Goal: Task Accomplishment & Management: Use online tool/utility

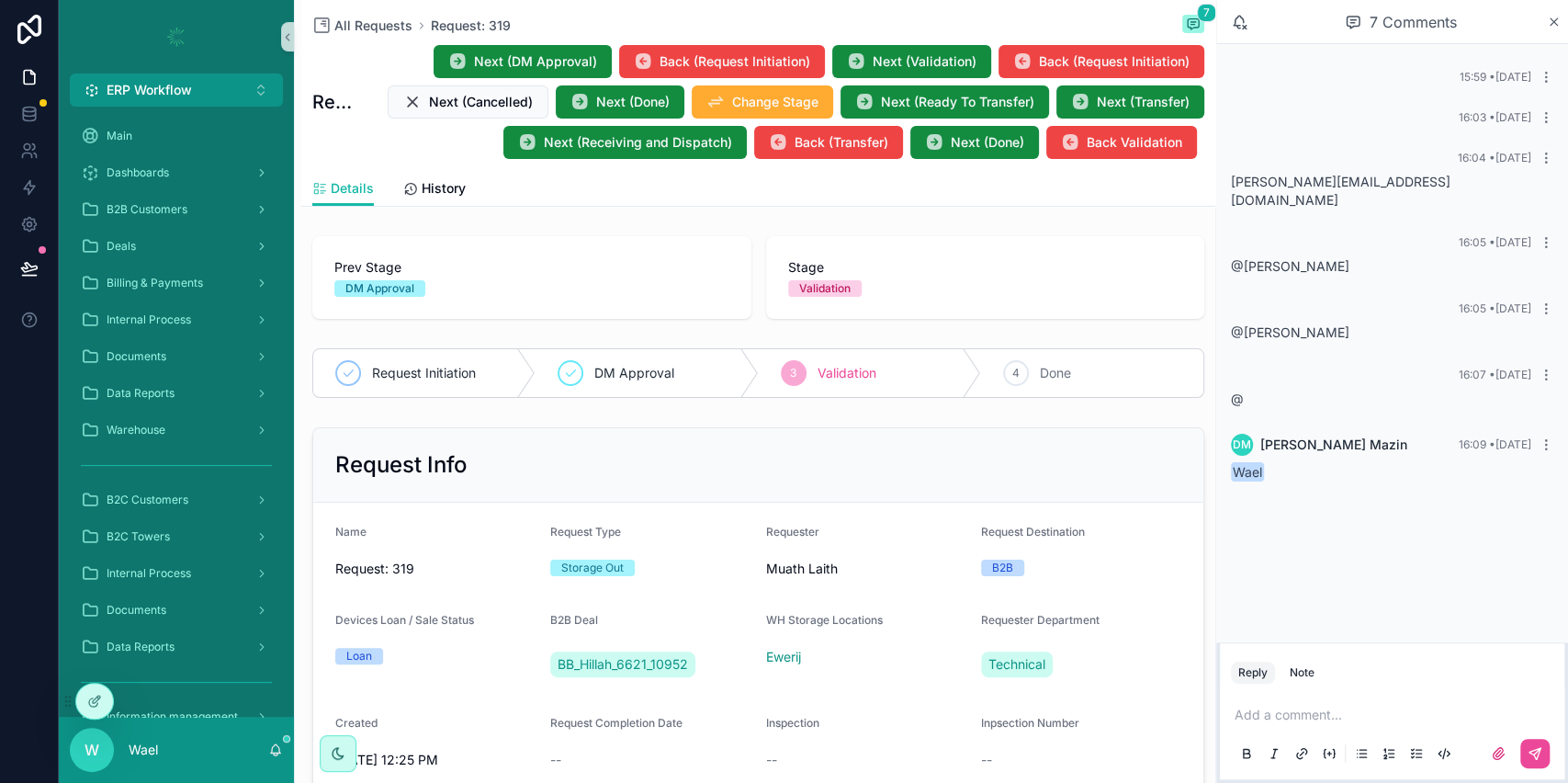
click at [1545, 7] on div "7 Comments" at bounding box center [1401, 23] width 292 height 32
click at [1556, 25] on icon "scrollable content" at bounding box center [1554, 22] width 7 height 7
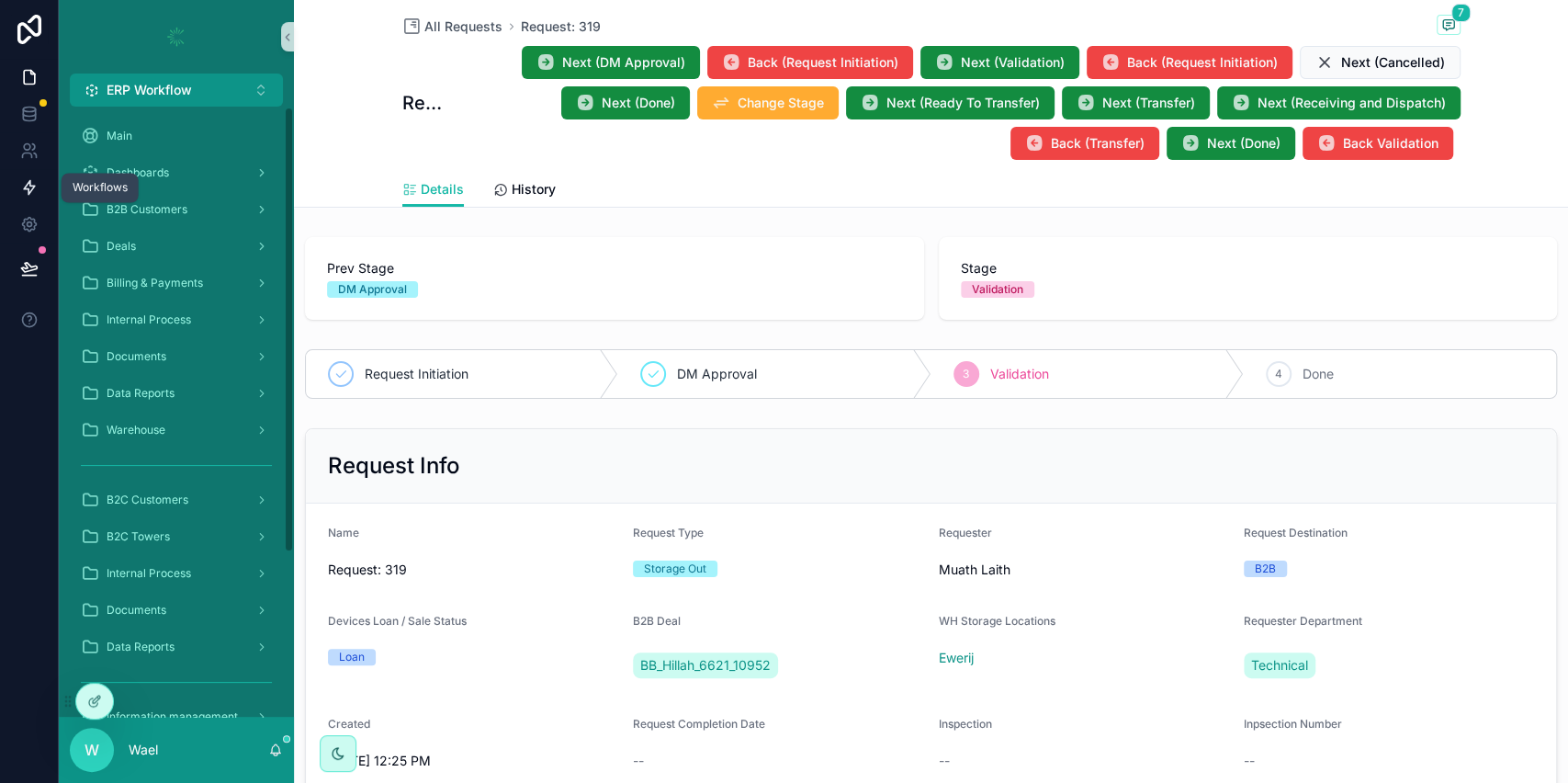
click at [30, 188] on icon at bounding box center [29, 188] width 19 height 19
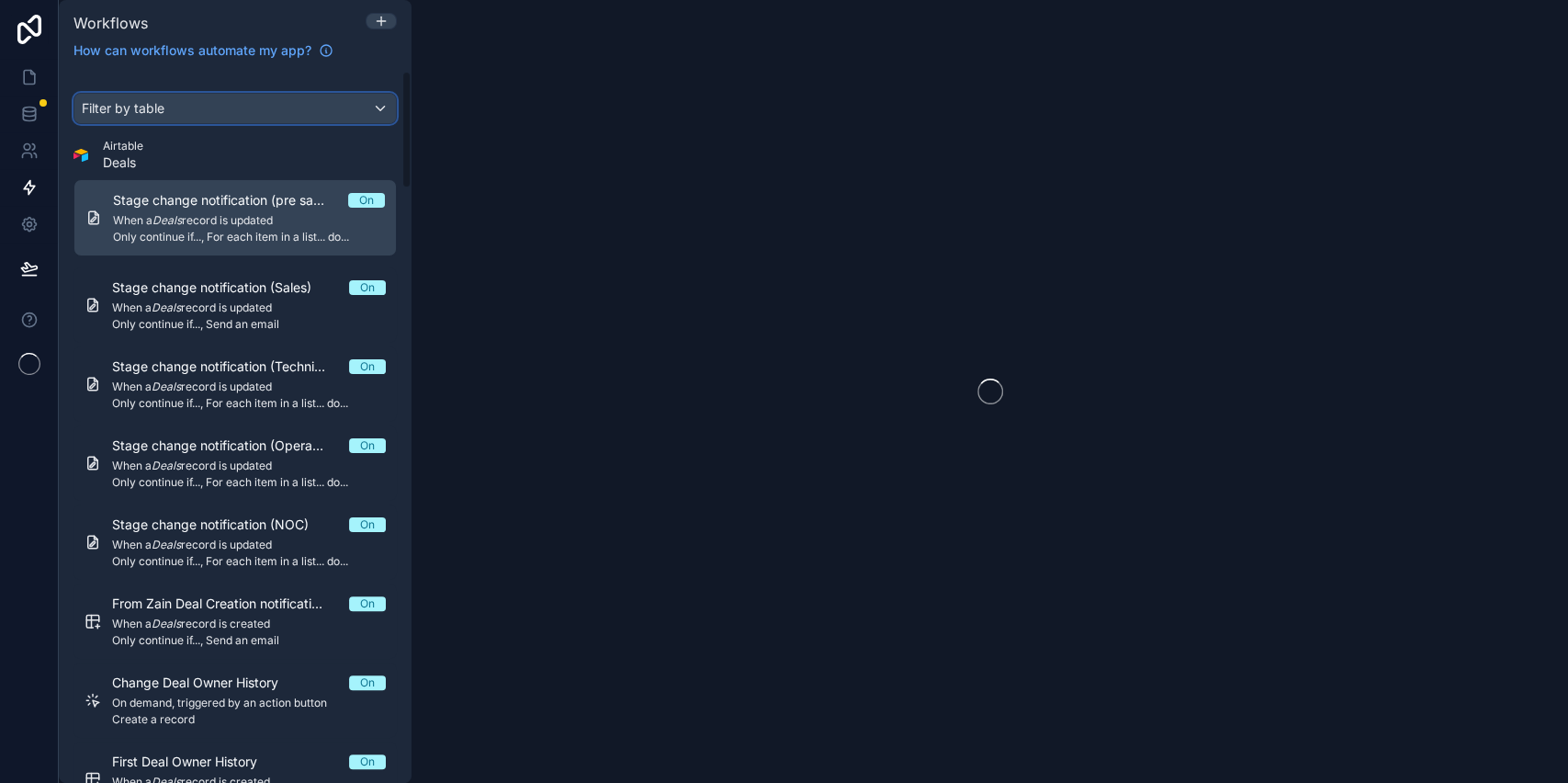
click at [198, 115] on div "Filter by table" at bounding box center [235, 109] width 322 height 30
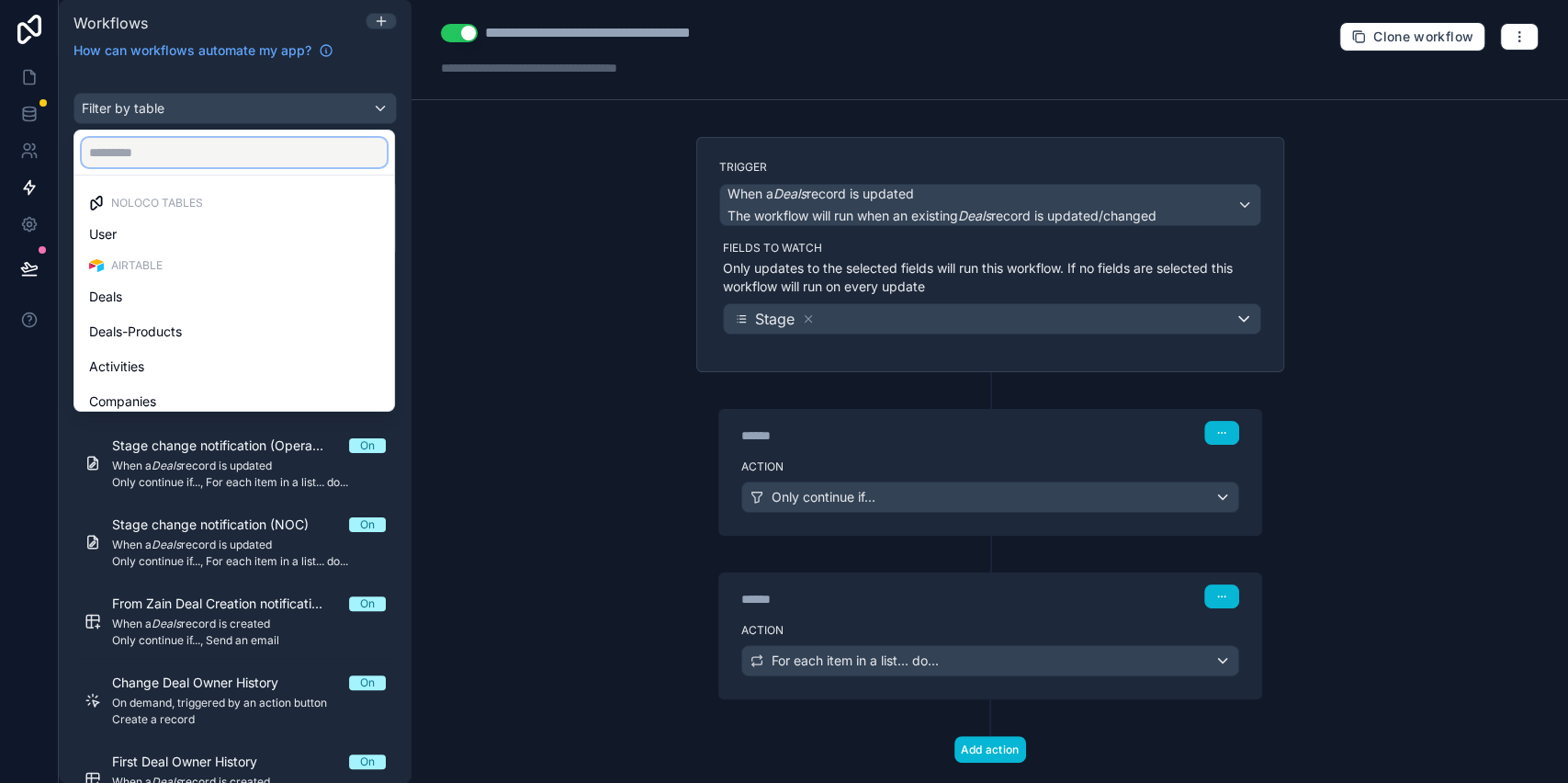
click at [207, 150] on input "text" at bounding box center [234, 153] width 305 height 30
type input "***"
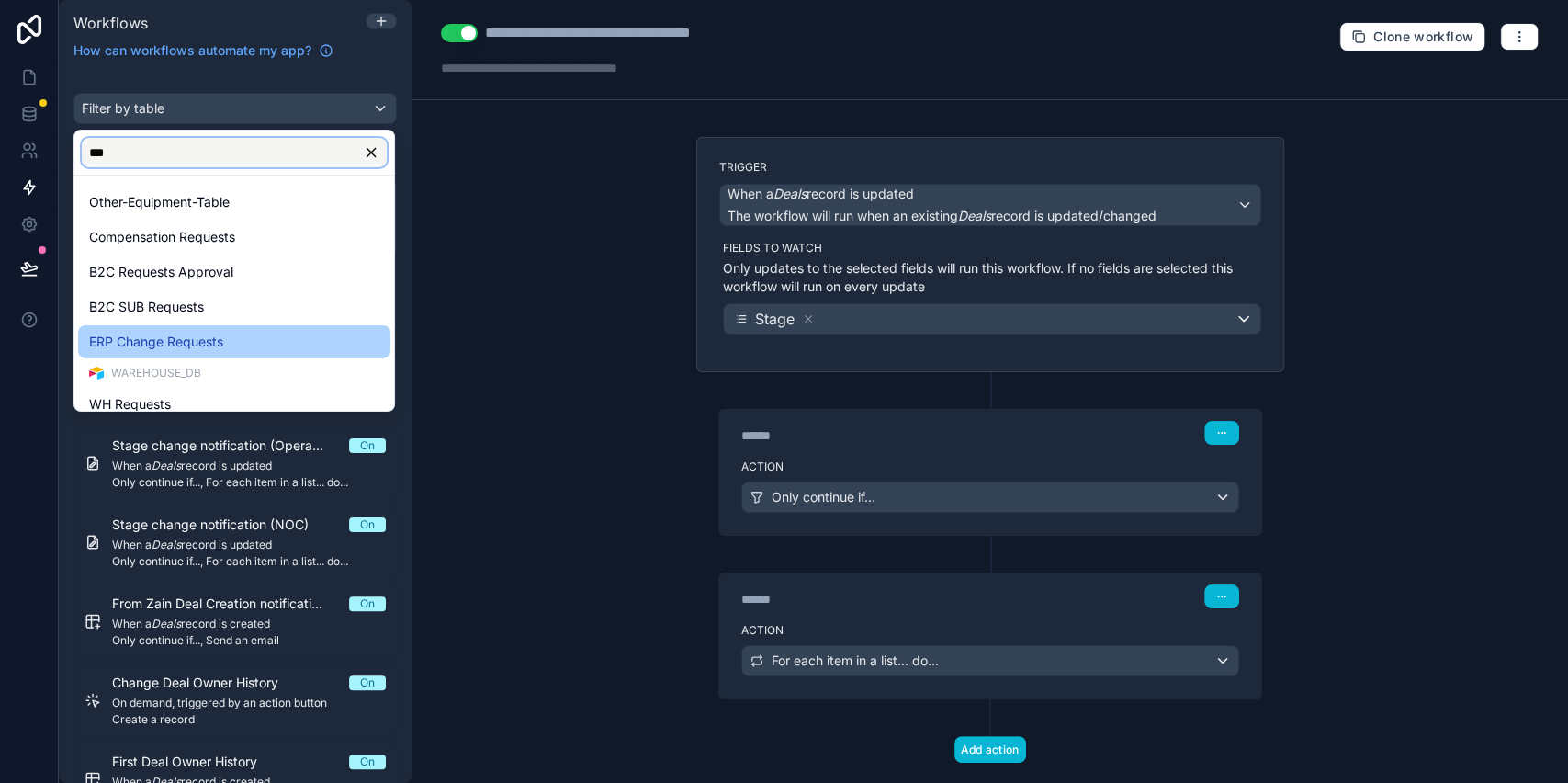
scroll to position [115, 0]
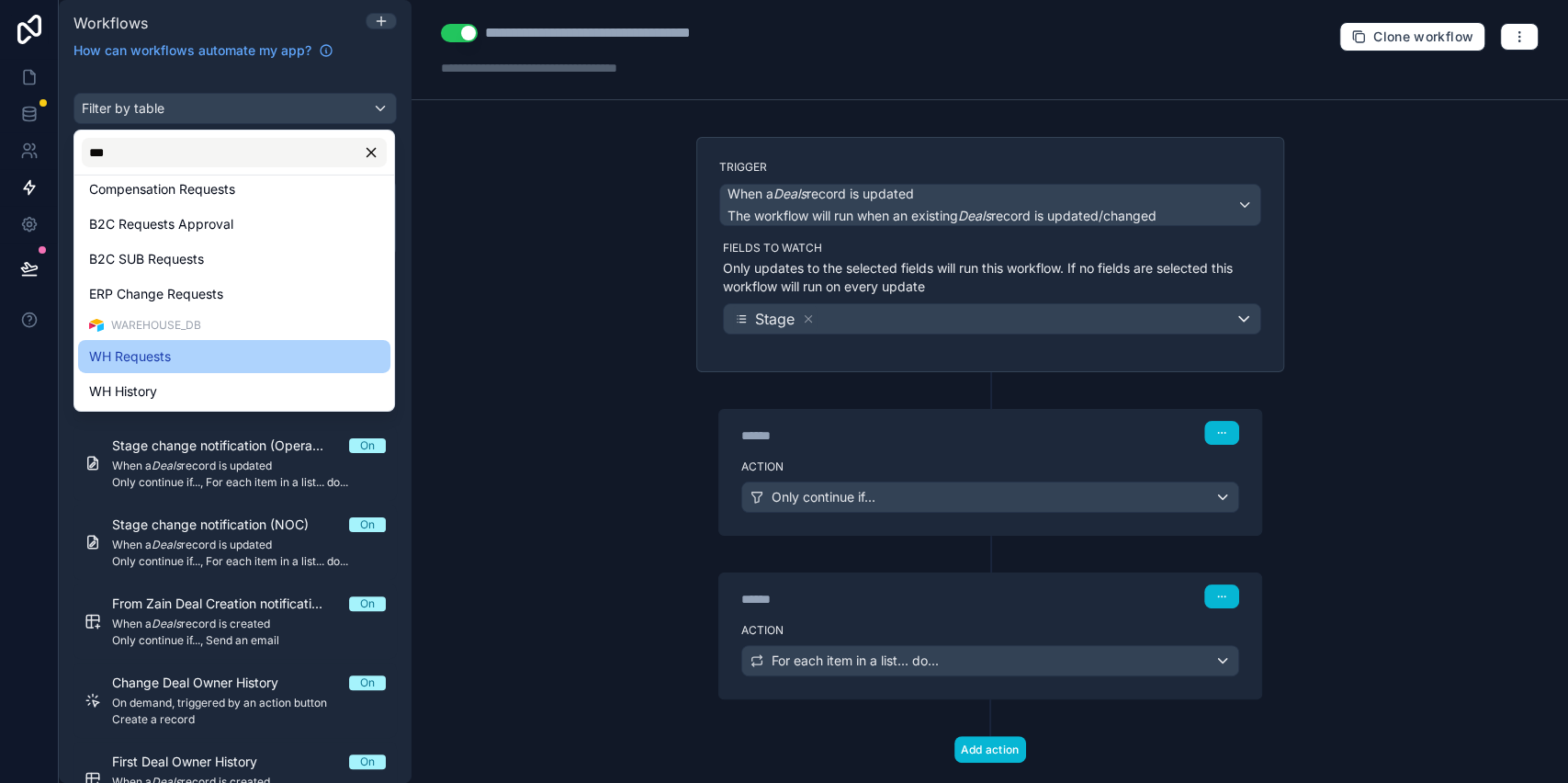
click at [198, 351] on div "WH Requests" at bounding box center [234, 356] width 290 height 22
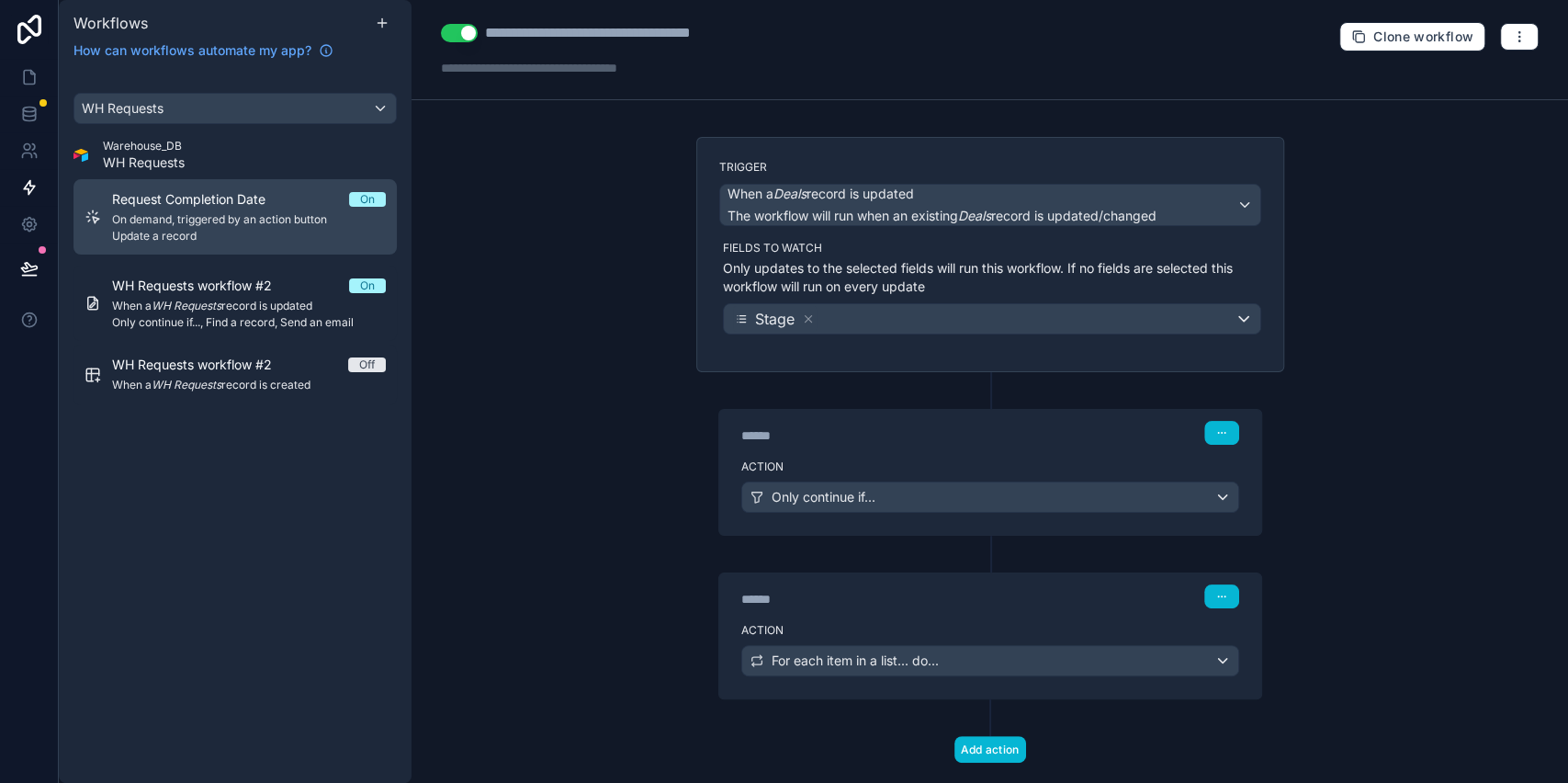
click at [242, 220] on span "On demand, triggered by an action button" at bounding box center [249, 219] width 274 height 15
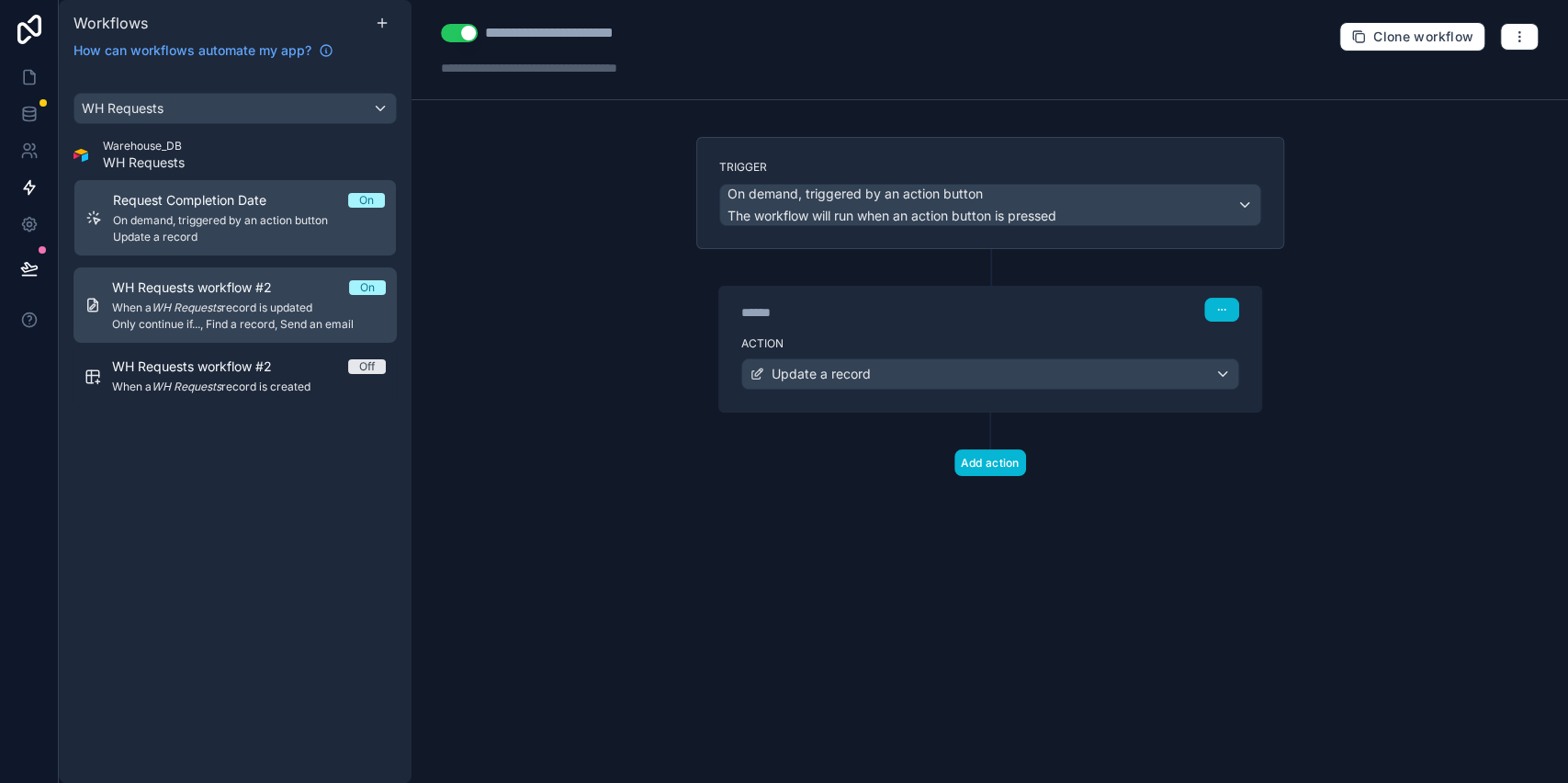
click at [249, 293] on span "WH Requests workflow #2" at bounding box center [203, 287] width 182 height 19
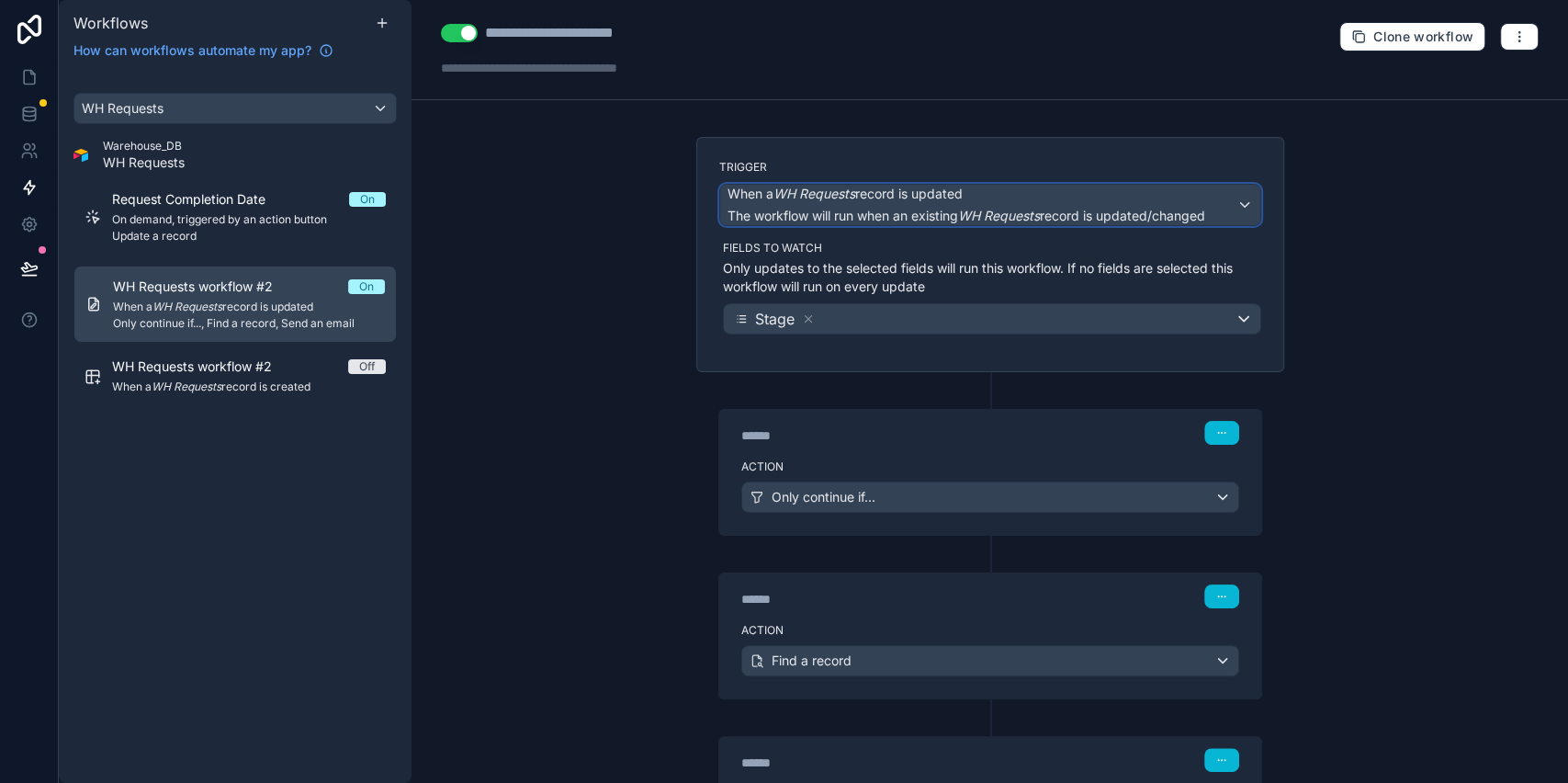
click at [813, 209] on span "The workflow will run when an existing WH Requests record is updated/changed" at bounding box center [967, 215] width 478 height 16
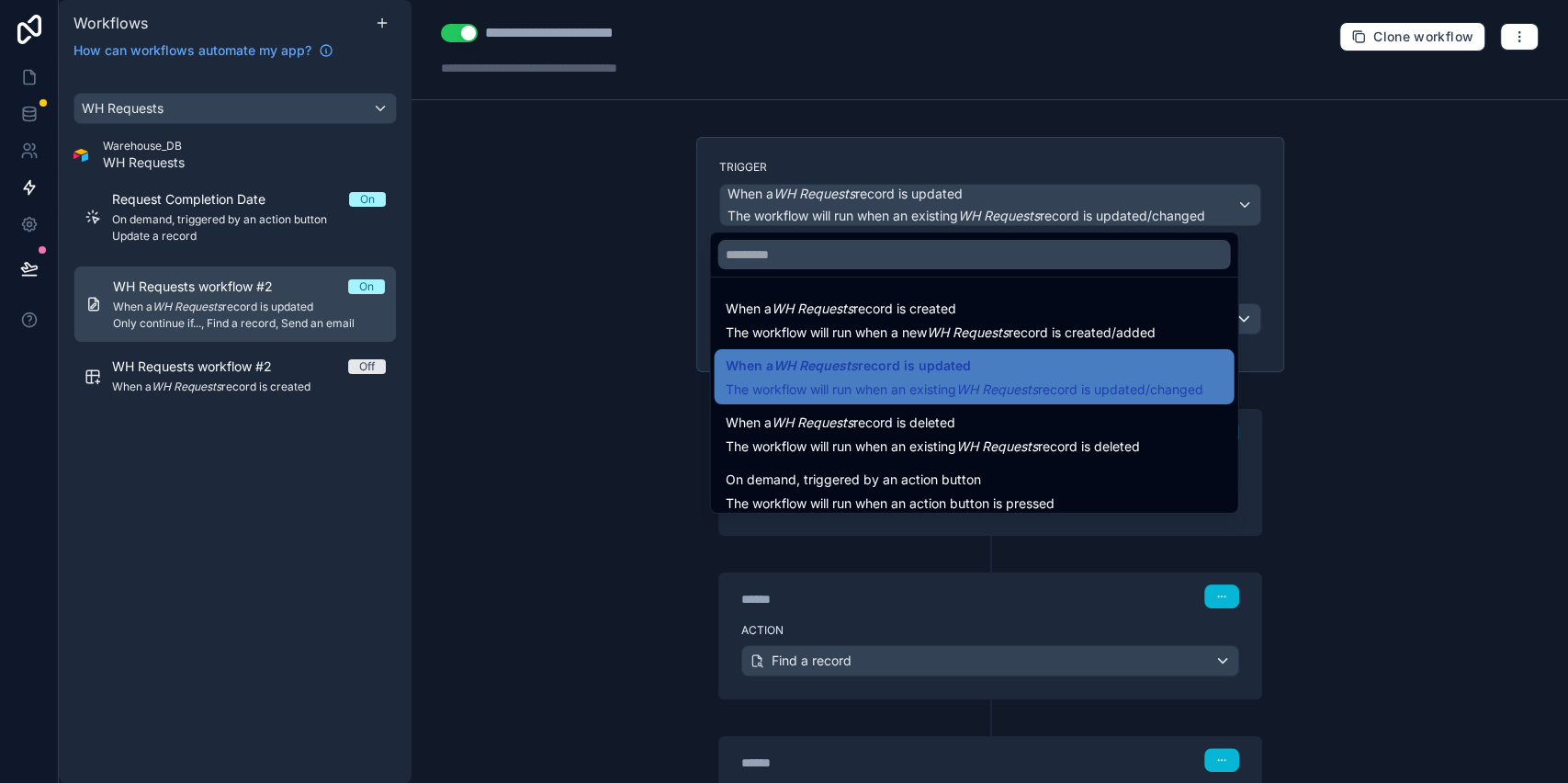
click at [590, 159] on div at bounding box center [784, 391] width 1568 height 783
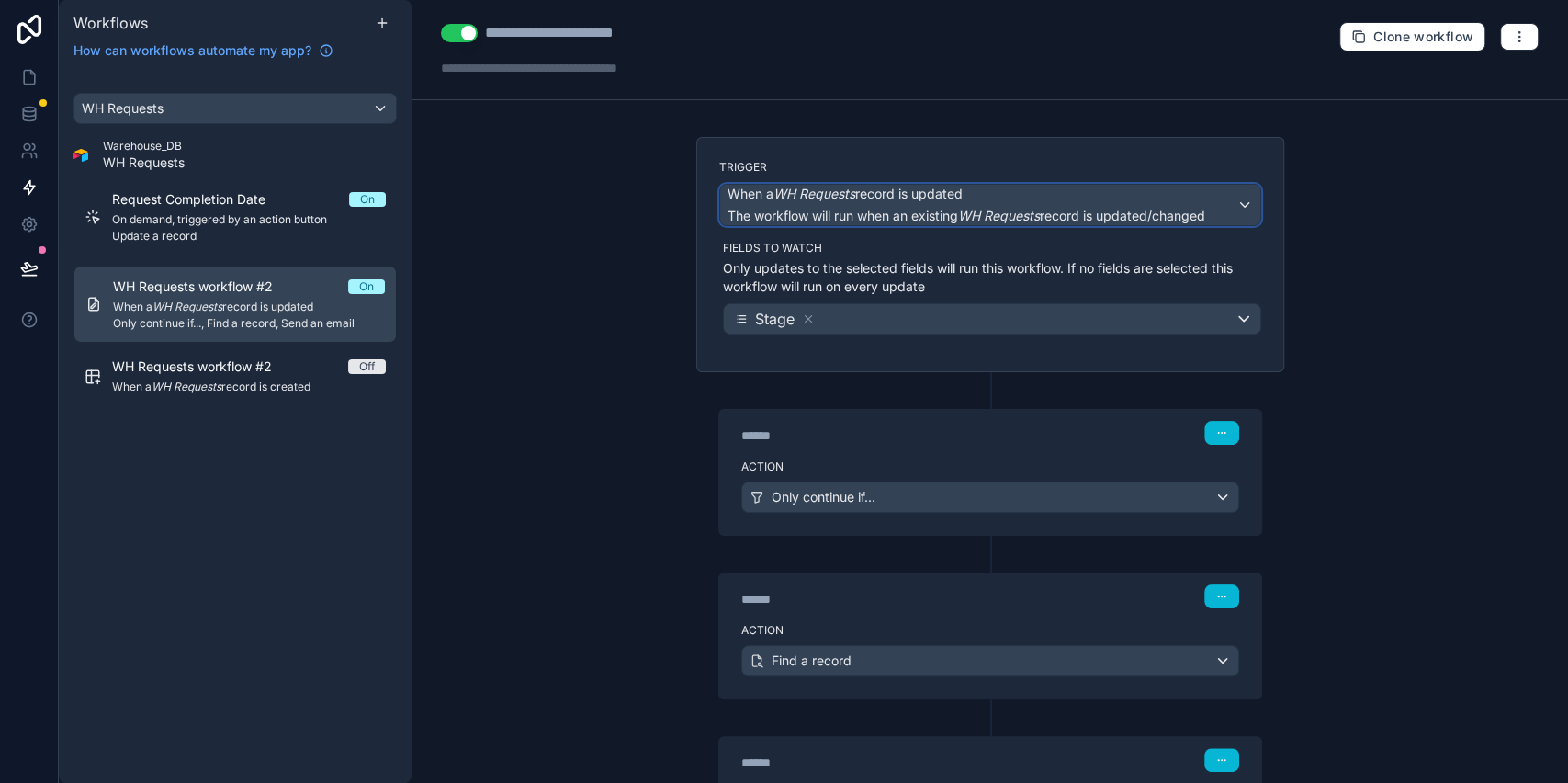
click at [868, 209] on span "The workflow will run when an existing WH Requests record is updated/changed" at bounding box center [967, 215] width 478 height 16
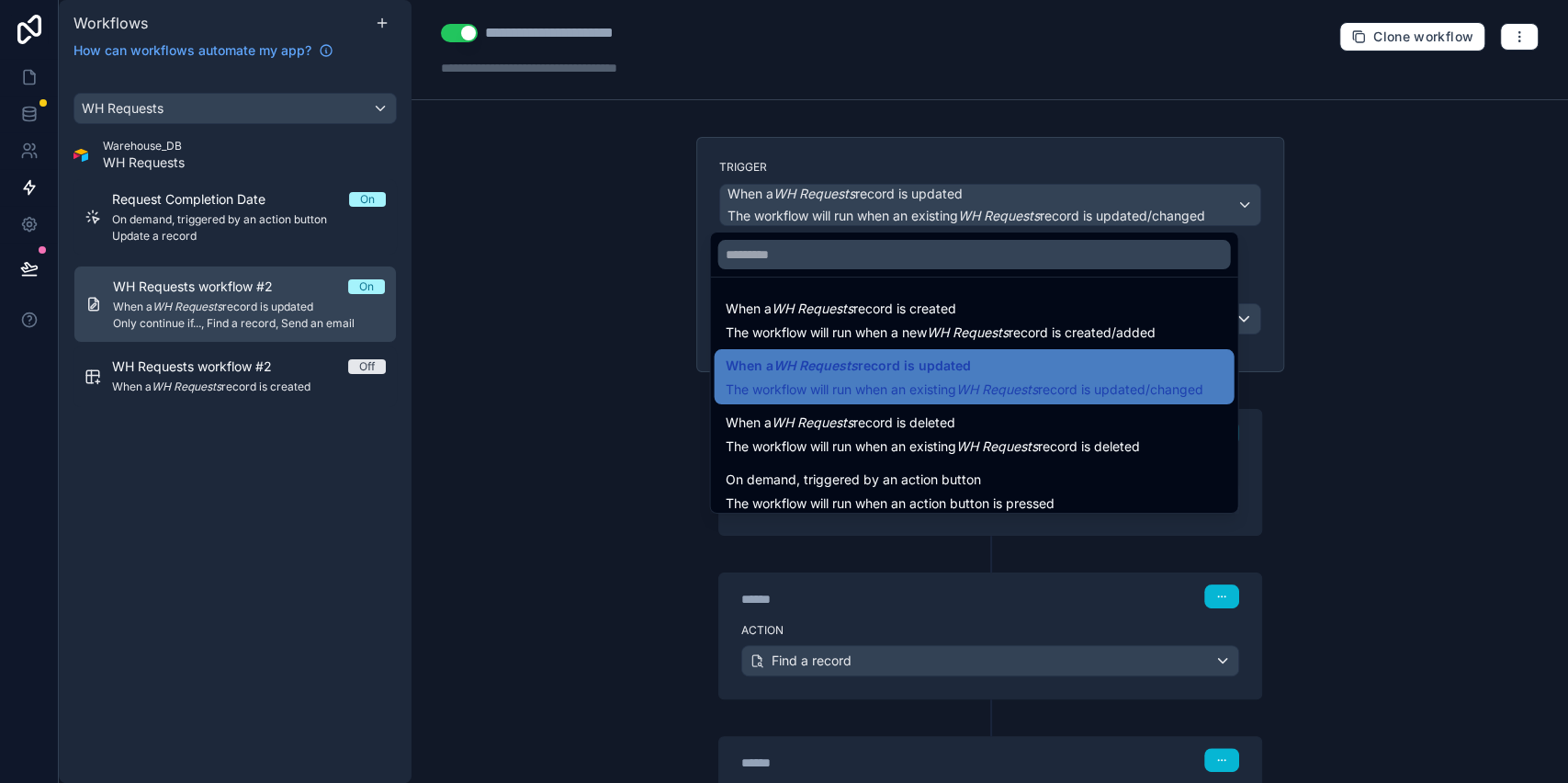
click at [621, 364] on div at bounding box center [784, 391] width 1568 height 783
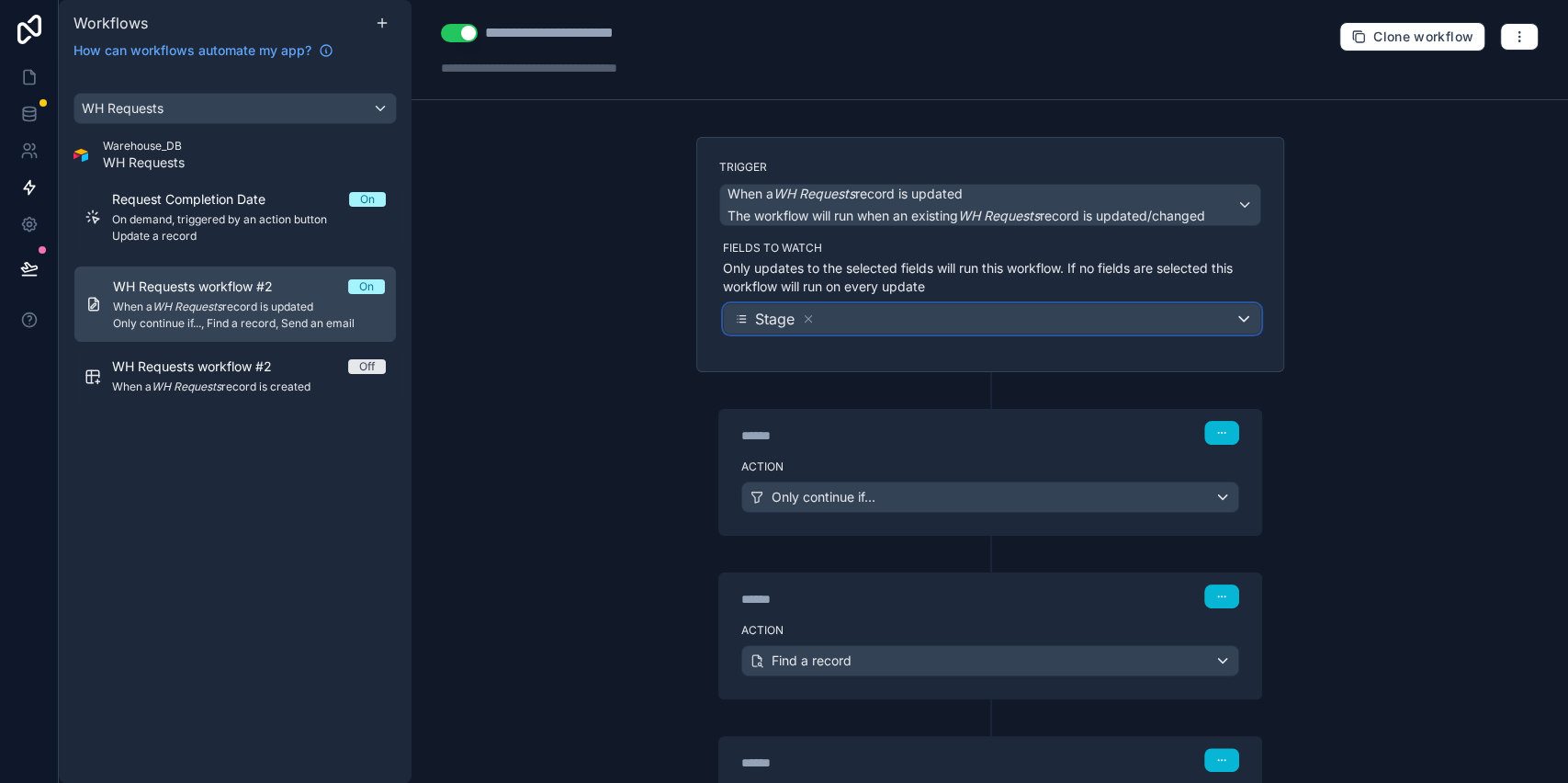
click at [853, 320] on div "Stage" at bounding box center [991, 319] width 536 height 30
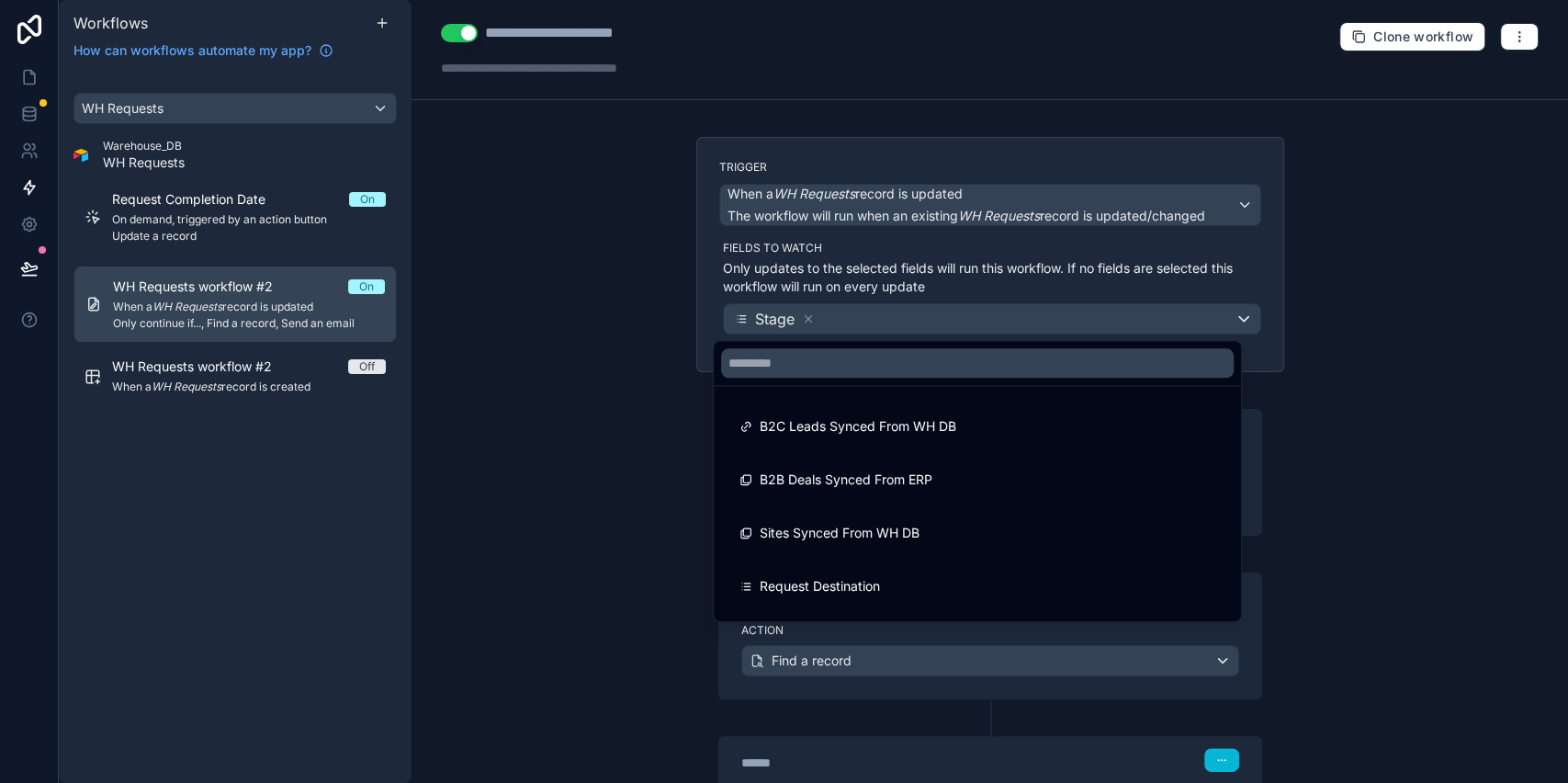
click at [626, 408] on div at bounding box center [784, 391] width 1568 height 783
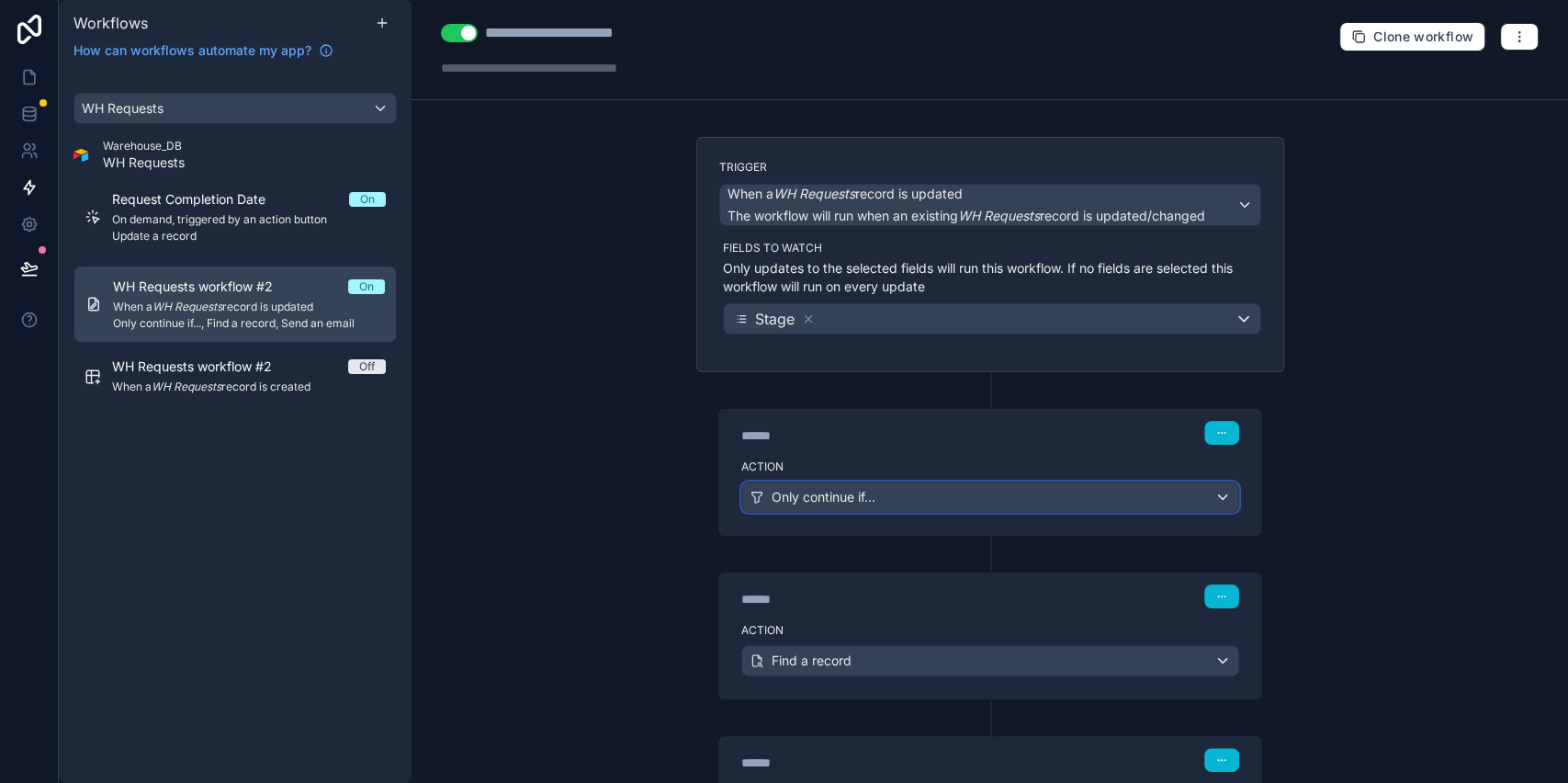
click at [840, 489] on span "Only continue if..." at bounding box center [823, 497] width 104 height 19
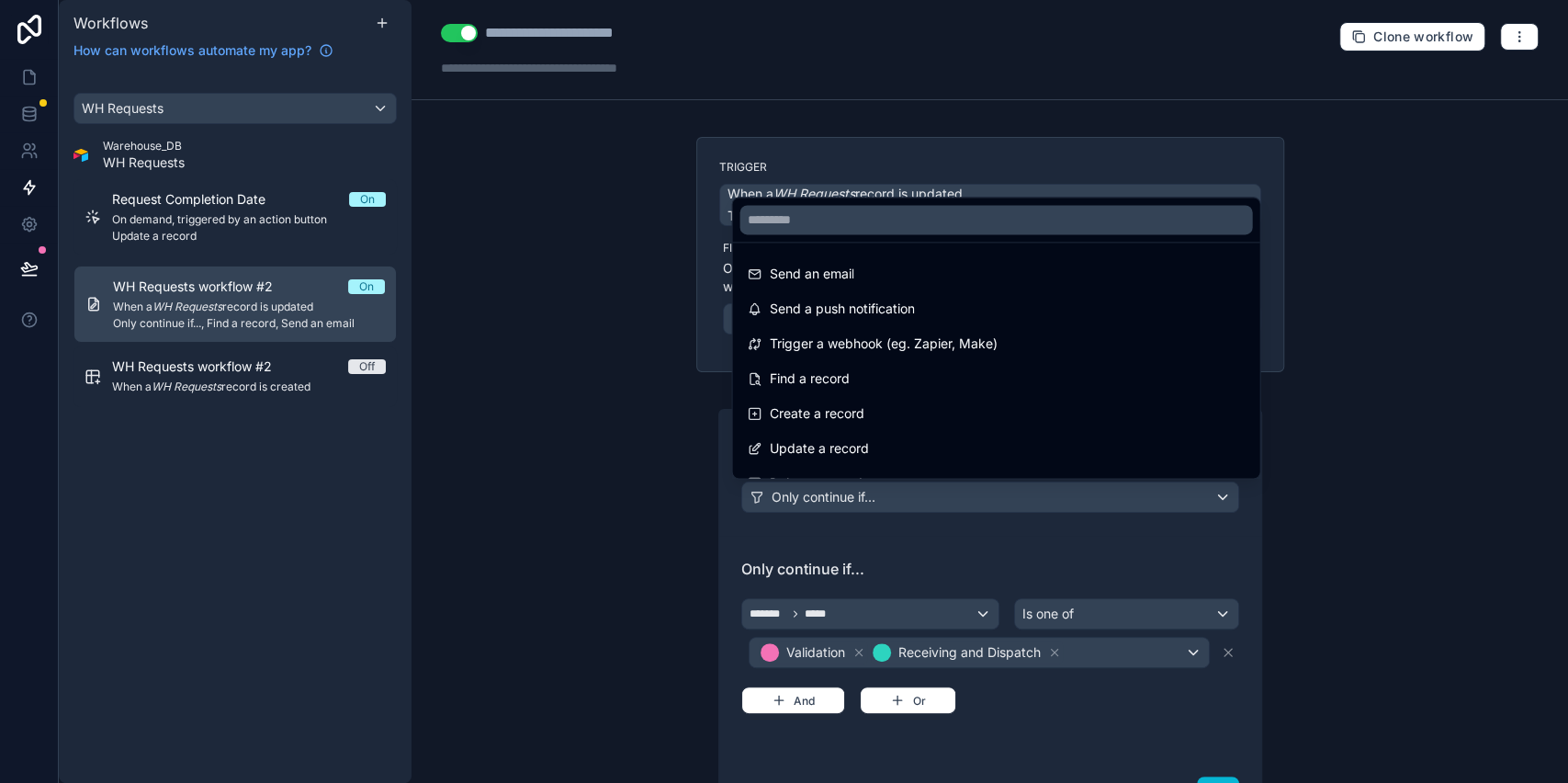
click at [840, 489] on div at bounding box center [784, 391] width 1568 height 783
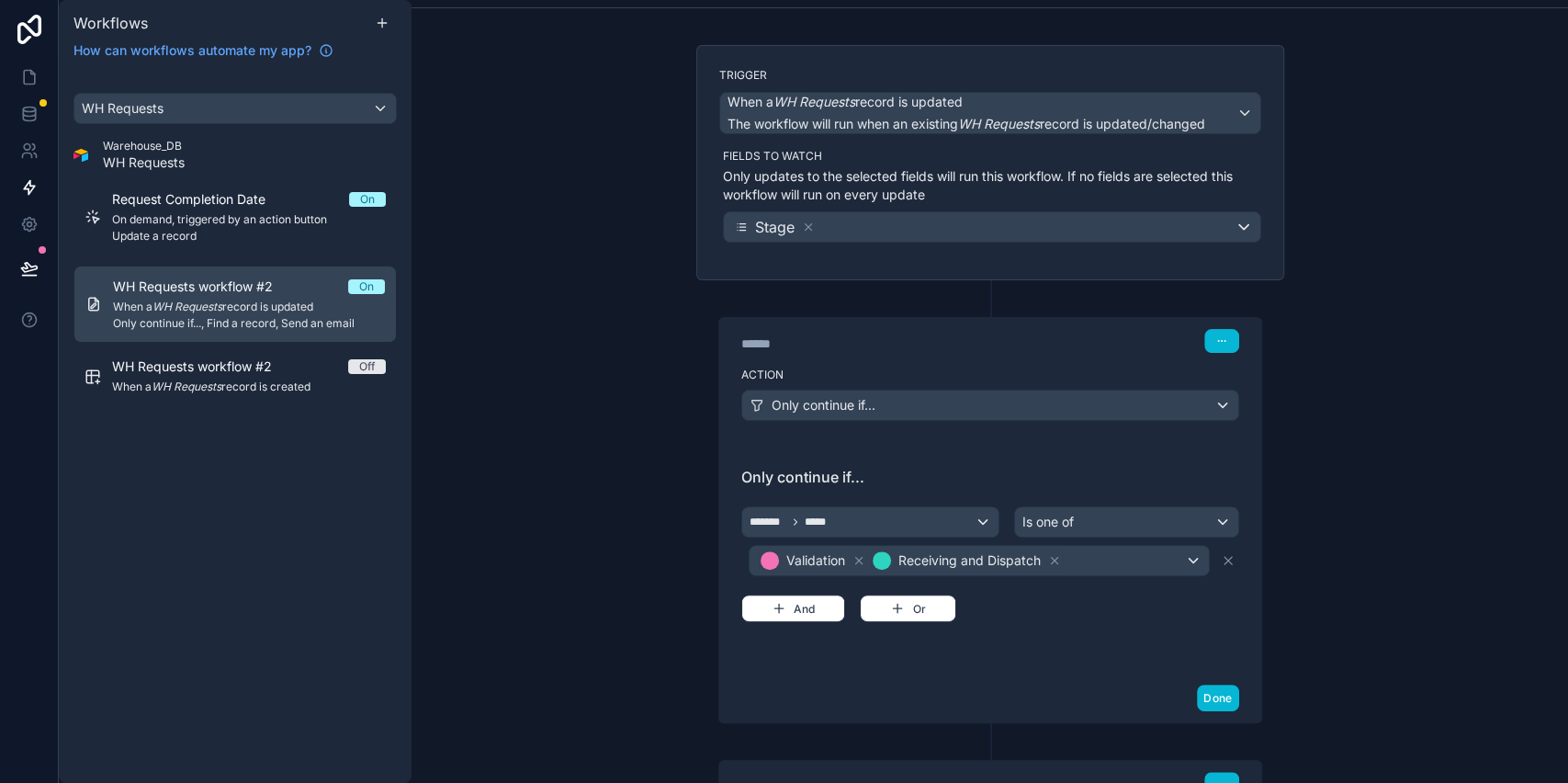
scroll to position [122, 0]
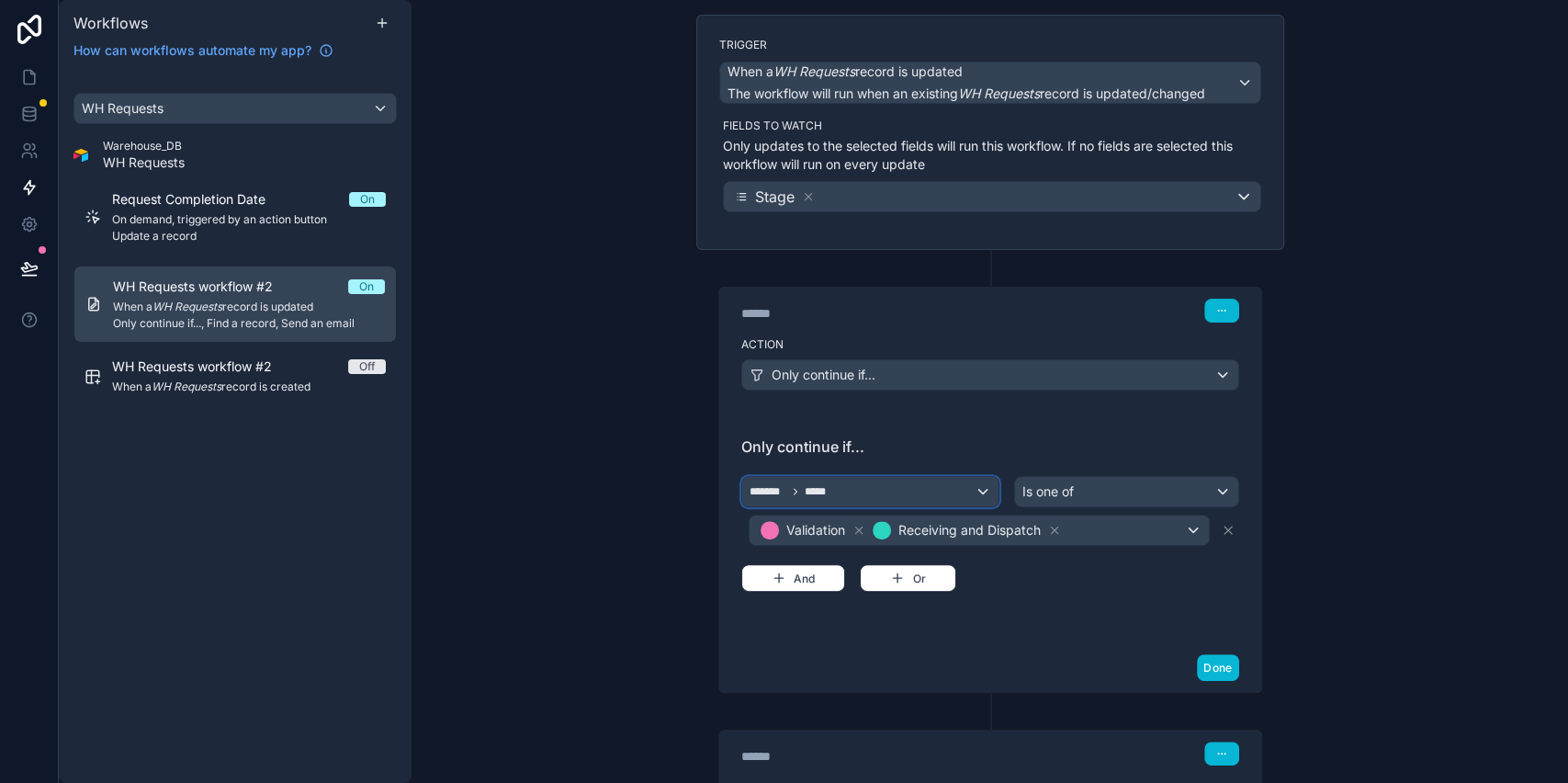
click at [814, 493] on span "*****" at bounding box center [820, 491] width 31 height 15
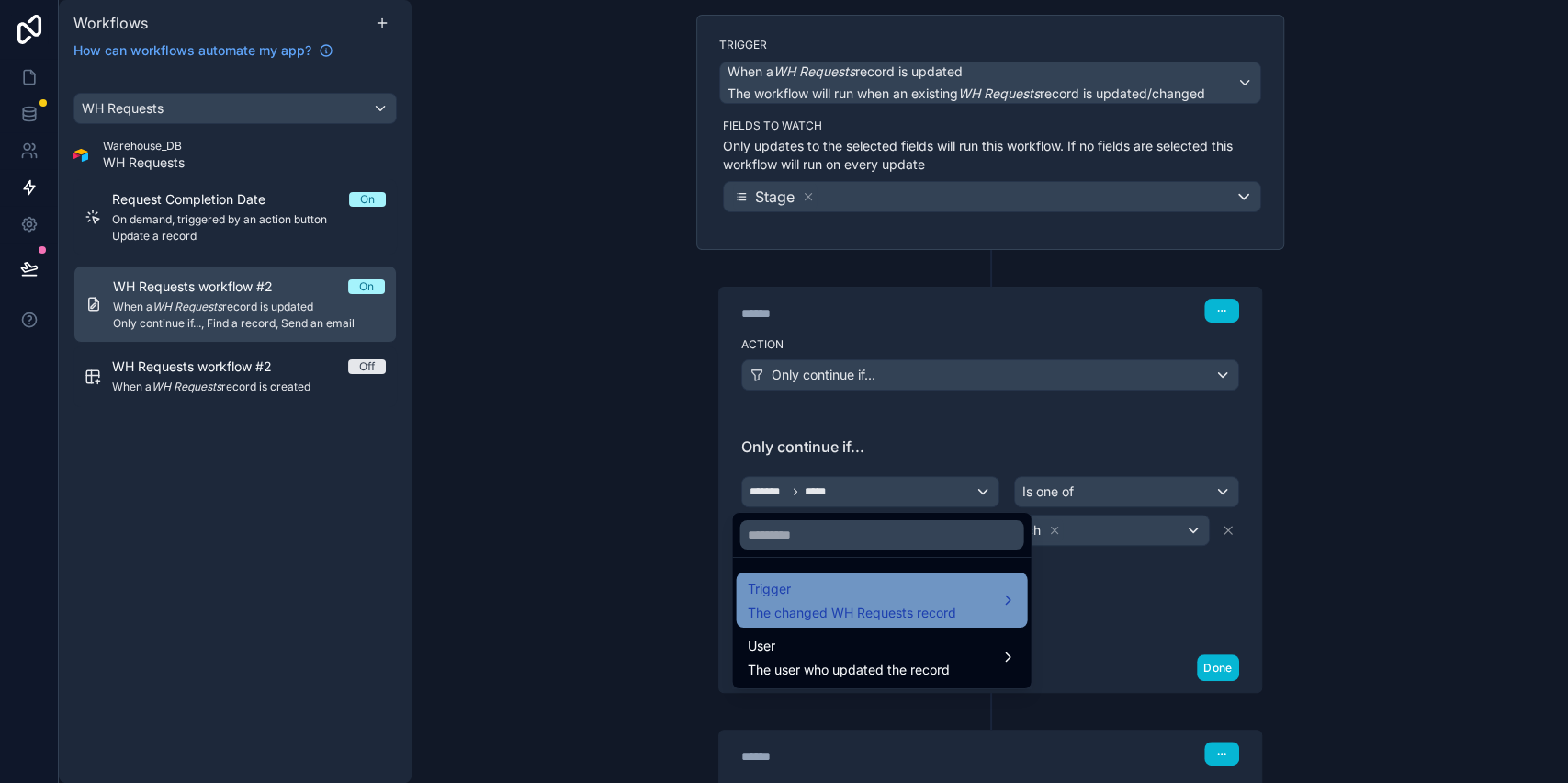
click at [816, 578] on span "Trigger" at bounding box center [851, 588] width 208 height 22
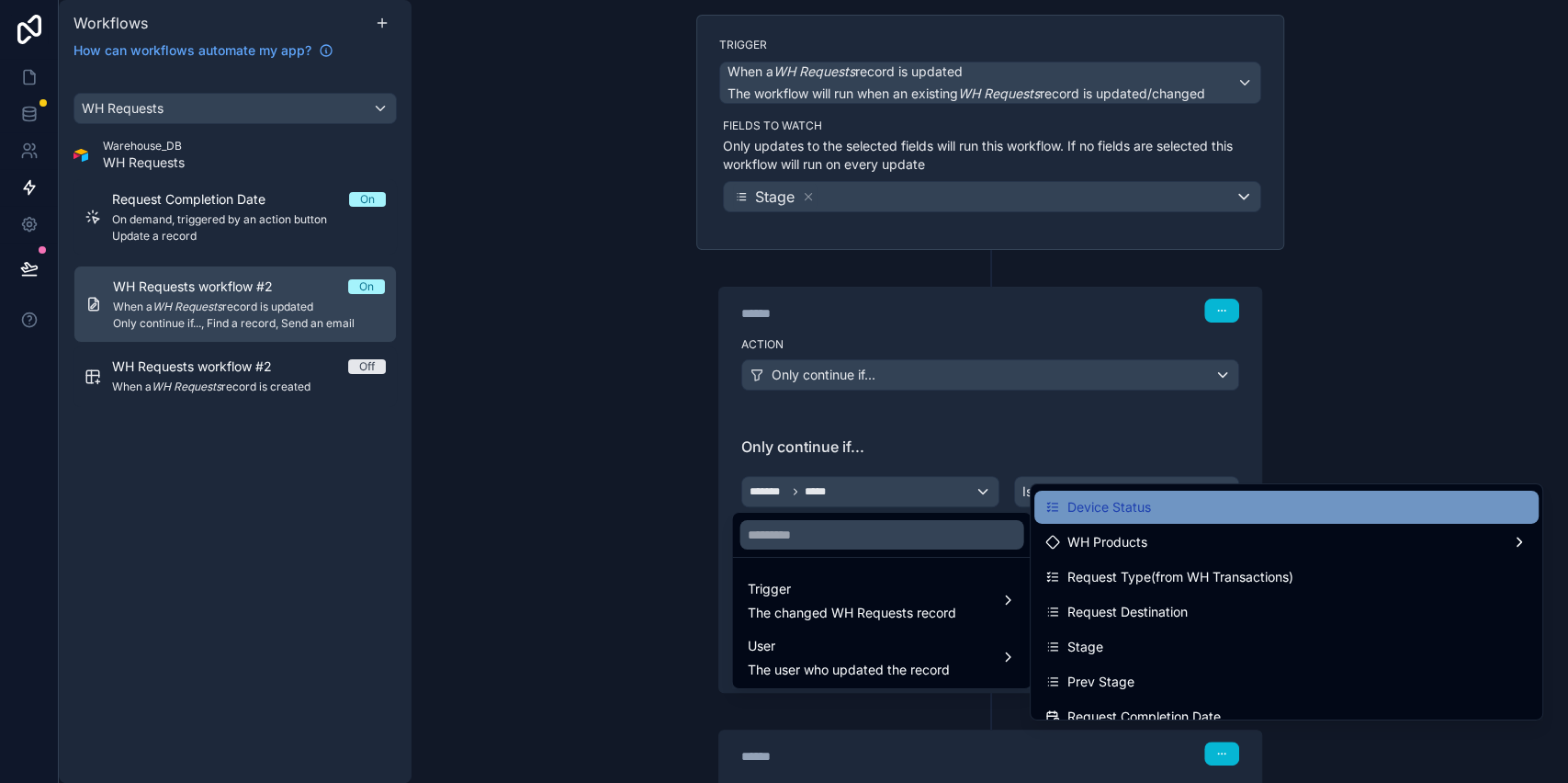
scroll to position [245, 0]
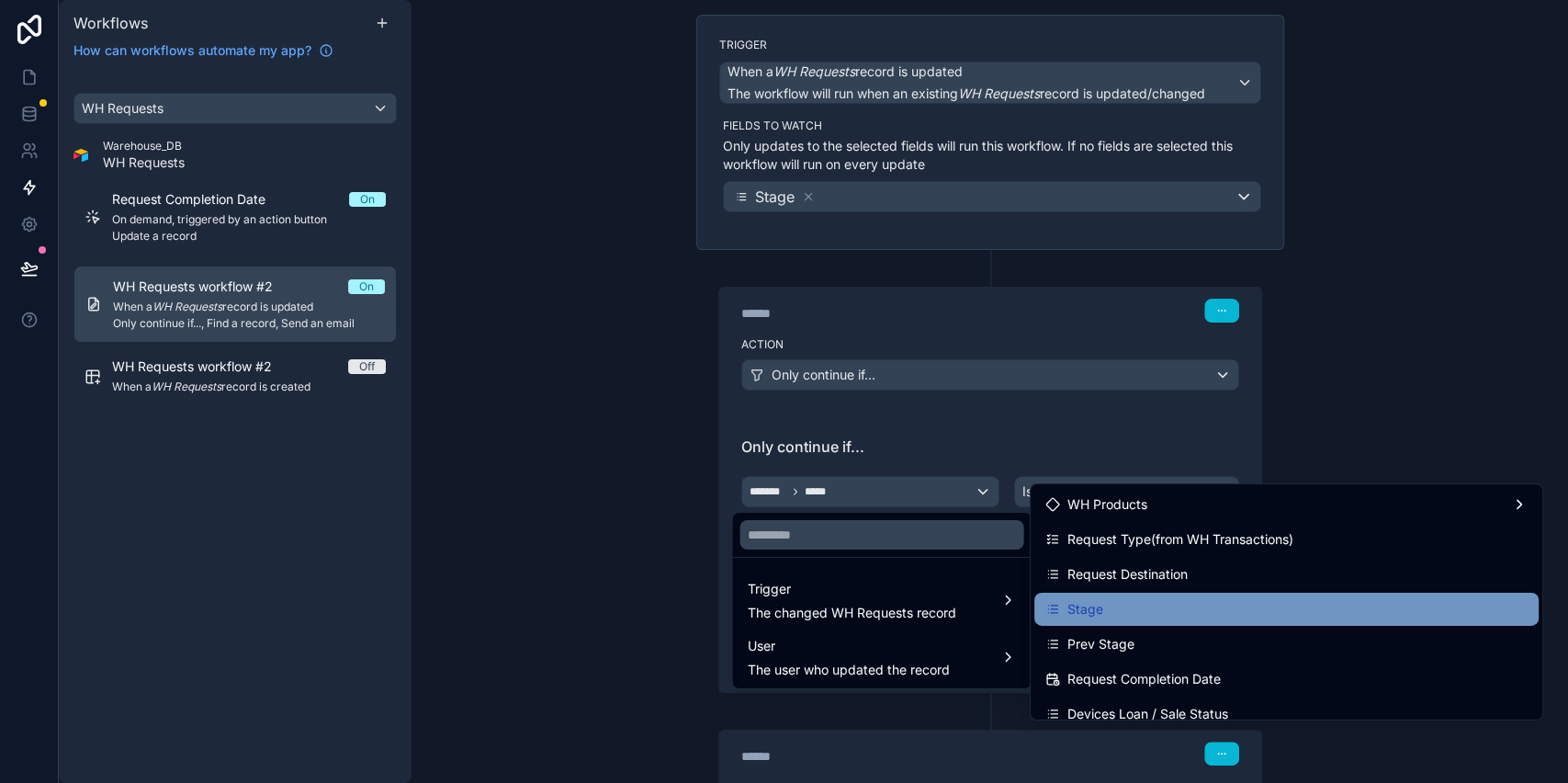
click at [1131, 599] on div "Stage" at bounding box center [1287, 609] width 483 height 22
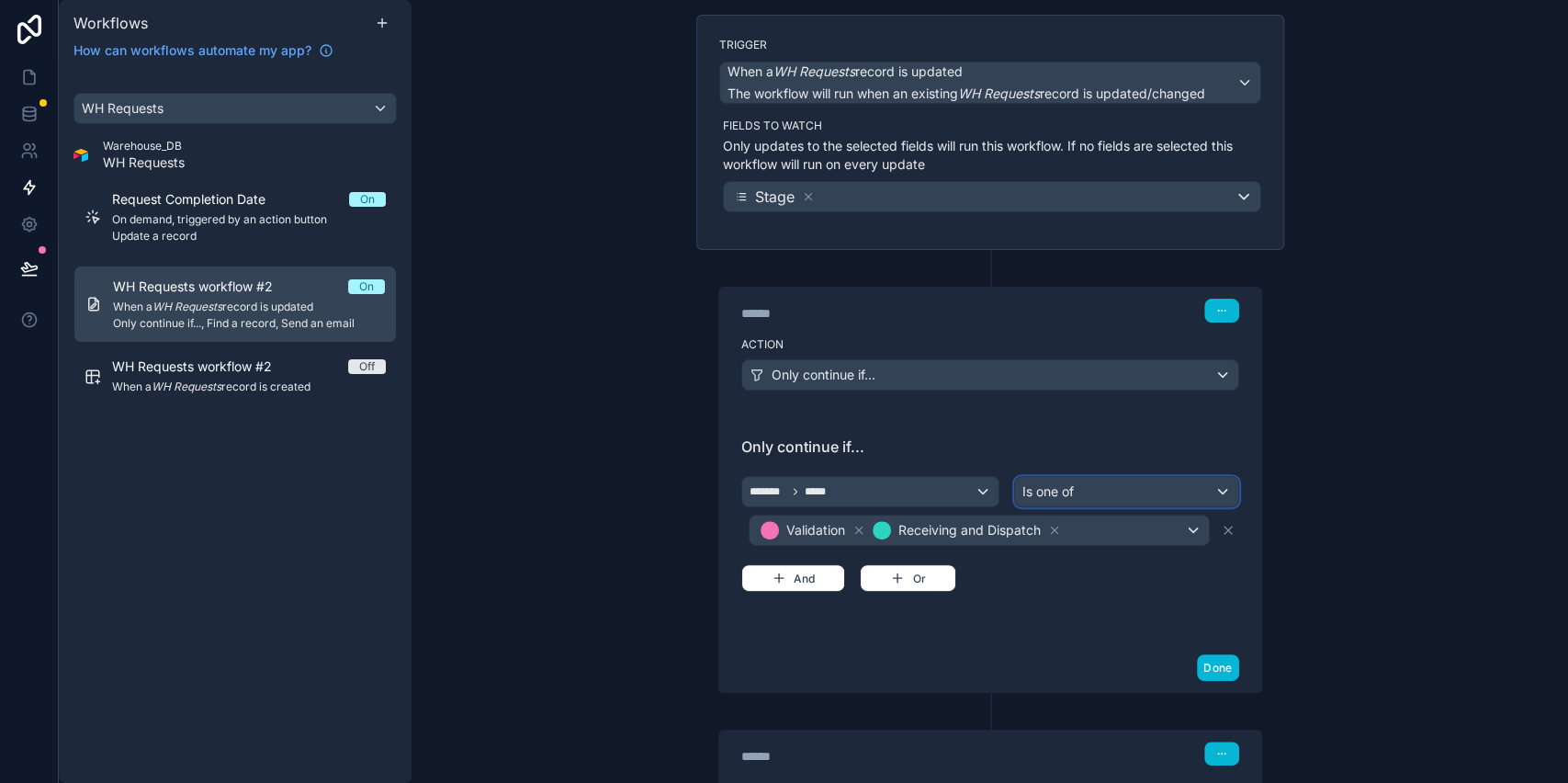
click at [1061, 479] on div "Is one of" at bounding box center [1126, 492] width 222 height 30
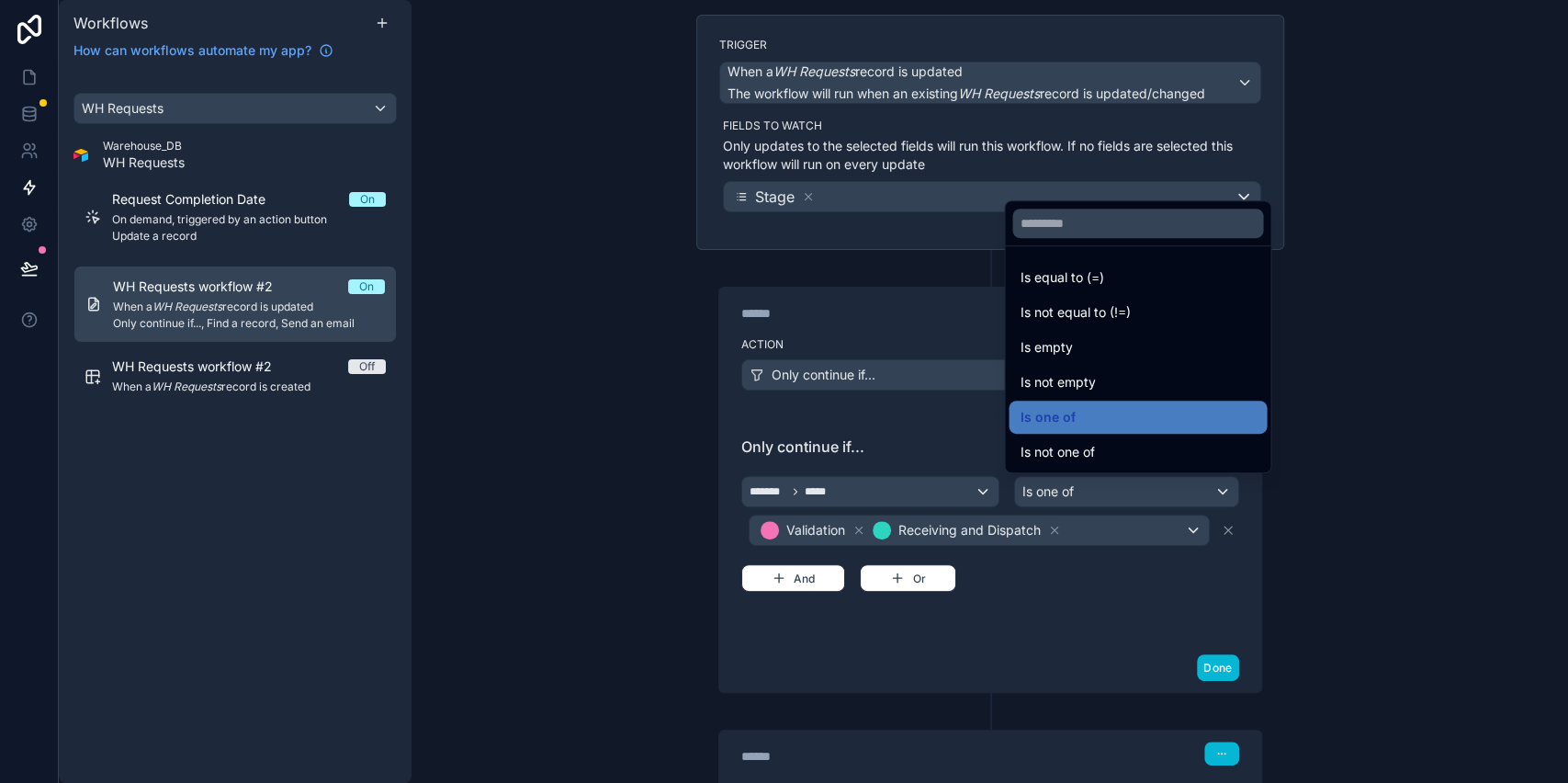
click at [1061, 479] on div at bounding box center [784, 391] width 1568 height 783
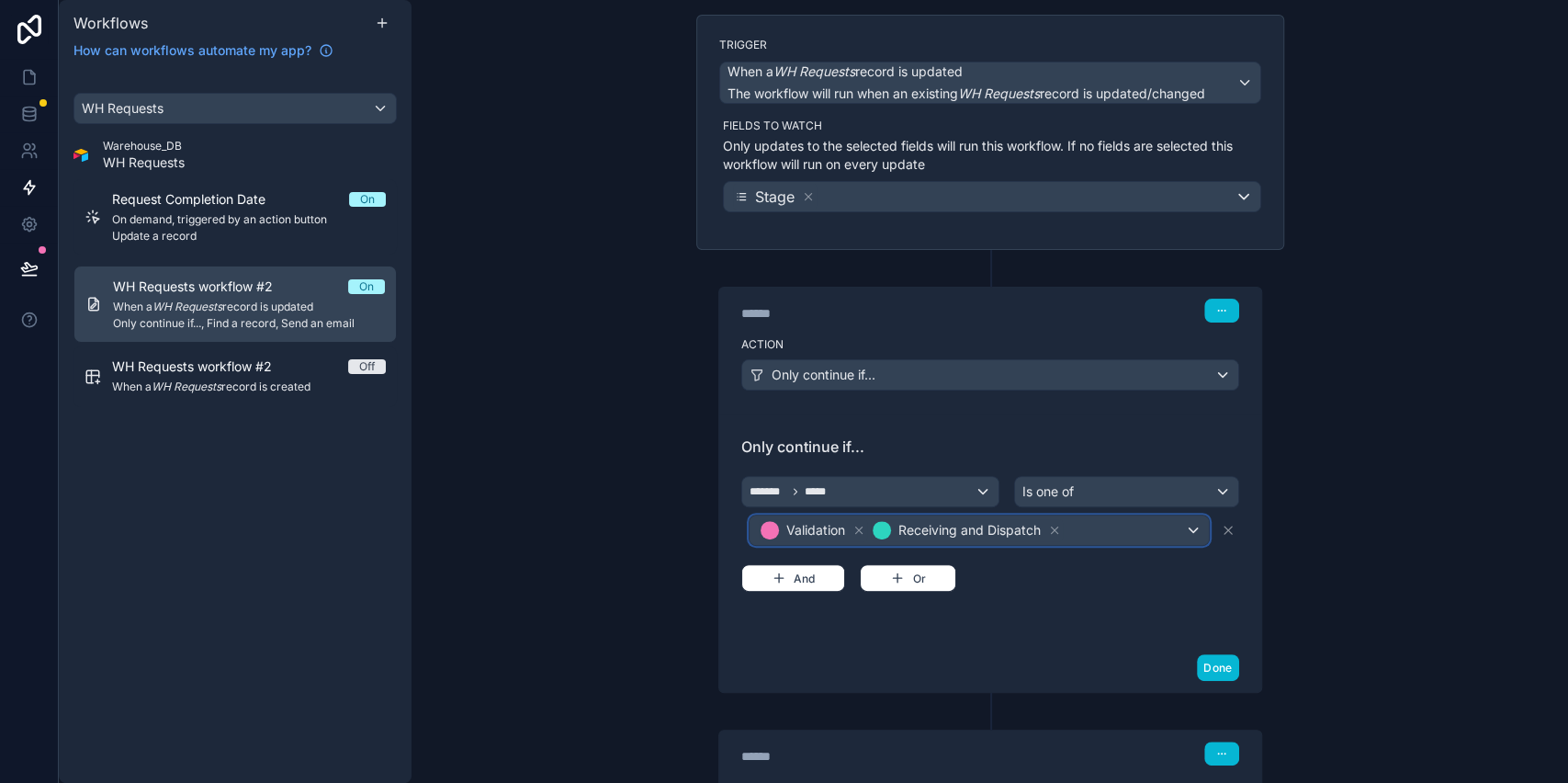
click at [1125, 534] on div "Validation Receiving and Dispatch" at bounding box center [979, 530] width 459 height 30
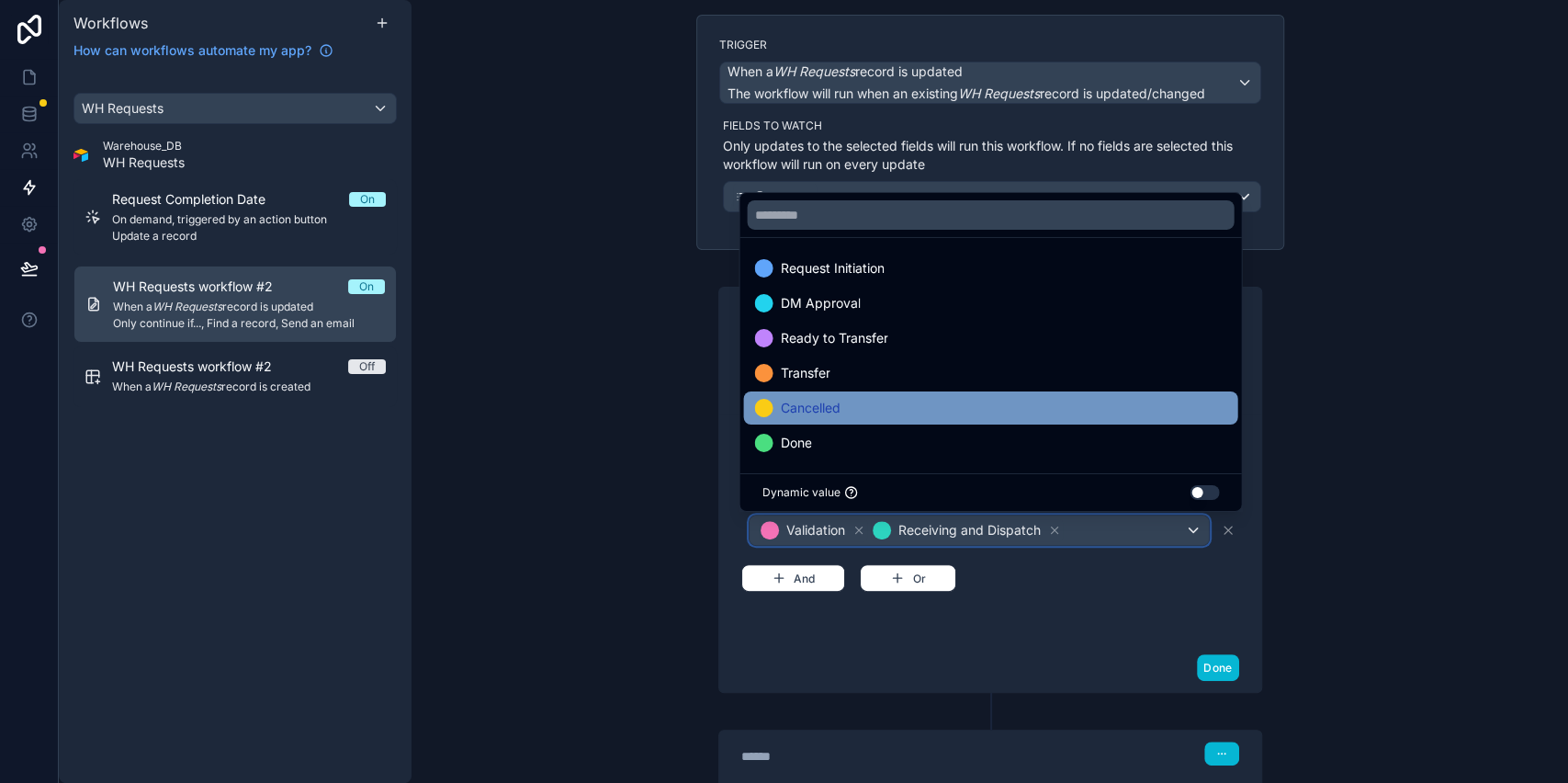
scroll to position [0, 0]
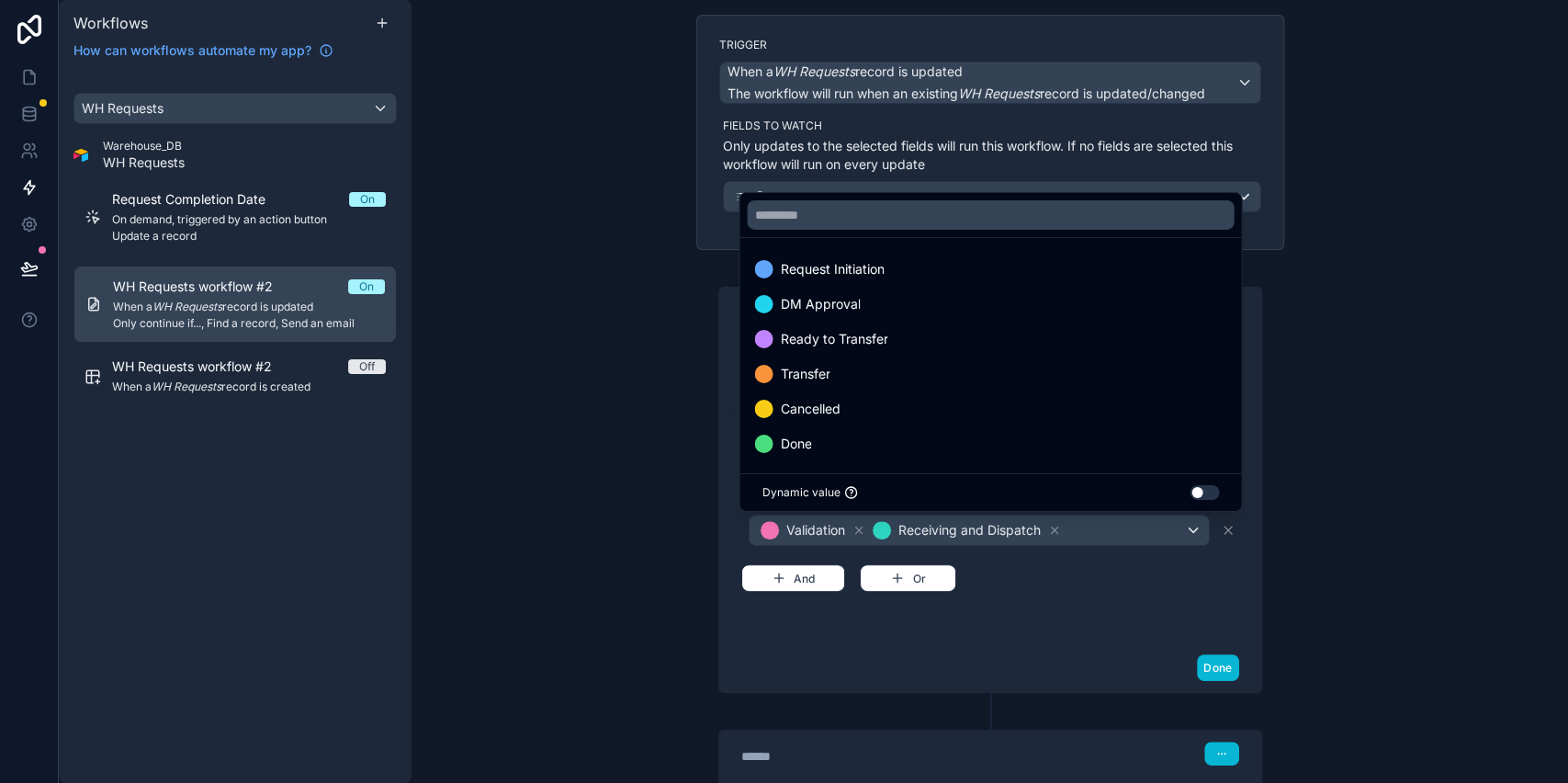
click at [1321, 364] on div at bounding box center [784, 391] width 1568 height 783
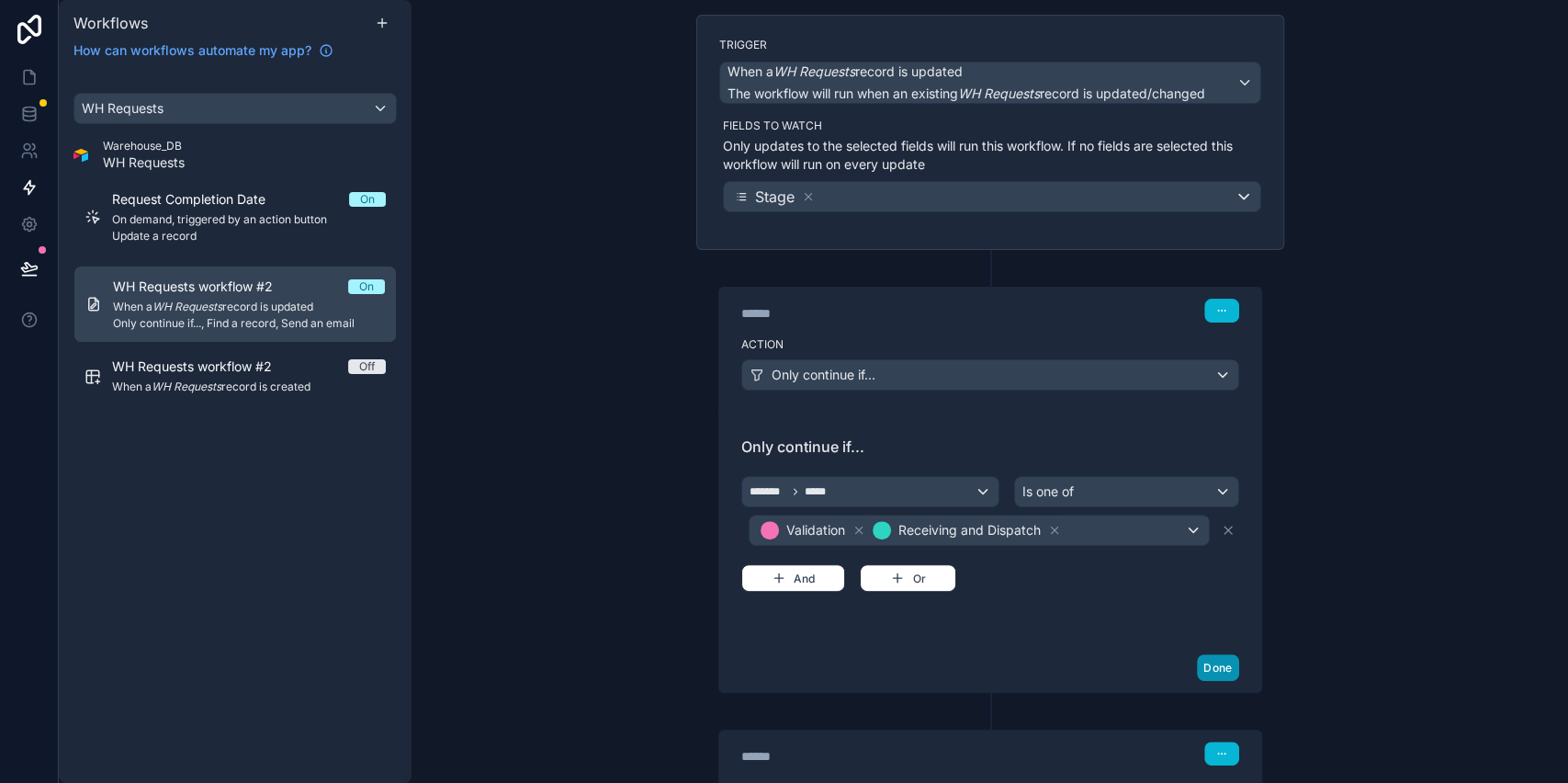
click at [1211, 668] on button "Done" at bounding box center [1218, 667] width 41 height 27
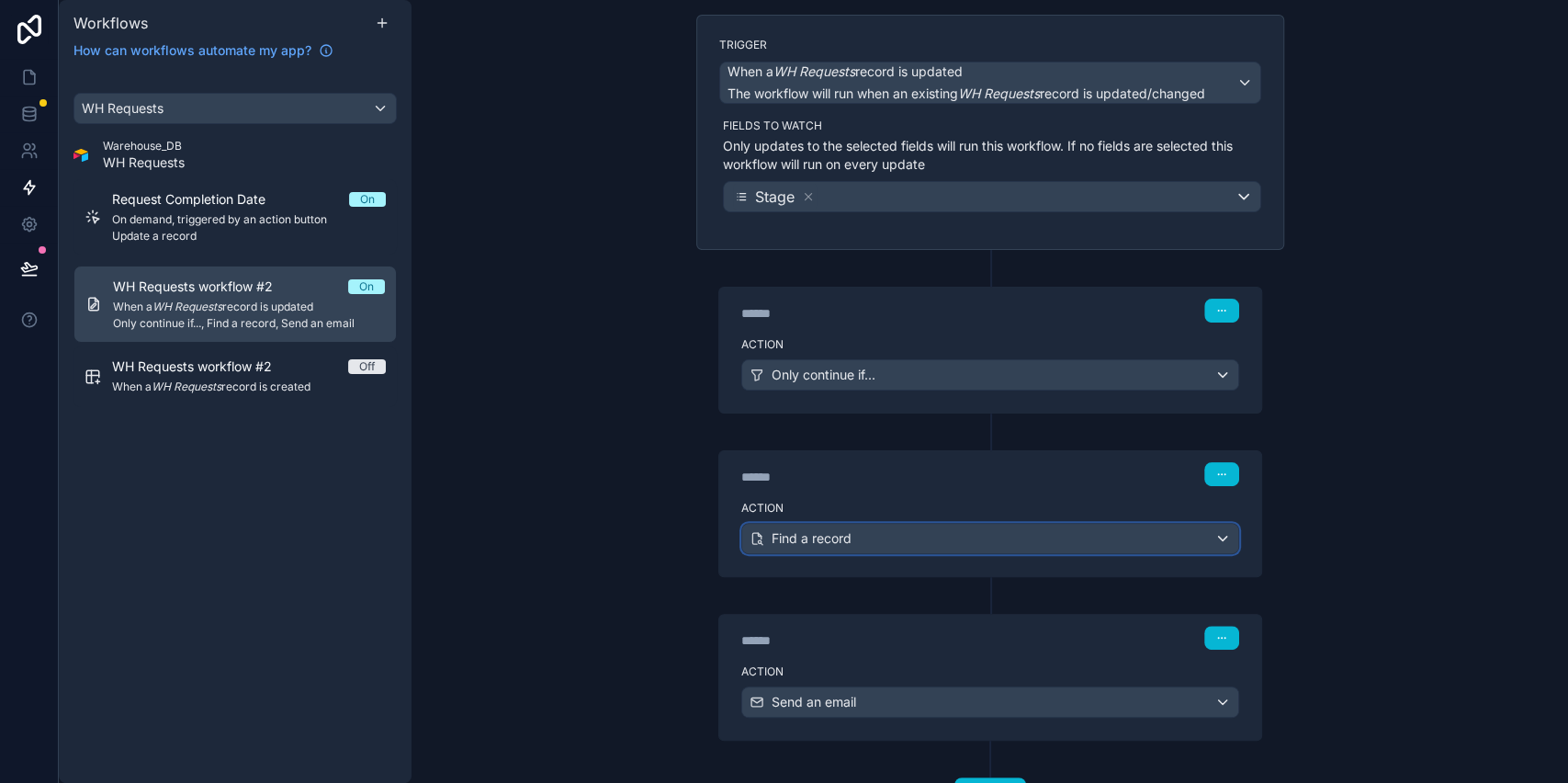
click at [1058, 540] on div "Find a record" at bounding box center [990, 538] width 497 height 30
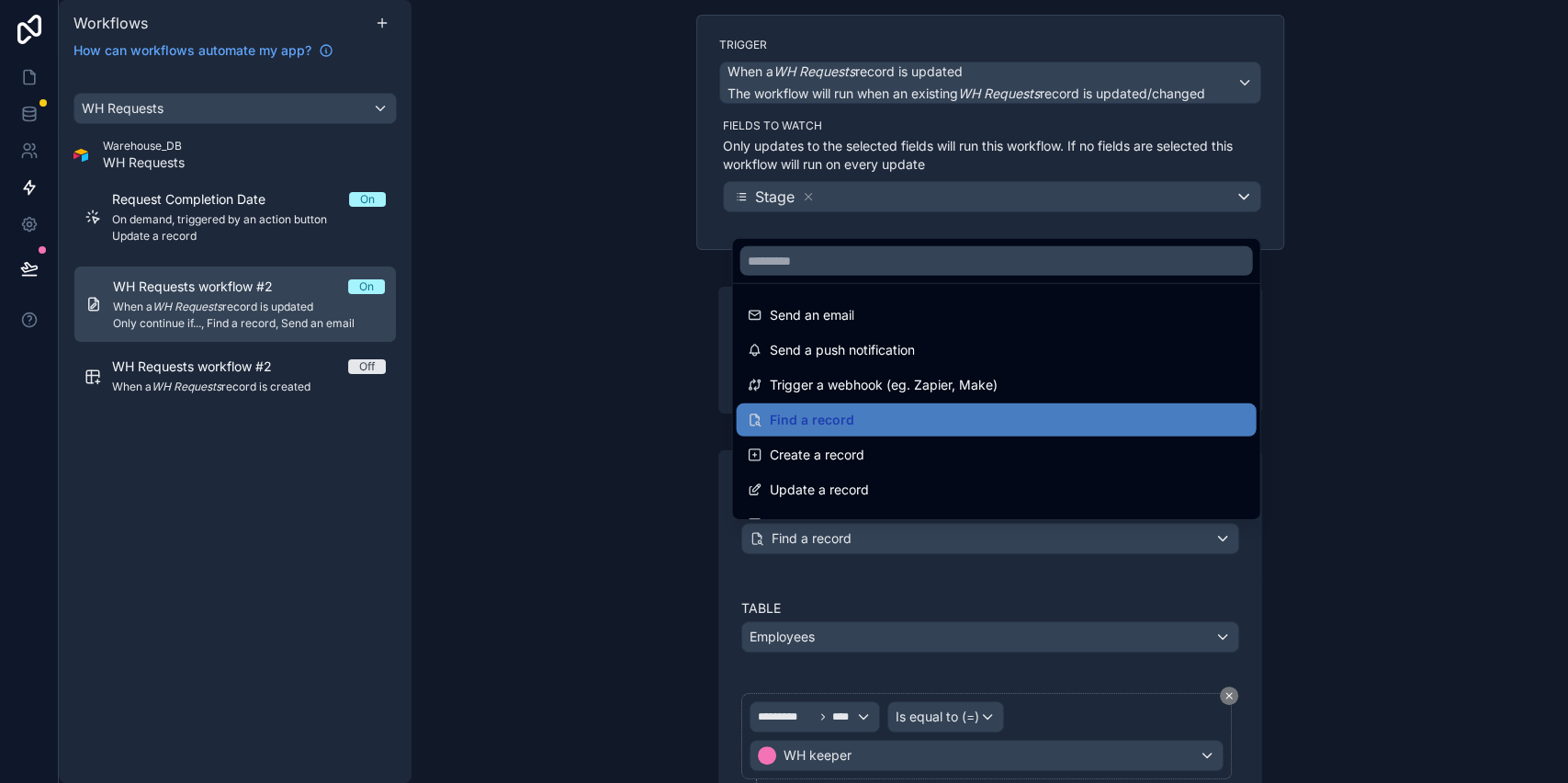
click at [1058, 540] on div at bounding box center [784, 391] width 1568 height 783
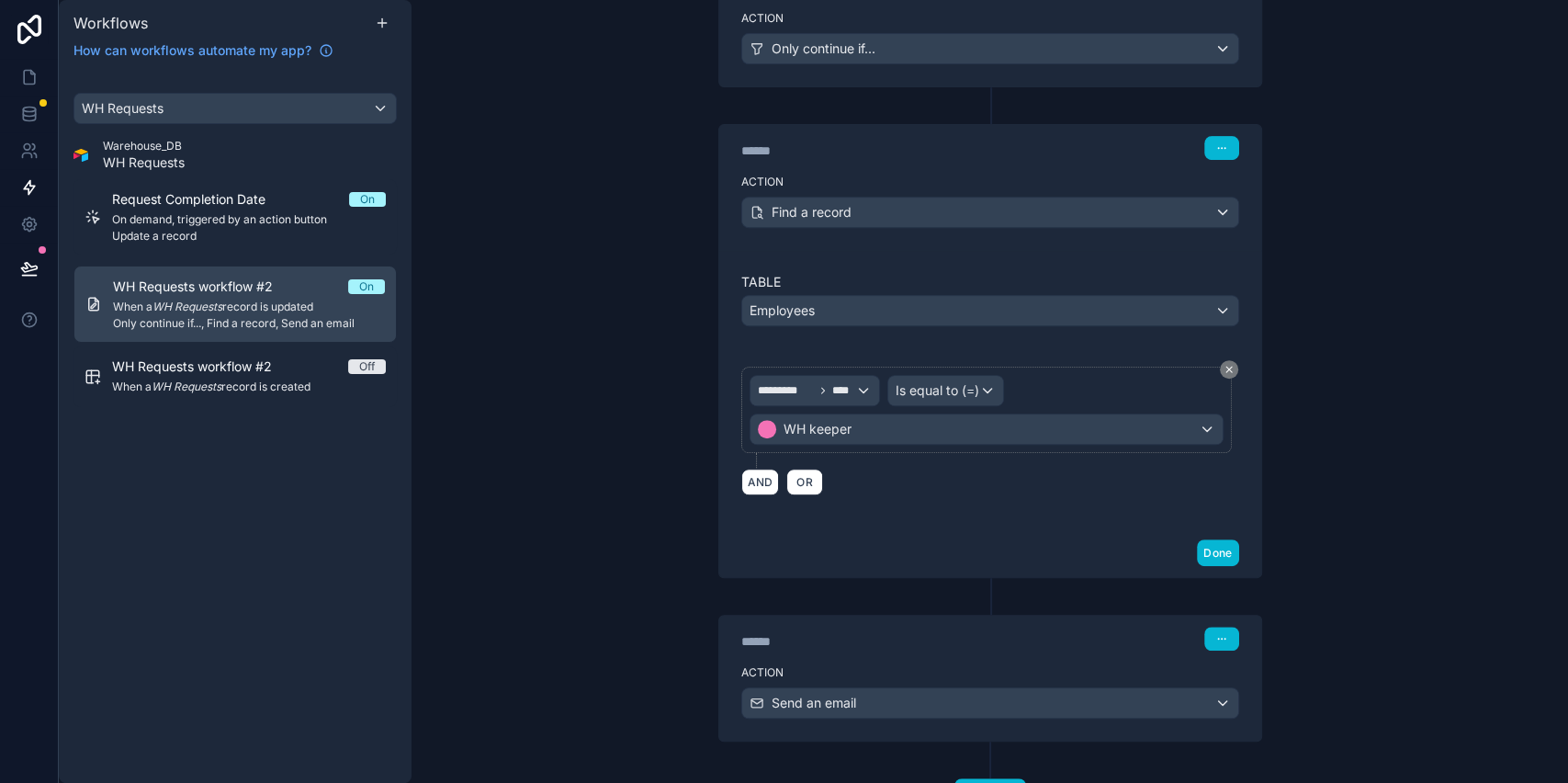
scroll to position [524, 0]
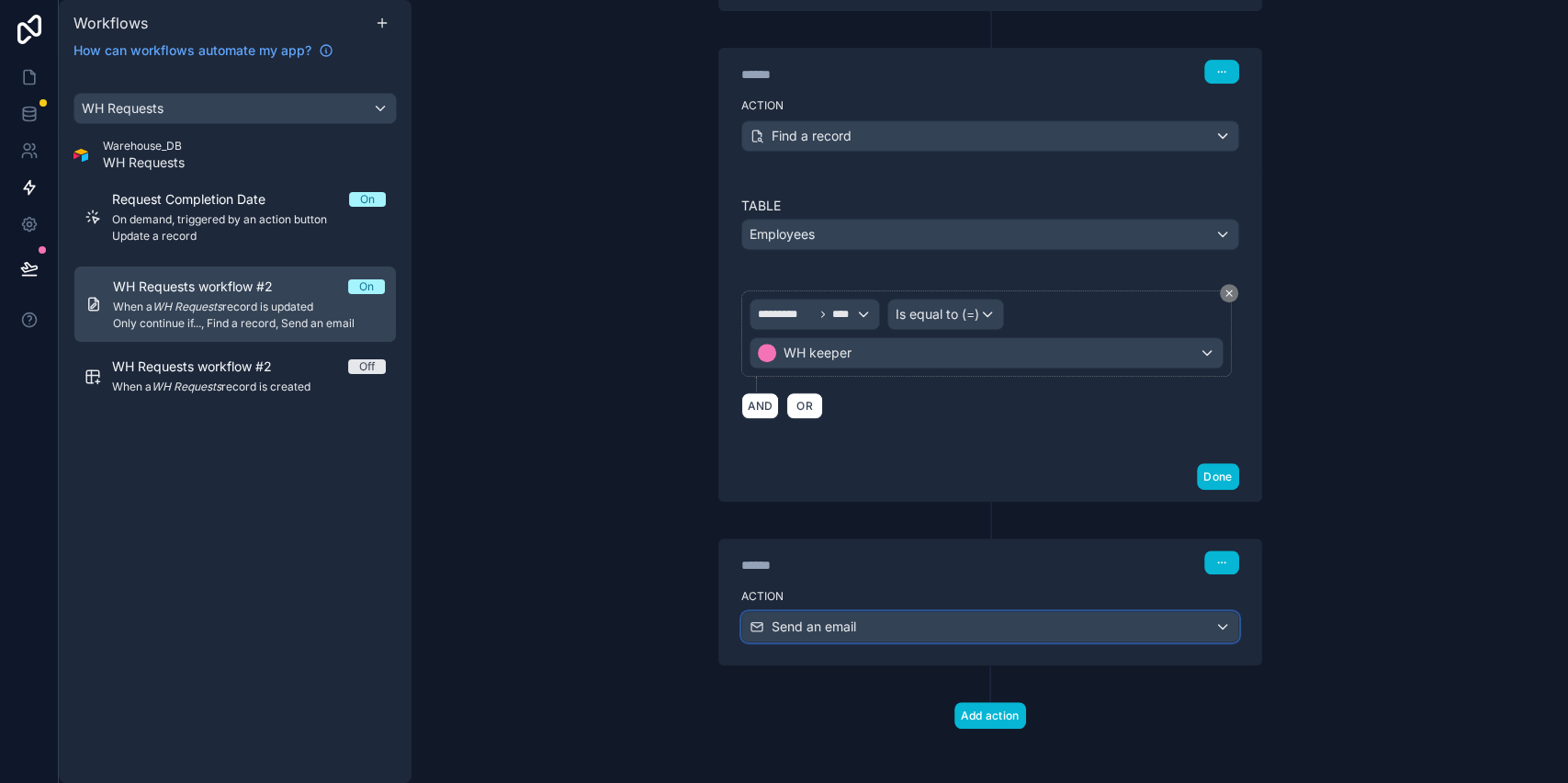
click at [935, 623] on div "Send an email" at bounding box center [990, 627] width 497 height 30
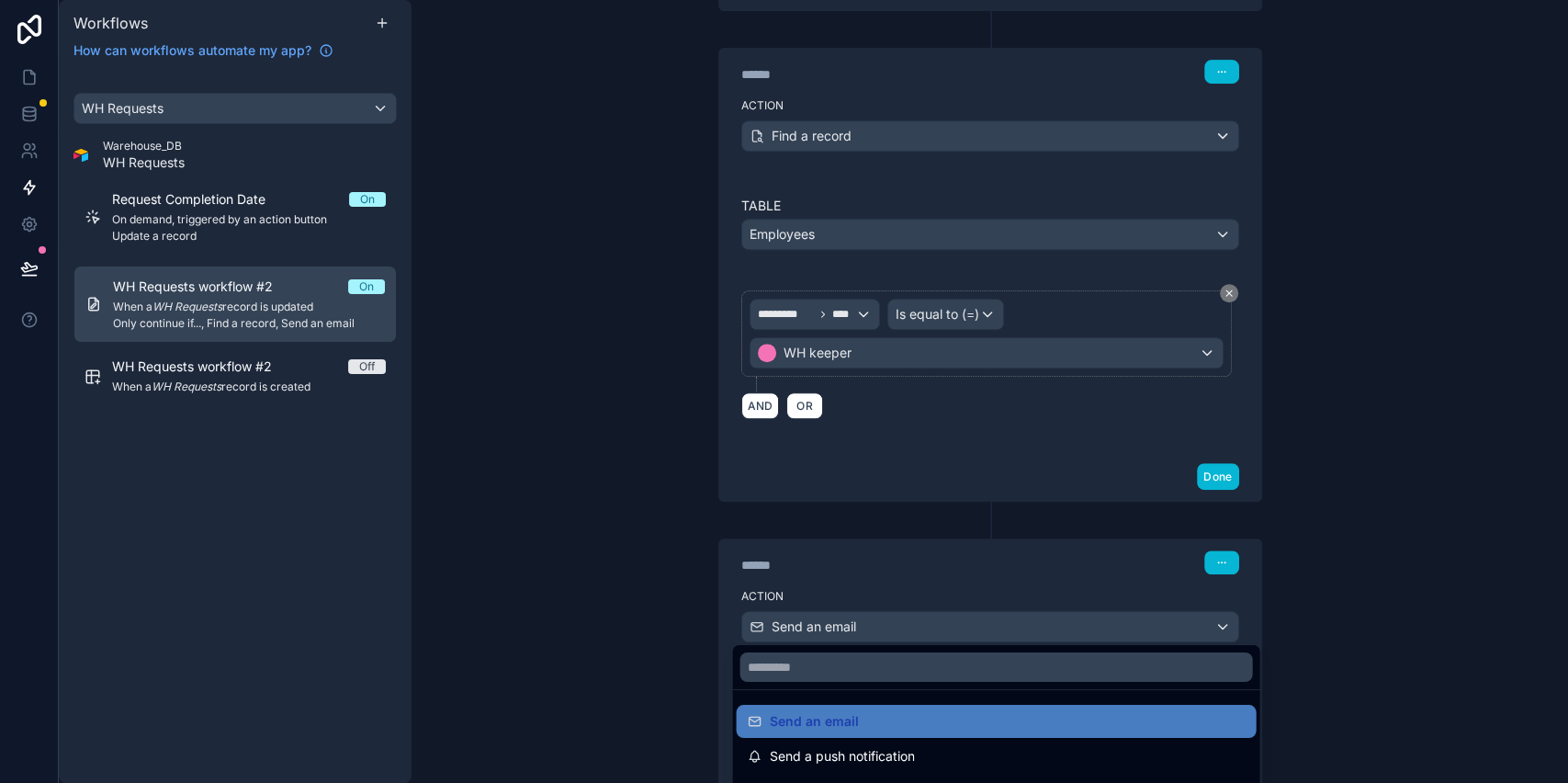
click at [935, 623] on div at bounding box center [784, 391] width 1568 height 783
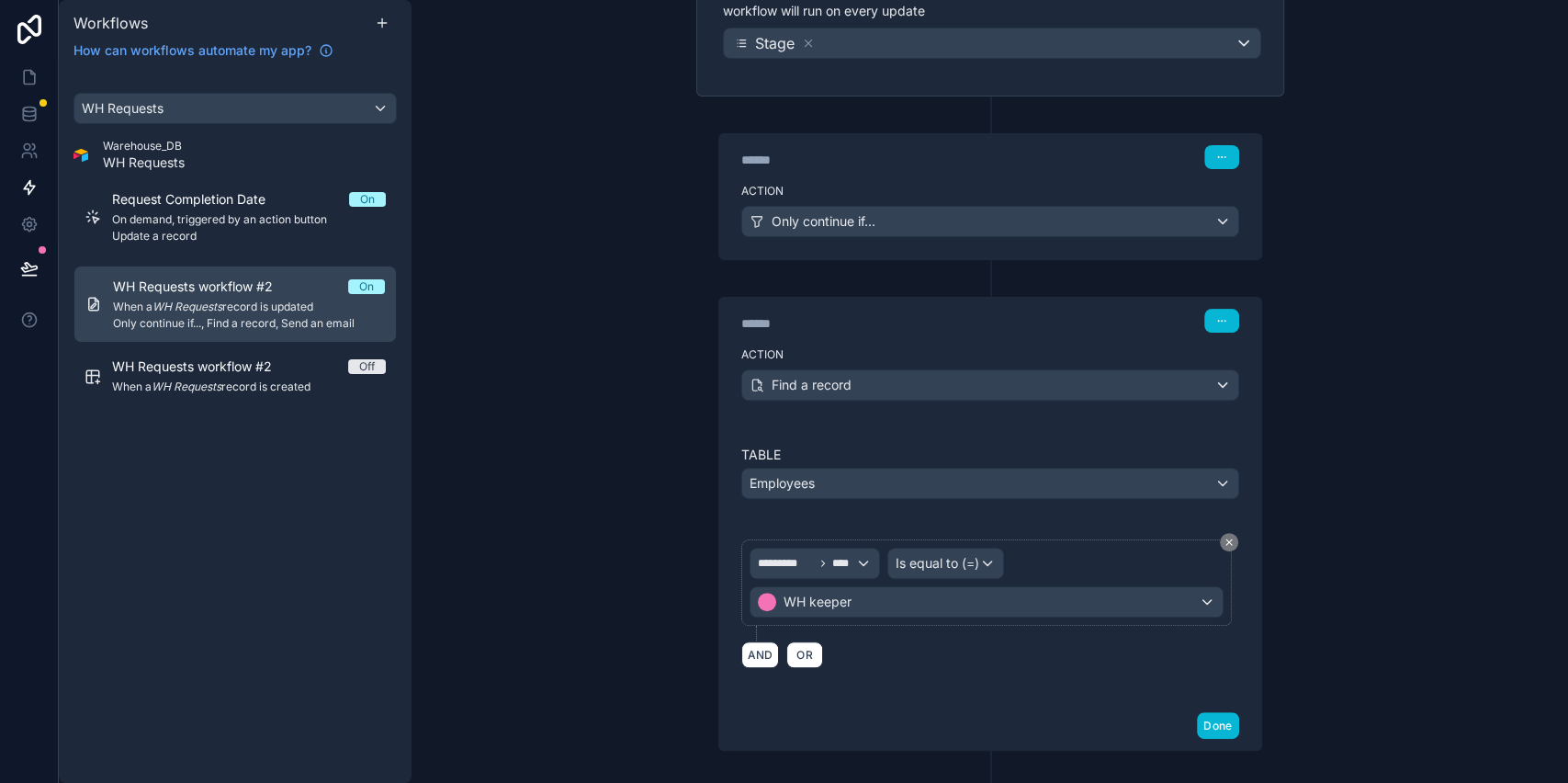
scroll to position [0, 0]
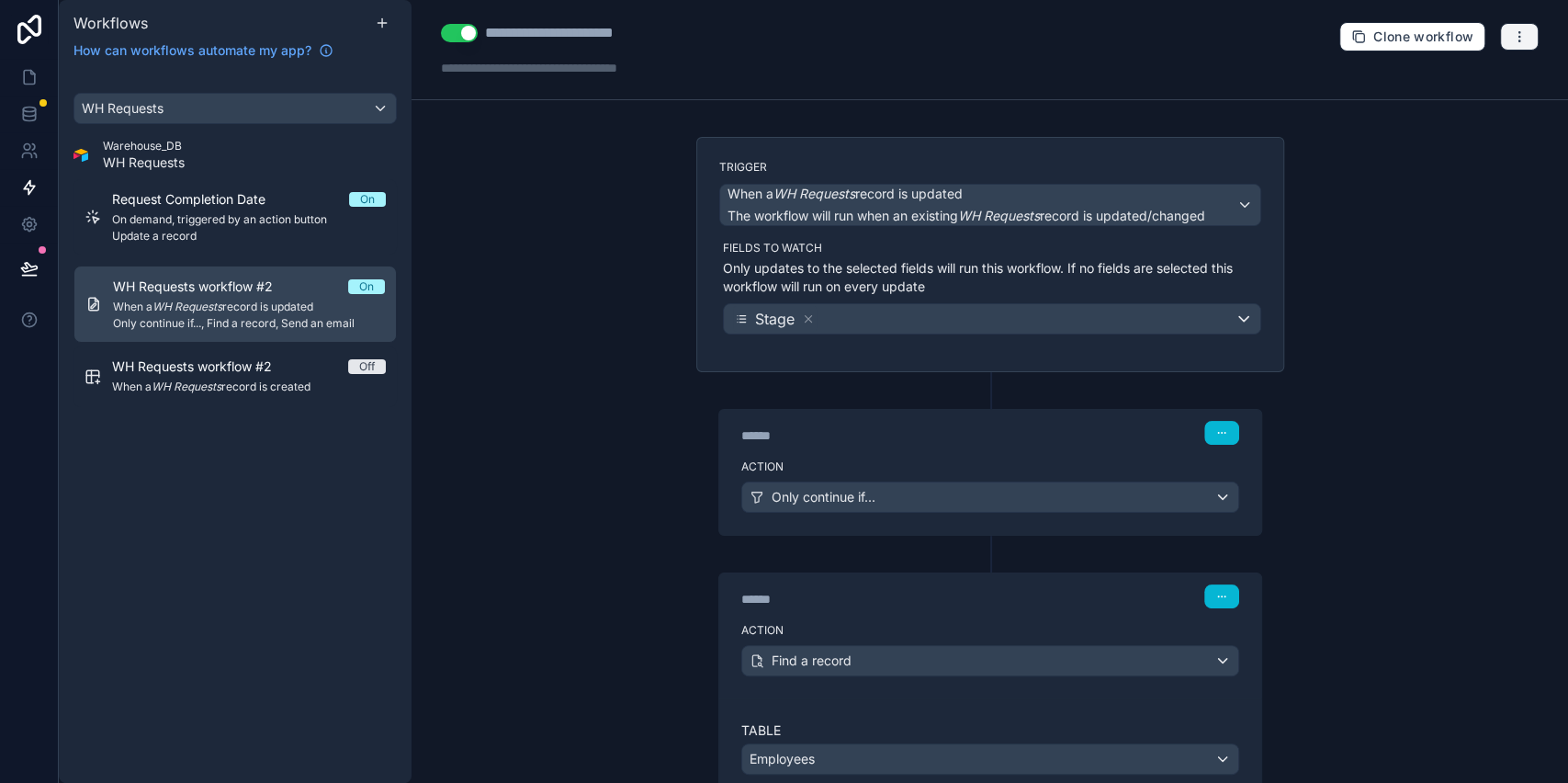
click at [1512, 34] on button "button" at bounding box center [1520, 37] width 39 height 28
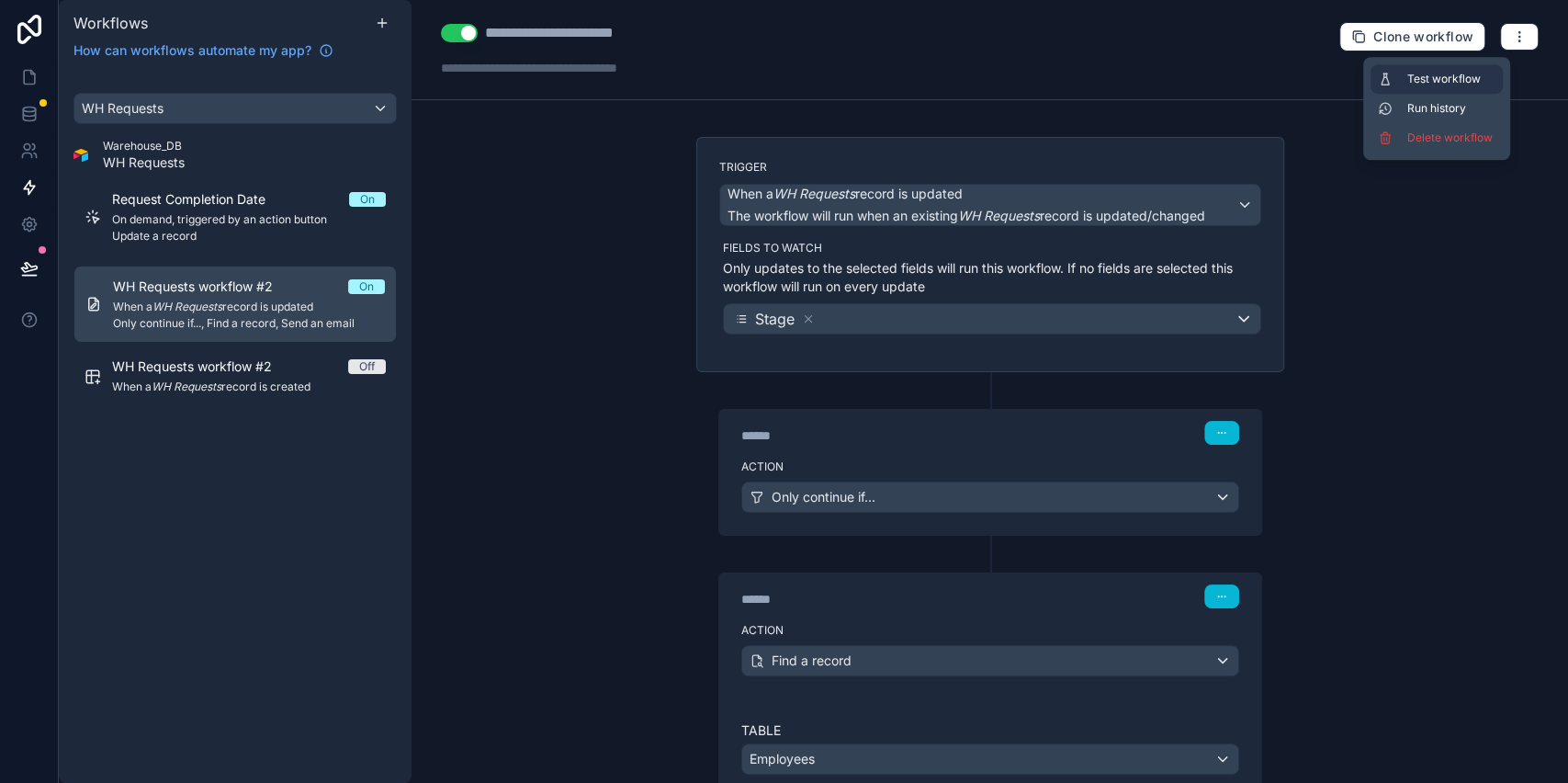
click at [1450, 78] on span "Test workflow" at bounding box center [1451, 79] width 88 height 15
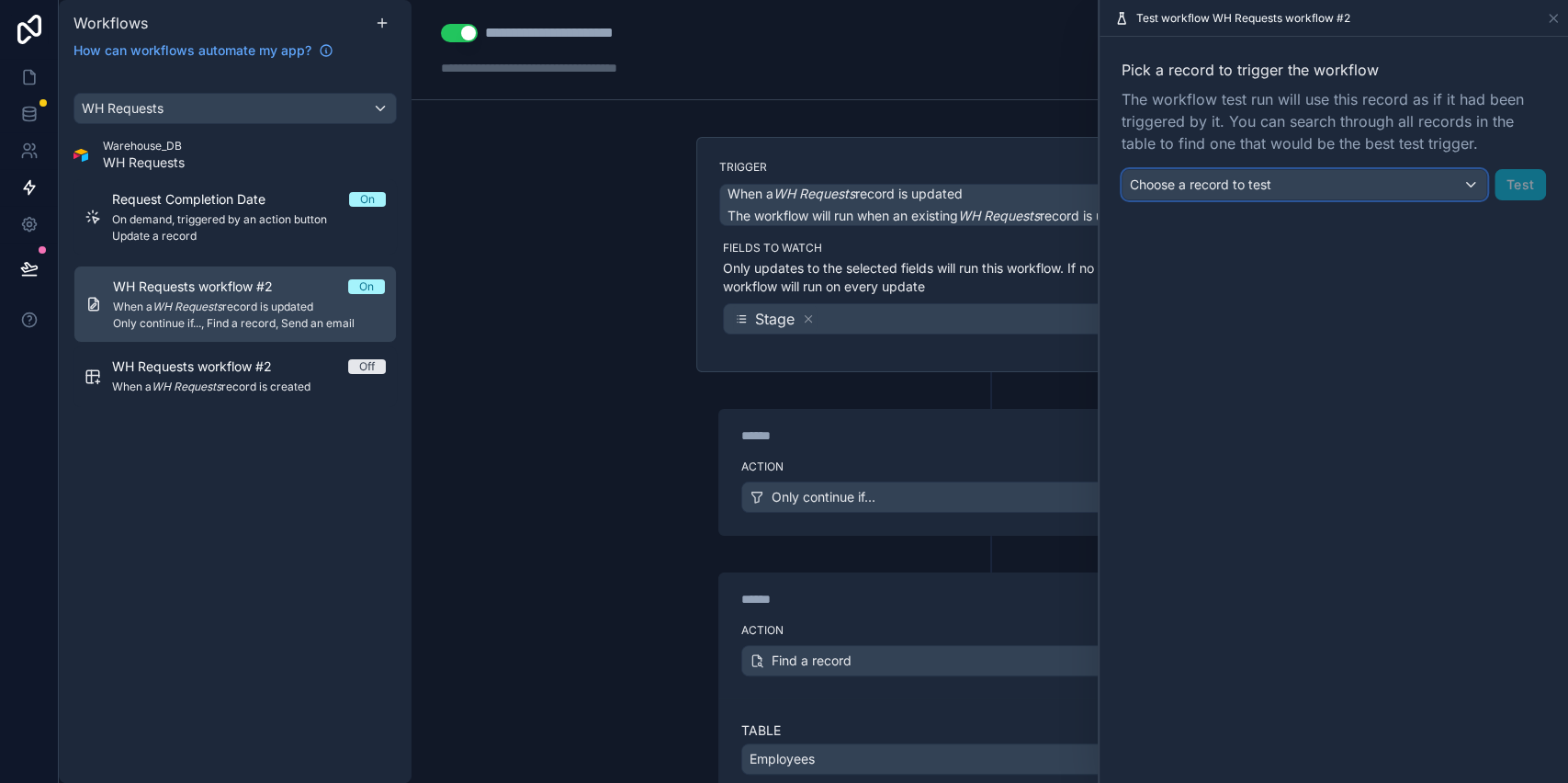
click at [1167, 191] on span "Choose a record to test" at bounding box center [1201, 185] width 141 height 16
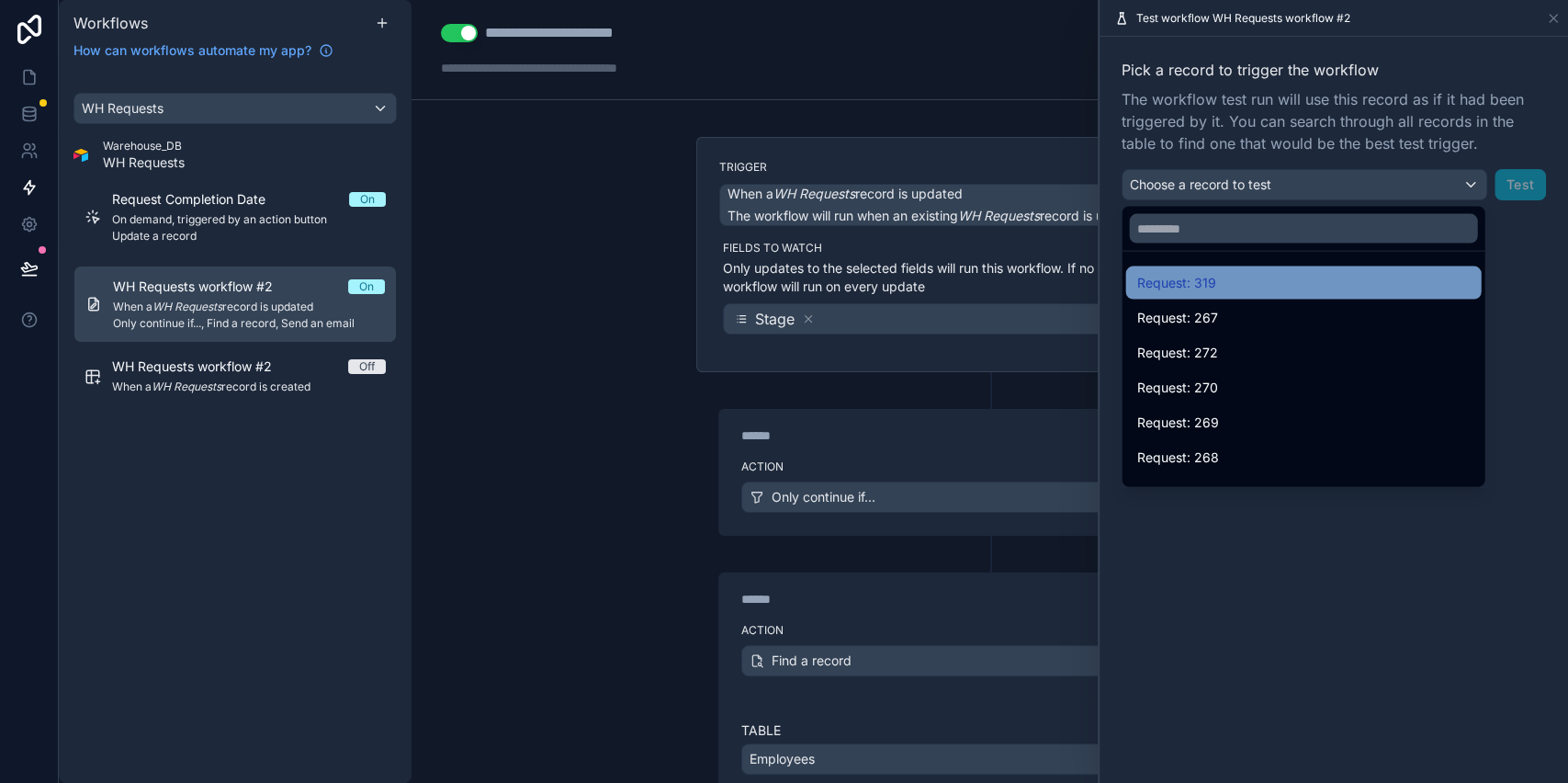
click at [1178, 289] on span "Request: 319" at bounding box center [1176, 282] width 79 height 22
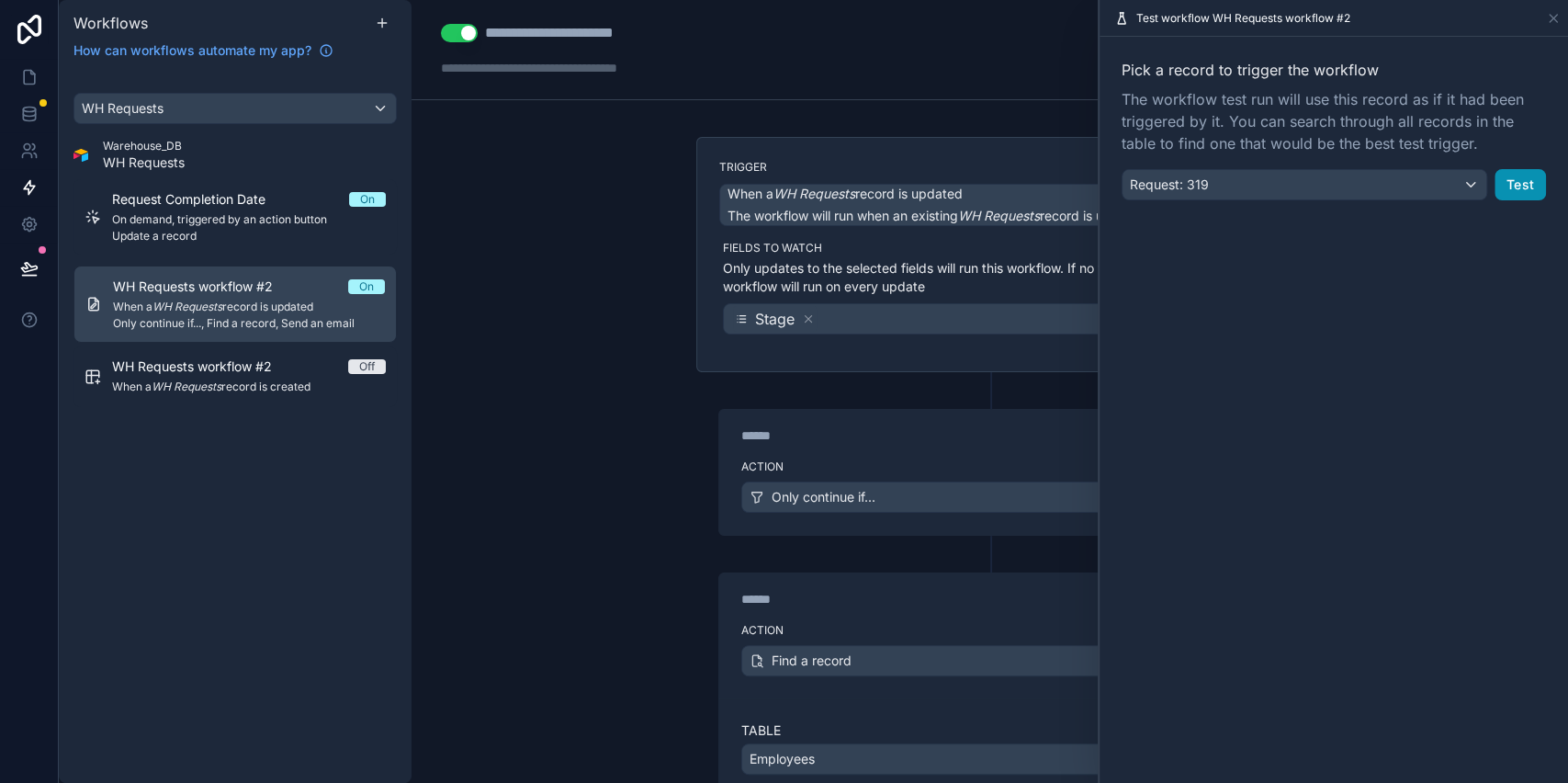
click at [1507, 187] on button "Test" at bounding box center [1521, 185] width 51 height 32
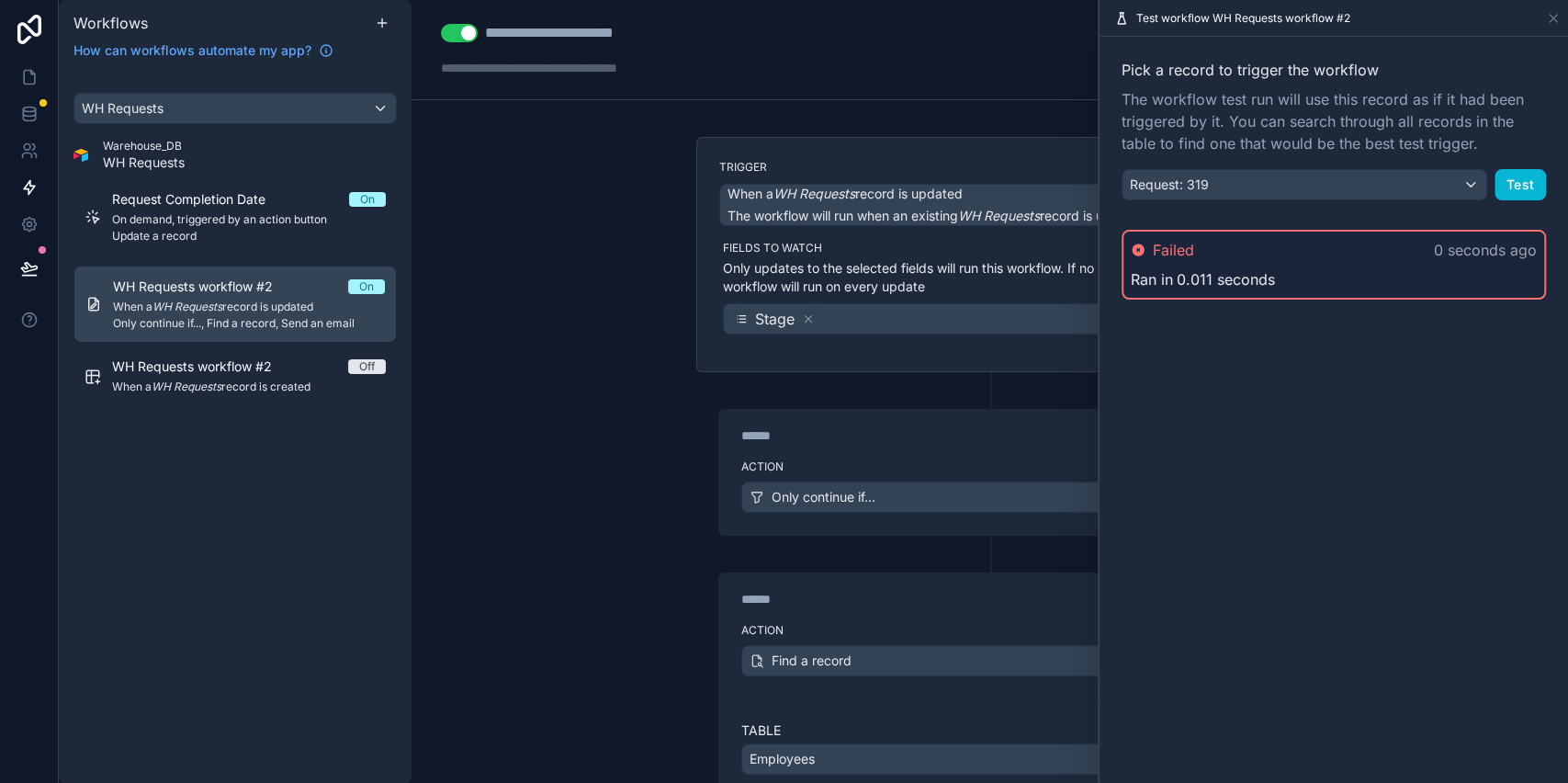
click at [1182, 272] on span "0.011 seconds" at bounding box center [1226, 279] width 99 height 22
click at [1137, 253] on icon at bounding box center [1137, 250] width 12 height 12
click at [1553, 19] on icon at bounding box center [1553, 18] width 7 height 7
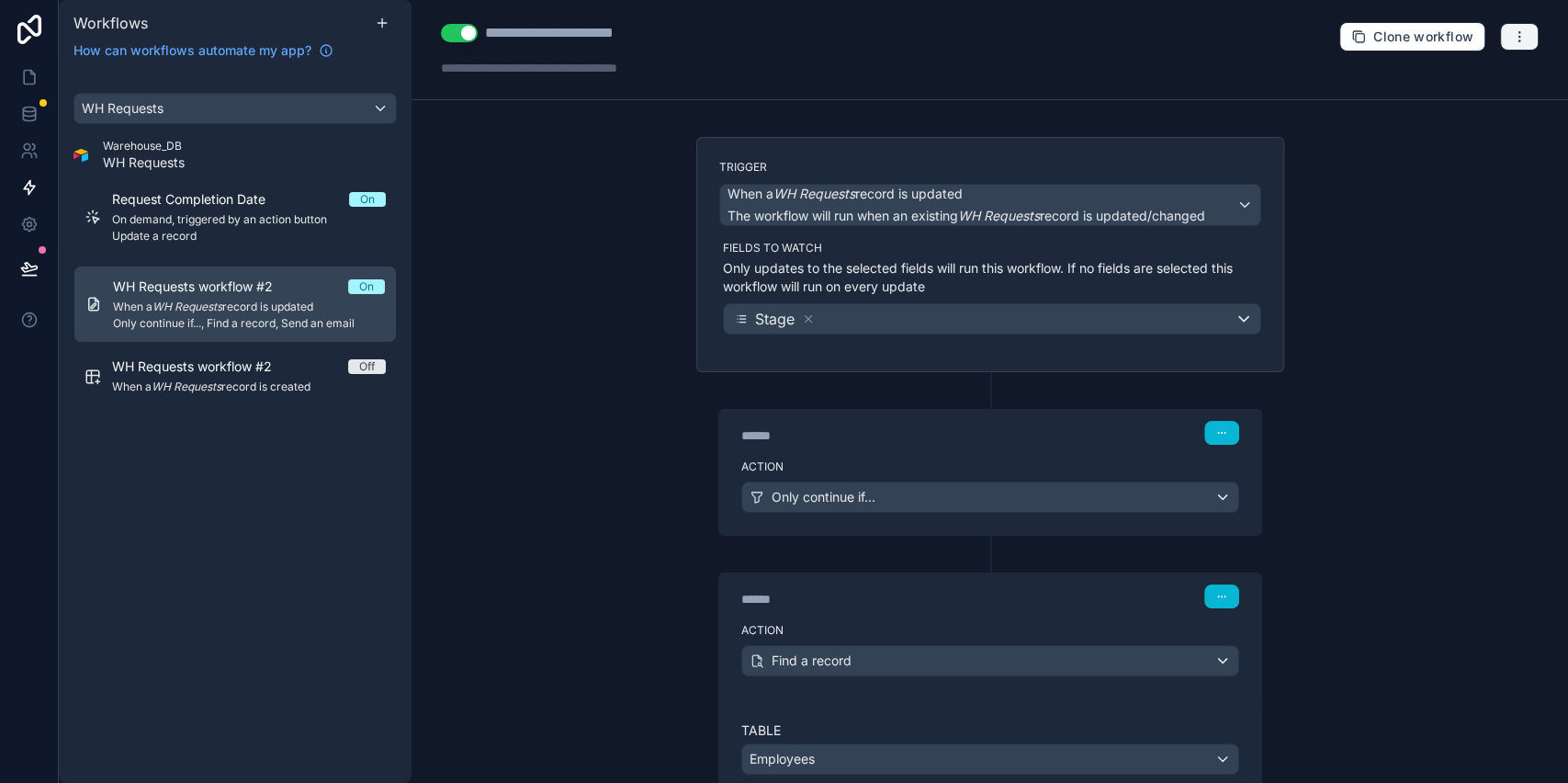
click at [1513, 30] on icon "button" at bounding box center [1520, 37] width 15 height 15
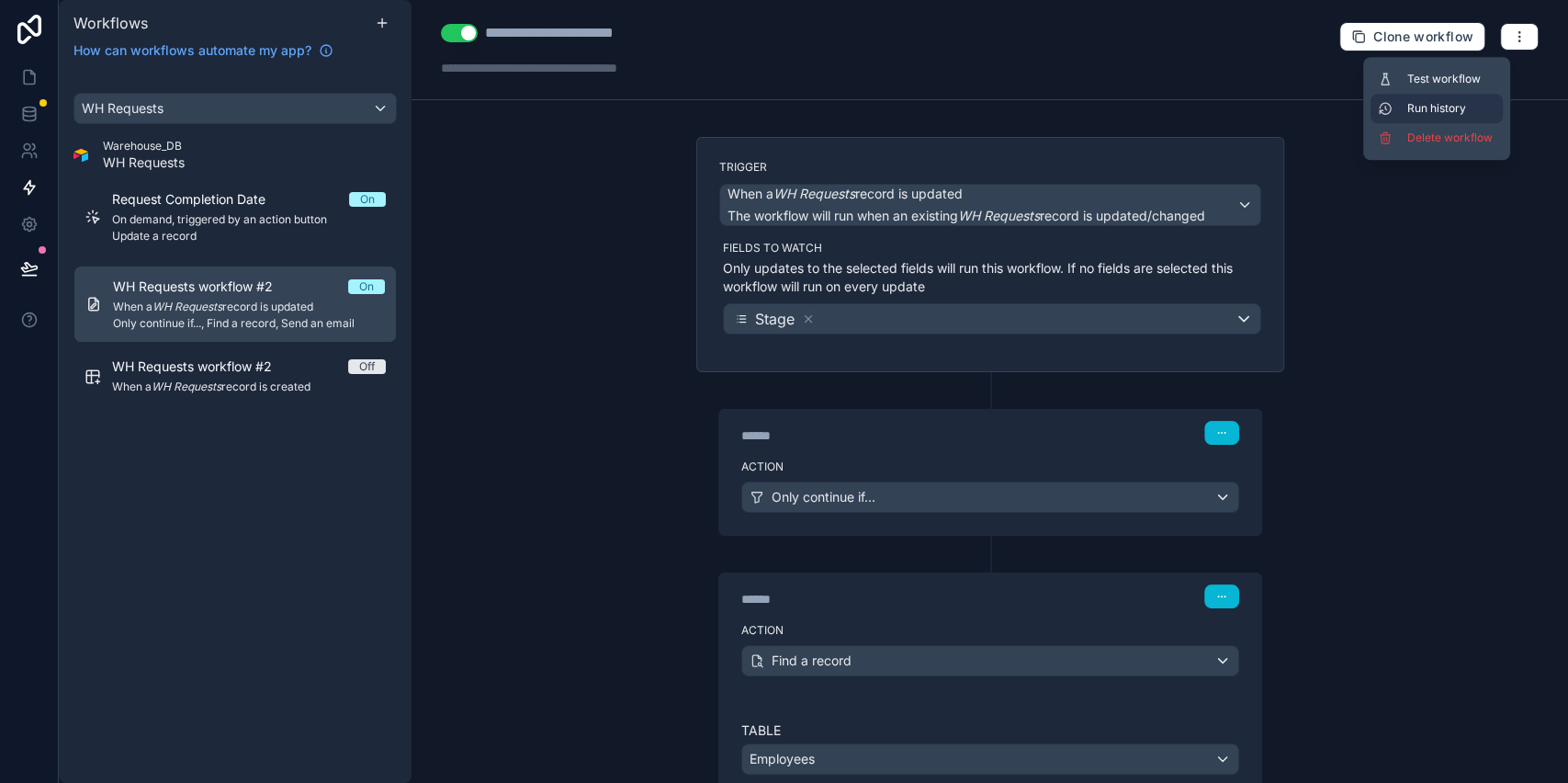
click at [1440, 104] on span "Run history" at bounding box center [1451, 108] width 88 height 15
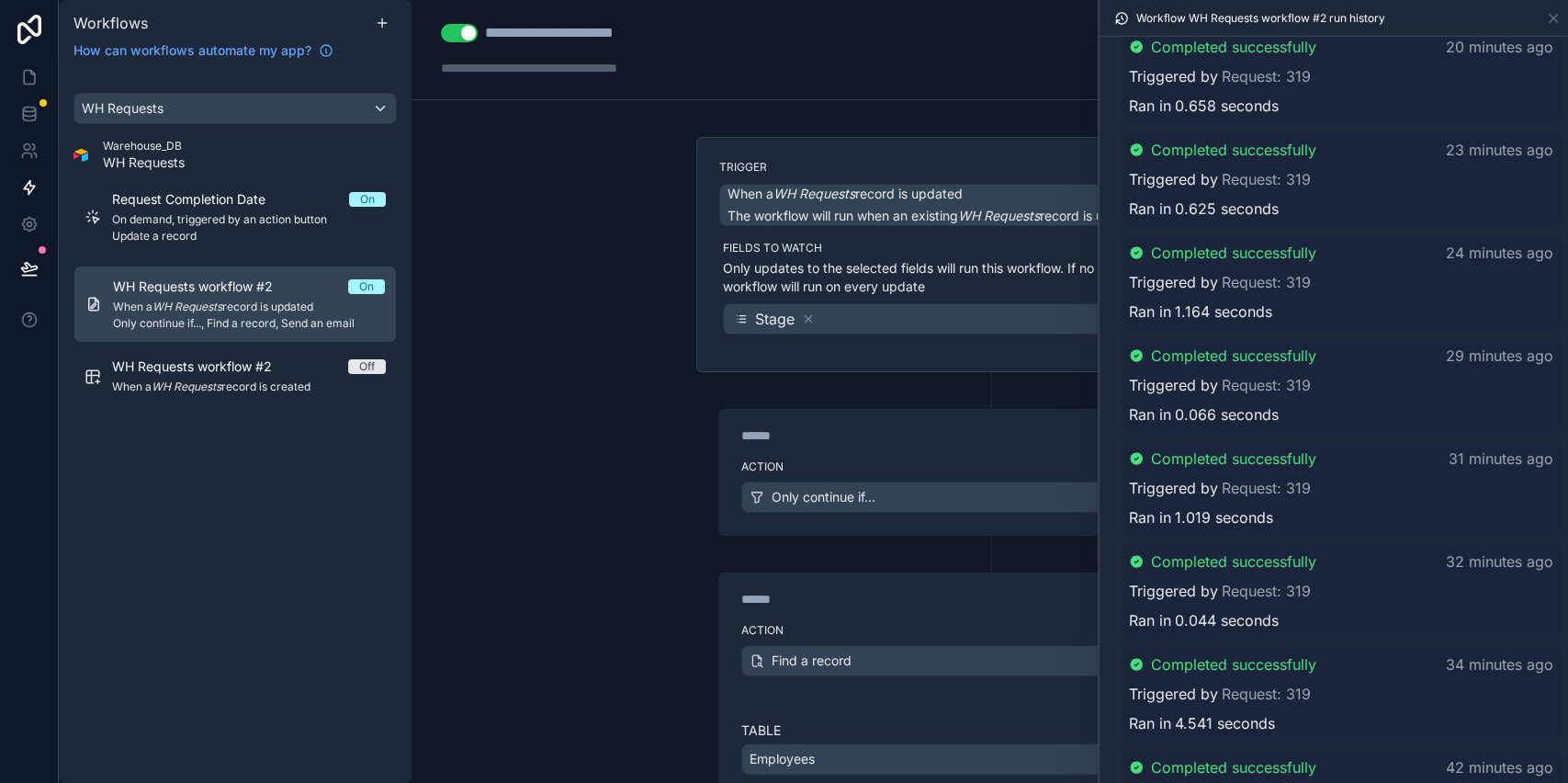
scroll to position [2759, 0]
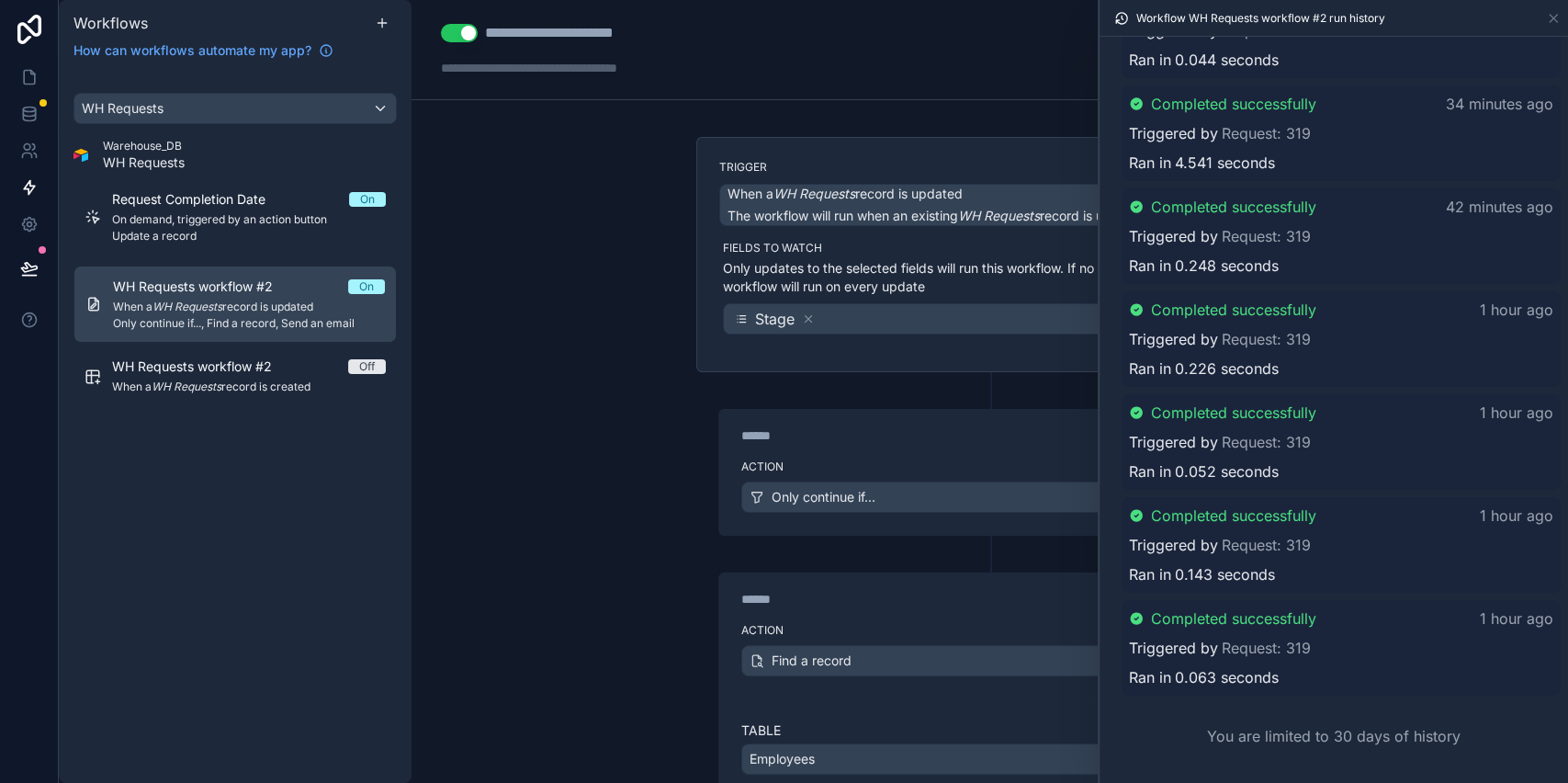
click at [1172, 632] on div "Completed successfully 1 hour ago Triggered by Request: 319 Ran in 0.063 seconds" at bounding box center [1341, 648] width 439 height 96
click at [1191, 534] on span "Triggered by" at bounding box center [1174, 545] width 89 height 22
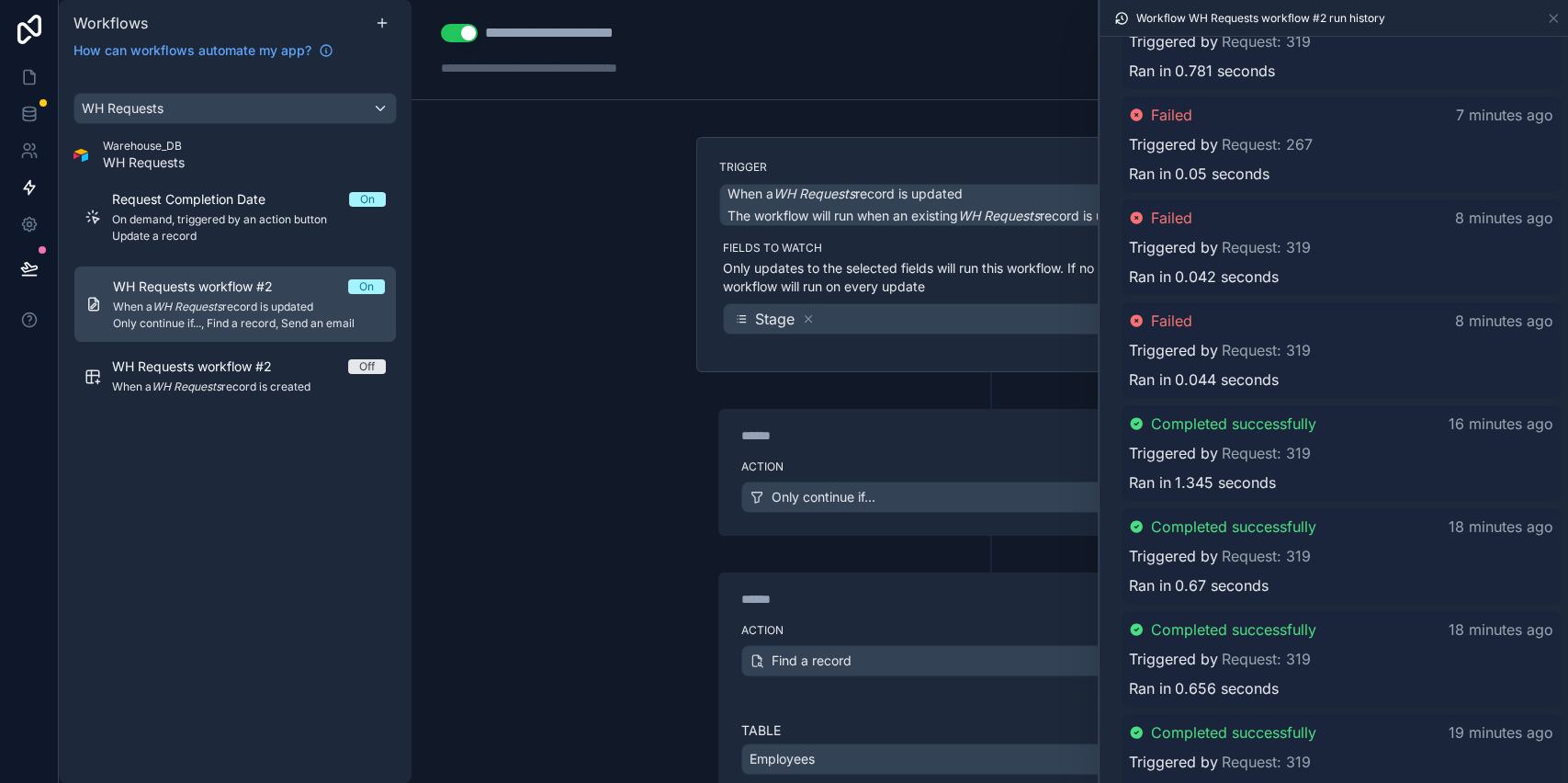
scroll to position [1411, 0]
click at [1272, 355] on link "Request: 319" at bounding box center [1267, 349] width 89 height 22
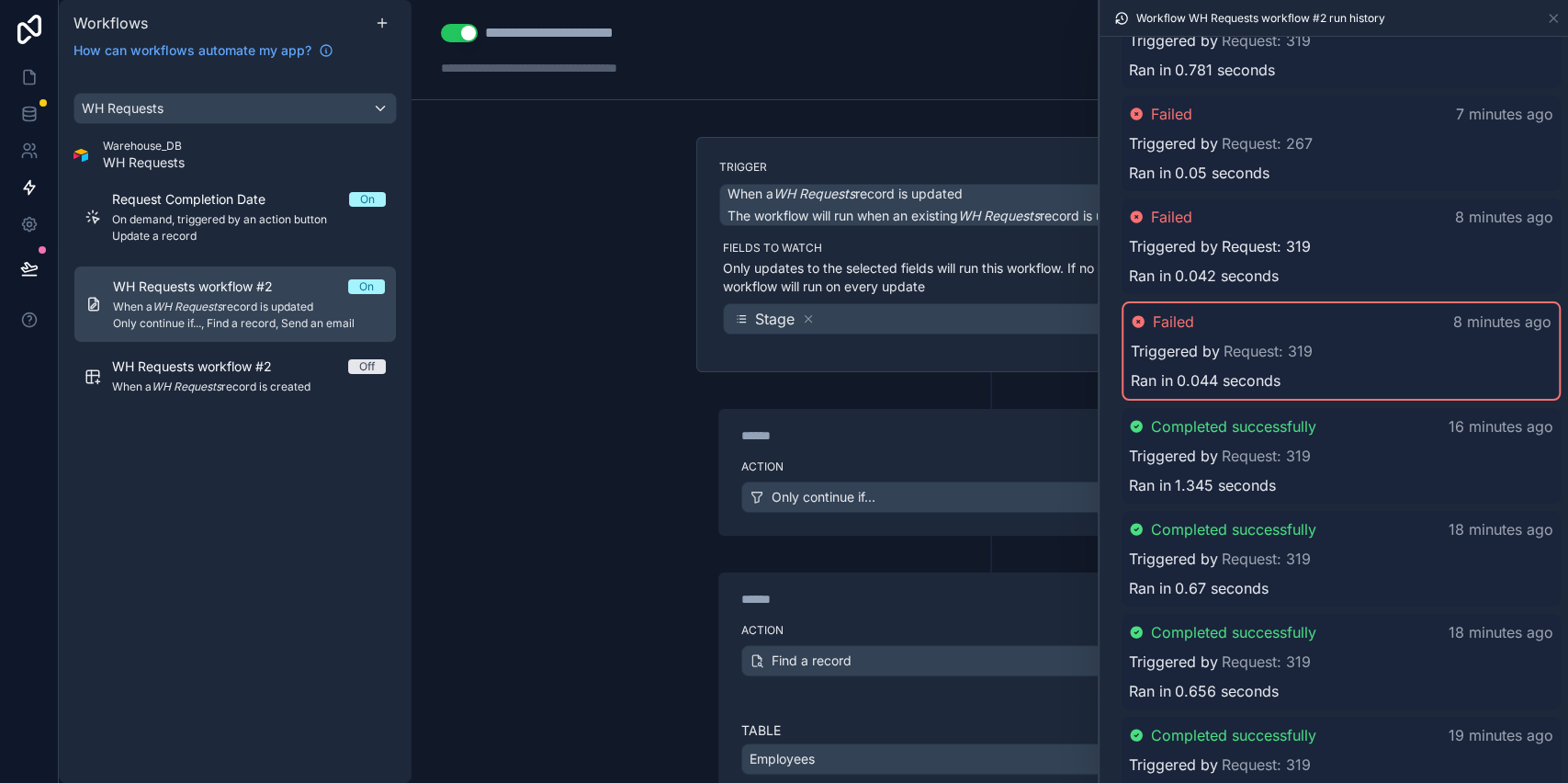
click at [1248, 253] on link "Request: 319" at bounding box center [1267, 246] width 89 height 22
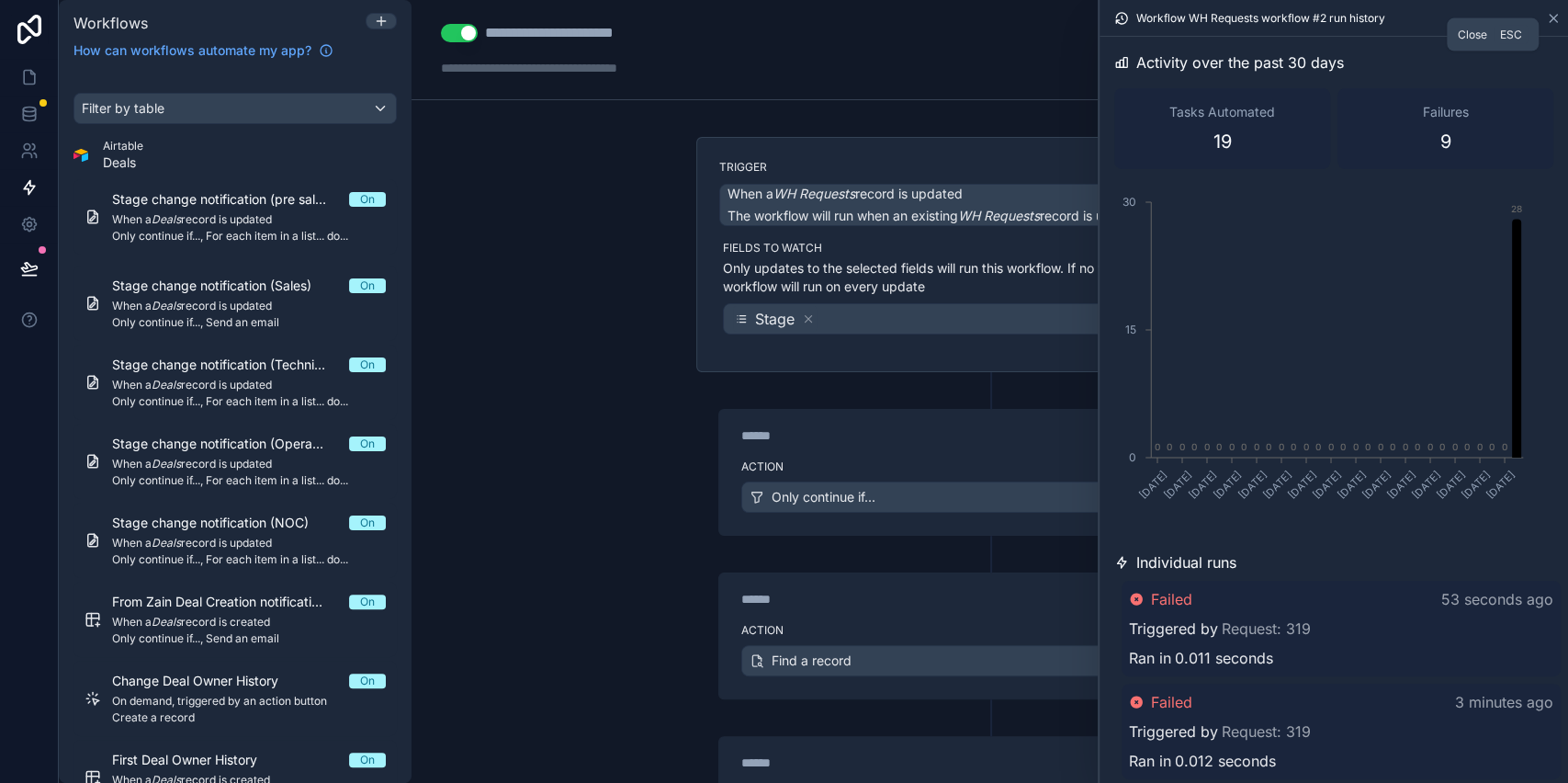
click at [1554, 17] on icon at bounding box center [1553, 18] width 7 height 7
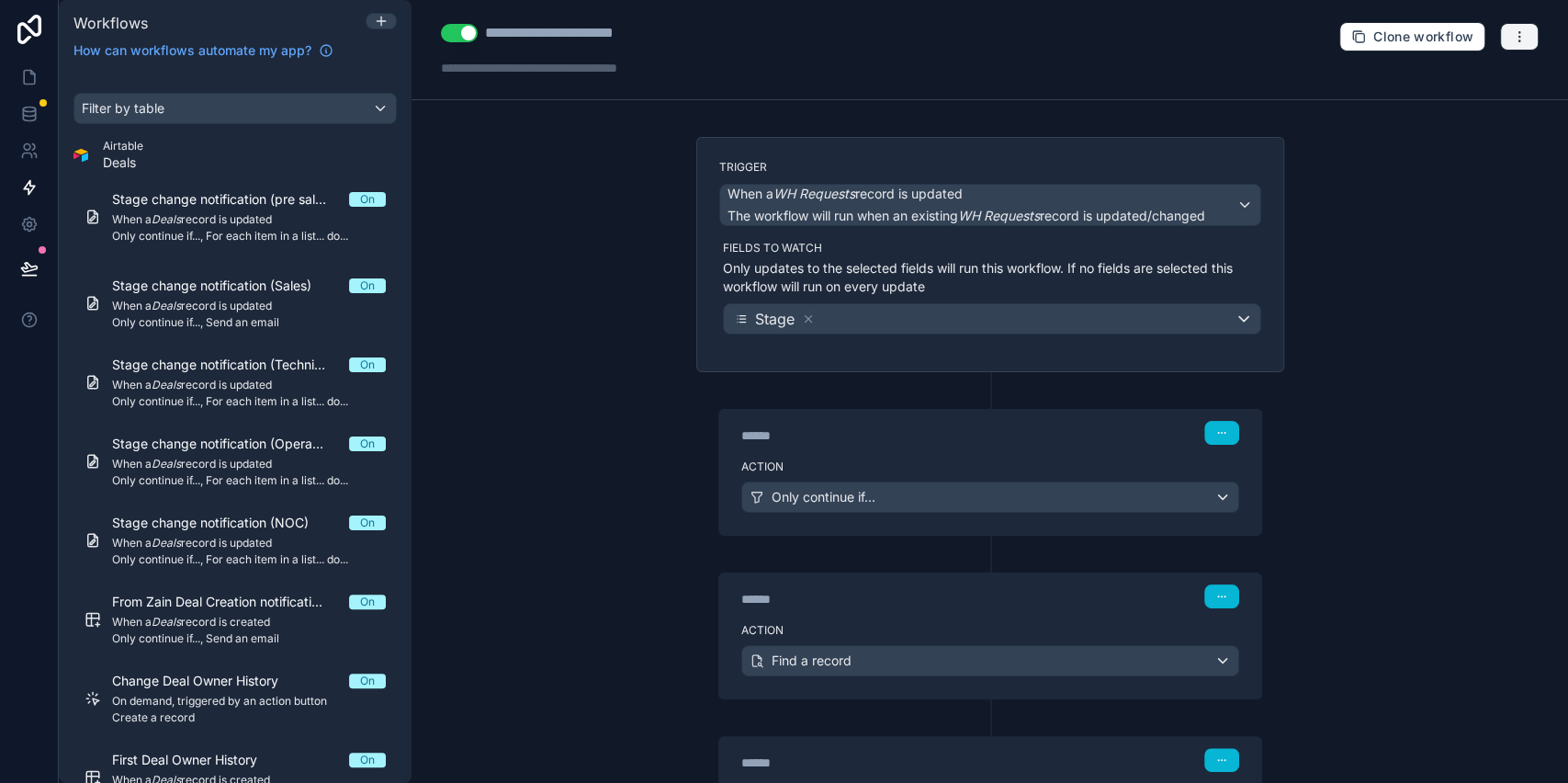
click at [1513, 34] on icon "button" at bounding box center [1520, 37] width 15 height 15
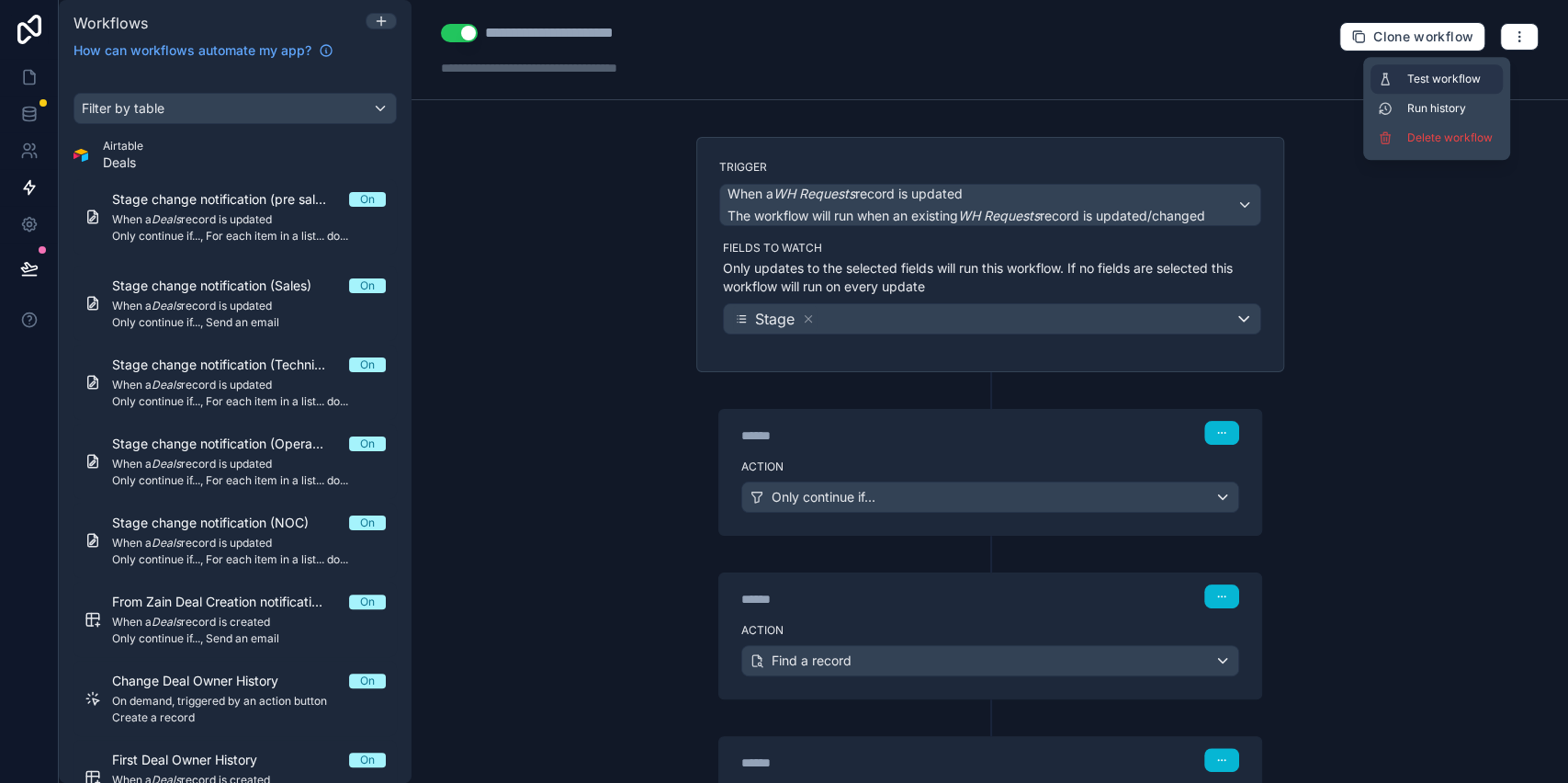
click at [1427, 79] on span "Test workflow" at bounding box center [1451, 79] width 88 height 15
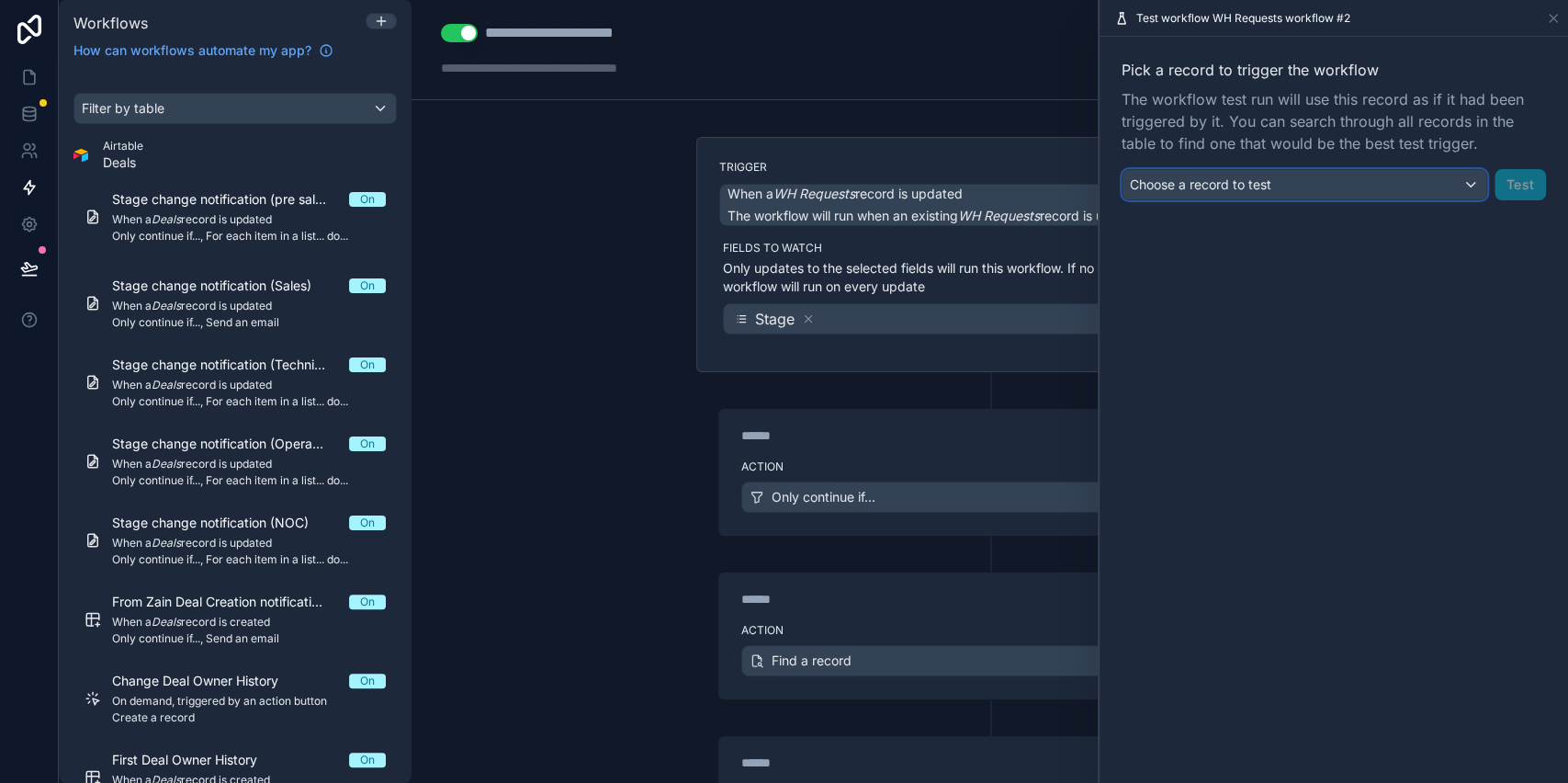
click at [1187, 179] on span "Choose a record to test" at bounding box center [1201, 185] width 141 height 16
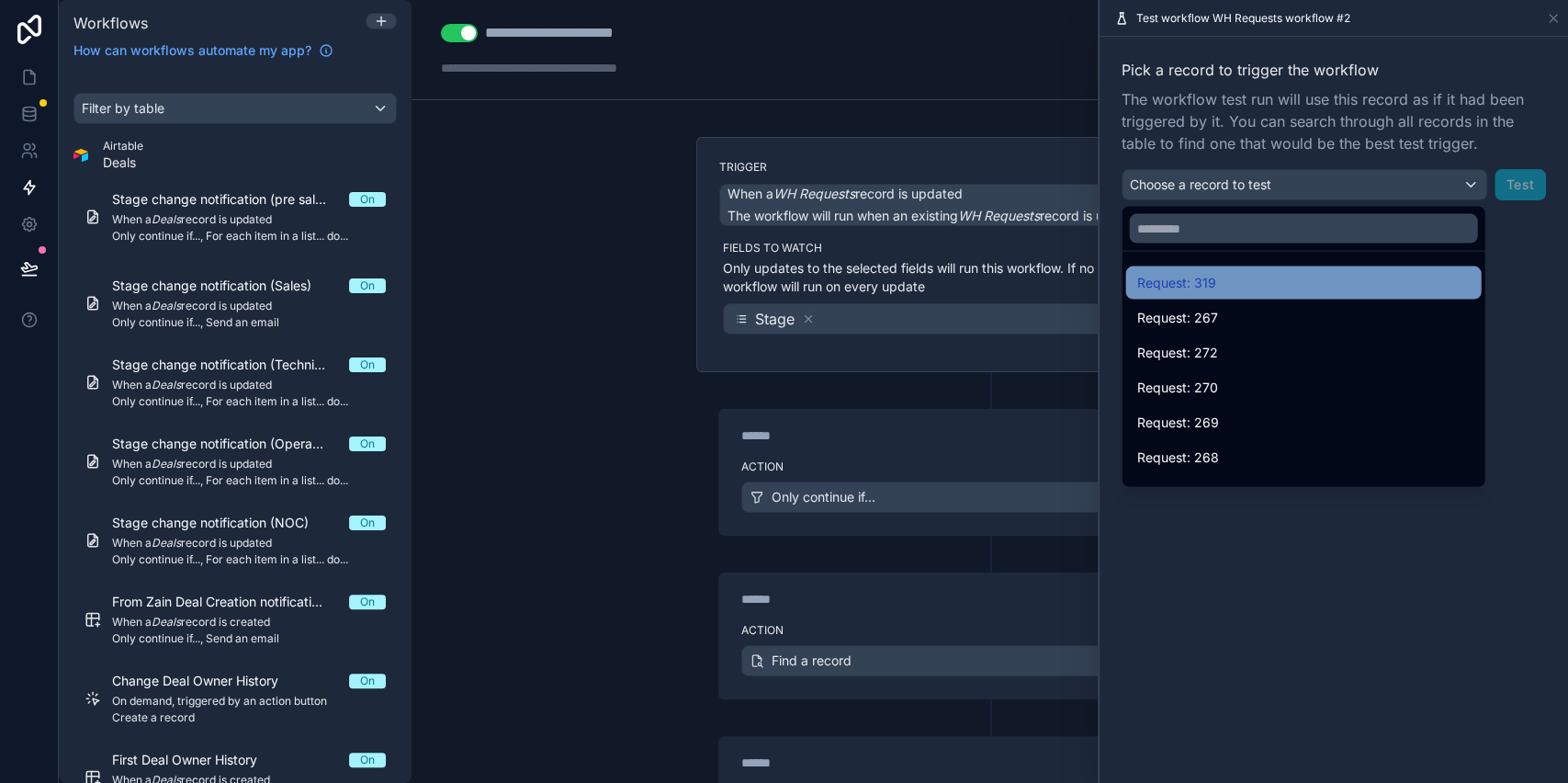
click at [1190, 284] on span "Request: 319" at bounding box center [1176, 282] width 79 height 22
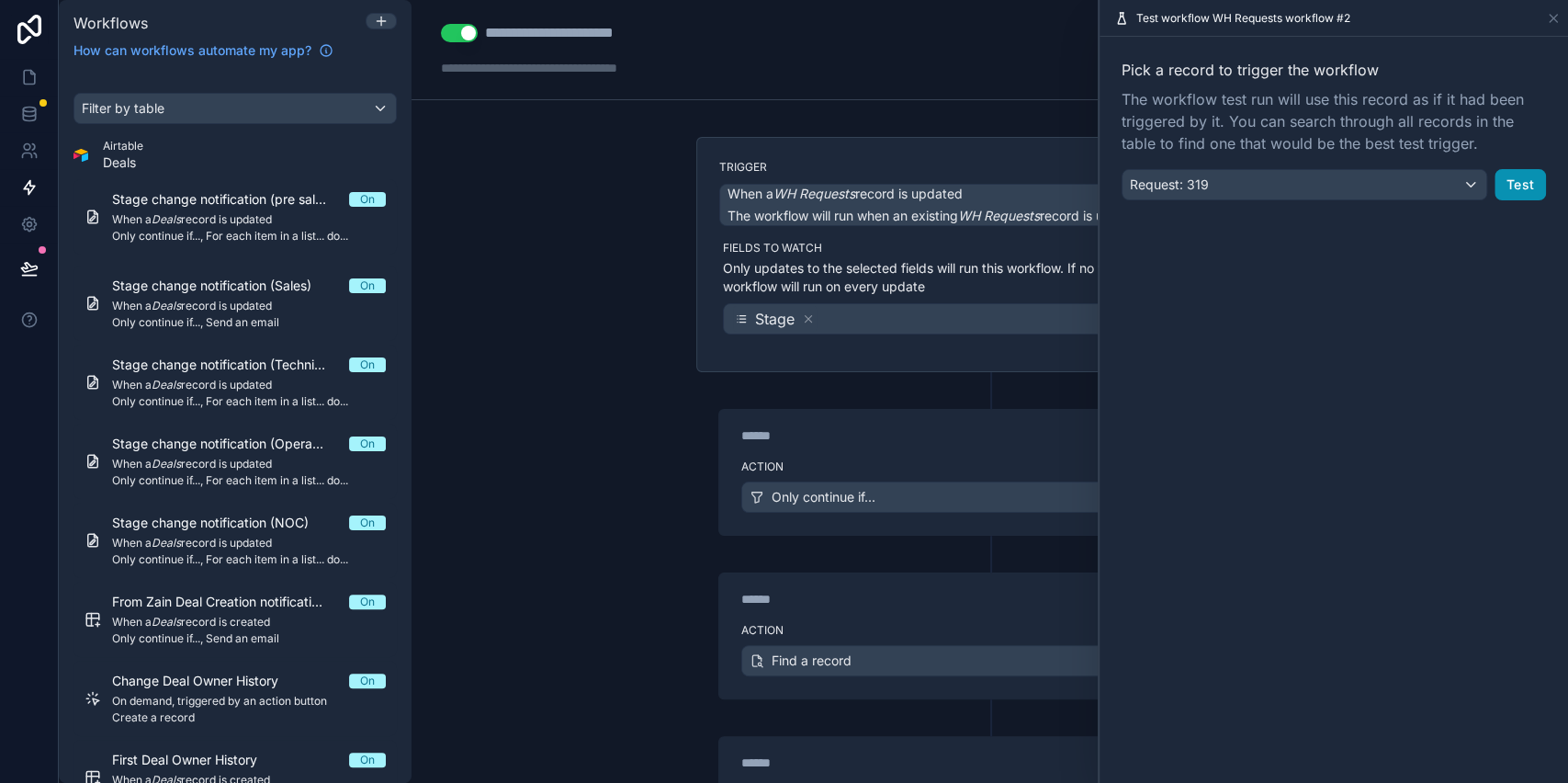
click at [1503, 188] on button "Test" at bounding box center [1521, 185] width 51 height 32
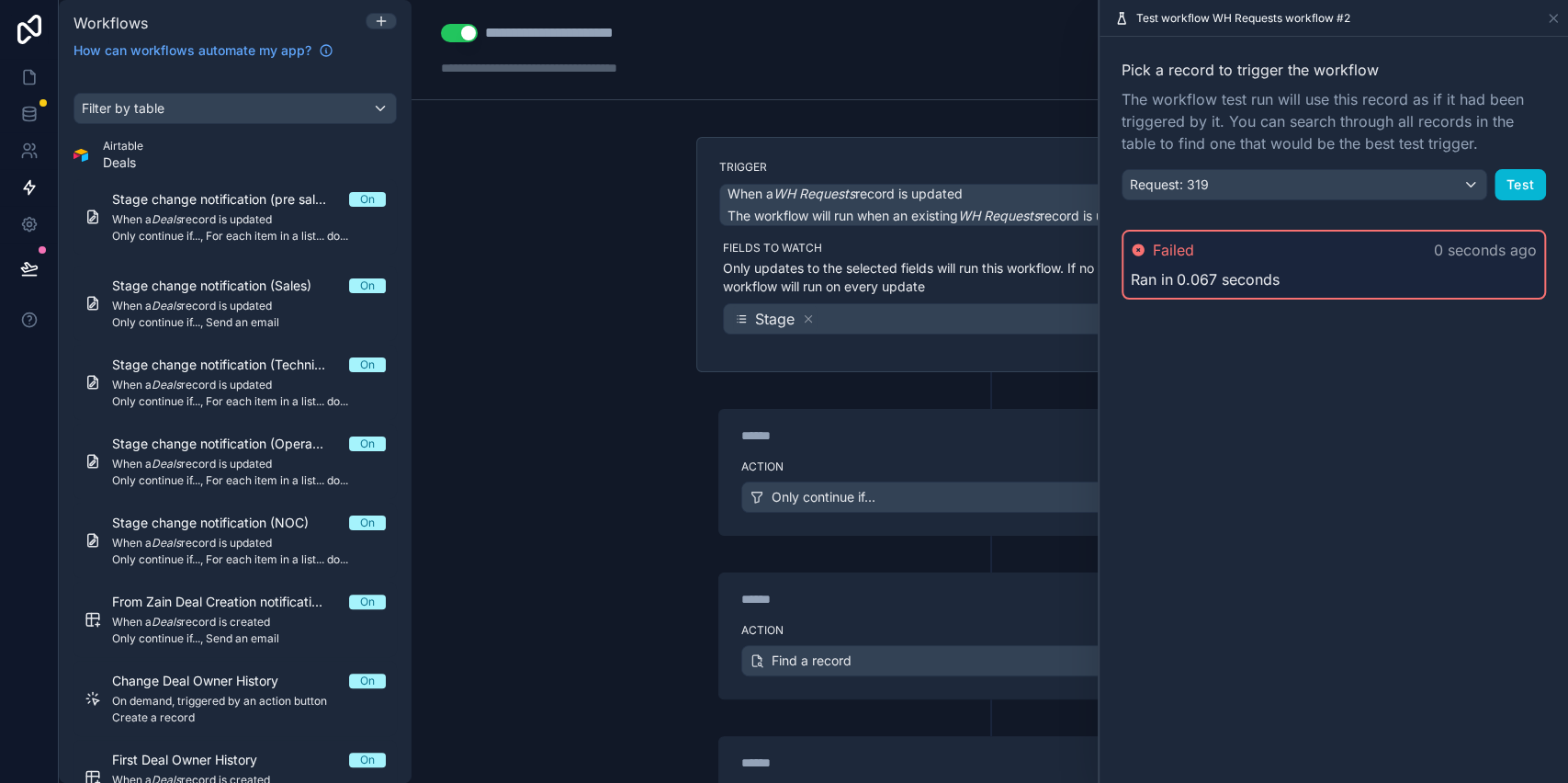
click at [1412, 246] on div "Failed 0 seconds ago" at bounding box center [1334, 250] width 406 height 22
click at [1218, 275] on span "0.067 seconds" at bounding box center [1228, 279] width 103 height 22
click at [1170, 254] on span "Failed" at bounding box center [1174, 250] width 41 height 22
click at [1140, 245] on icon at bounding box center [1137, 250] width 12 height 12
click at [1139, 246] on icon at bounding box center [1137, 250] width 12 height 12
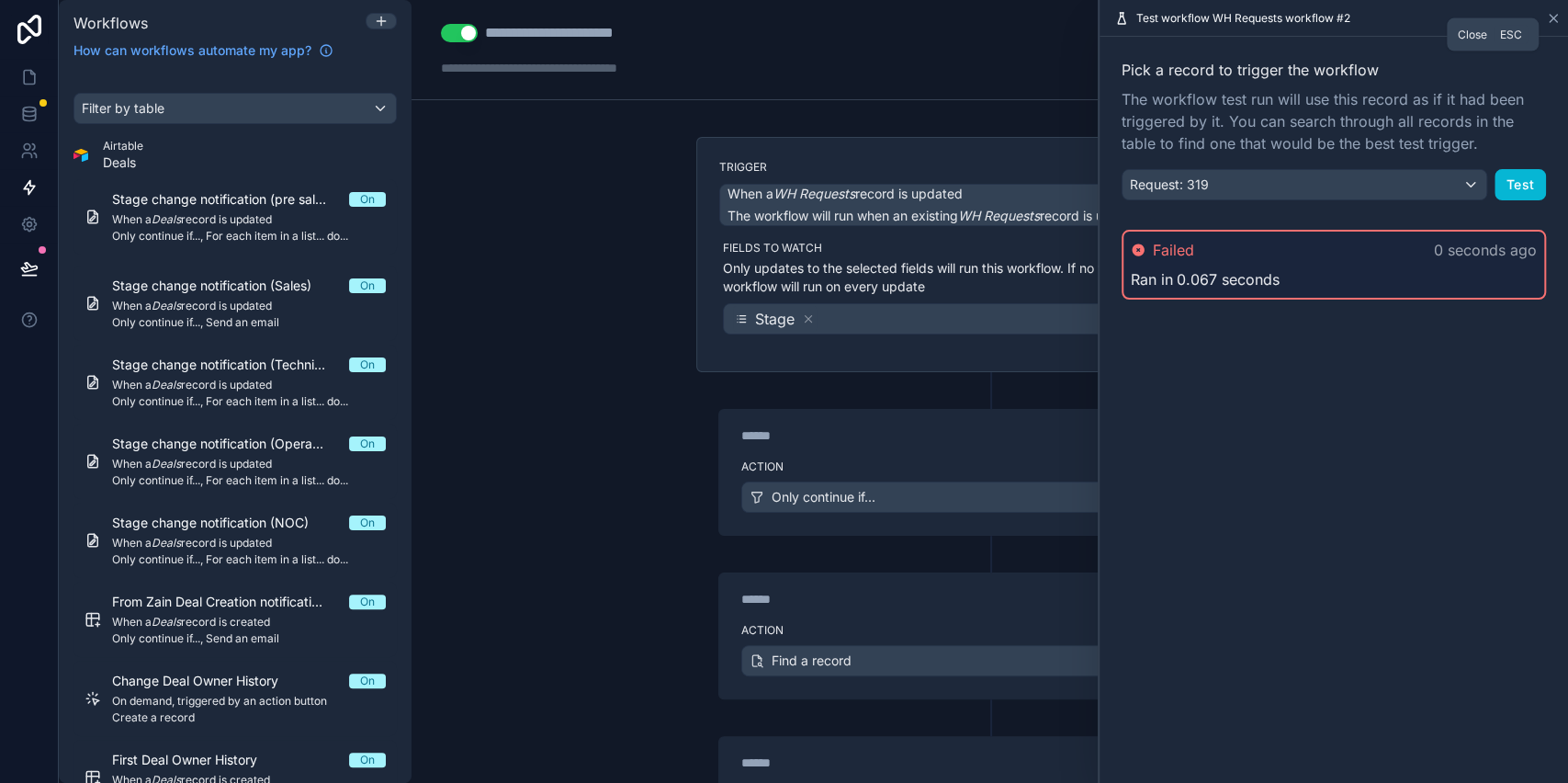
click at [1553, 18] on icon at bounding box center [1553, 18] width 7 height 7
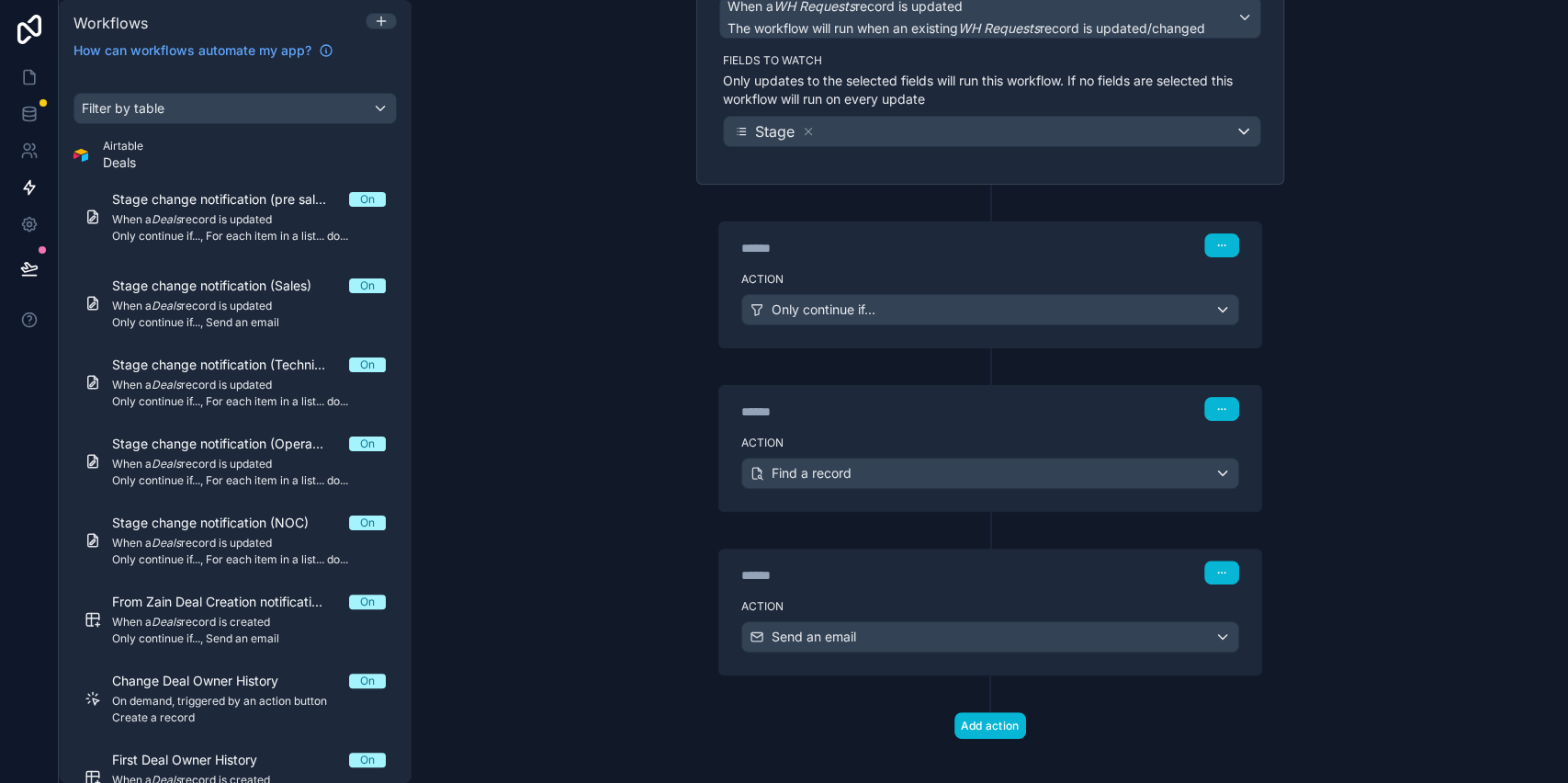
scroll to position [198, 0]
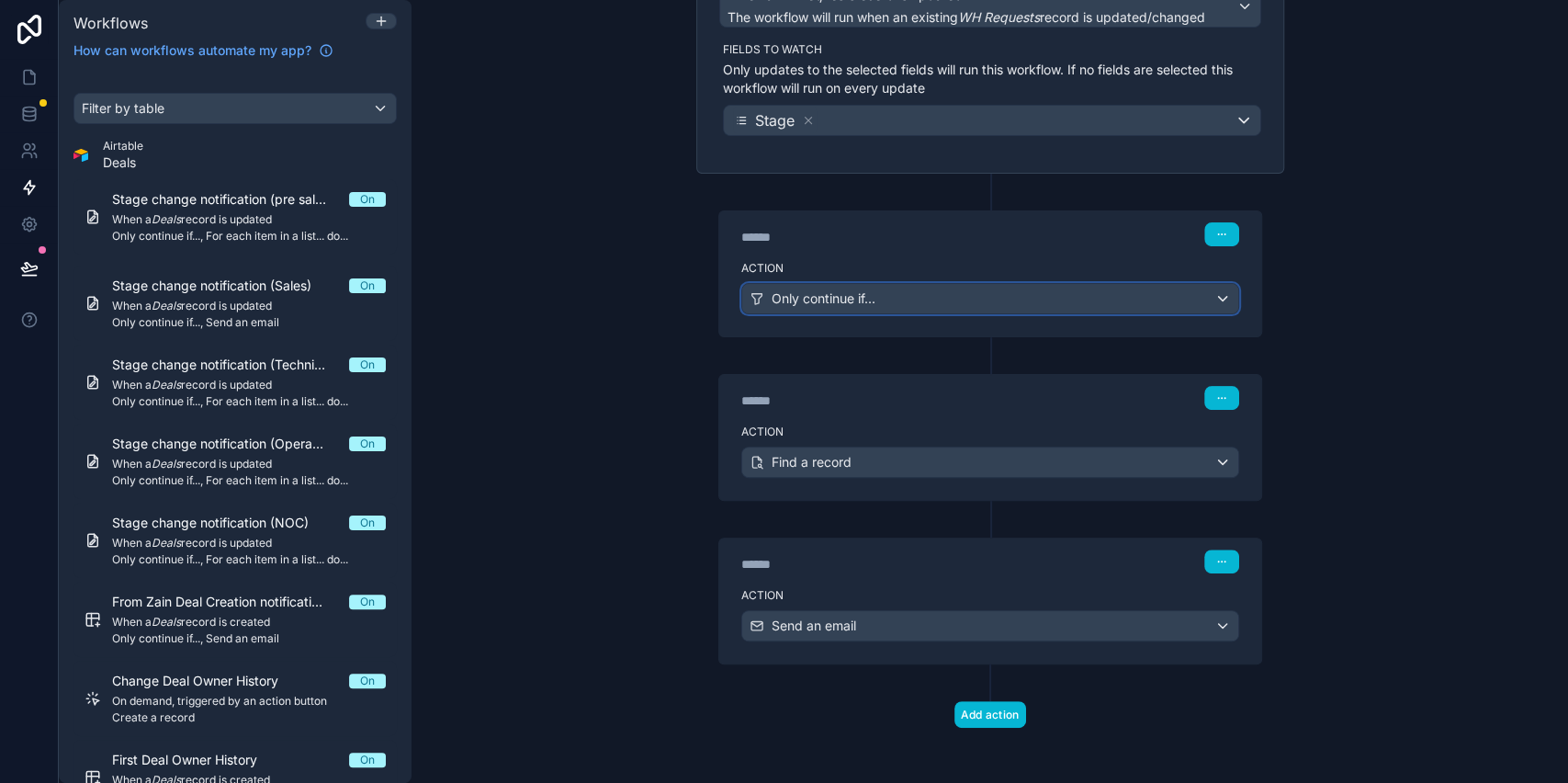
click at [838, 302] on span "Only continue if..." at bounding box center [823, 298] width 104 height 19
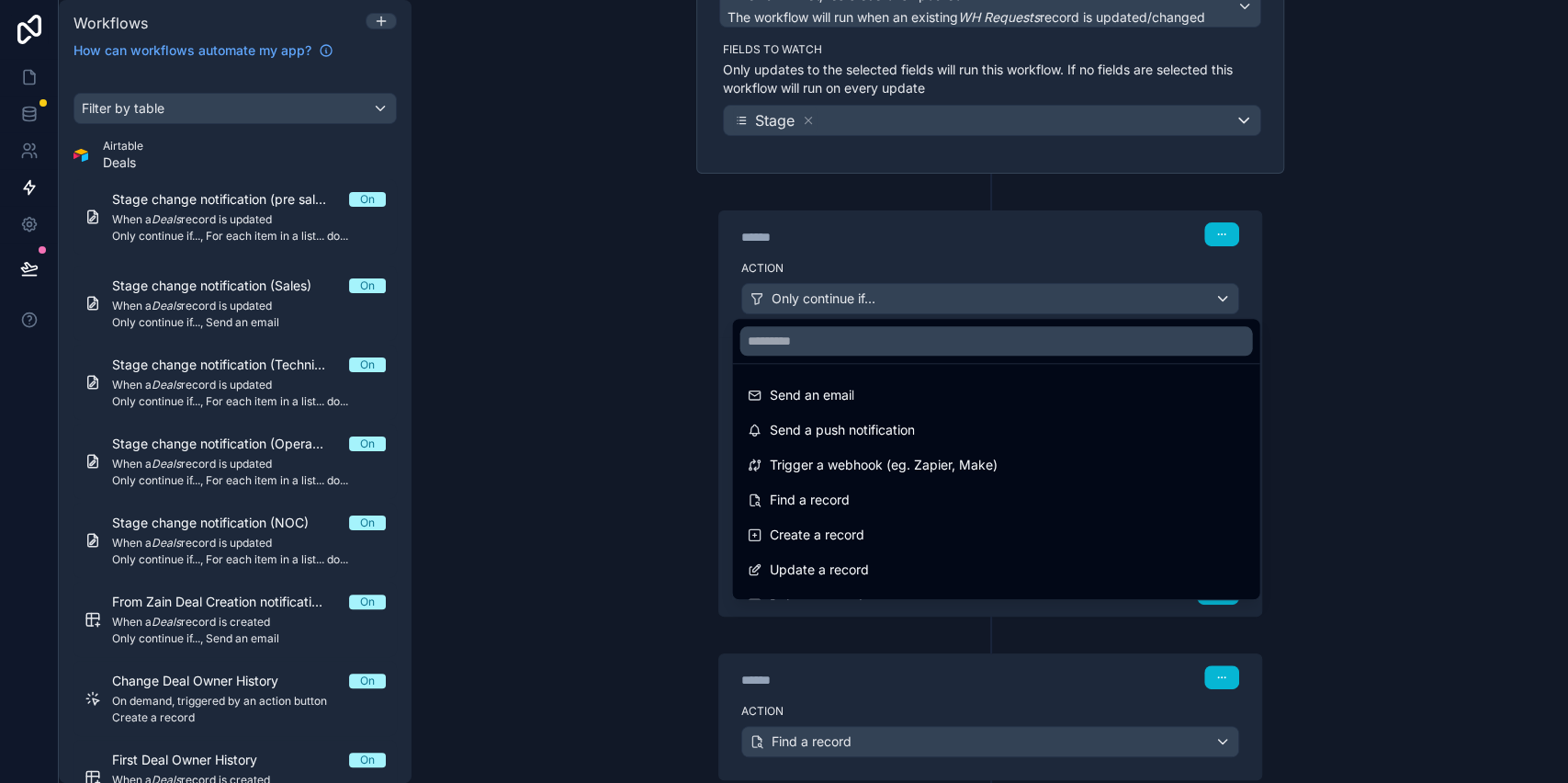
click at [838, 302] on div at bounding box center [784, 391] width 1568 height 783
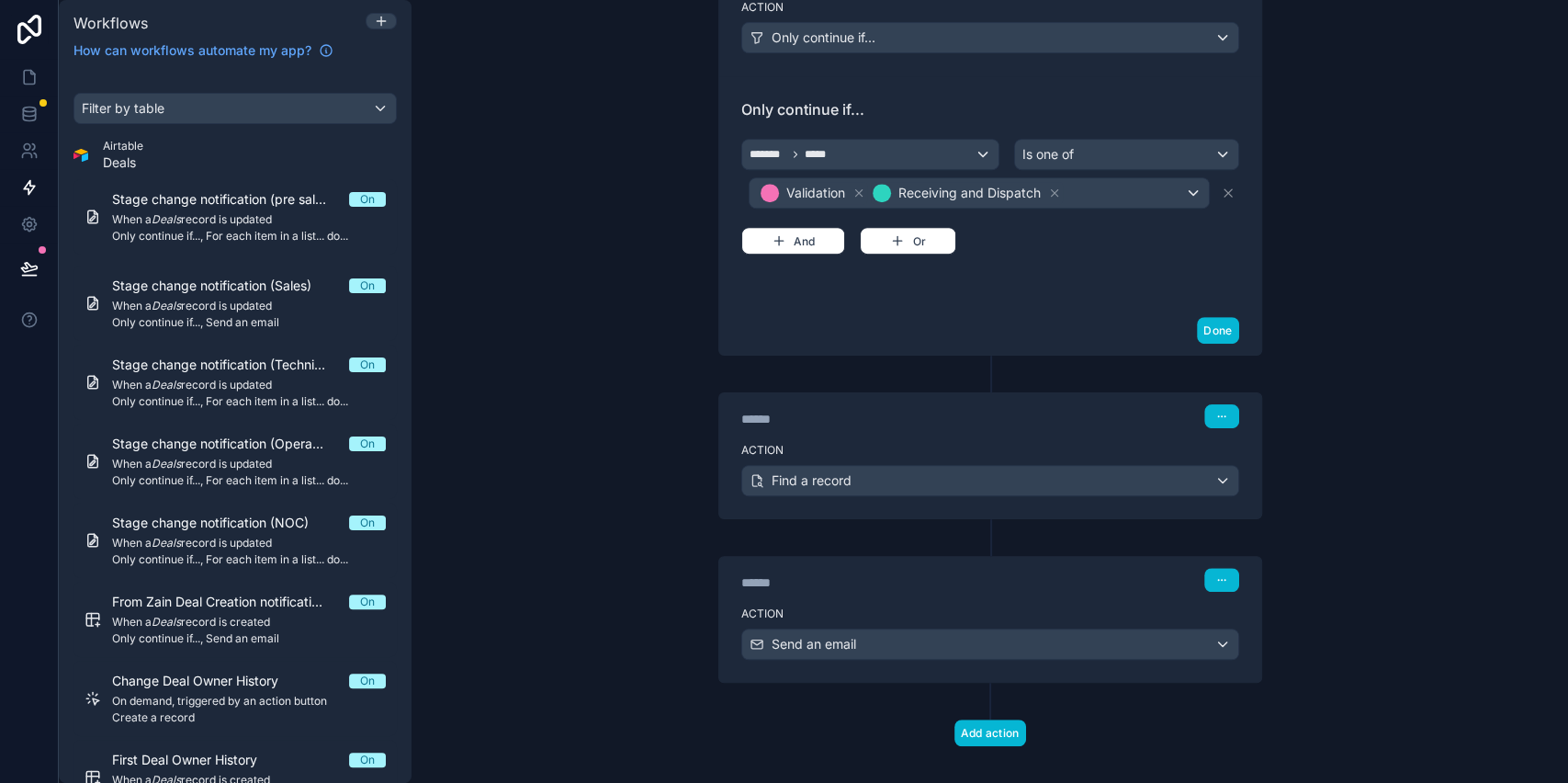
scroll to position [478, 0]
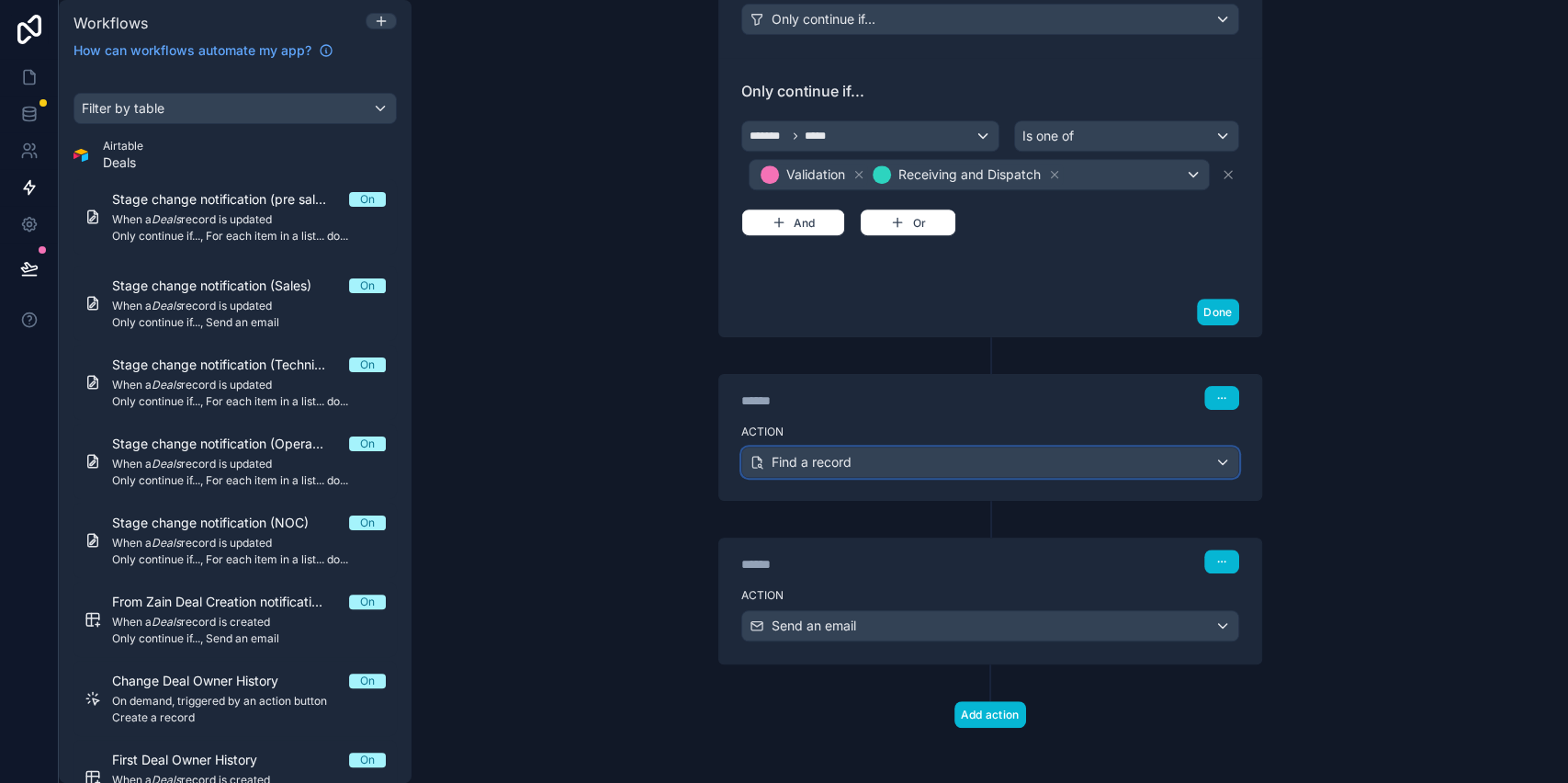
click at [848, 452] on div "Find a record" at bounding box center [990, 462] width 497 height 30
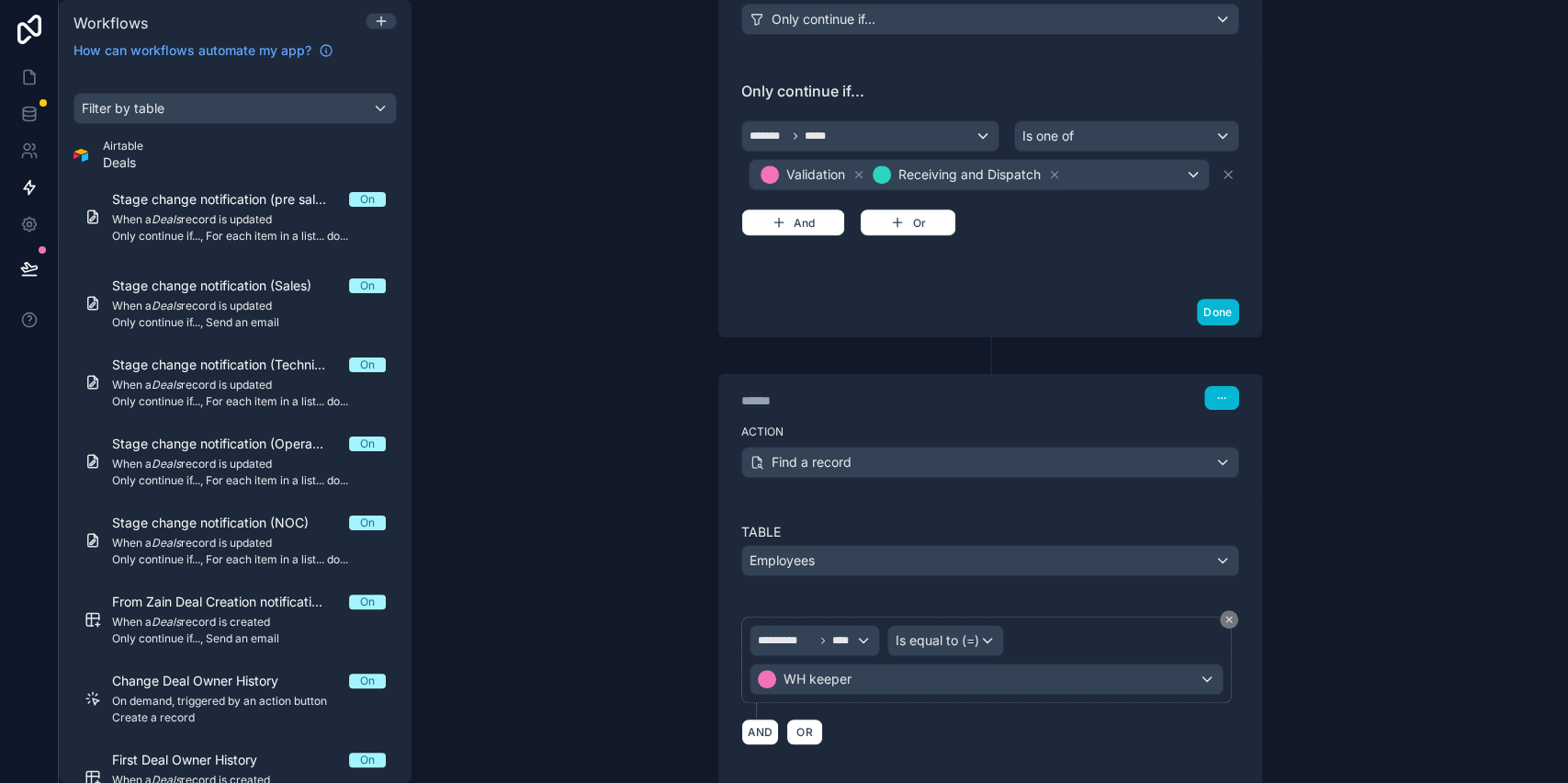
click at [848, 452] on div at bounding box center [784, 391] width 1568 height 783
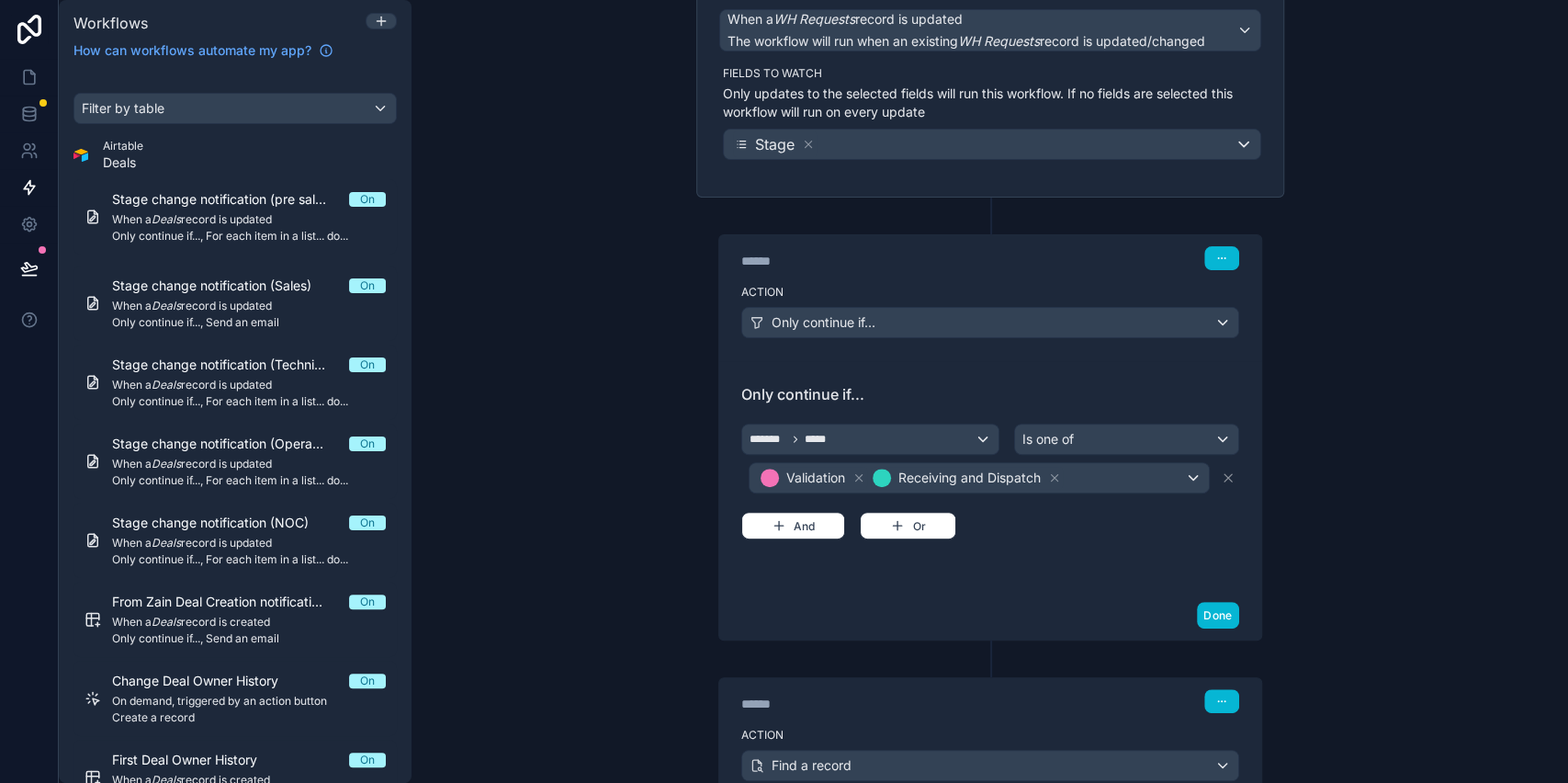
scroll to position [122, 0]
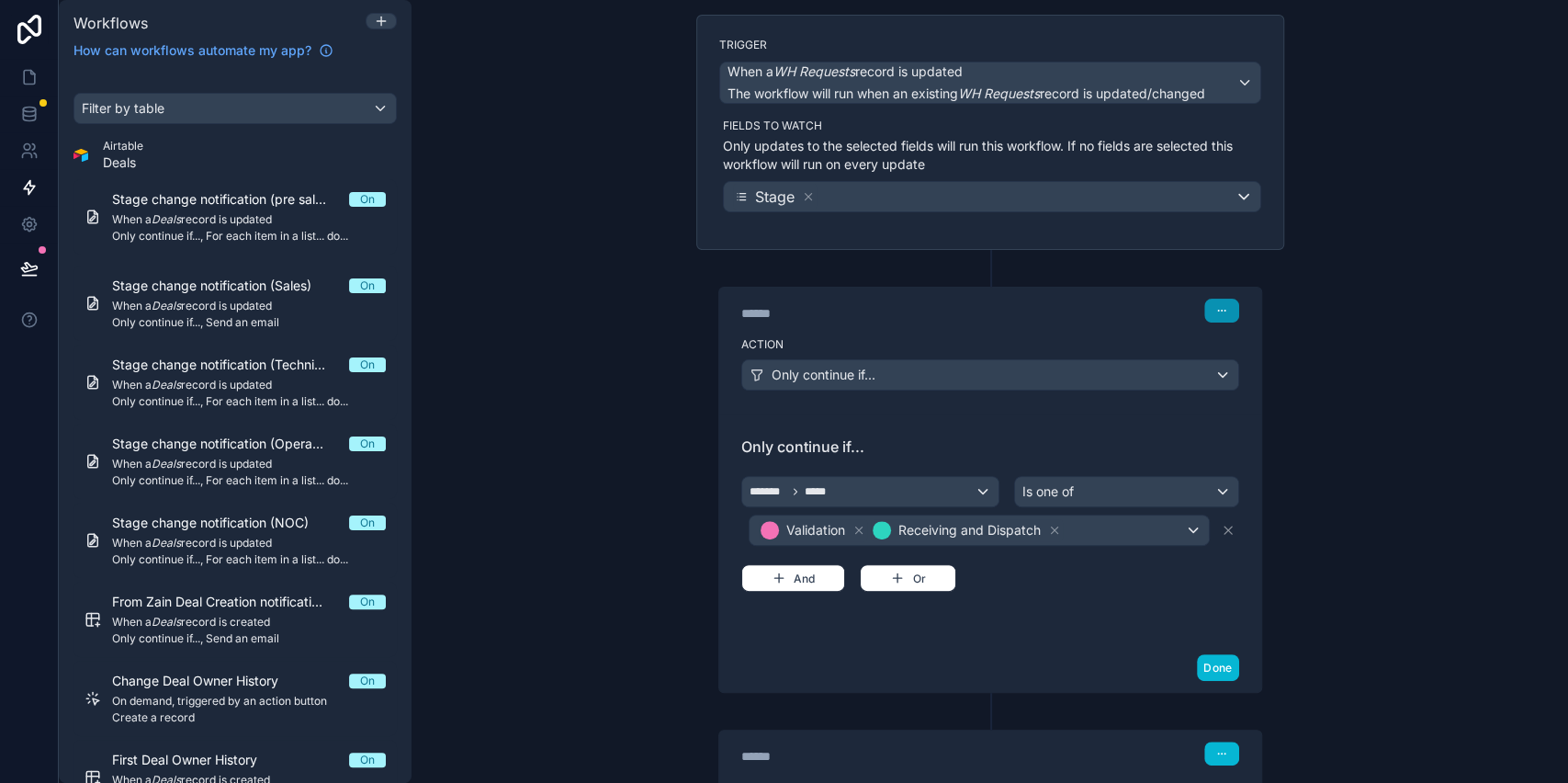
click at [1206, 310] on button "button" at bounding box center [1221, 310] width 35 height 24
click at [1225, 388] on button "Delete" at bounding box center [1256, 380] width 125 height 30
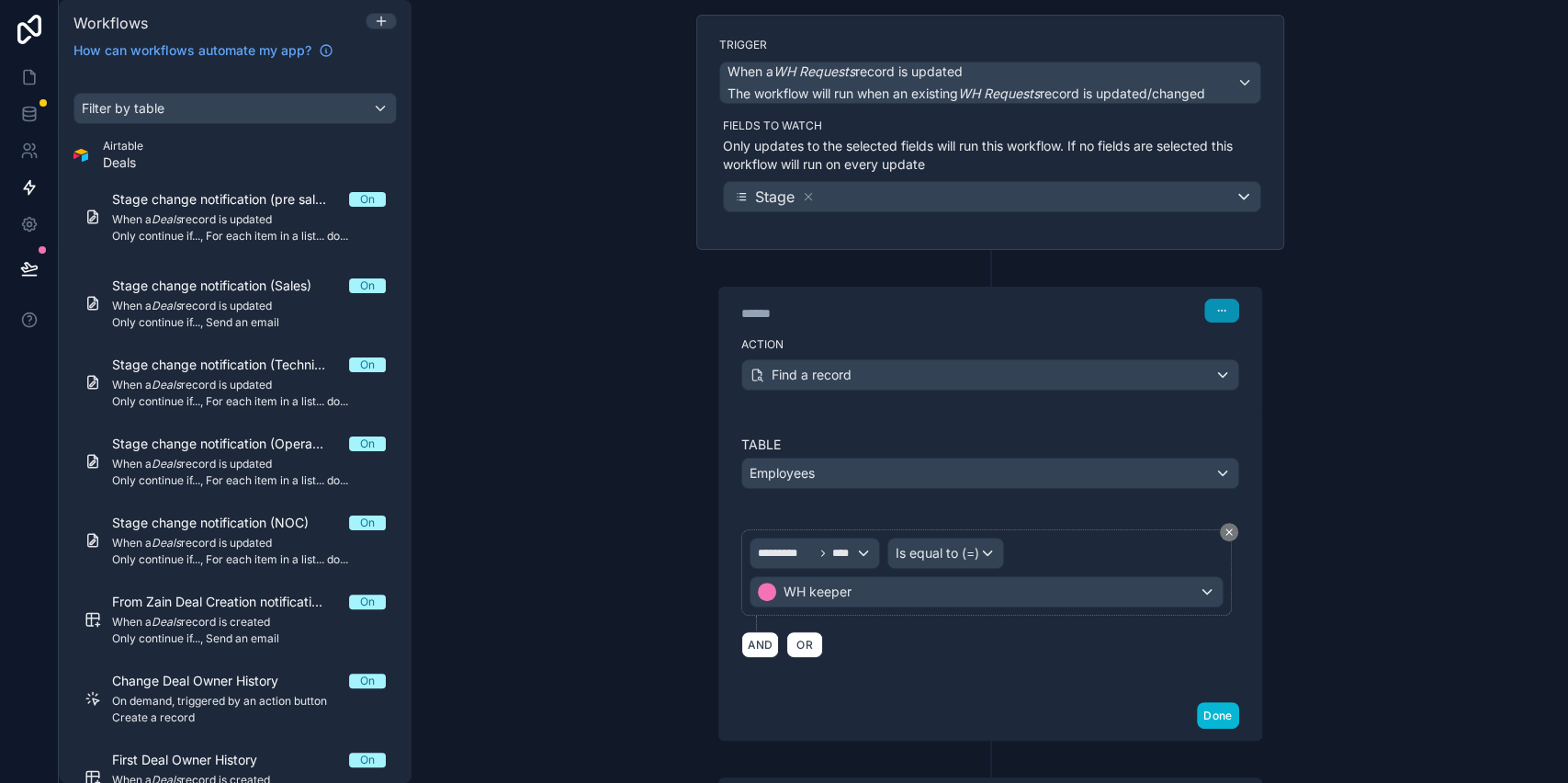
click at [1210, 317] on button "button" at bounding box center [1221, 310] width 35 height 24
click at [1226, 389] on button "Delete" at bounding box center [1256, 380] width 125 height 30
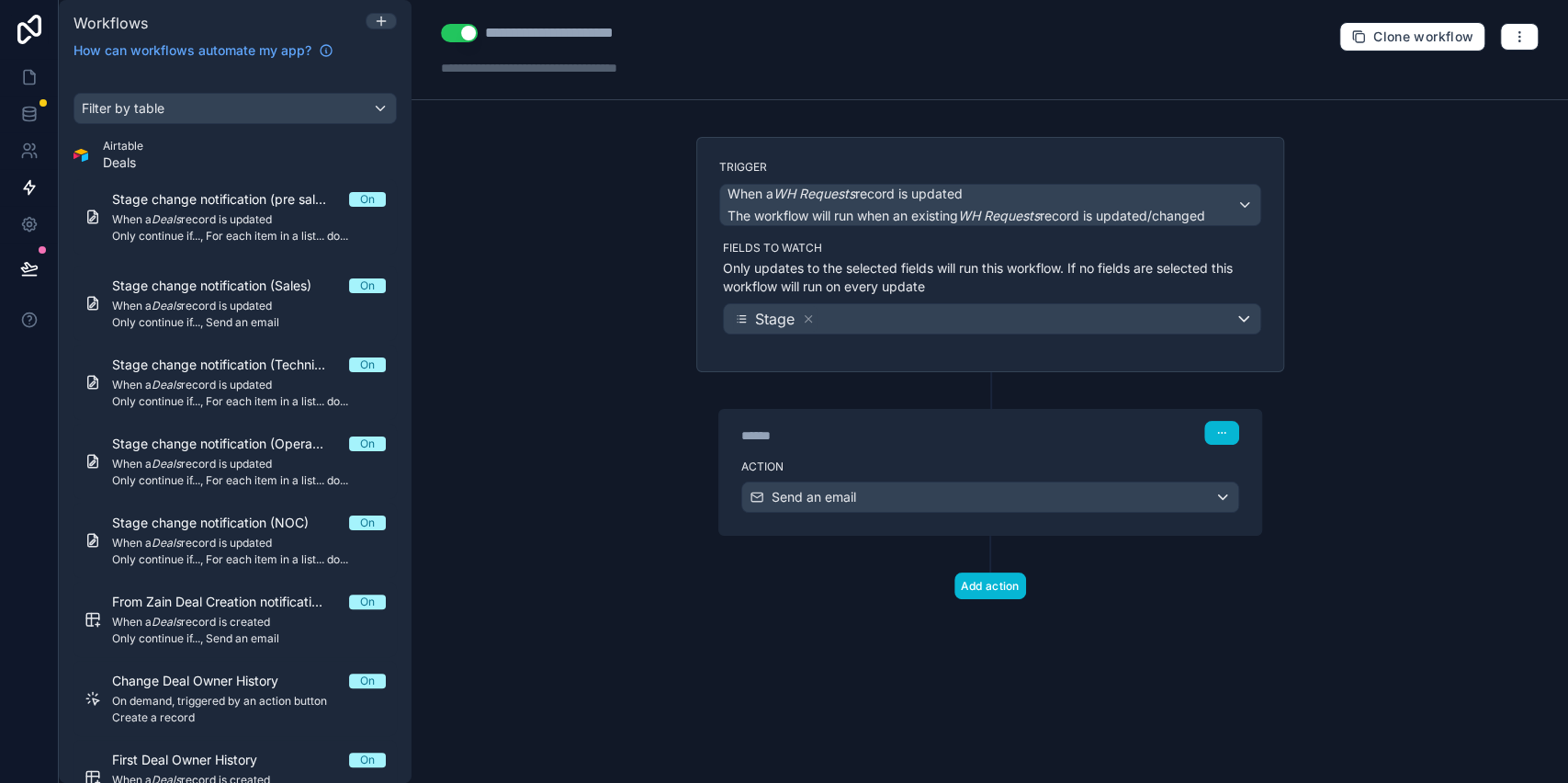
scroll to position [0, 0]
click at [1515, 33] on icon "button" at bounding box center [1520, 37] width 15 height 15
click at [1472, 73] on span "Test workflow" at bounding box center [1469, 79] width 88 height 15
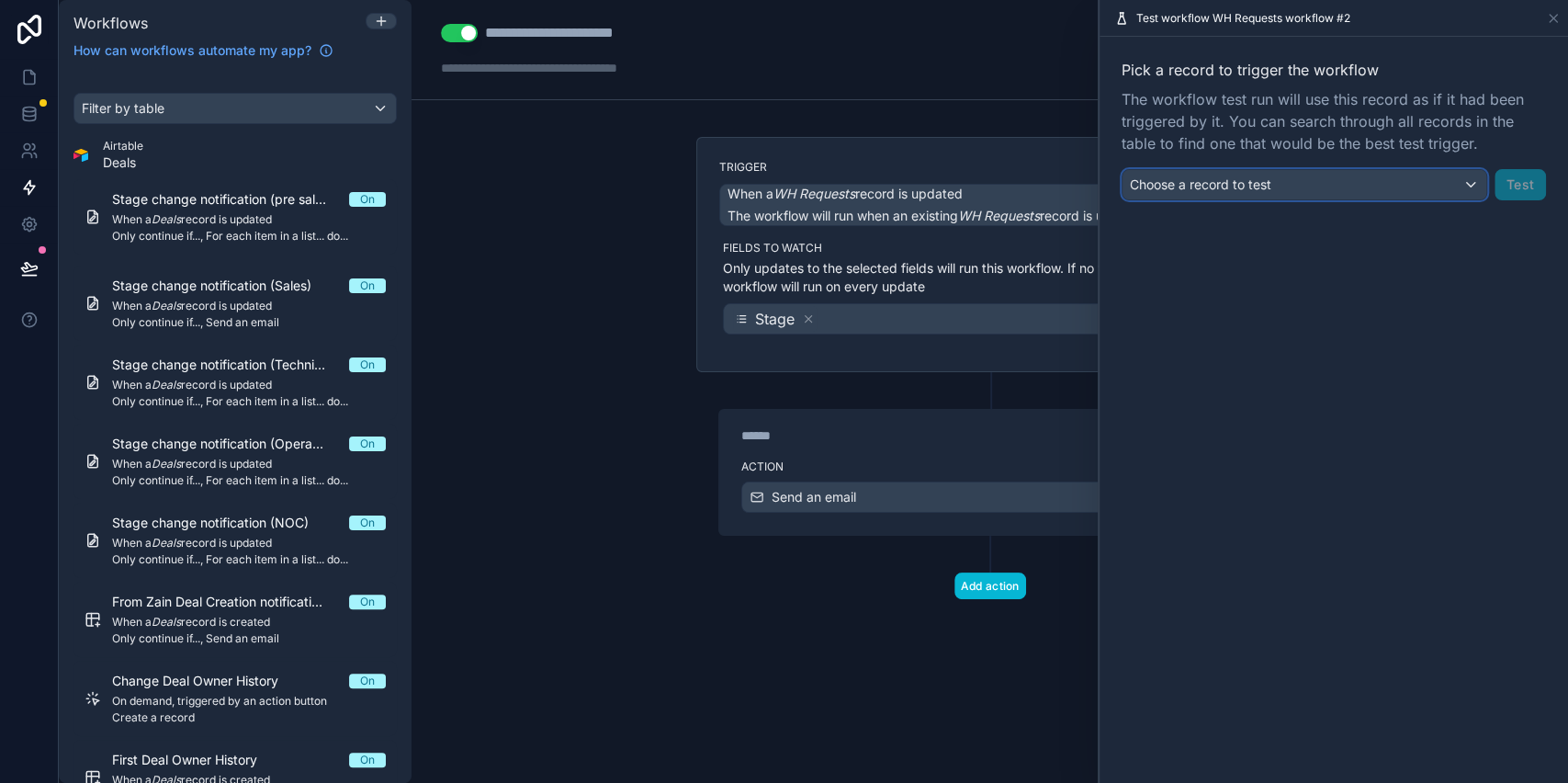
click at [1226, 192] on span "Choose a record to test" at bounding box center [1201, 185] width 141 height 19
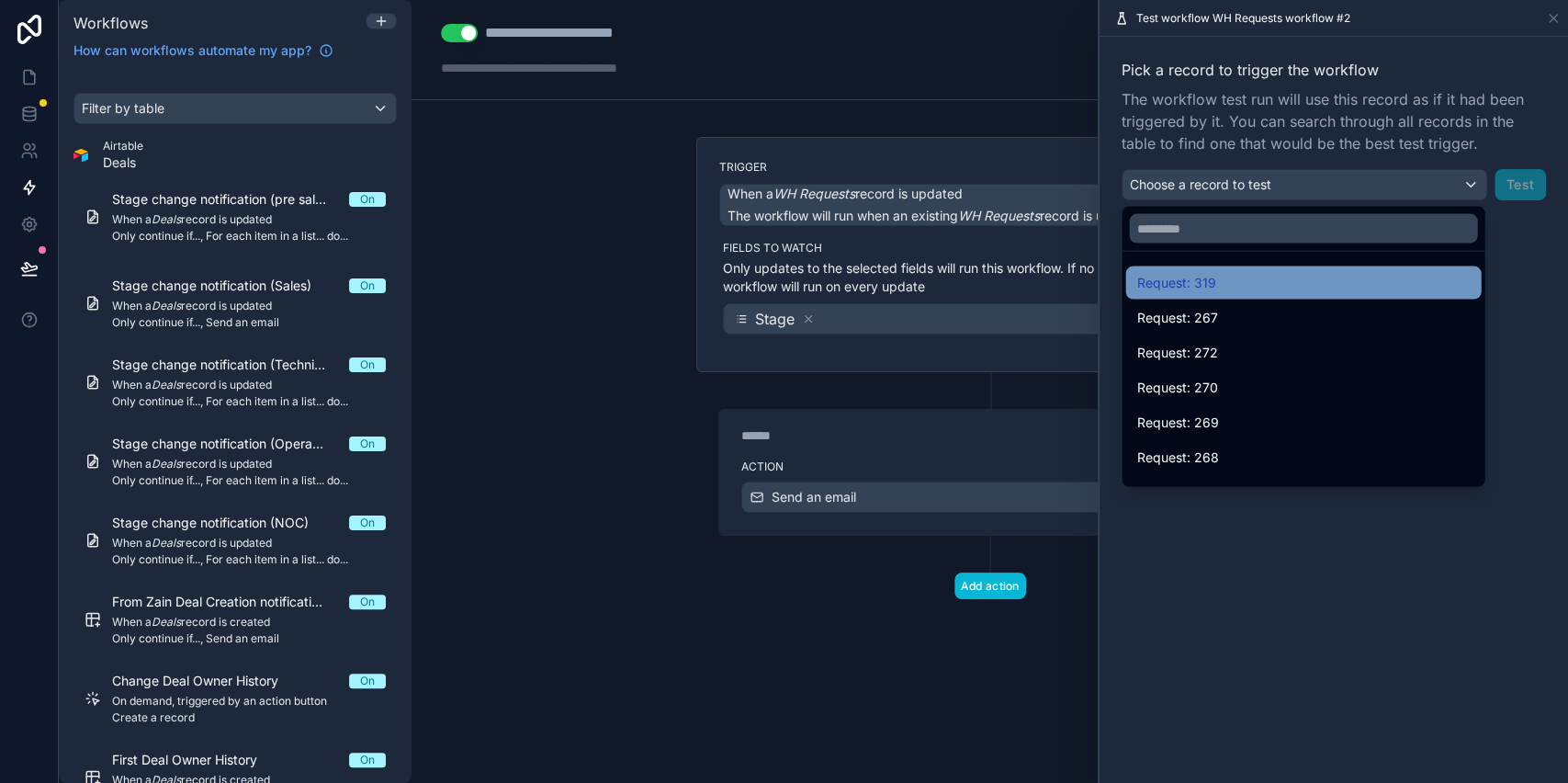
click at [1192, 284] on span "Request: 319" at bounding box center [1176, 282] width 79 height 22
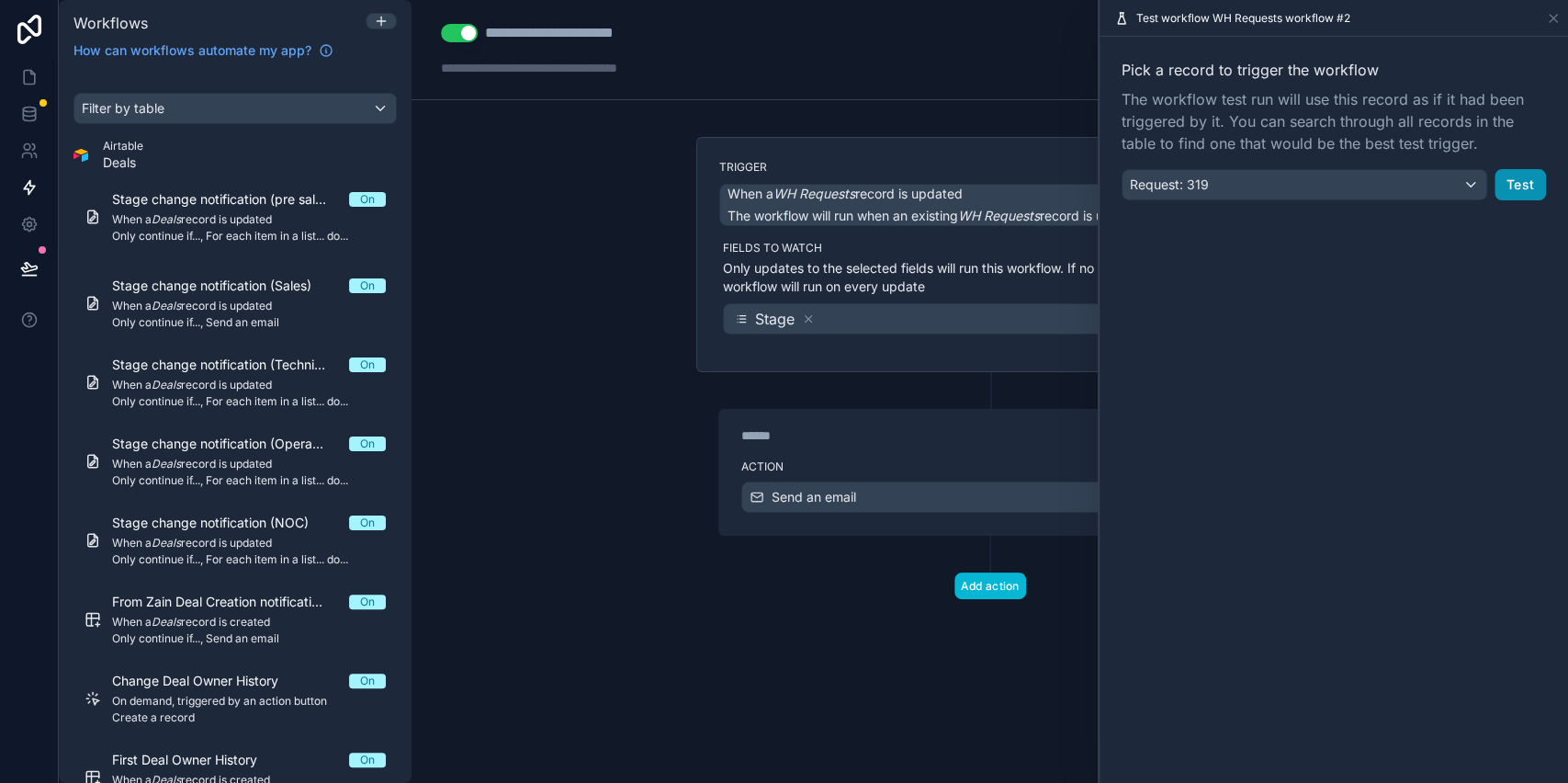
click at [1518, 192] on button "Test" at bounding box center [1521, 185] width 51 height 32
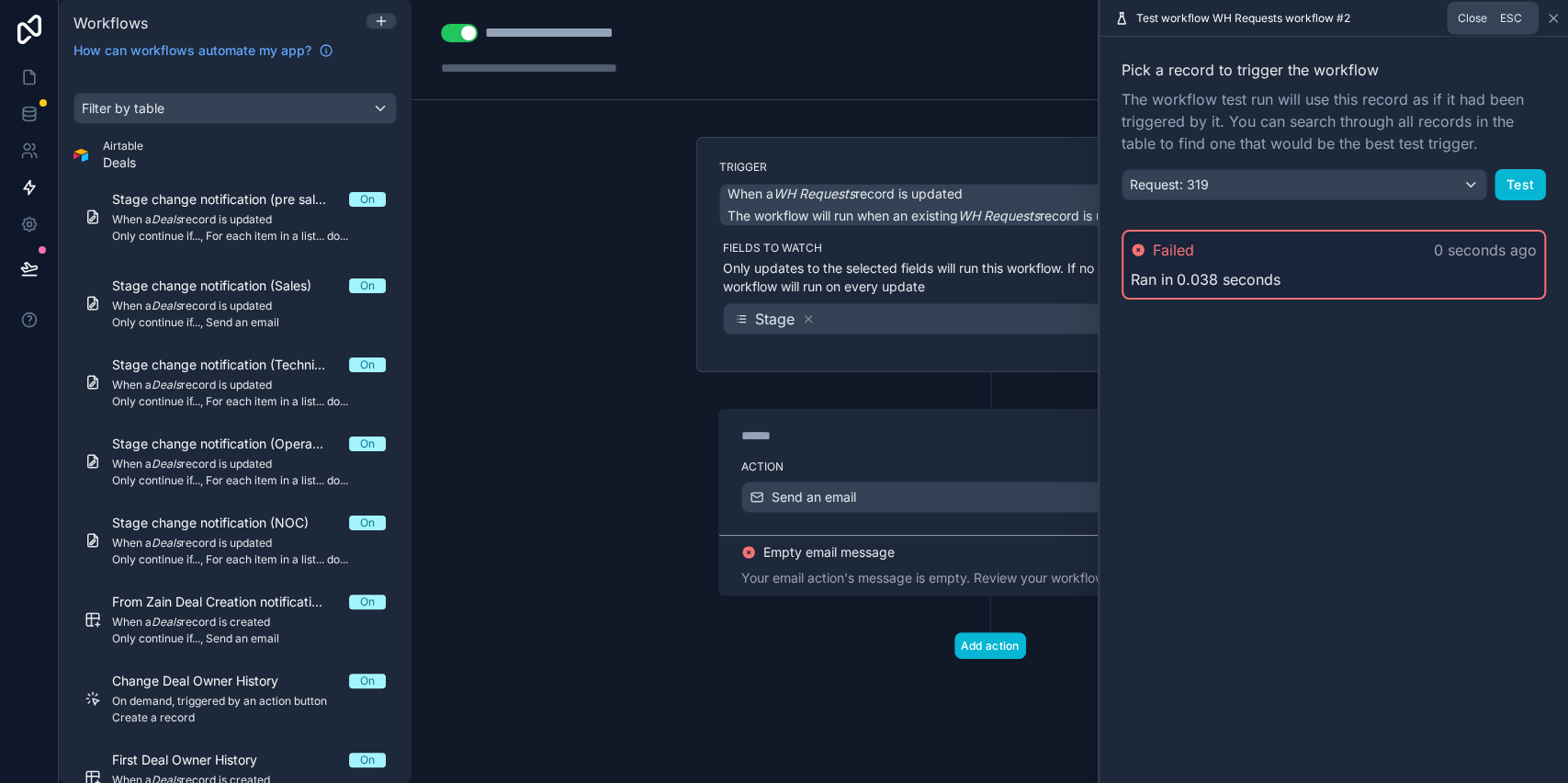
click at [1550, 18] on icon at bounding box center [1553, 18] width 15 height 15
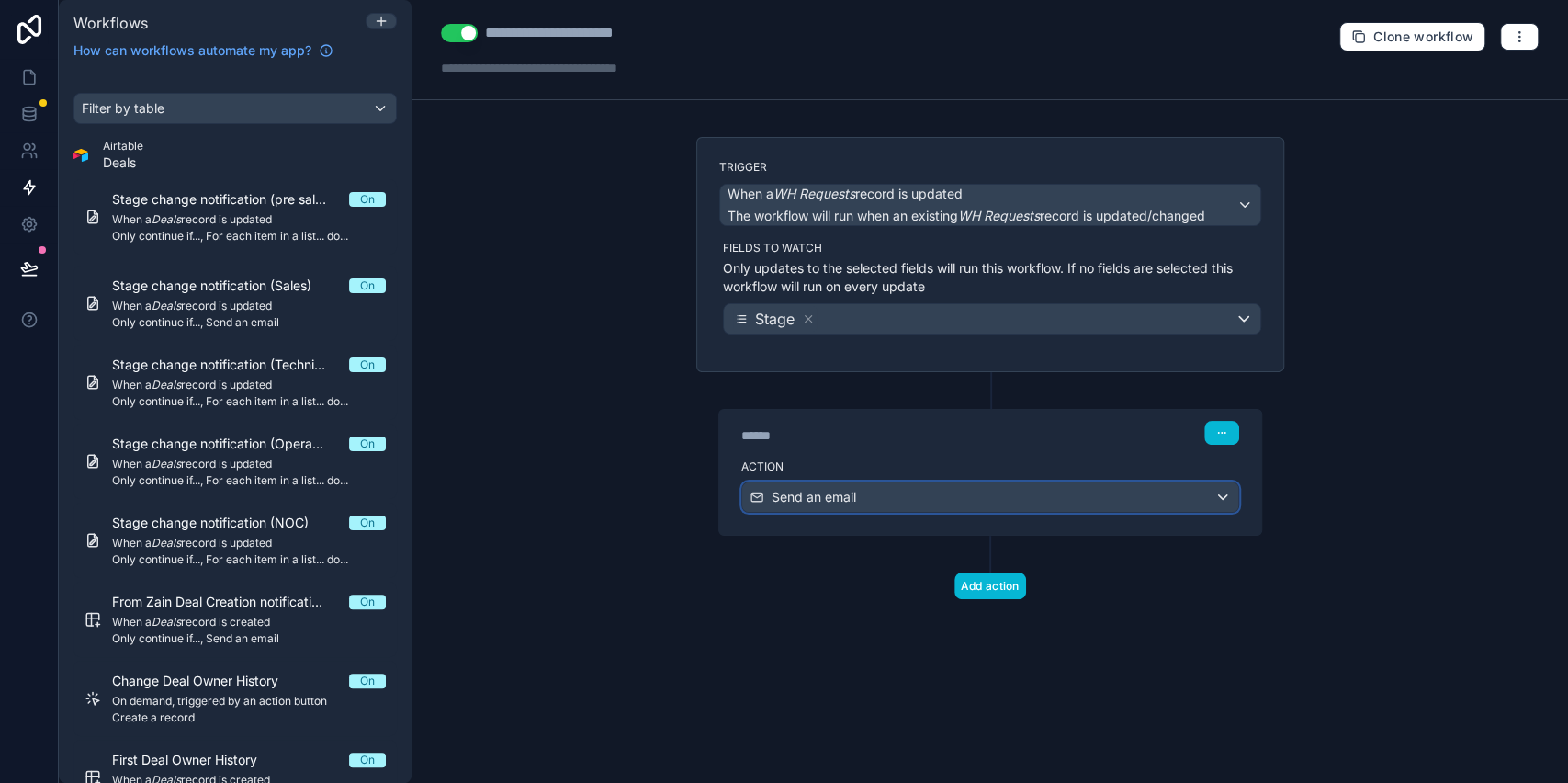
click at [907, 504] on div "Send an email" at bounding box center [990, 498] width 497 height 30
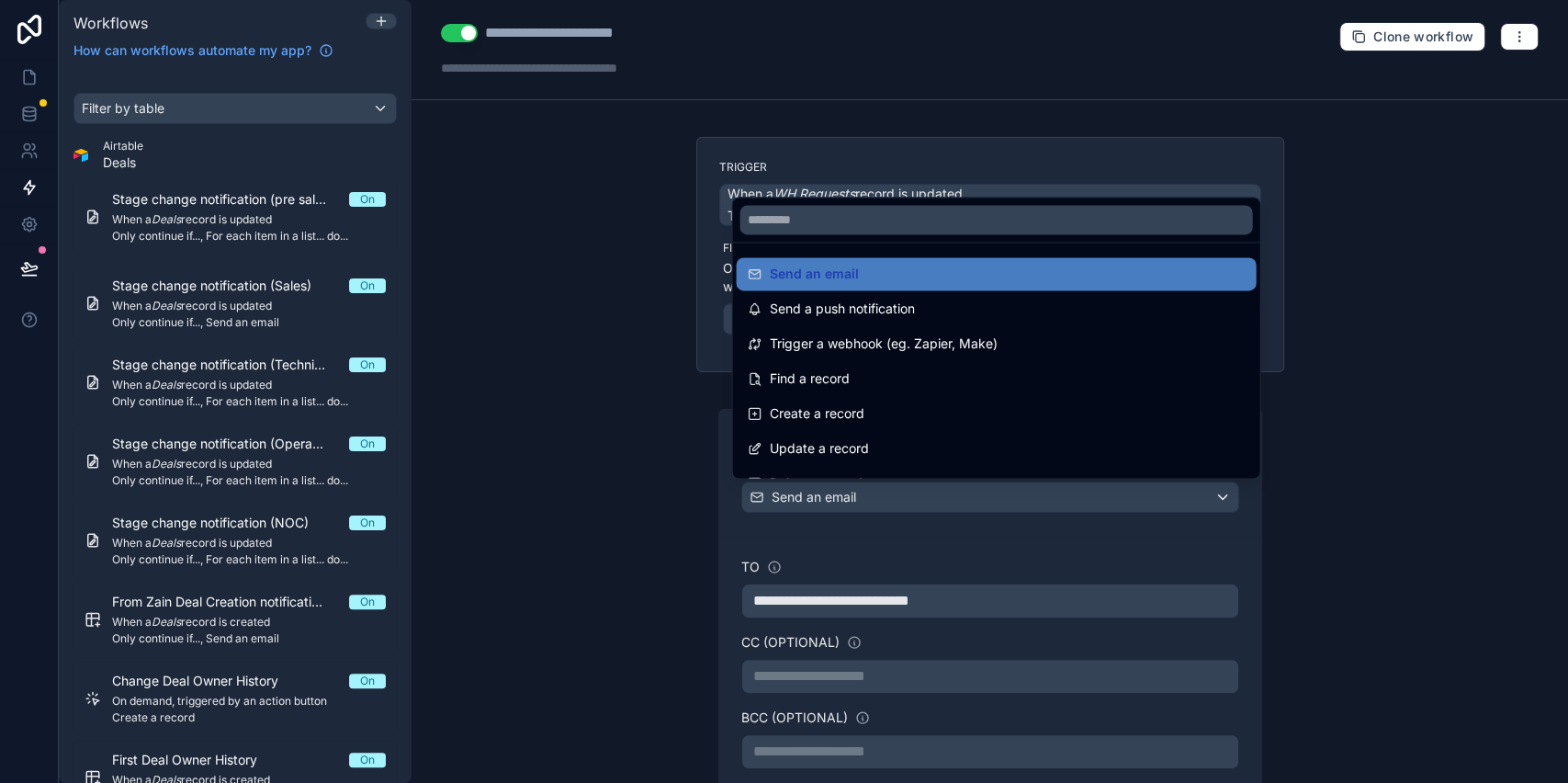
click at [599, 607] on div at bounding box center [784, 391] width 1568 height 783
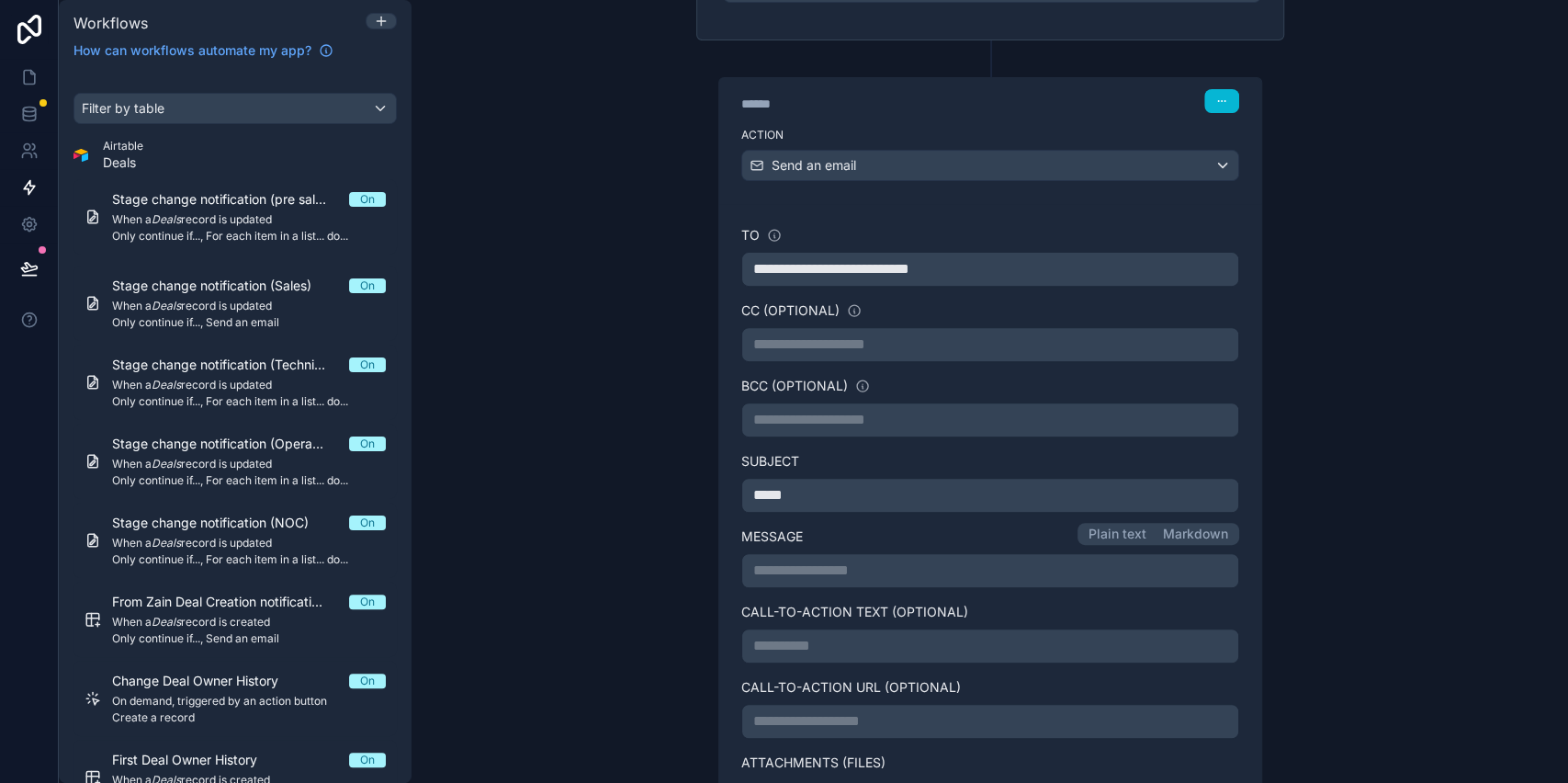
scroll to position [367, 0]
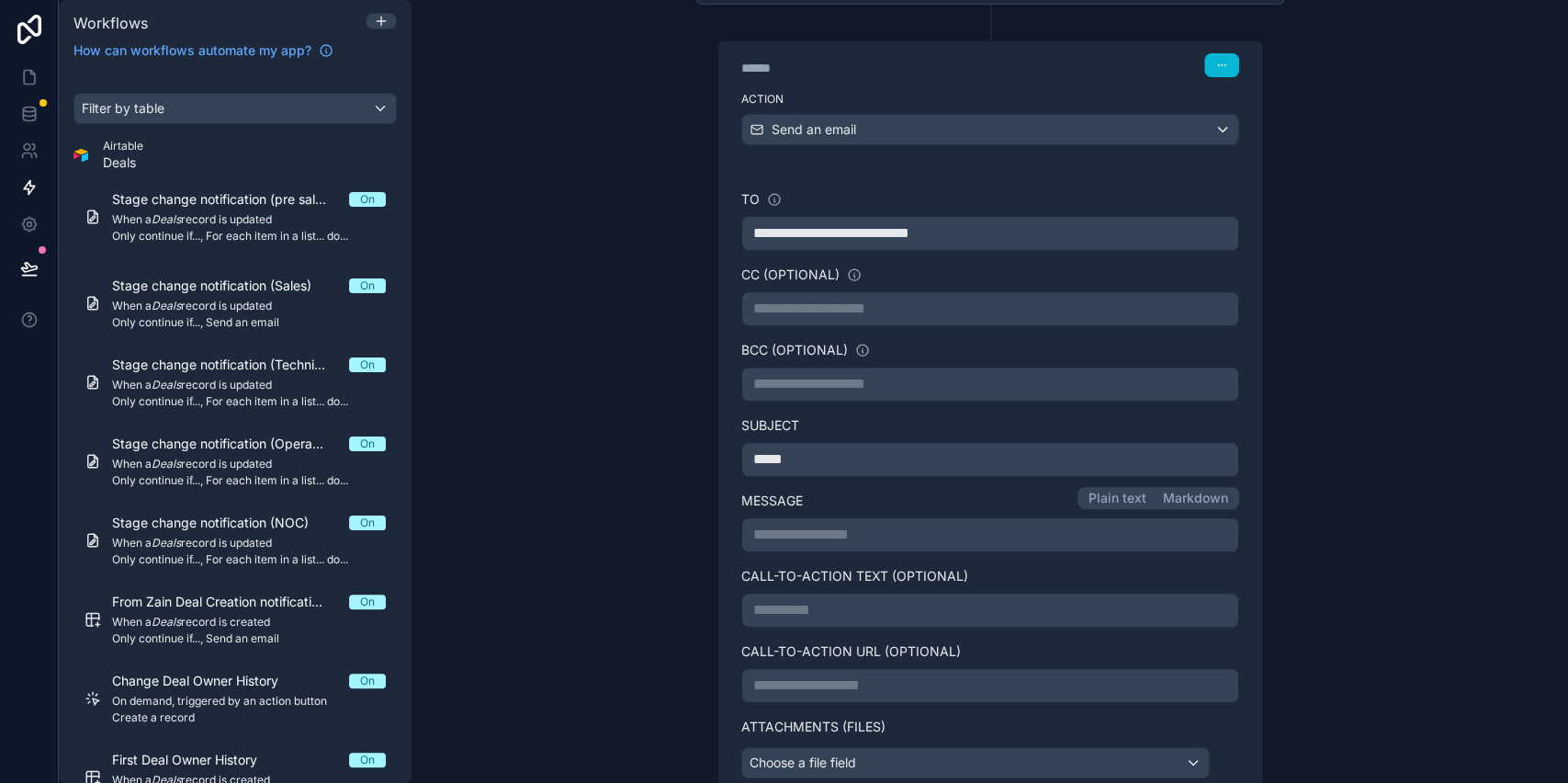
click at [810, 532] on p "**********" at bounding box center [990, 534] width 474 height 22
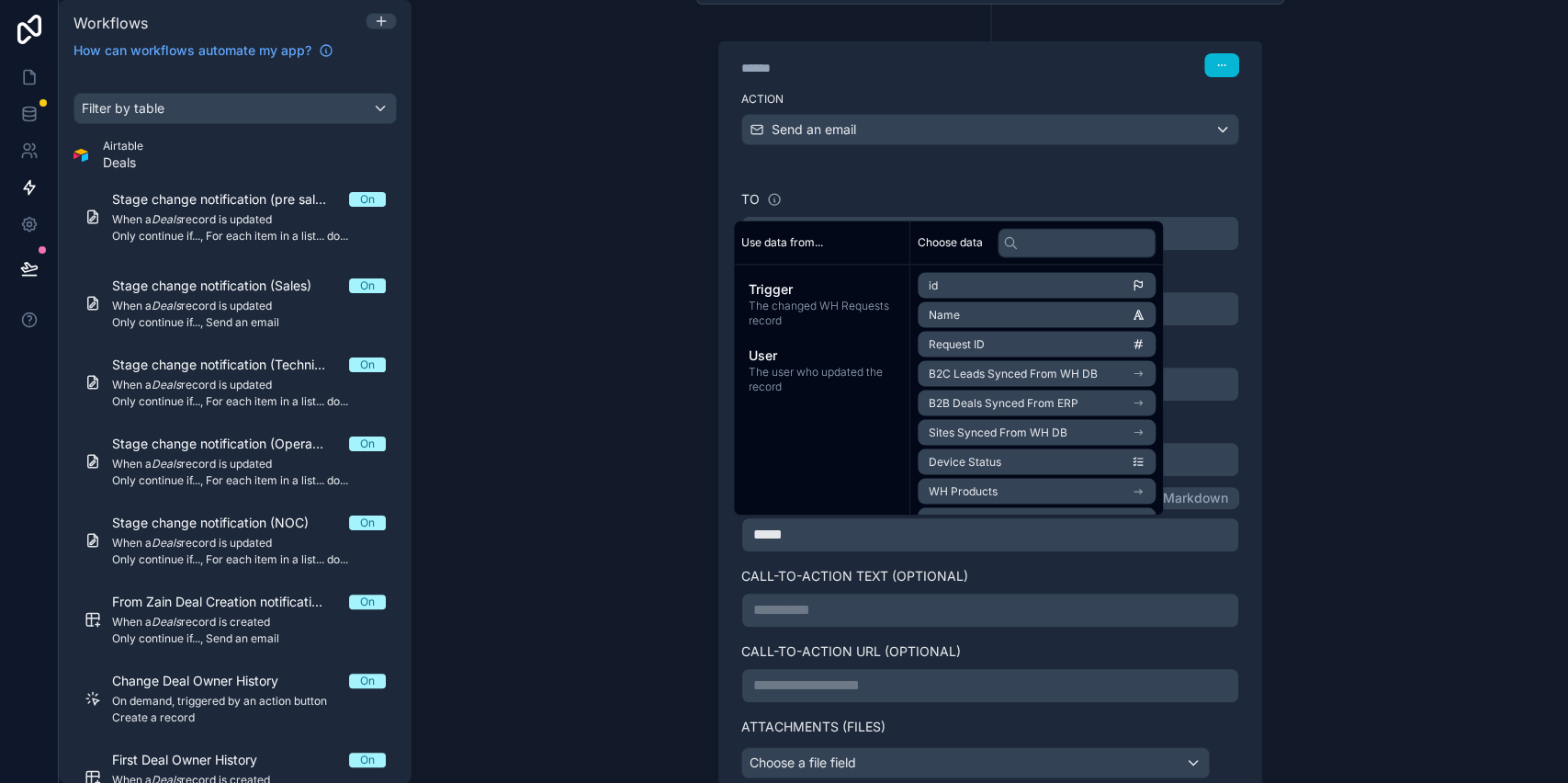
drag, startPoint x: 647, startPoint y: 591, endPoint x: 635, endPoint y: 574, distance: 20.8
click at [650, 602] on div "**********" at bounding box center [990, 391] width 1157 height 783
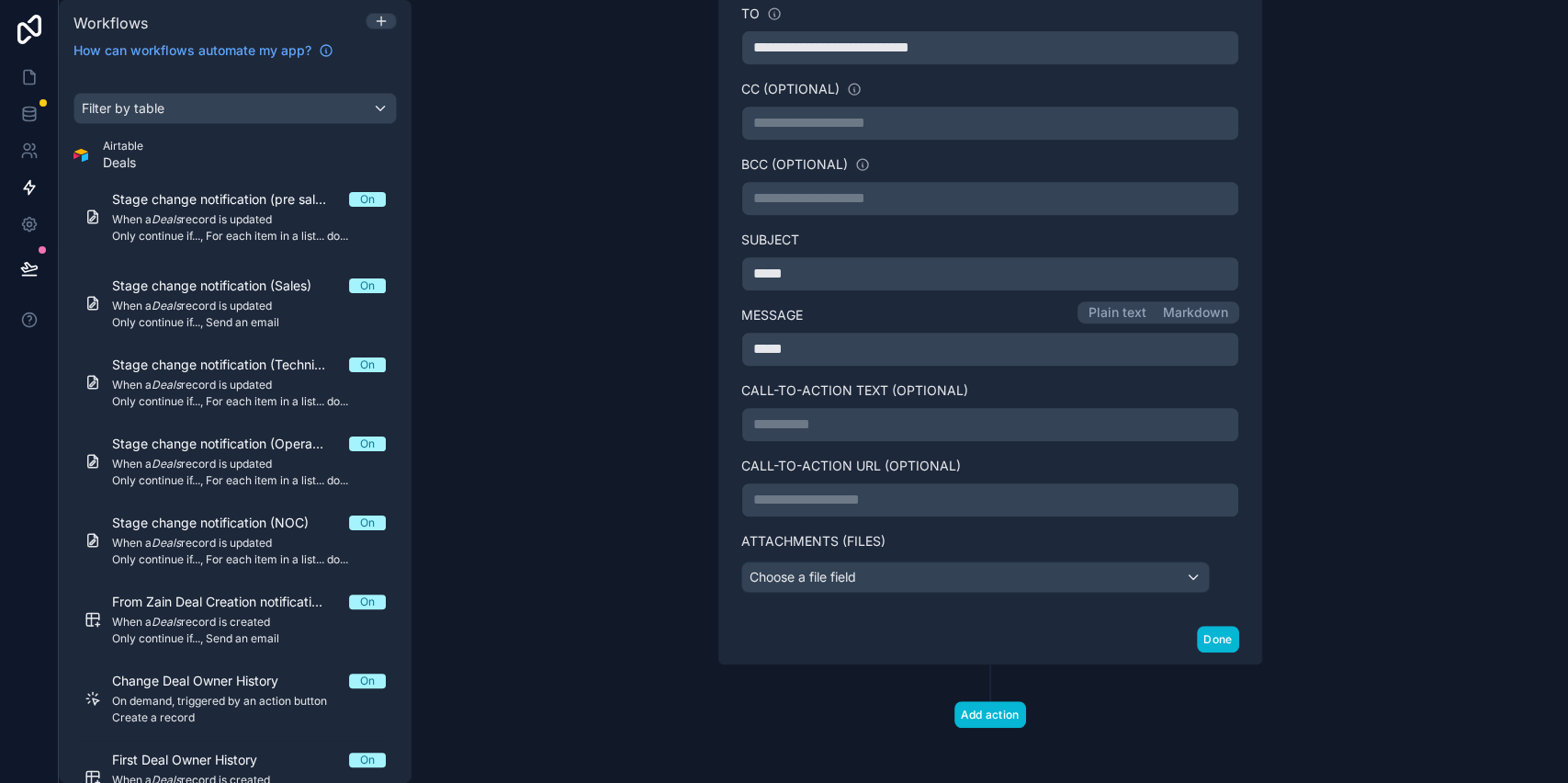
scroll to position [0, 0]
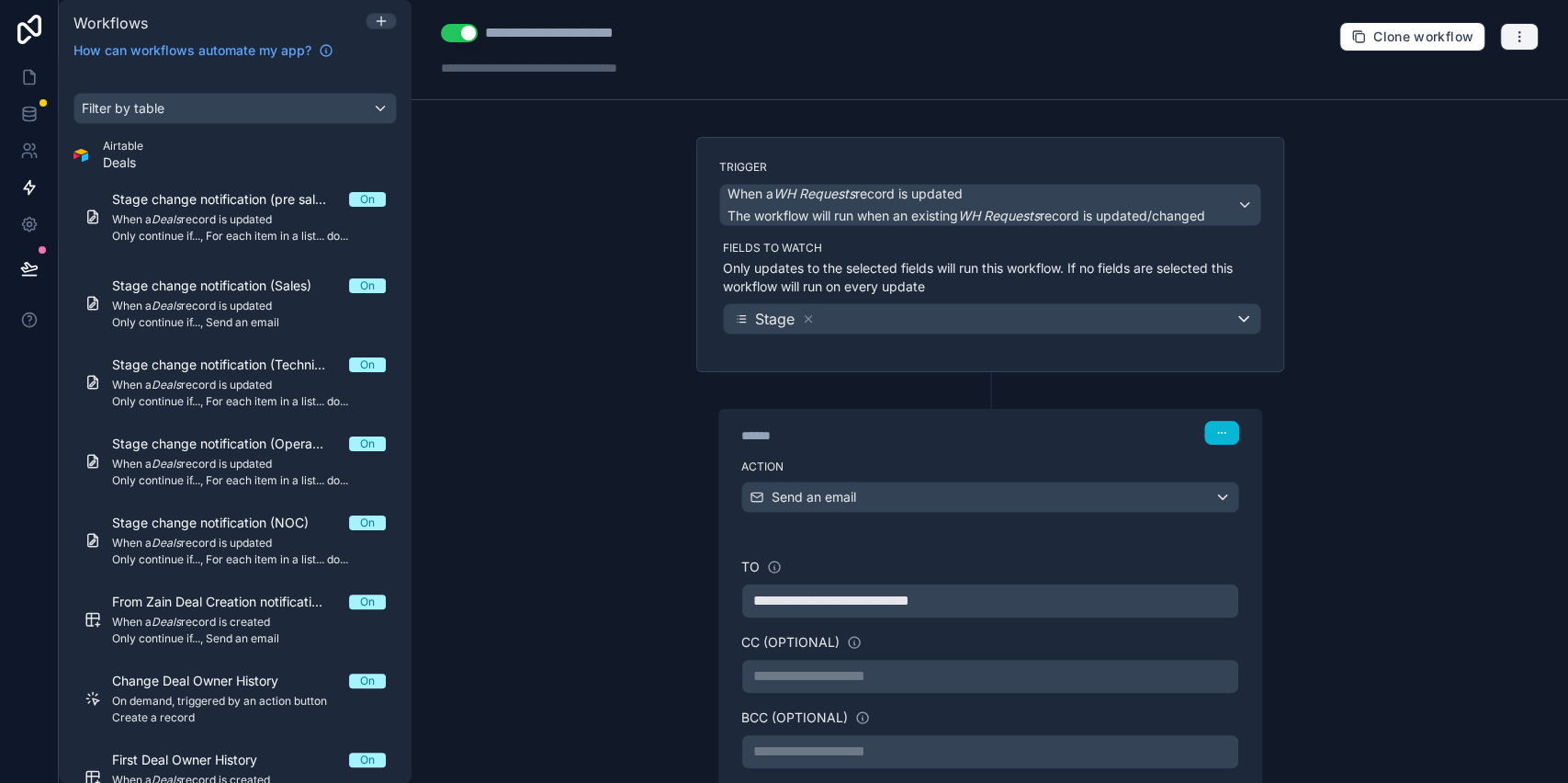
click at [1509, 35] on button "button" at bounding box center [1520, 37] width 39 height 28
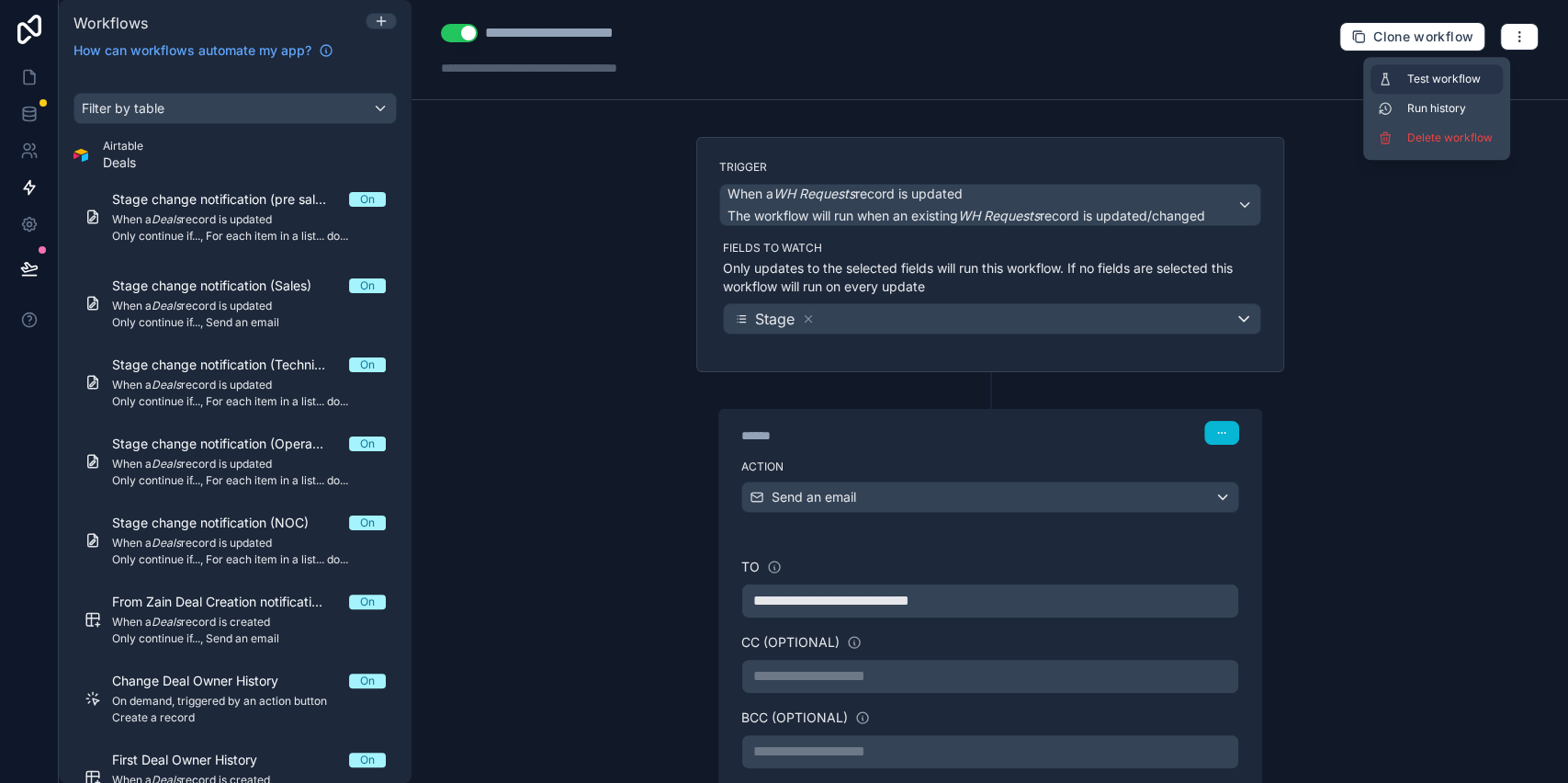
click at [1437, 76] on span "Test workflow" at bounding box center [1451, 79] width 88 height 15
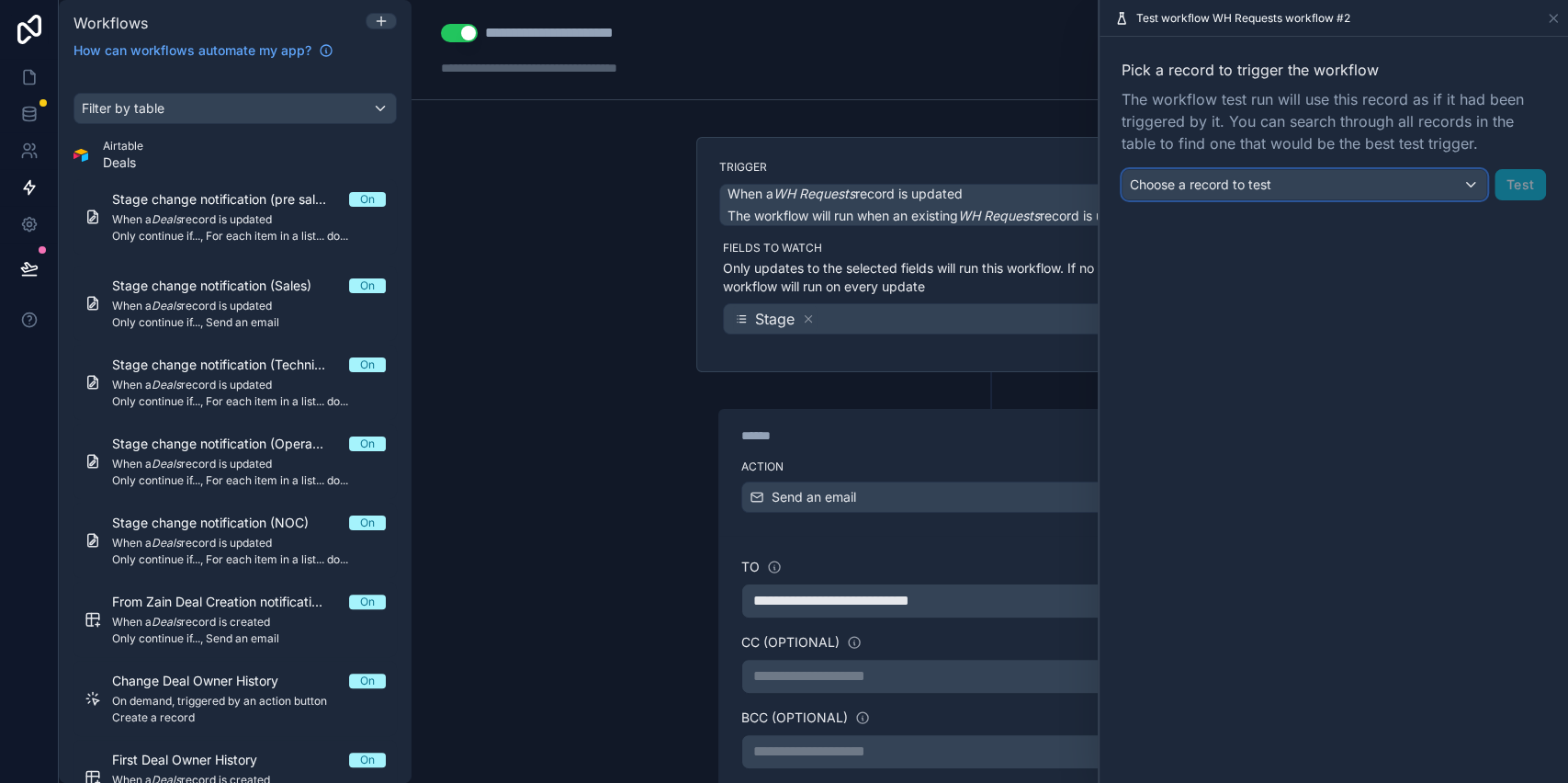
click at [1301, 170] on div "Choose a record to test" at bounding box center [1304, 185] width 364 height 30
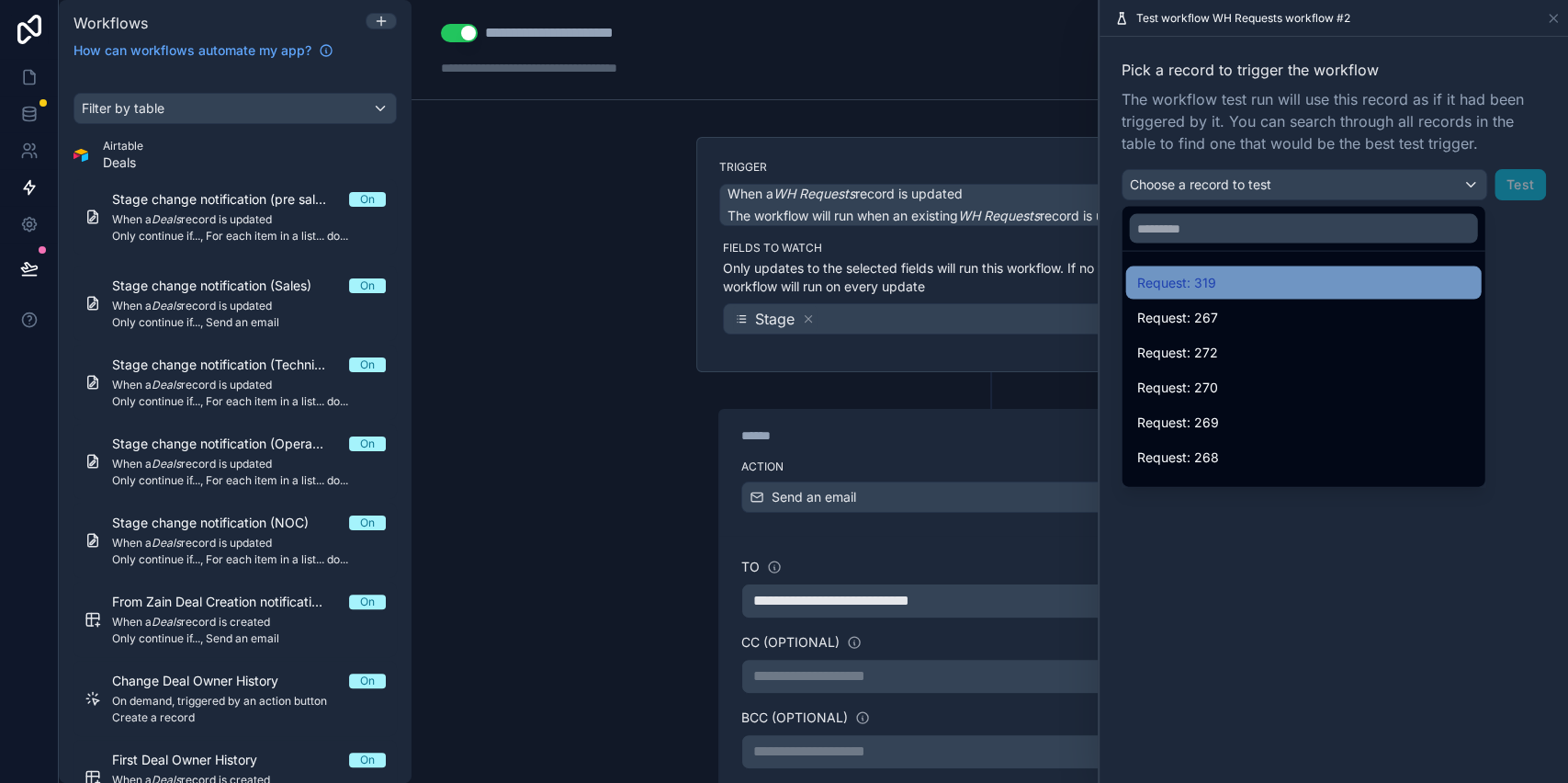
click at [1246, 275] on div "Request: 319" at bounding box center [1303, 282] width 334 height 22
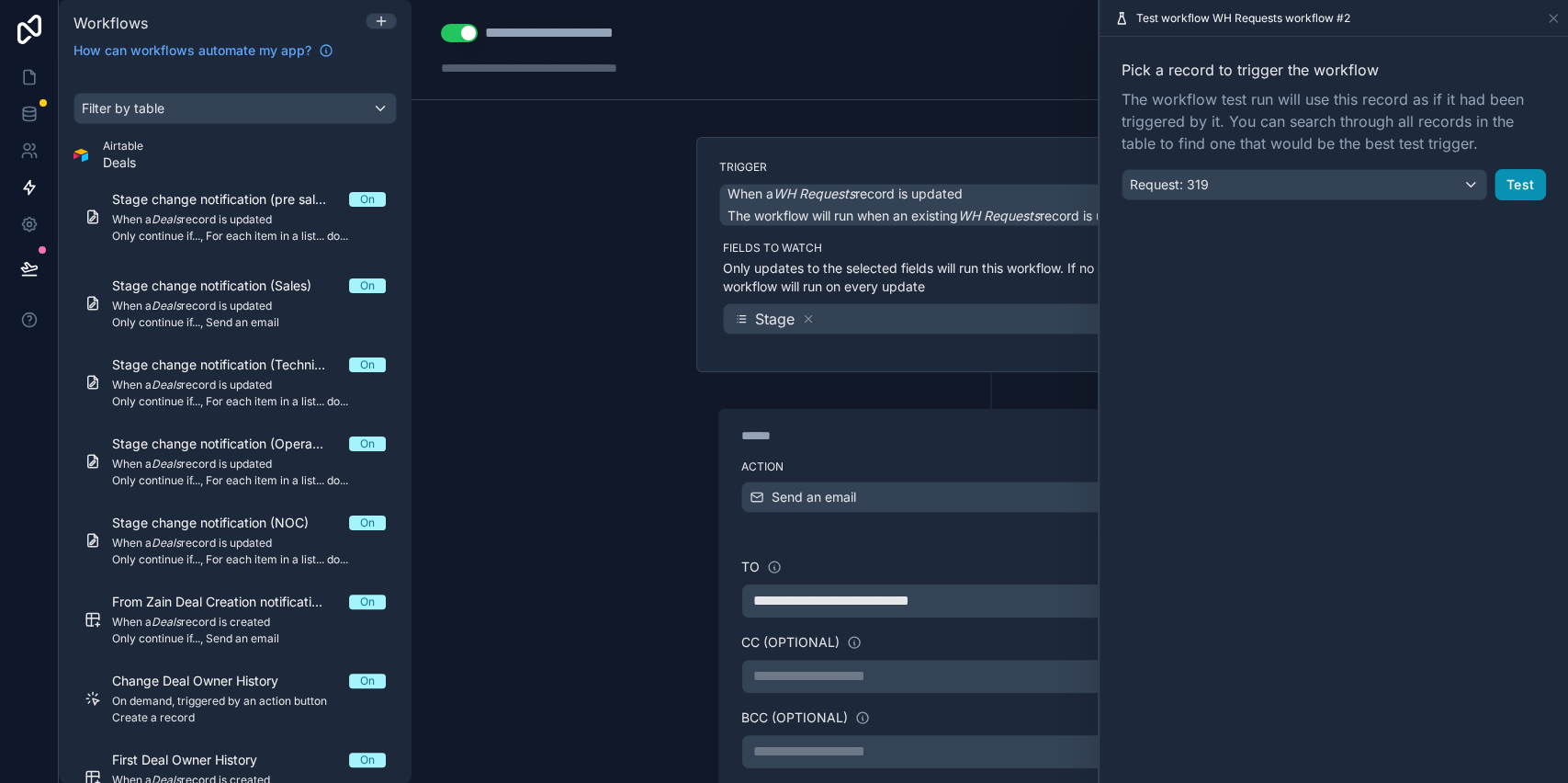
click at [1526, 197] on button "Test" at bounding box center [1521, 185] width 51 height 32
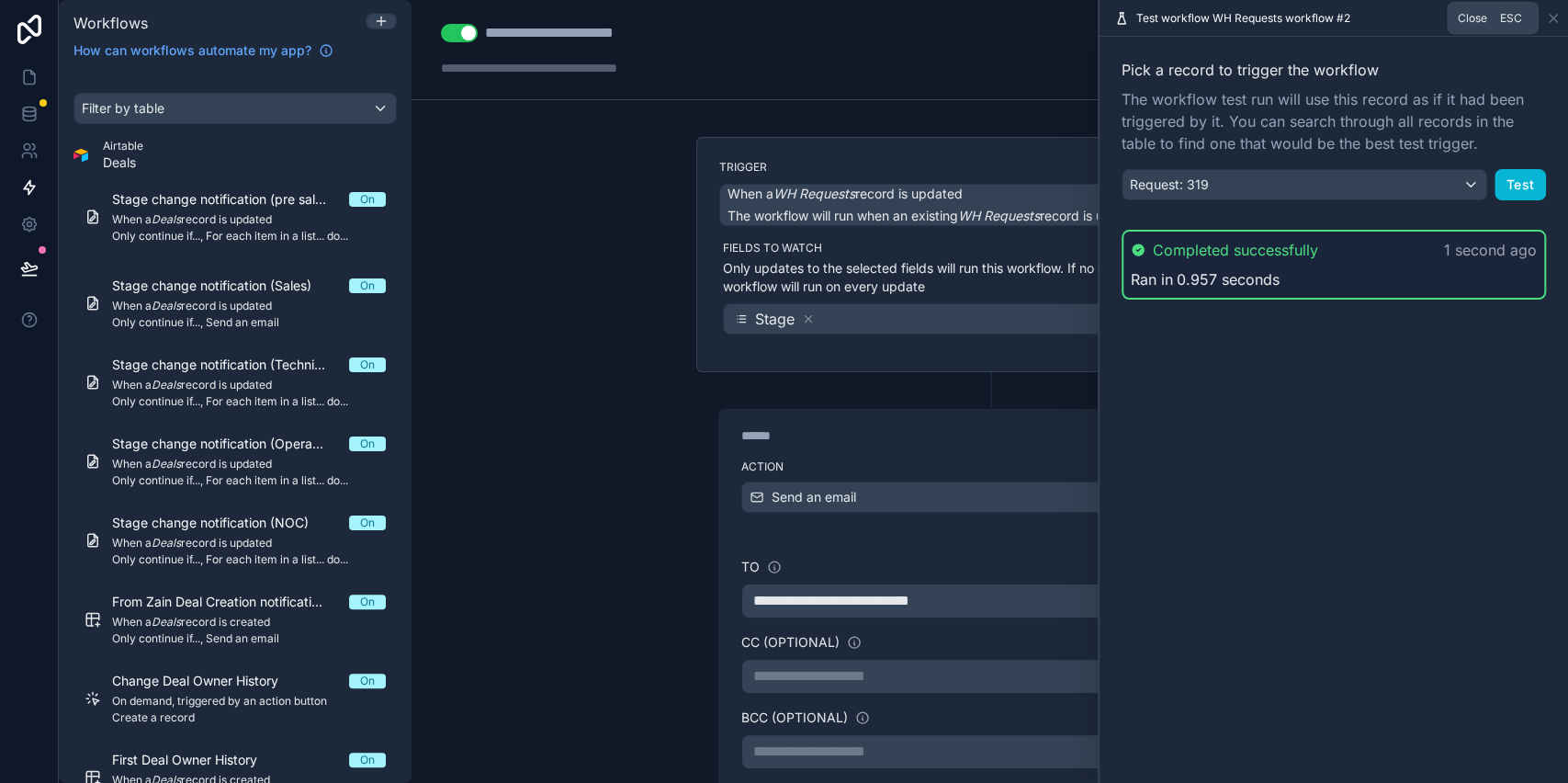
click at [1552, 23] on icon at bounding box center [1553, 18] width 15 height 15
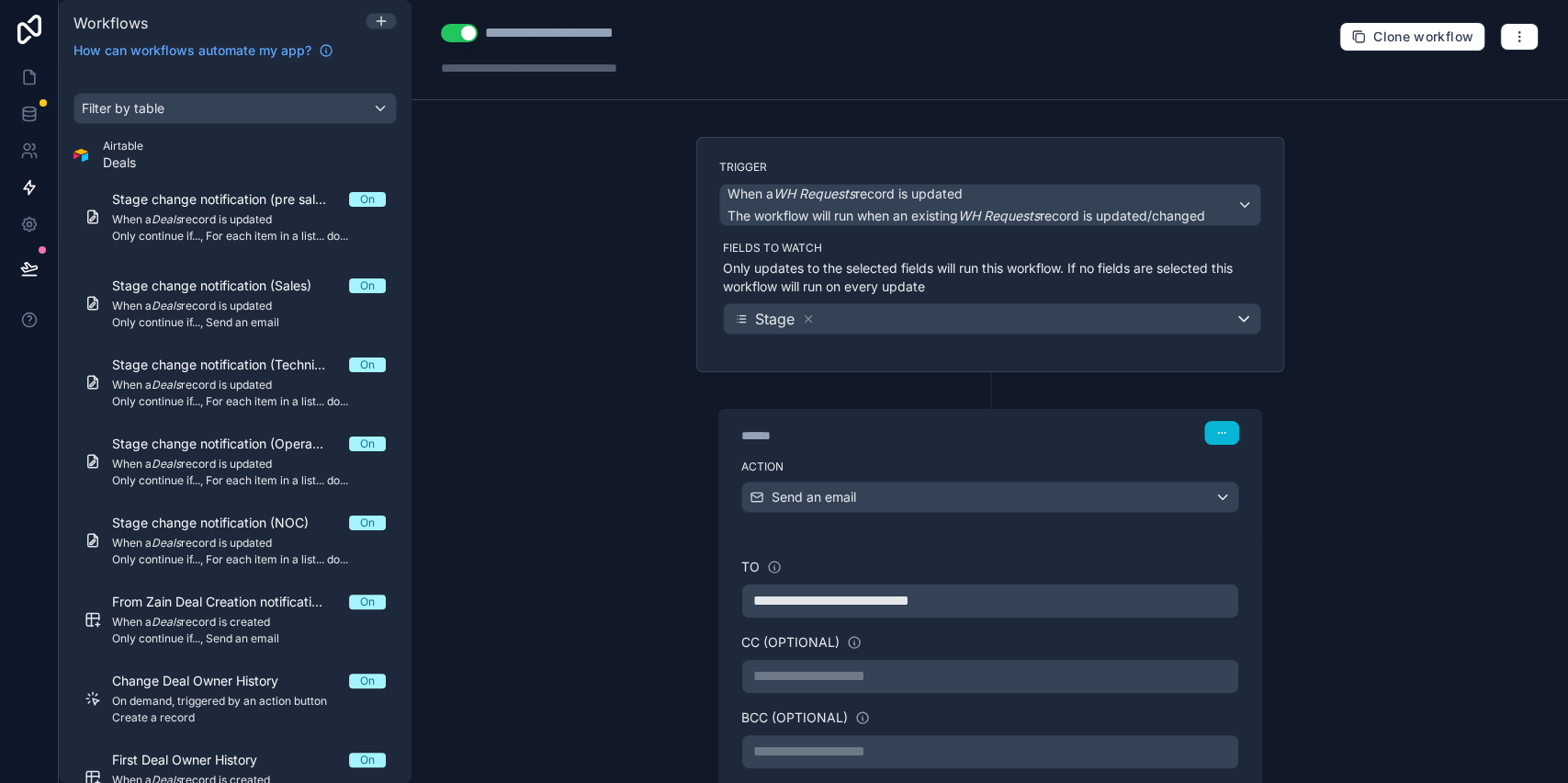
click at [1423, 309] on div "**********" at bounding box center [990, 391] width 1157 height 783
click at [983, 393] on icon at bounding box center [991, 389] width 17 height 17
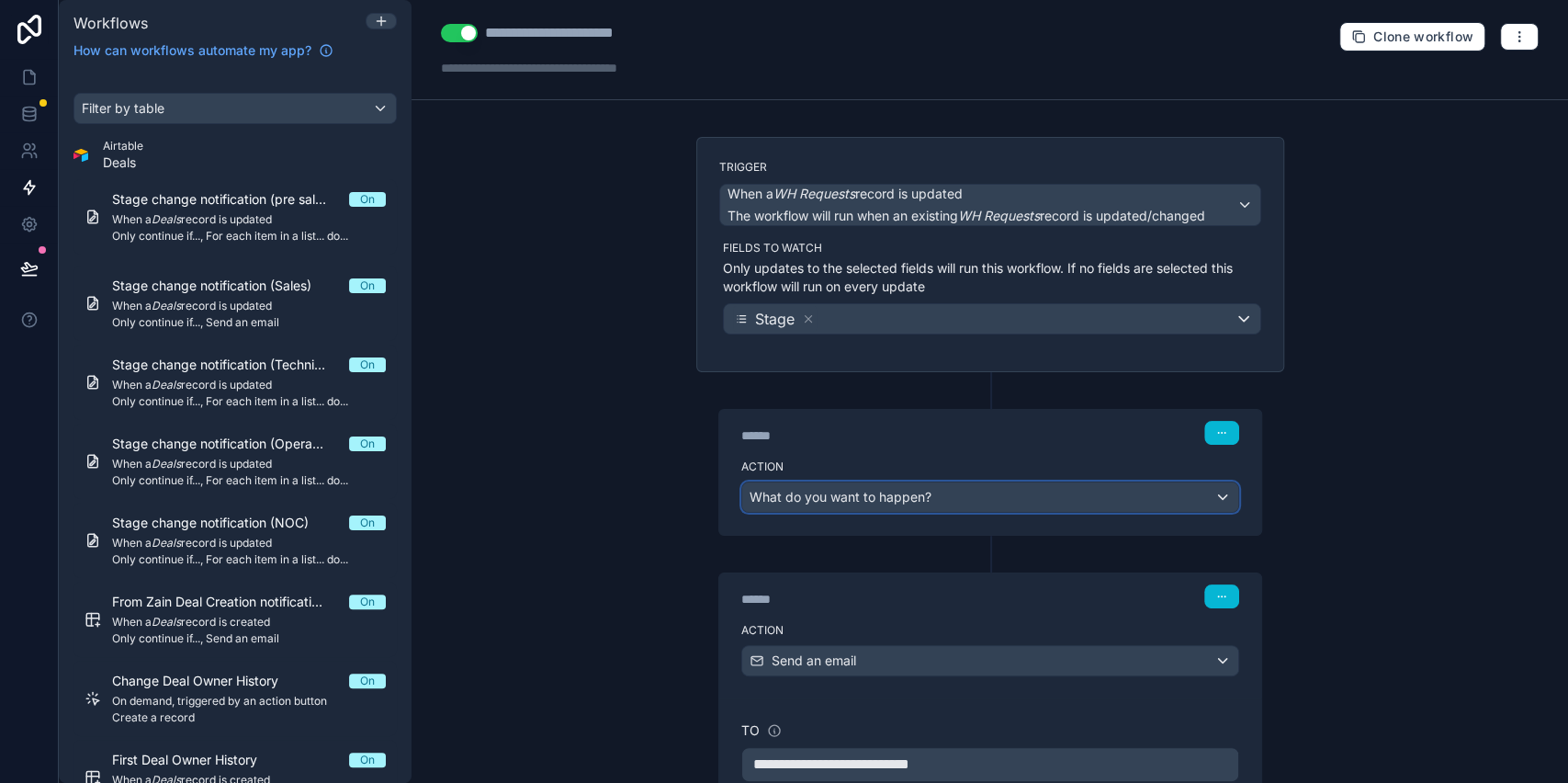
click at [808, 498] on span "What do you want to happen?" at bounding box center [840, 497] width 182 height 16
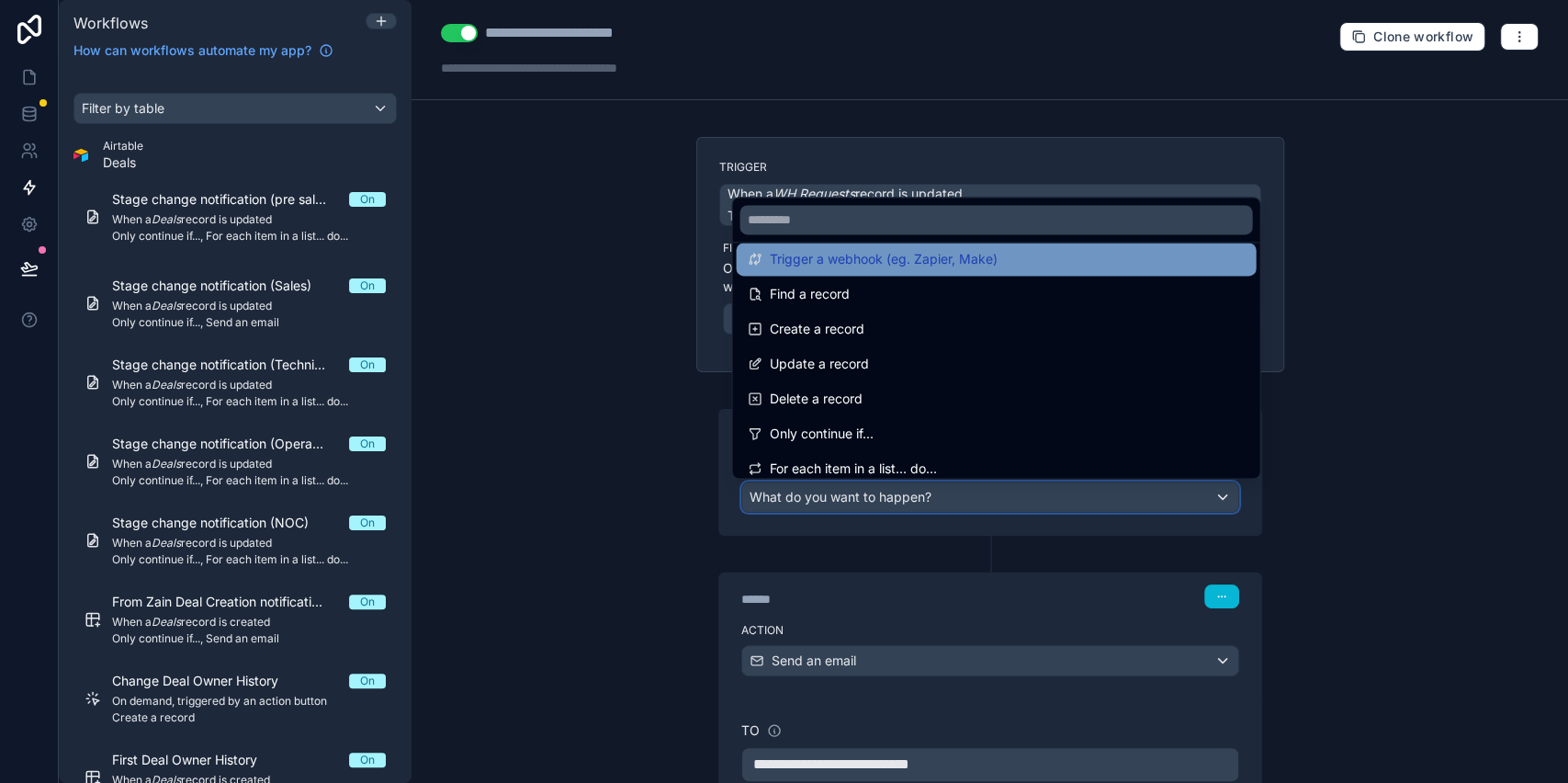
scroll to position [122, 0]
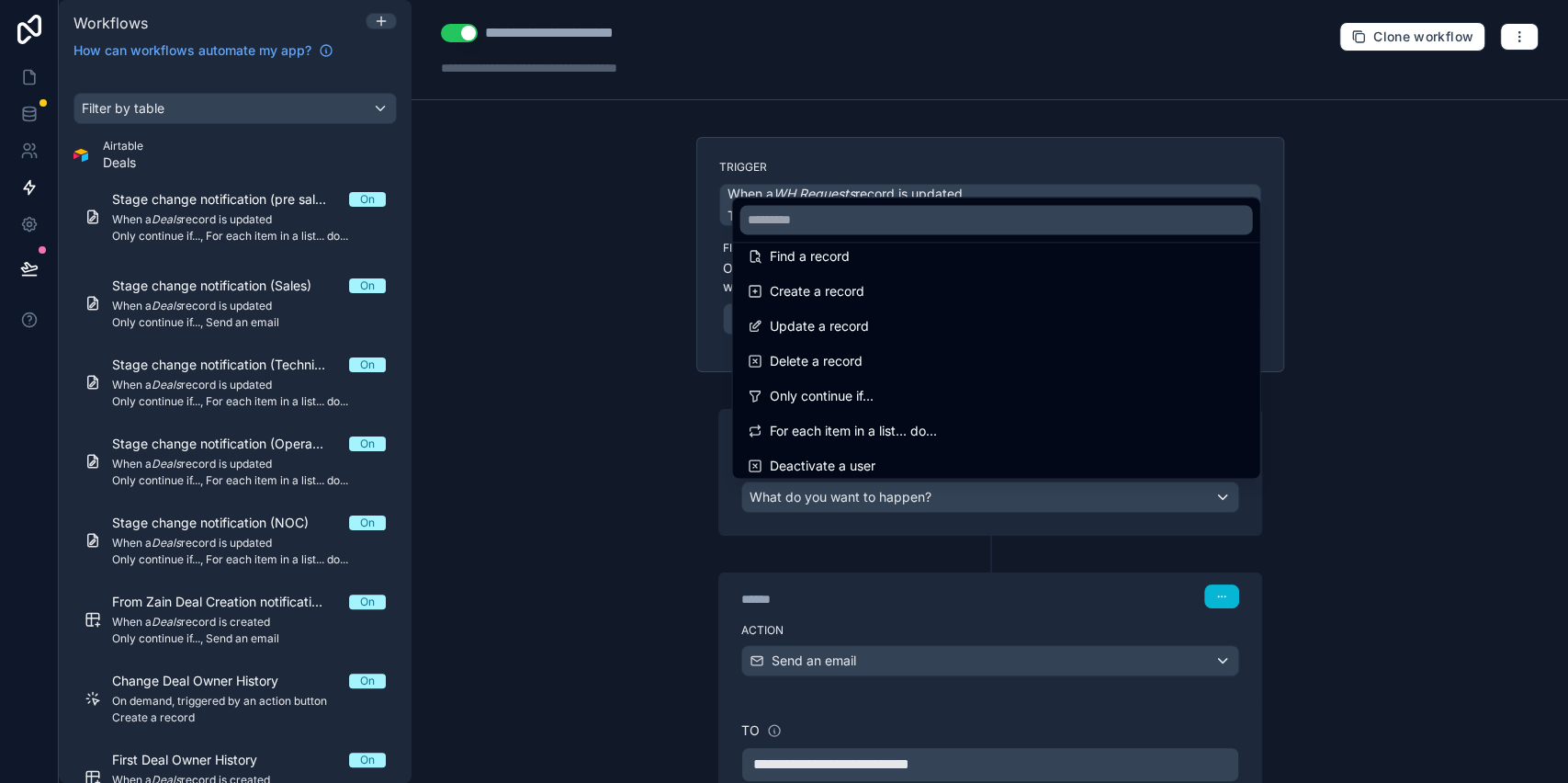
click at [853, 404] on span "Only continue if..." at bounding box center [821, 396] width 104 height 22
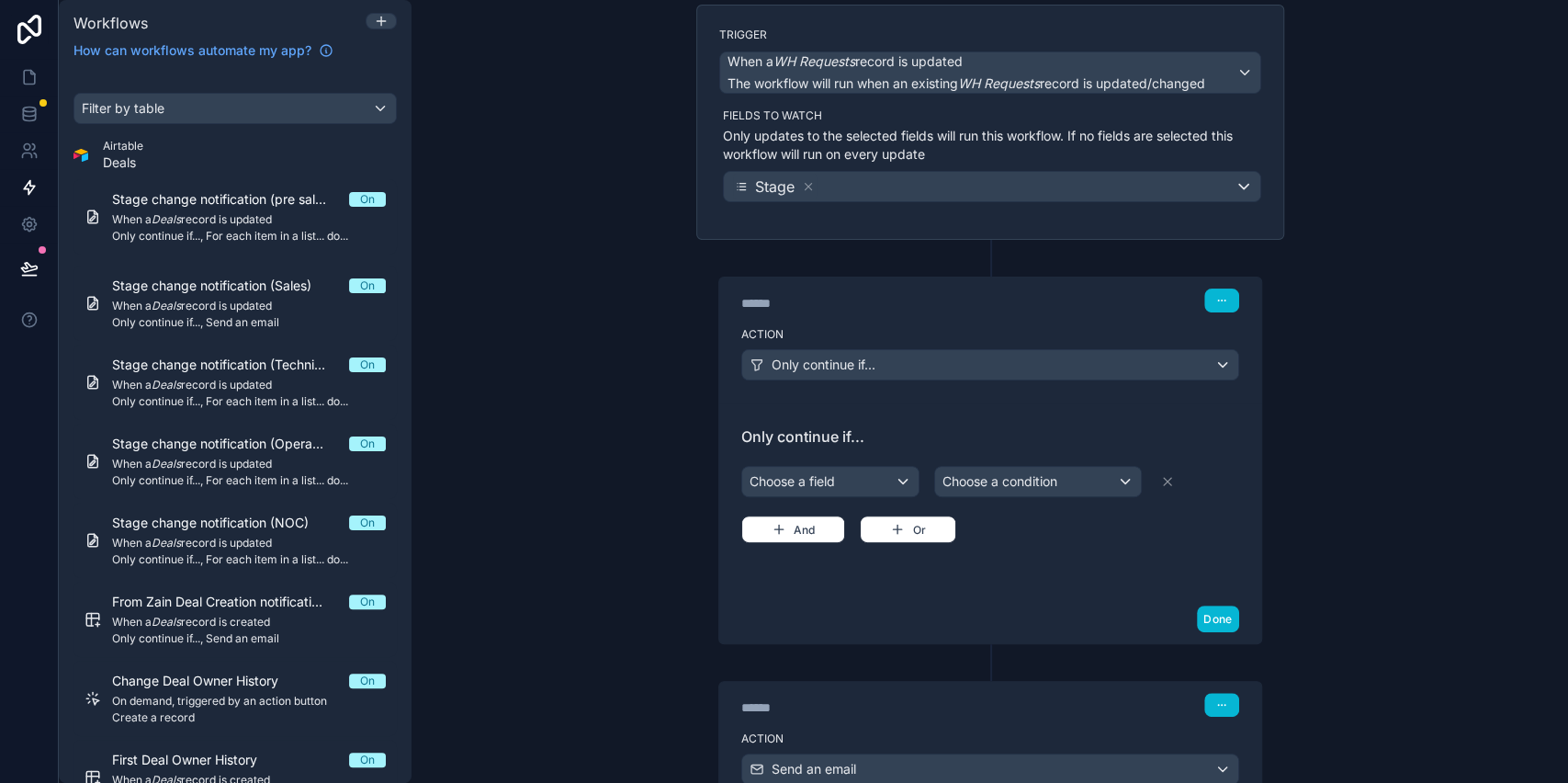
scroll to position [245, 0]
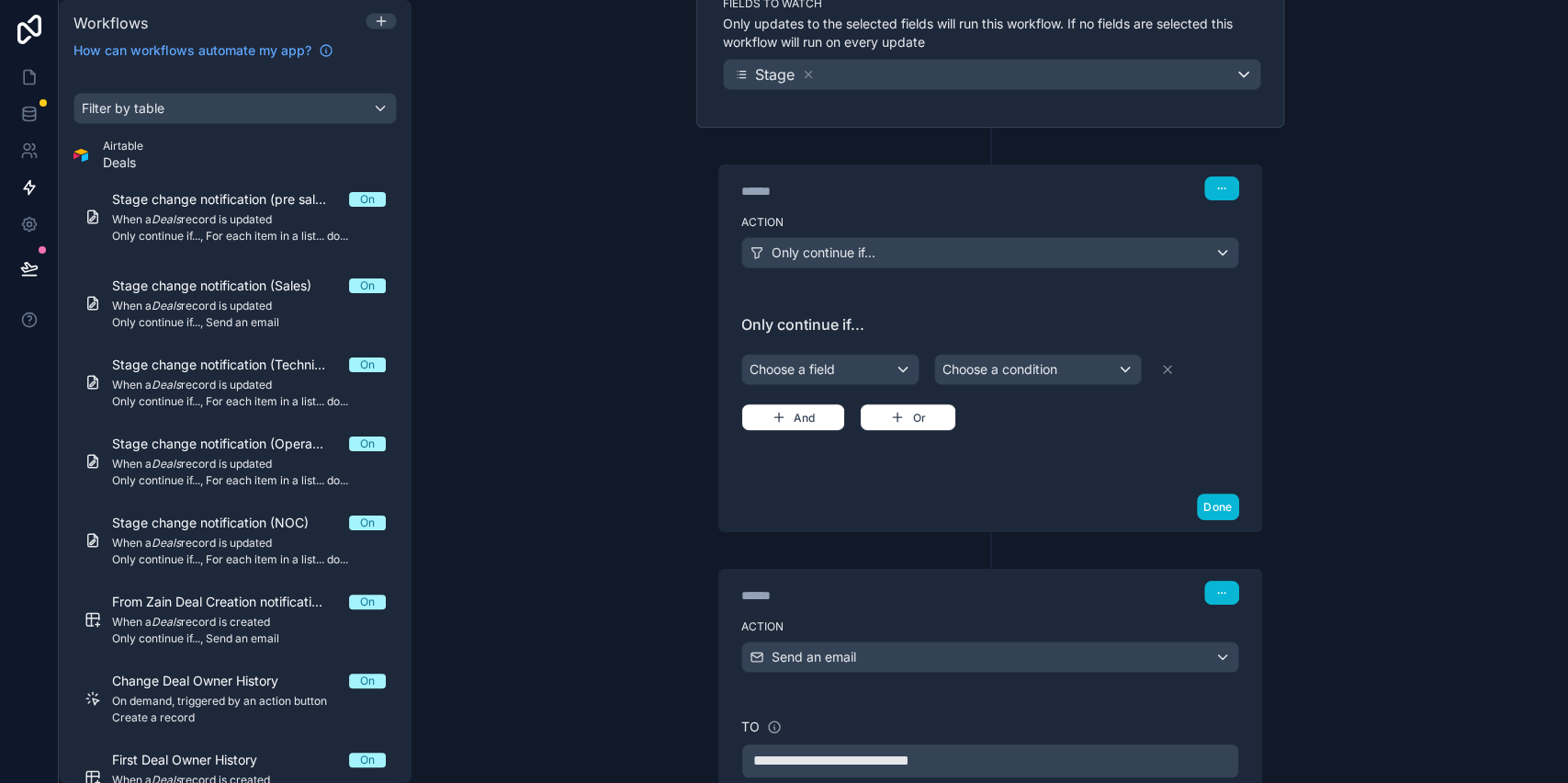
click at [826, 386] on div "Choose a field Choose a condition And Or" at bounding box center [990, 391] width 498 height 81
click at [827, 384] on div "Choose a field Choose a condition And Or" at bounding box center [990, 391] width 498 height 81
click at [829, 360] on div "Choose a field" at bounding box center [830, 369] width 177 height 30
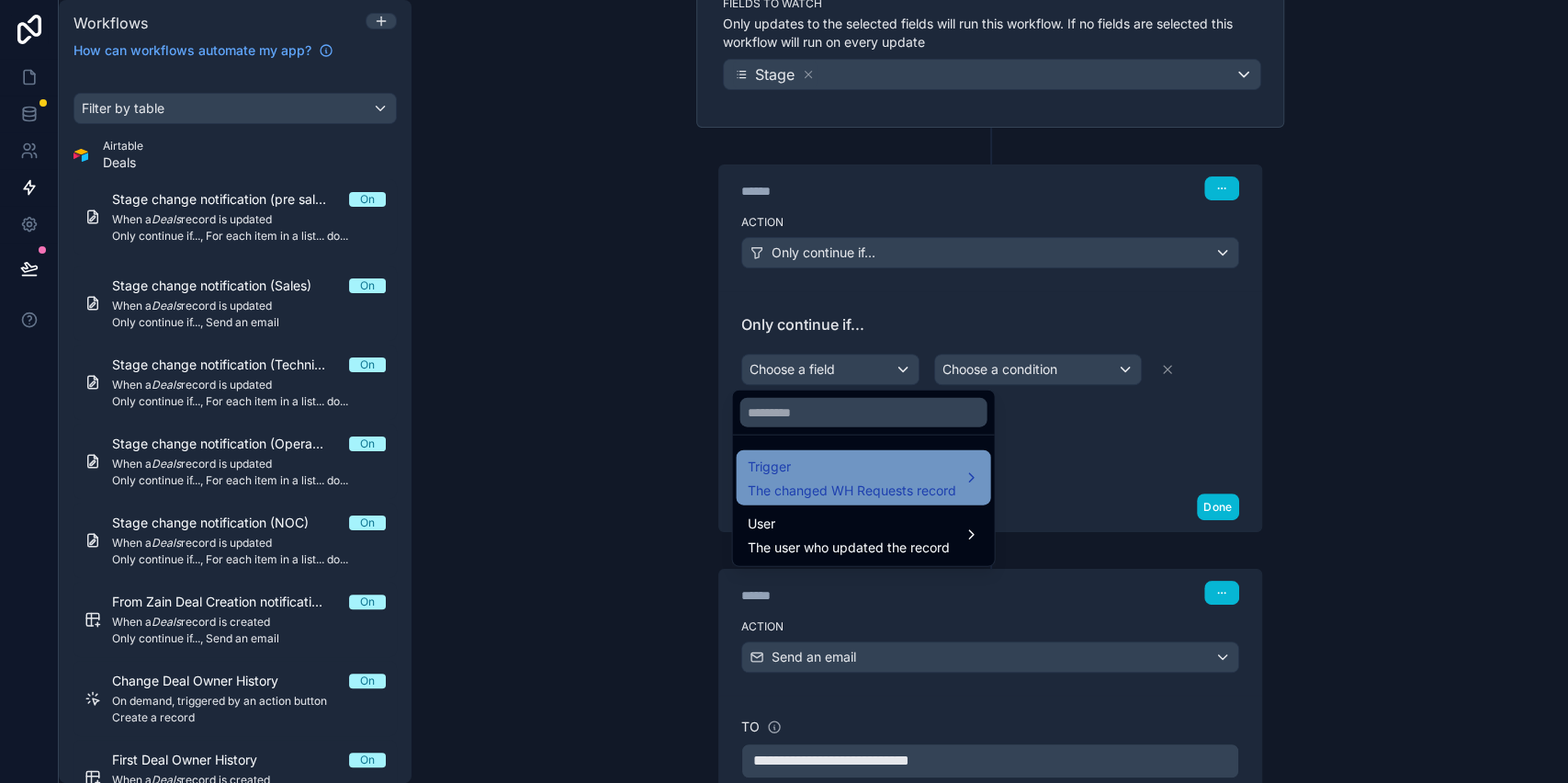
click at [821, 457] on span "Trigger" at bounding box center [851, 467] width 208 height 22
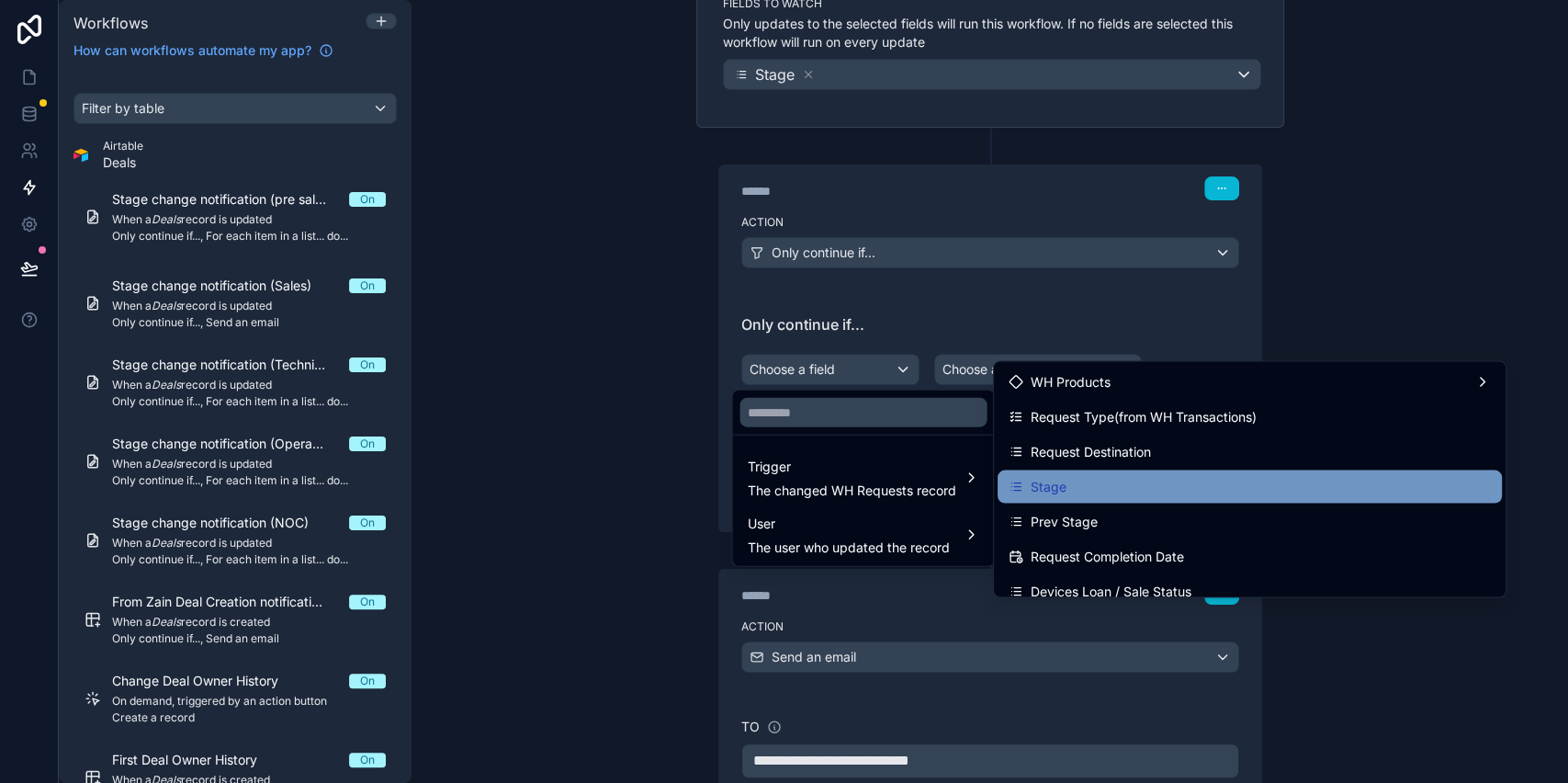
click at [1071, 485] on div "Stage" at bounding box center [1250, 486] width 483 height 22
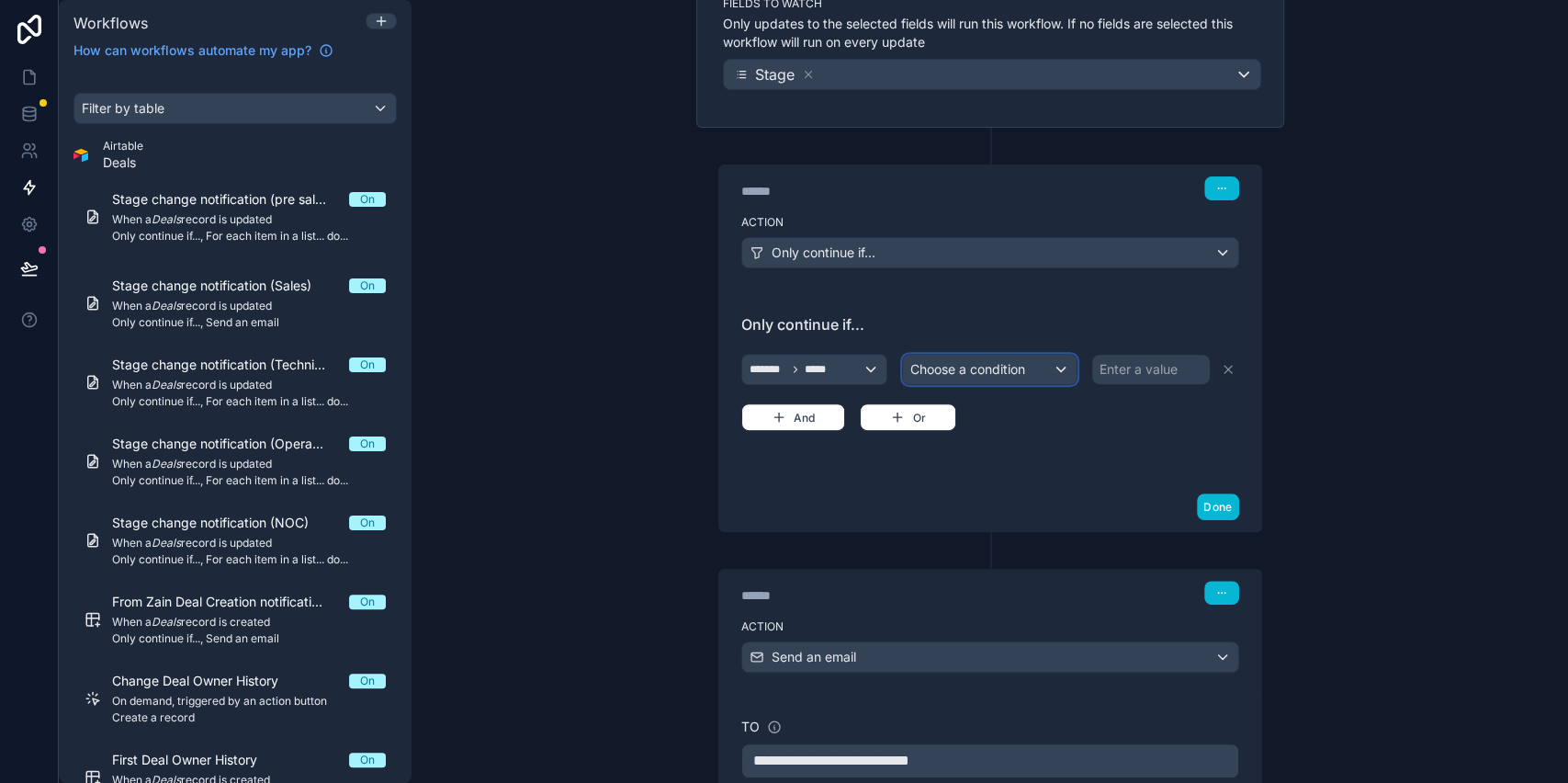
click at [1004, 354] on div "Choose a condition" at bounding box center [990, 369] width 174 height 30
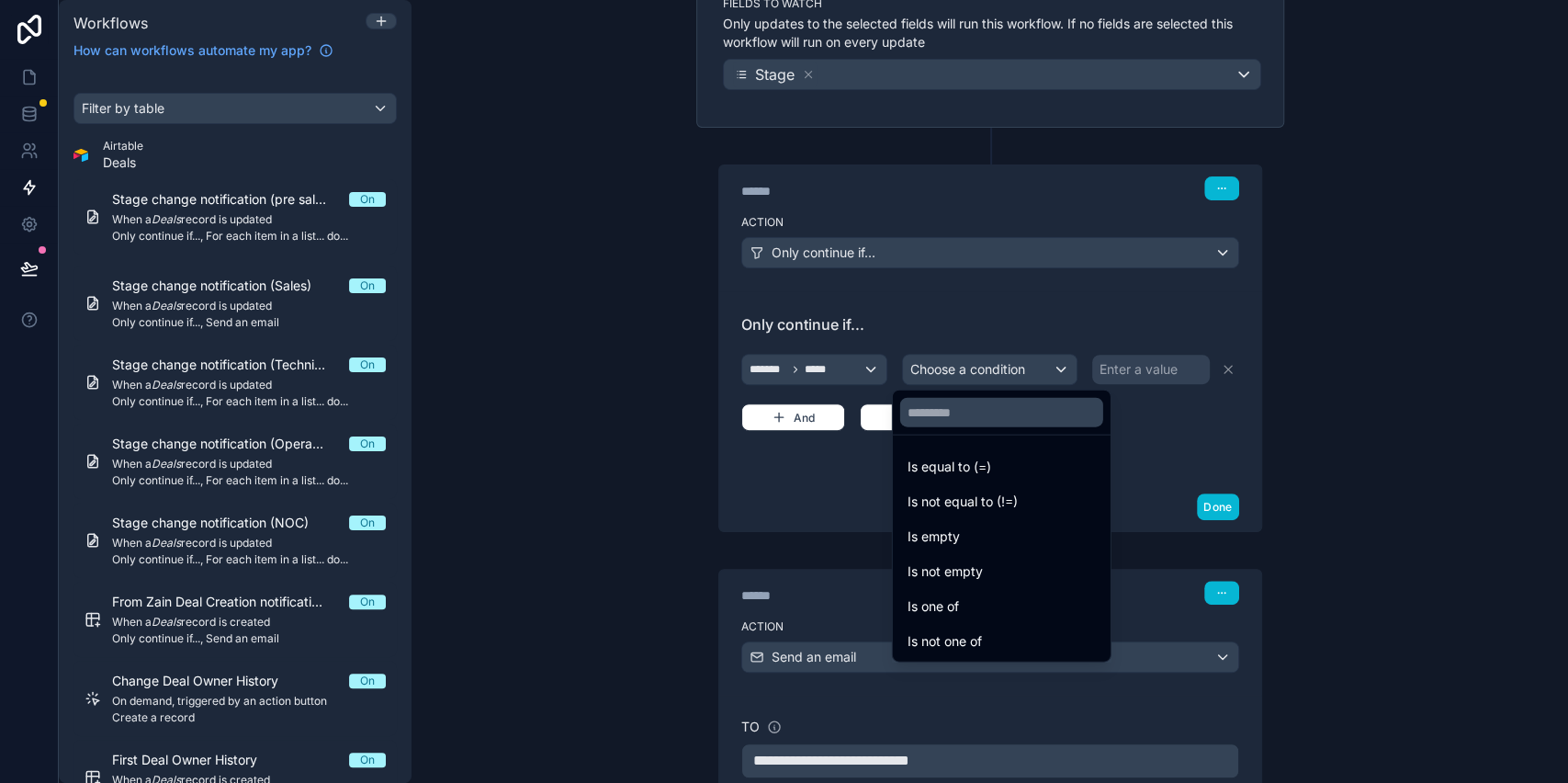
click at [1004, 357] on div at bounding box center [784, 391] width 1568 height 783
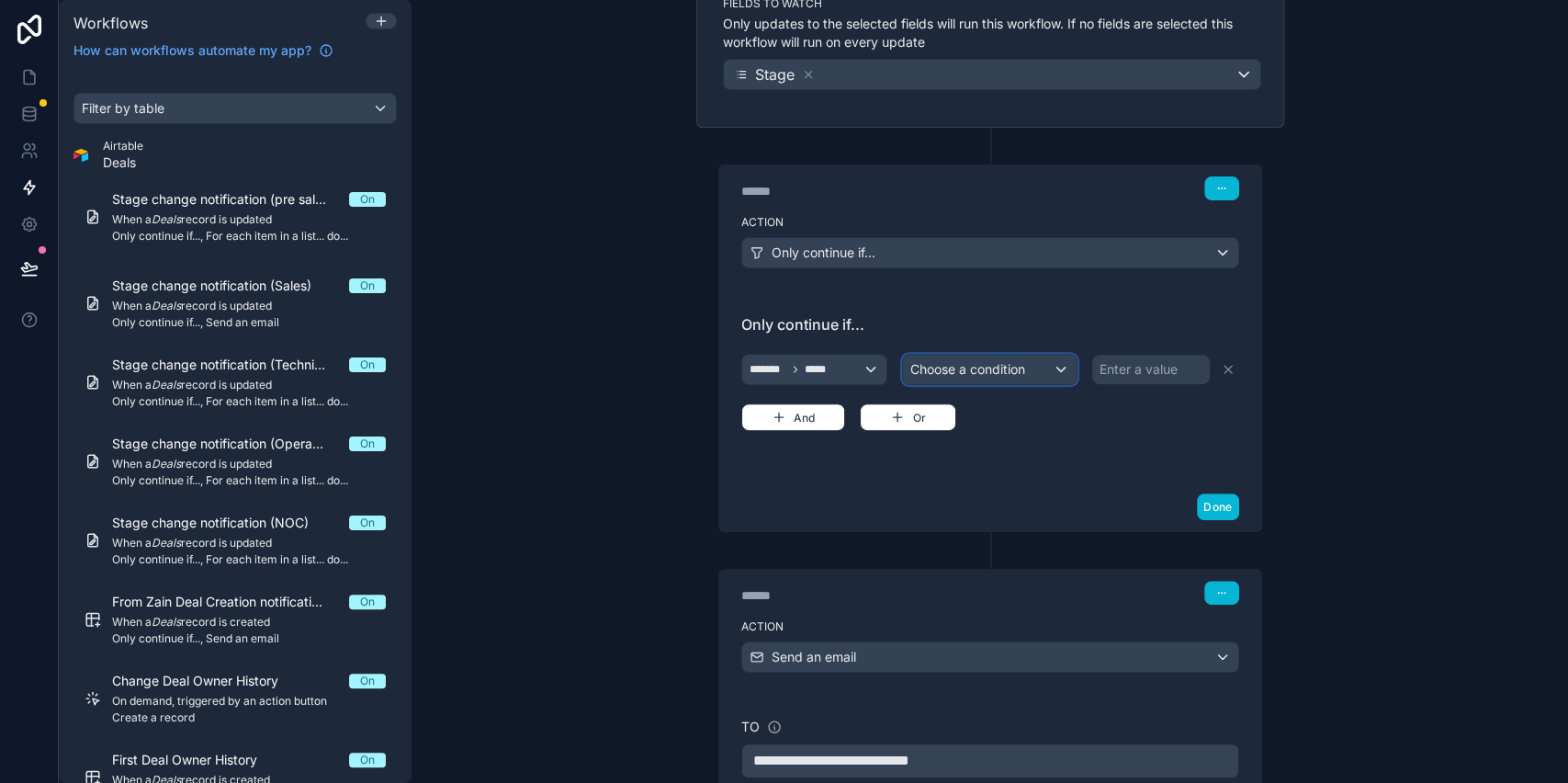
click at [996, 368] on span "Choose a condition" at bounding box center [968, 369] width 115 height 16
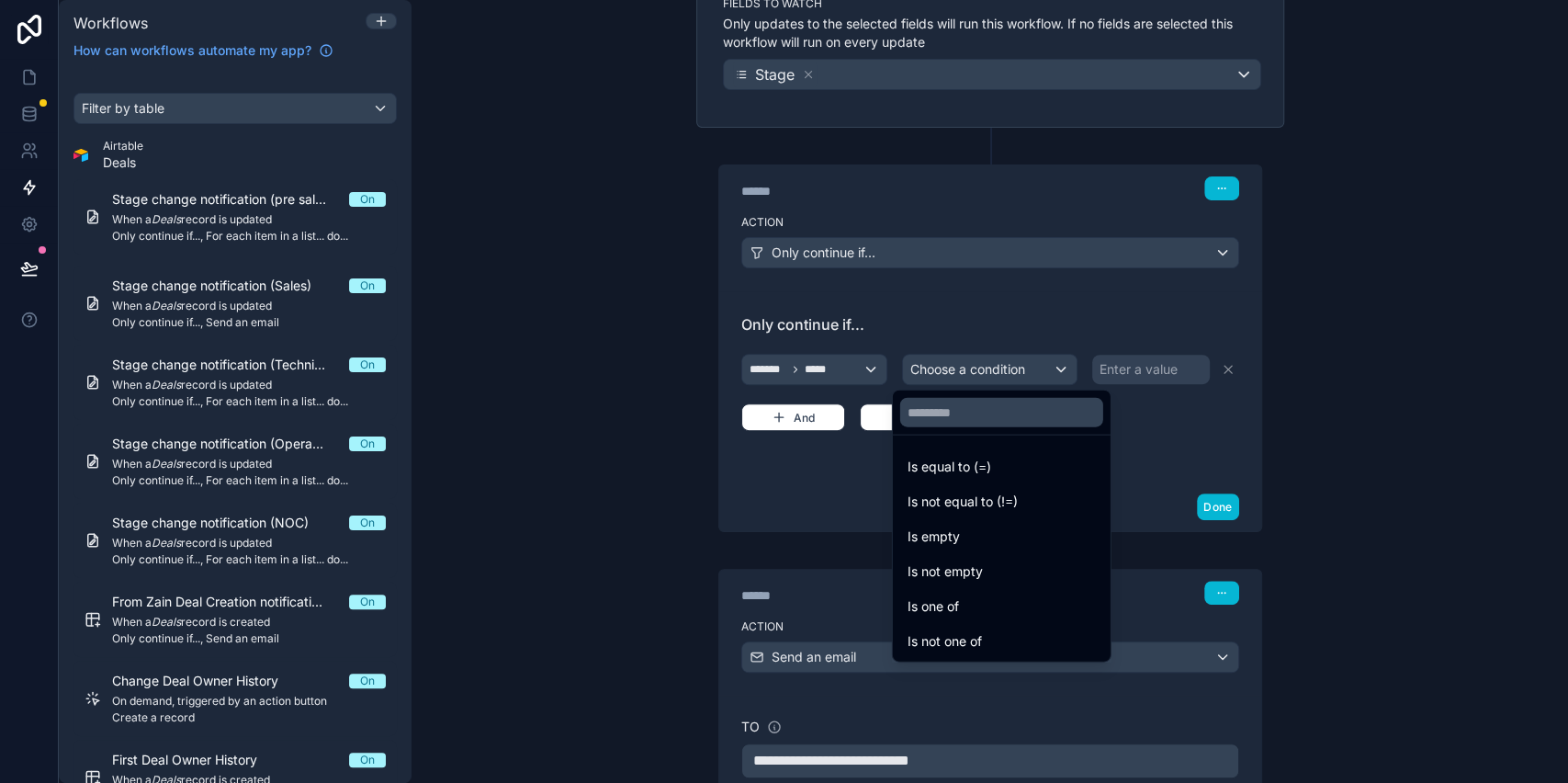
drag, startPoint x: 966, startPoint y: 607, endPoint x: 1014, endPoint y: 494, distance: 122.8
click at [964, 605] on div "Is one of" at bounding box center [1001, 606] width 189 height 22
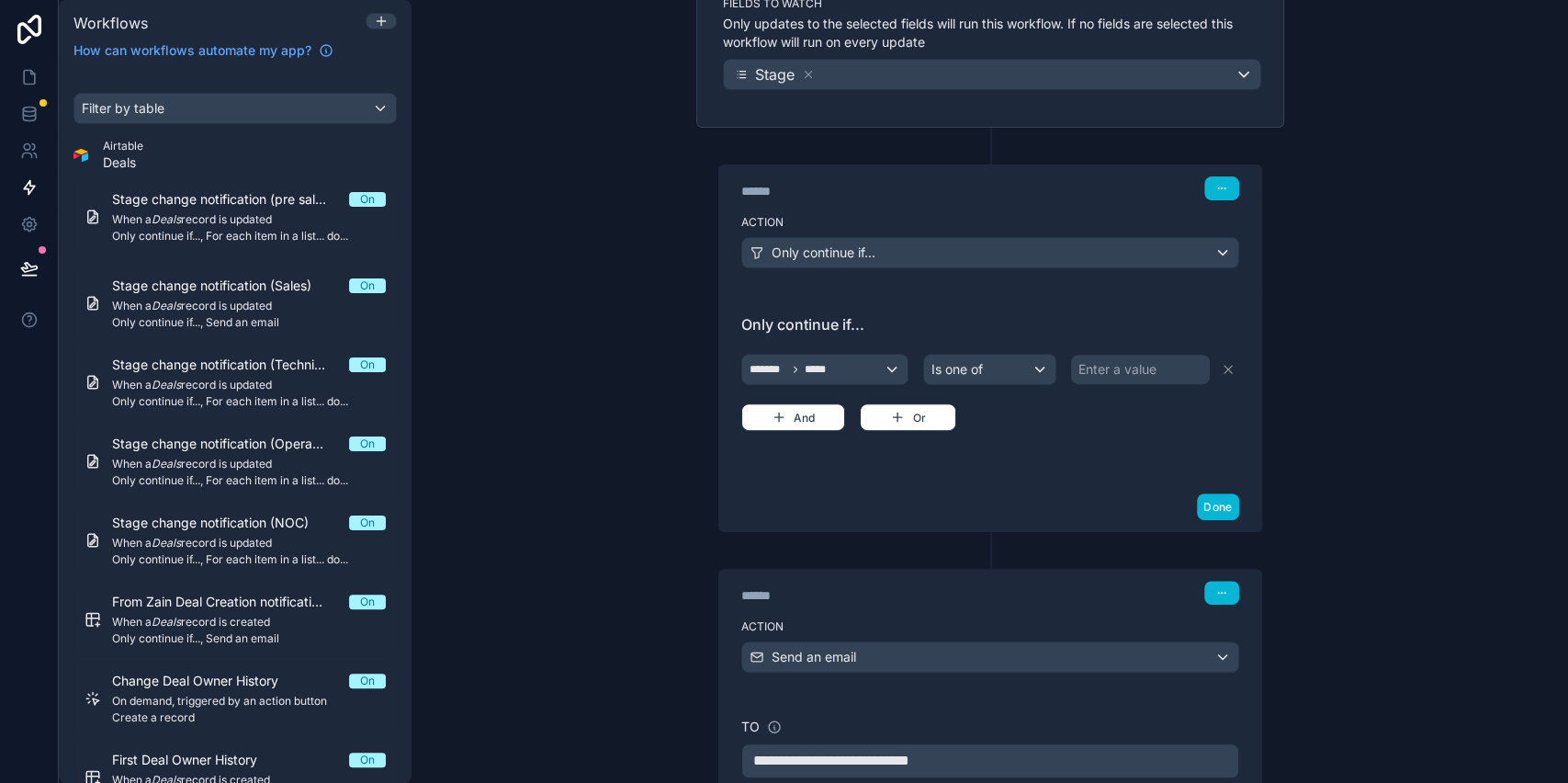
click at [1145, 373] on div "Enter a value" at bounding box center [1117, 369] width 78 height 19
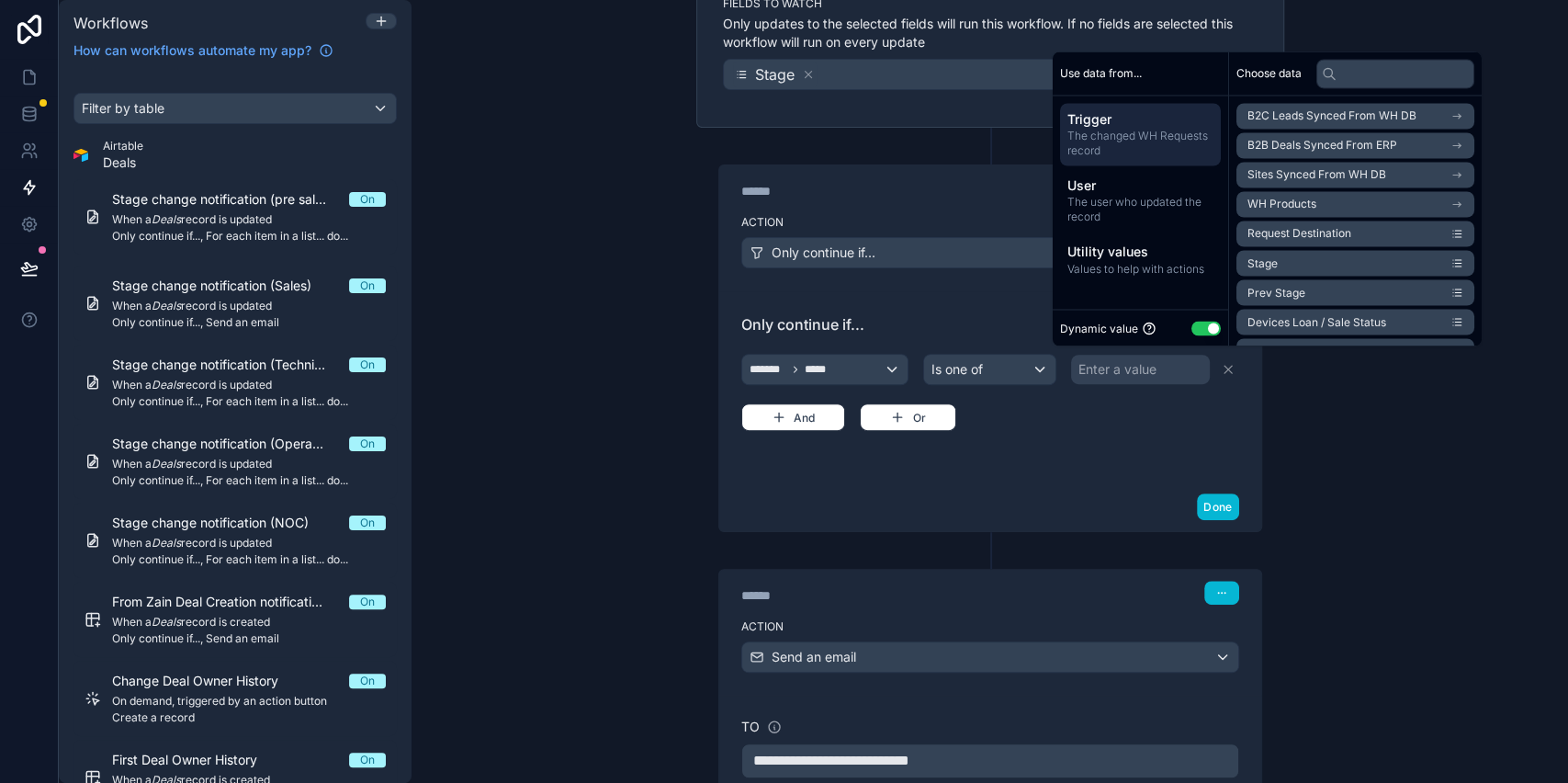
click at [1210, 338] on div "Dynamic value Use setting" at bounding box center [1140, 327] width 161 height 21
click at [1210, 333] on button "Use setting" at bounding box center [1207, 328] width 30 height 15
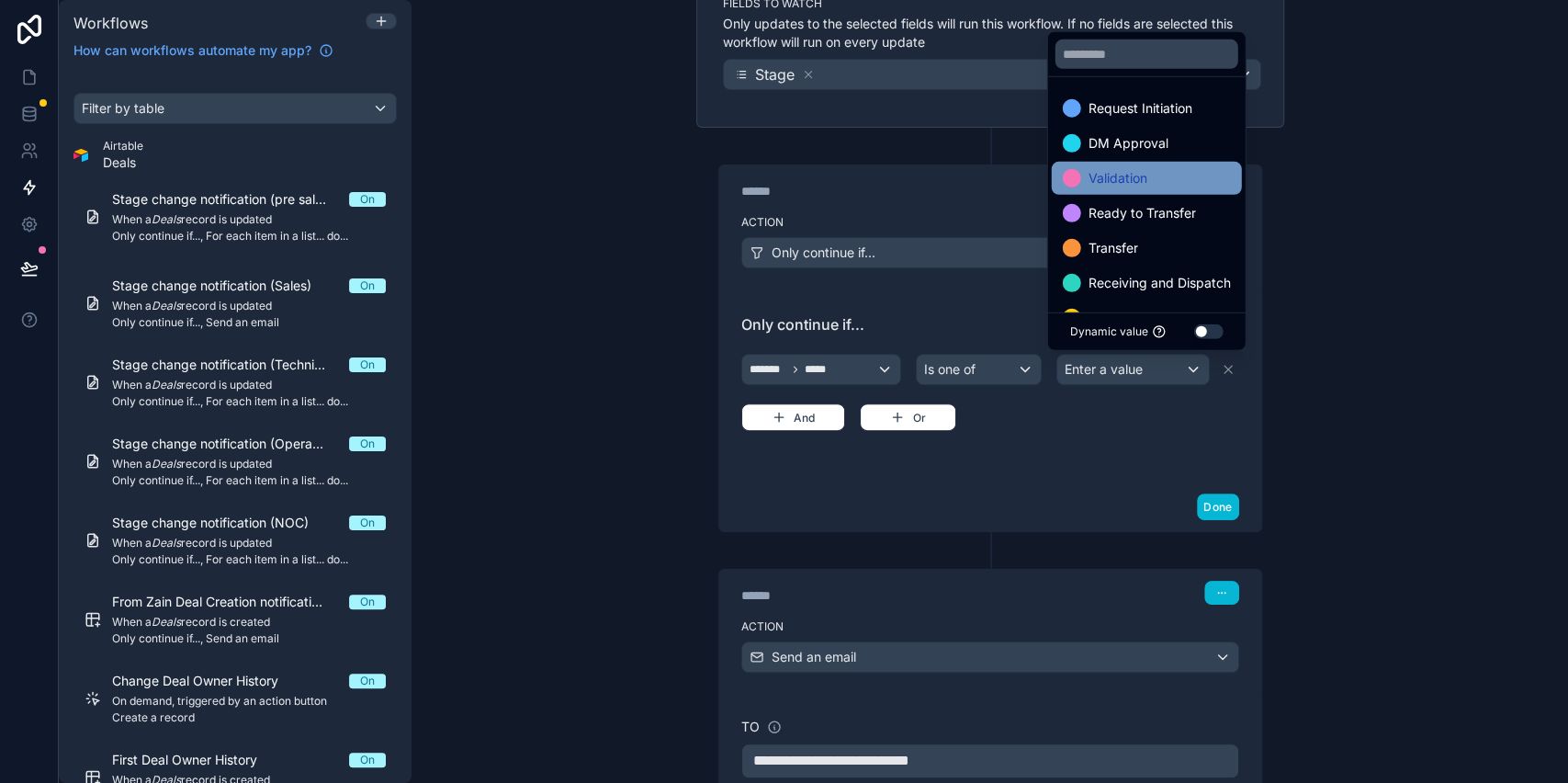
click at [1162, 186] on div "Validation" at bounding box center [1147, 178] width 168 height 22
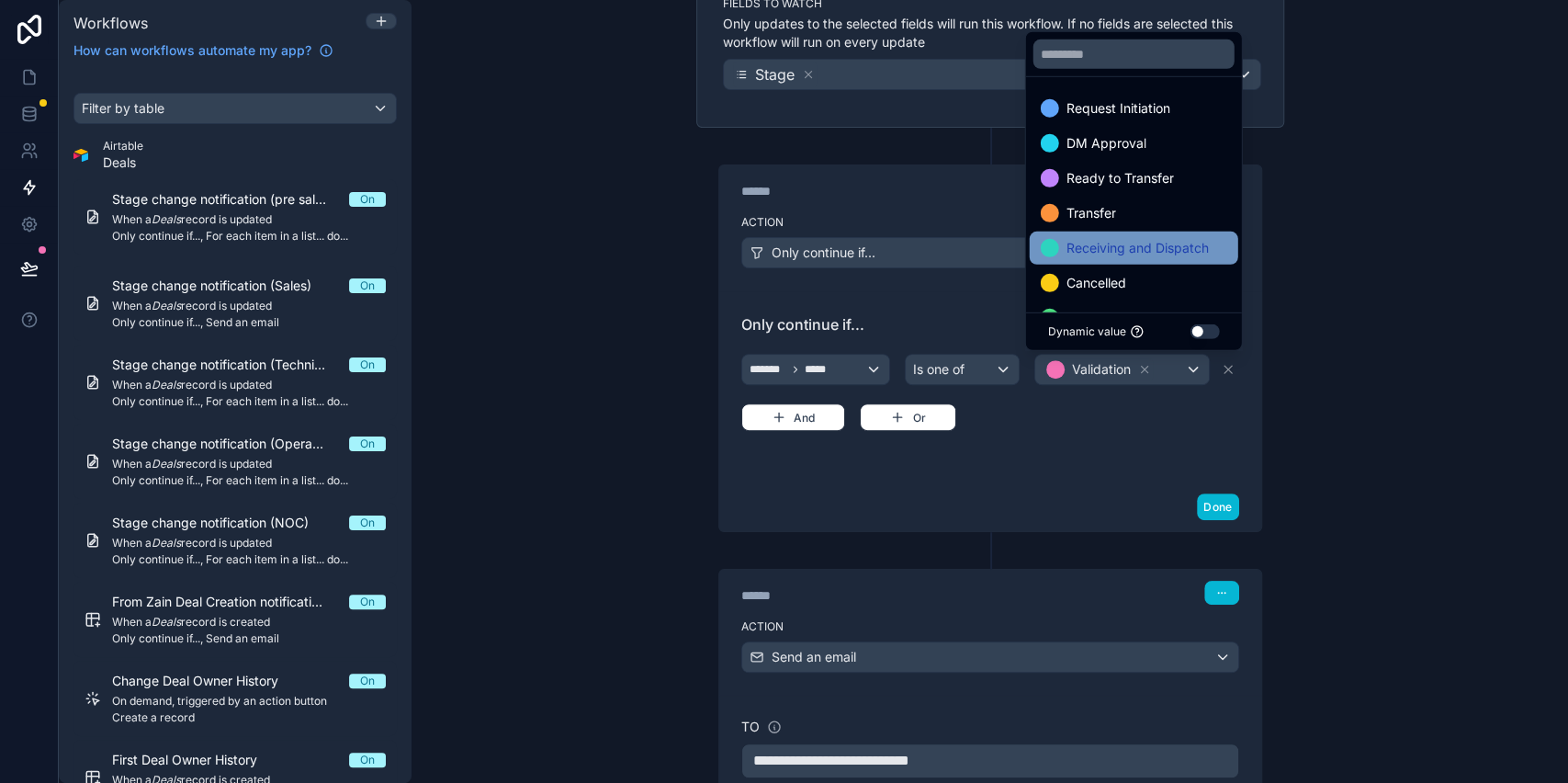
click at [1156, 249] on span "Receiving and Dispatch" at bounding box center [1137, 248] width 142 height 22
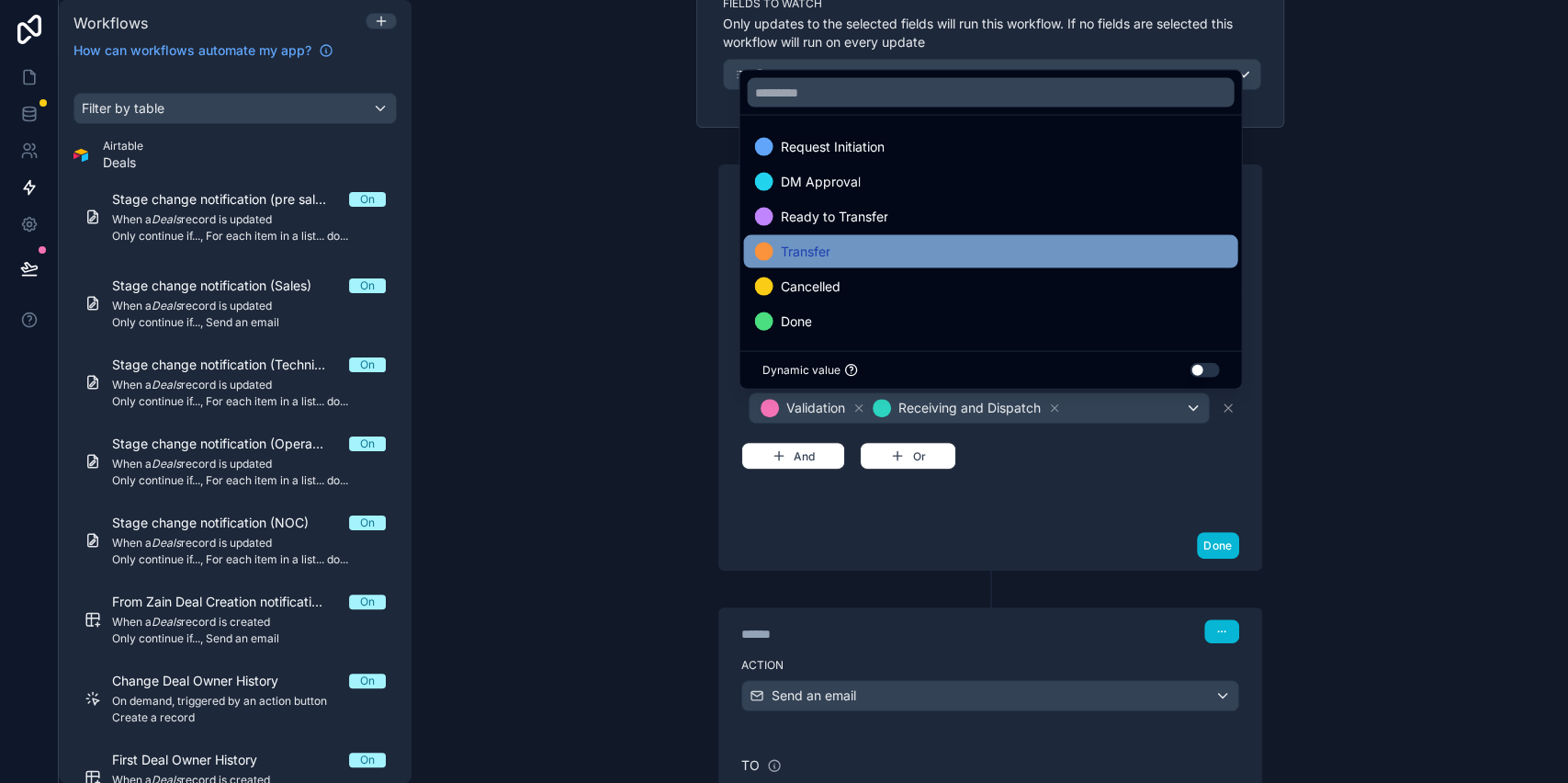
scroll to position [1, 0]
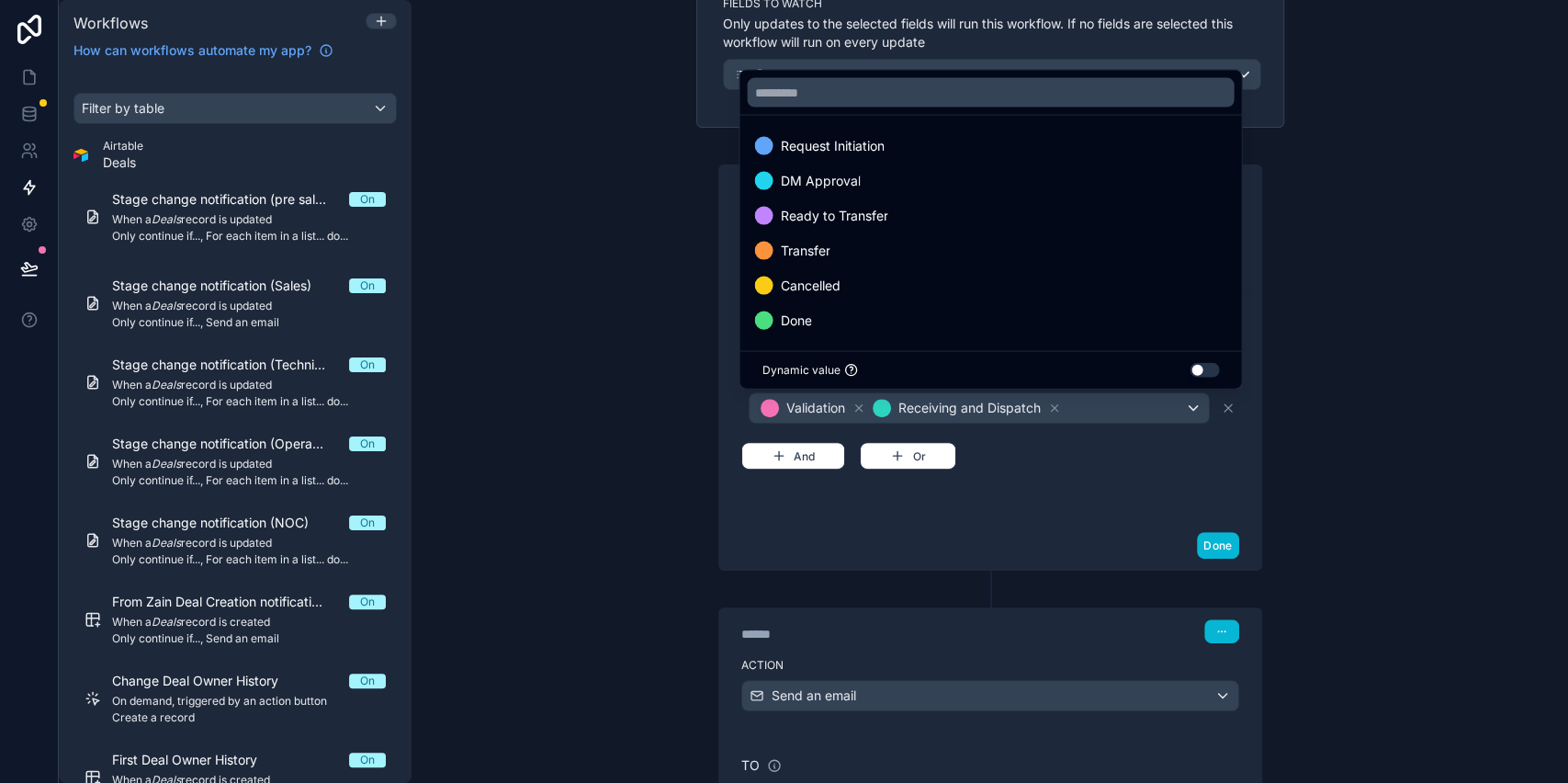
click at [1367, 229] on div "**********" at bounding box center [990, 391] width 1157 height 783
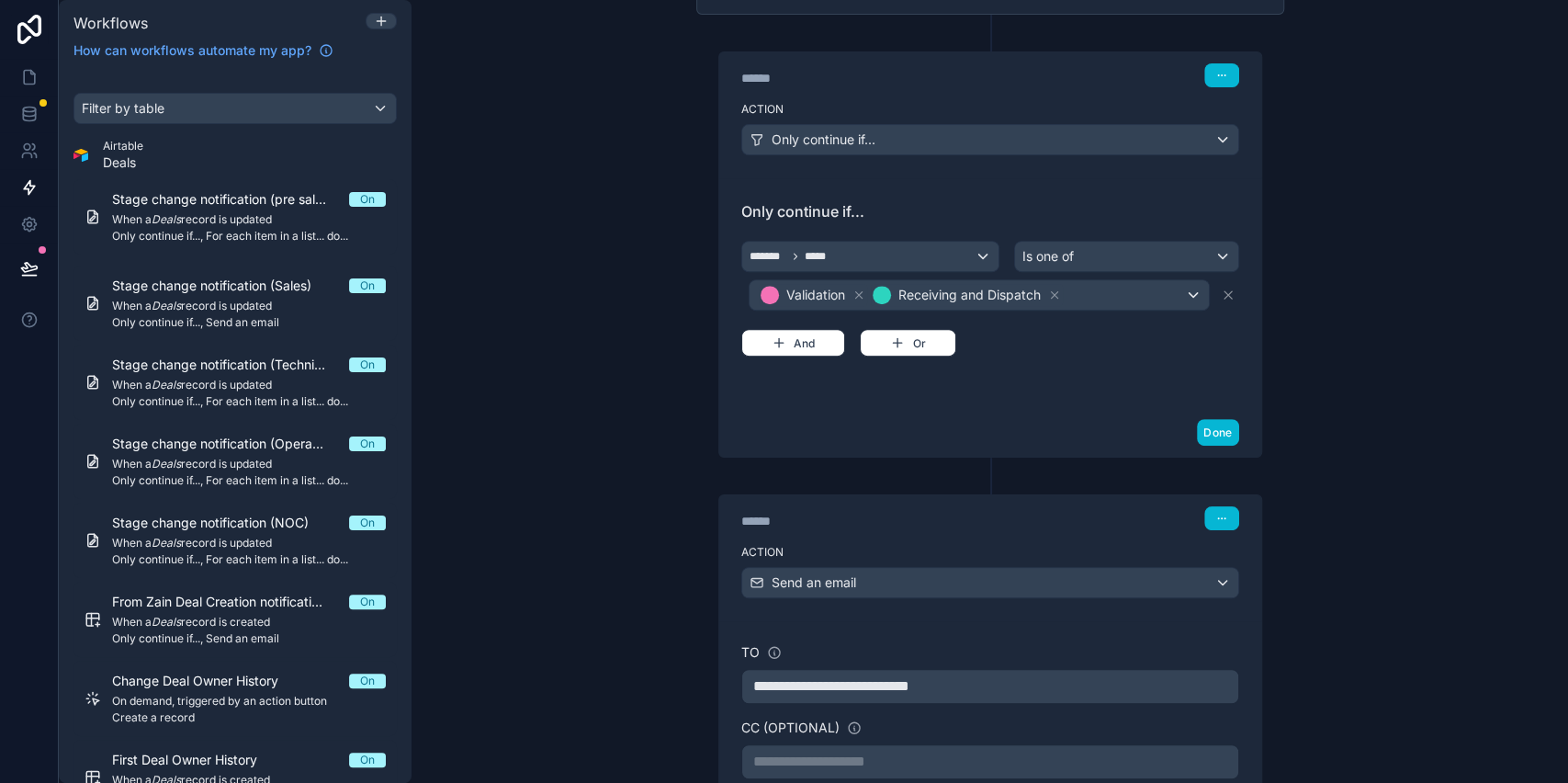
scroll to position [490, 0]
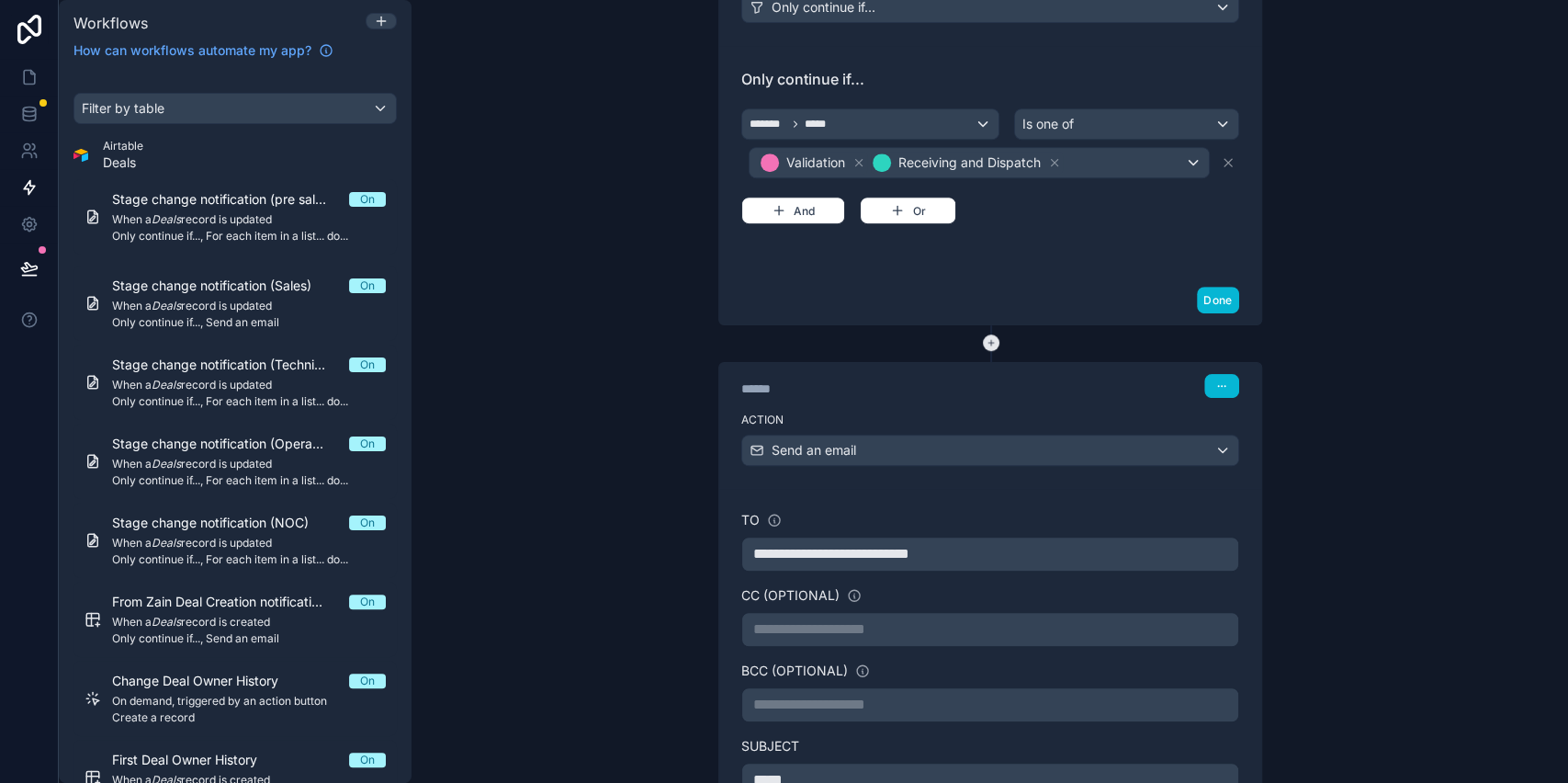
click at [983, 342] on icon at bounding box center [991, 343] width 17 height 17
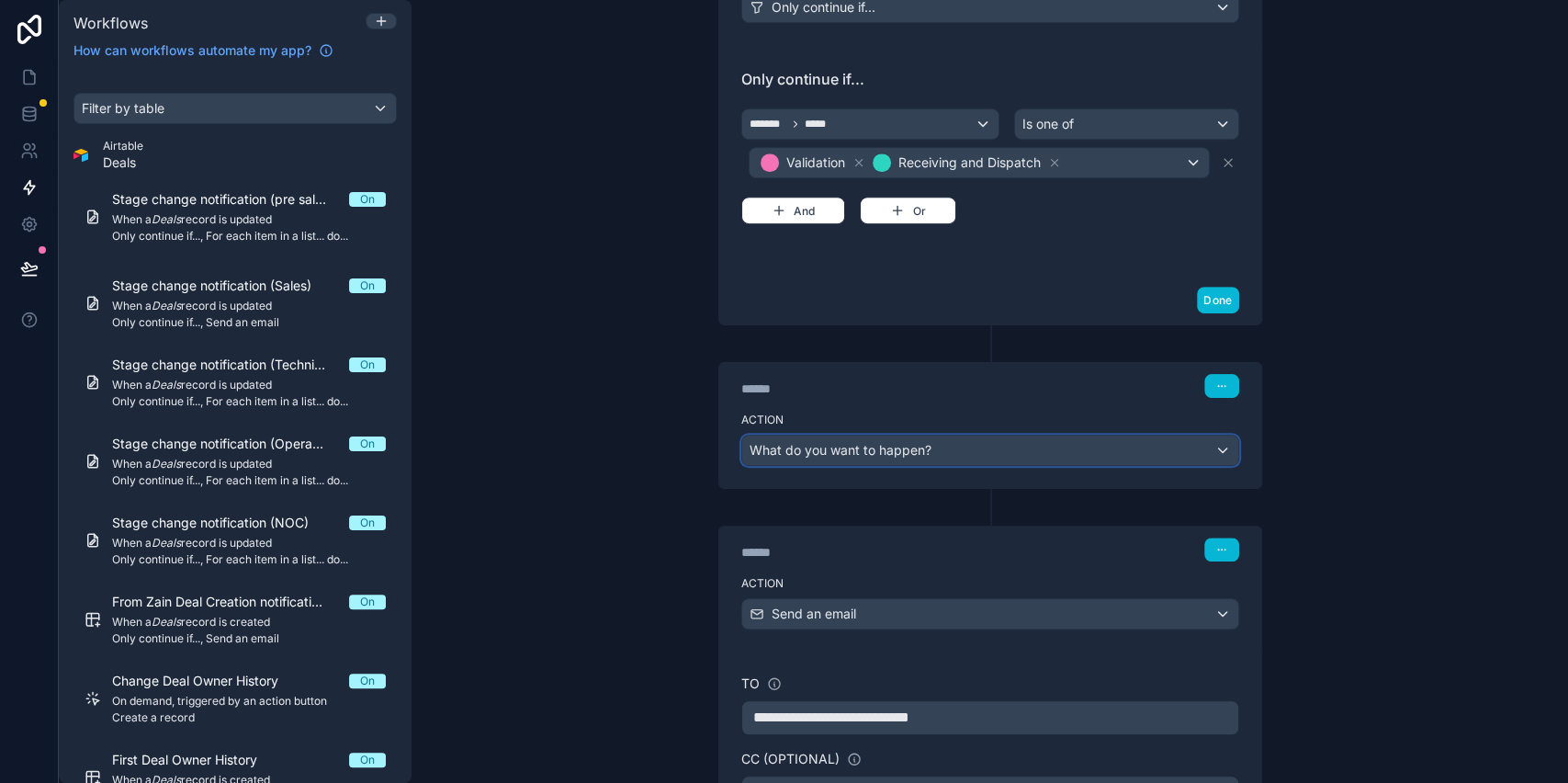
click at [943, 452] on div "What do you want to happen?" at bounding box center [990, 450] width 497 height 30
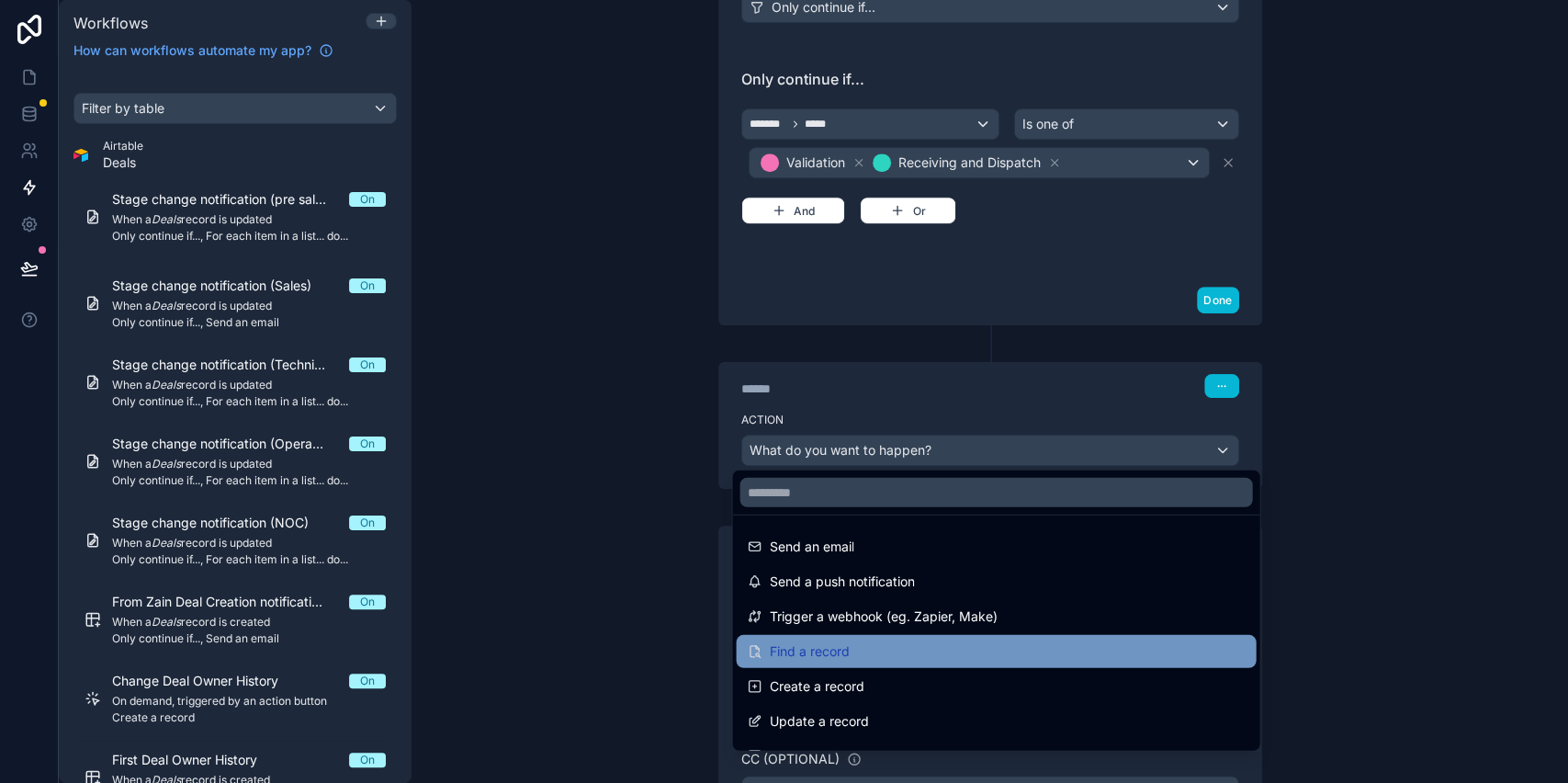
click at [838, 655] on span "Find a record" at bounding box center [809, 652] width 80 height 22
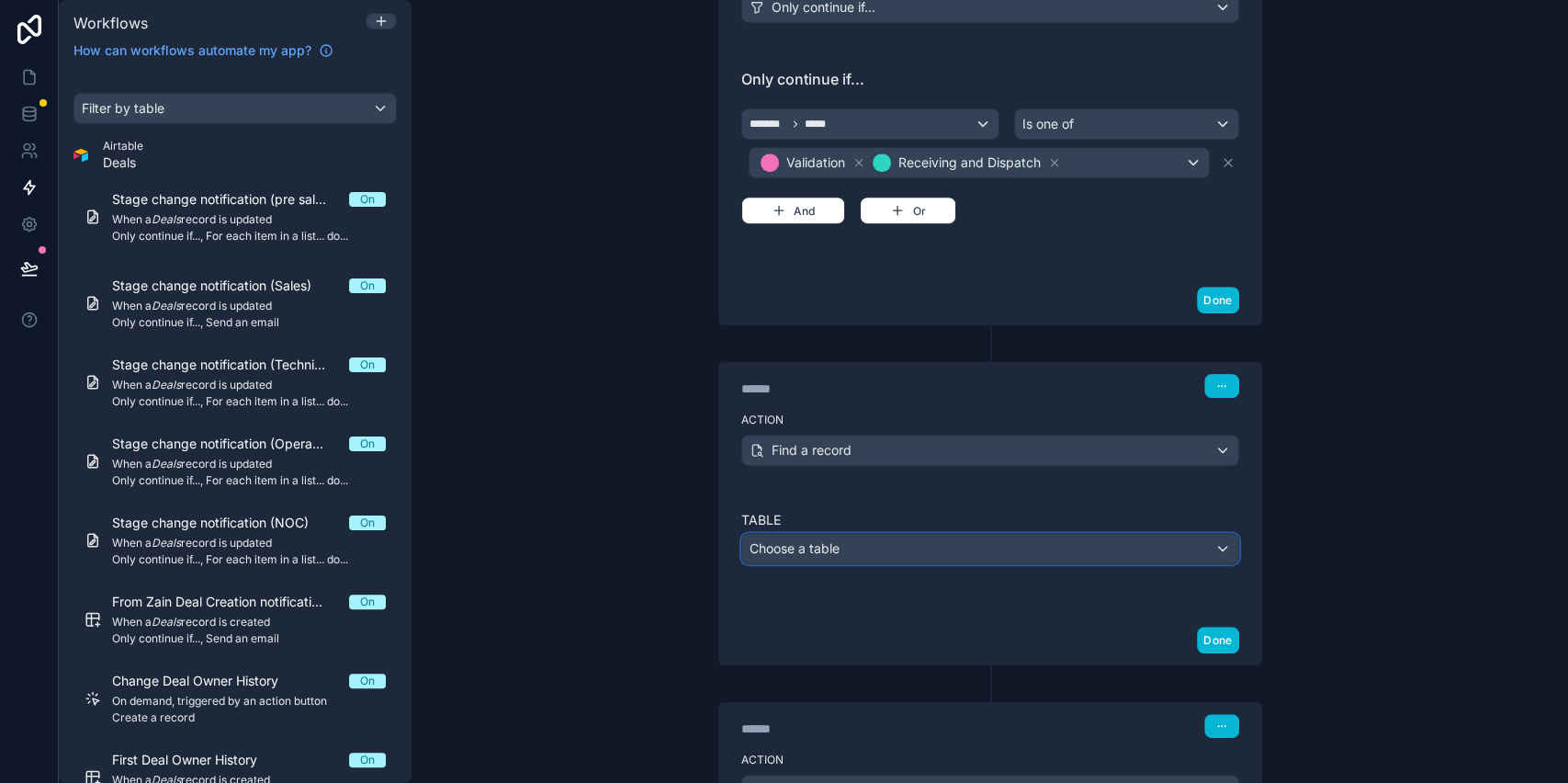
click at [871, 553] on div "Choose a table" at bounding box center [990, 549] width 497 height 30
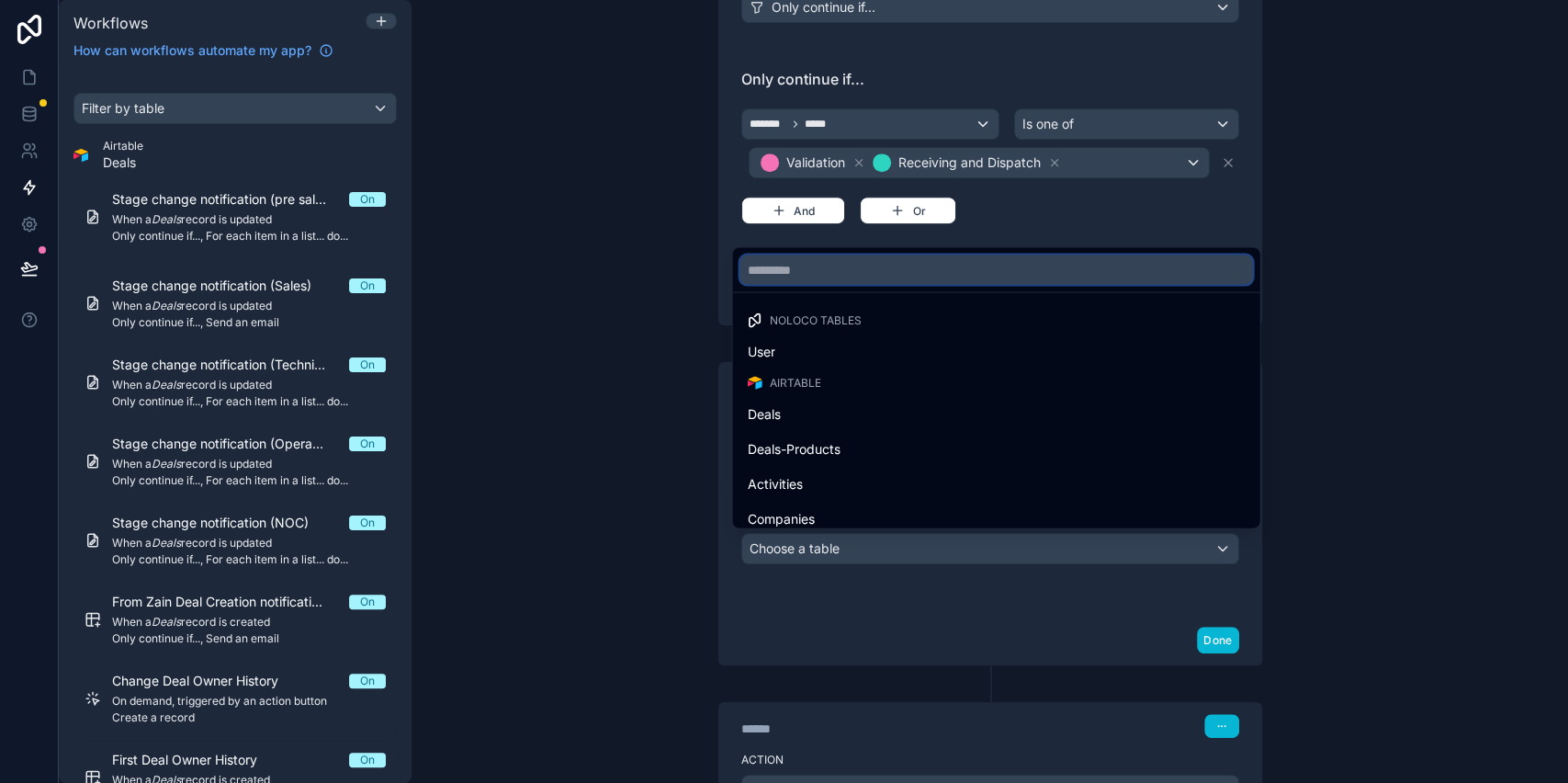
click at [840, 283] on input "text" at bounding box center [995, 271] width 512 height 30
click at [794, 283] on input "**" at bounding box center [995, 271] width 512 height 30
type input "****"
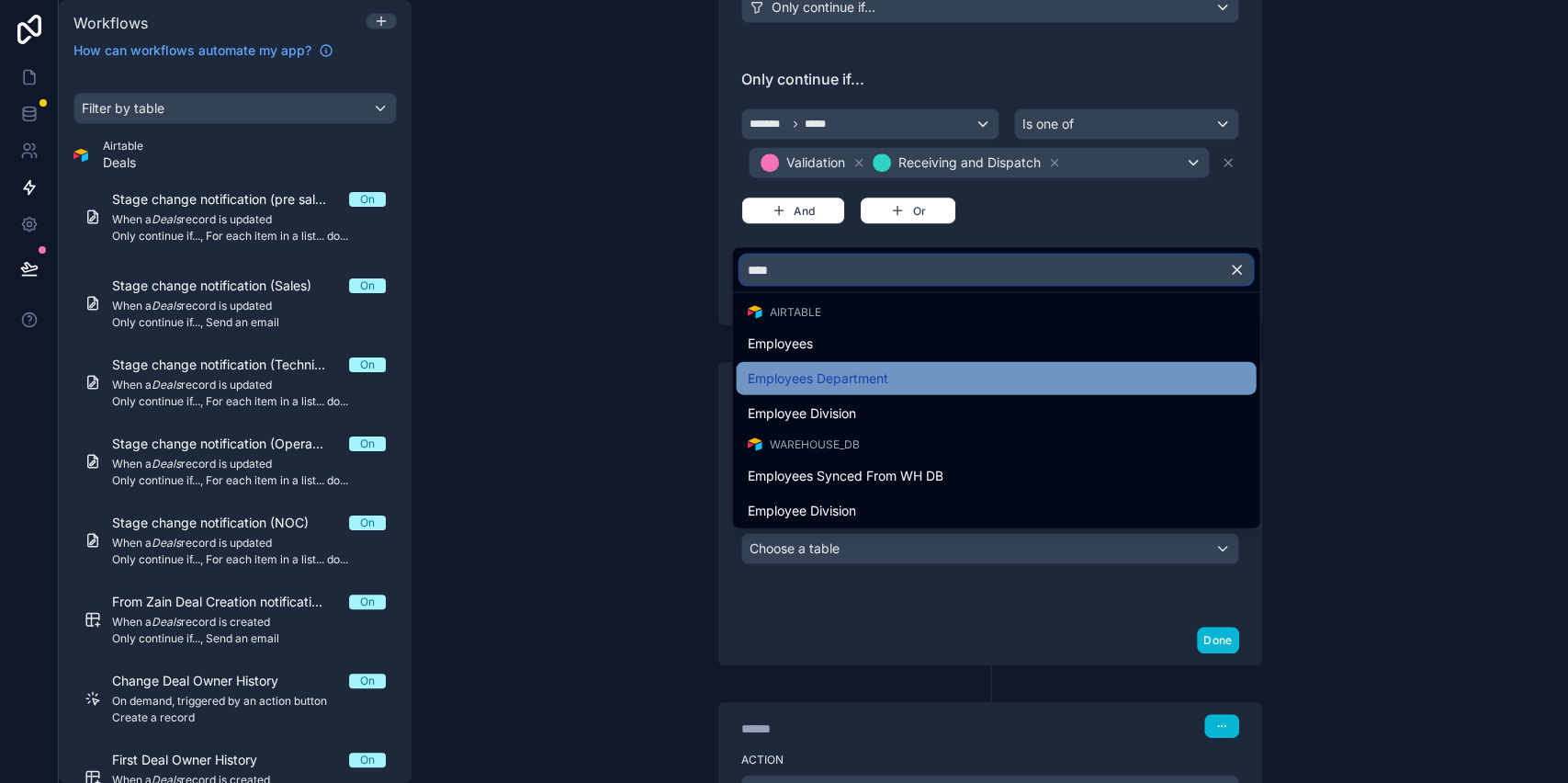
scroll to position [11, 0]
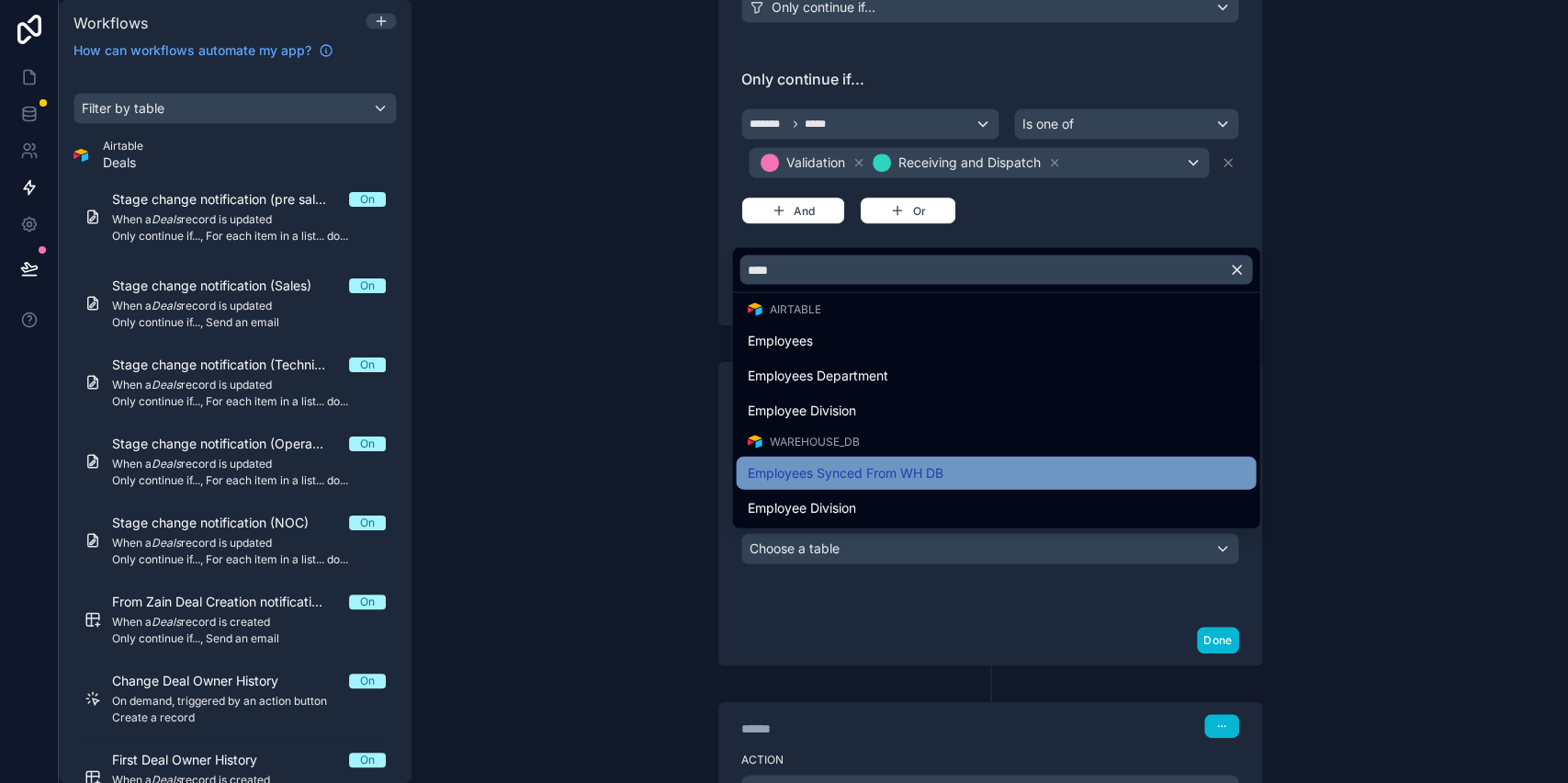
click at [850, 462] on span "Employees Synced From WH DB" at bounding box center [845, 473] width 196 height 22
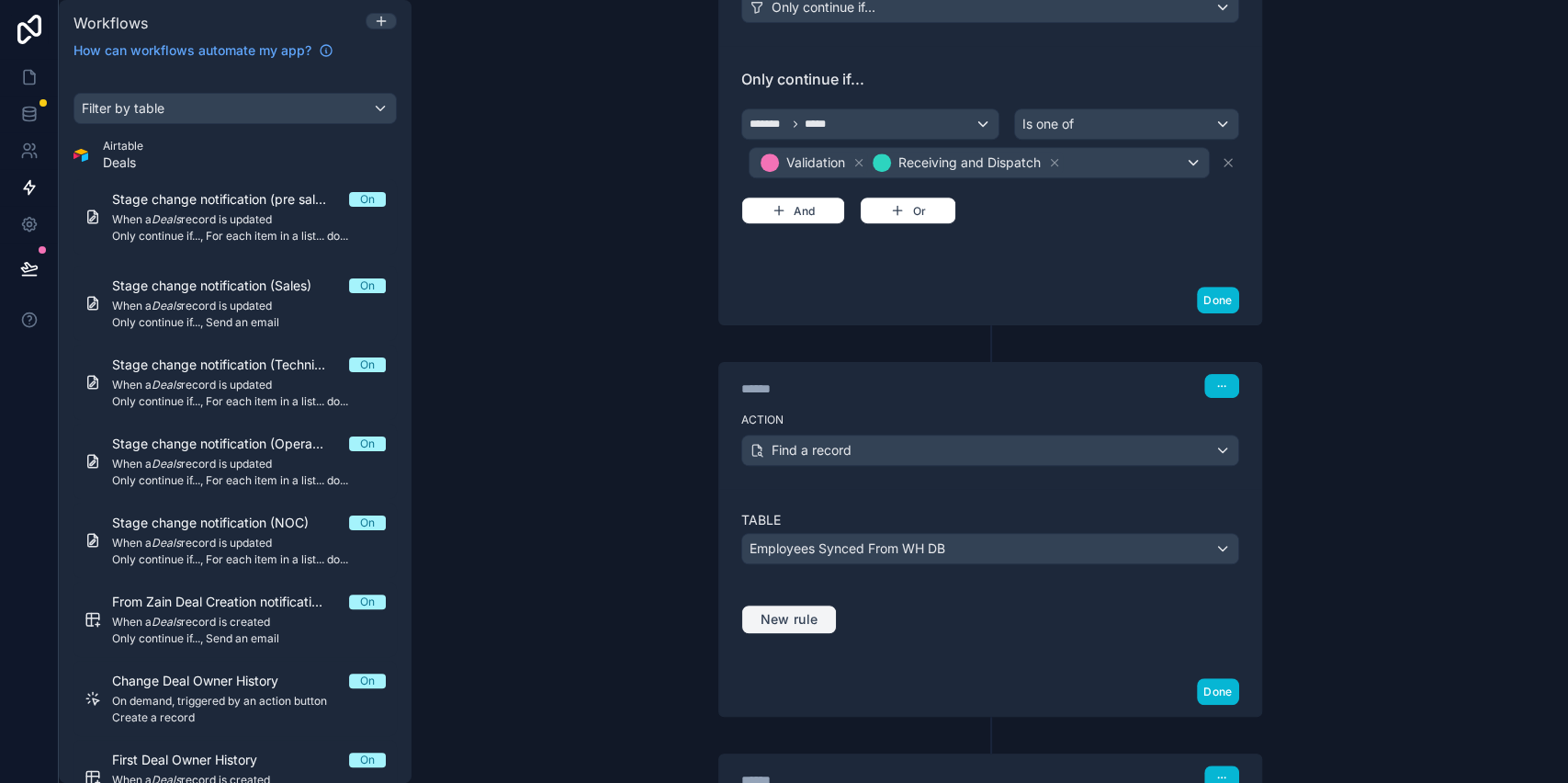
click at [780, 615] on span "New rule" at bounding box center [790, 619] width 73 height 17
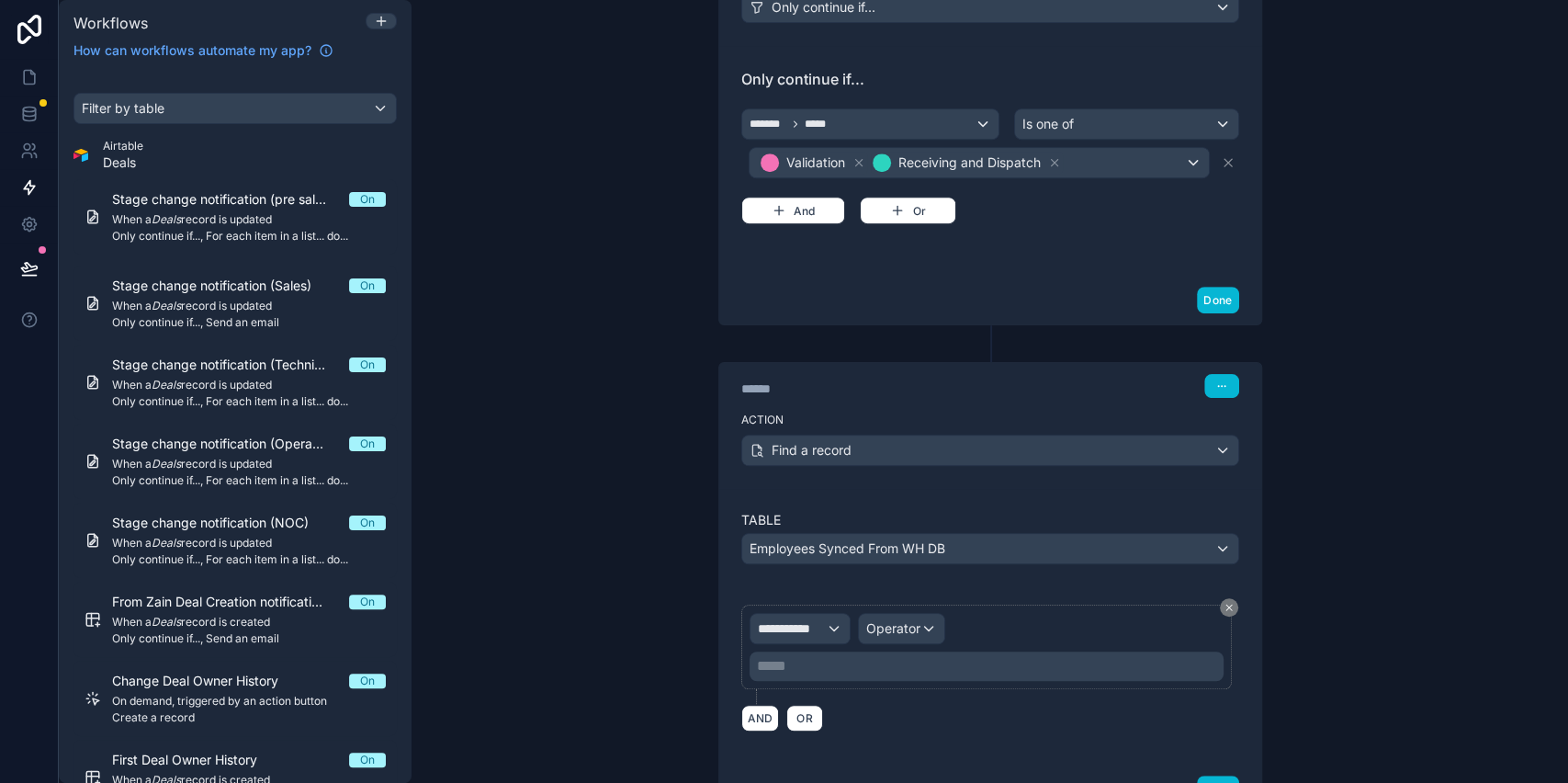
click at [791, 604] on div "**********" at bounding box center [986, 647] width 491 height 85
click at [788, 629] on span "**********" at bounding box center [792, 628] width 68 height 19
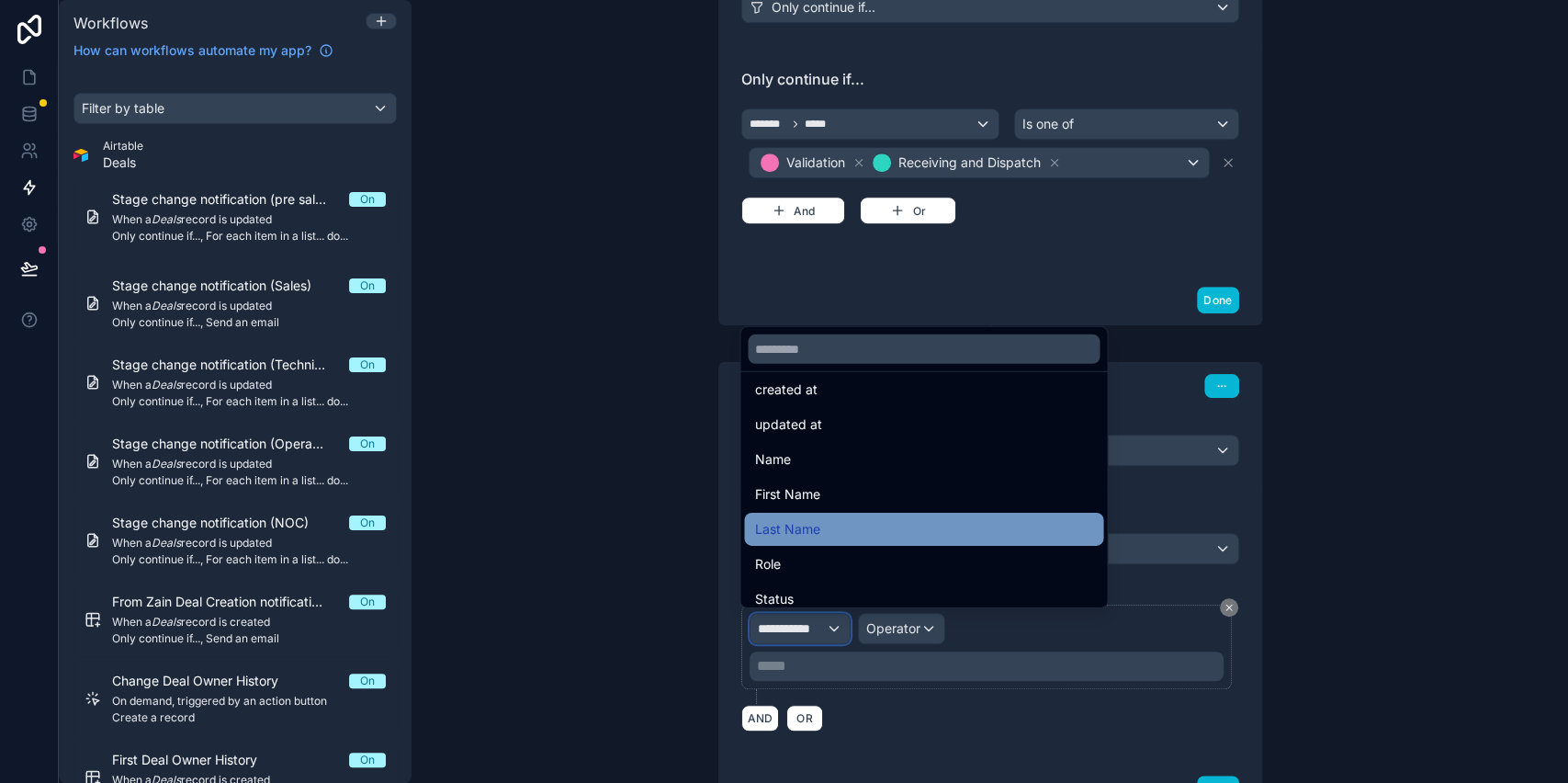
scroll to position [122, 0]
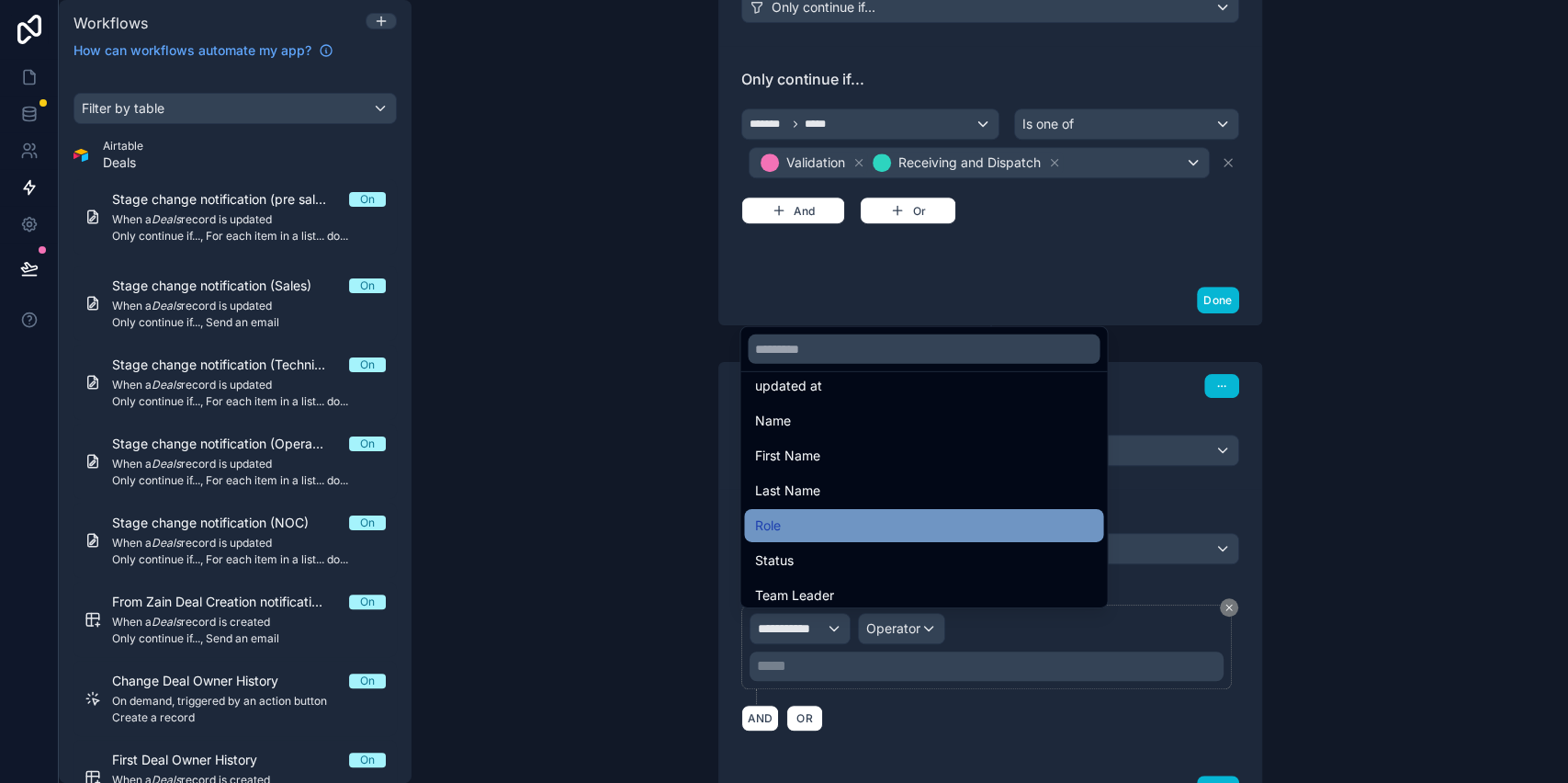
click at [809, 530] on div "Role" at bounding box center [924, 525] width 338 height 22
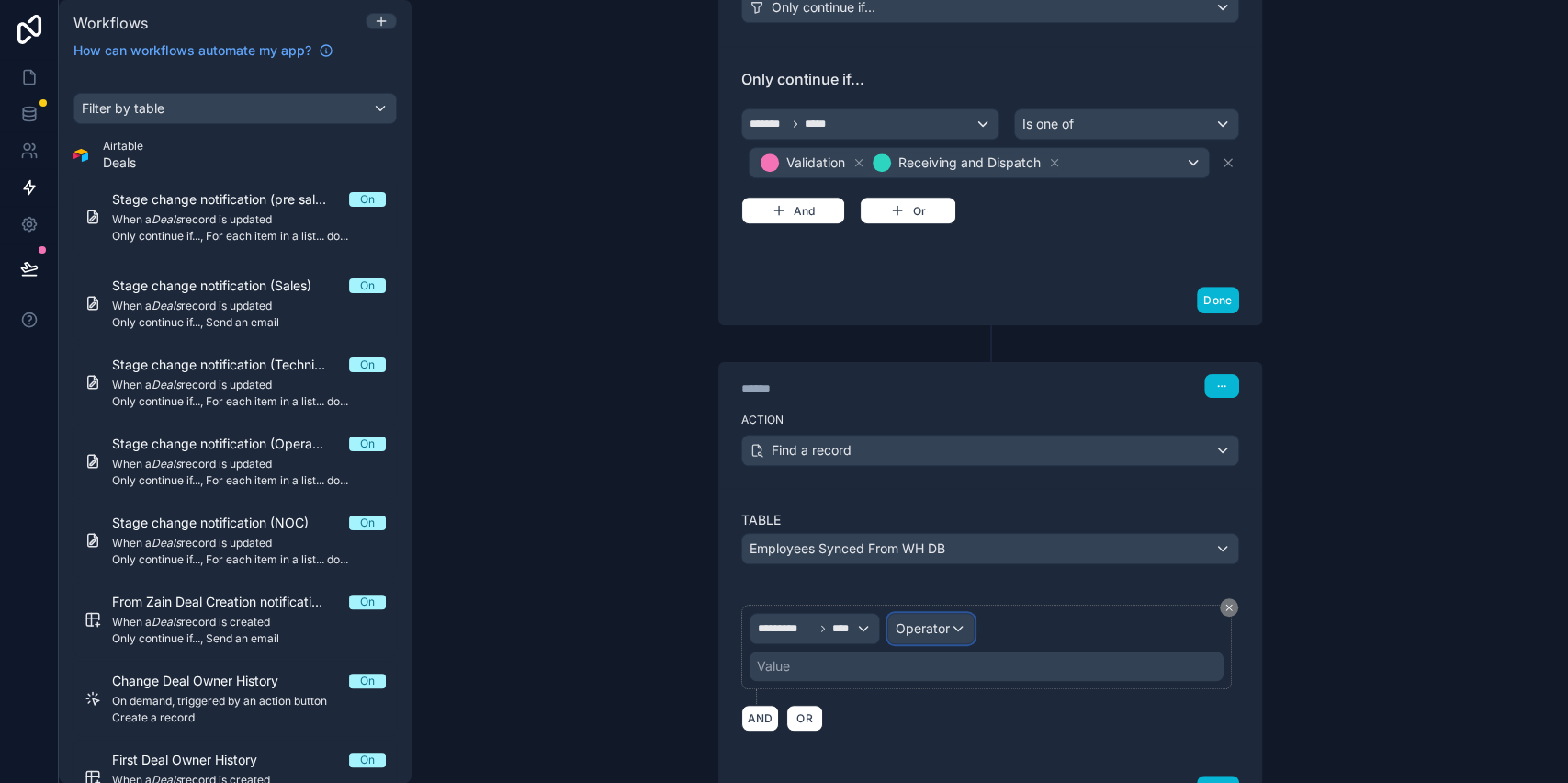
click at [916, 629] on span "Operator" at bounding box center [922, 628] width 54 height 16
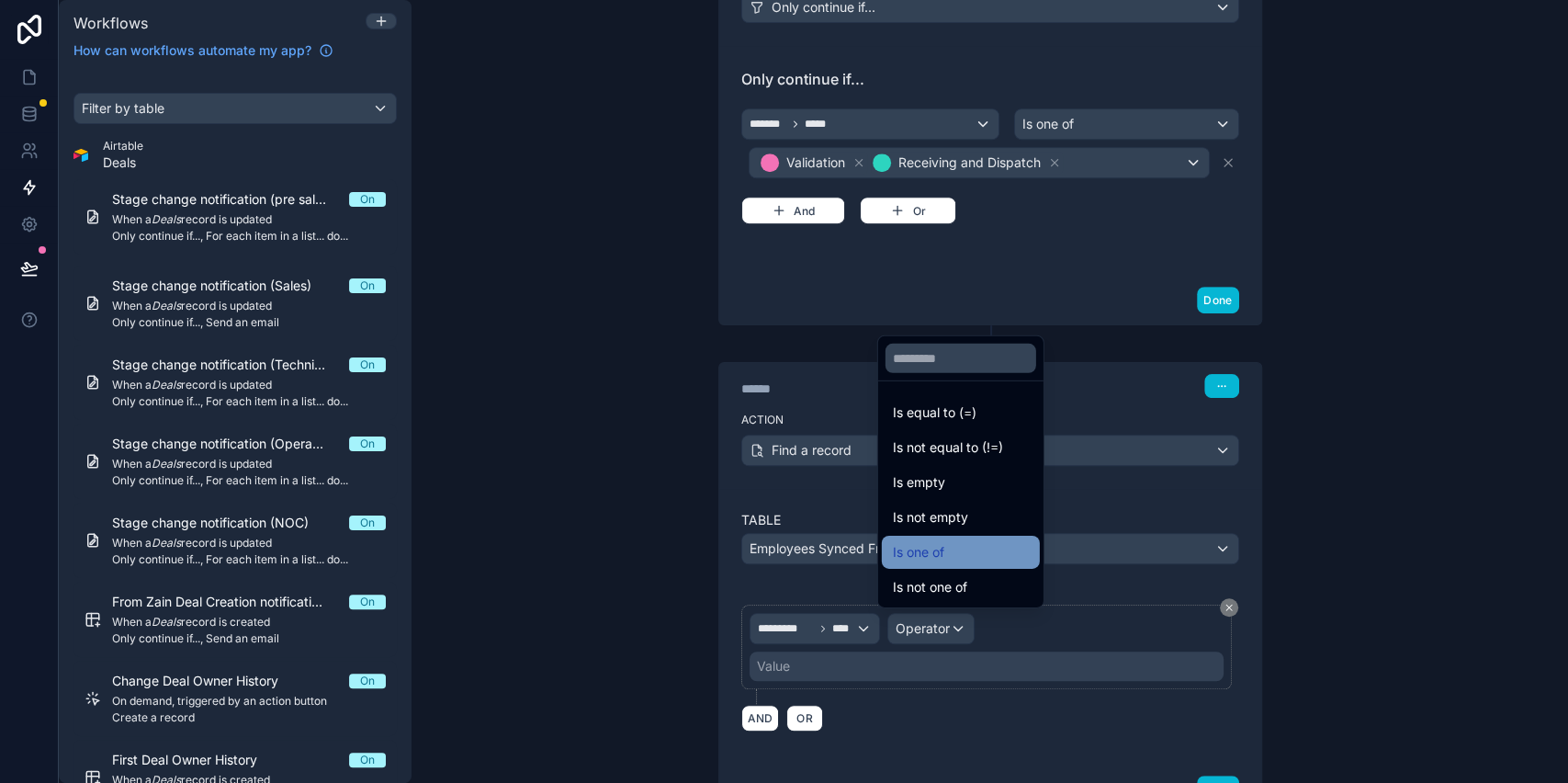
click at [940, 558] on span "Is one of" at bounding box center [919, 552] width 51 height 22
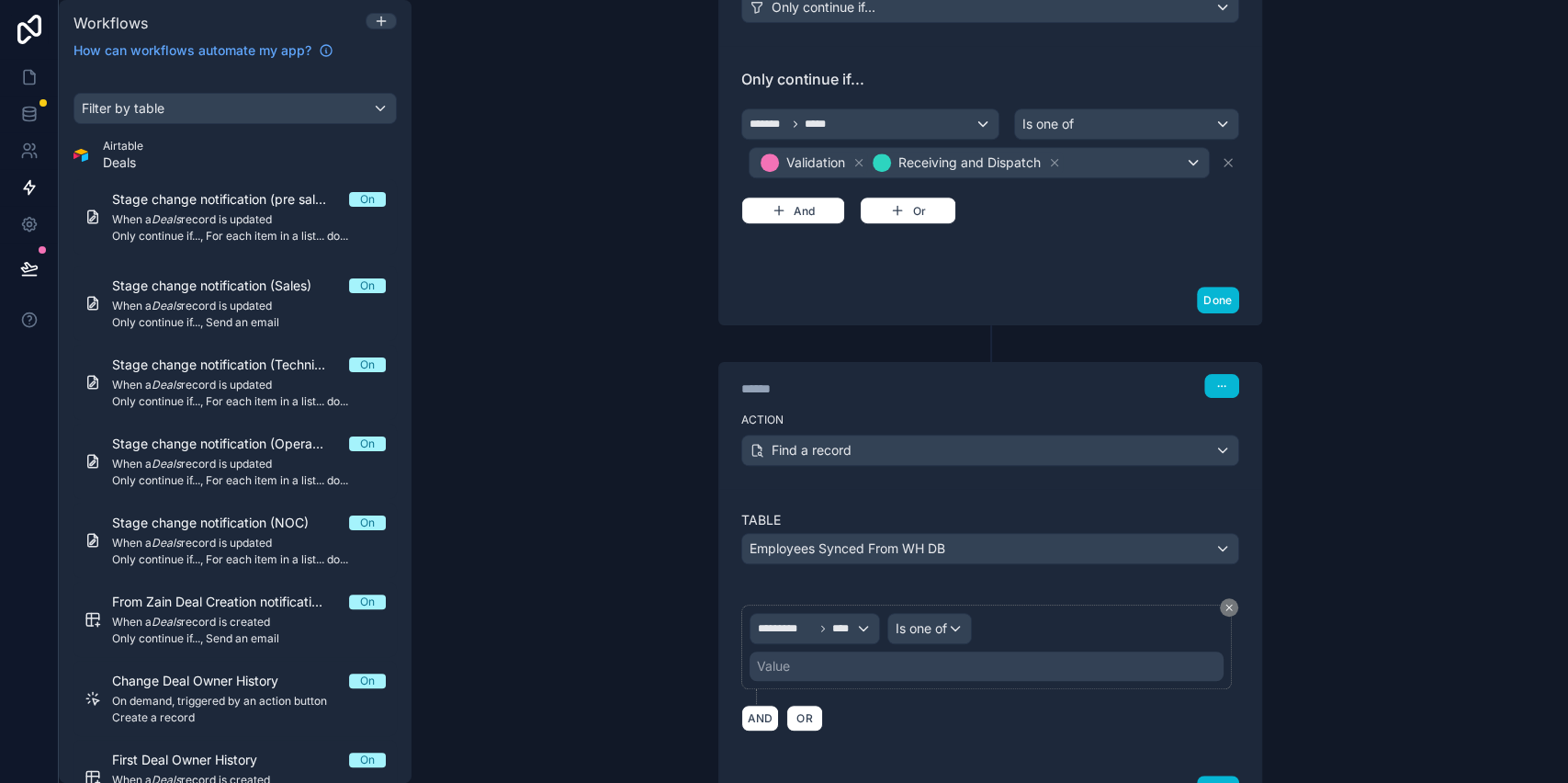
click at [853, 669] on div "Value" at bounding box center [986, 666] width 474 height 30
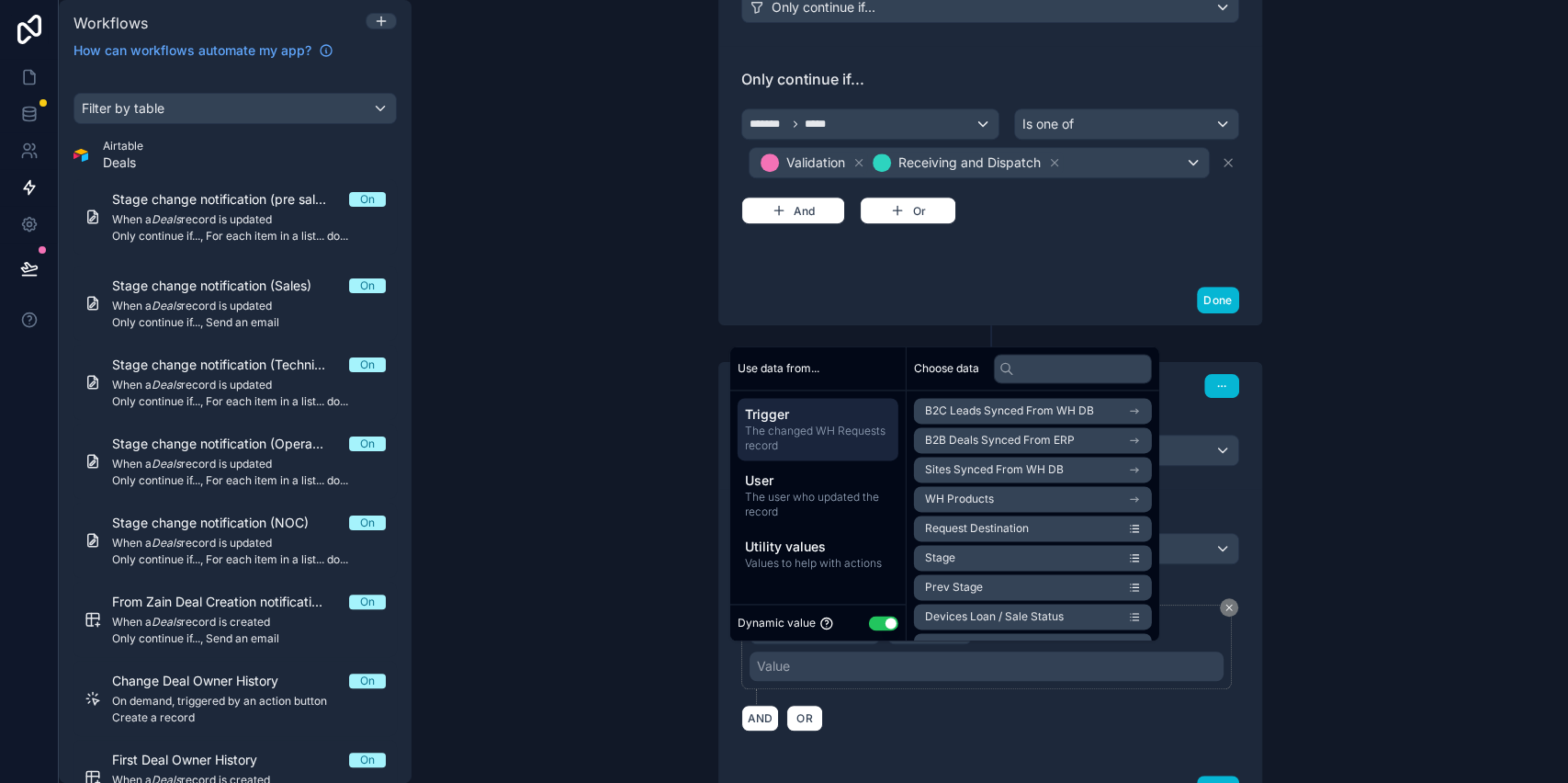
click at [880, 628] on button "Use setting" at bounding box center [884, 622] width 30 height 15
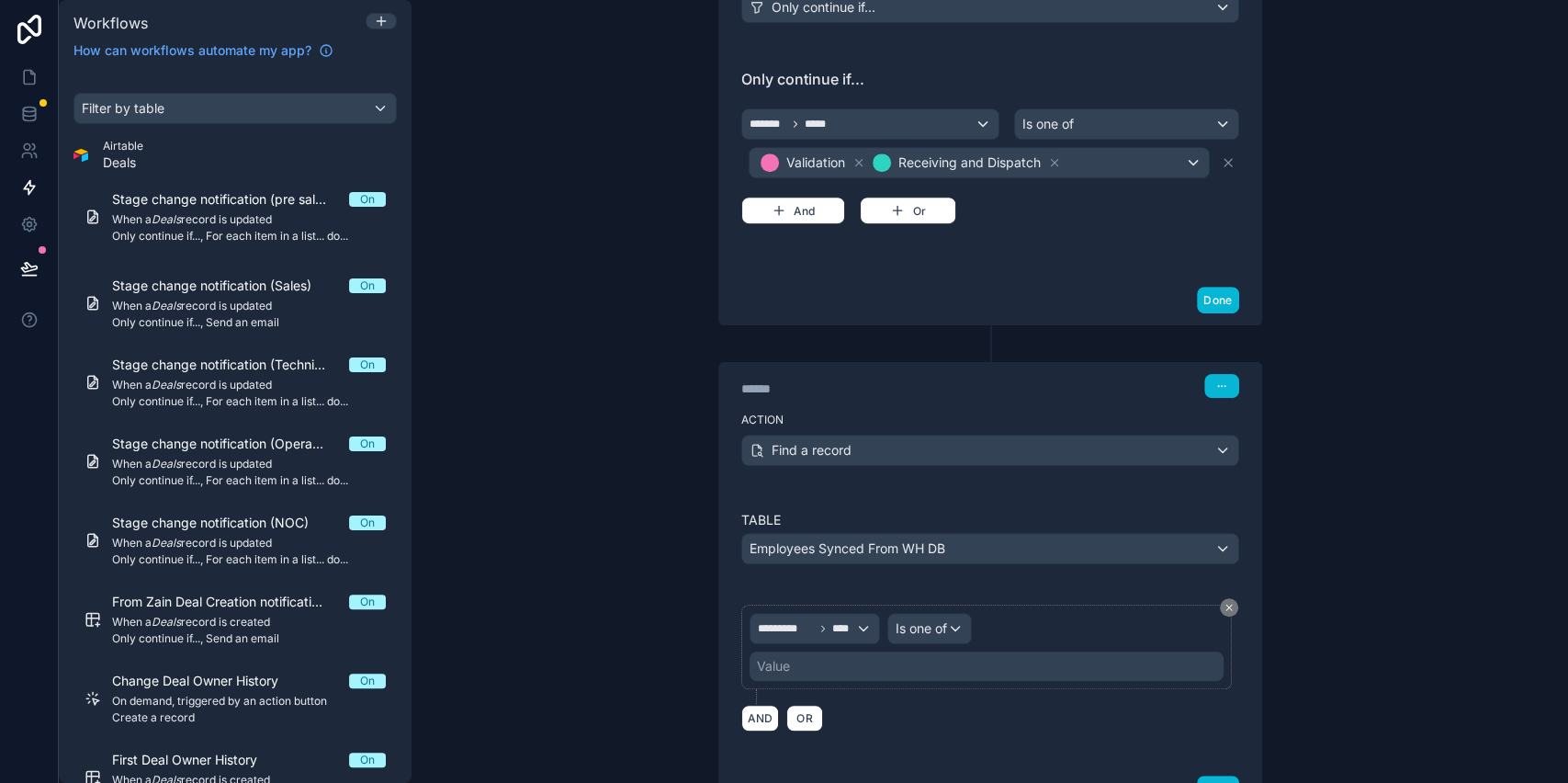
click at [870, 663] on div "Value" at bounding box center [986, 666] width 474 height 30
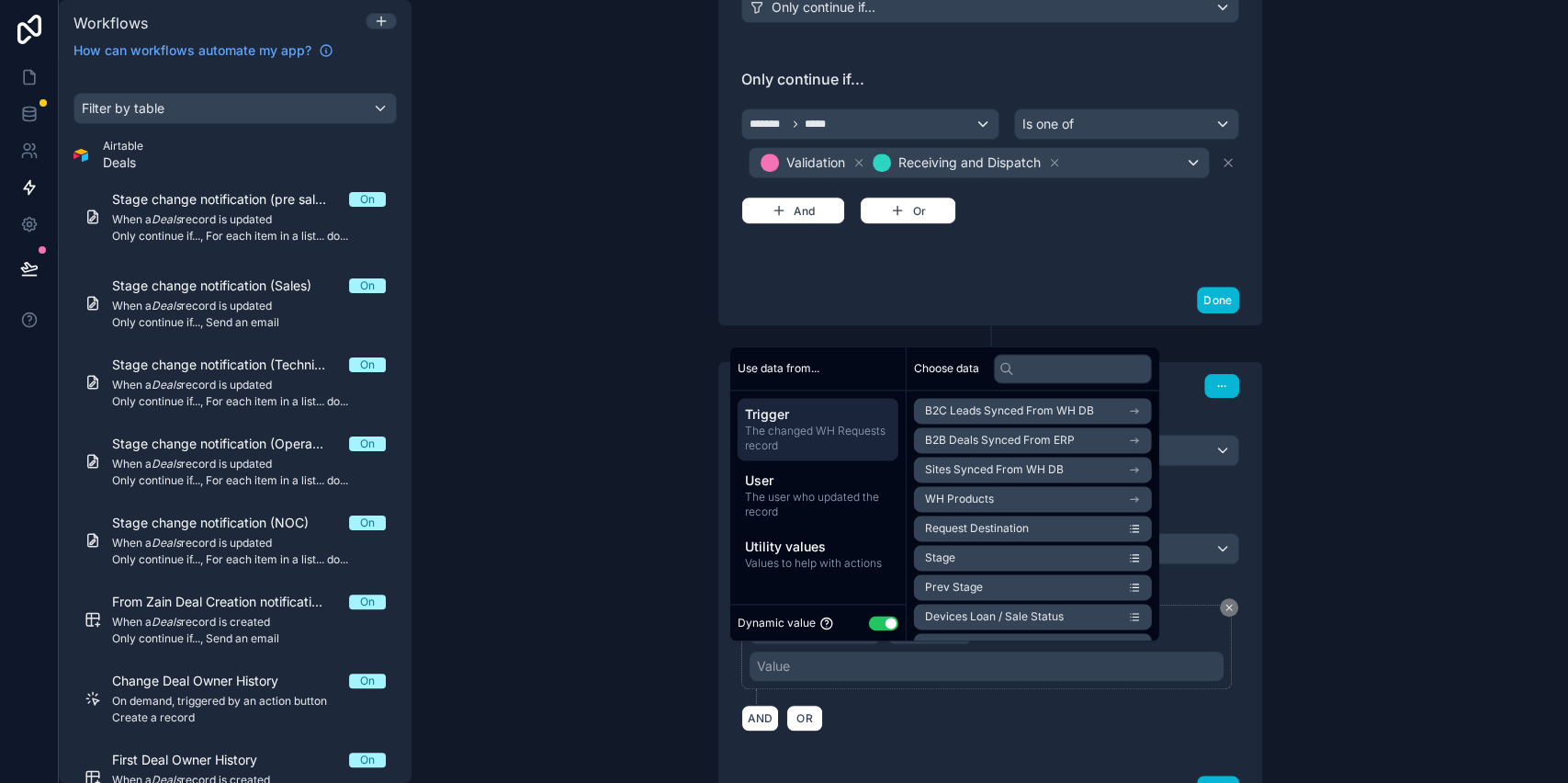
click at [888, 621] on button "Use setting" at bounding box center [884, 622] width 30 height 15
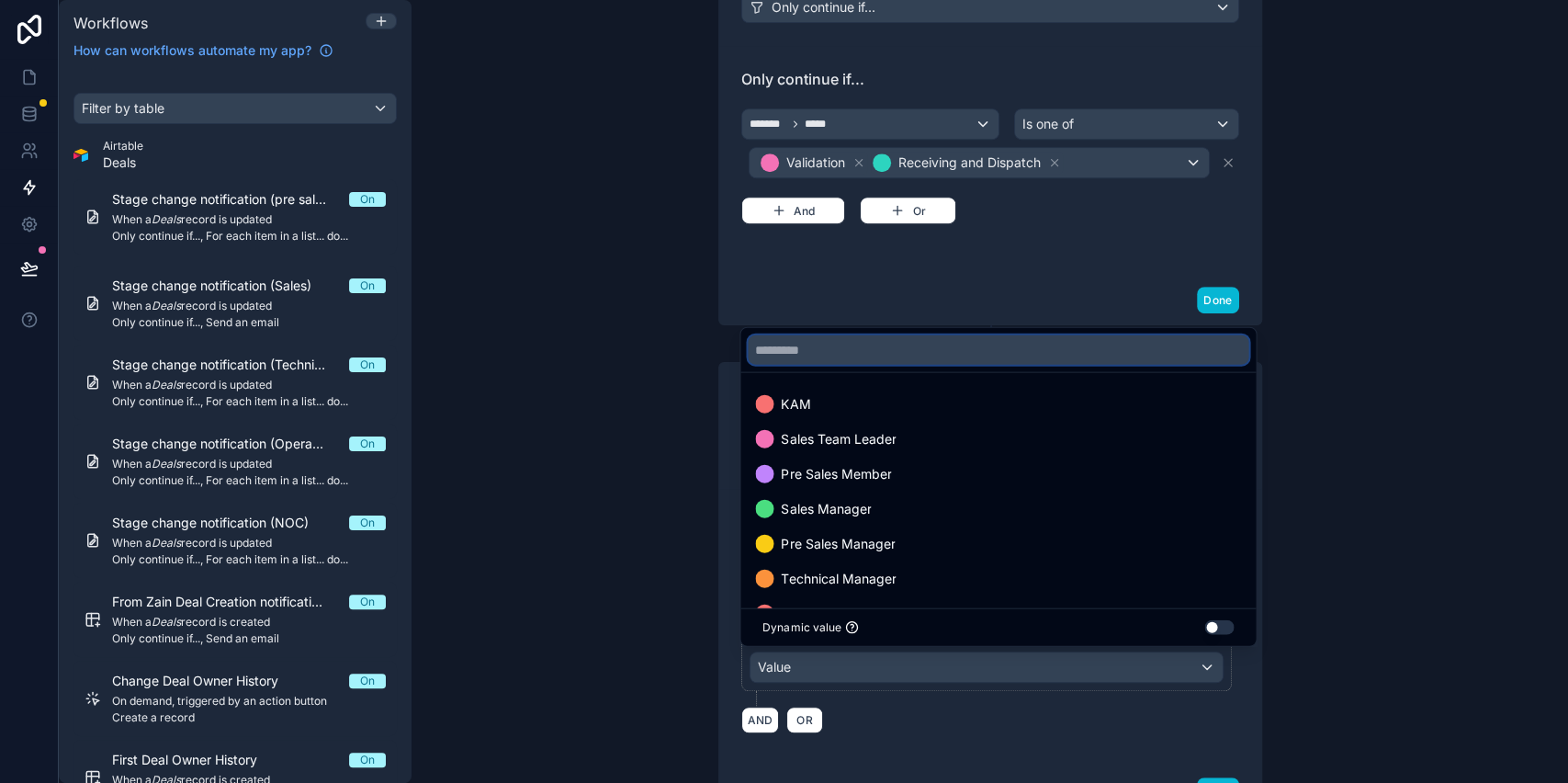
click at [956, 358] on input "text" at bounding box center [997, 351] width 501 height 30
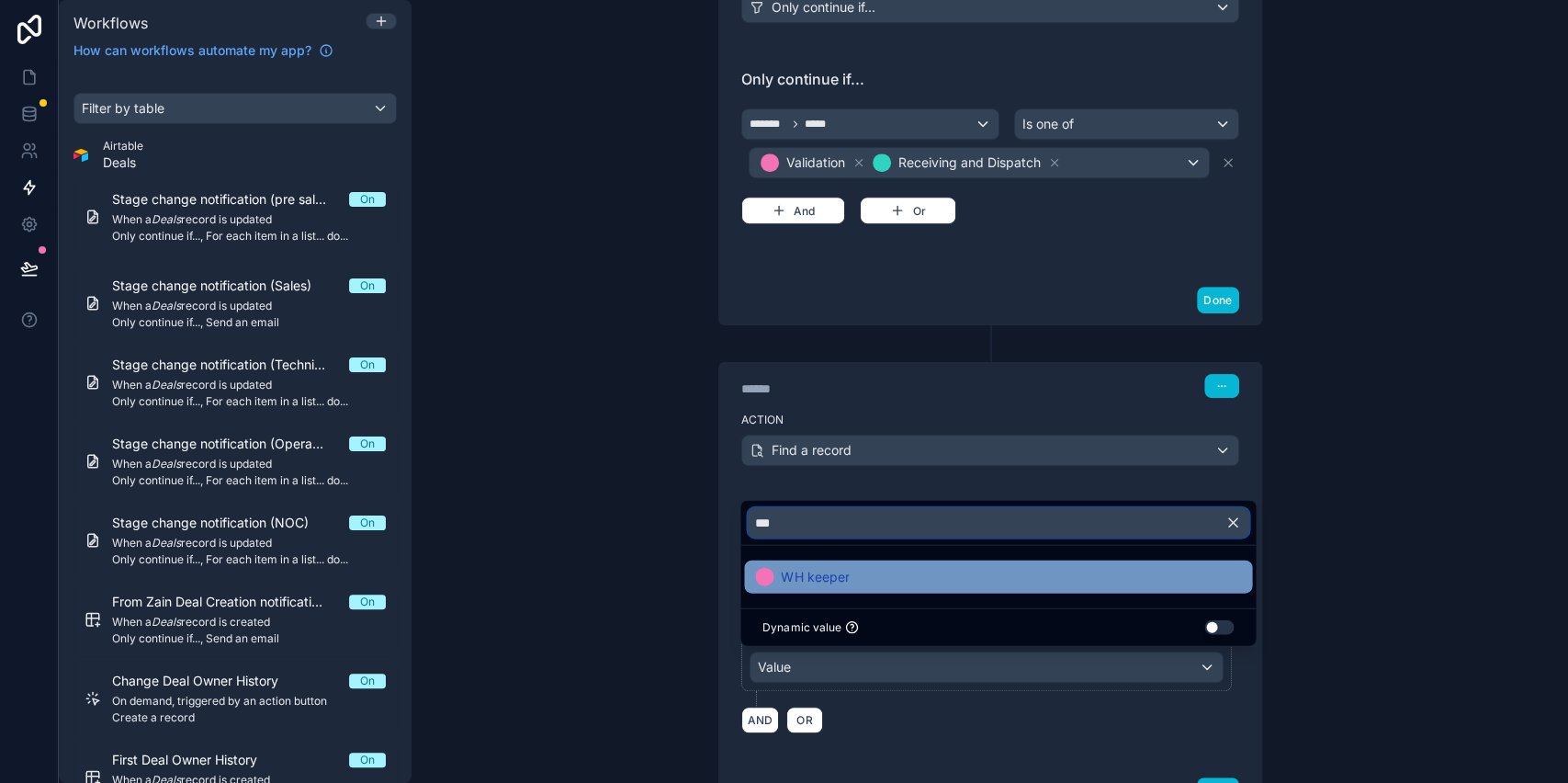
type input "***"
click at [803, 576] on span "WH keeper" at bounding box center [815, 577] width 68 height 22
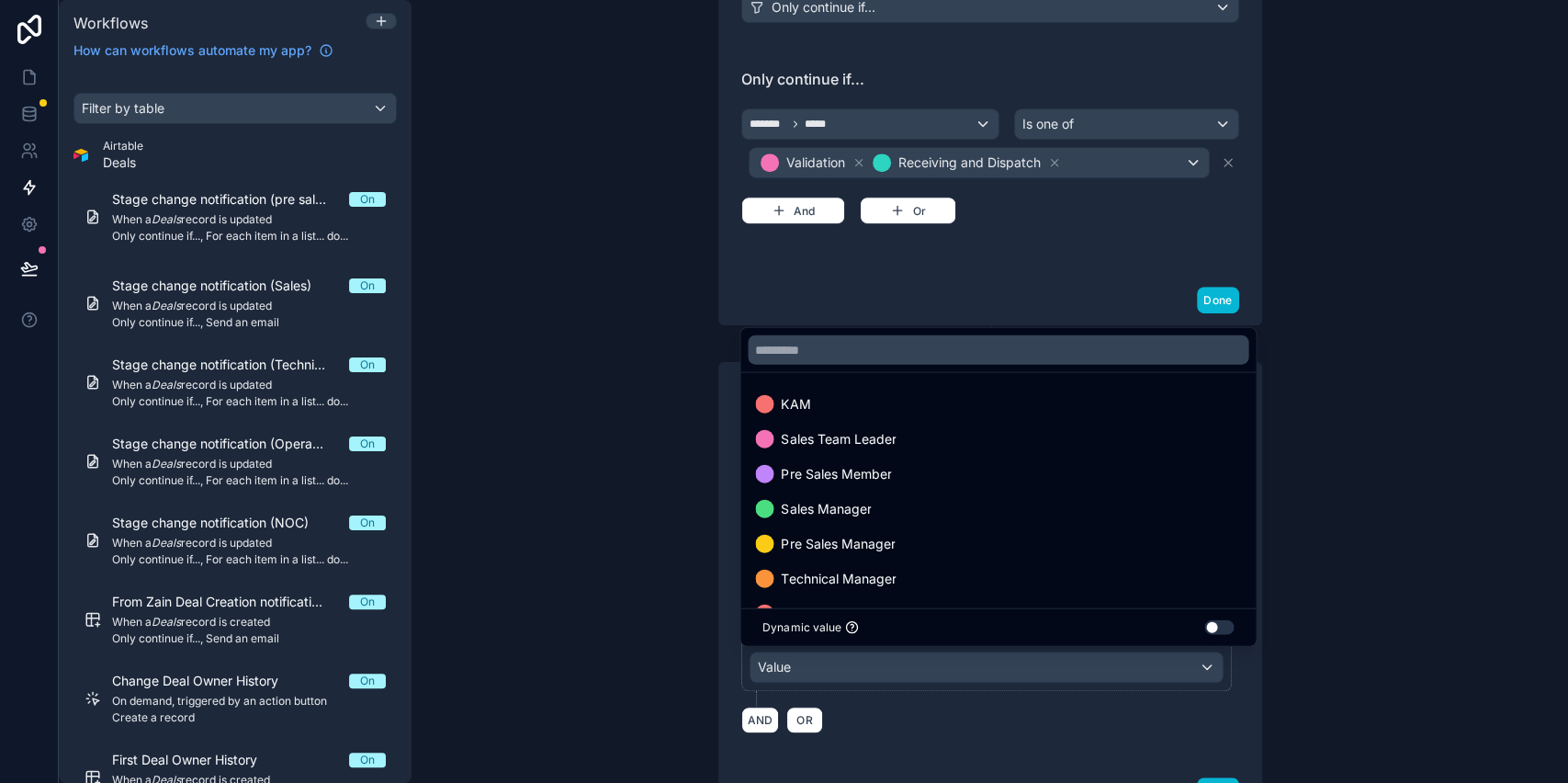
drag, startPoint x: 586, startPoint y: 524, endPoint x: 656, endPoint y: 643, distance: 138.1
click at [587, 522] on div "**********" at bounding box center [990, 391] width 1157 height 783
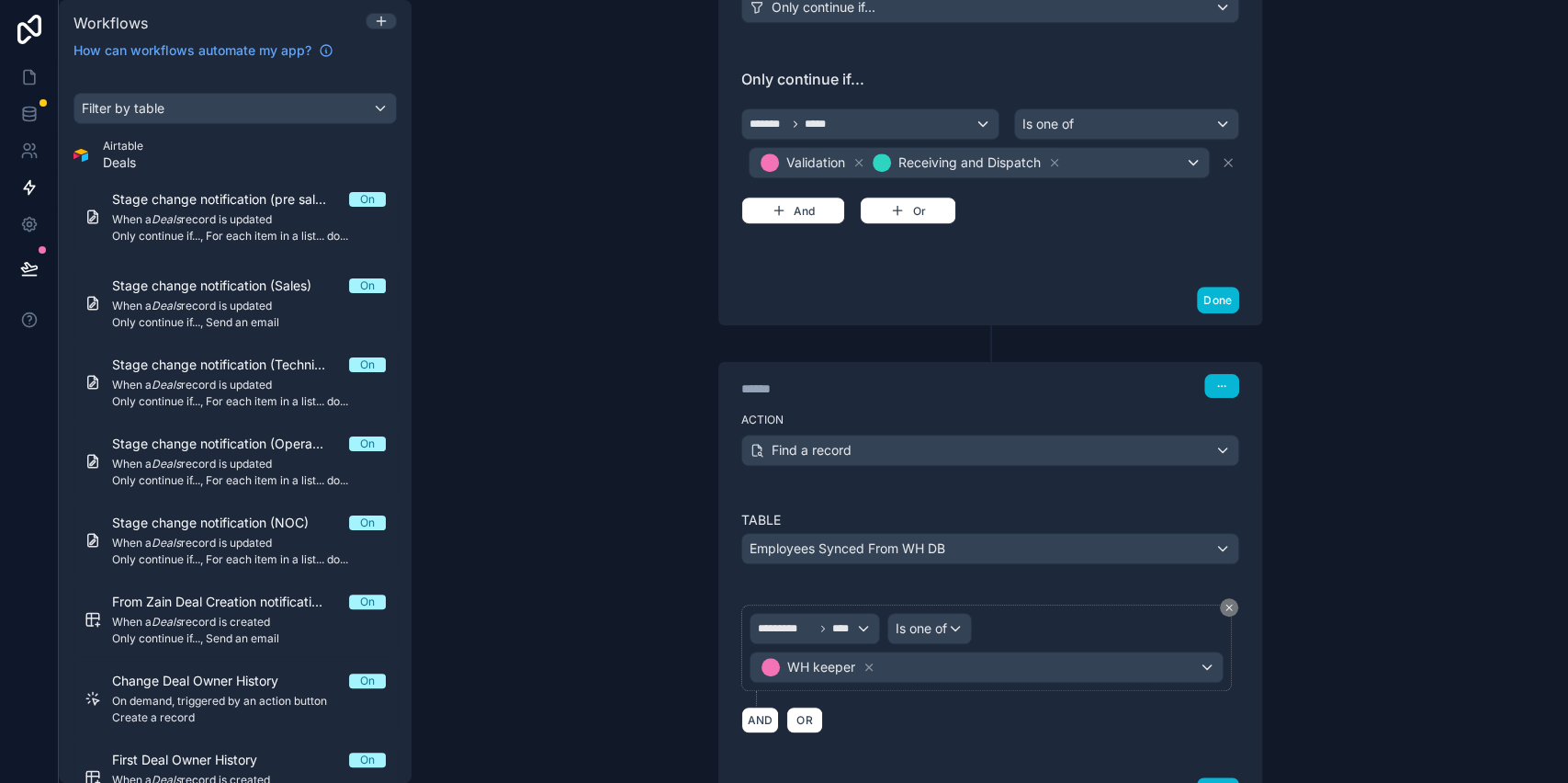
scroll to position [979, 0]
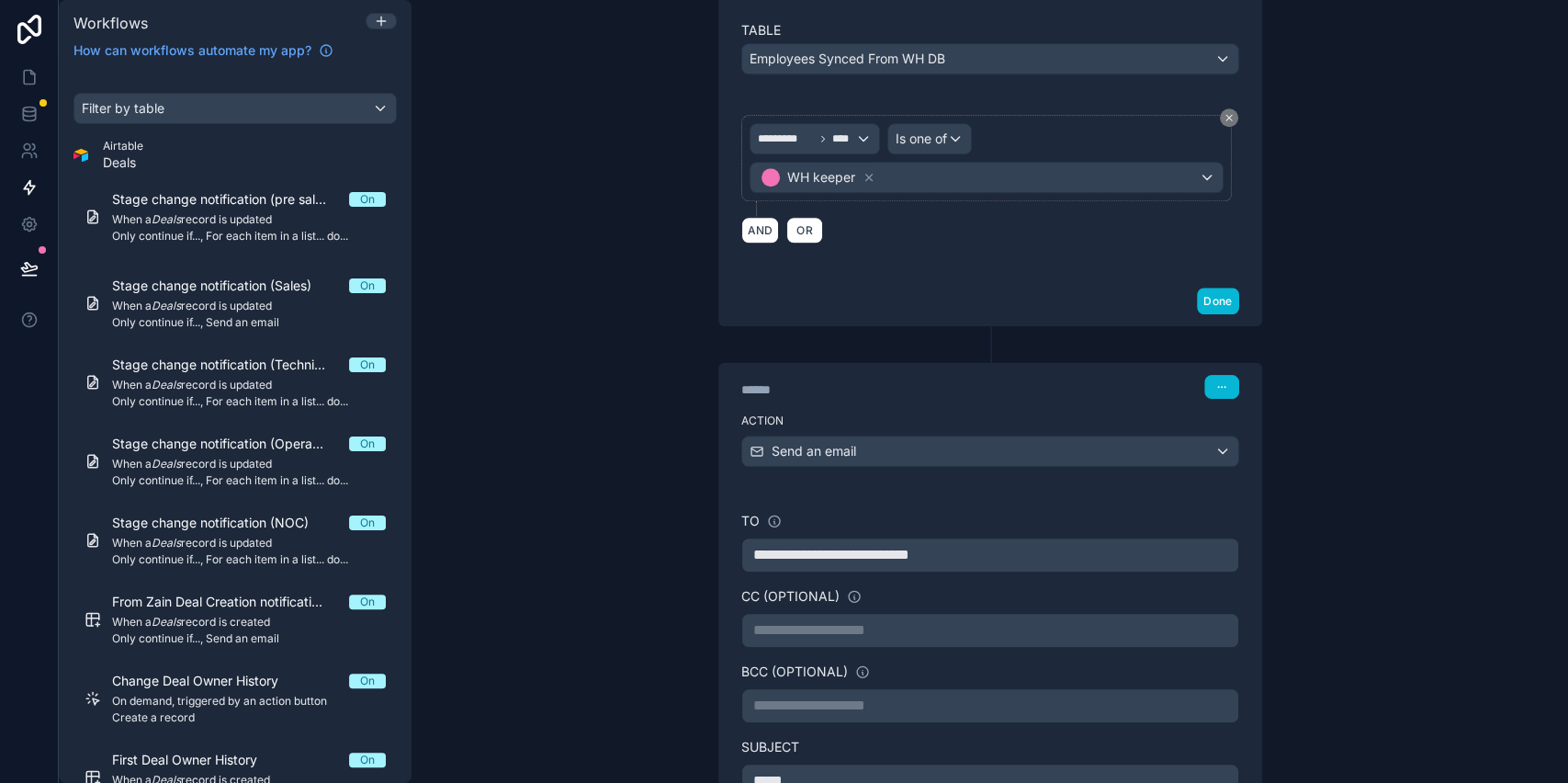
click at [885, 548] on span "**********" at bounding box center [831, 555] width 156 height 14
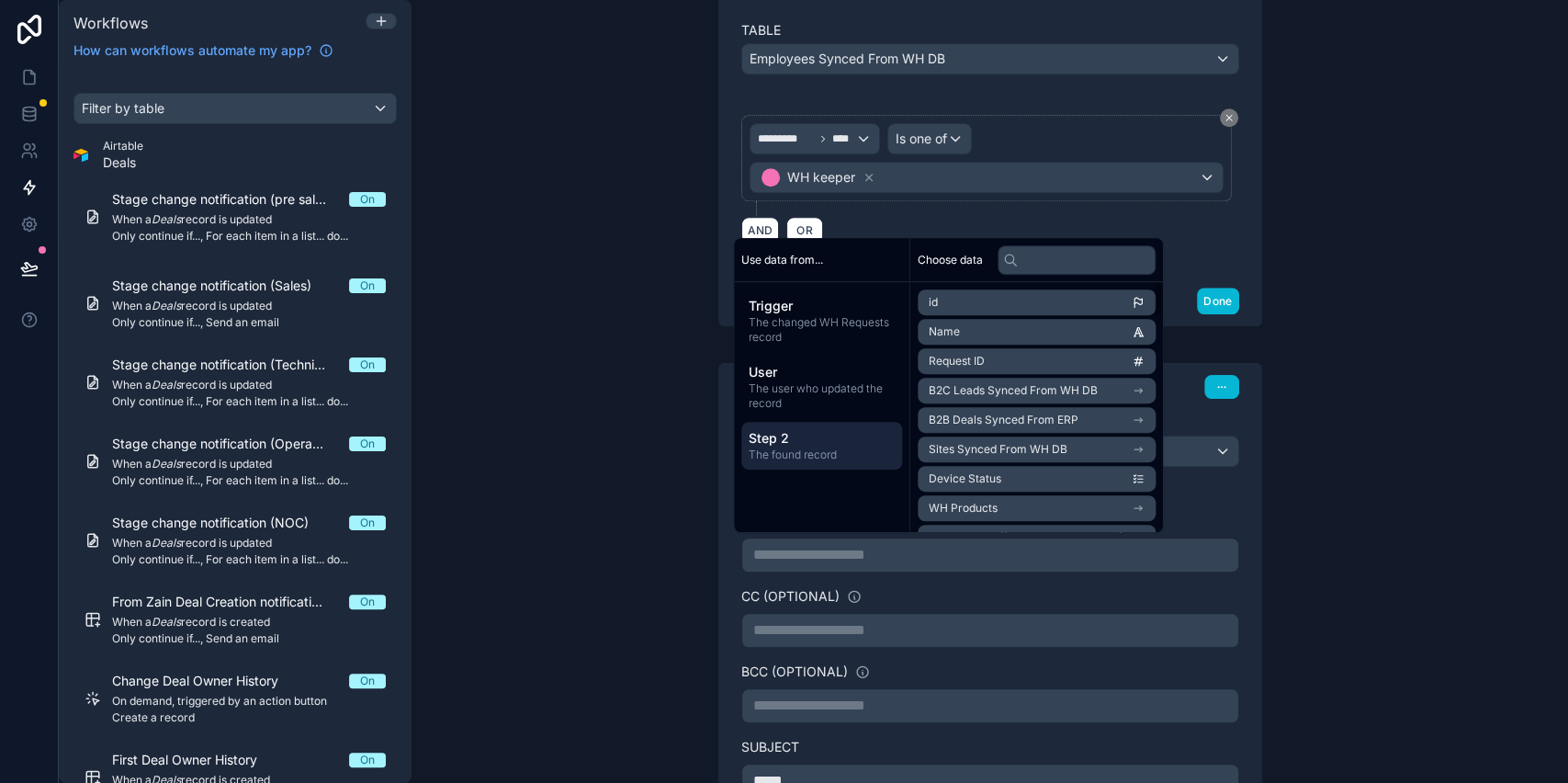
click at [796, 459] on span "The found record" at bounding box center [822, 454] width 146 height 15
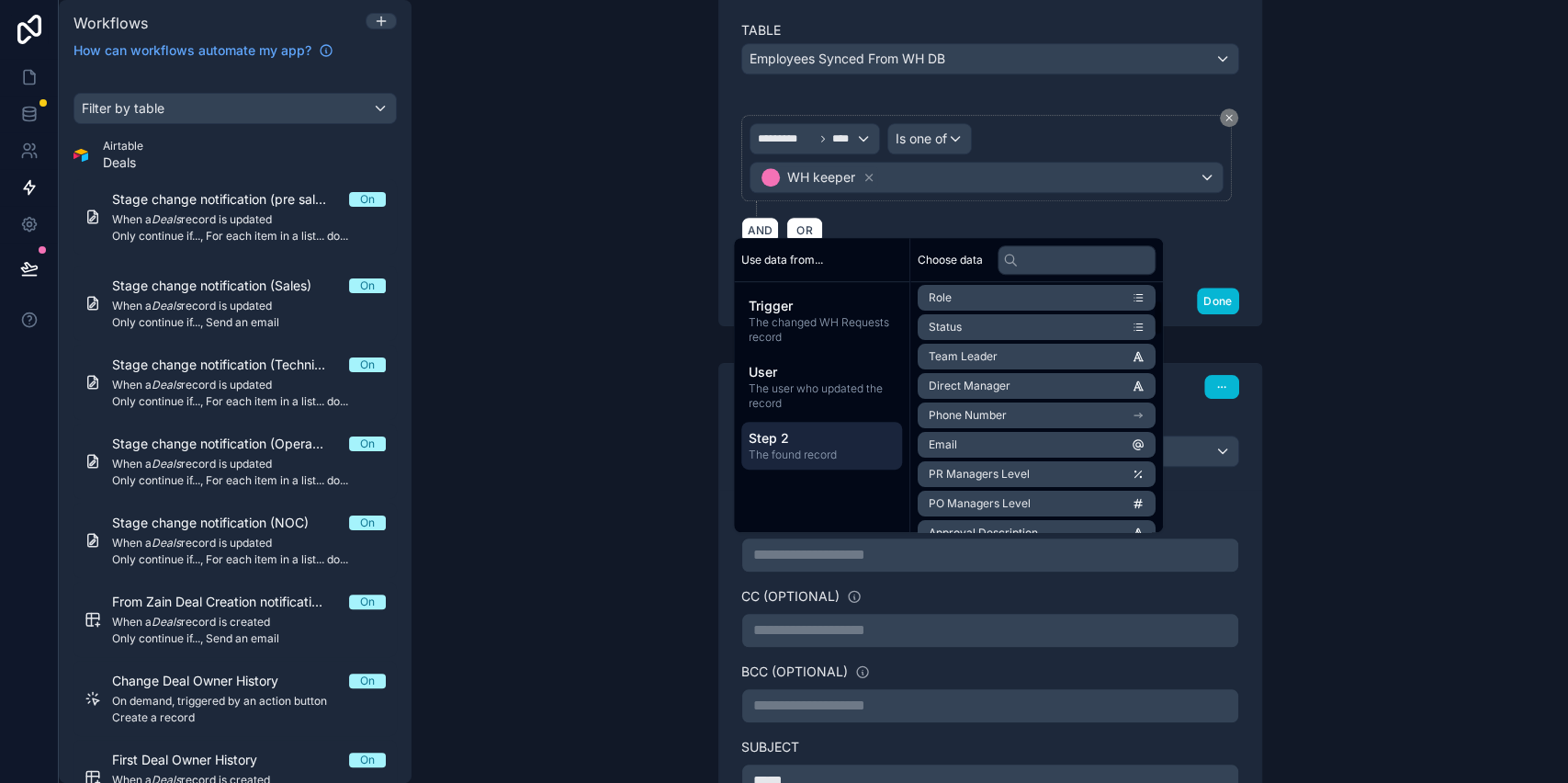
click at [994, 437] on li "Email" at bounding box center [1037, 444] width 238 height 26
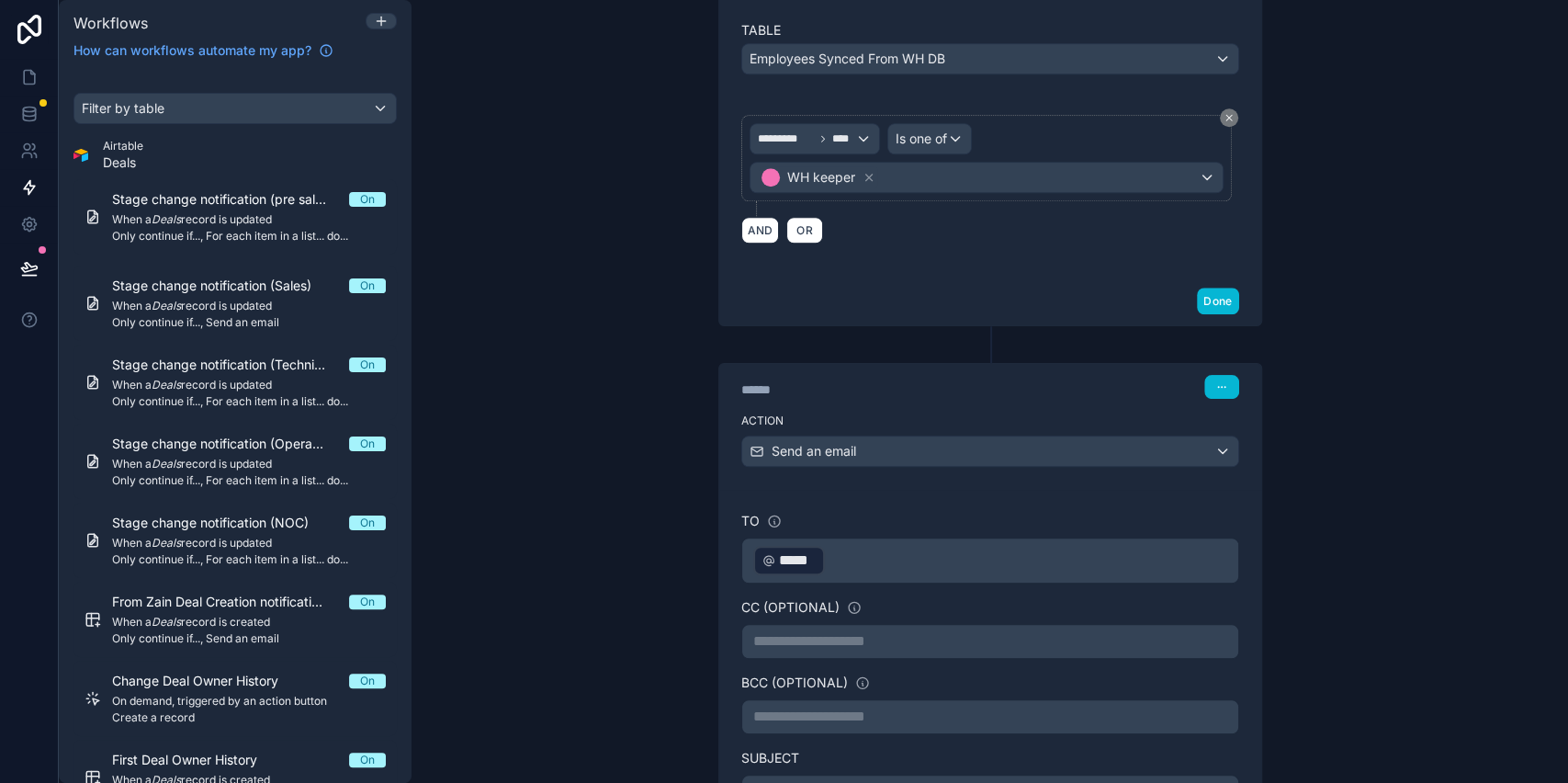
click at [646, 423] on div "**********" at bounding box center [990, 391] width 1157 height 783
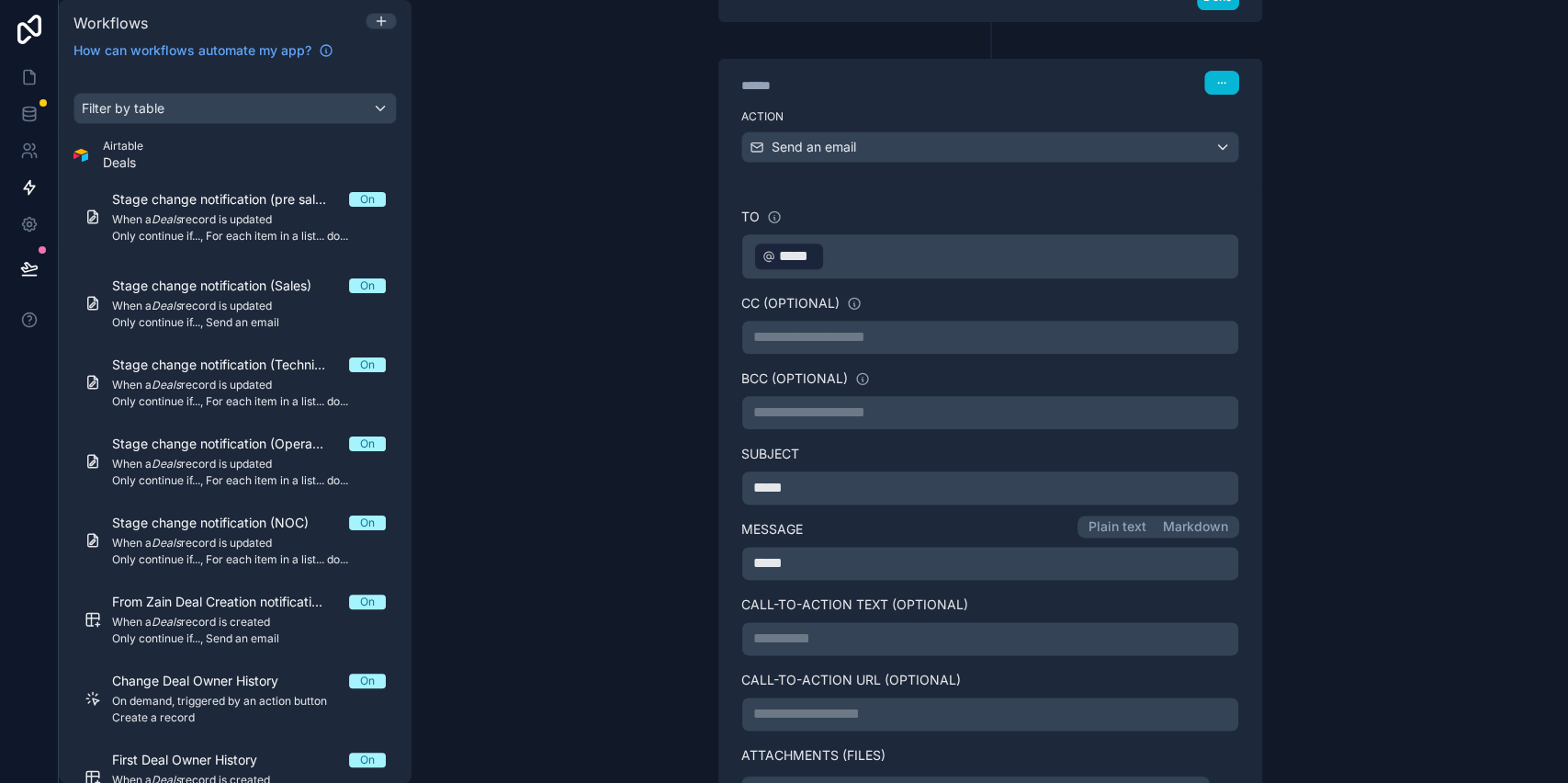
scroll to position [1250, 0]
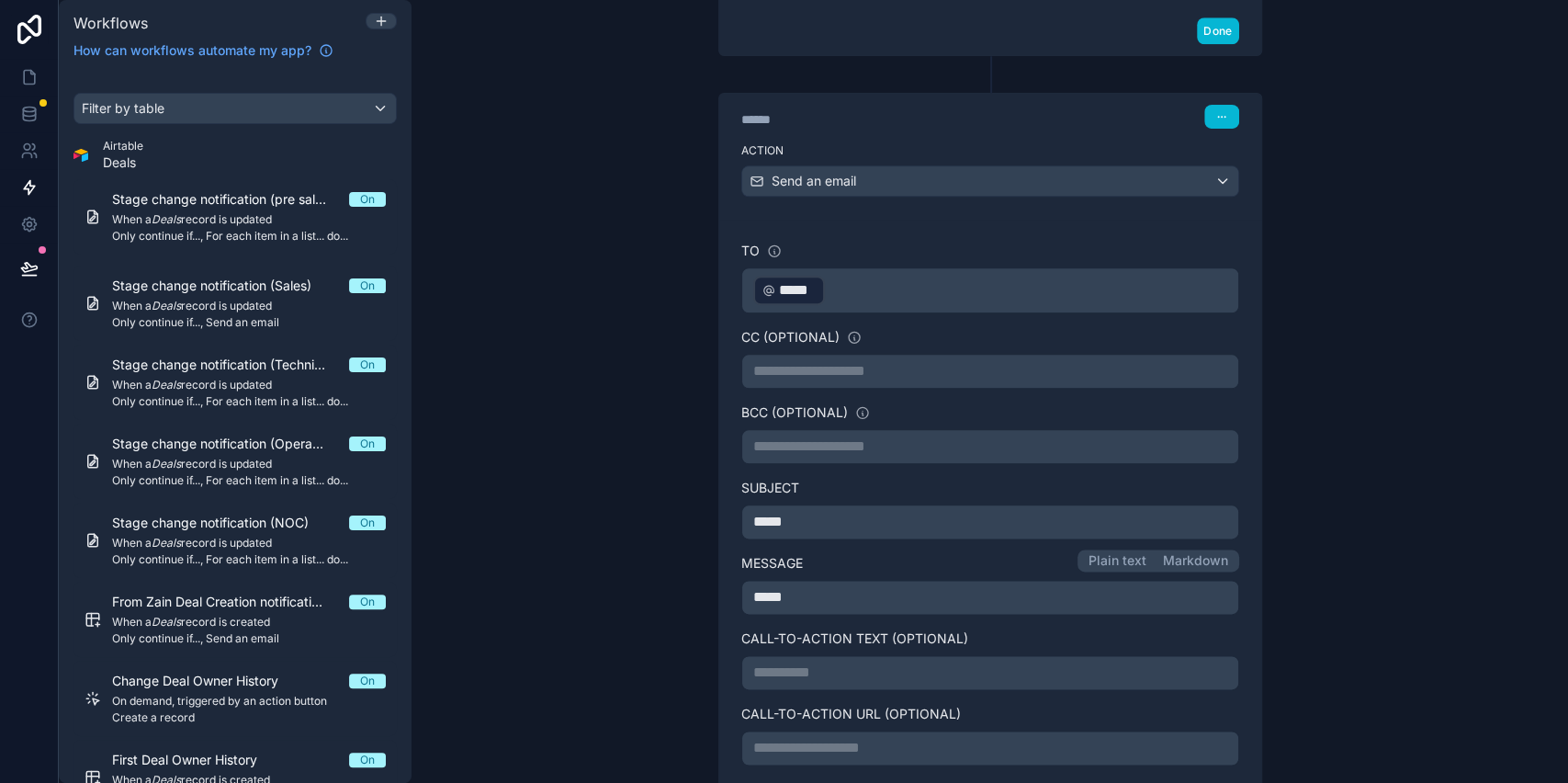
click at [805, 367] on p "**********" at bounding box center [990, 371] width 474 height 22
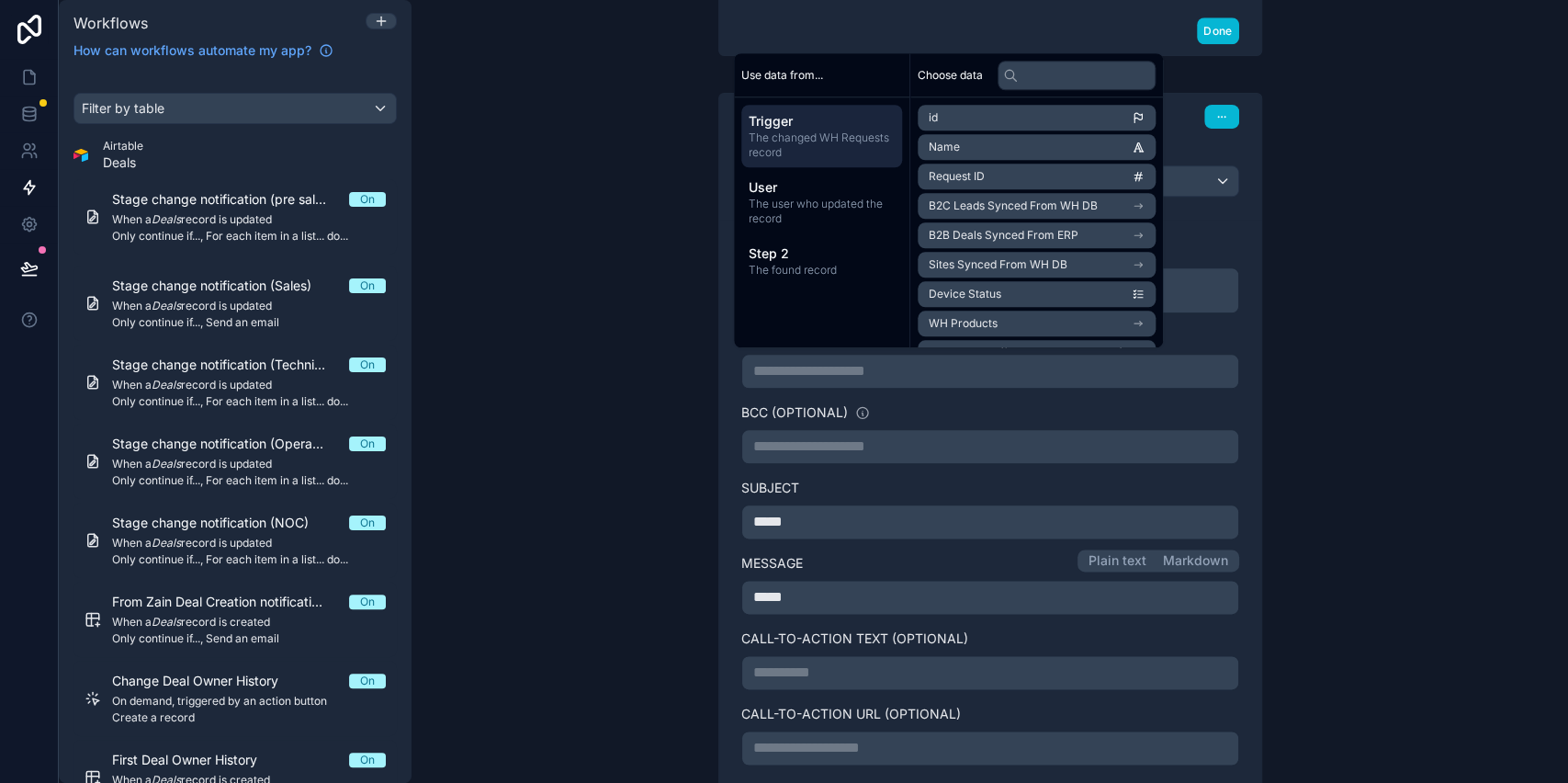
click at [603, 519] on div "**********" at bounding box center [990, 391] width 1157 height 783
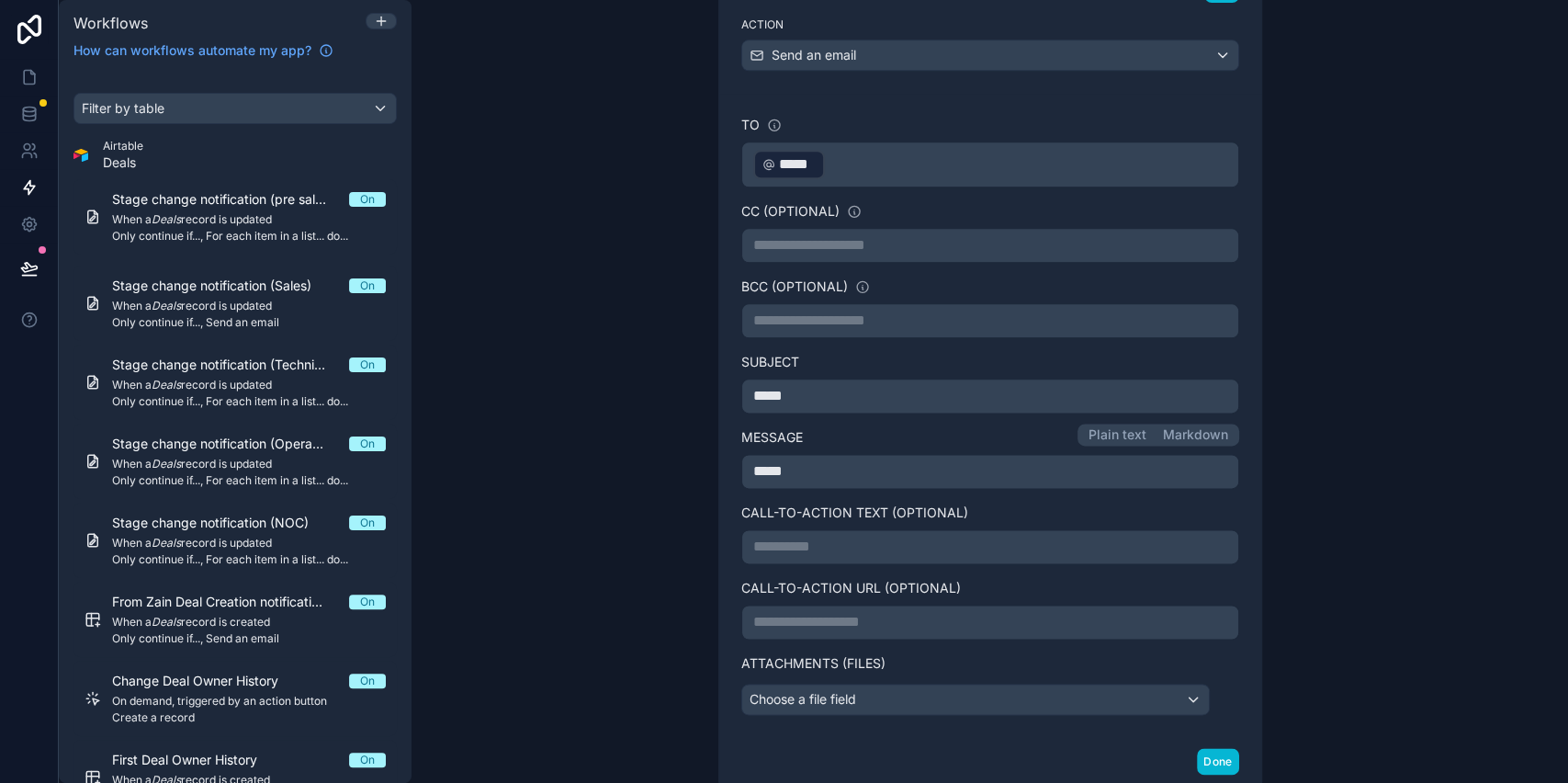
scroll to position [1494, 0]
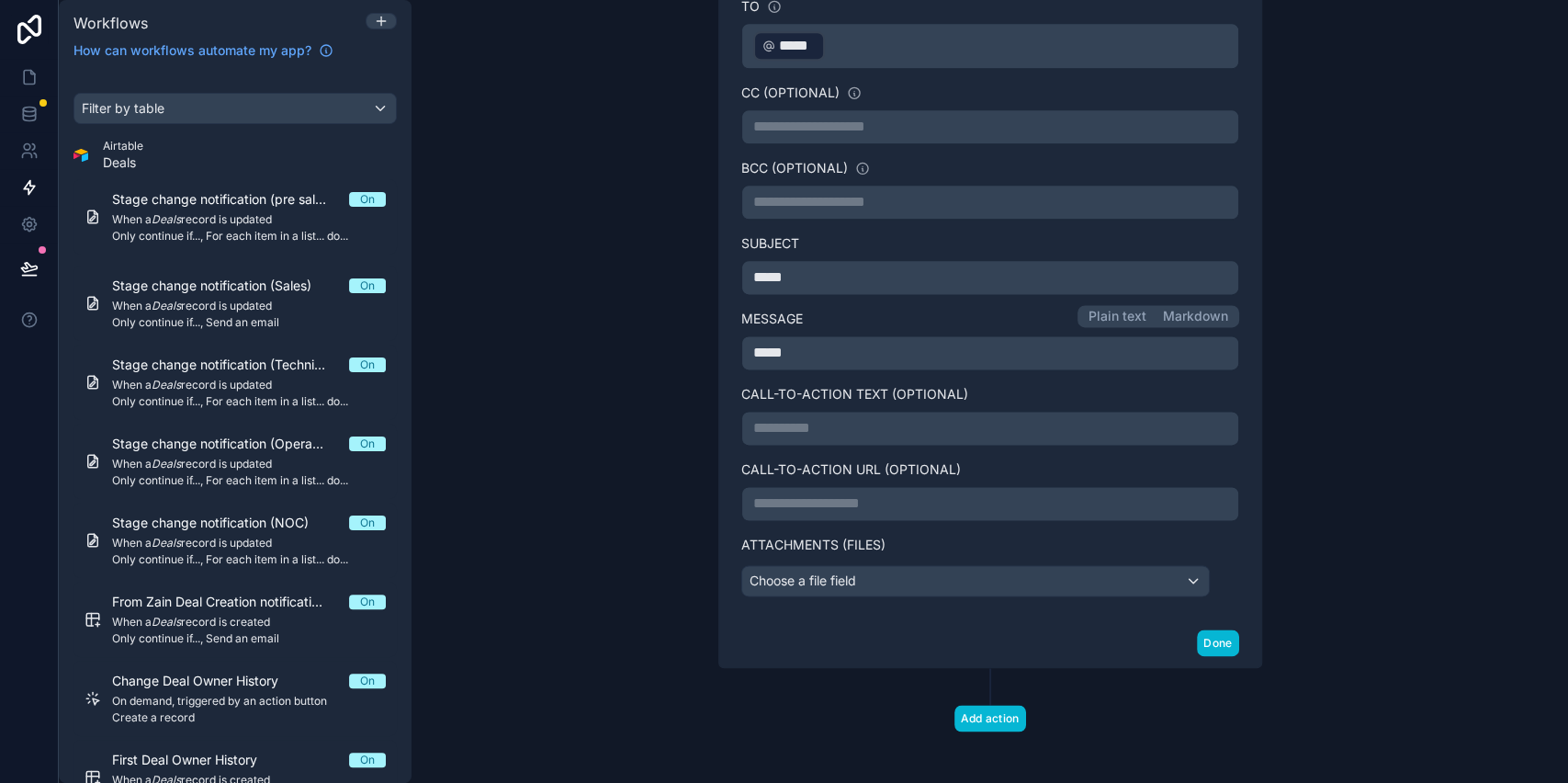
click at [784, 124] on p "**********" at bounding box center [990, 126] width 474 height 22
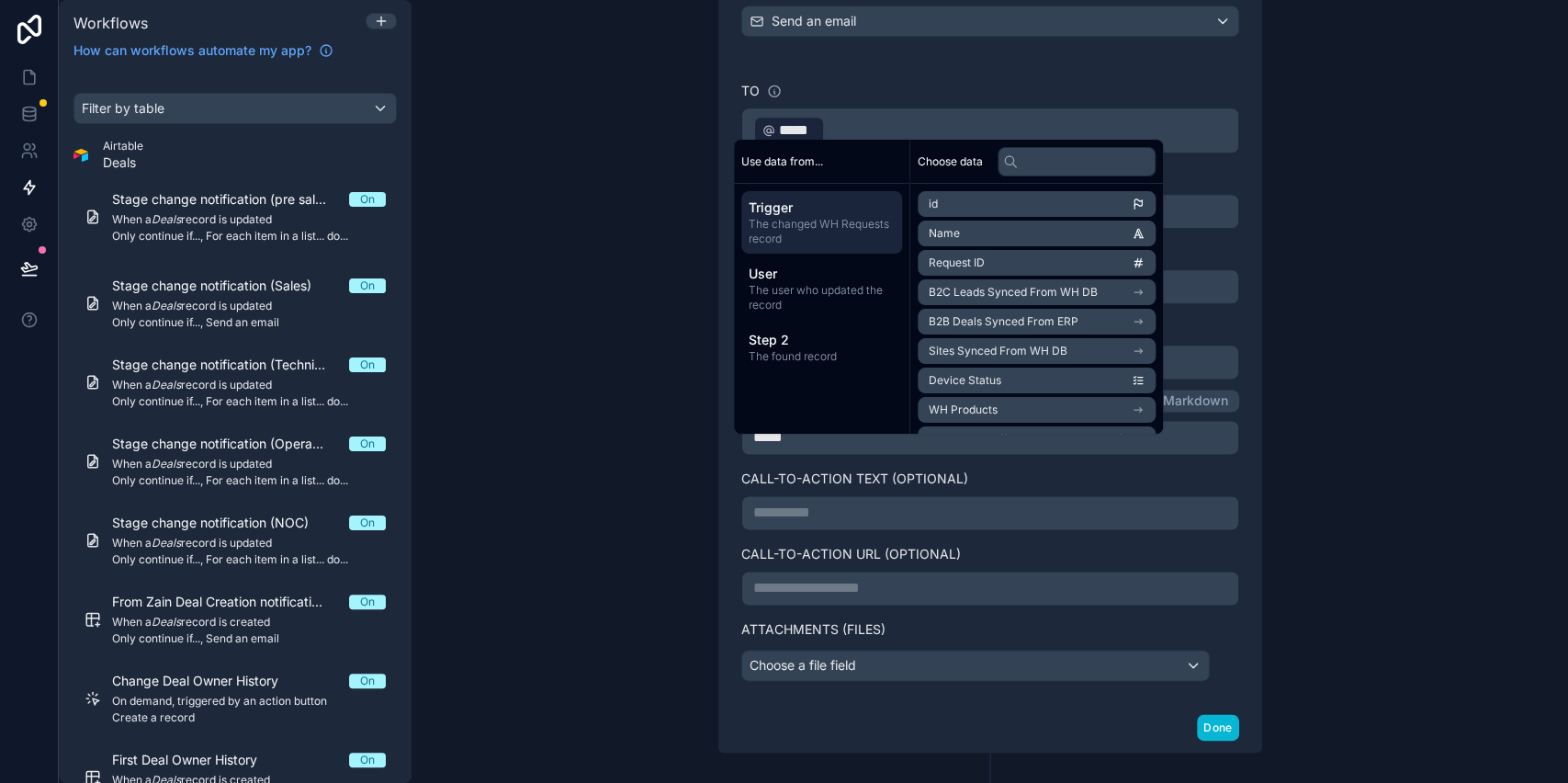
click at [619, 226] on div "**********" at bounding box center [990, 391] width 1157 height 783
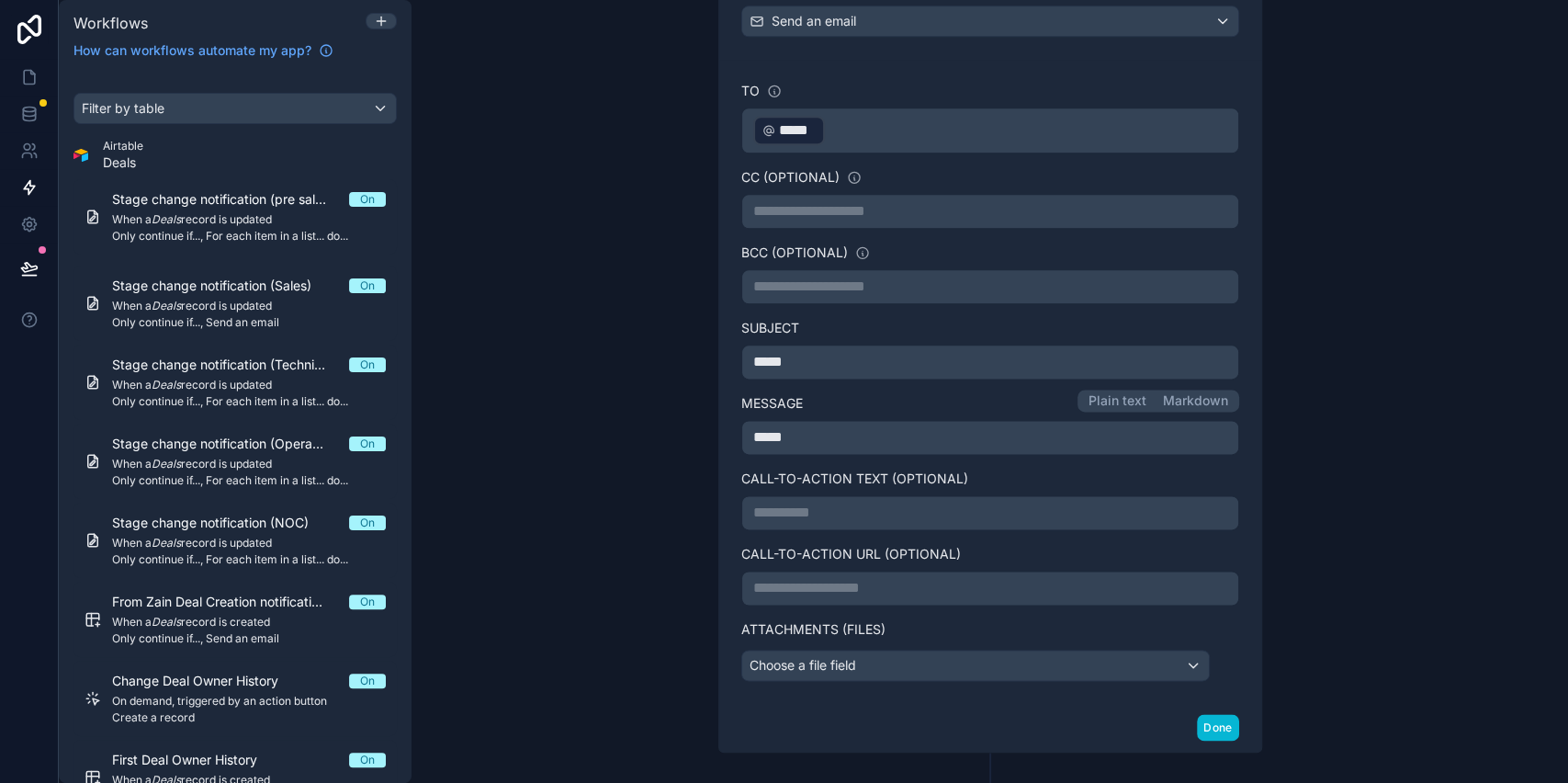
scroll to position [1371, 0]
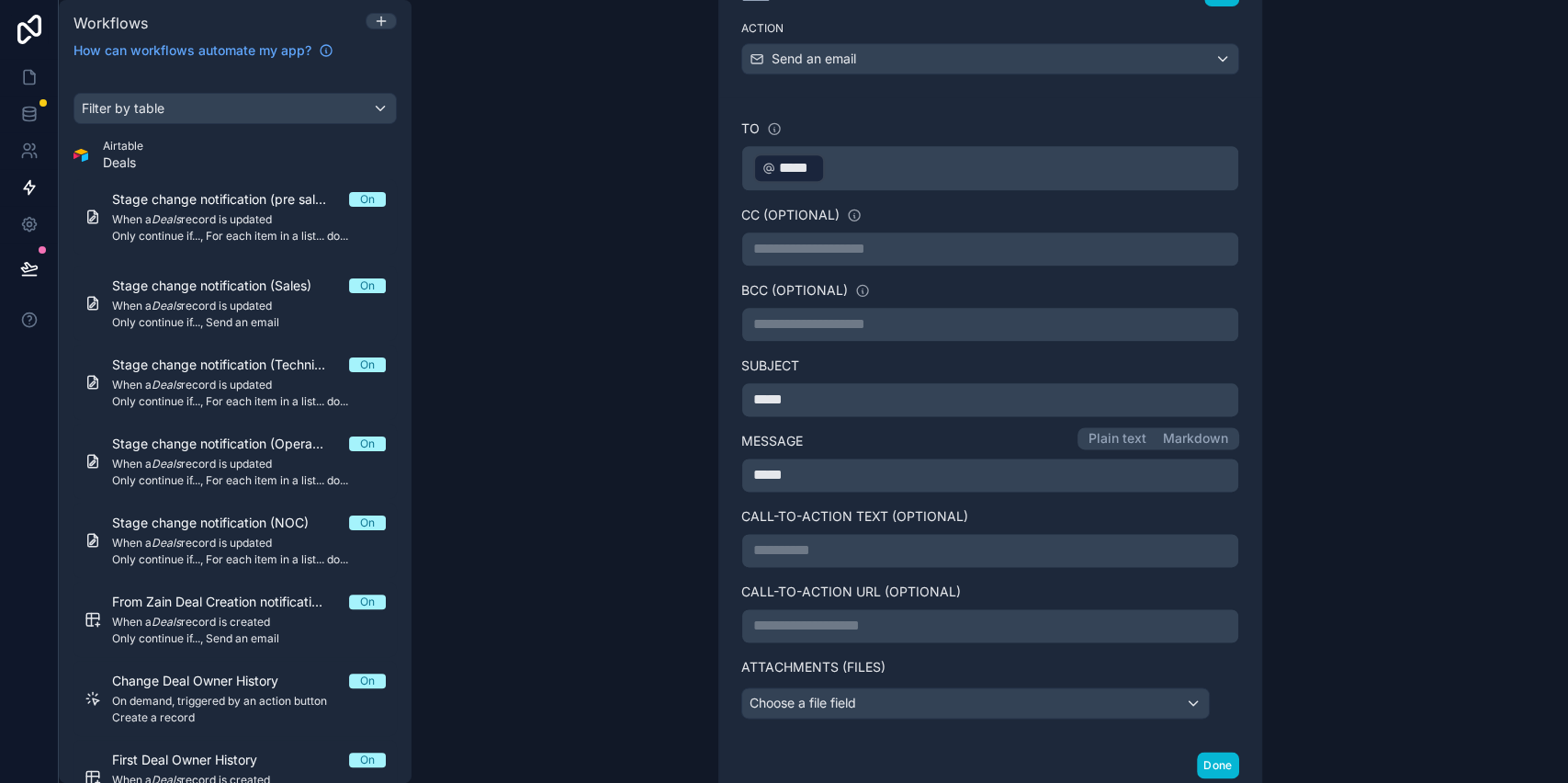
click at [791, 238] on p "**********" at bounding box center [990, 249] width 474 height 22
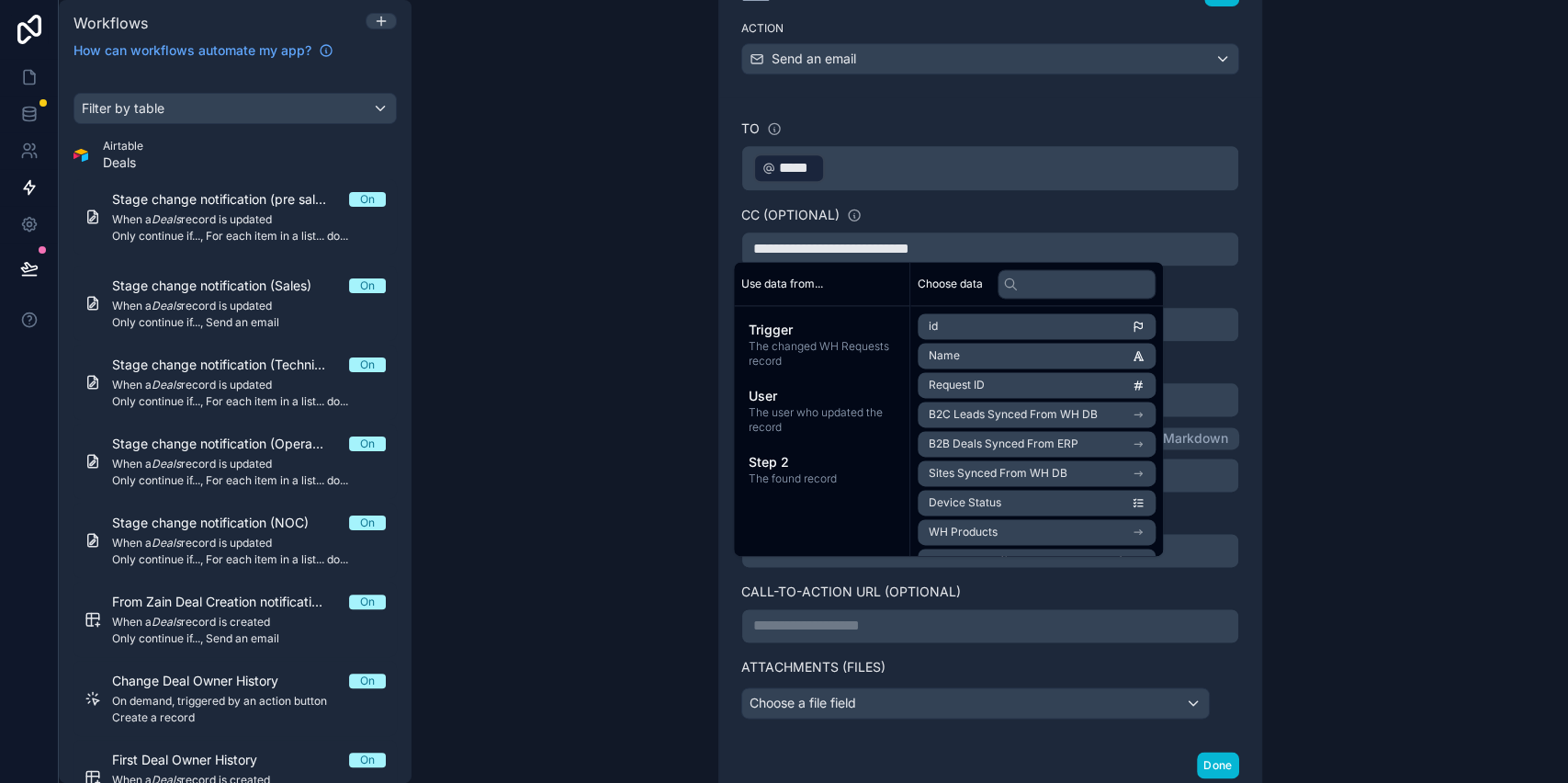
click at [628, 254] on div "**********" at bounding box center [990, 391] width 1157 height 783
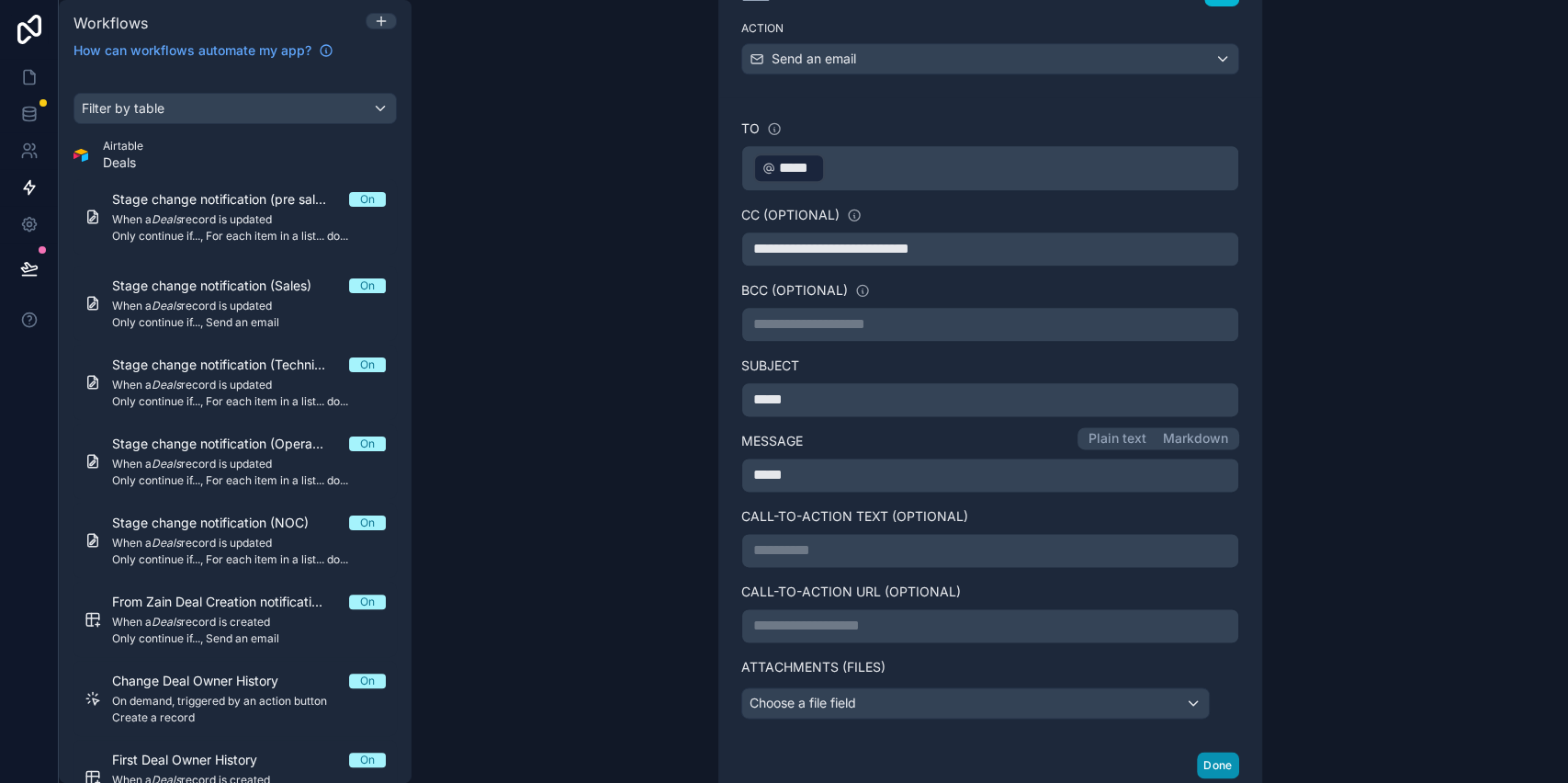
click at [1198, 762] on button "Done" at bounding box center [1218, 764] width 41 height 27
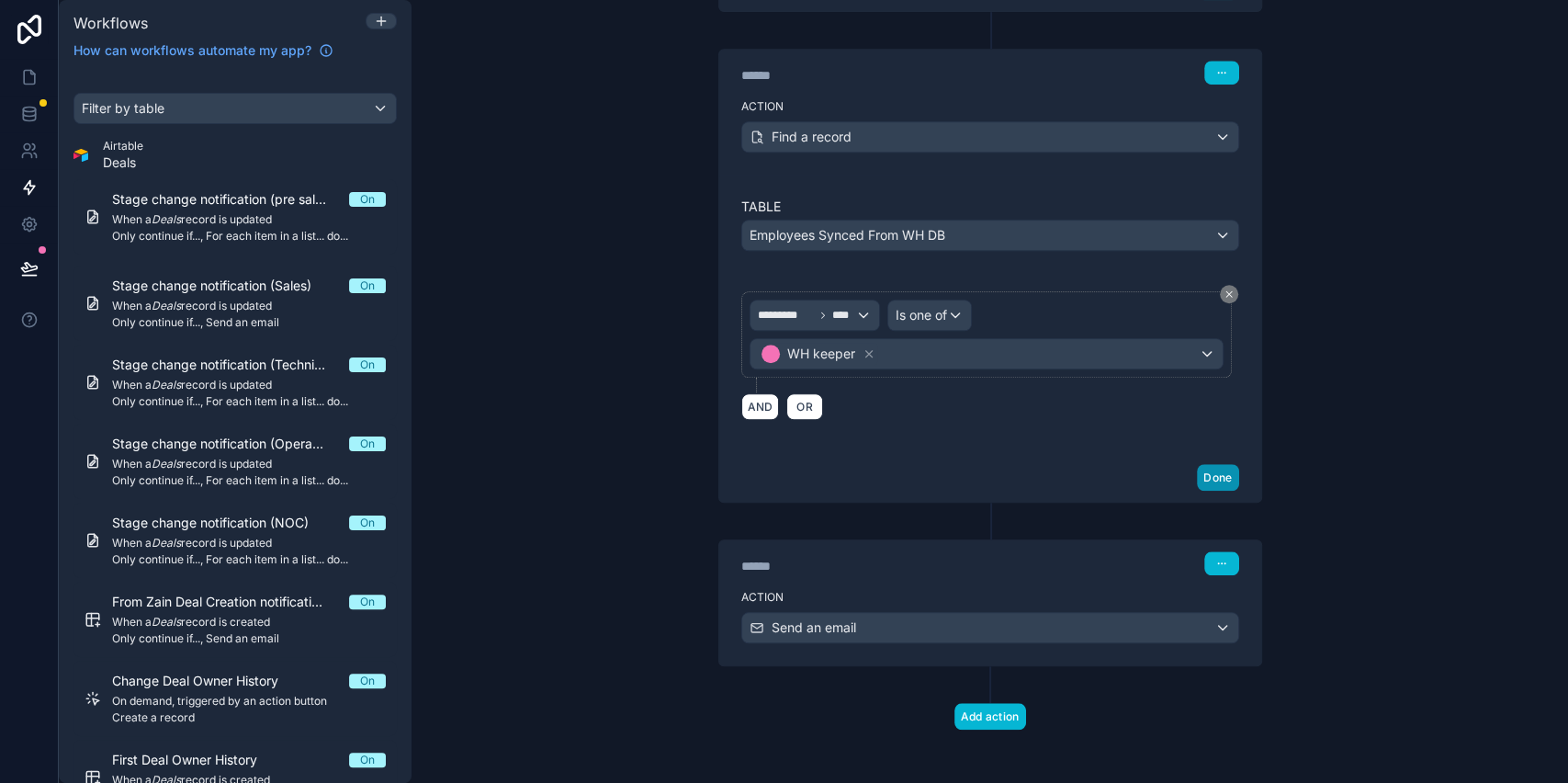
click at [1218, 469] on button "Done" at bounding box center [1218, 477] width 41 height 27
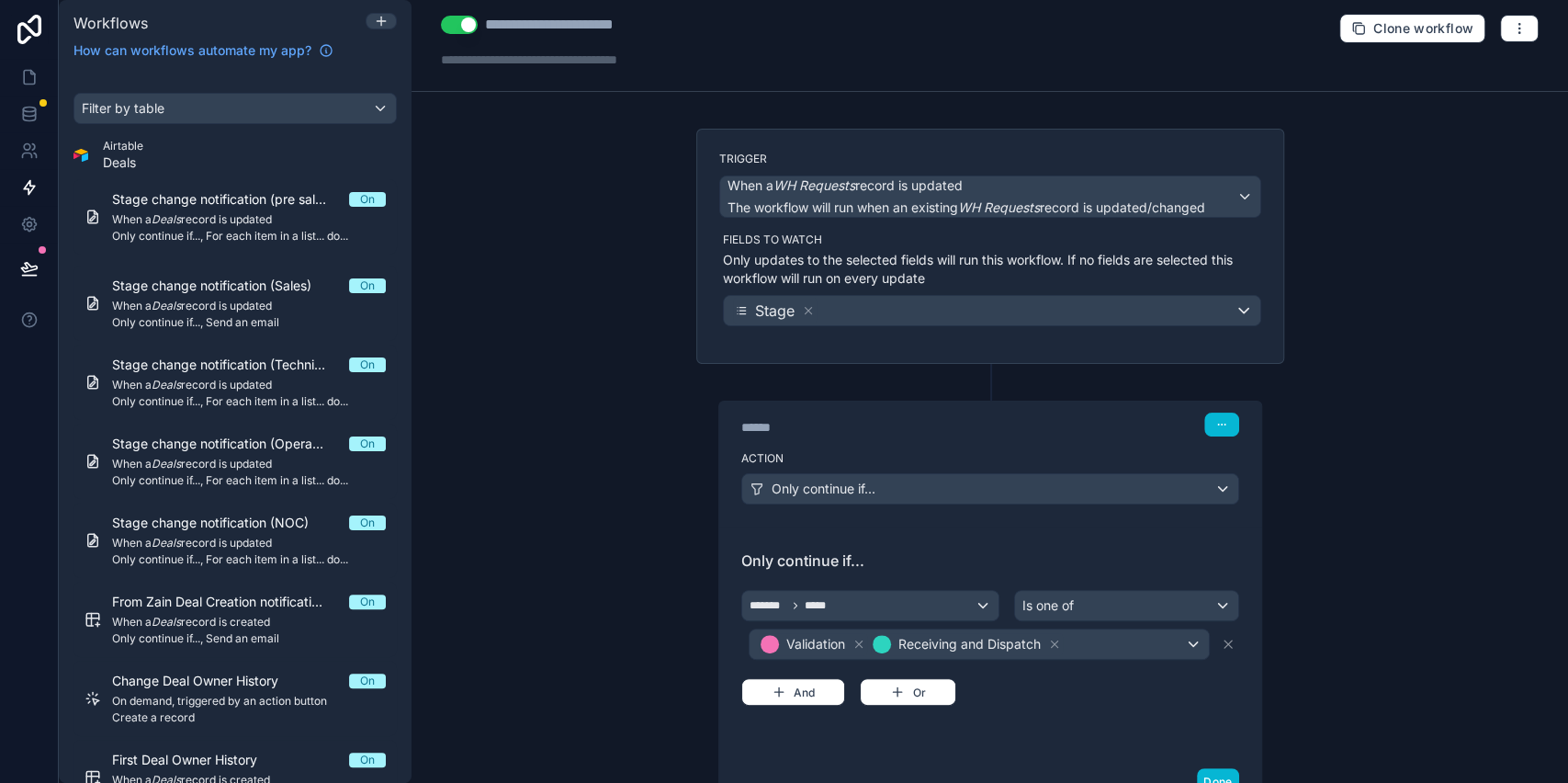
scroll to position [0, 0]
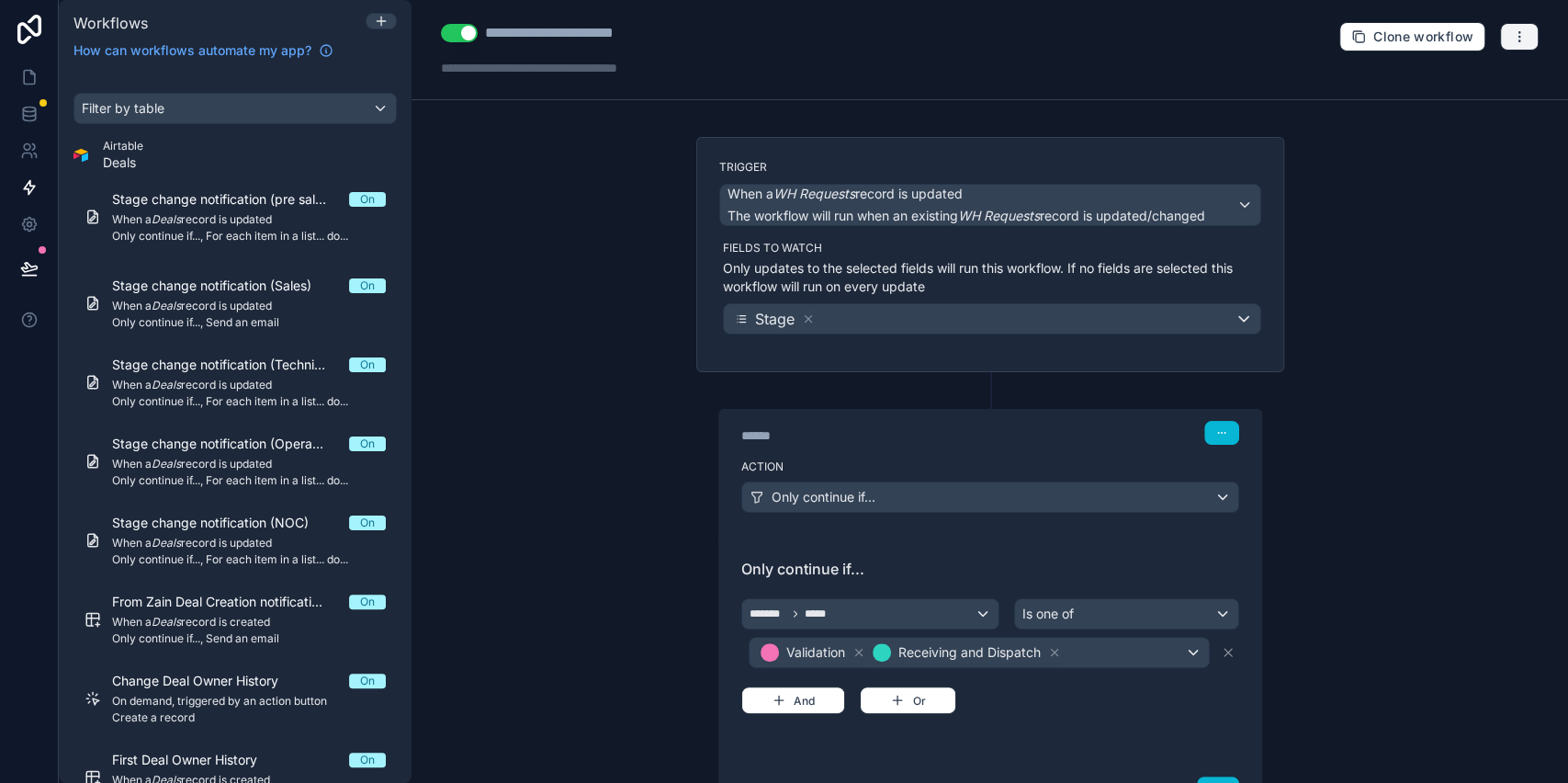
click at [1513, 41] on icon "button" at bounding box center [1520, 37] width 15 height 15
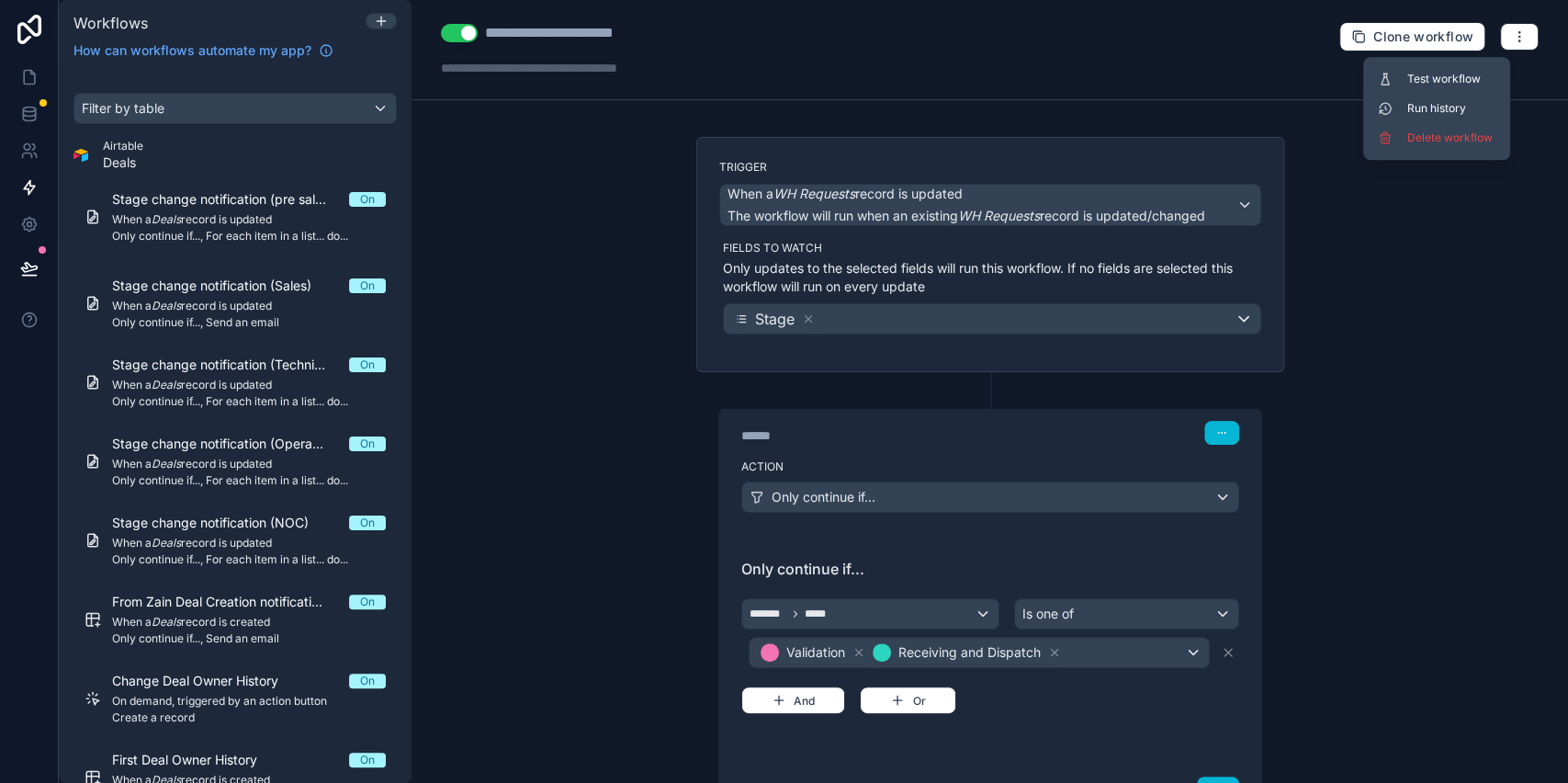
click at [1435, 81] on span "Test workflow" at bounding box center [1451, 79] width 88 height 15
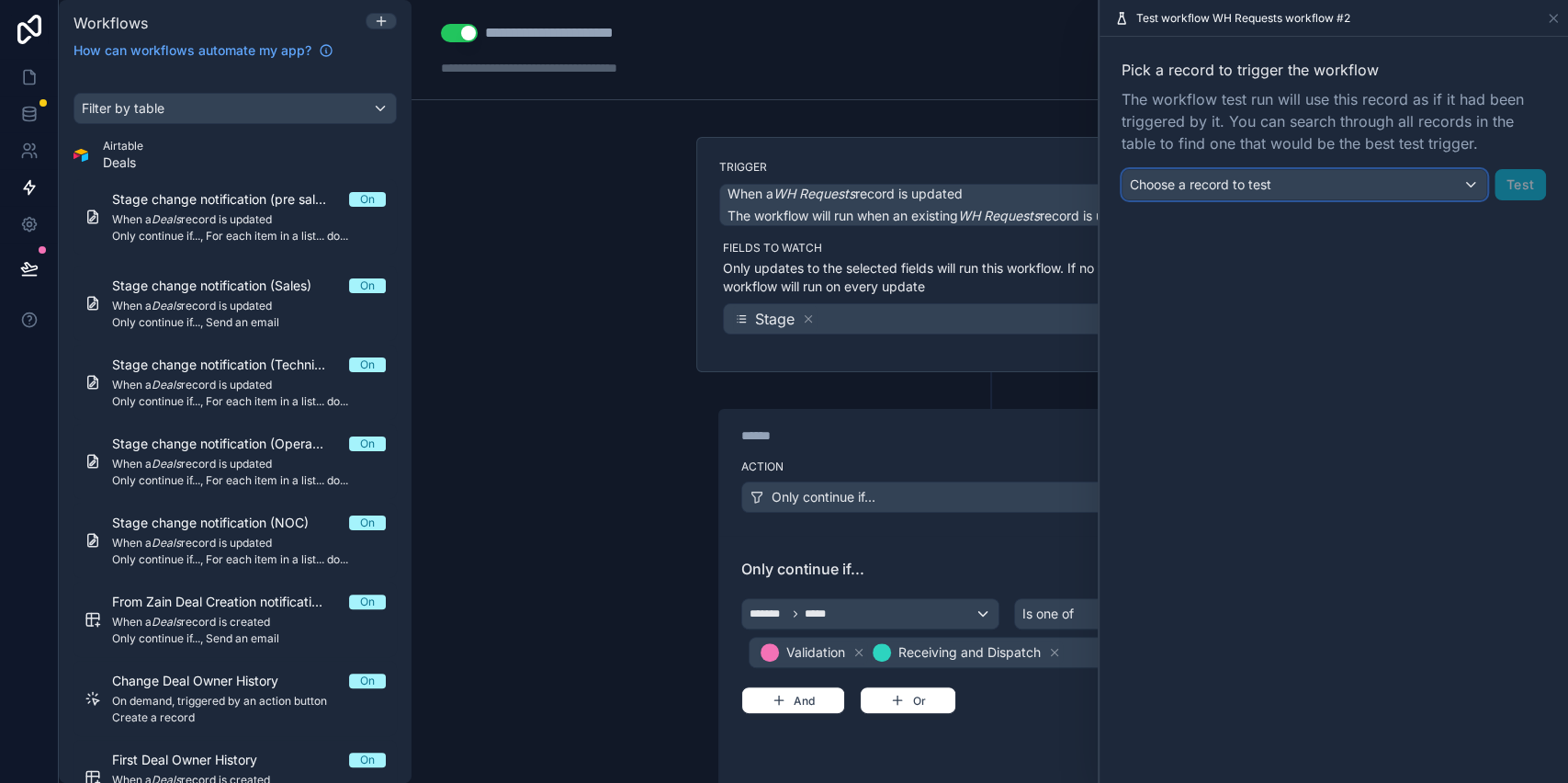
click at [1226, 188] on span "Choose a record to test" at bounding box center [1201, 185] width 141 height 16
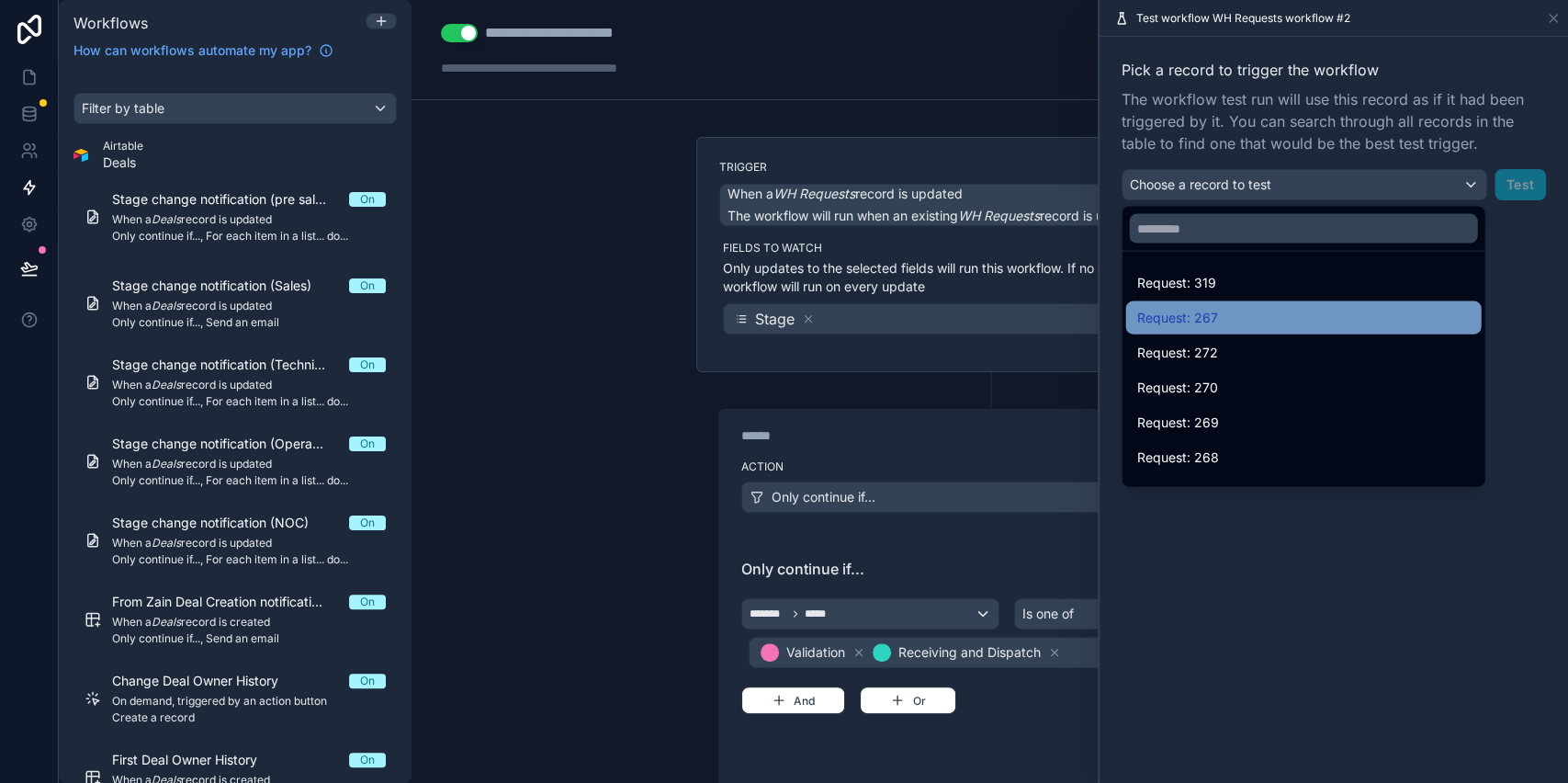
click at [1211, 316] on span "Request: 267" at bounding box center [1177, 318] width 81 height 22
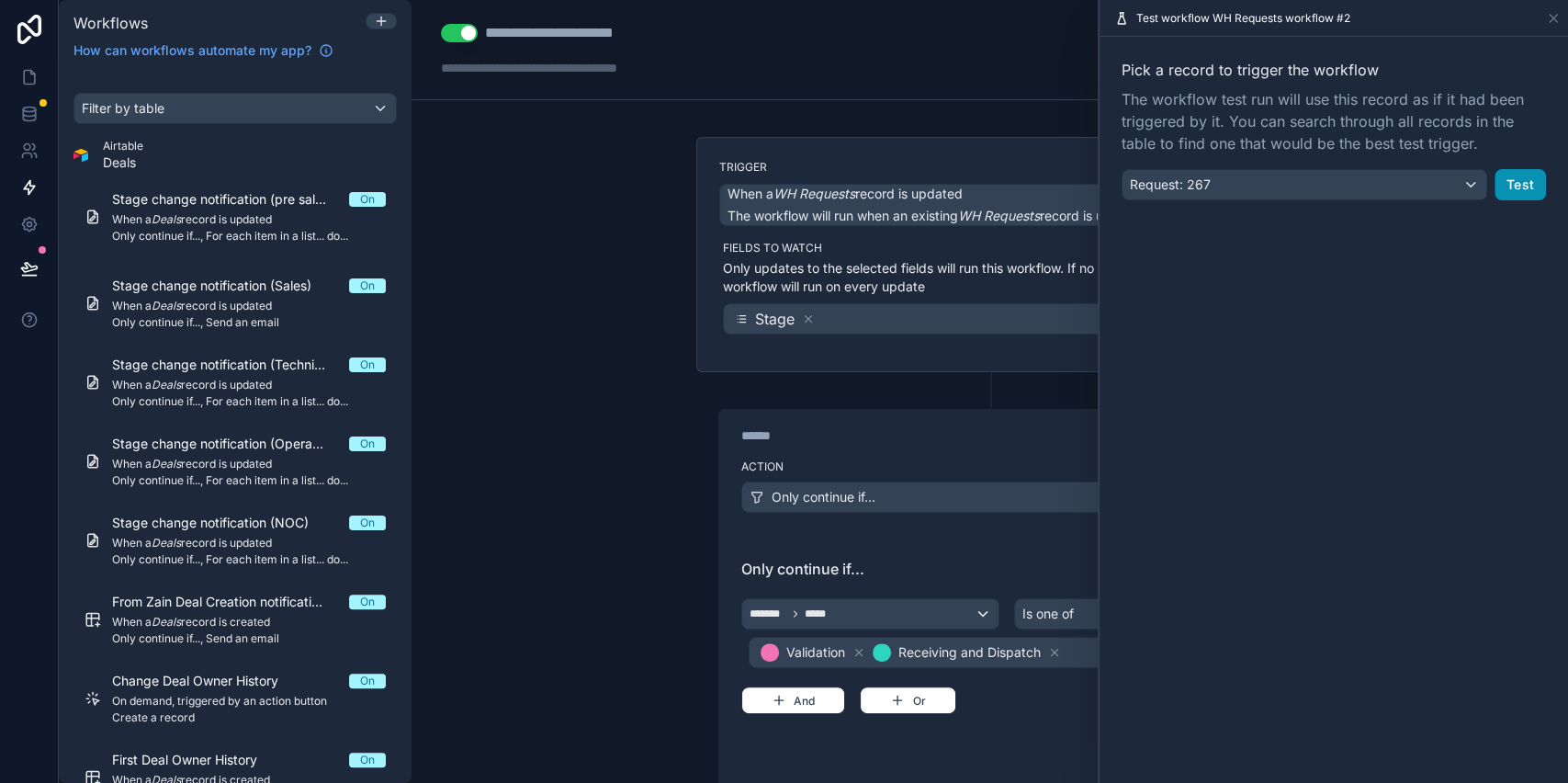
click at [1515, 188] on button "Test" at bounding box center [1521, 185] width 51 height 32
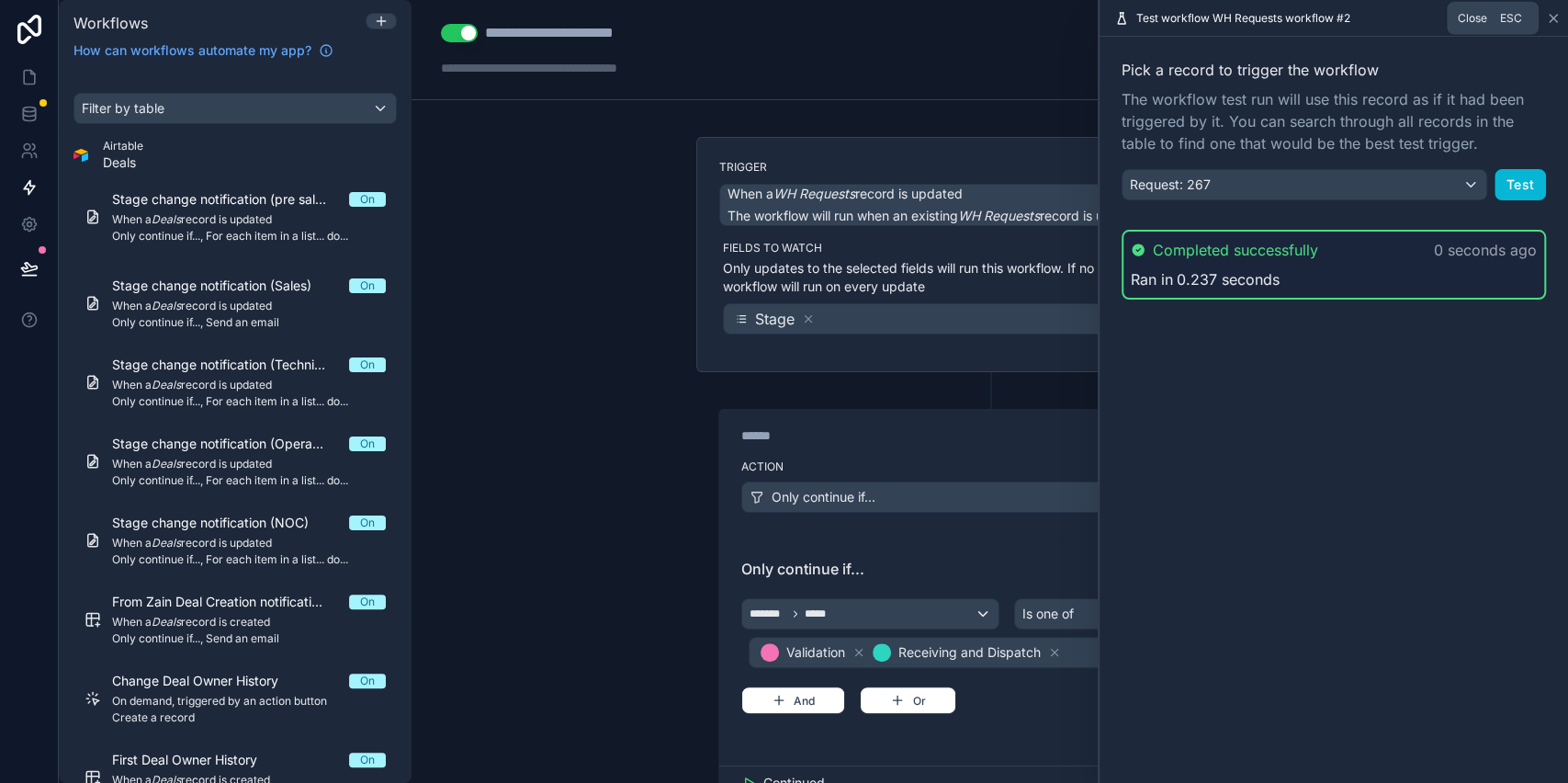
click at [1558, 20] on icon at bounding box center [1553, 18] width 15 height 15
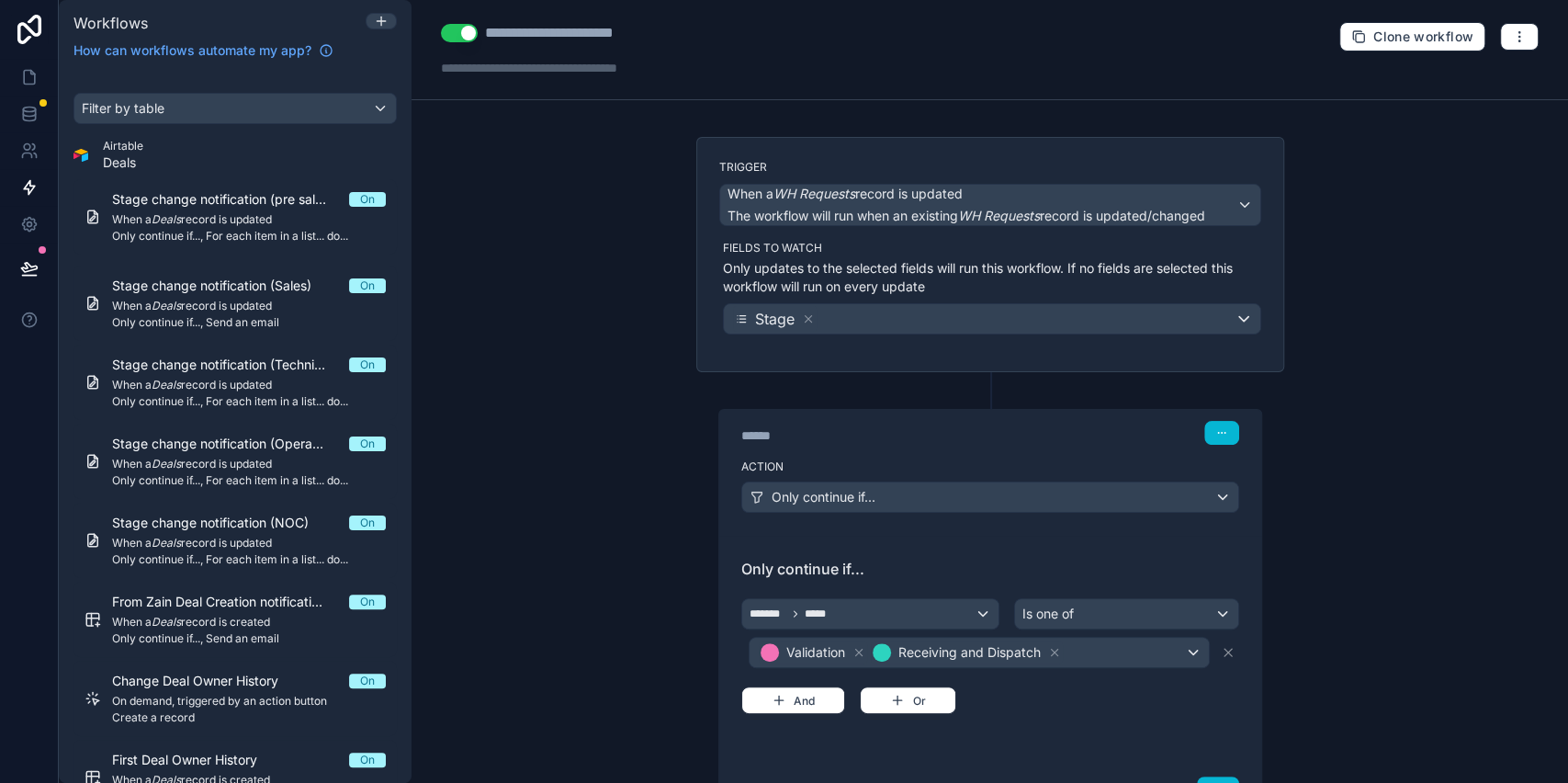
click at [1524, 35] on div "**********" at bounding box center [990, 49] width 1157 height 100
click at [1509, 34] on button "button" at bounding box center [1520, 37] width 39 height 28
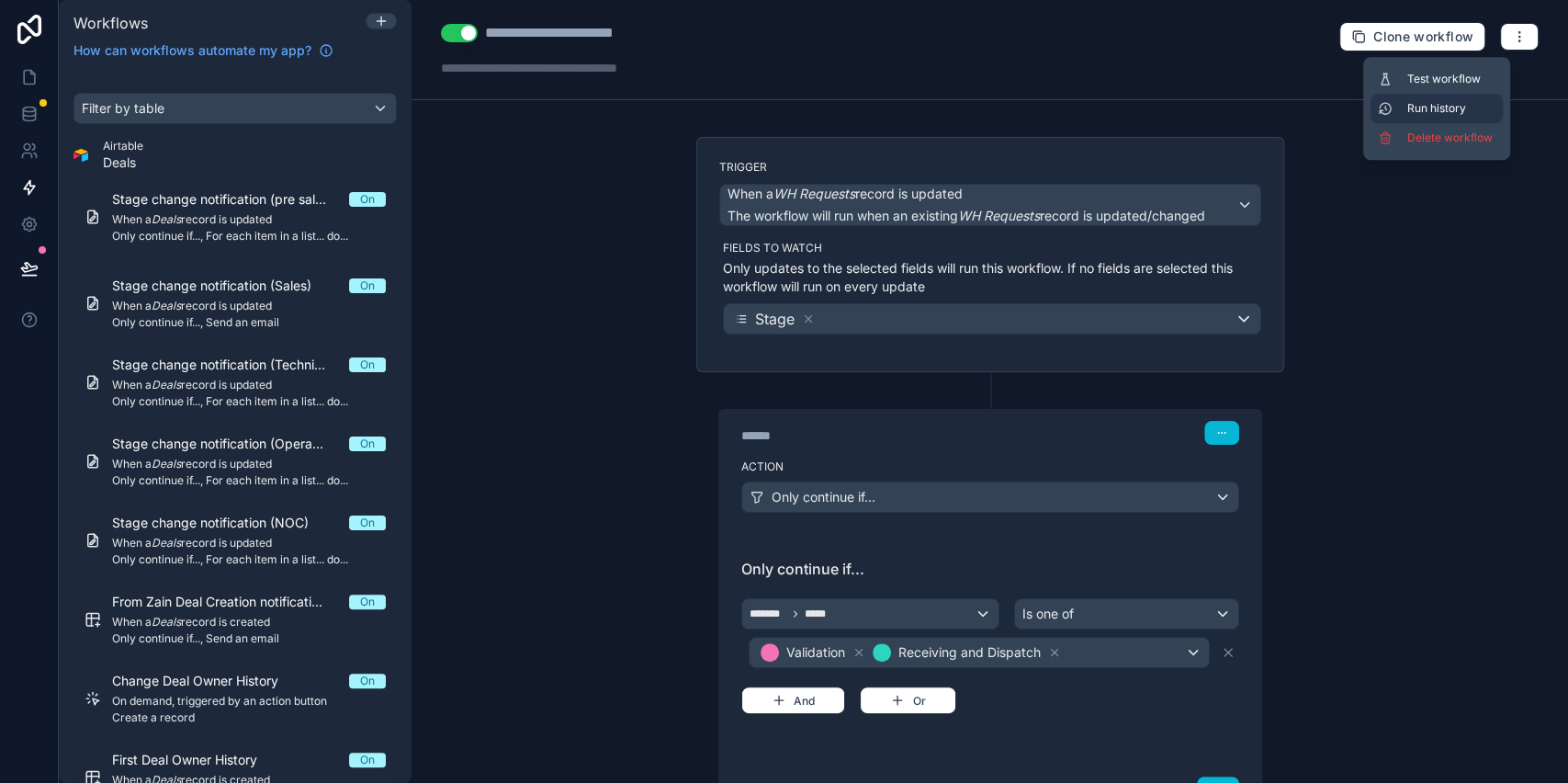
click at [1449, 101] on span "Run history" at bounding box center [1451, 108] width 88 height 15
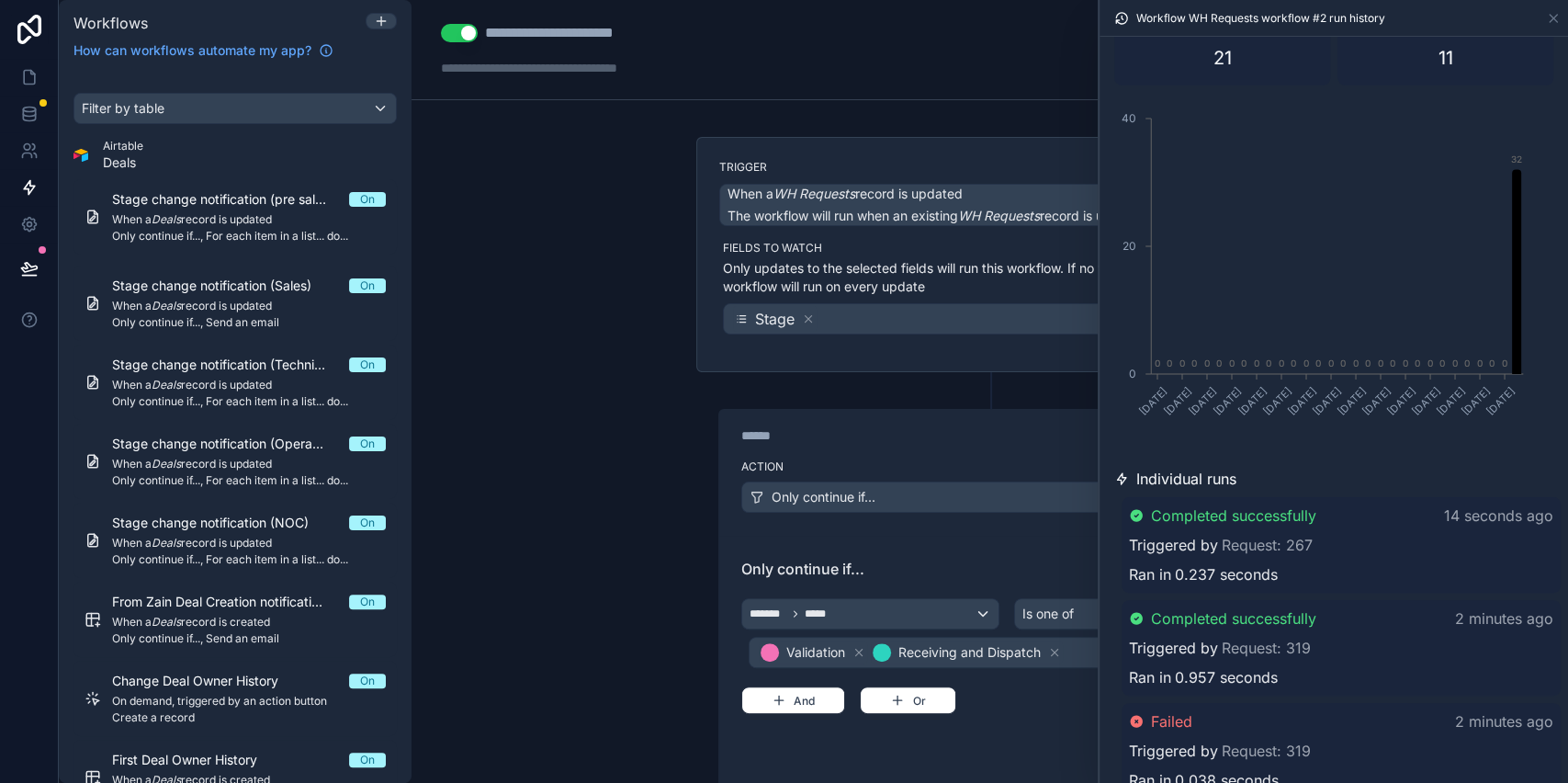
scroll to position [122, 0]
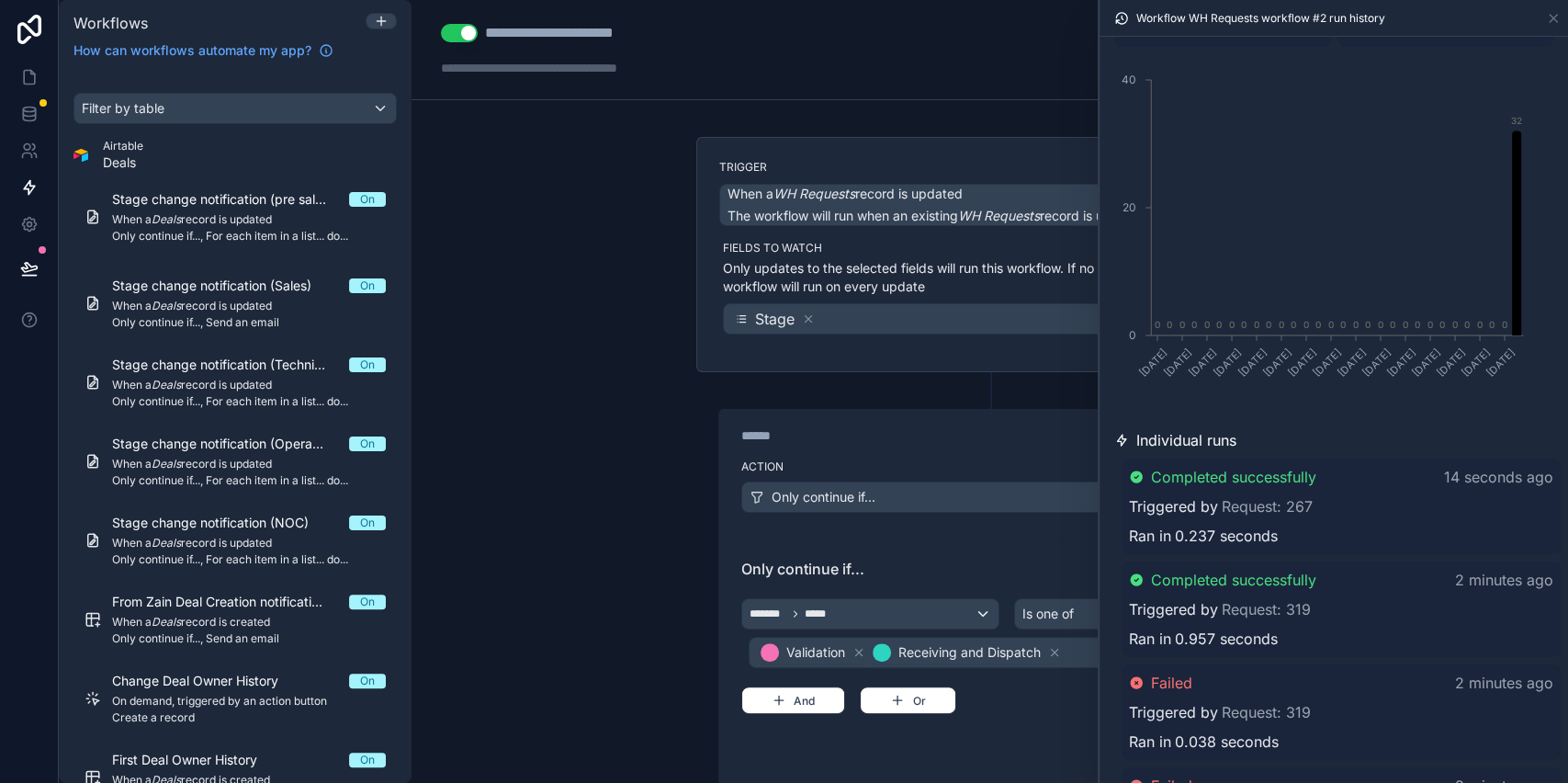
click at [1384, 467] on div "Completed successfully 14 seconds ago" at bounding box center [1342, 477] width 425 height 22
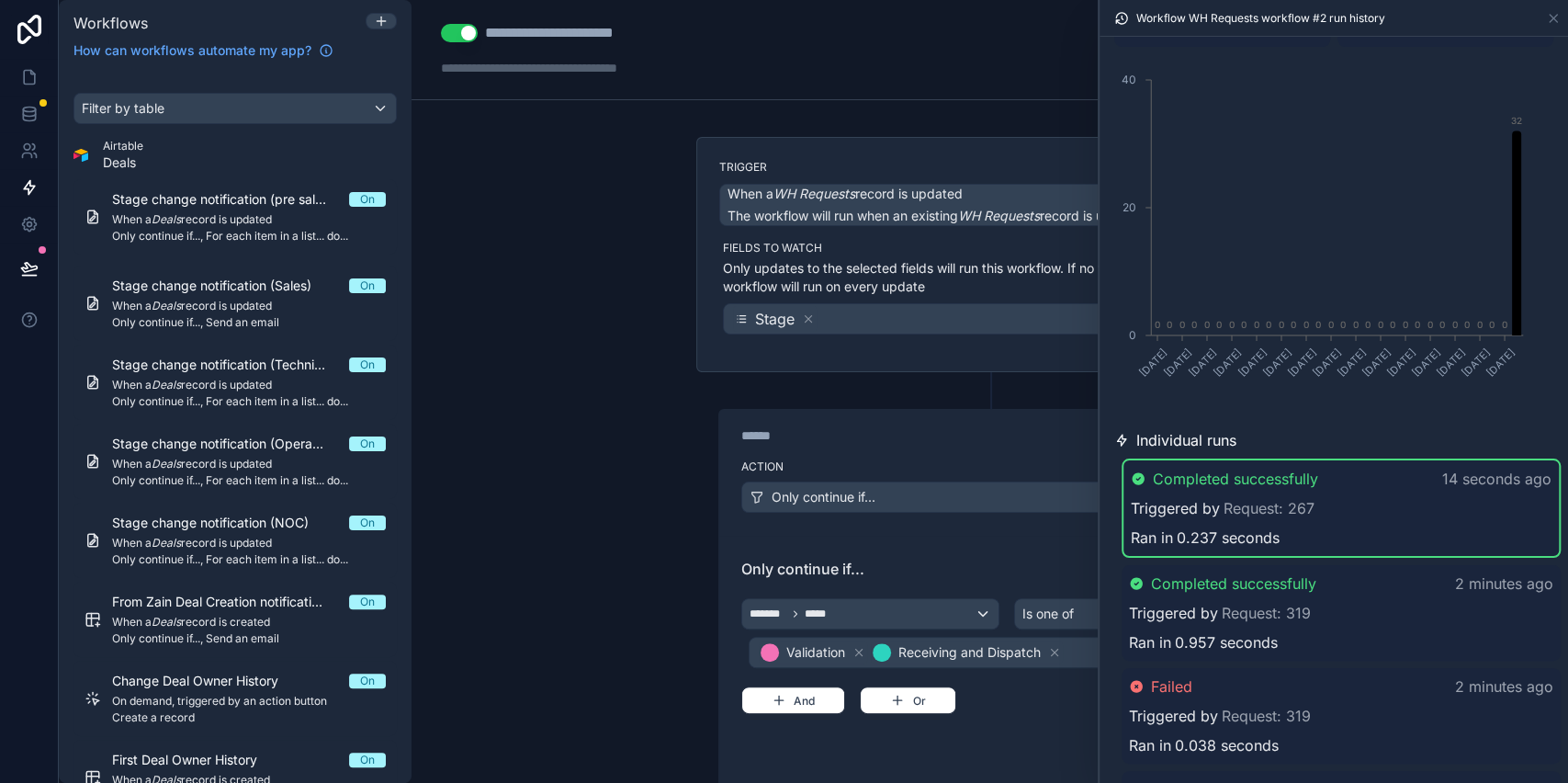
click at [1182, 510] on span "Triggered by" at bounding box center [1176, 508] width 89 height 22
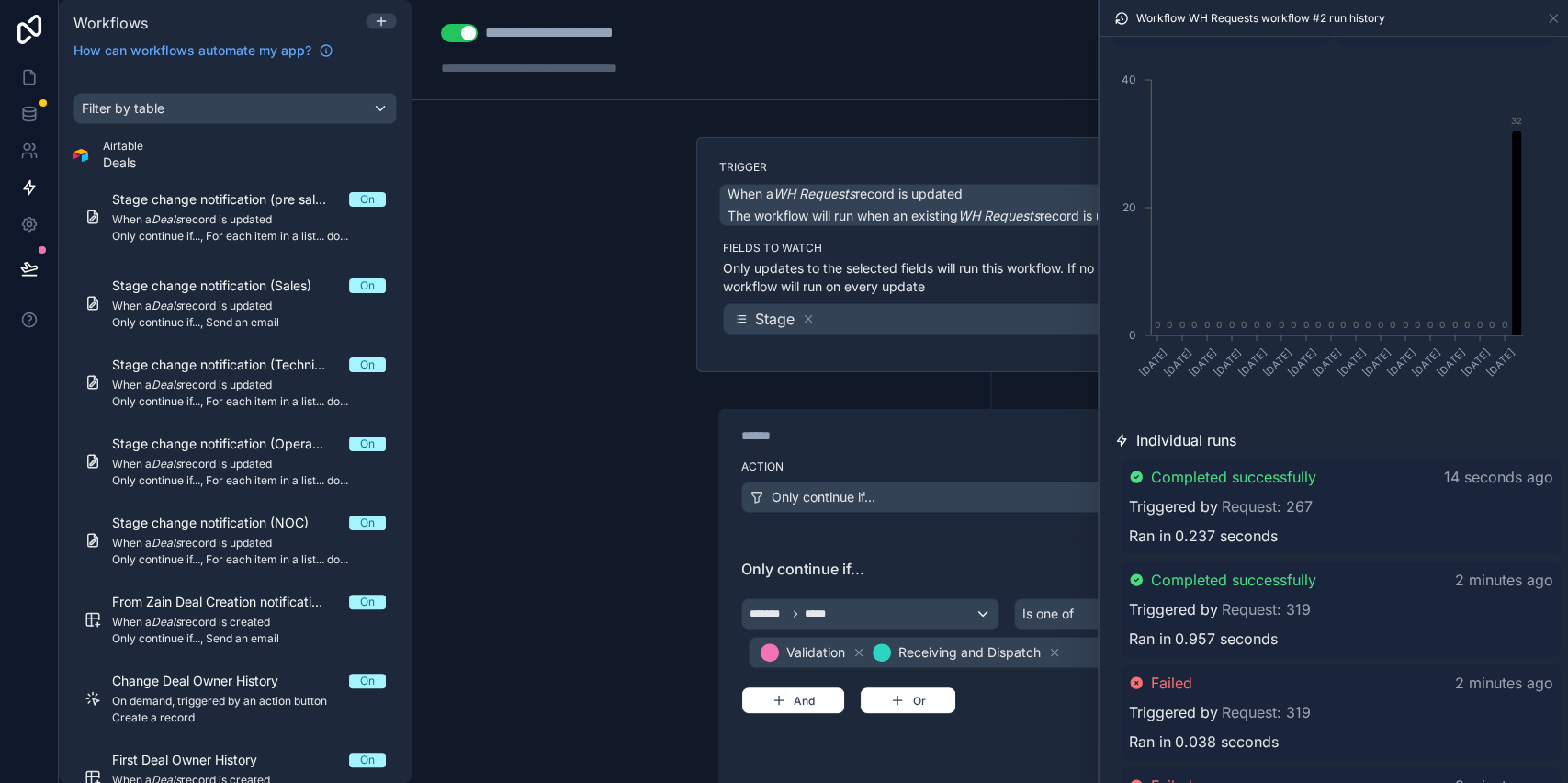
click at [1195, 482] on span "Completed successfully" at bounding box center [1234, 477] width 166 height 22
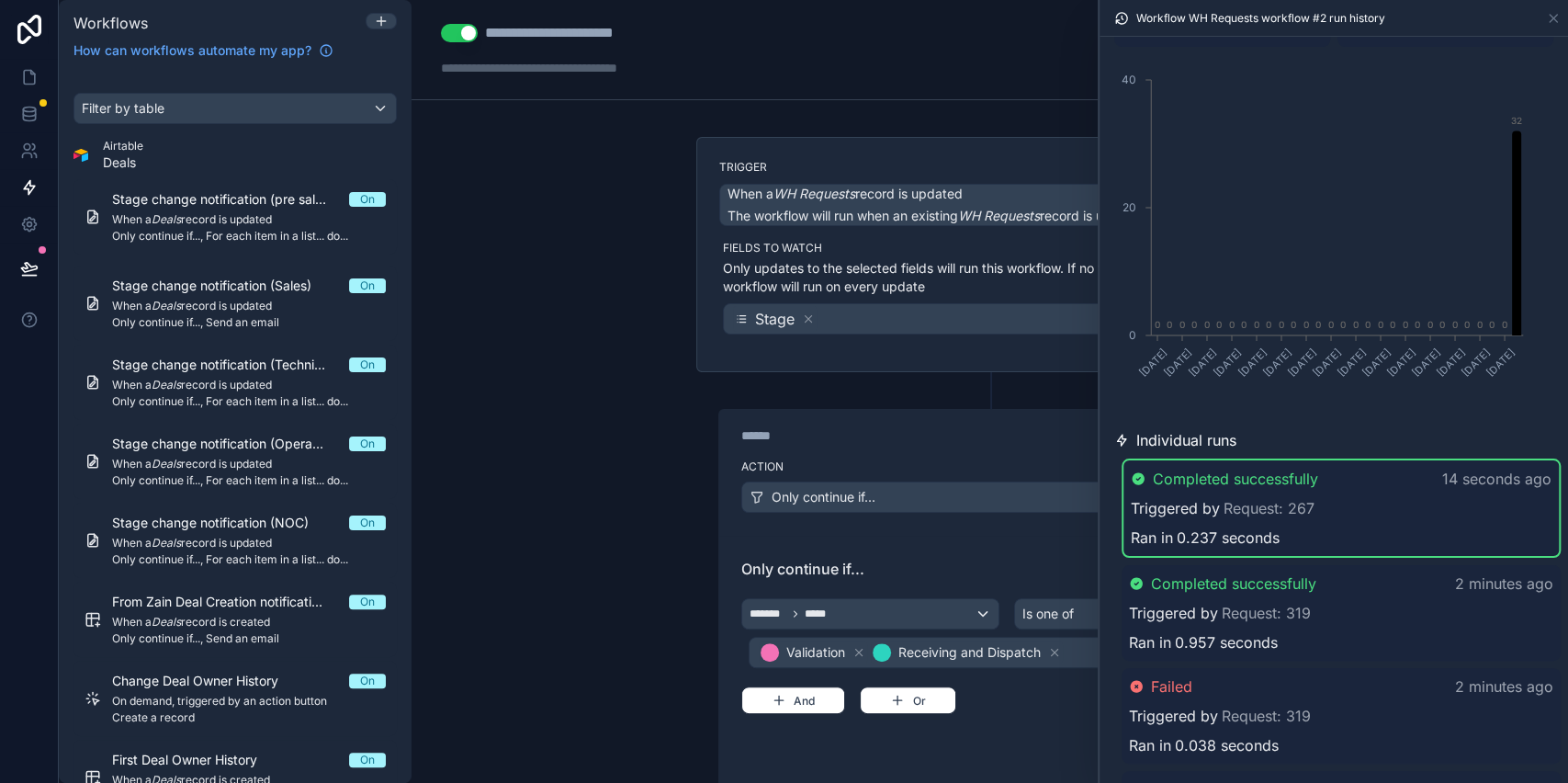
scroll to position [478, 0]
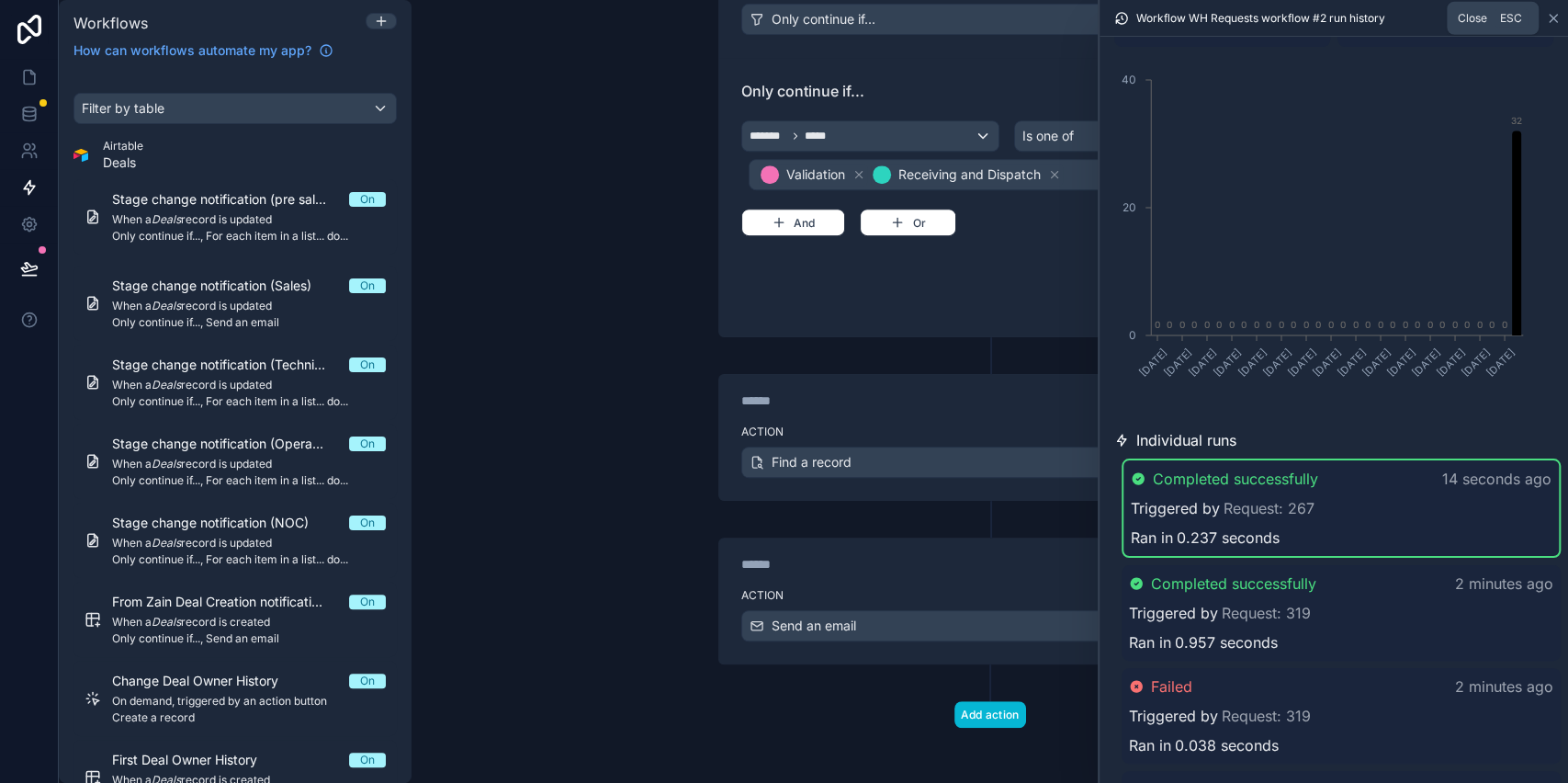
click at [1551, 21] on icon at bounding box center [1553, 18] width 15 height 15
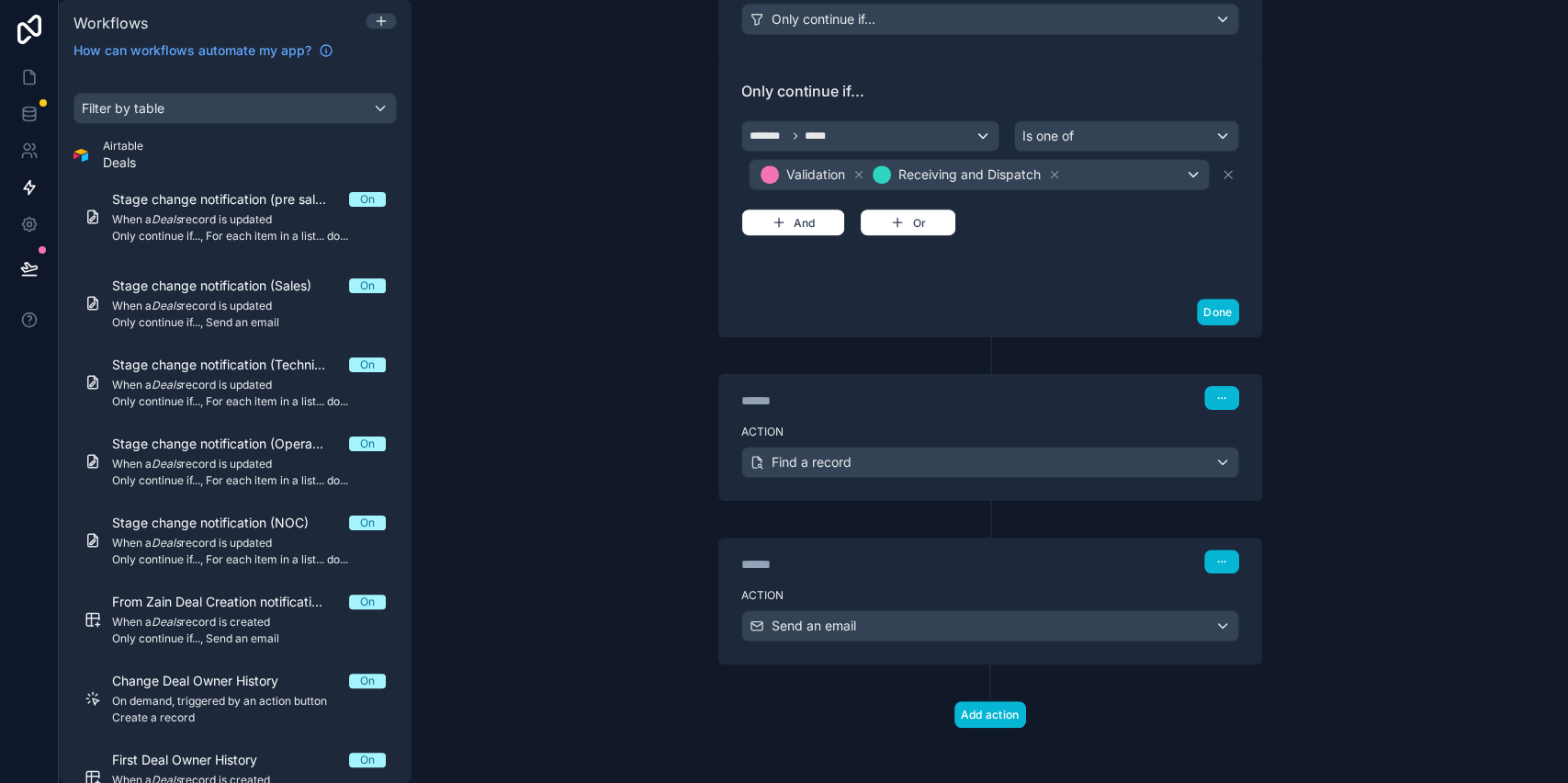
click at [826, 774] on div "Trigger When a WH Requests record is updated The workflow will run when an exis…" at bounding box center [989, 223] width 617 height 1128
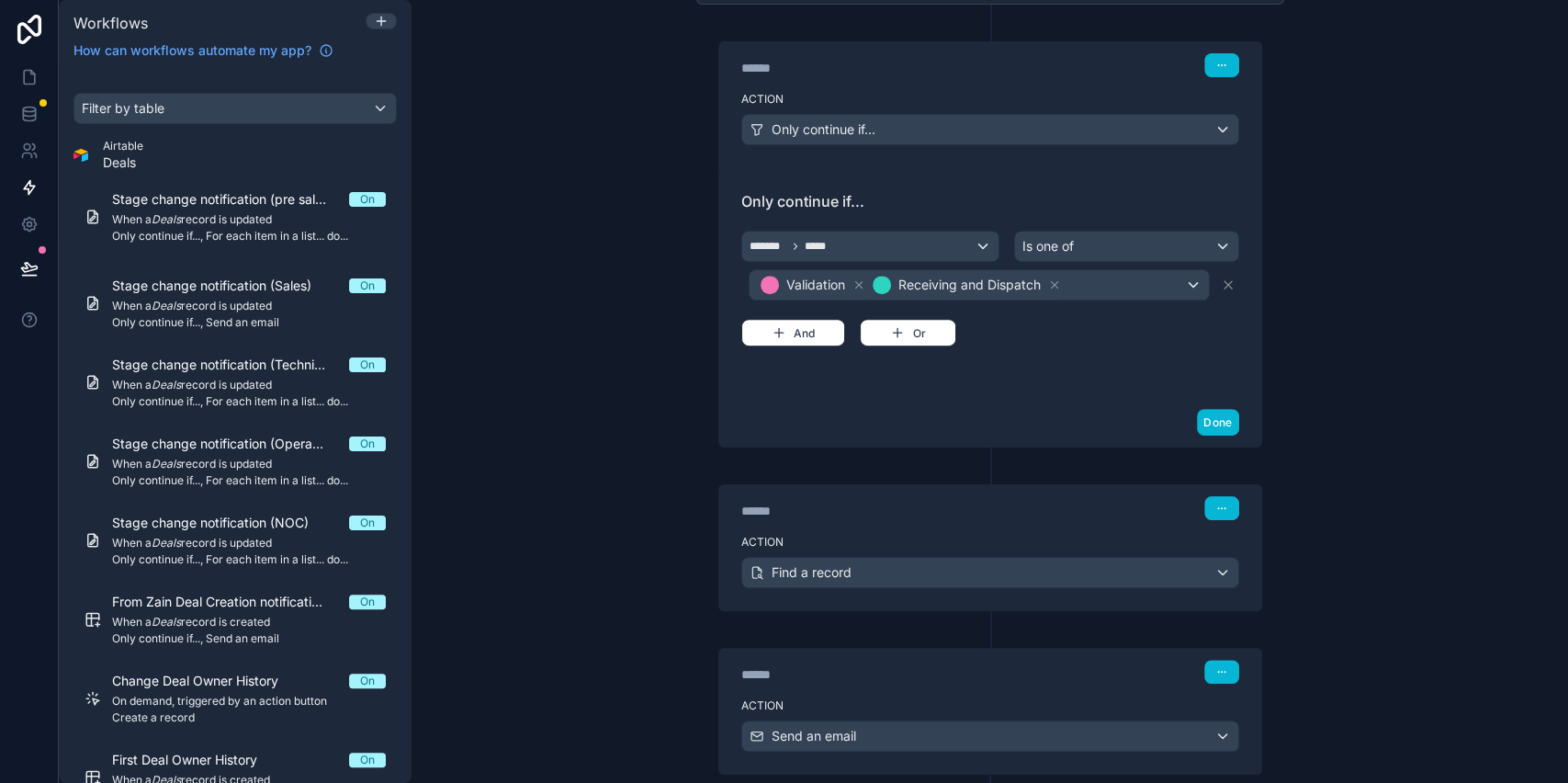
scroll to position [478, 0]
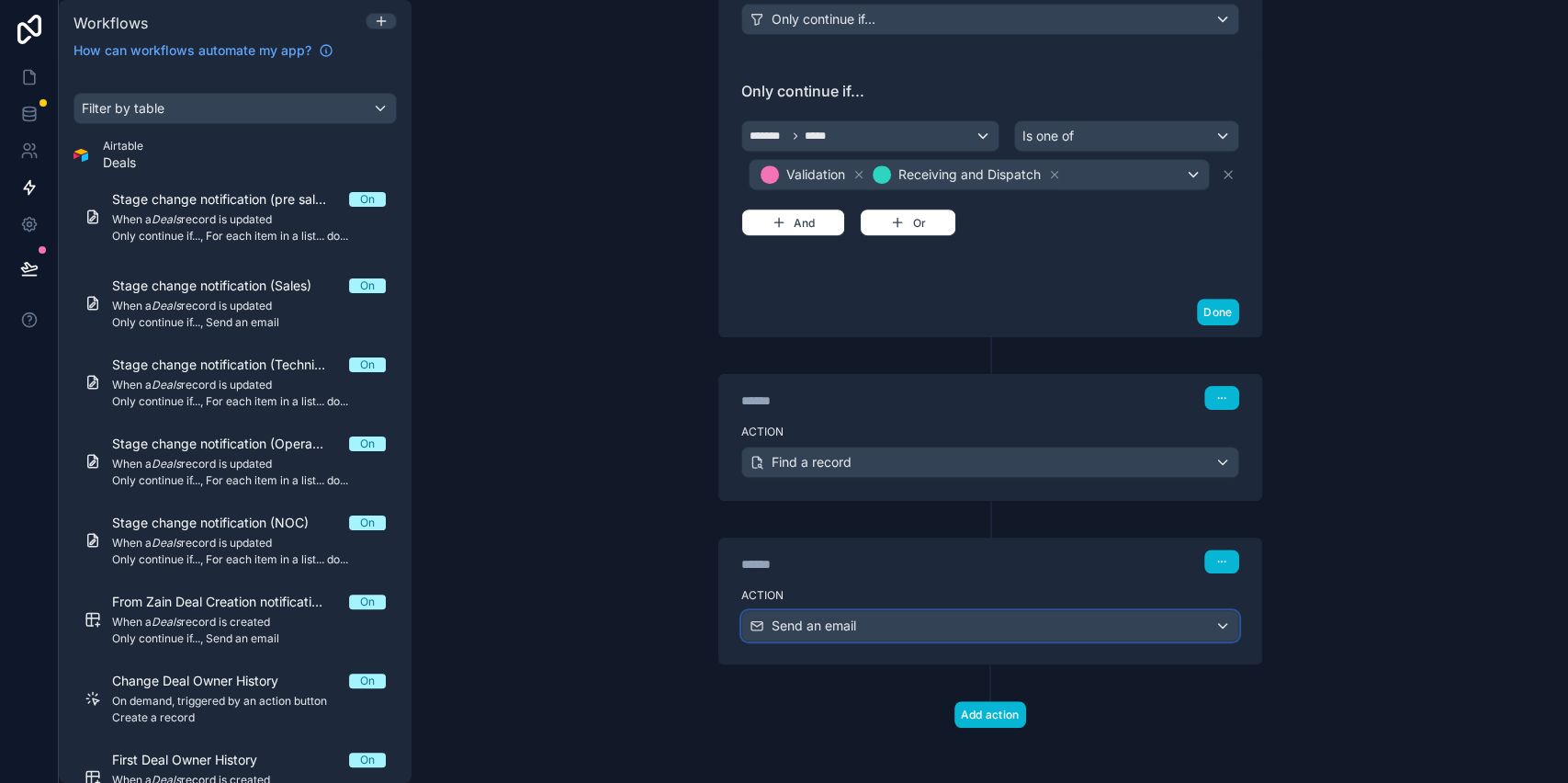
click at [853, 611] on div "Send an email" at bounding box center [990, 626] width 497 height 30
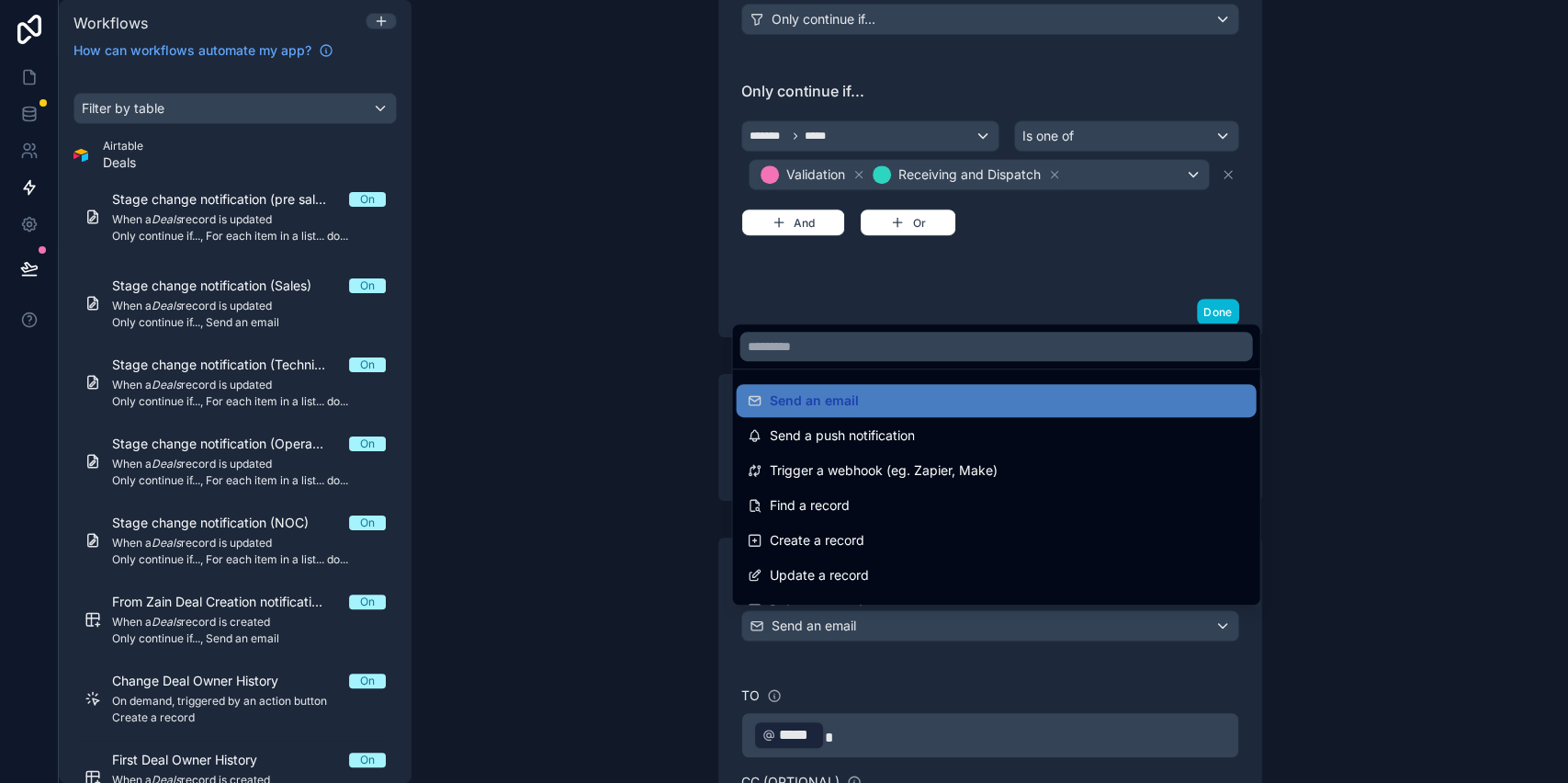
click at [852, 615] on div at bounding box center [784, 391] width 1568 height 783
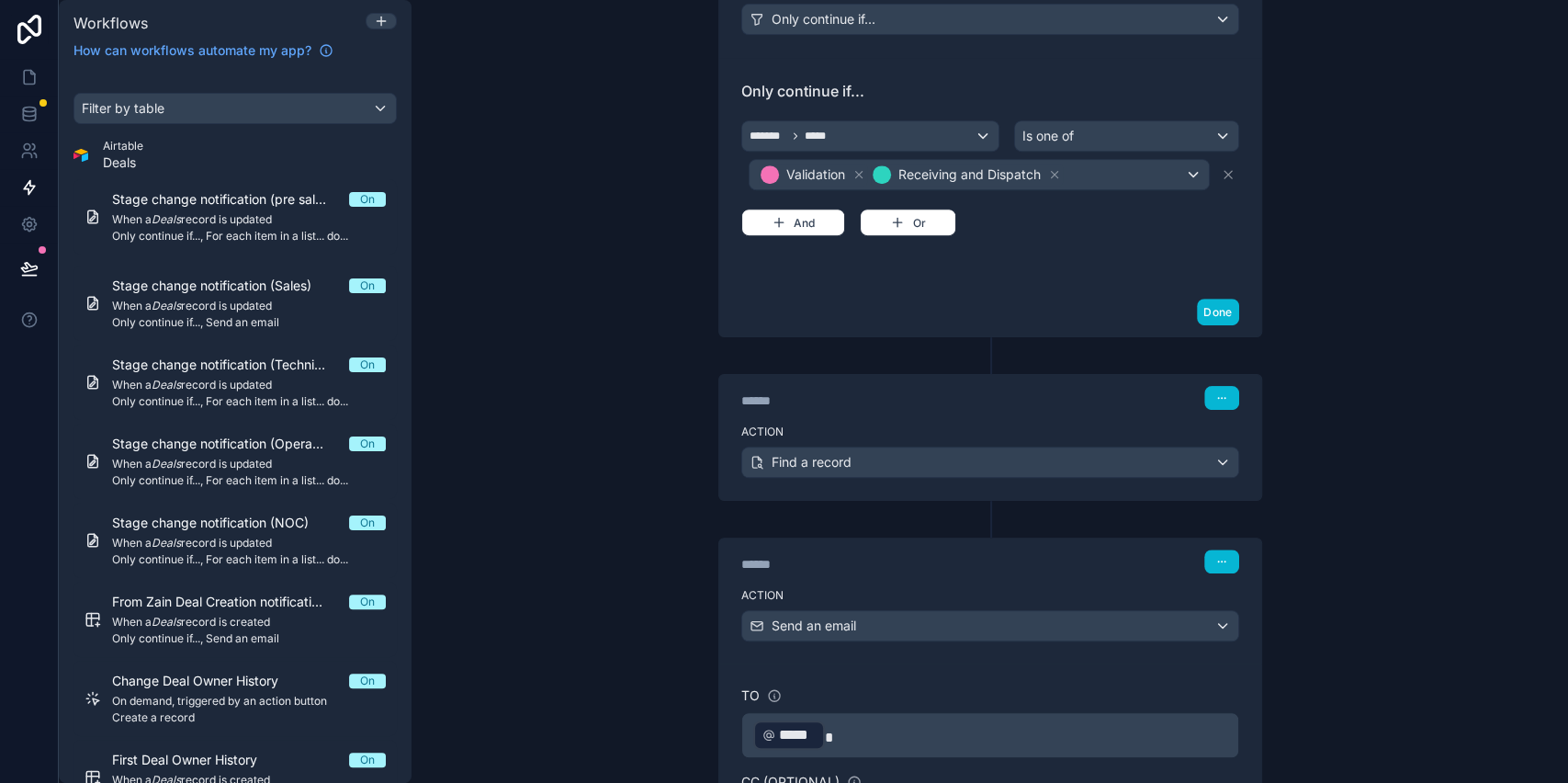
scroll to position [722, 0]
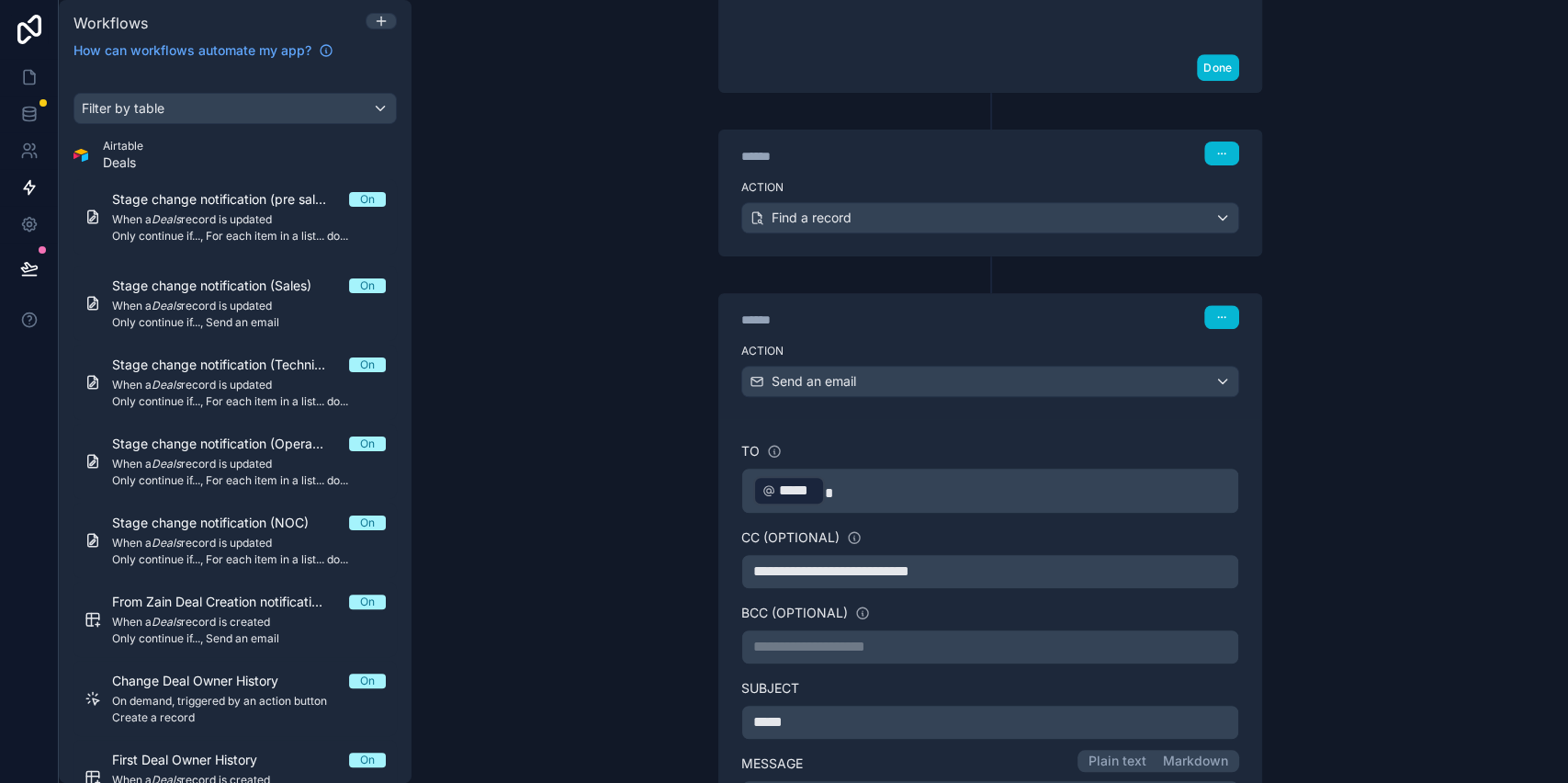
click at [591, 539] on div "**********" at bounding box center [990, 391] width 1157 height 783
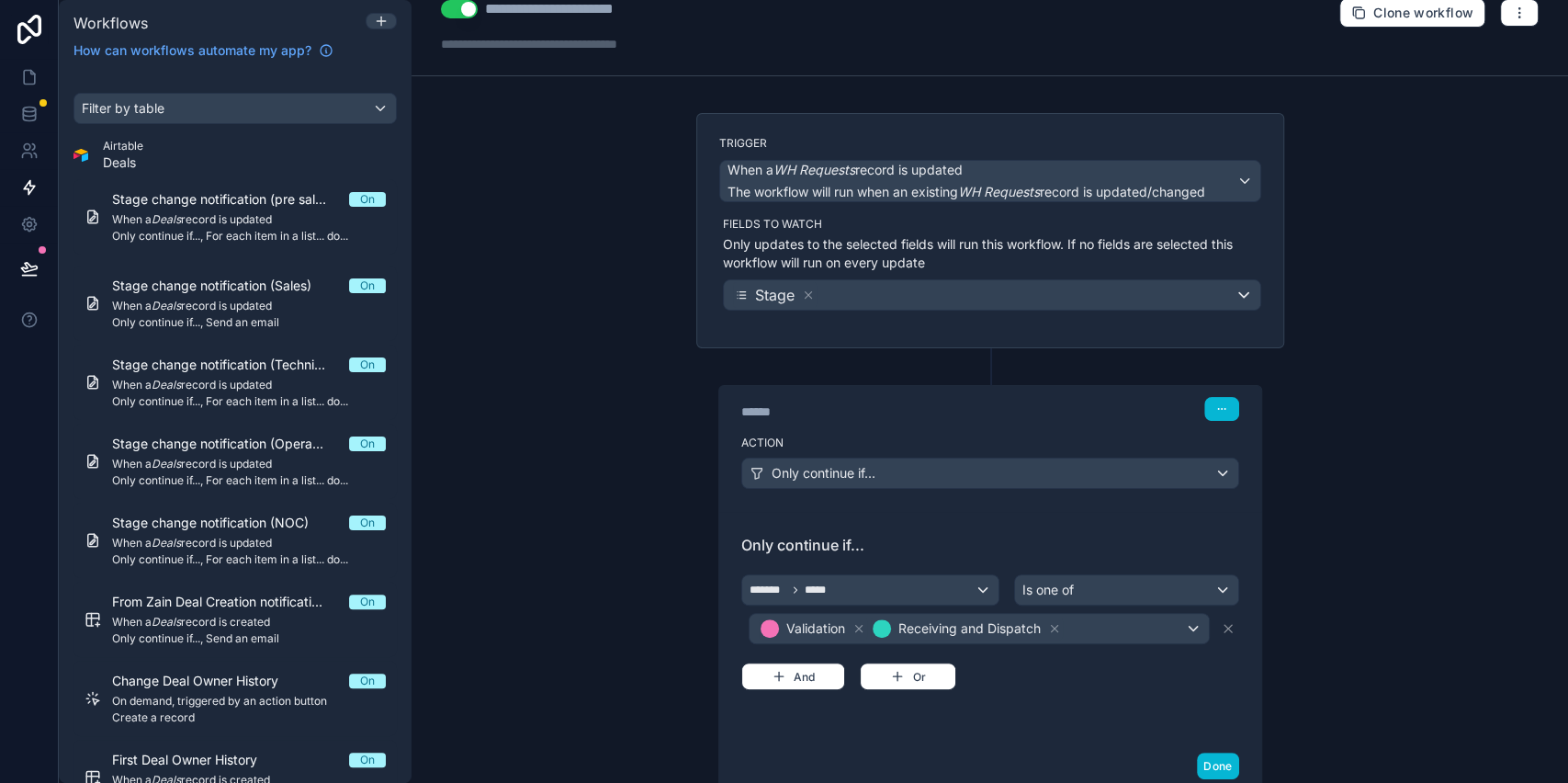
scroll to position [0, 0]
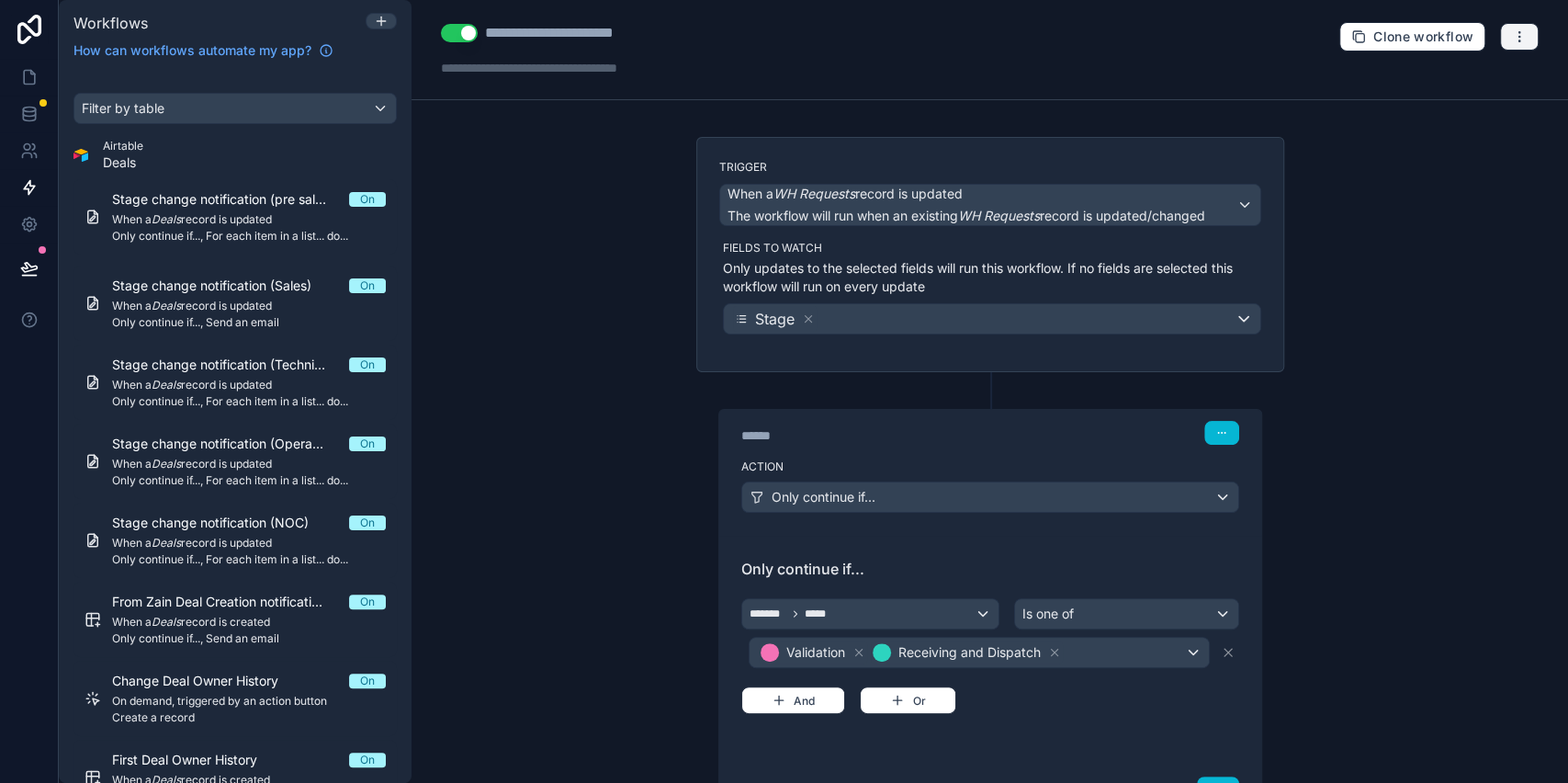
click at [1513, 31] on icon "button" at bounding box center [1520, 37] width 15 height 15
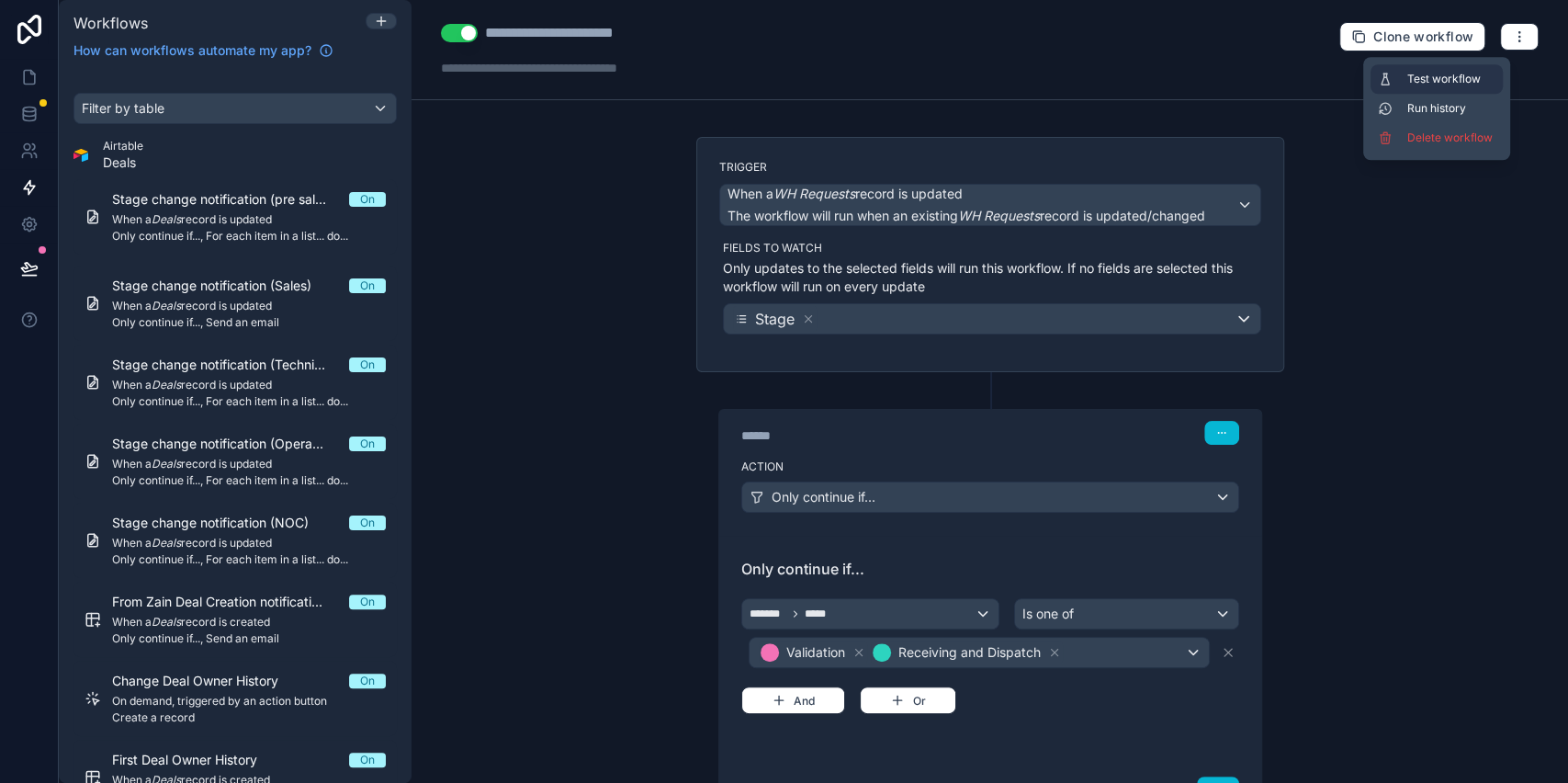
click at [1418, 87] on button "Test workflow" at bounding box center [1437, 79] width 132 height 30
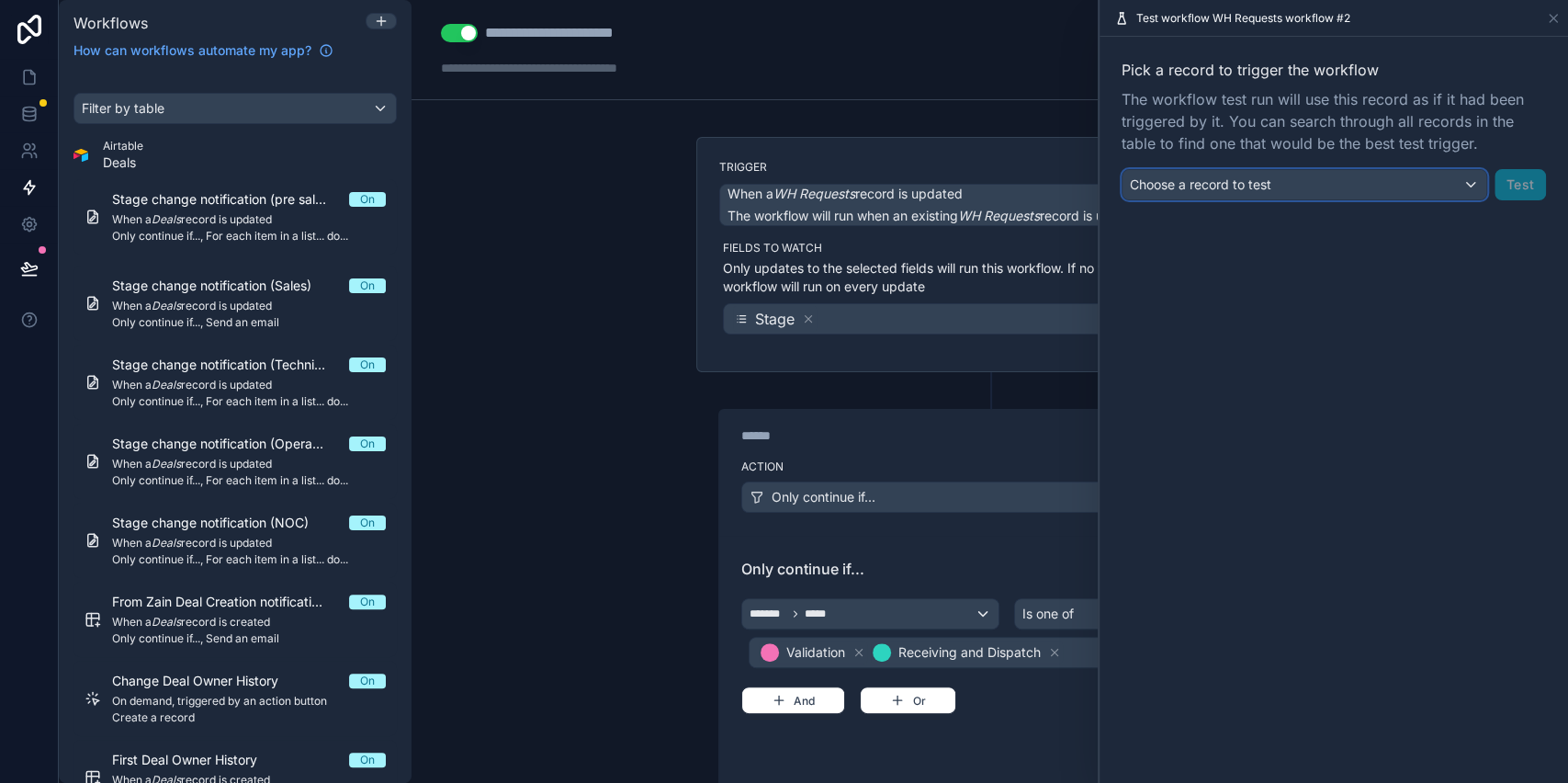
click at [1210, 195] on div "Choose a record to test" at bounding box center [1304, 185] width 364 height 30
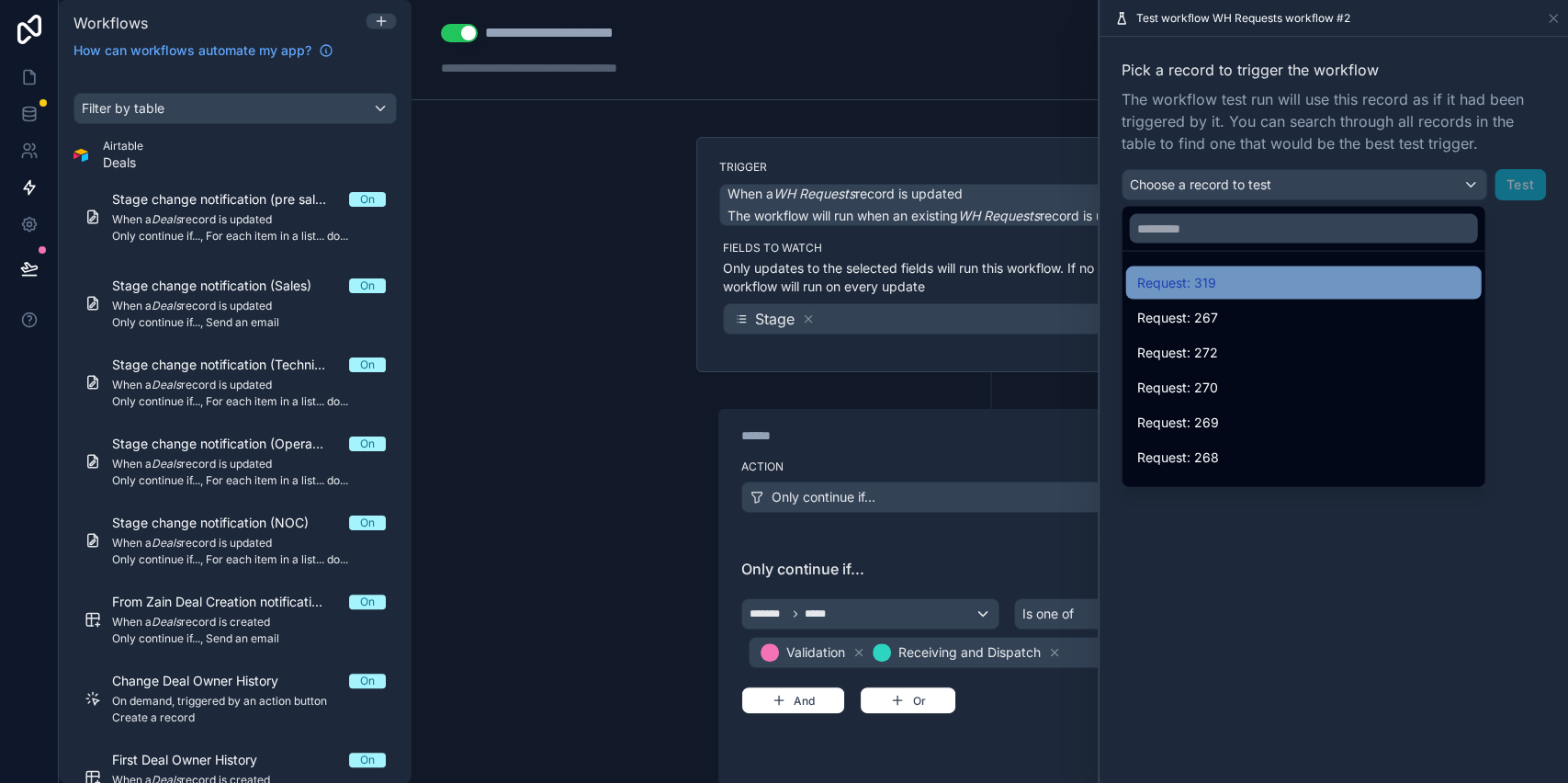
click at [1213, 278] on span "Request: 319" at bounding box center [1176, 282] width 79 height 22
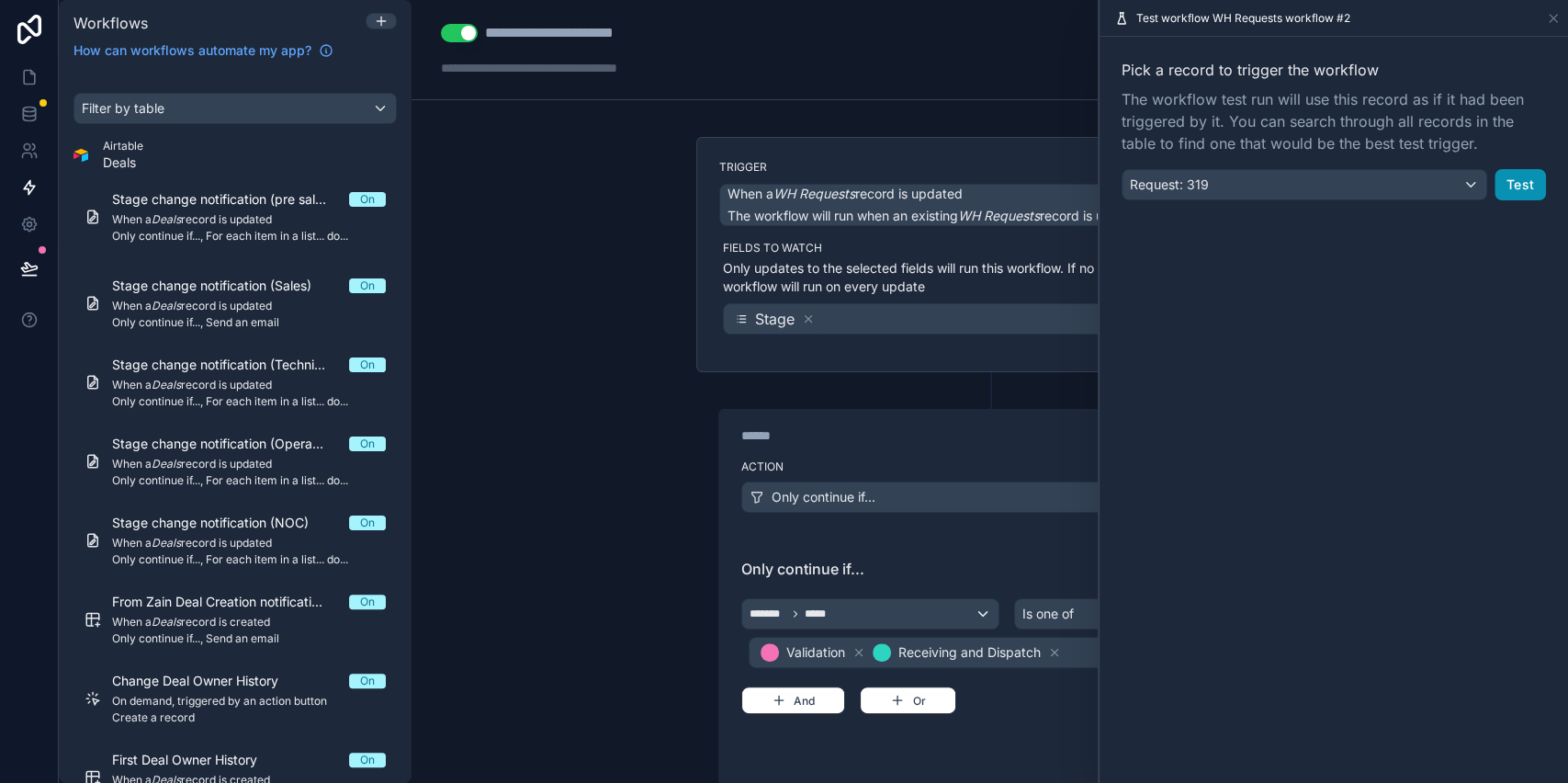
click at [1526, 174] on button "Test" at bounding box center [1521, 185] width 51 height 32
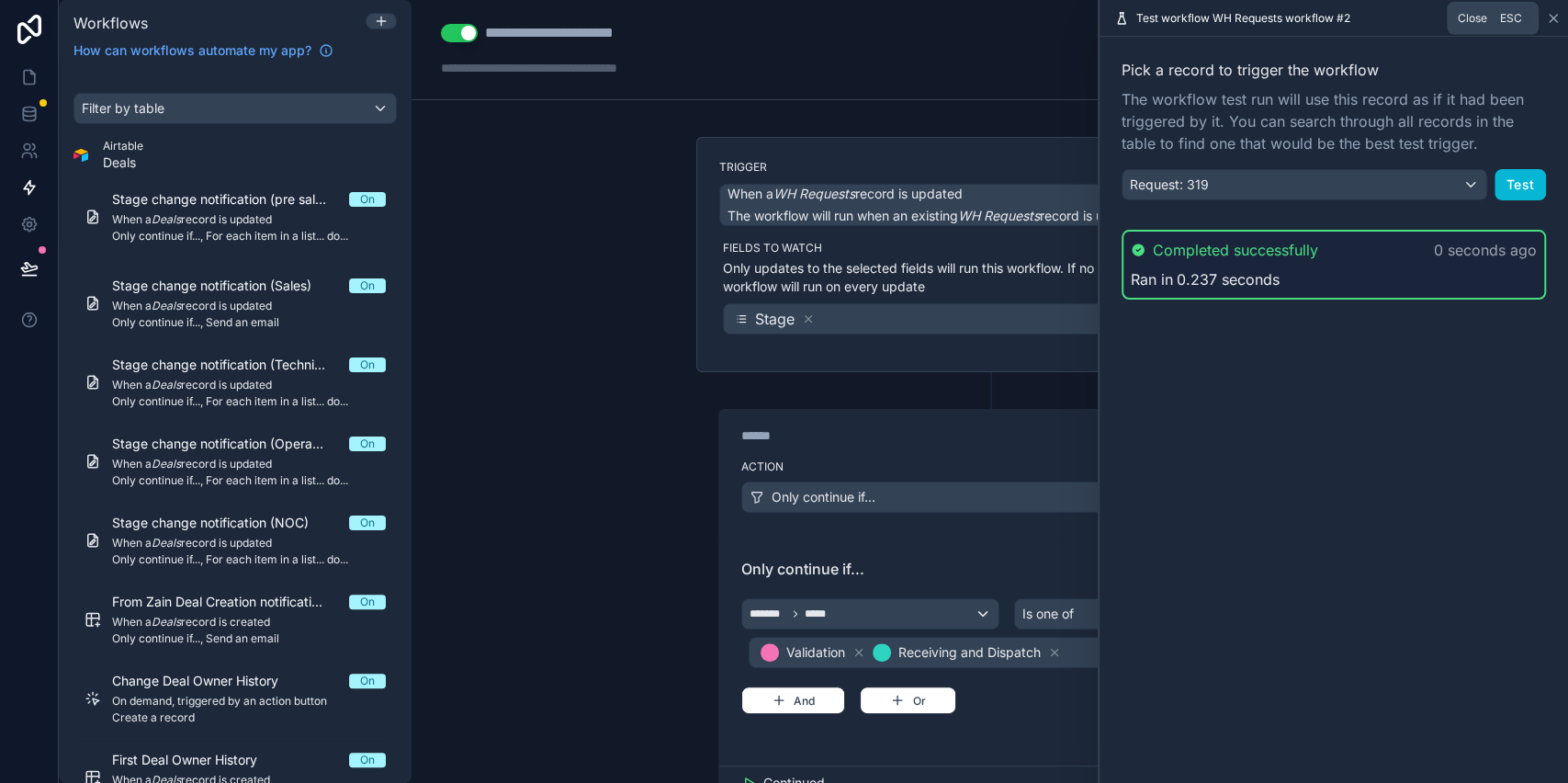
click at [1552, 17] on icon at bounding box center [1553, 18] width 7 height 7
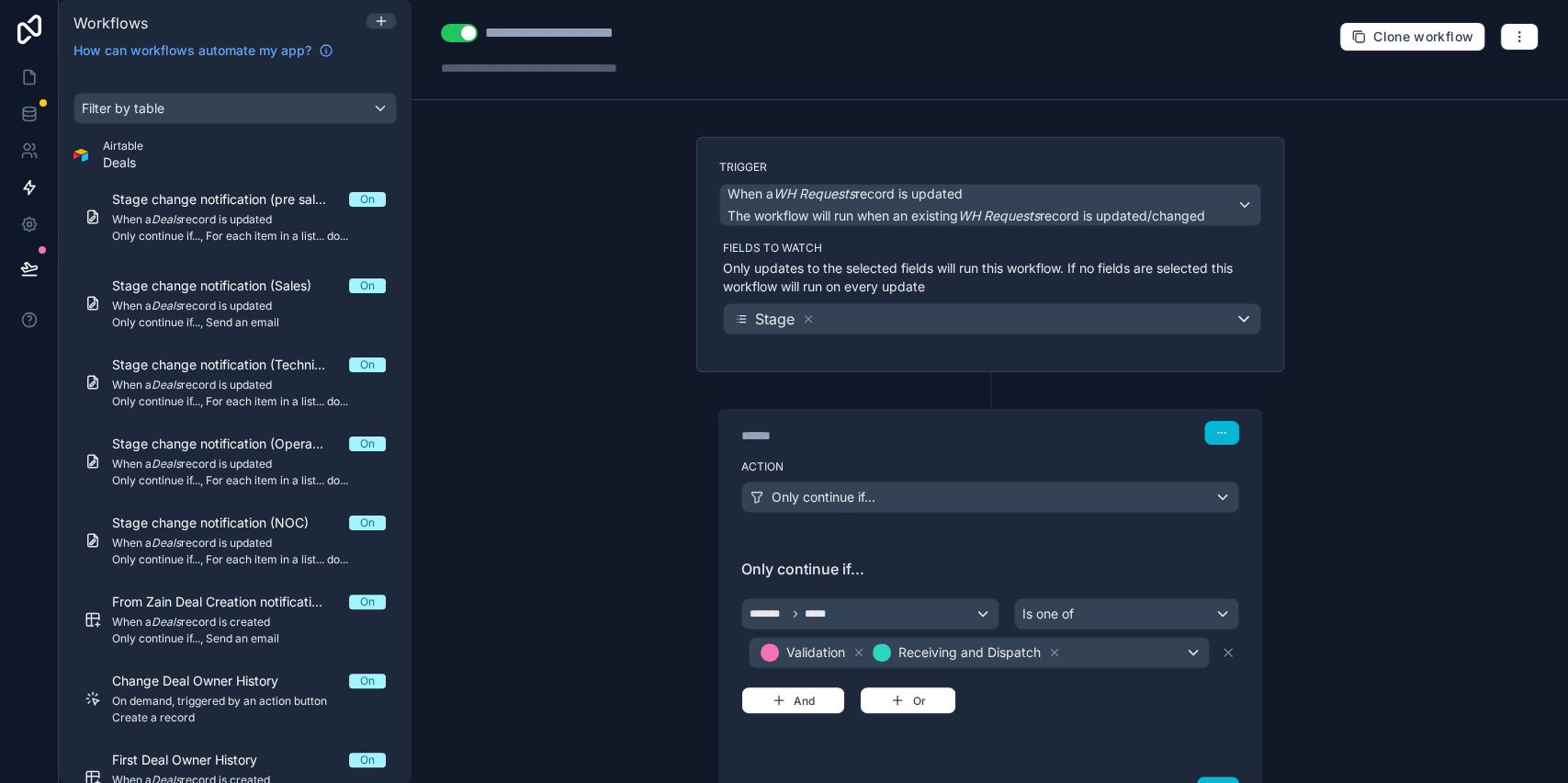
click at [1396, 265] on div "**********" at bounding box center [990, 391] width 1157 height 783
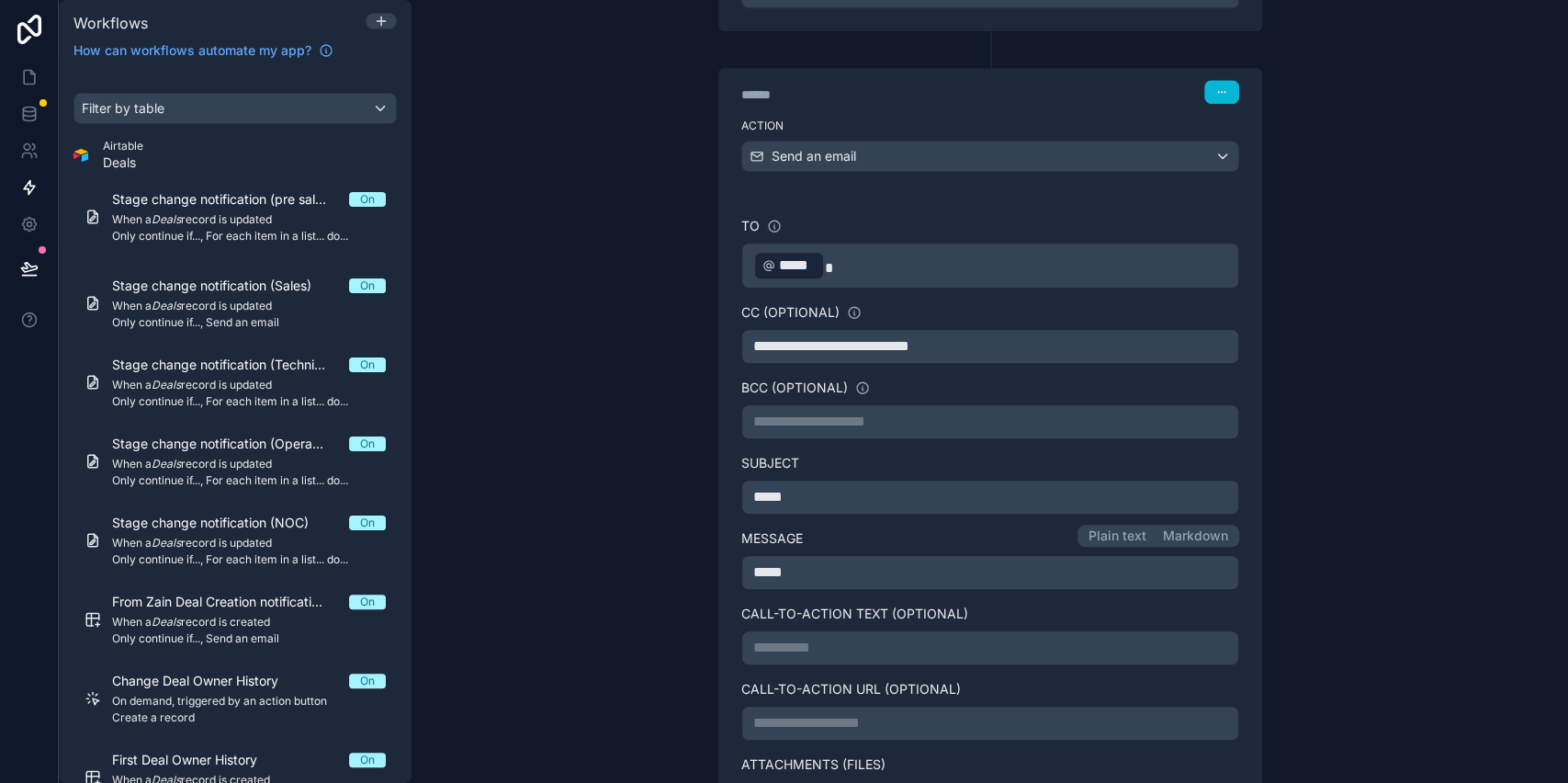
scroll to position [1169, 0]
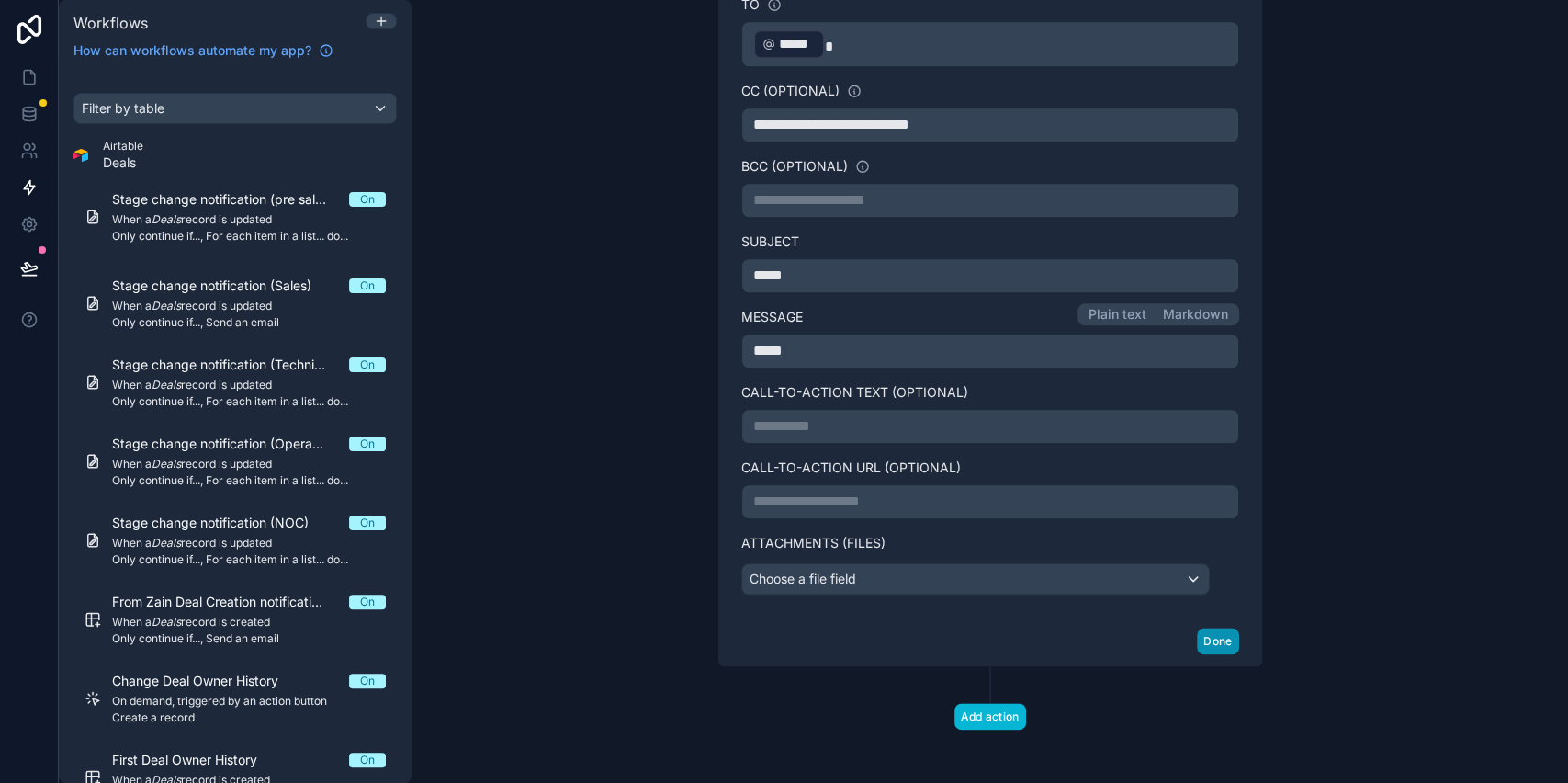
click at [1208, 634] on button "Done" at bounding box center [1218, 641] width 41 height 27
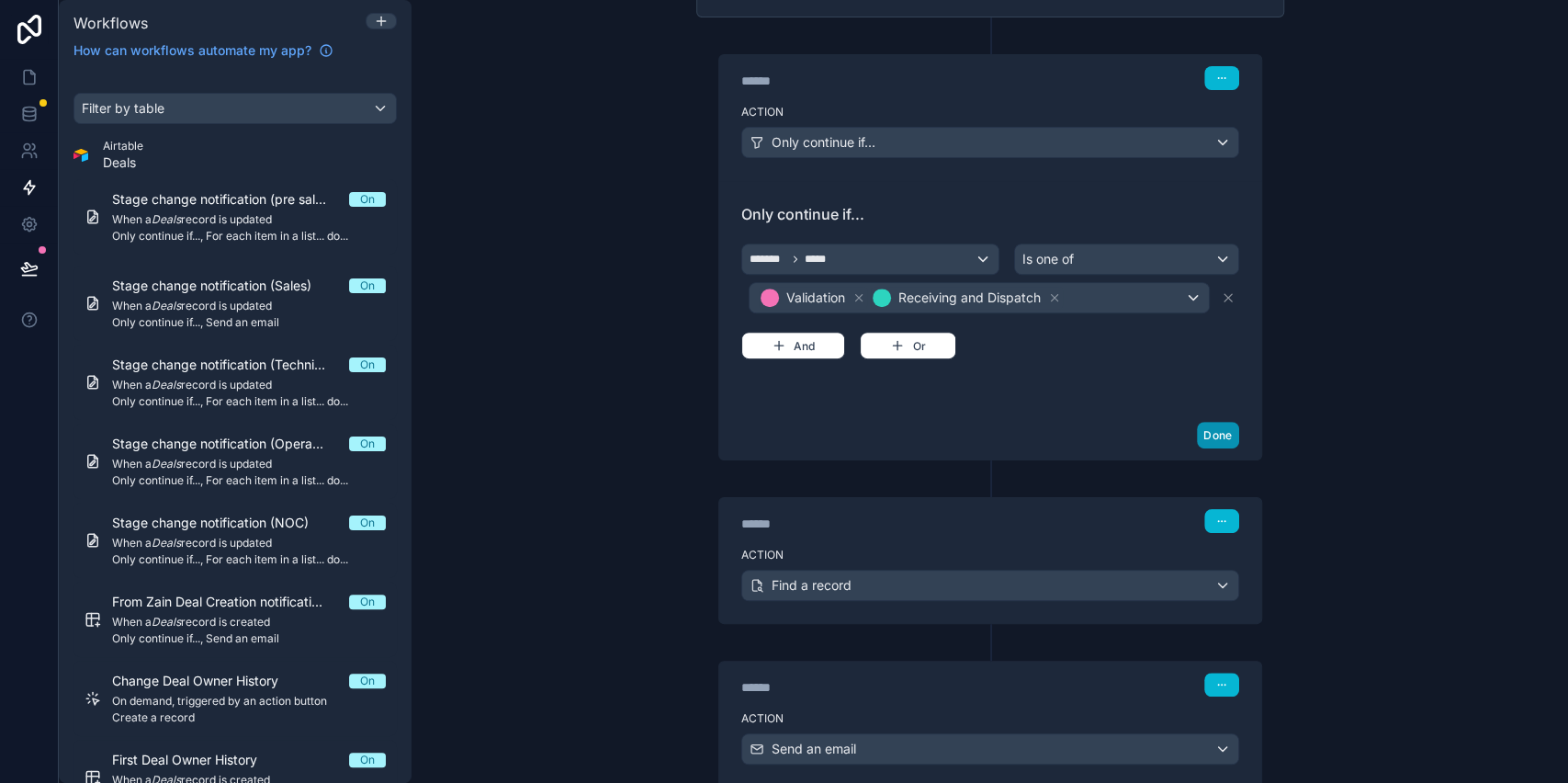
click at [1202, 439] on button "Done" at bounding box center [1218, 434] width 41 height 27
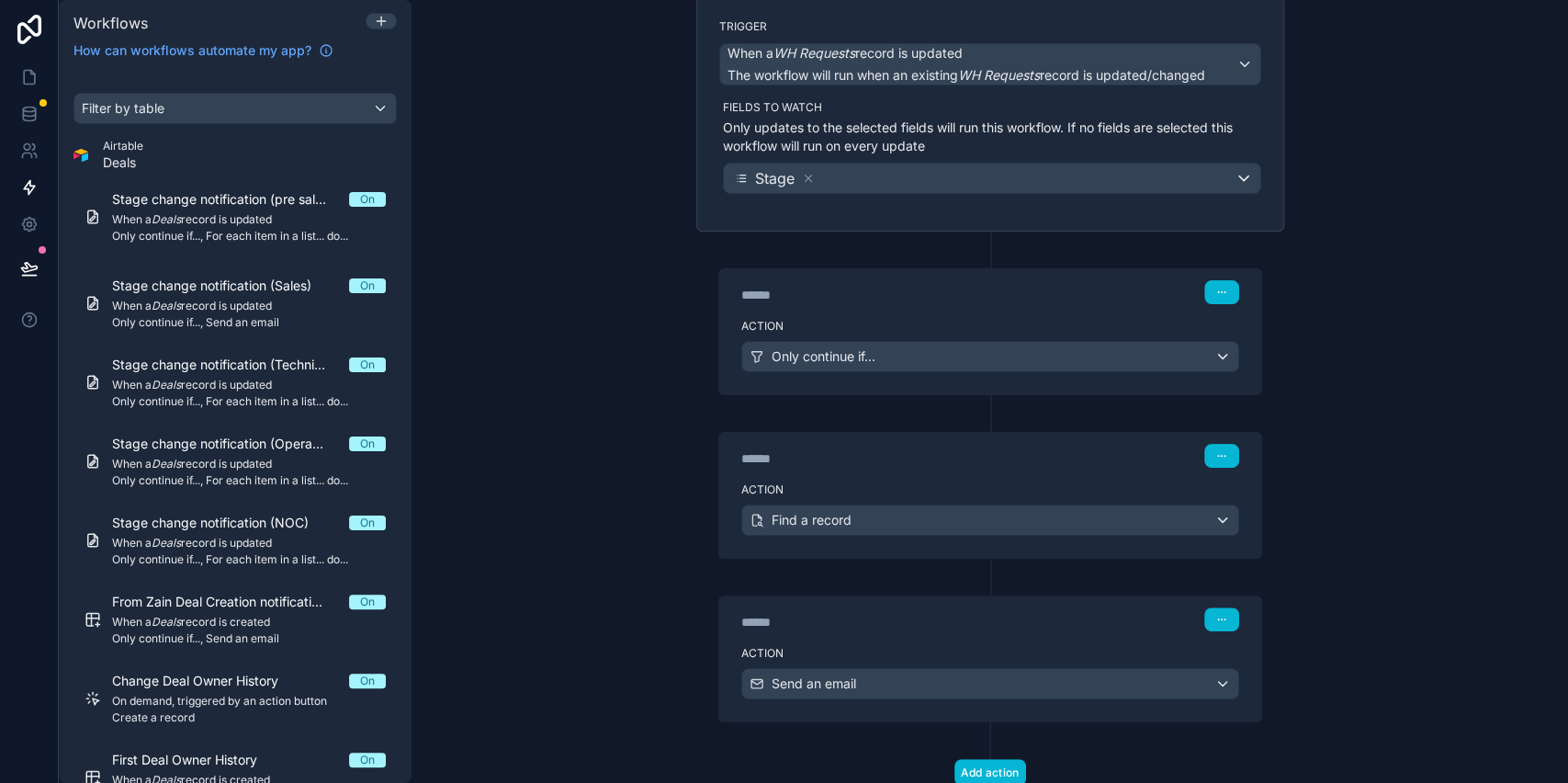
scroll to position [198, 0]
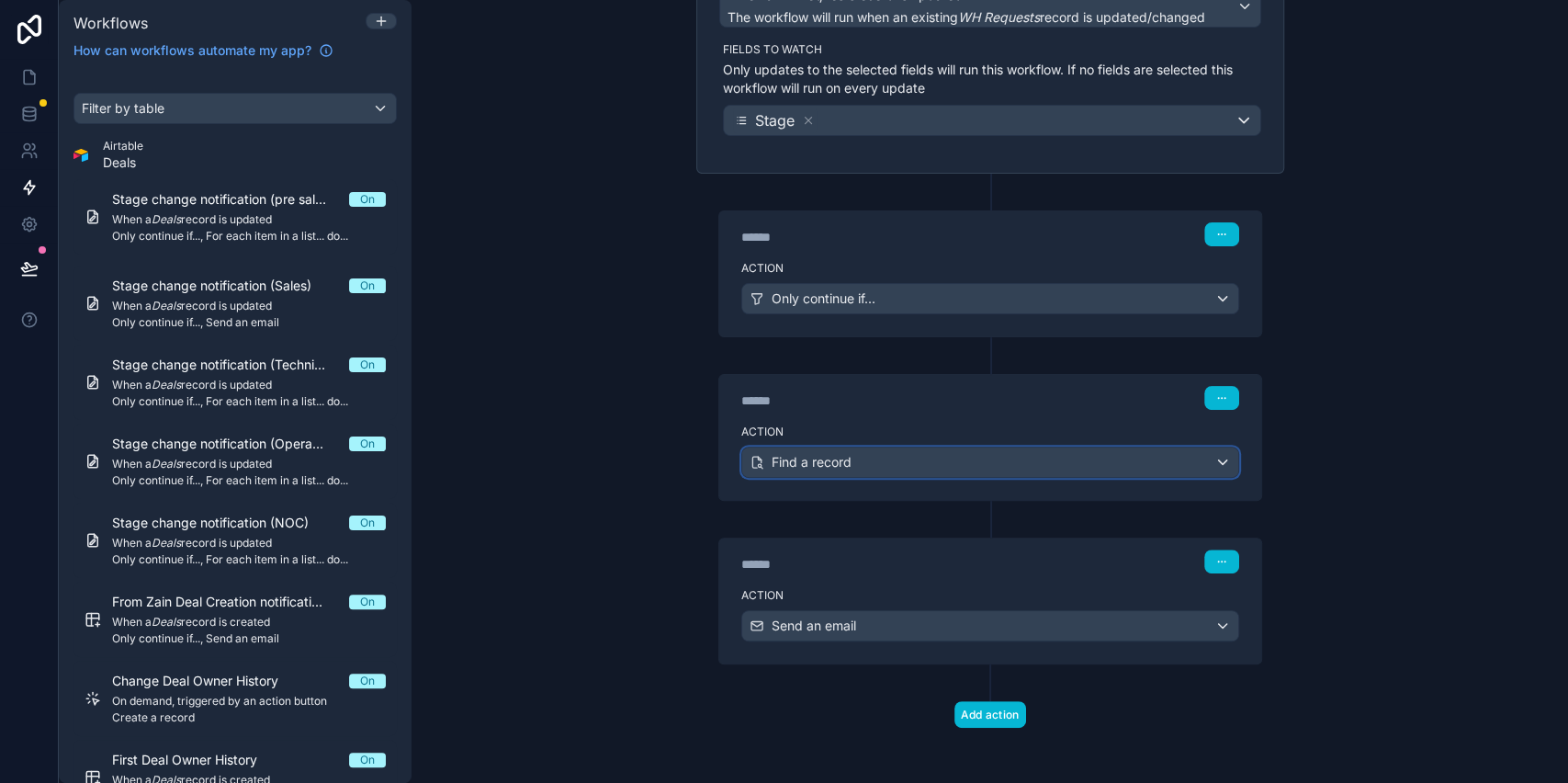
click at [803, 455] on span "Find a record" at bounding box center [812, 462] width 80 height 19
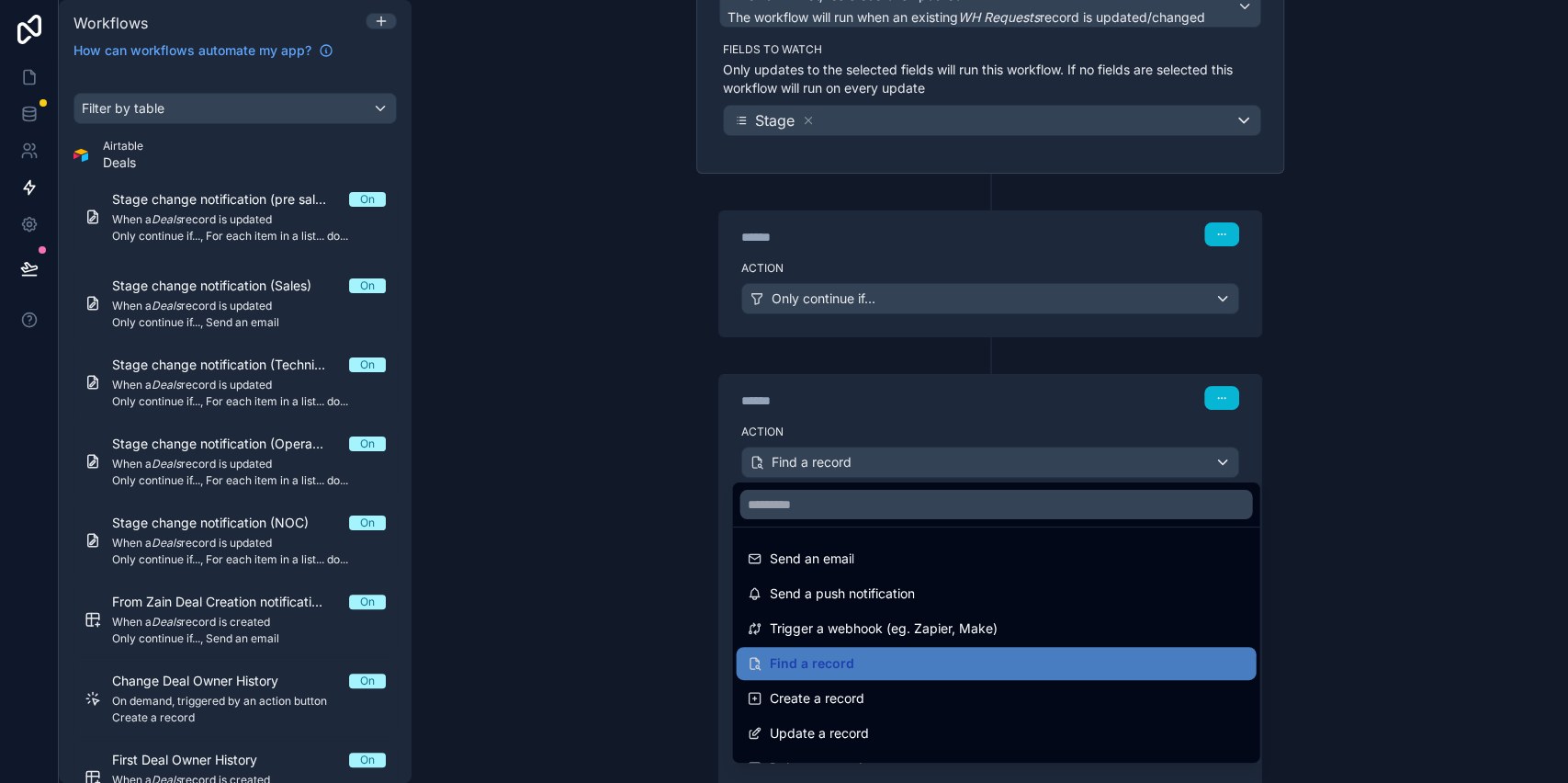
click at [803, 455] on div at bounding box center [784, 391] width 1568 height 783
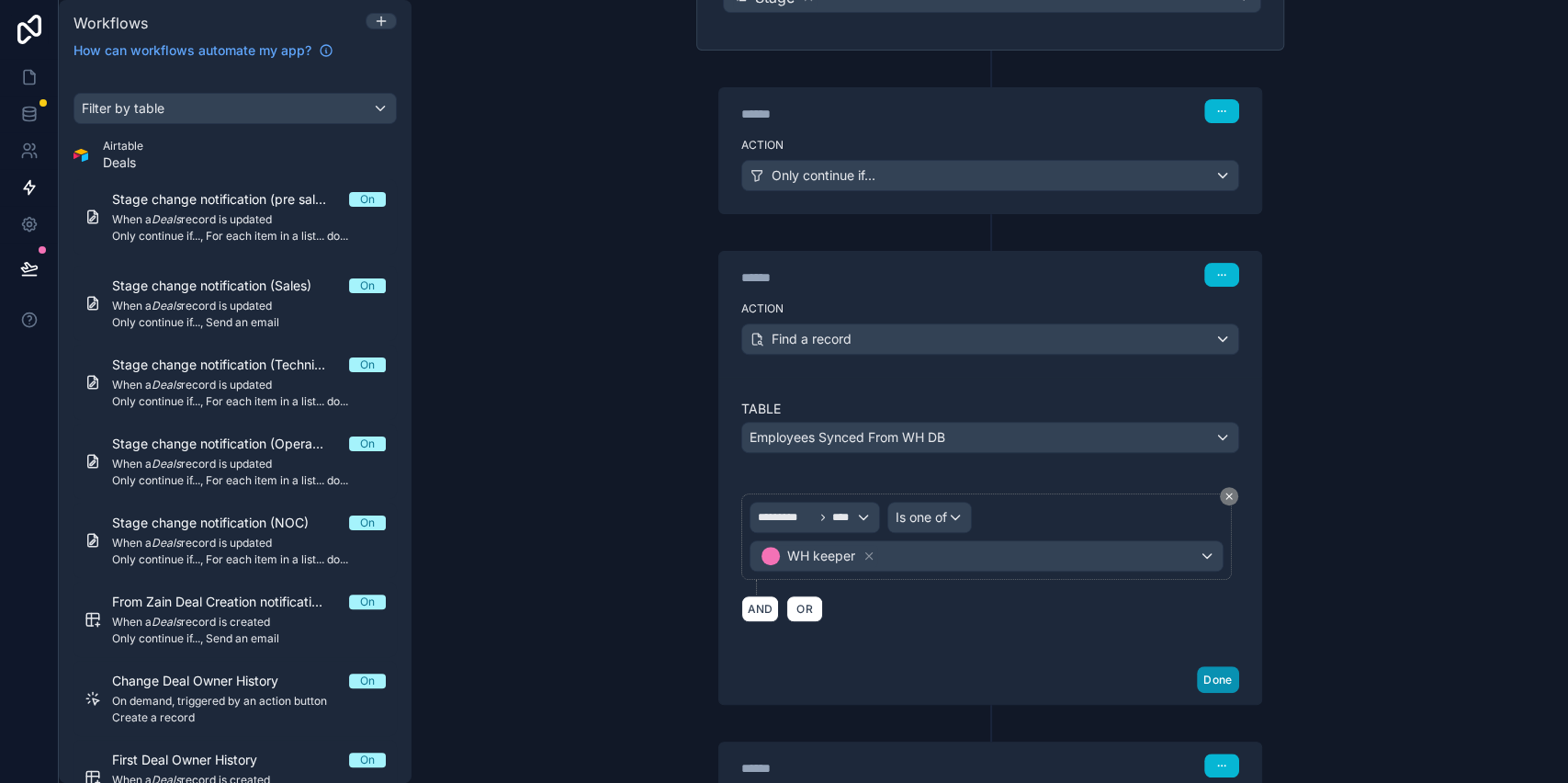
click at [1217, 672] on button "Done" at bounding box center [1218, 679] width 41 height 27
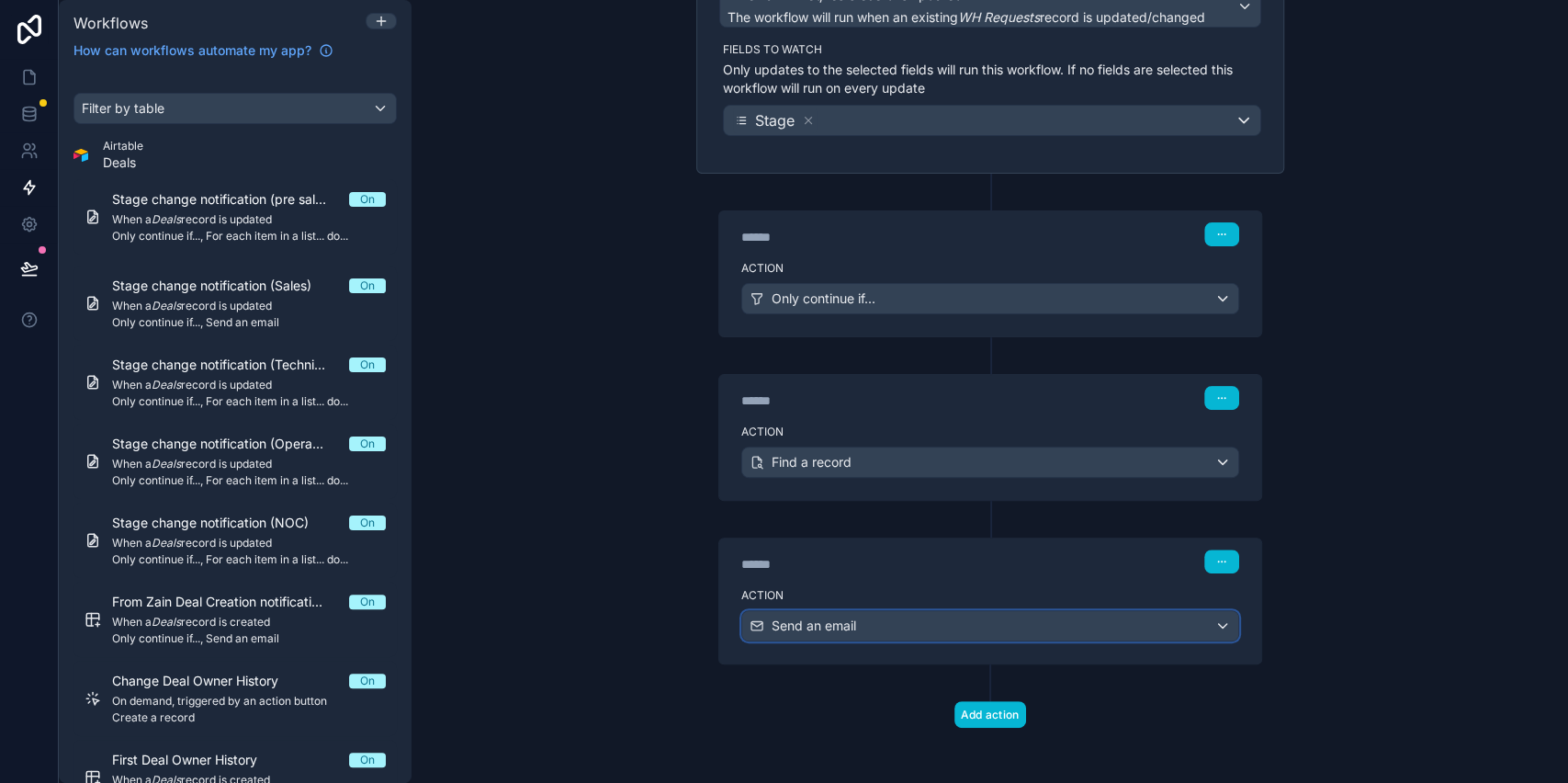
click at [1007, 627] on div "Send an email" at bounding box center [990, 626] width 497 height 30
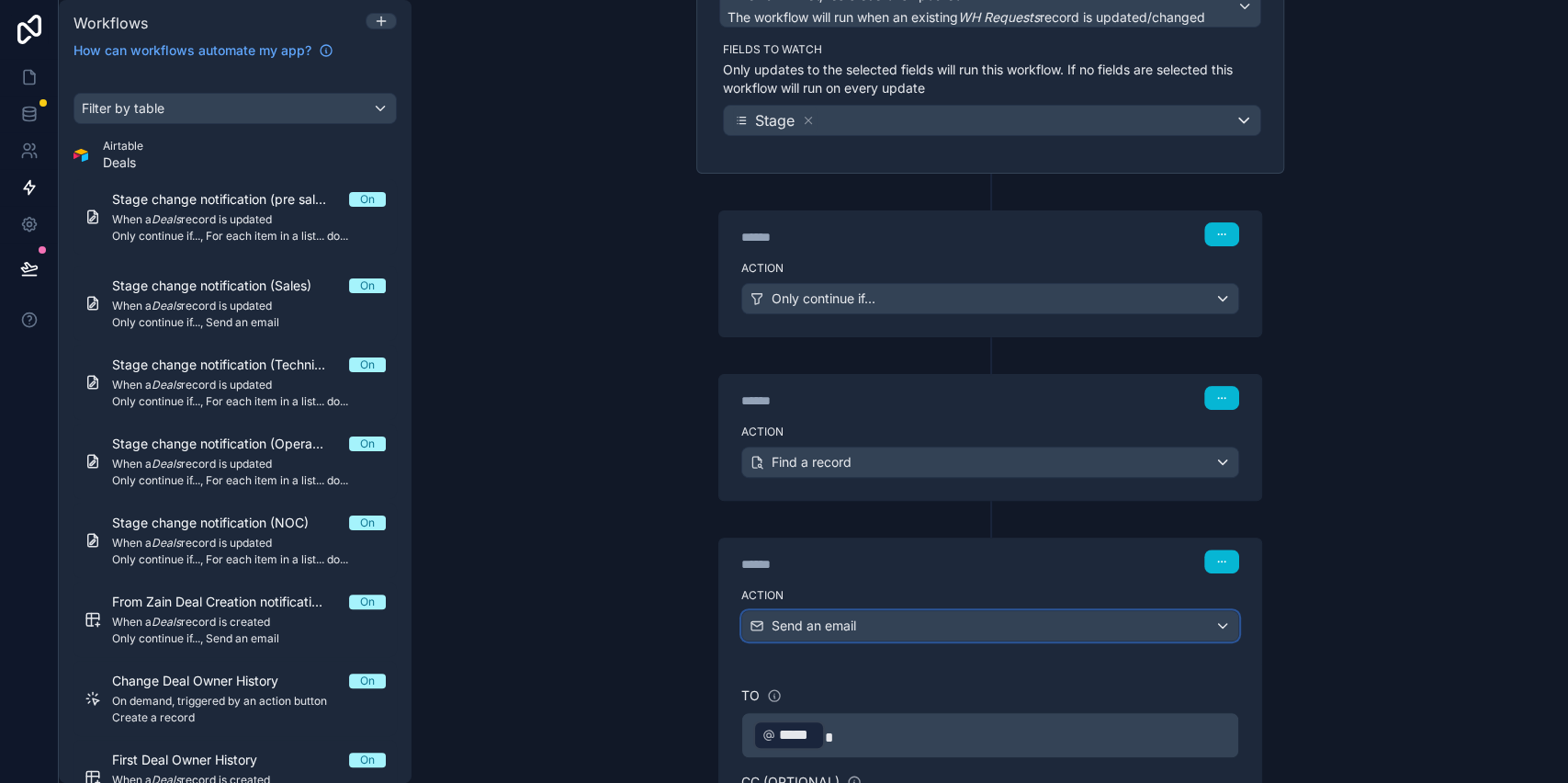
click at [1007, 627] on div "Send an email" at bounding box center [990, 626] width 497 height 30
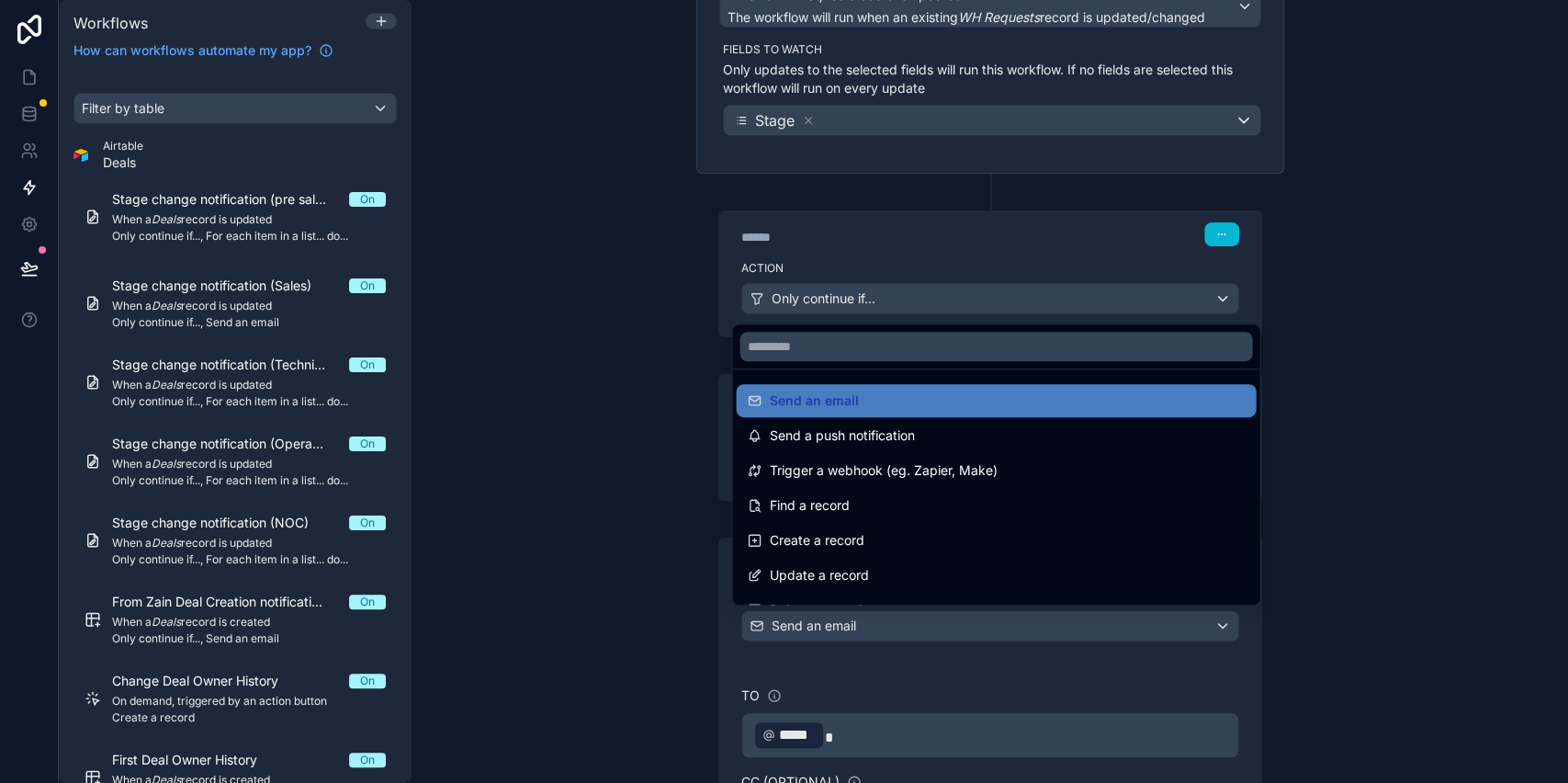
click at [925, 610] on div at bounding box center [784, 391] width 1568 height 783
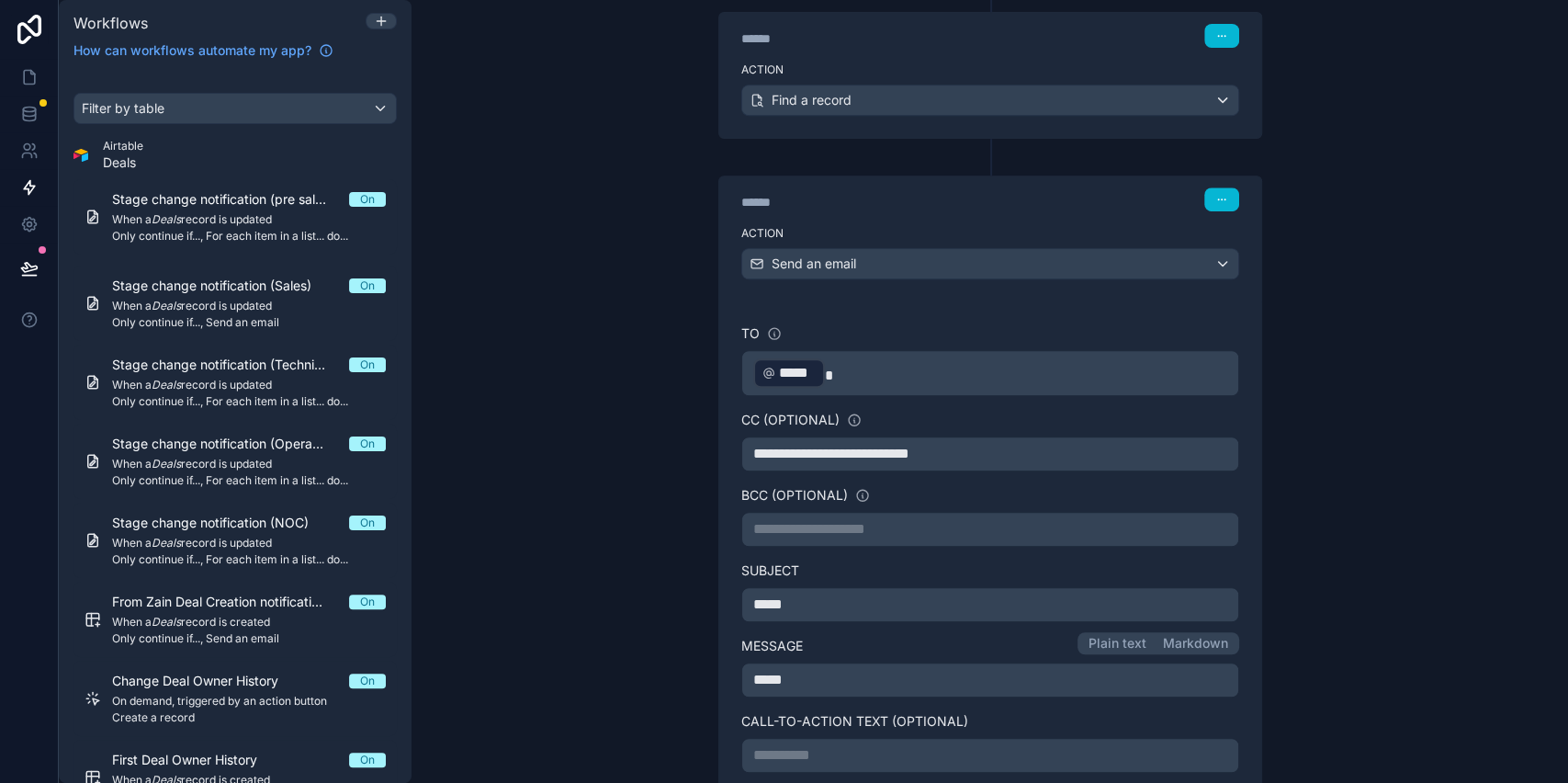
scroll to position [566, 0]
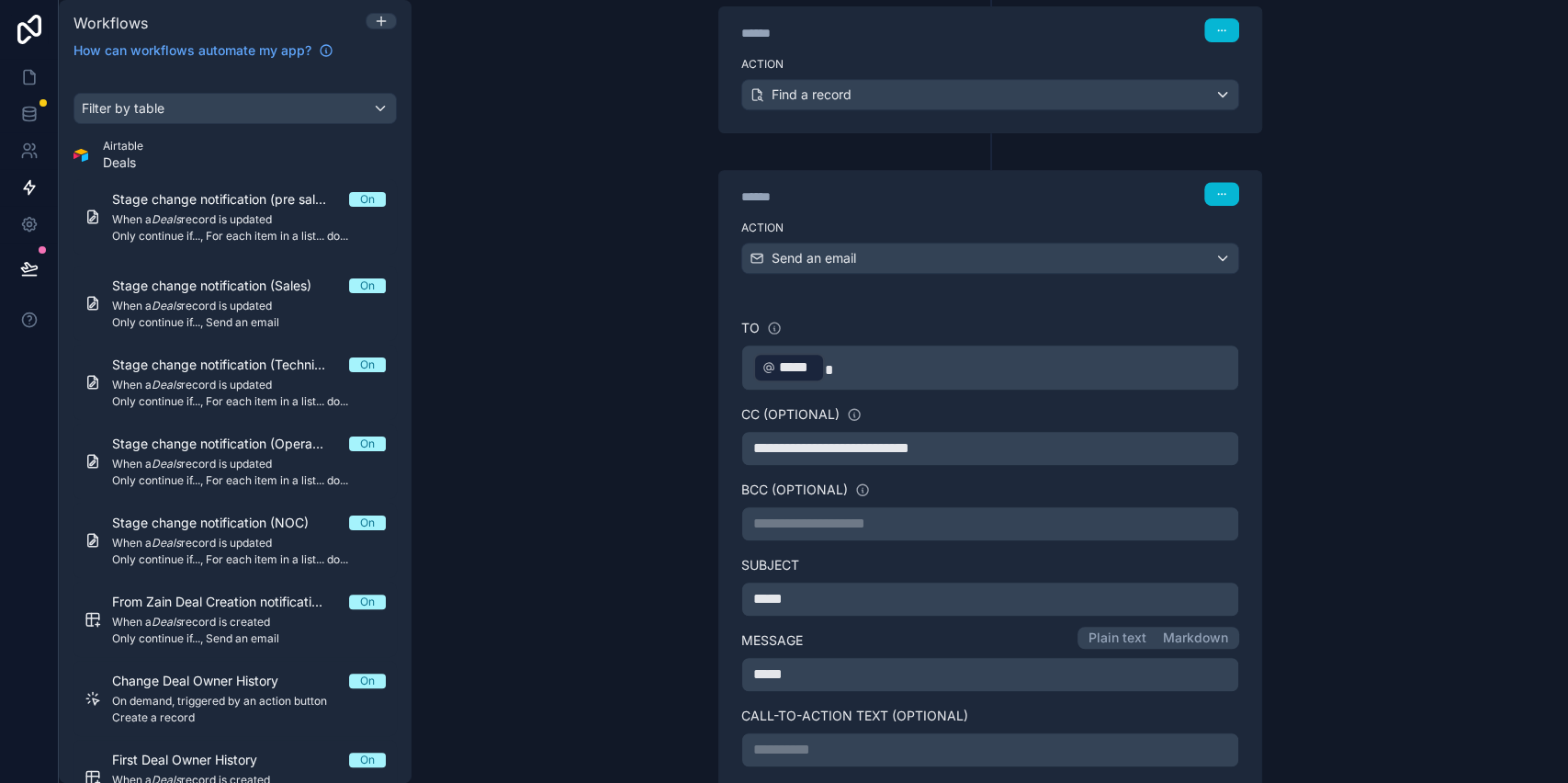
click at [761, 450] on span "**********" at bounding box center [831, 448] width 156 height 14
click at [837, 448] on span "**********" at bounding box center [831, 448] width 156 height 14
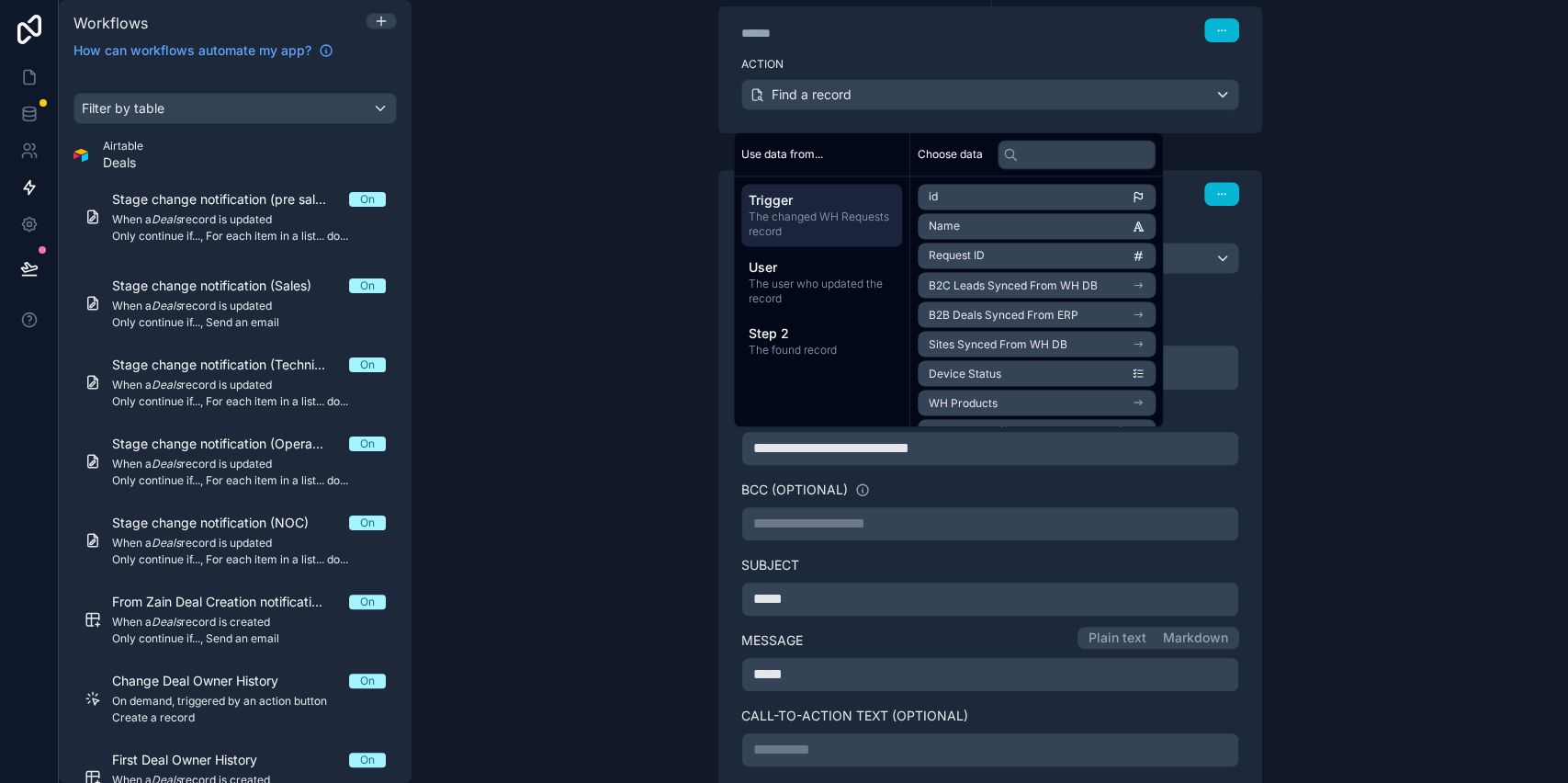
click at [592, 421] on div "**********" at bounding box center [990, 391] width 1157 height 783
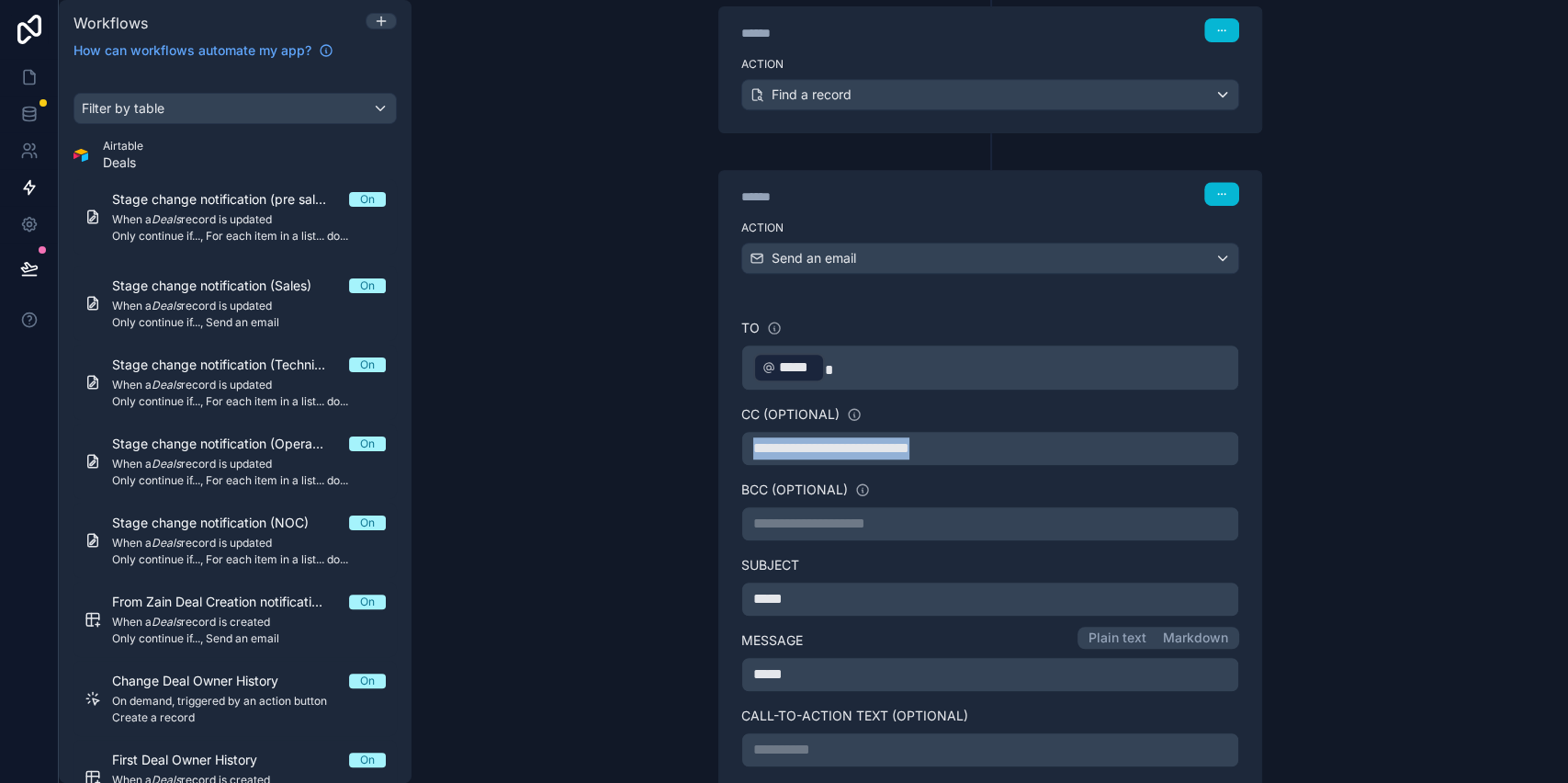
drag, startPoint x: 982, startPoint y: 444, endPoint x: 734, endPoint y: 441, distance: 248.0
click at [742, 441] on div "**********" at bounding box center [990, 447] width 498 height 35
click at [667, 440] on div "**********" at bounding box center [990, 391] width 1157 height 783
click at [862, 364] on p "﻿ ***** ﻿" at bounding box center [990, 367] width 474 height 34
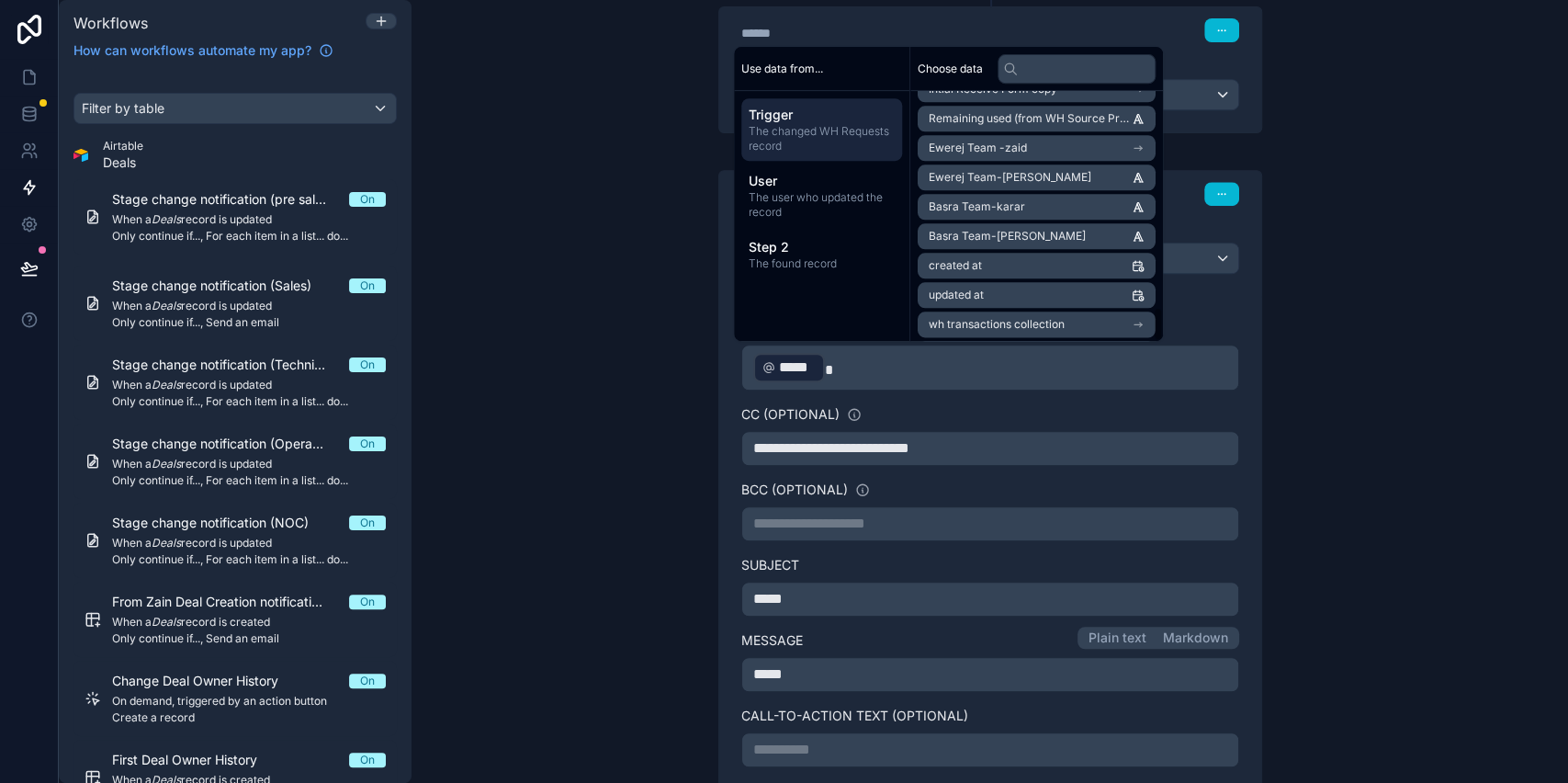
scroll to position [1584, 0]
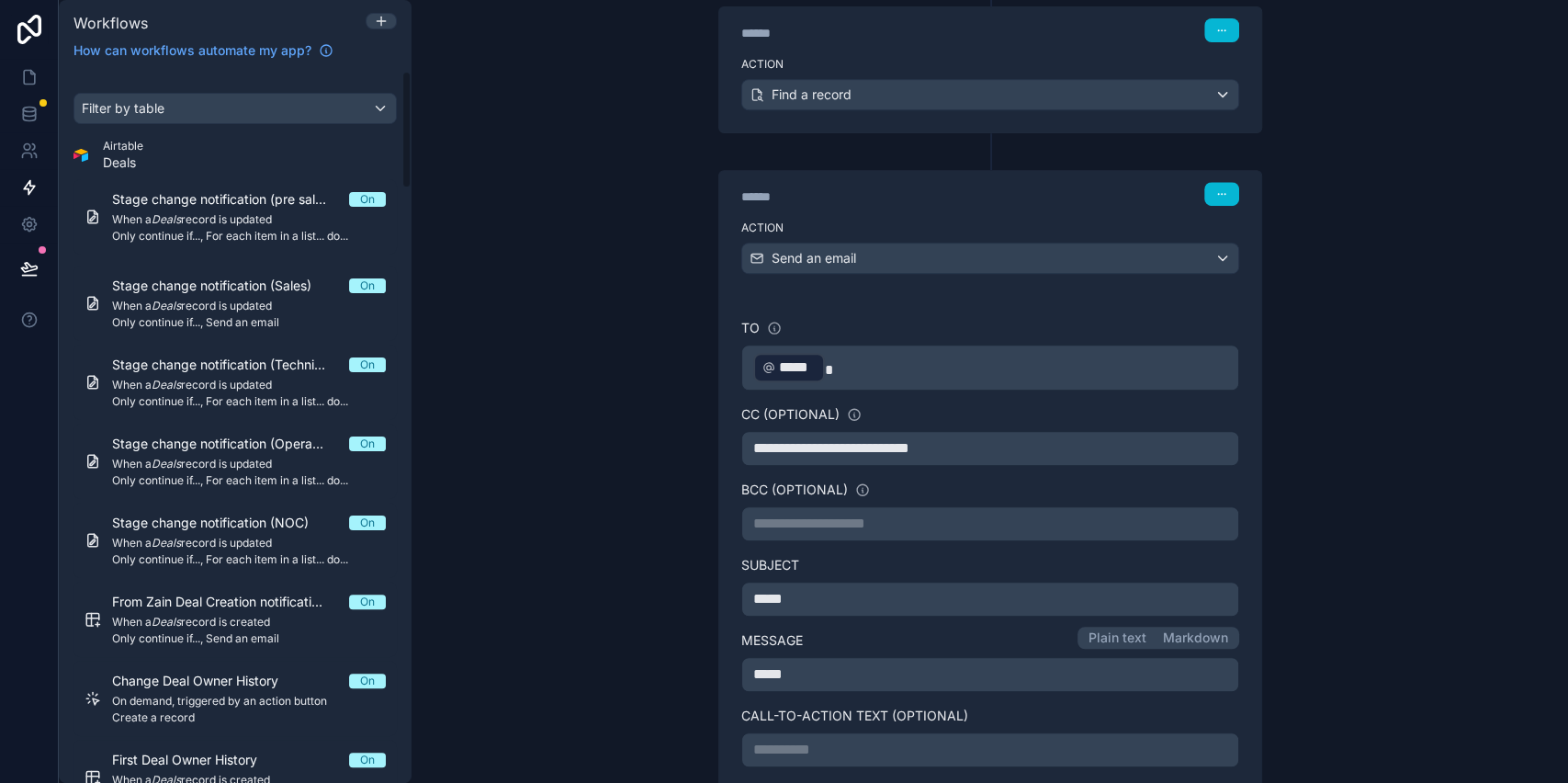
click at [604, 447] on div "**********" at bounding box center [990, 391] width 1157 height 783
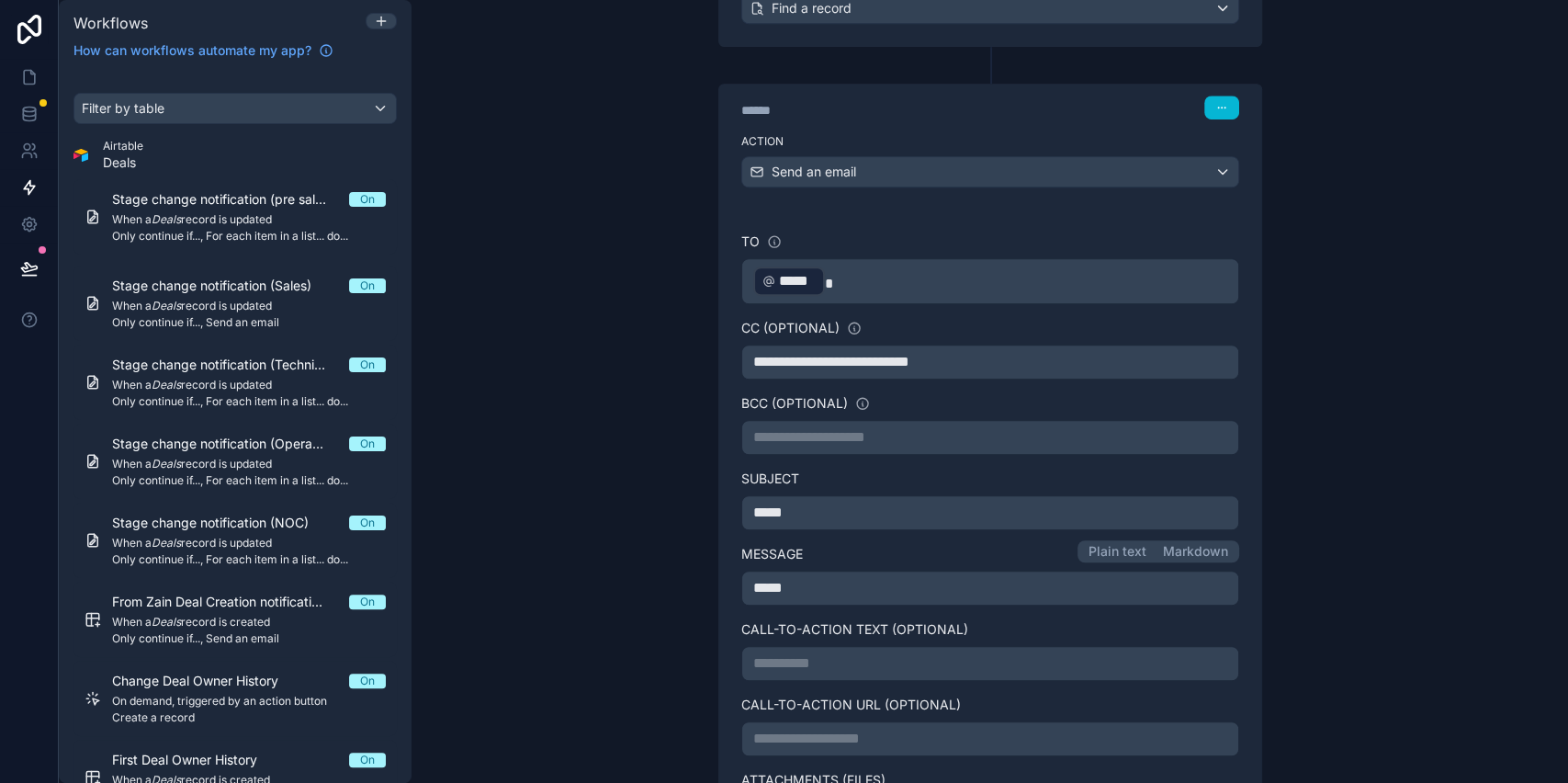
scroll to position [522, 0]
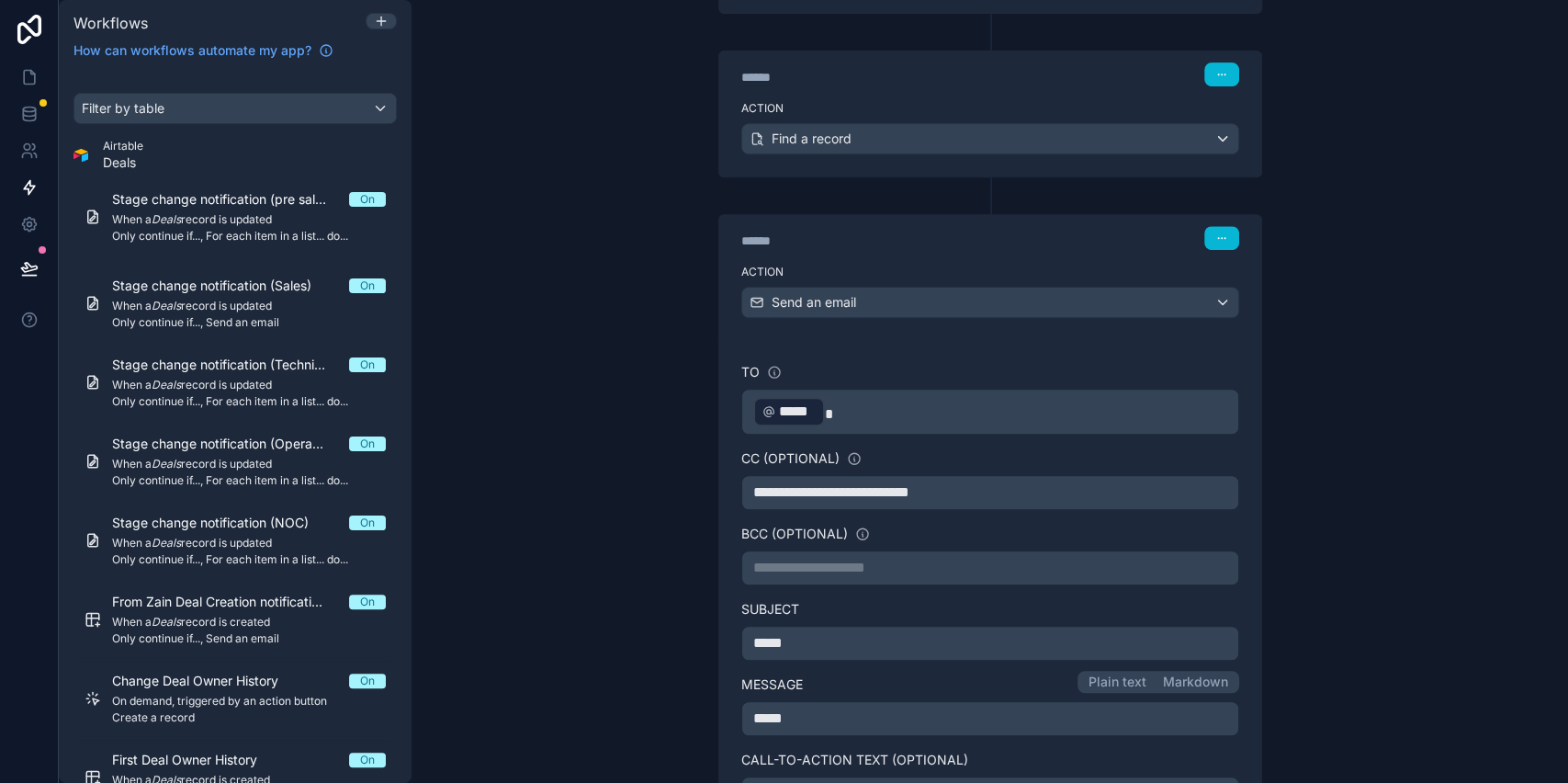
click at [830, 410] on p "﻿ ***** ﻿" at bounding box center [990, 412] width 474 height 34
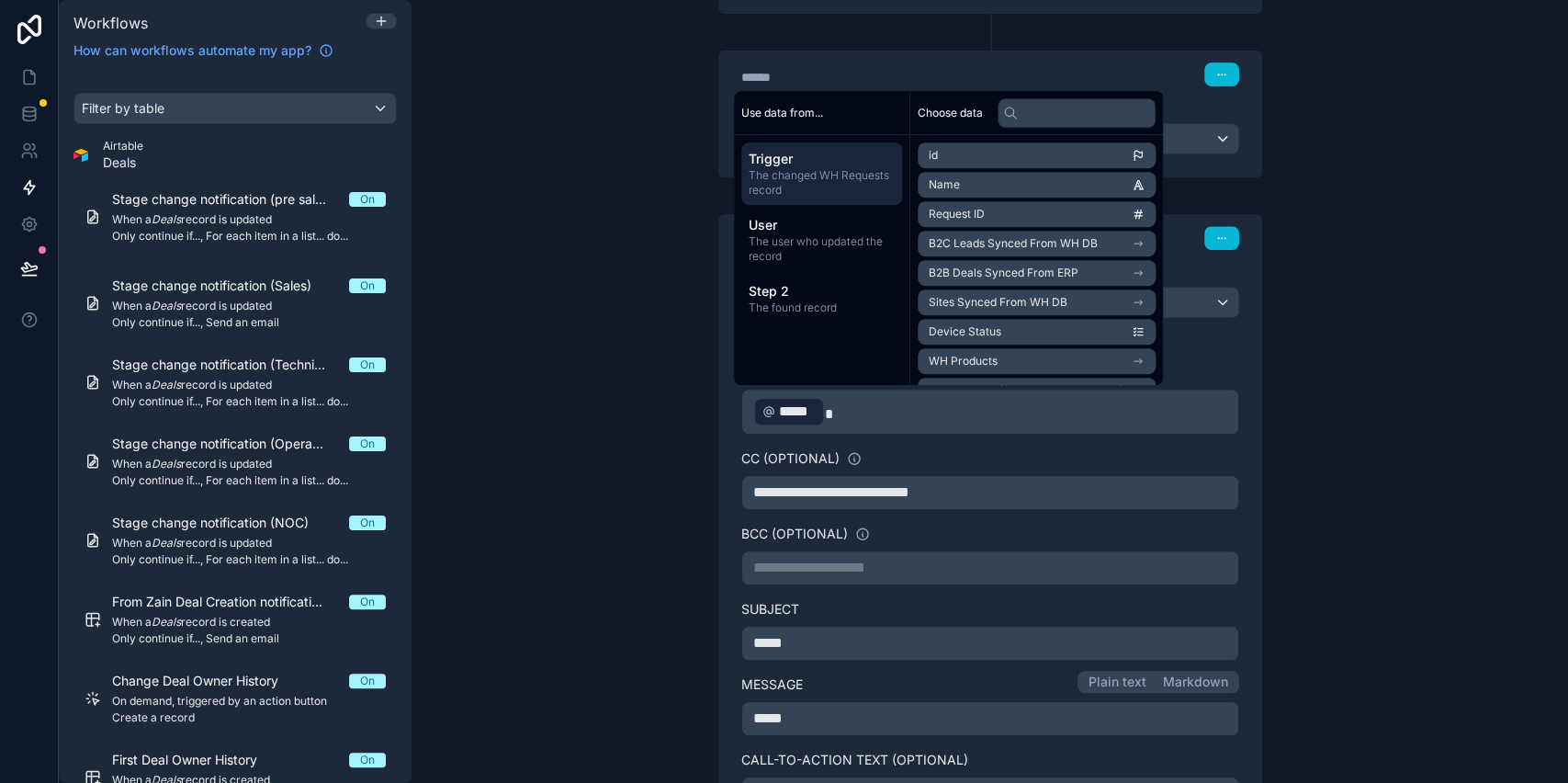
click at [569, 434] on div "**********" at bounding box center [990, 391] width 1157 height 783
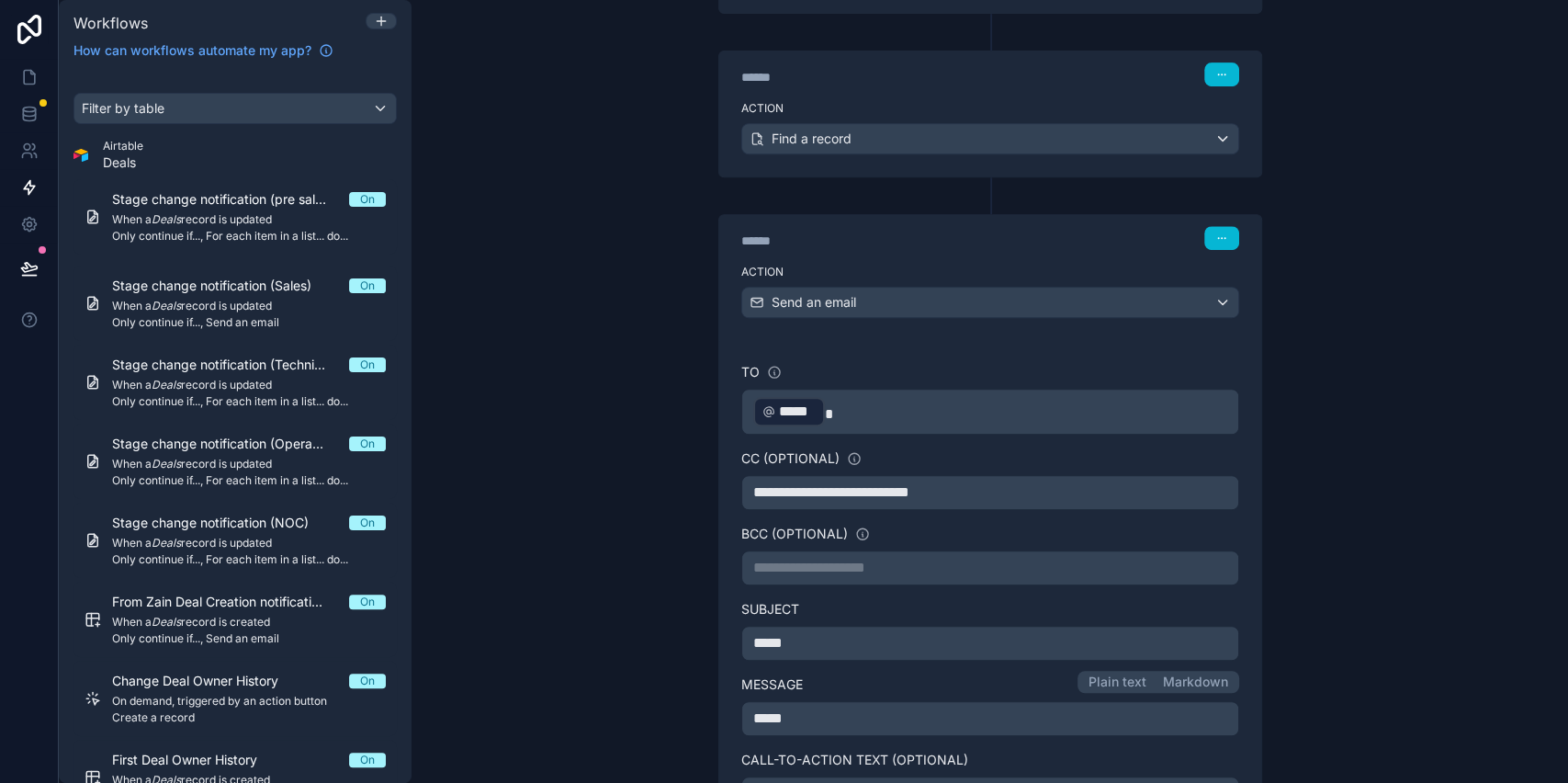
scroll to position [400, 0]
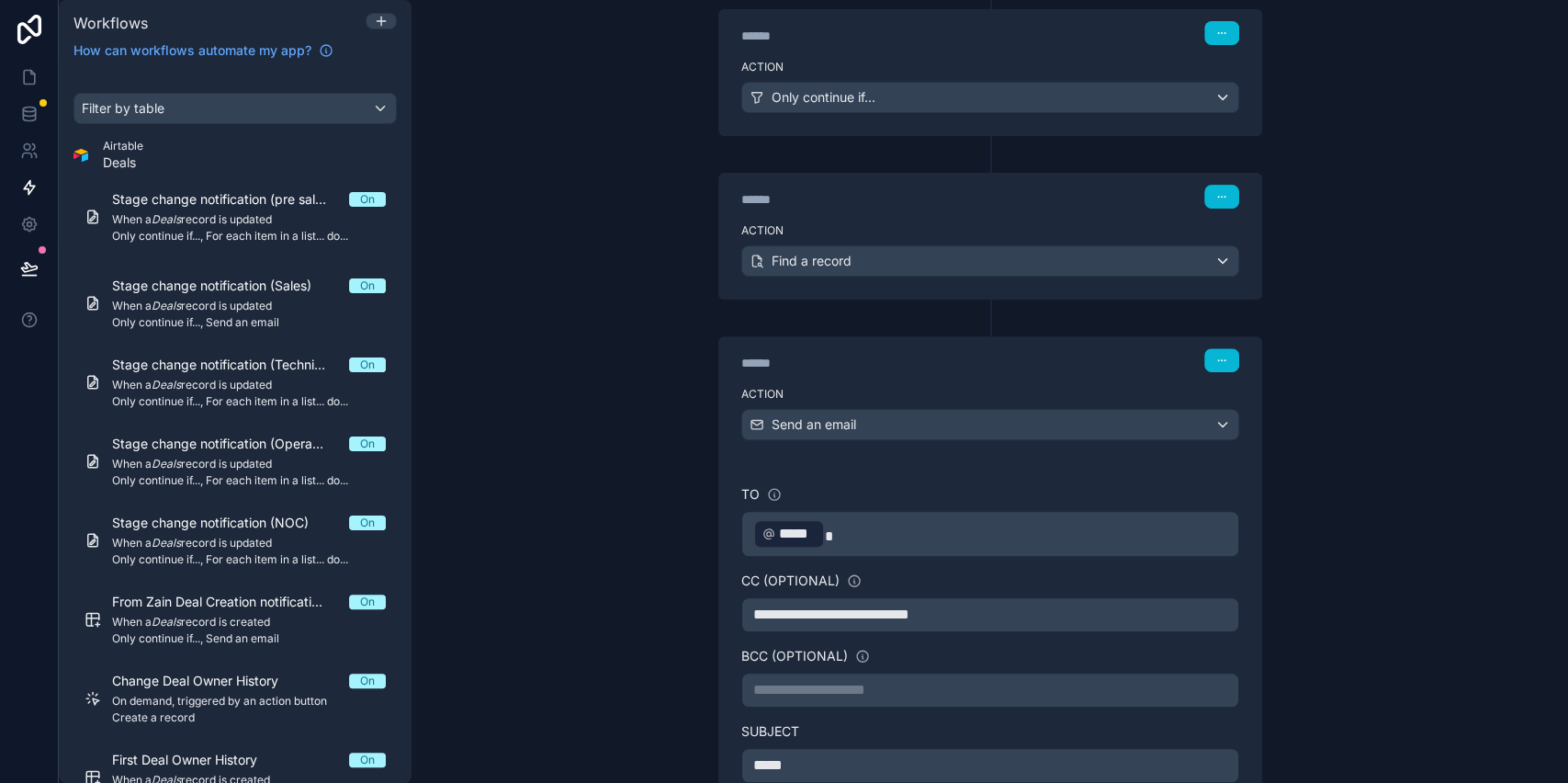
click at [829, 536] on p "﻿ ***** ﻿" at bounding box center [990, 534] width 474 height 34
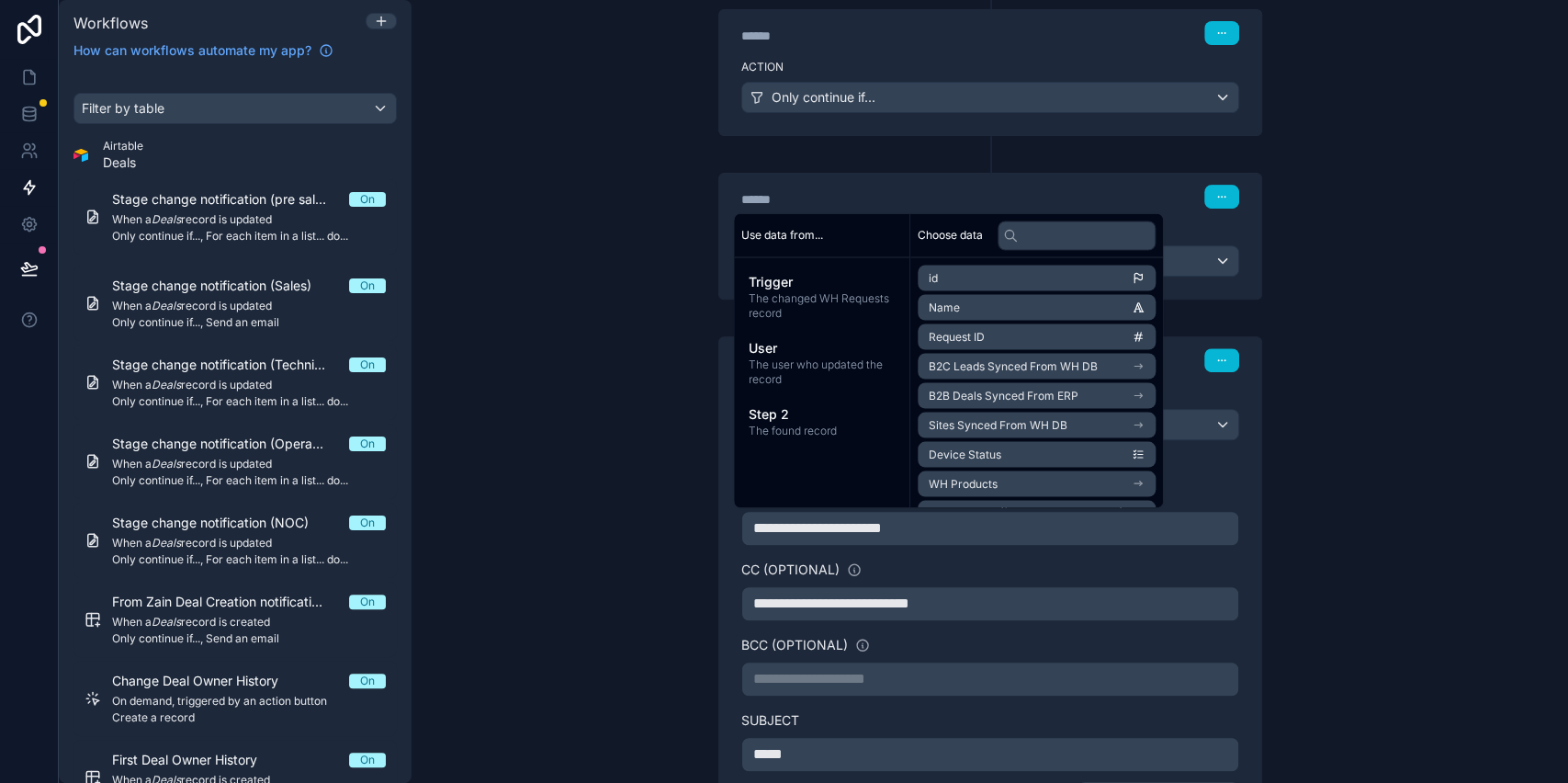
click at [1412, 351] on div "**********" at bounding box center [990, 391] width 1157 height 783
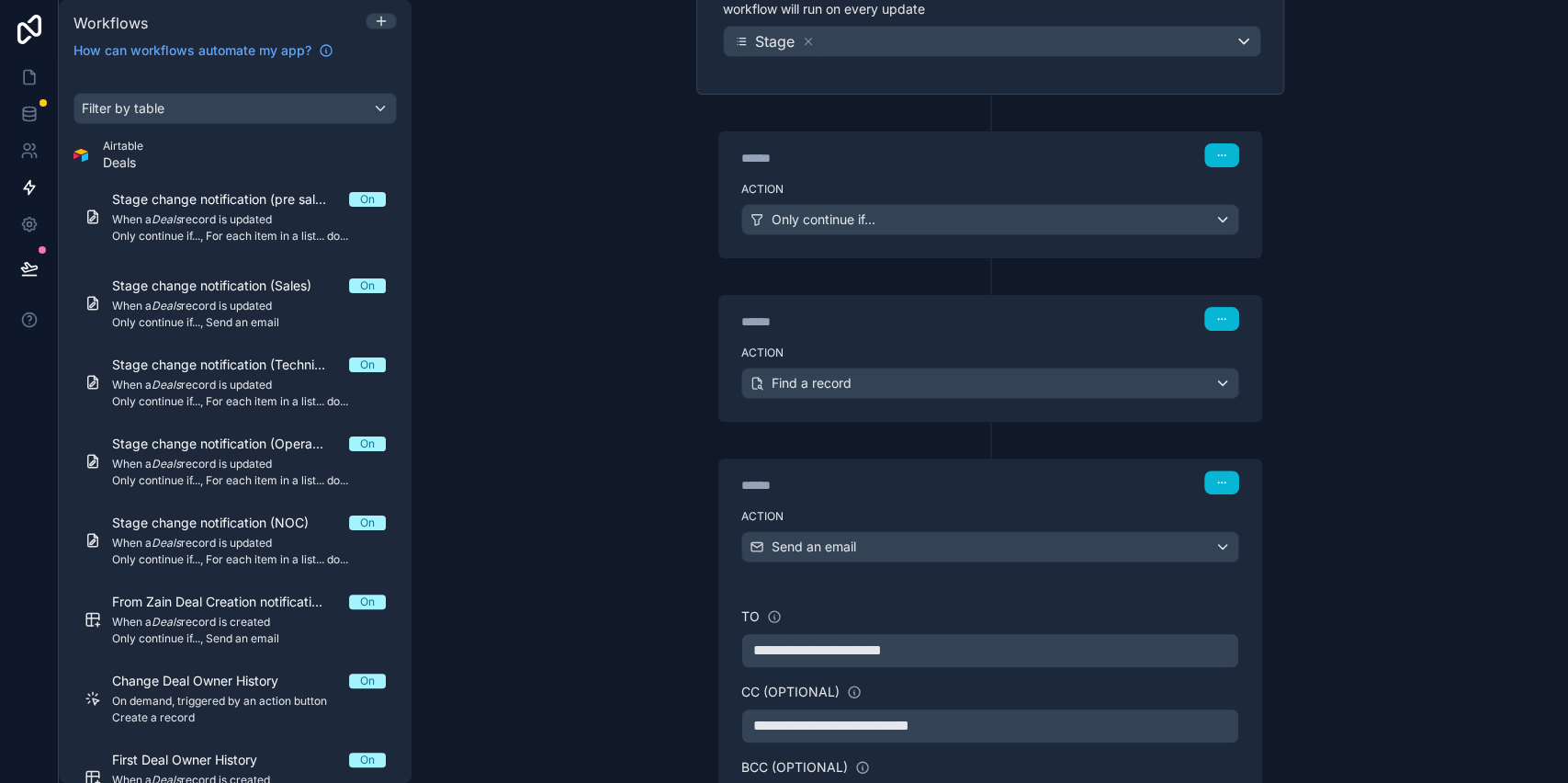
drag, startPoint x: 1381, startPoint y: 319, endPoint x: 1396, endPoint y: 220, distance: 100.1
click at [1396, 220] on div "**********" at bounding box center [990, 391] width 1157 height 783
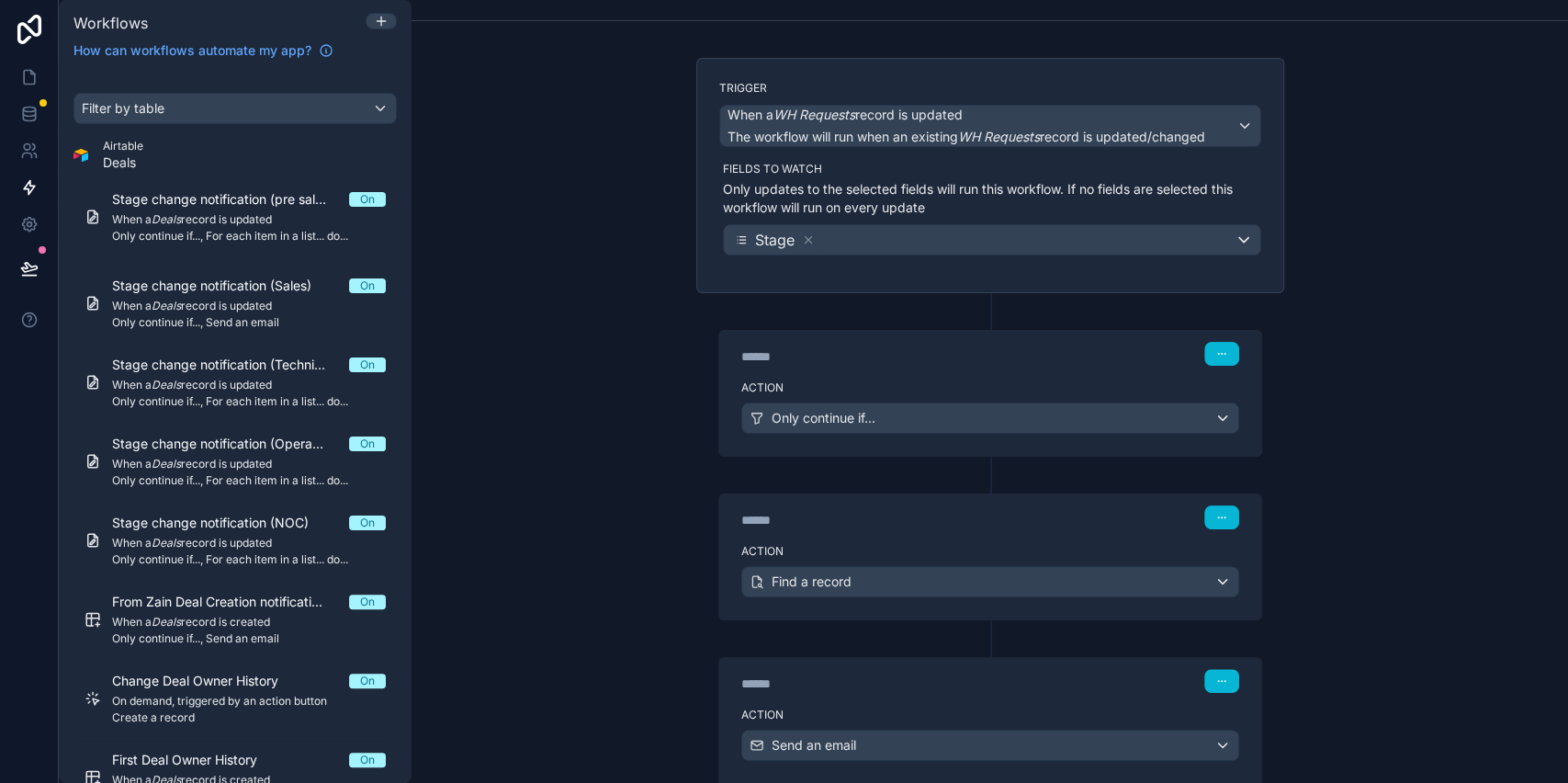
scroll to position [0, 0]
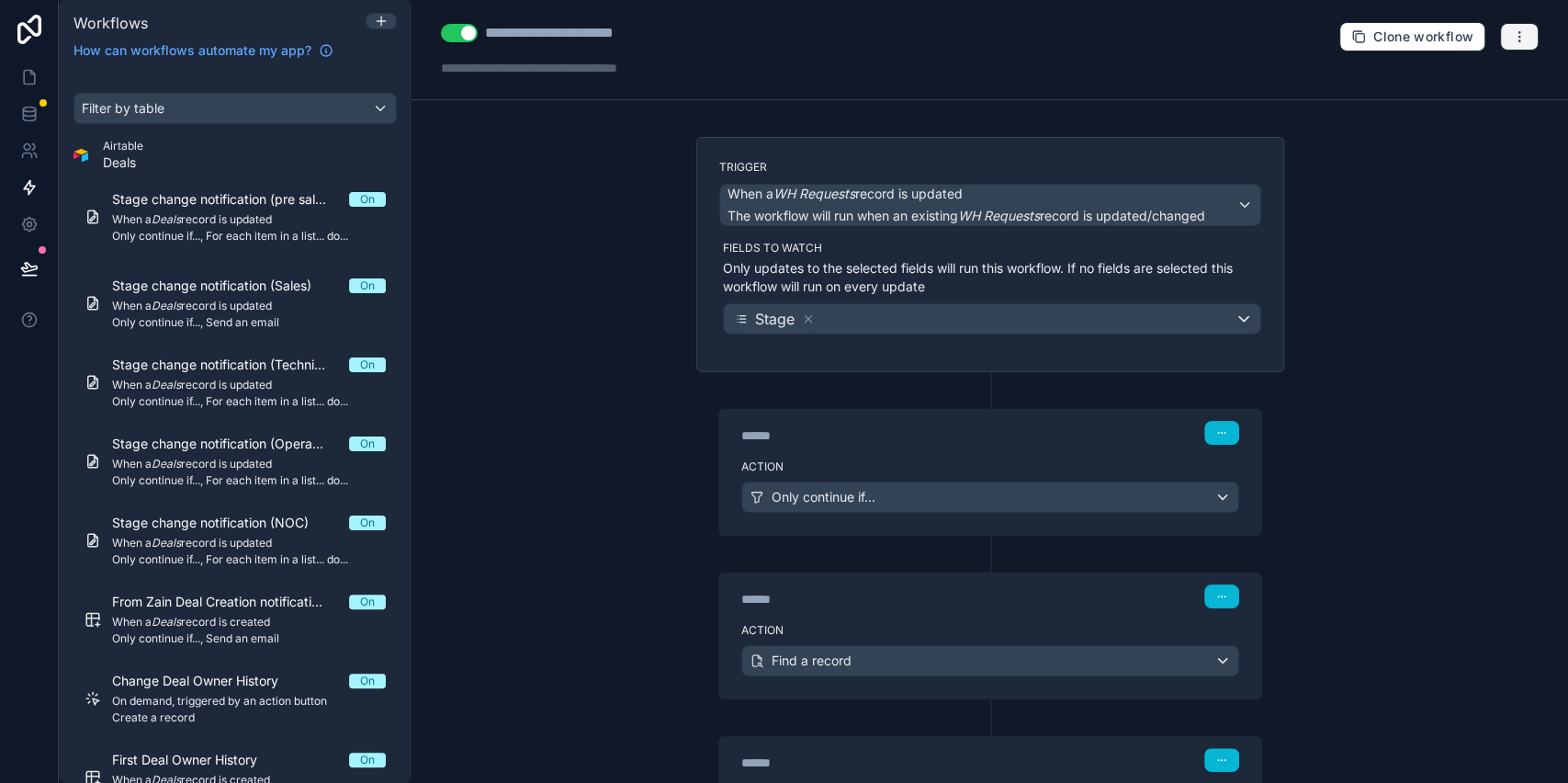
click at [1501, 40] on button "button" at bounding box center [1520, 37] width 39 height 28
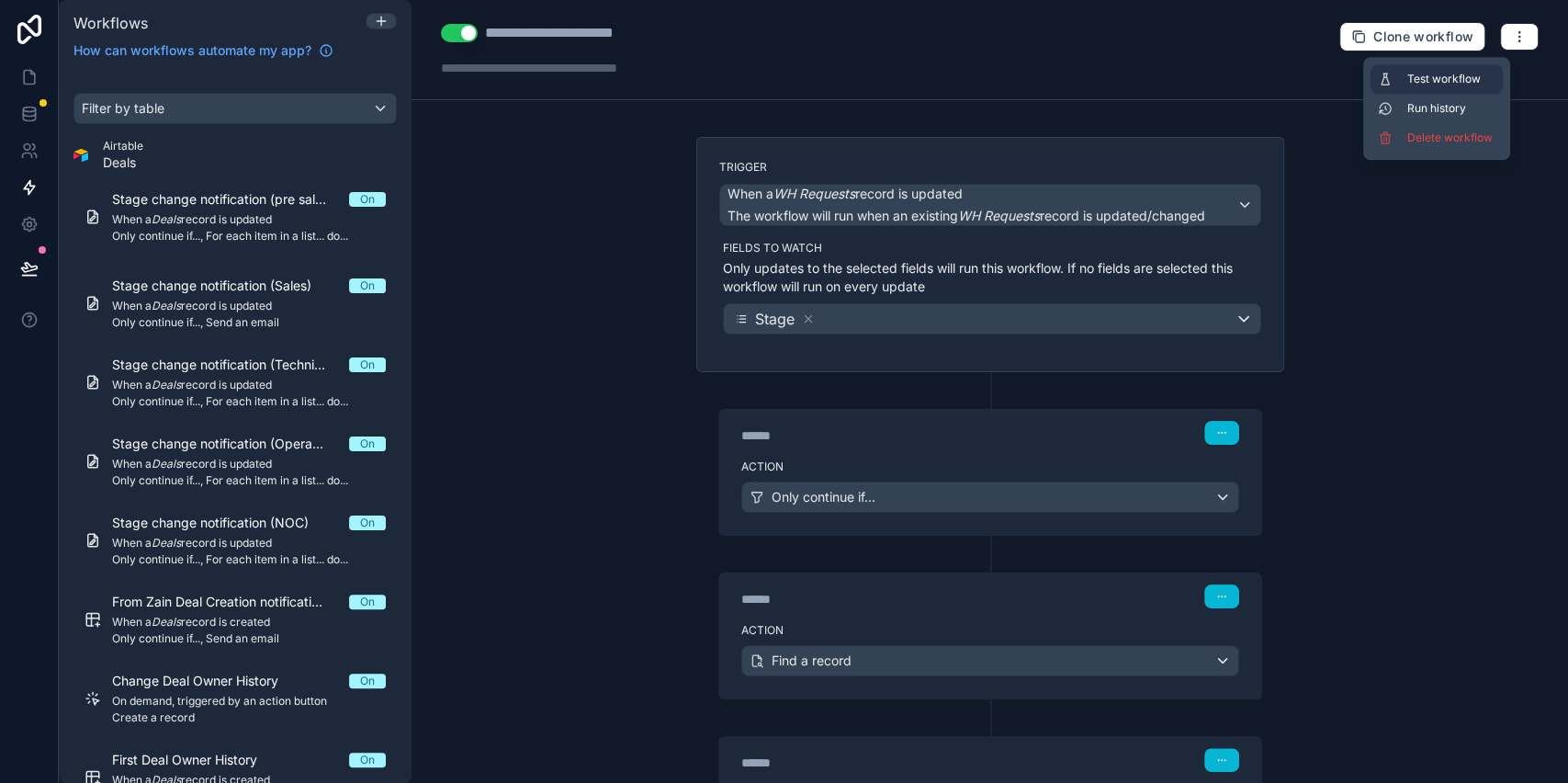
click at [1462, 74] on span "Test workflow" at bounding box center [1451, 79] width 88 height 15
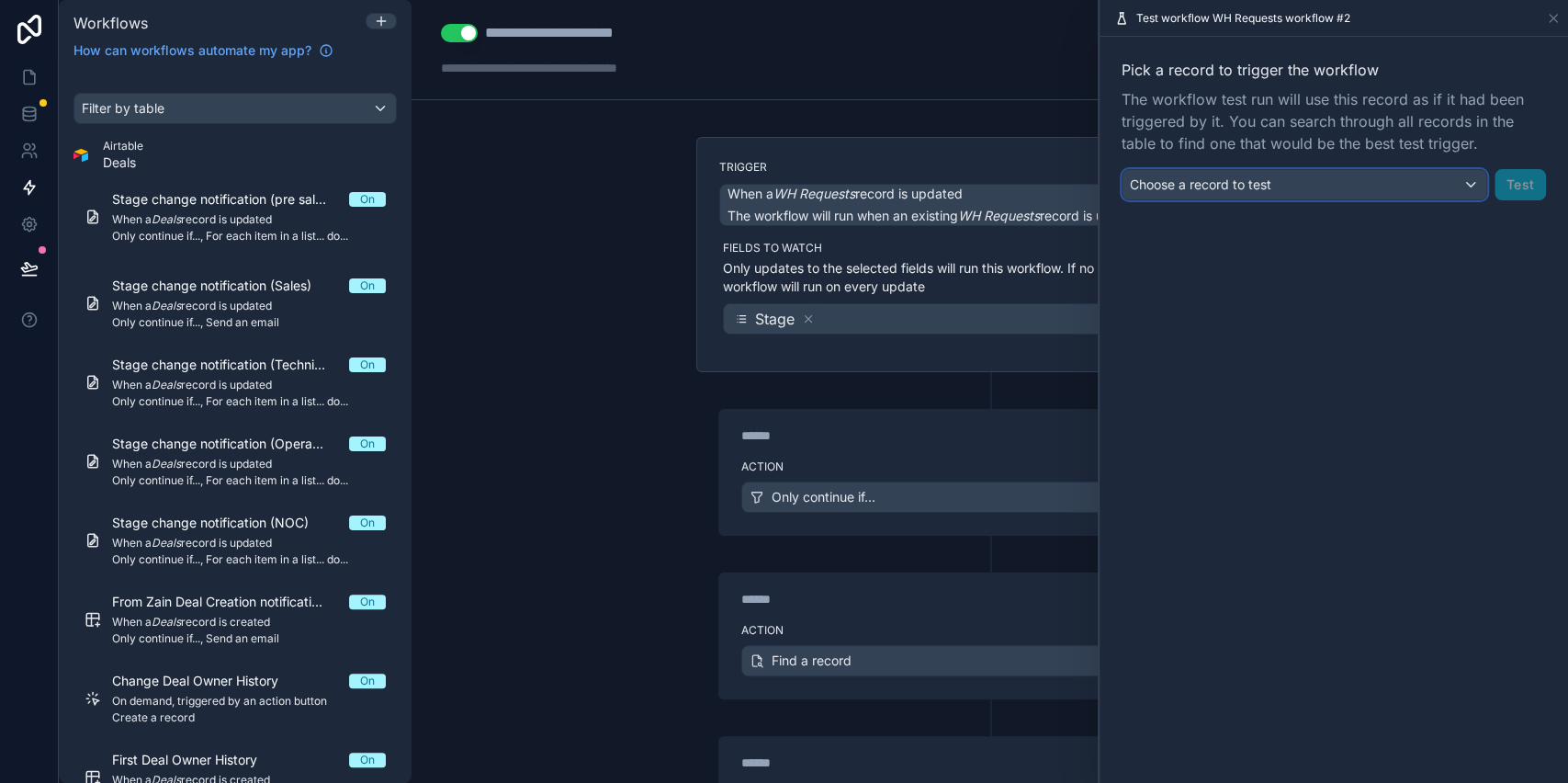
click at [1206, 184] on span "Choose a record to test" at bounding box center [1201, 185] width 141 height 16
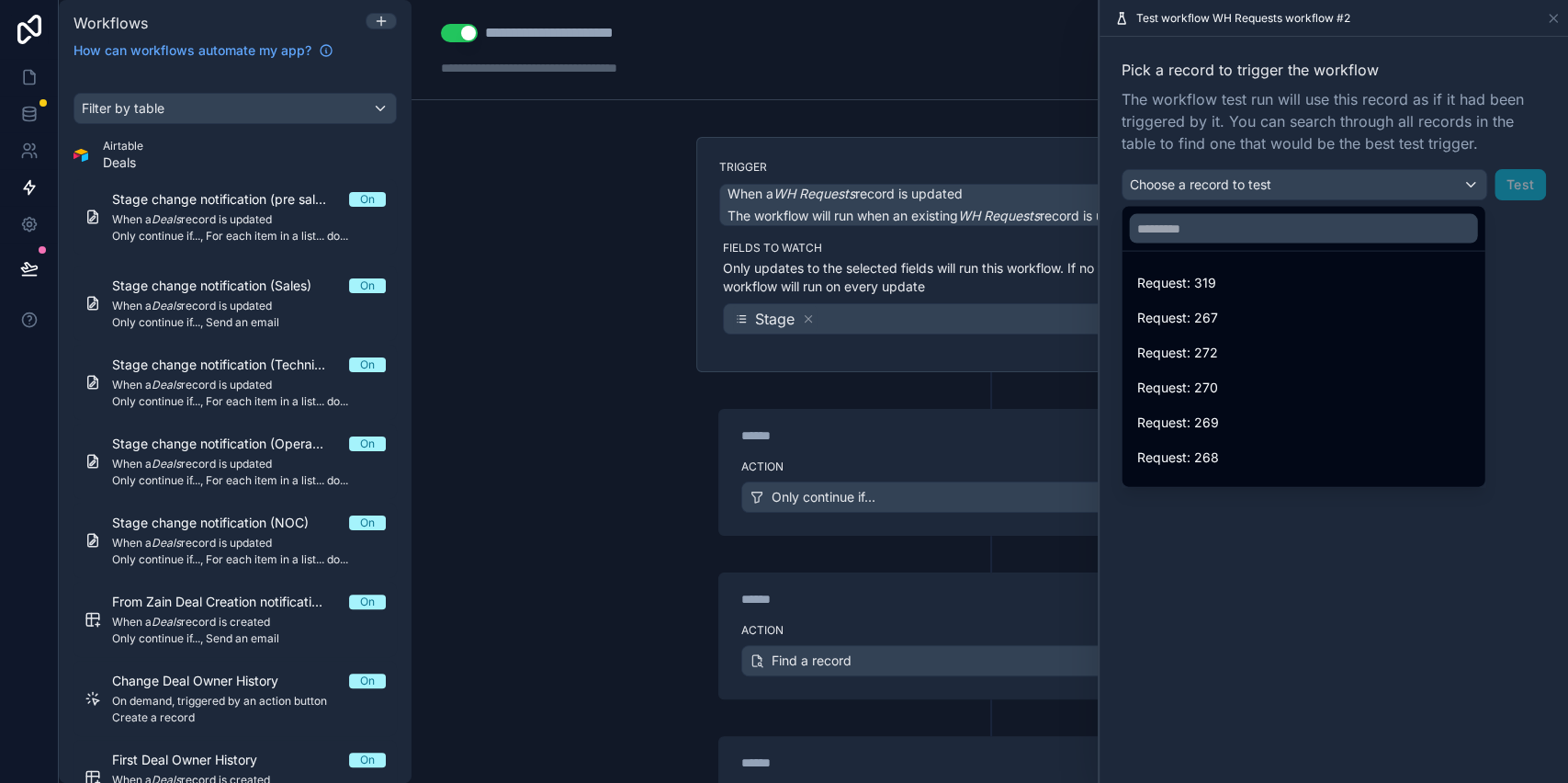
click at [1190, 265] on ul "Request: 319 Request: 267 Request: 272 Request: 270 Request: 269 Request: 268 R…" at bounding box center [1303, 369] width 363 height 235
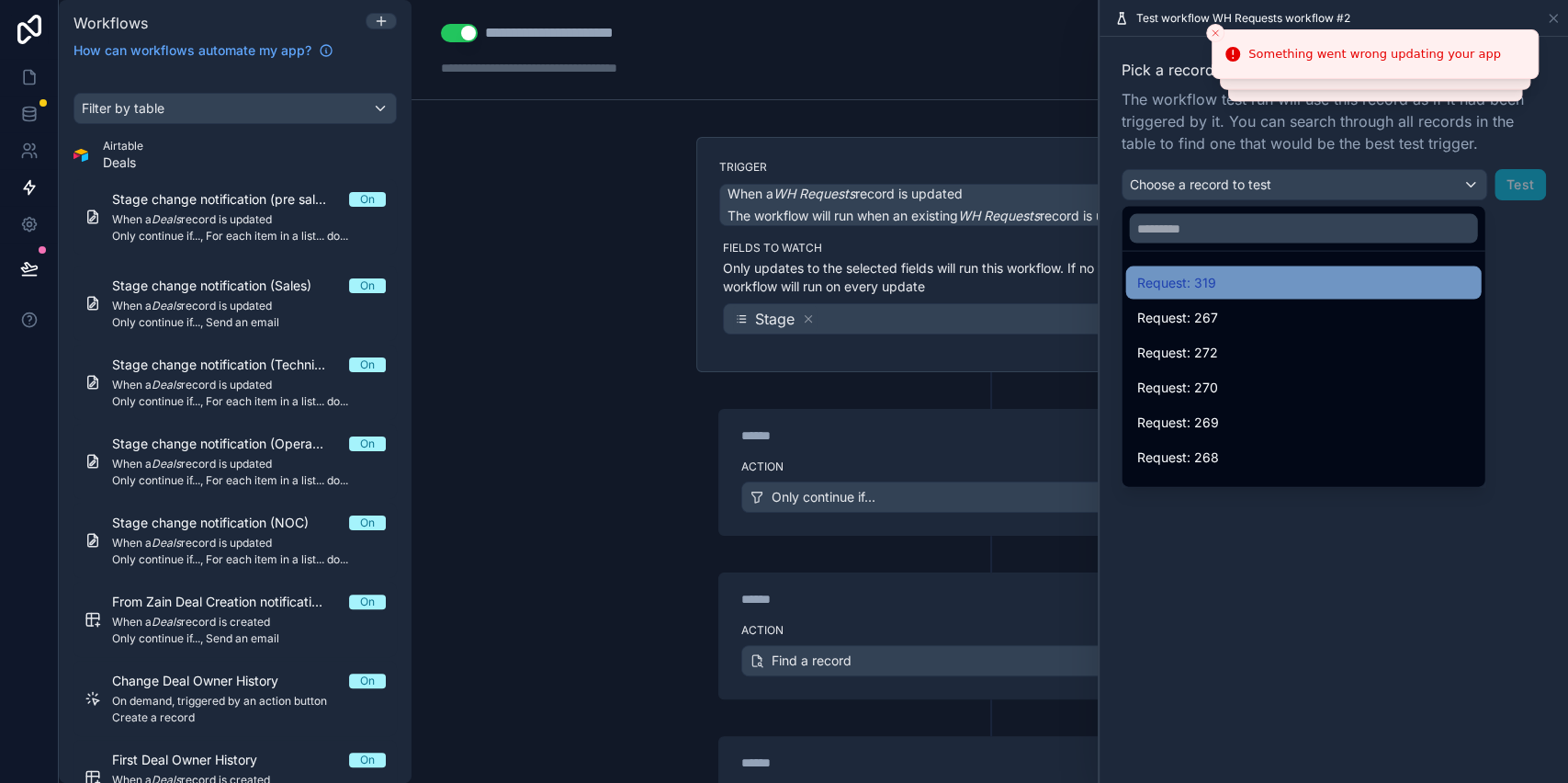
click at [1190, 279] on span "Request: 319" at bounding box center [1176, 282] width 79 height 22
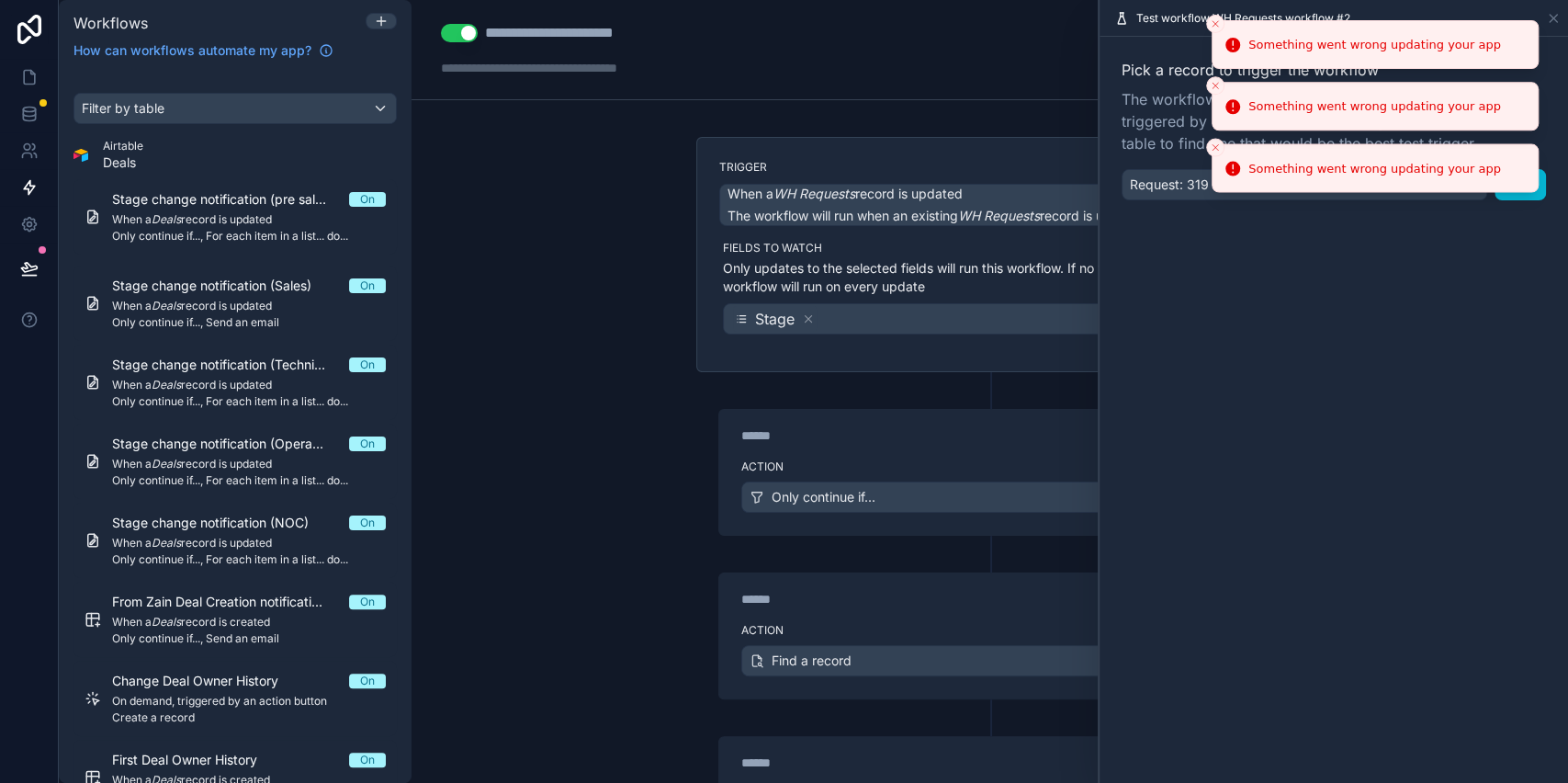
click at [1212, 28] on icon "Close toast" at bounding box center [1215, 24] width 11 height 11
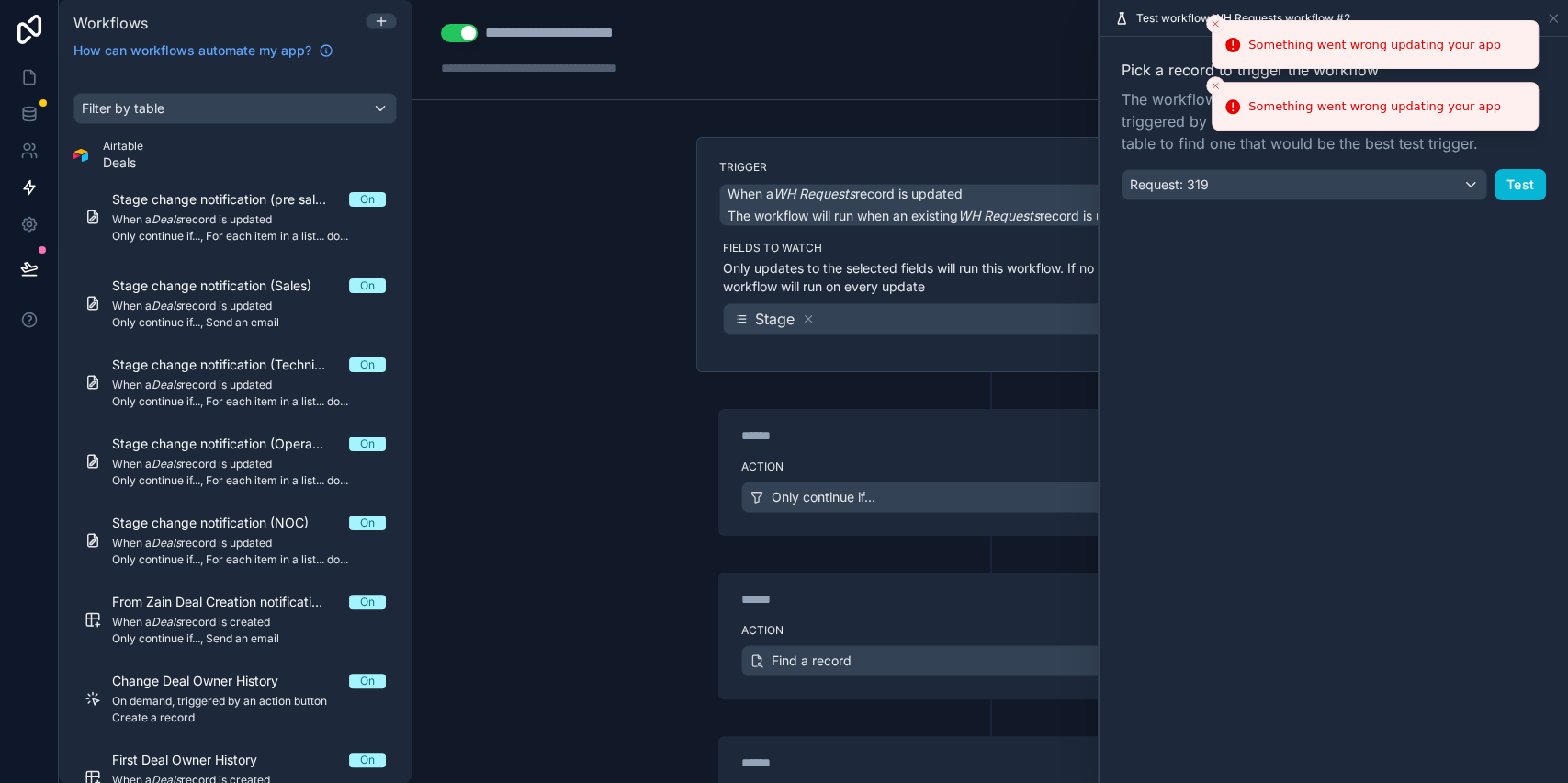
click at [1212, 28] on icon "Close toast" at bounding box center [1215, 24] width 11 height 11
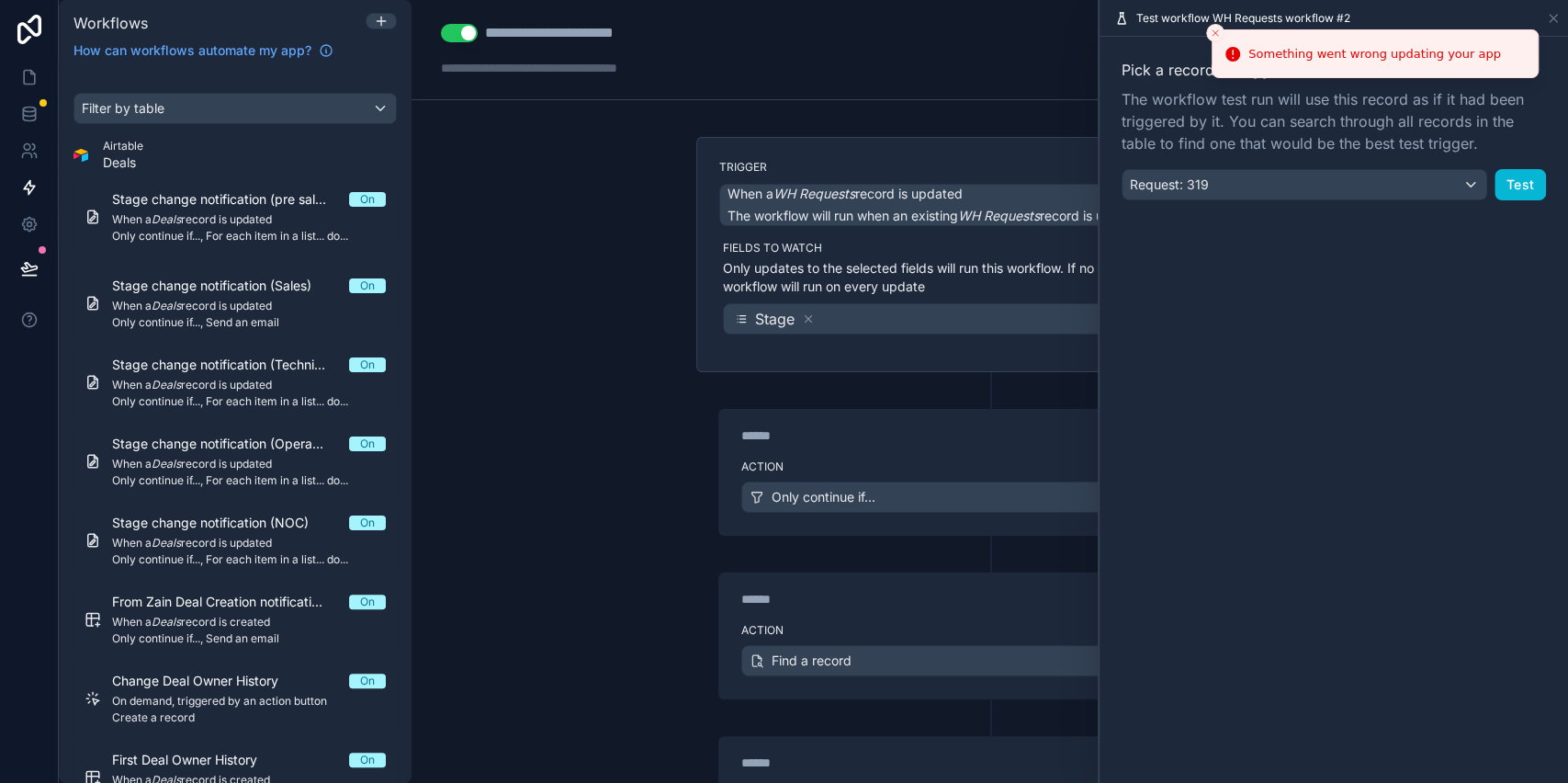
click at [1212, 28] on icon "Close toast" at bounding box center [1215, 33] width 11 height 11
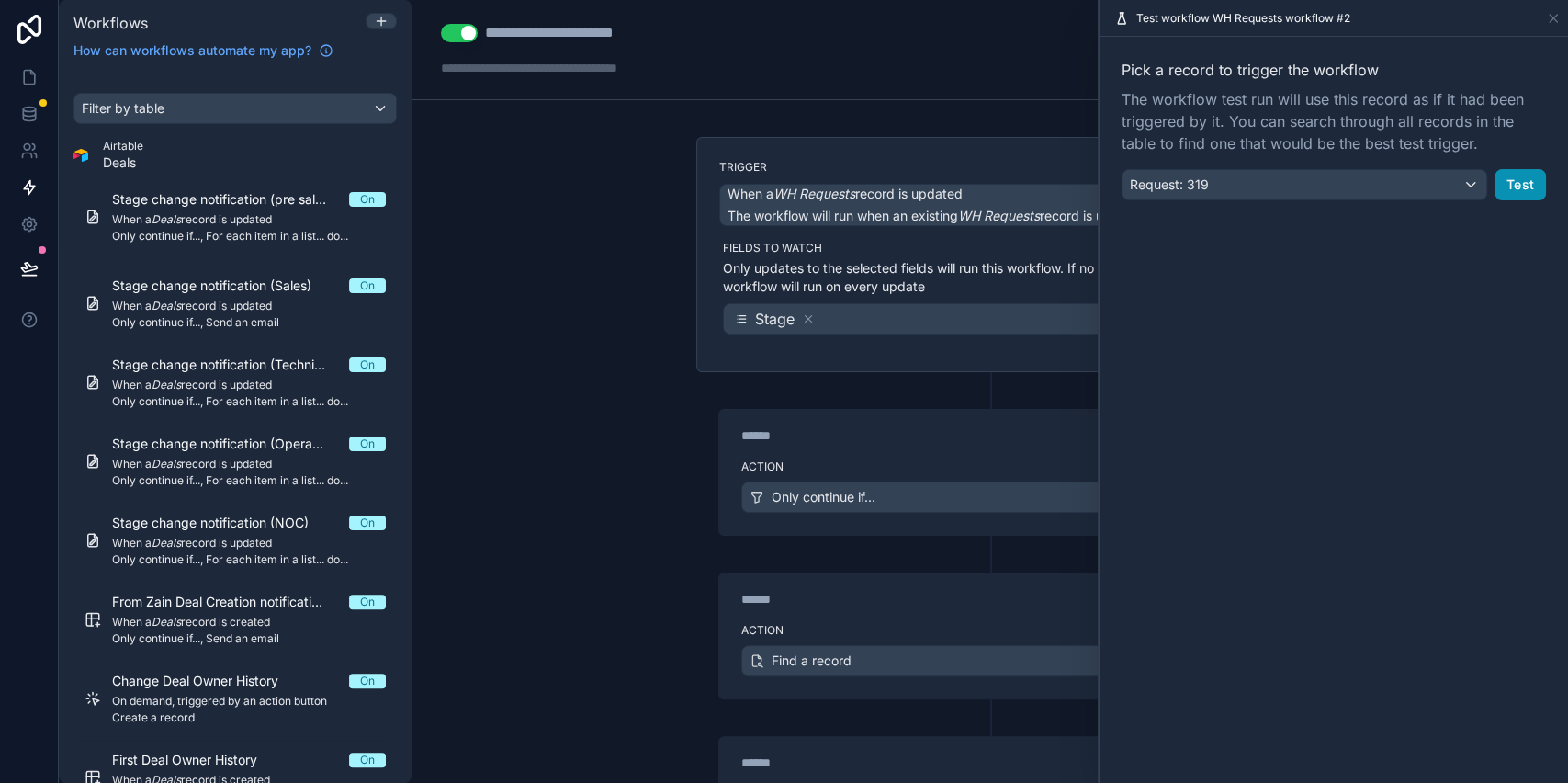
click at [1528, 177] on button "Test" at bounding box center [1521, 185] width 51 height 32
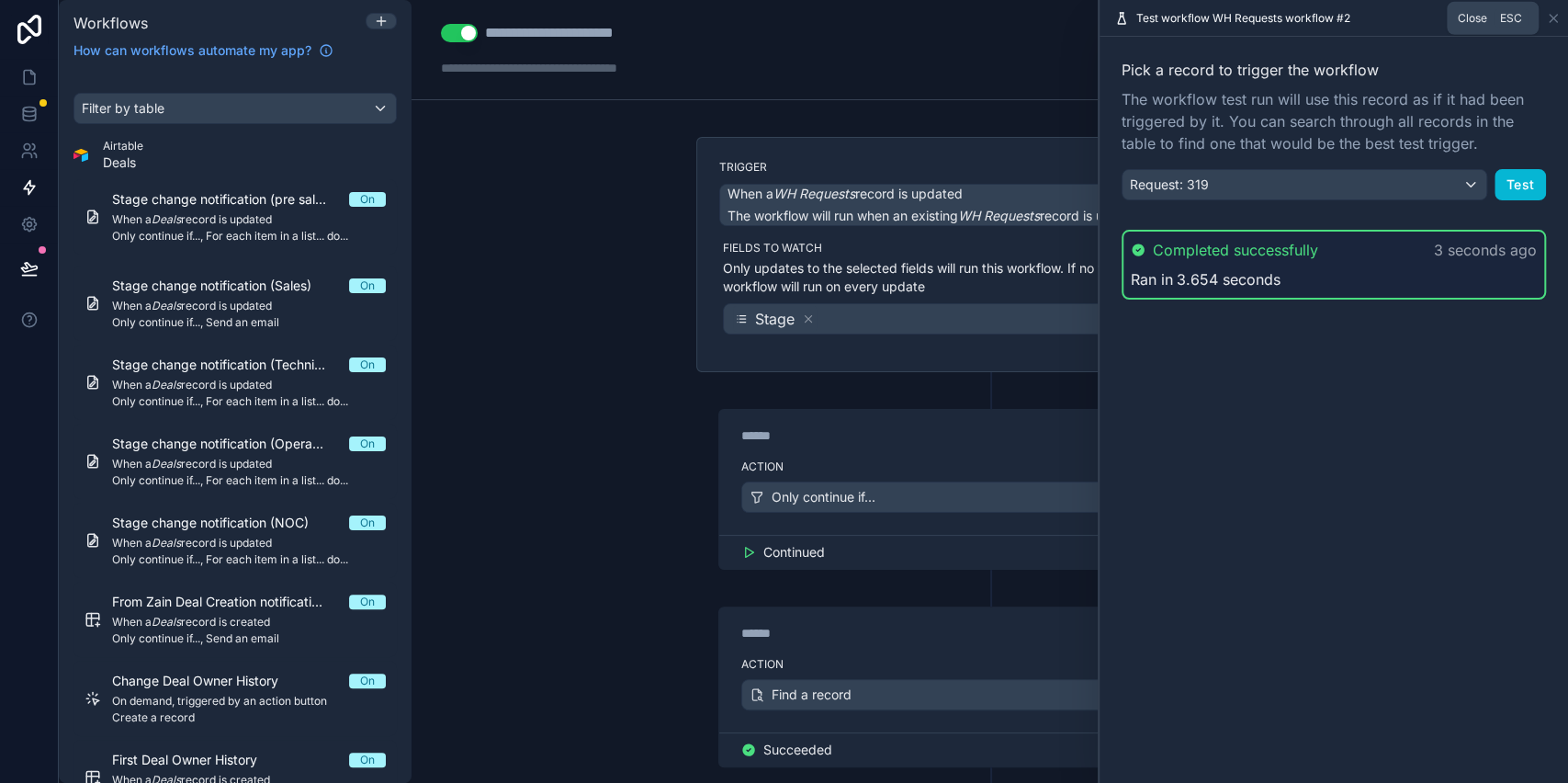
click at [1552, 19] on icon at bounding box center [1553, 18] width 7 height 7
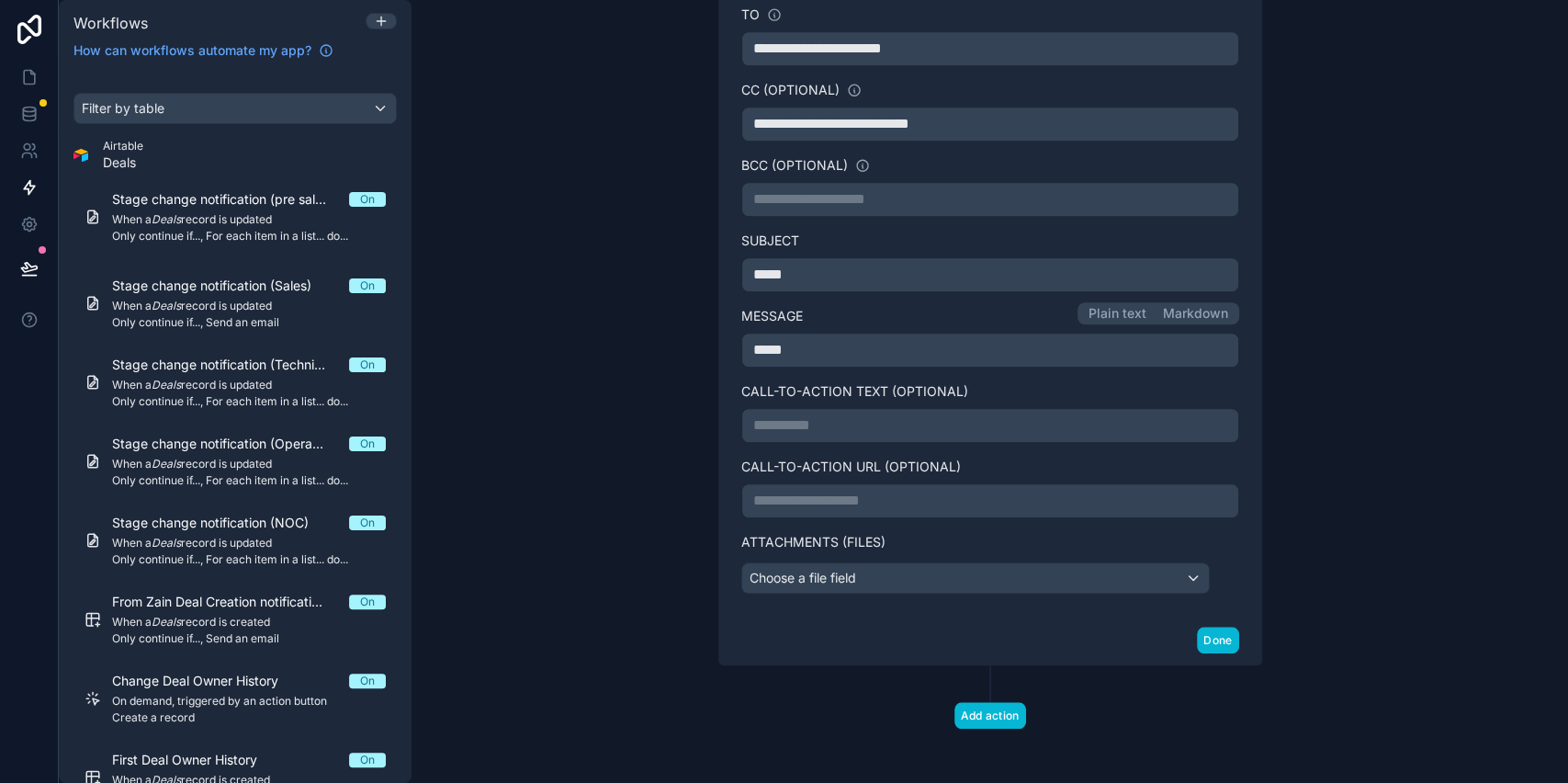
scroll to position [511, 0]
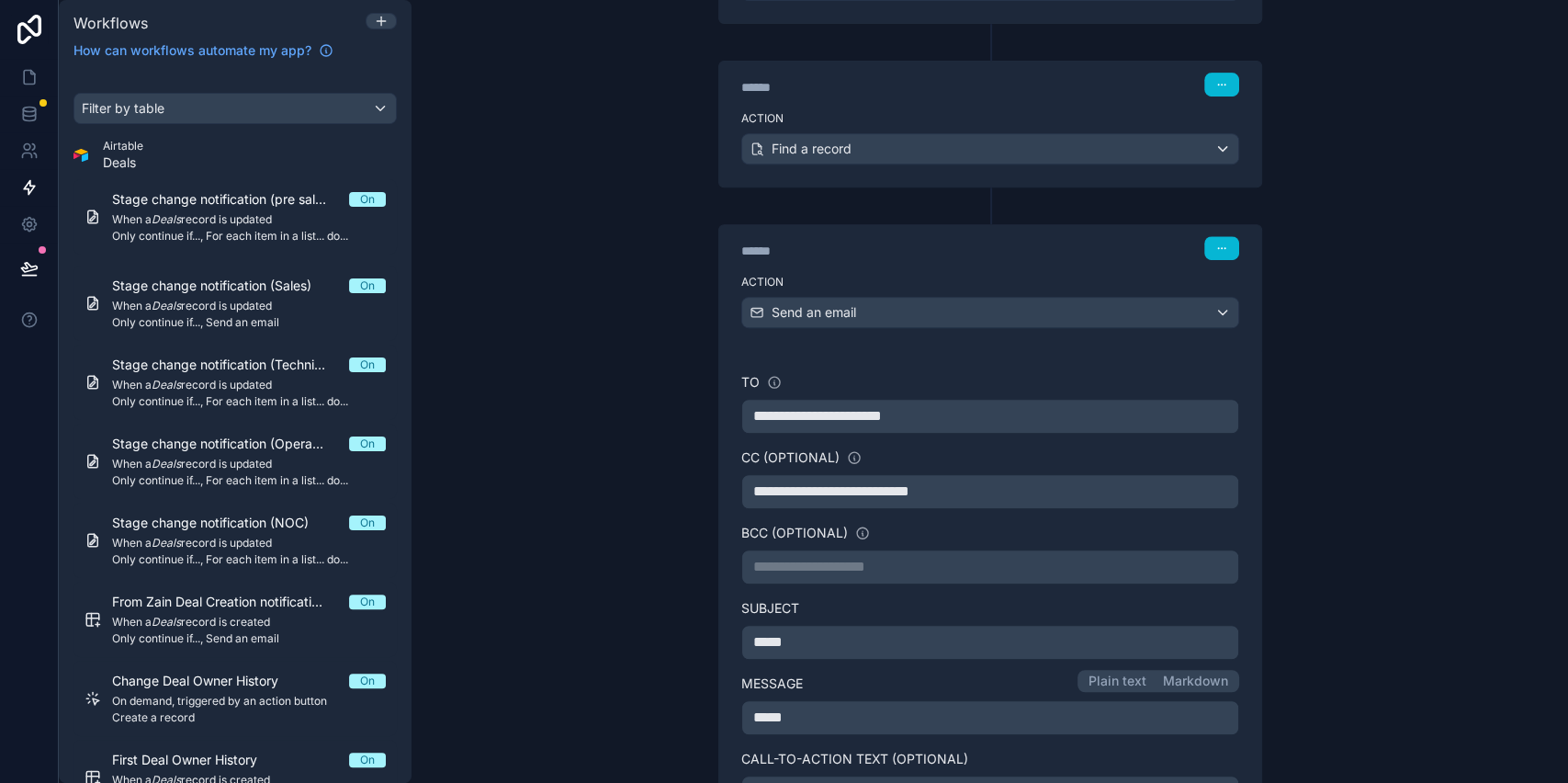
click at [882, 409] on span "**********" at bounding box center [818, 416] width 128 height 14
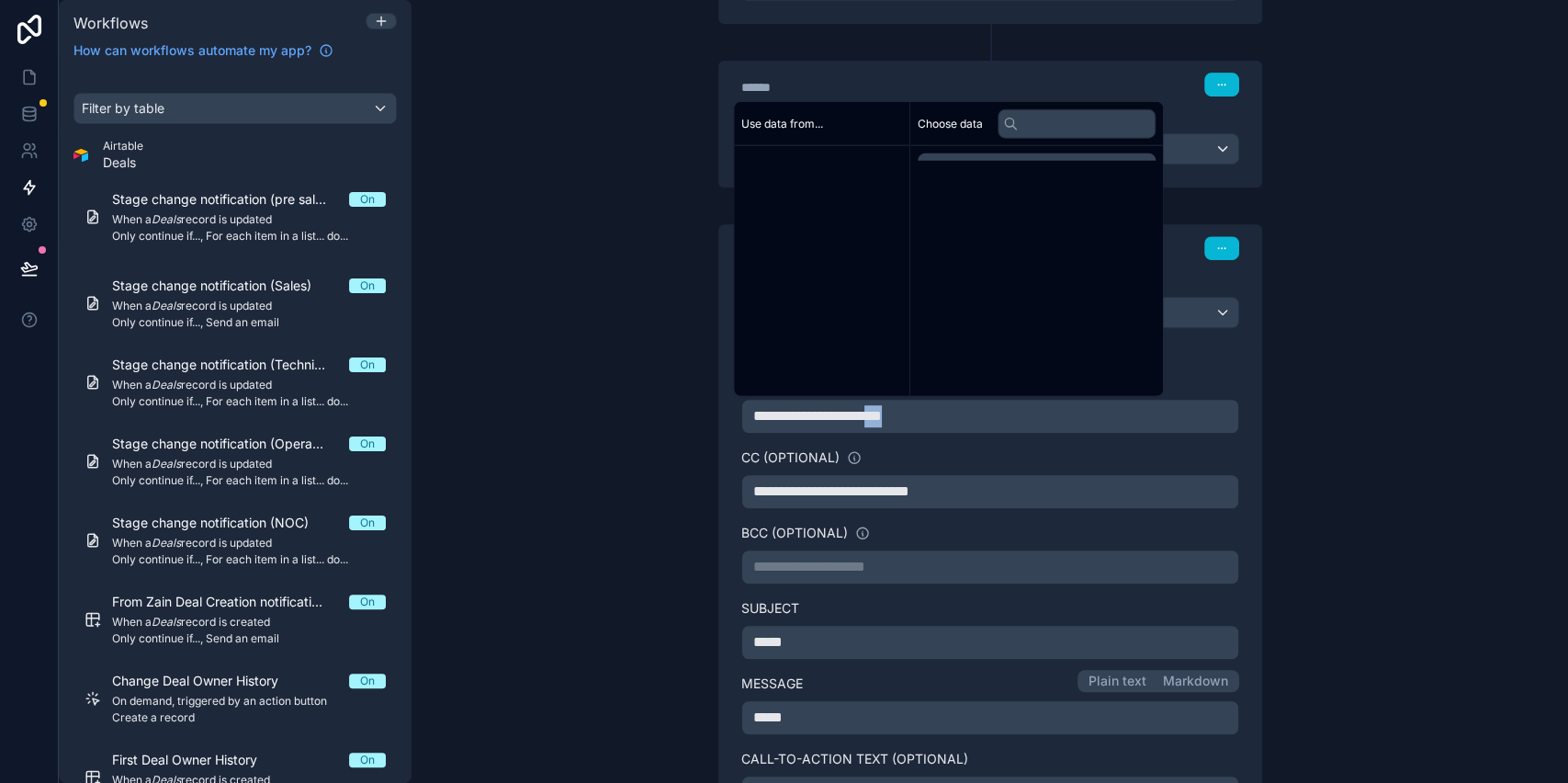
click at [882, 409] on span "**********" at bounding box center [818, 416] width 128 height 14
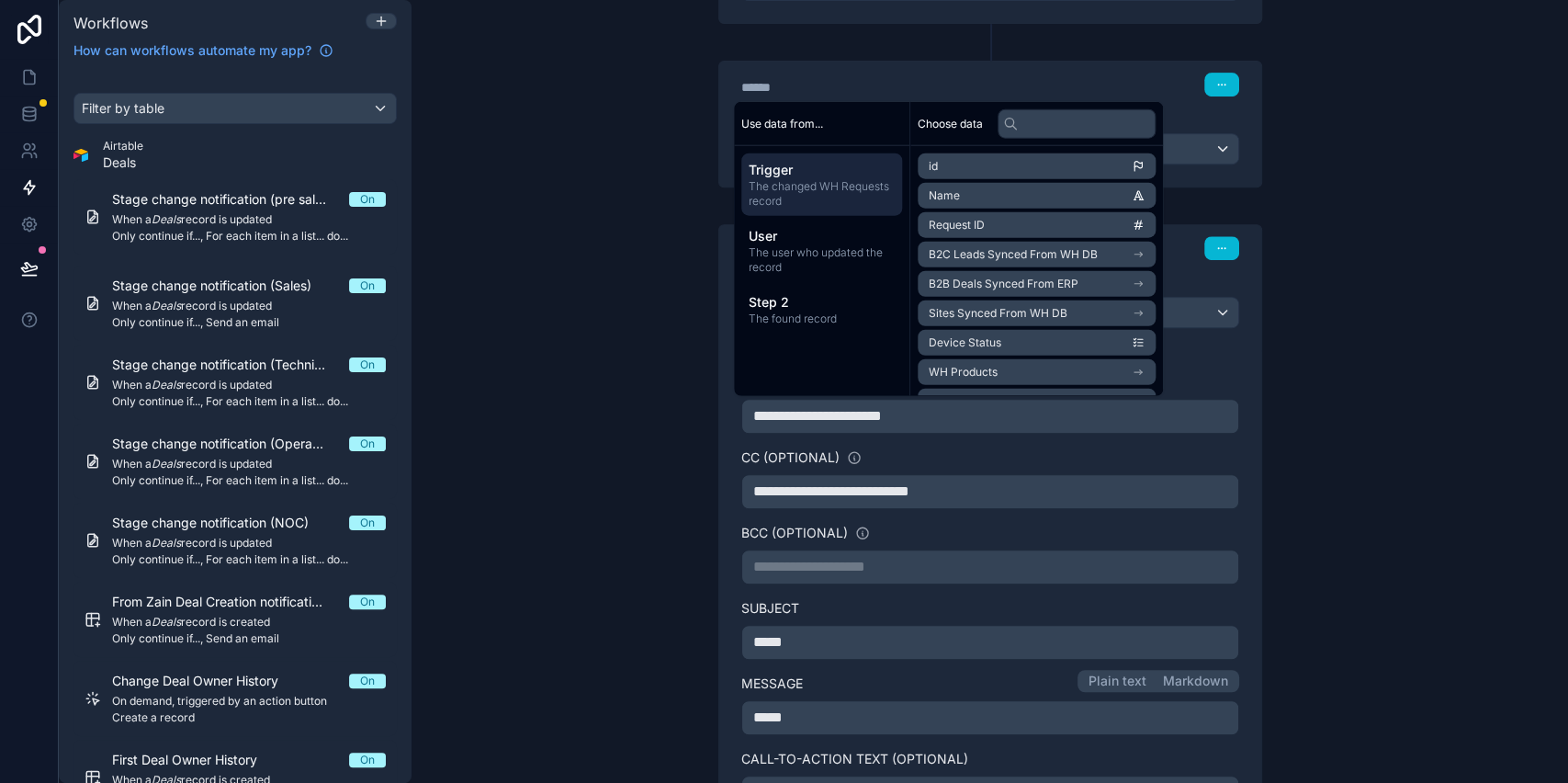
click at [1405, 421] on div "**********" at bounding box center [990, 391] width 1157 height 783
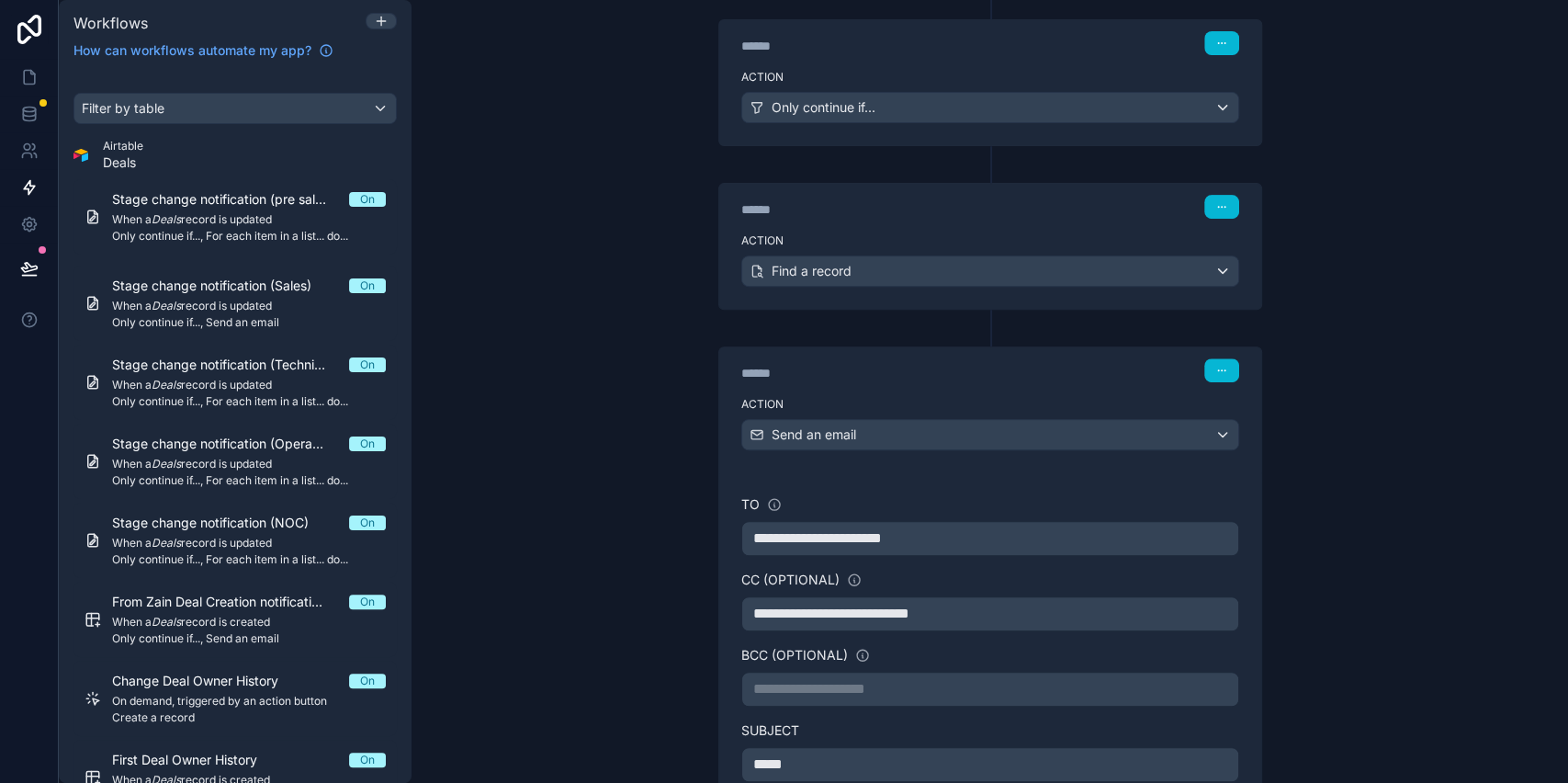
scroll to position [267, 0]
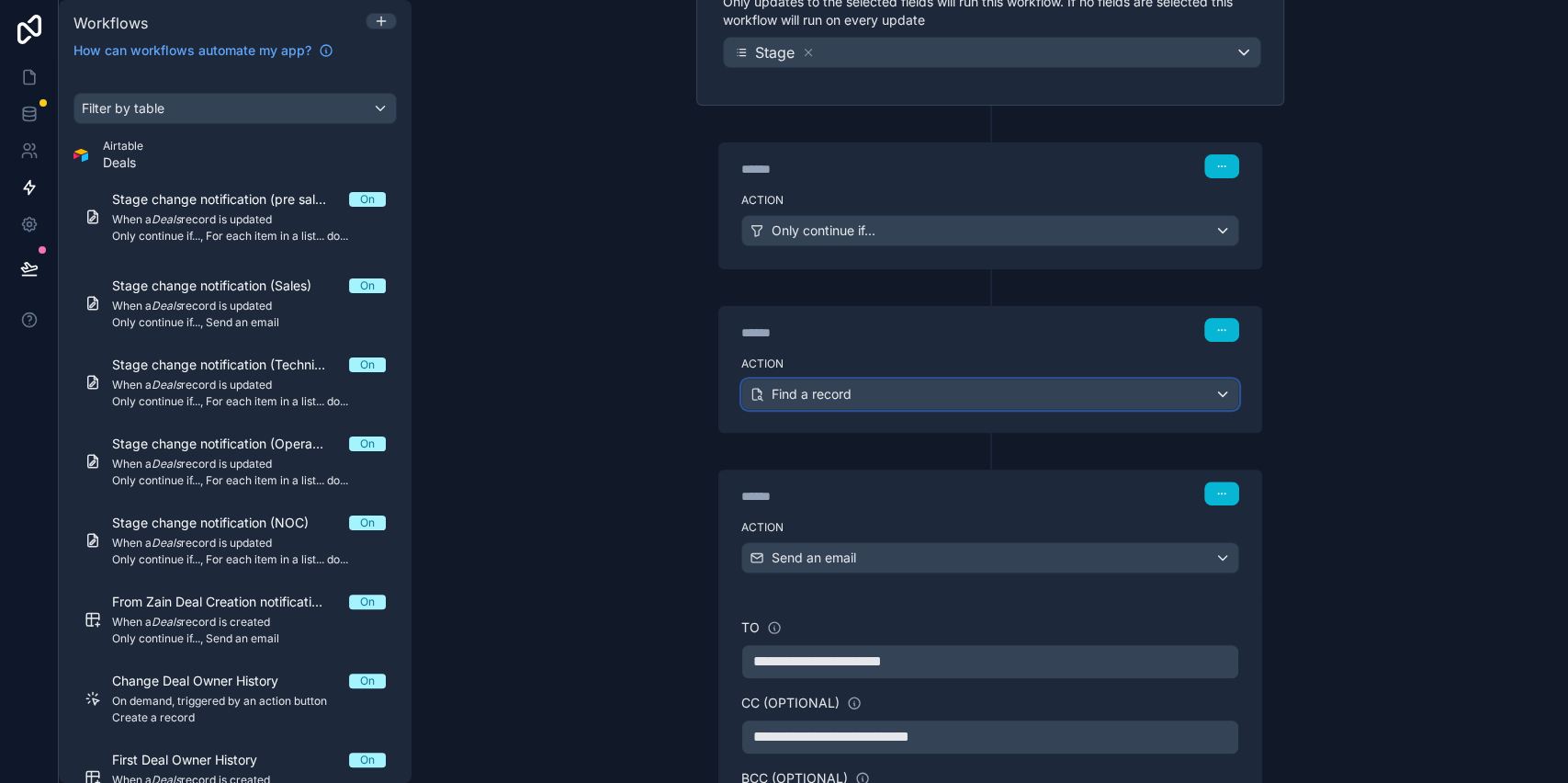
click at [915, 382] on div "Find a record" at bounding box center [990, 394] width 497 height 30
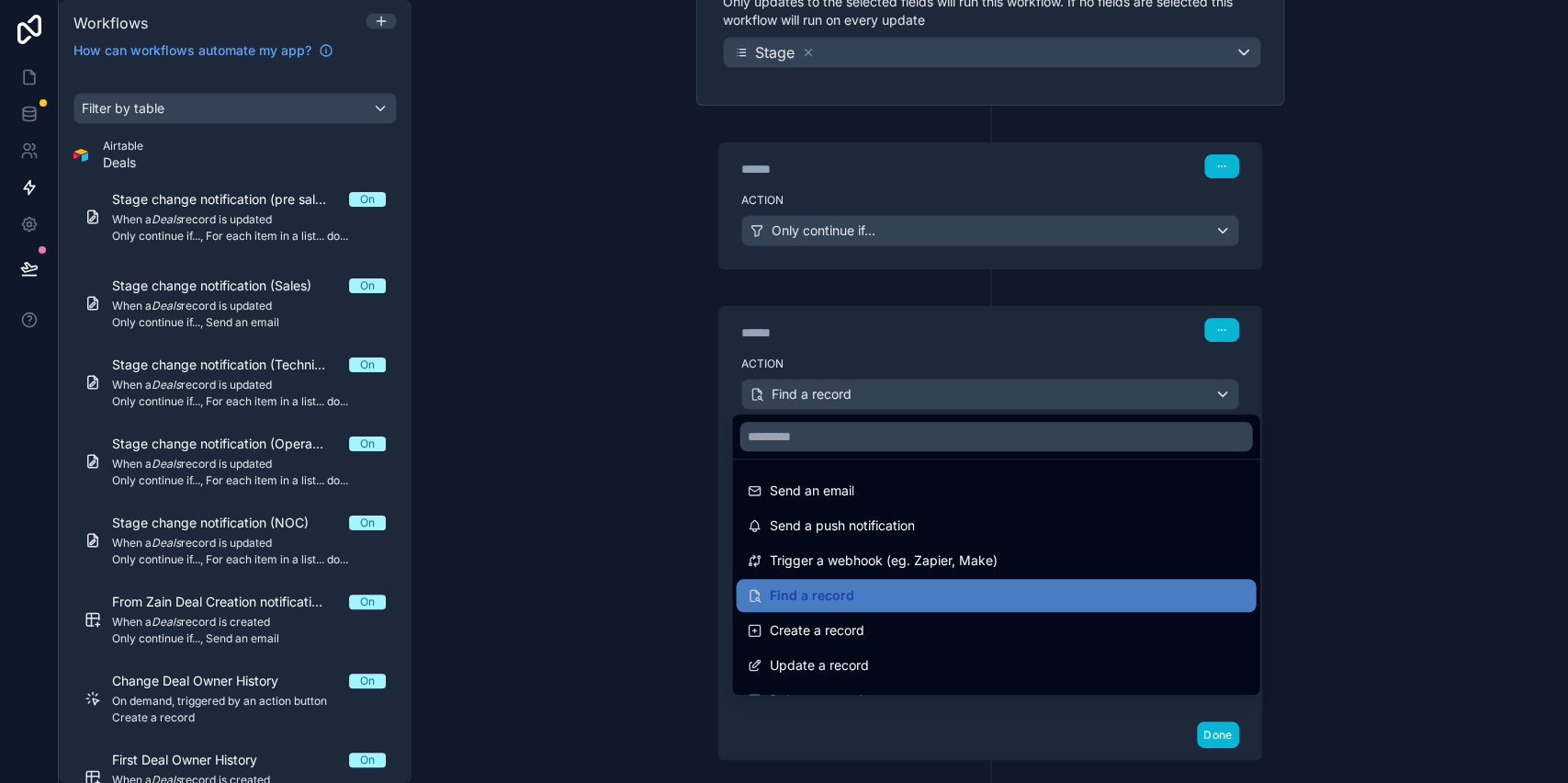
click at [915, 382] on div at bounding box center [784, 391] width 1568 height 783
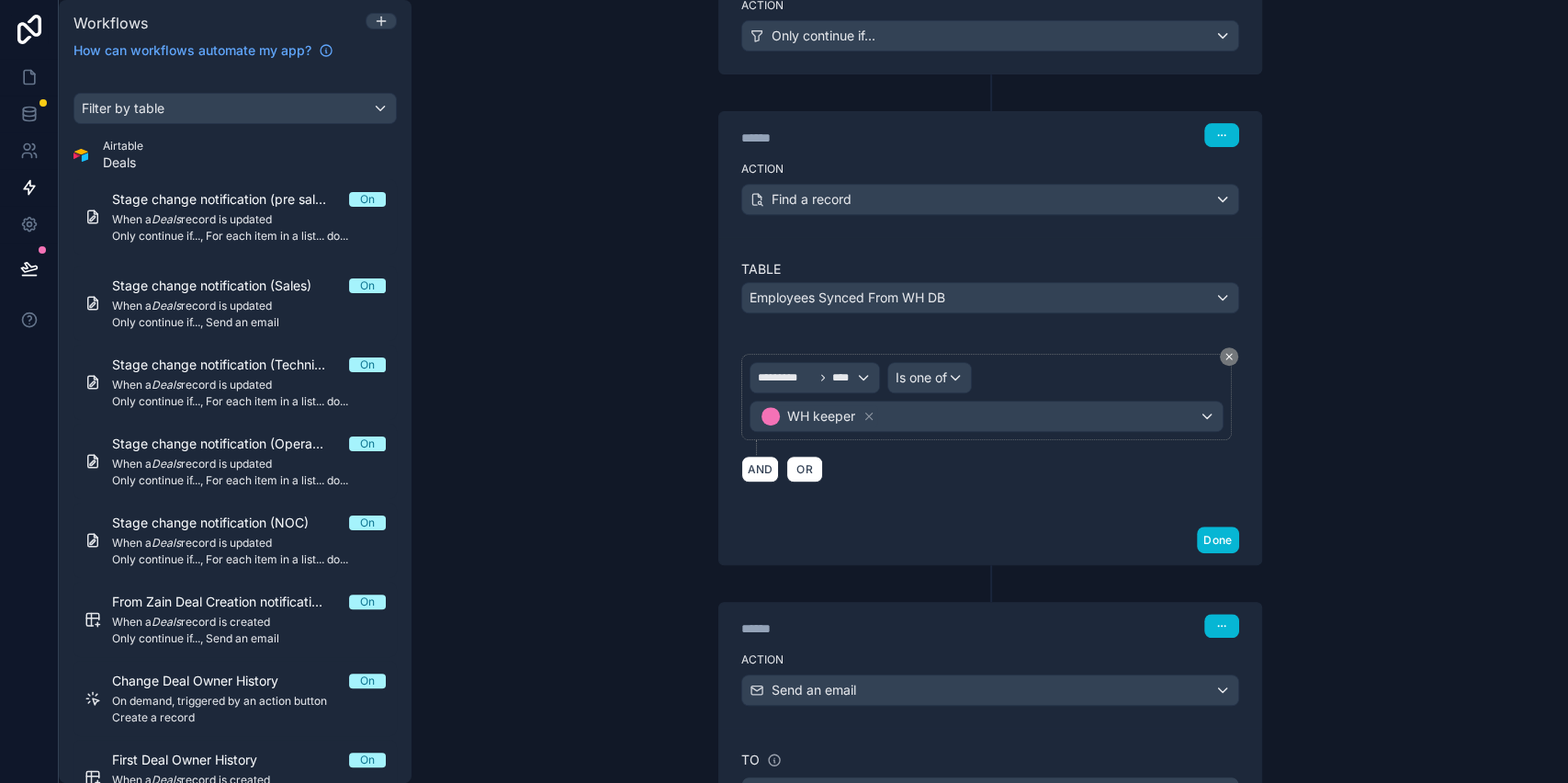
scroll to position [511, 0]
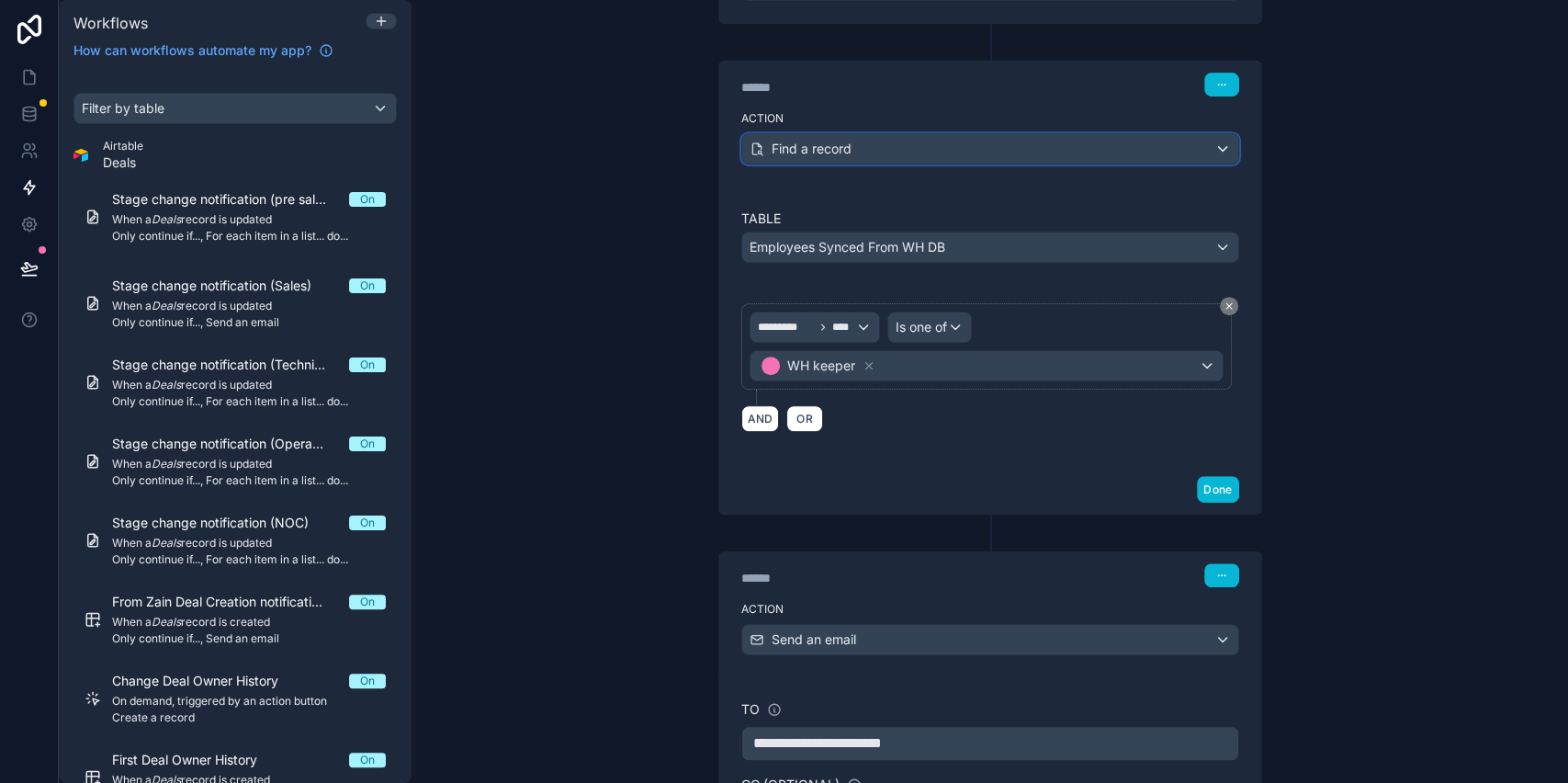
click at [828, 153] on span "Find a record" at bounding box center [812, 148] width 80 height 19
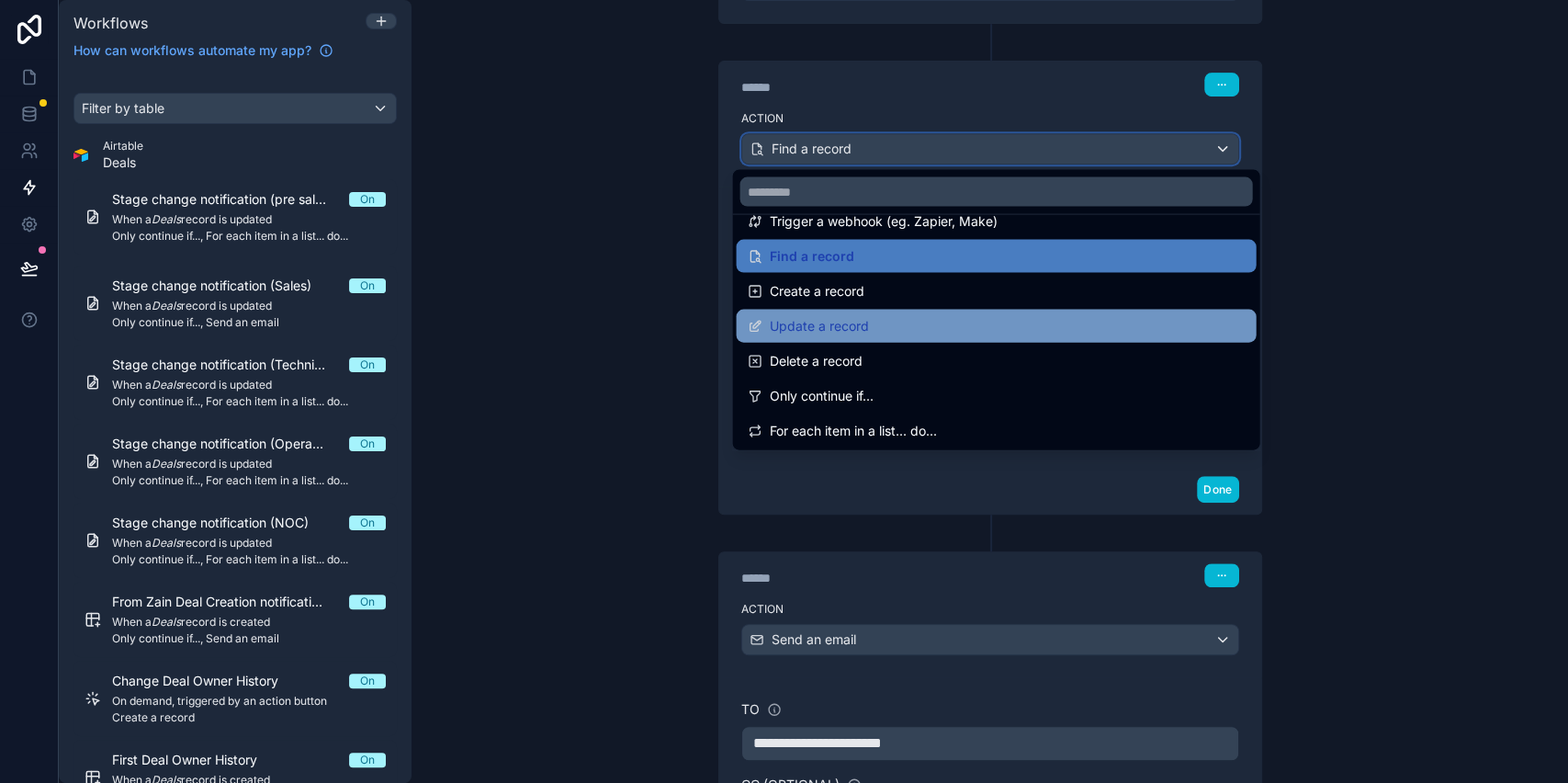
scroll to position [0, 0]
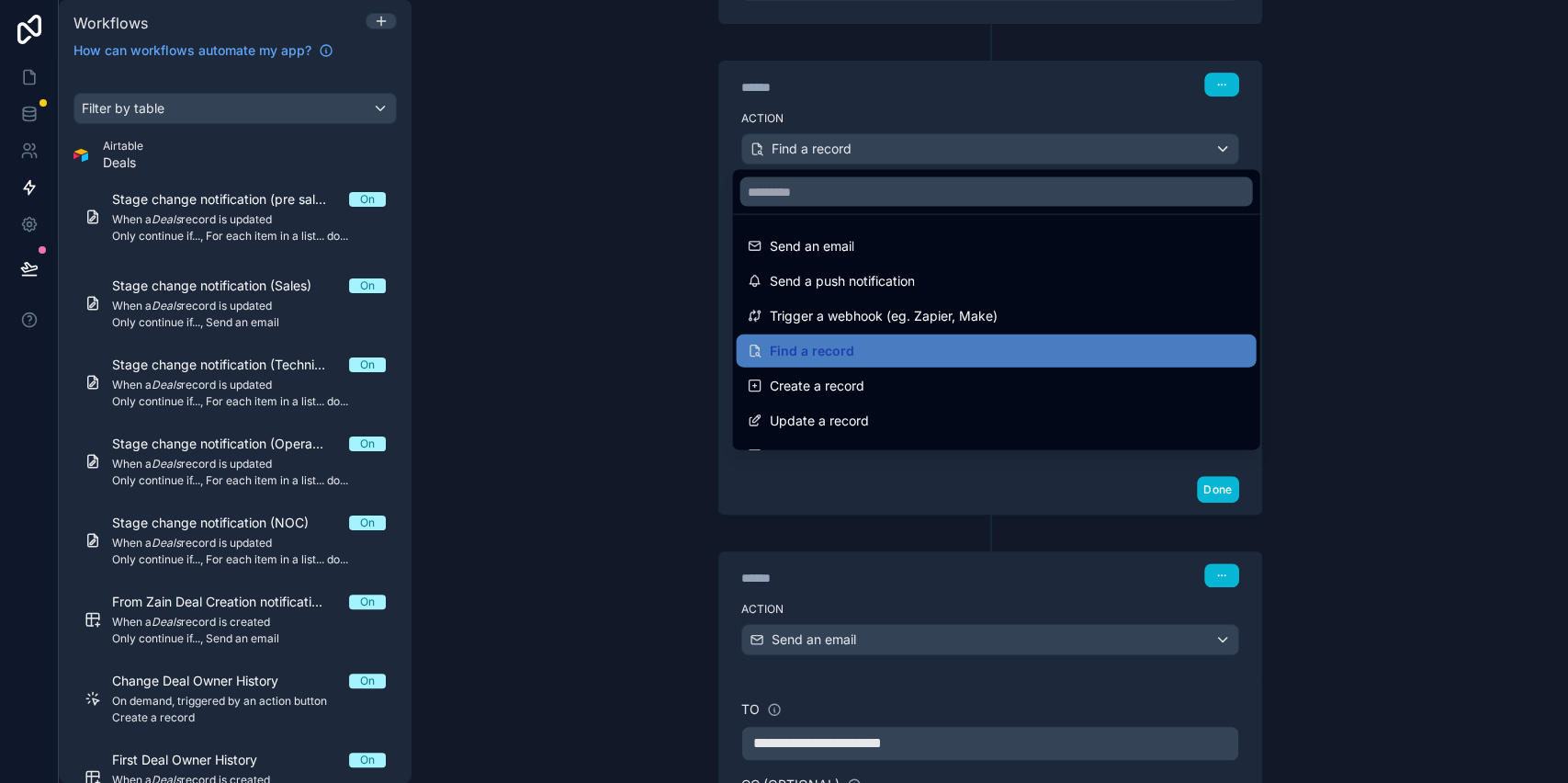
click at [532, 342] on div at bounding box center [784, 391] width 1568 height 783
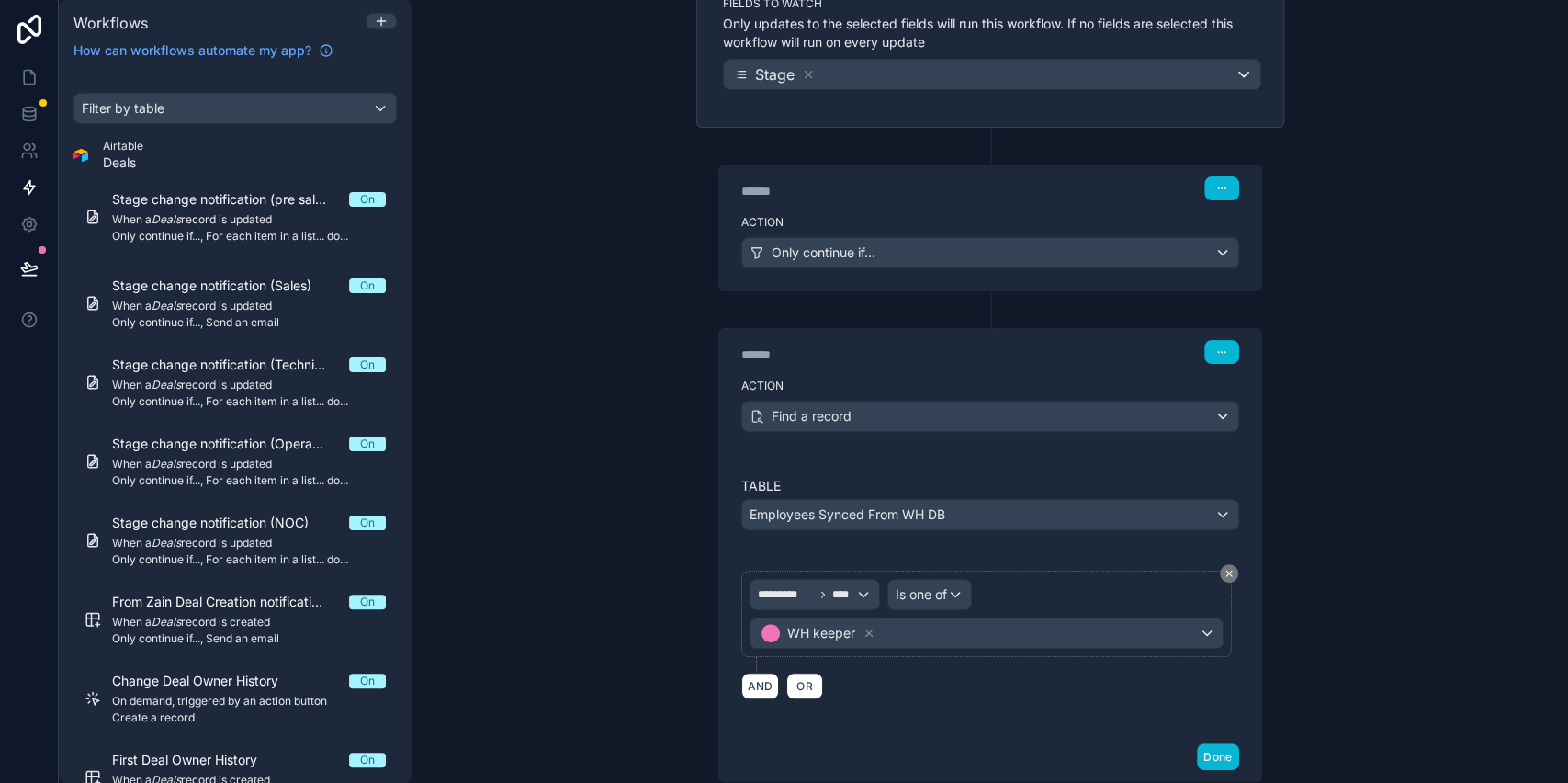
scroll to position [735, 0]
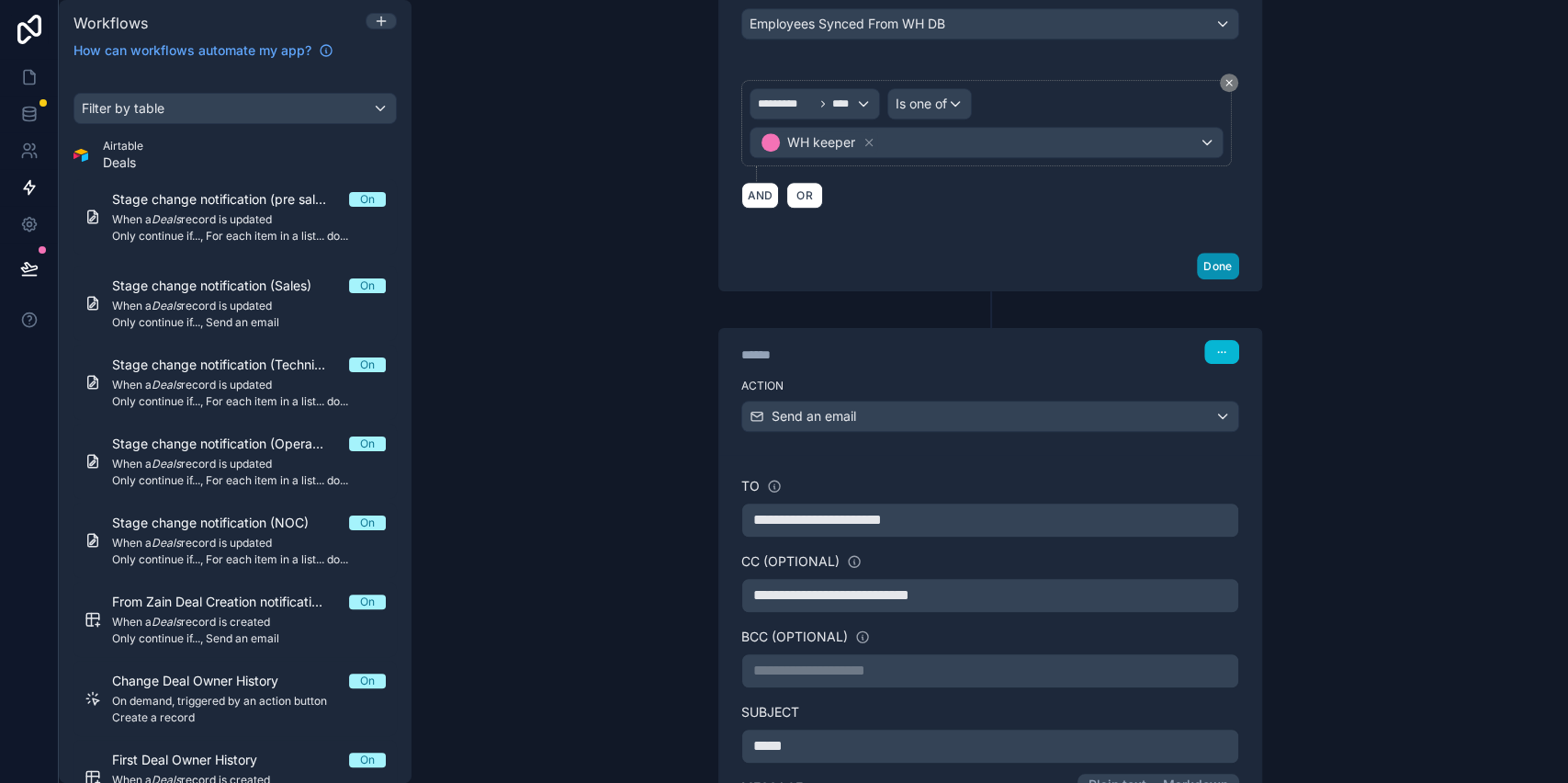
click at [1216, 271] on button "Done" at bounding box center [1218, 266] width 41 height 27
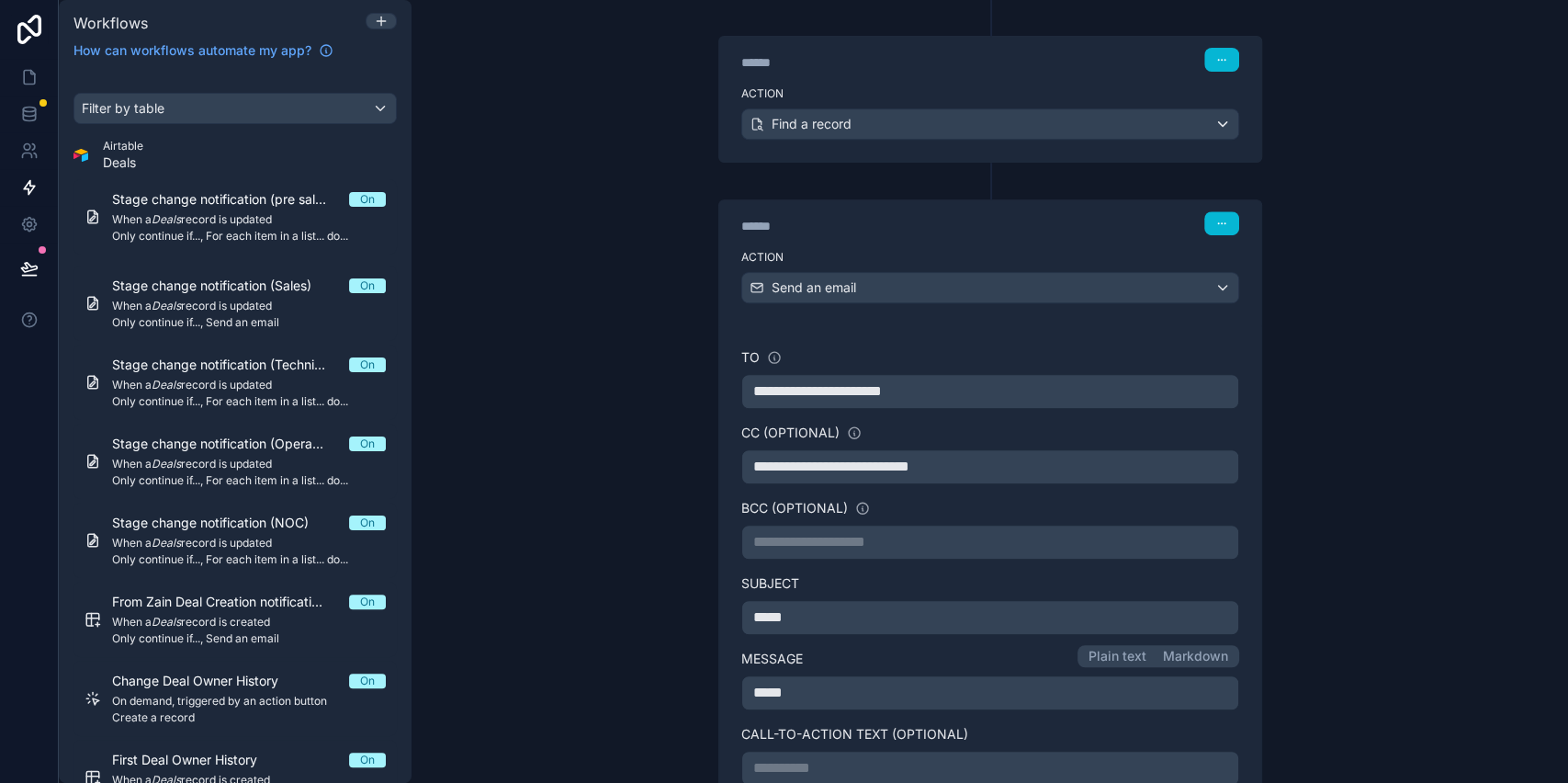
scroll to position [367, 0]
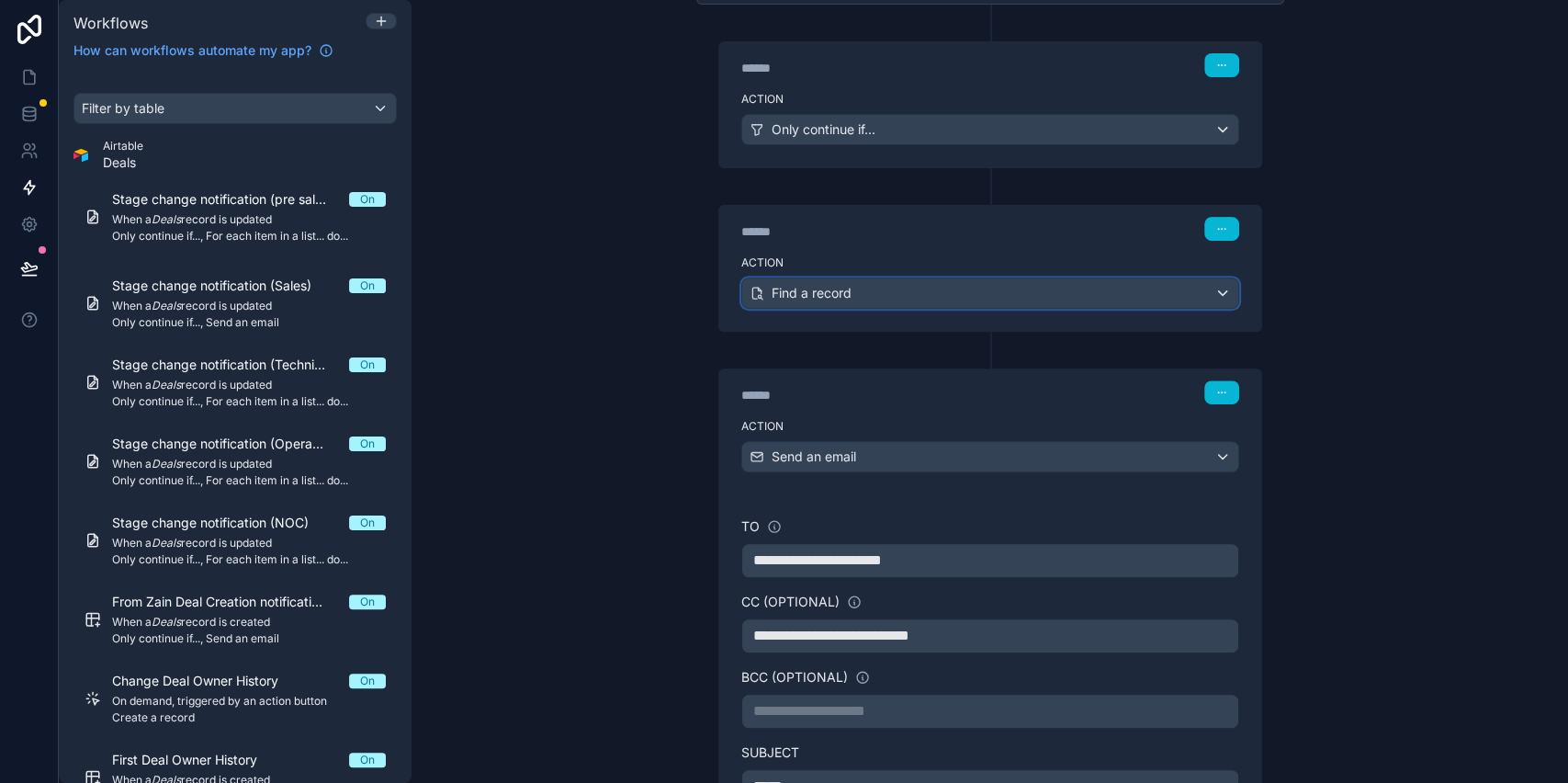
click at [956, 298] on div "Find a record" at bounding box center [990, 293] width 497 height 30
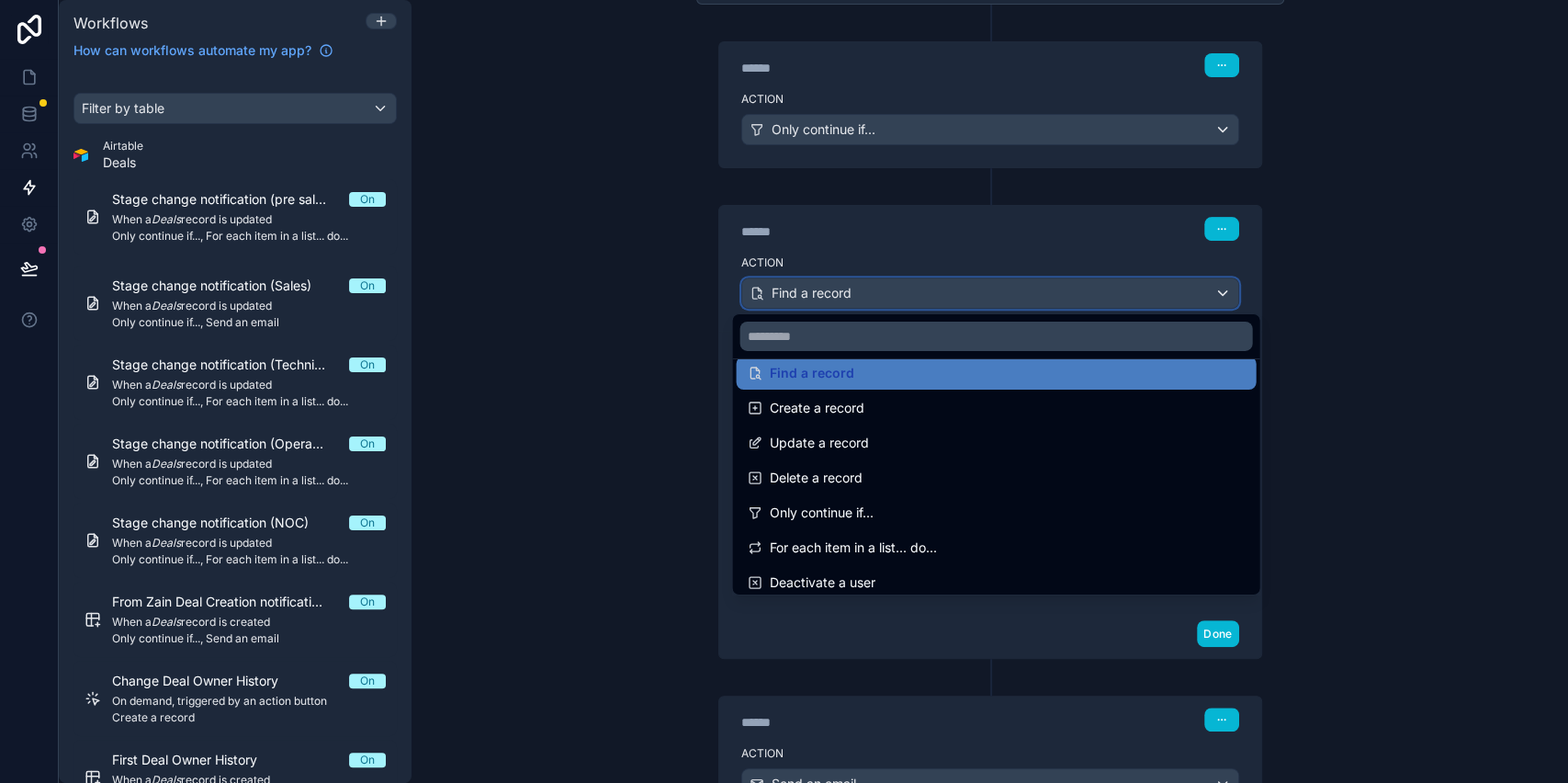
scroll to position [245, 0]
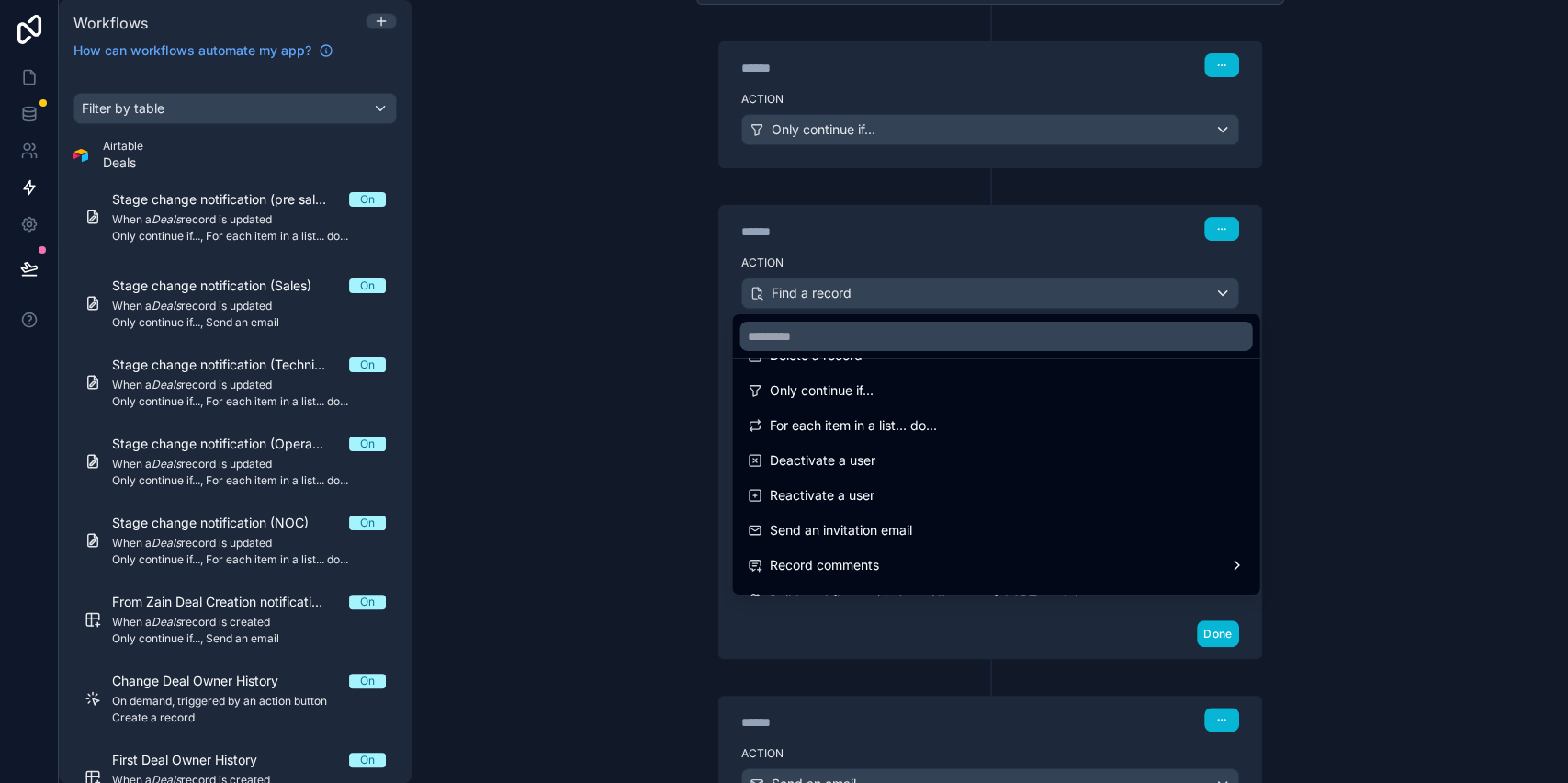
click at [631, 416] on div at bounding box center [784, 391] width 1568 height 783
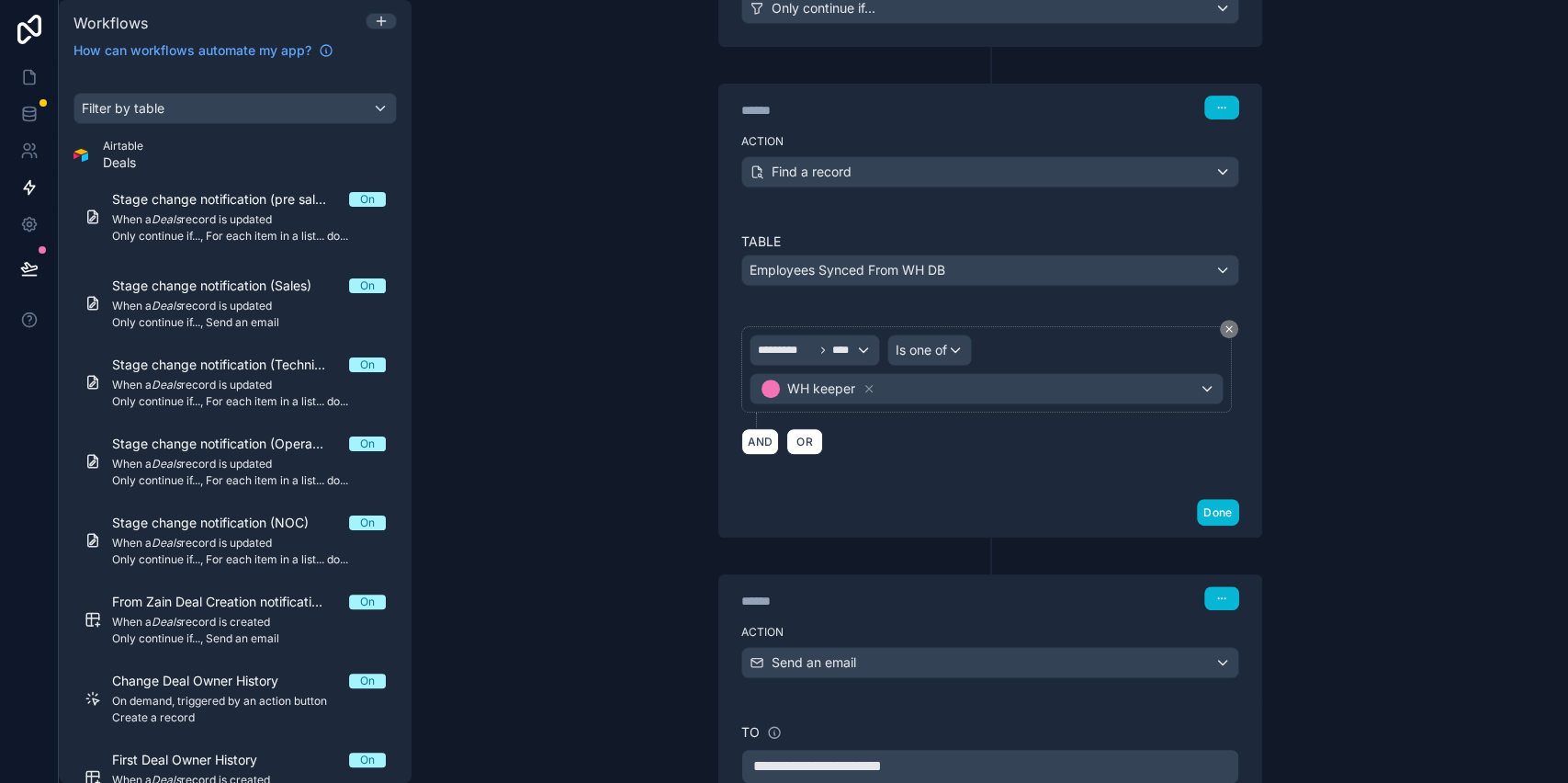
scroll to position [490, 0]
click at [991, 553] on icon at bounding box center [991, 554] width 0 height 6
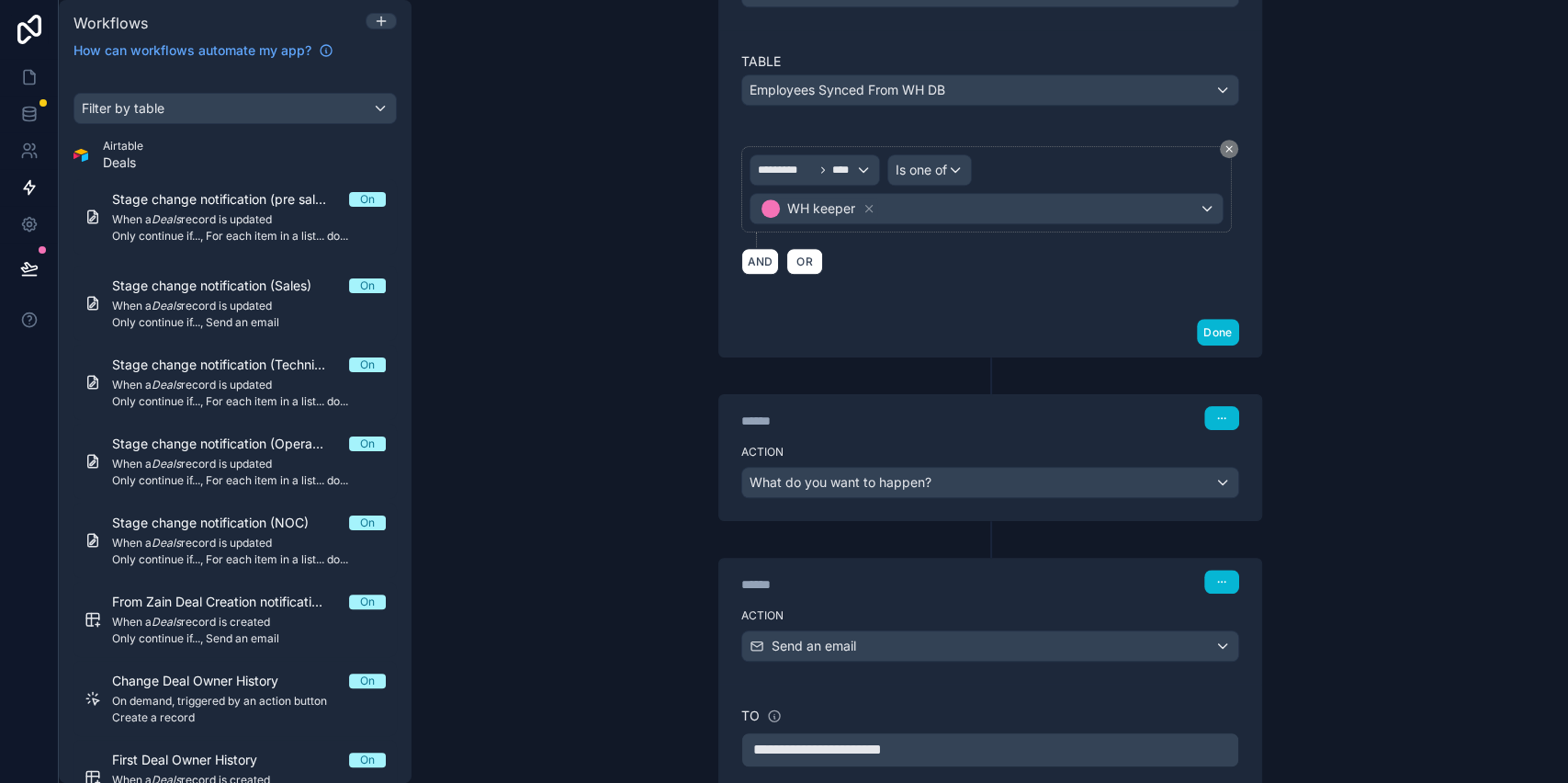
scroll to position [735, 0]
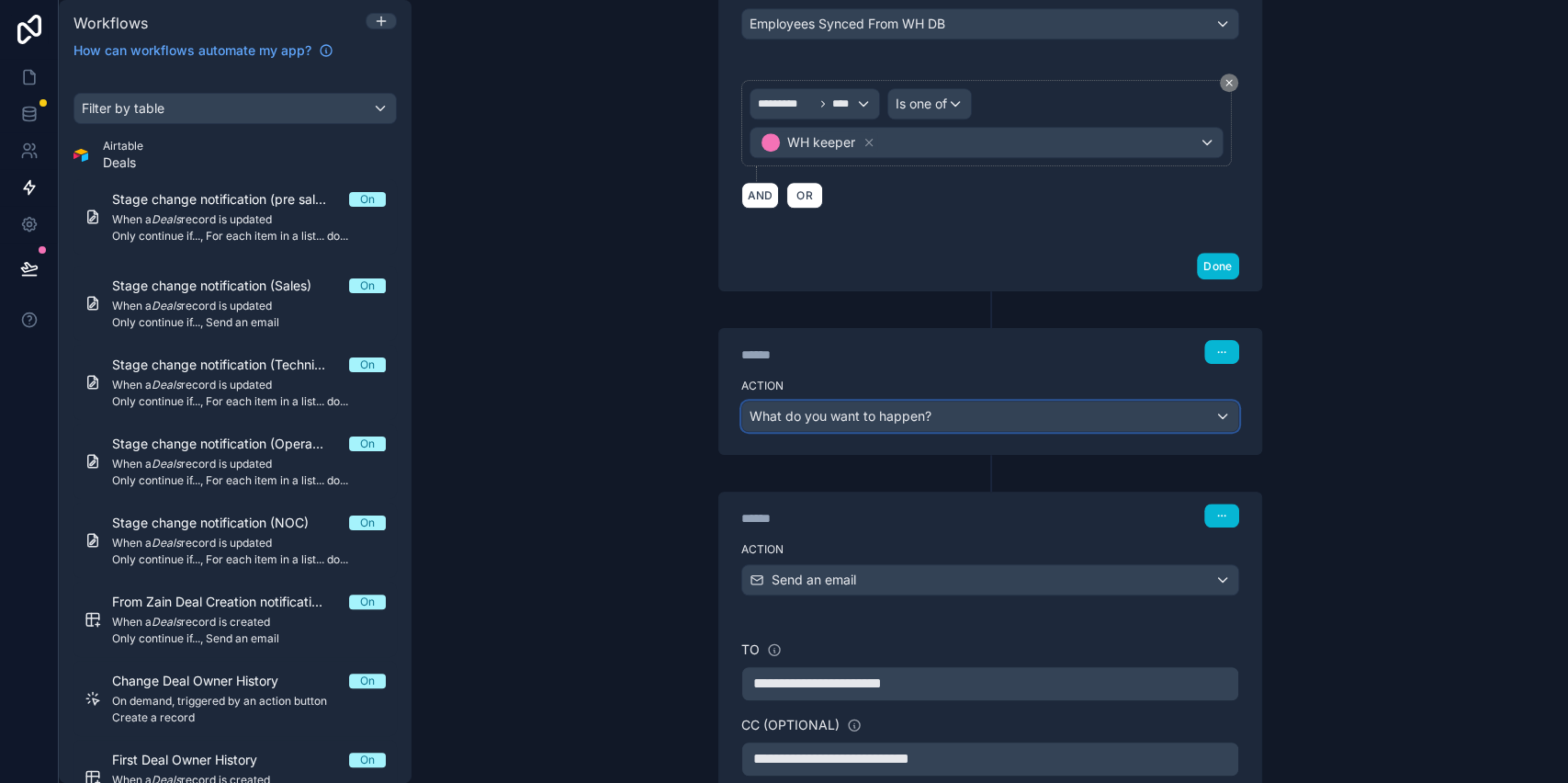
click at [913, 417] on span "What do you want to happen?" at bounding box center [840, 416] width 182 height 16
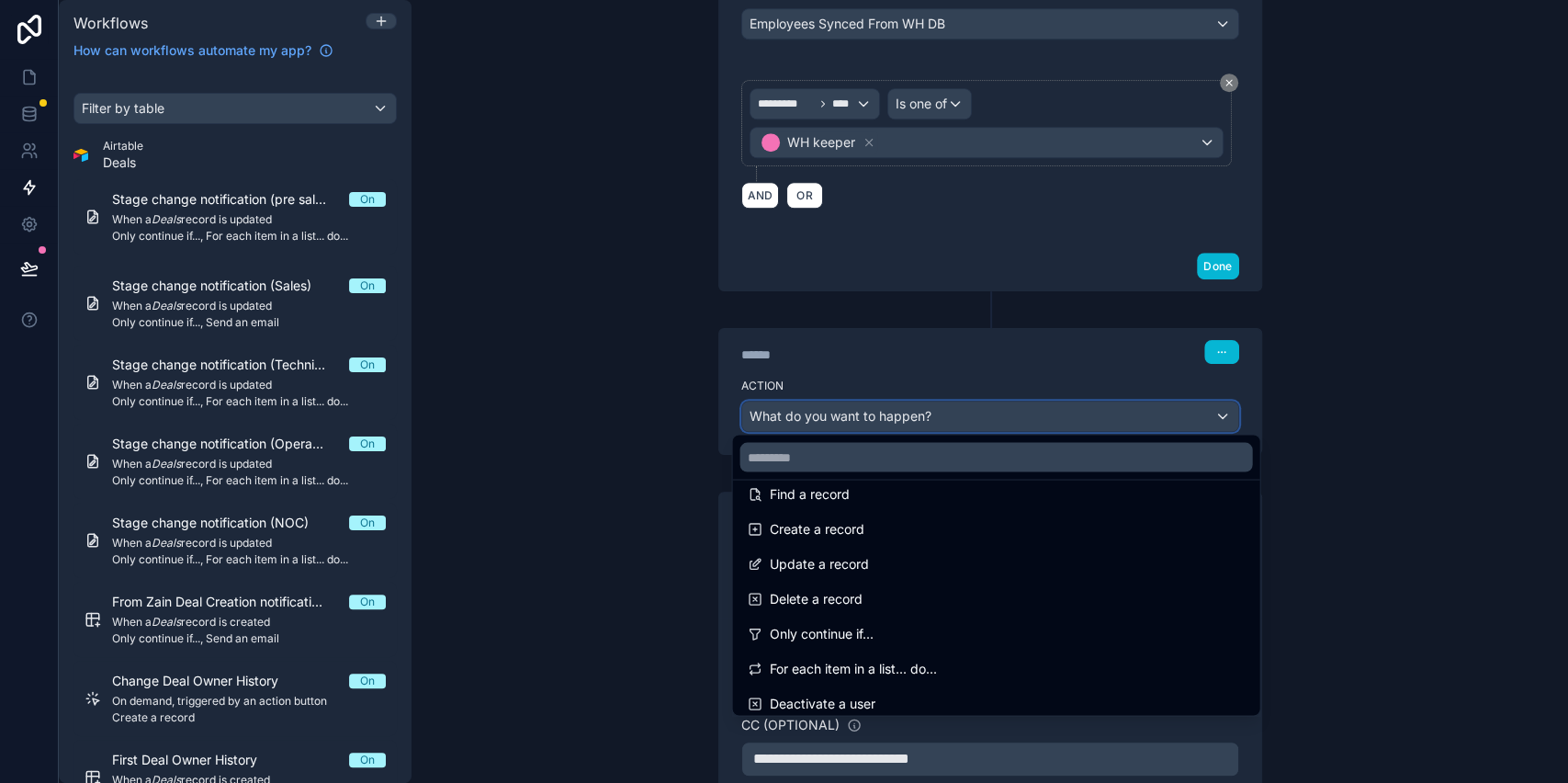
scroll to position [245, 0]
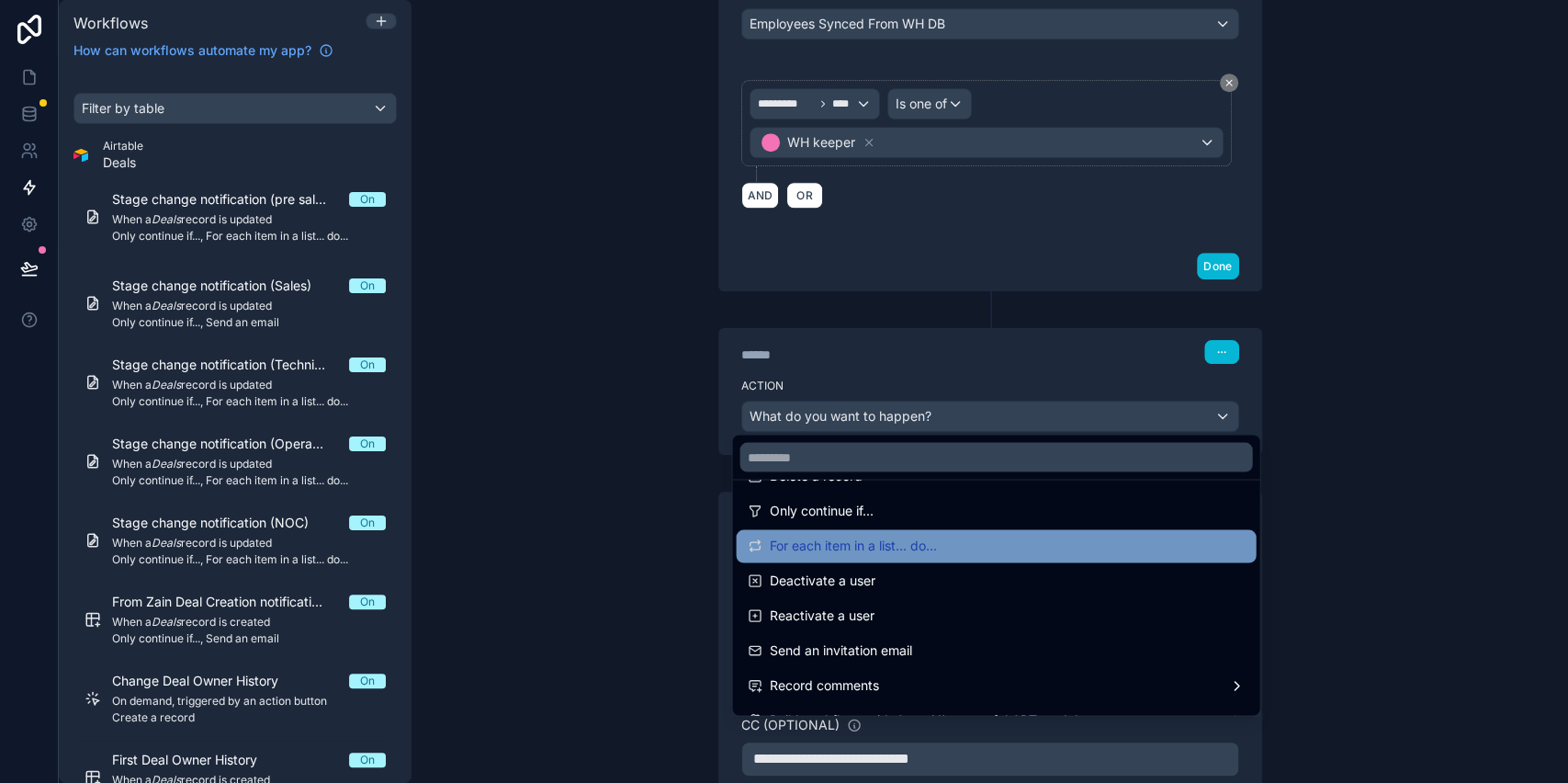
click at [918, 554] on span "For each item in a list... do..." at bounding box center [852, 546] width 167 height 22
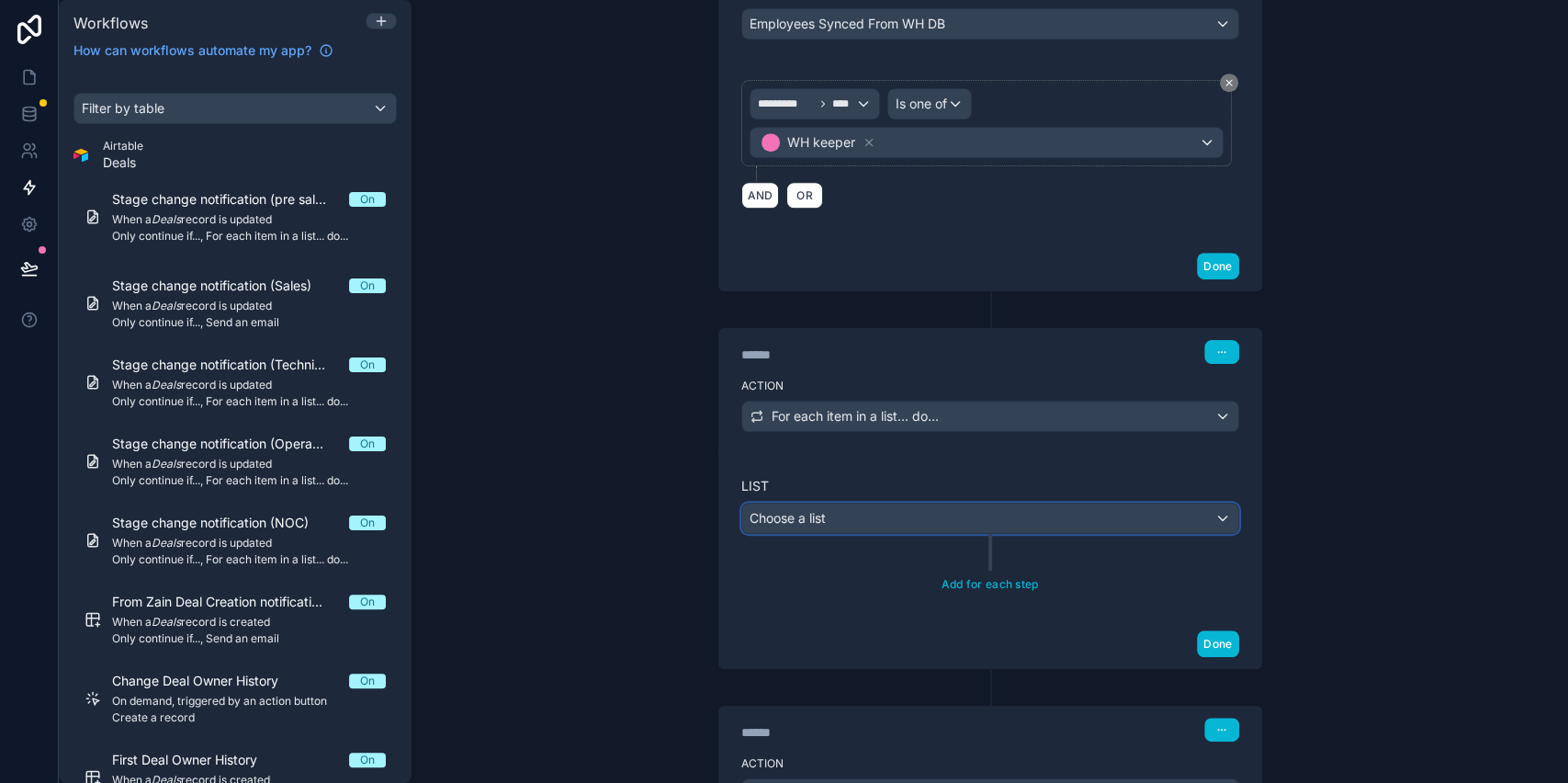
click at [849, 523] on div "Choose a list" at bounding box center [990, 518] width 497 height 30
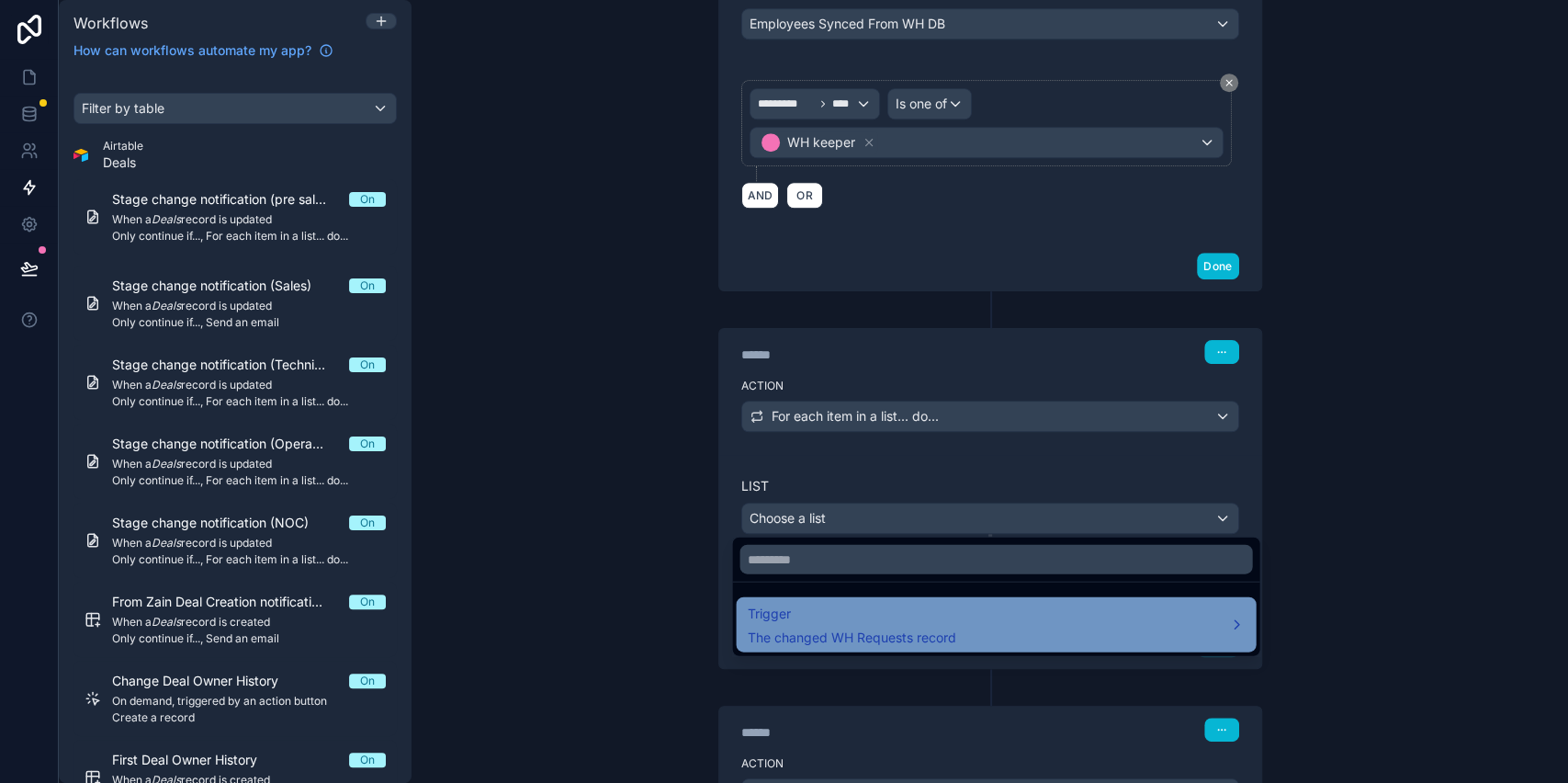
click at [848, 608] on span "Trigger" at bounding box center [851, 613] width 208 height 22
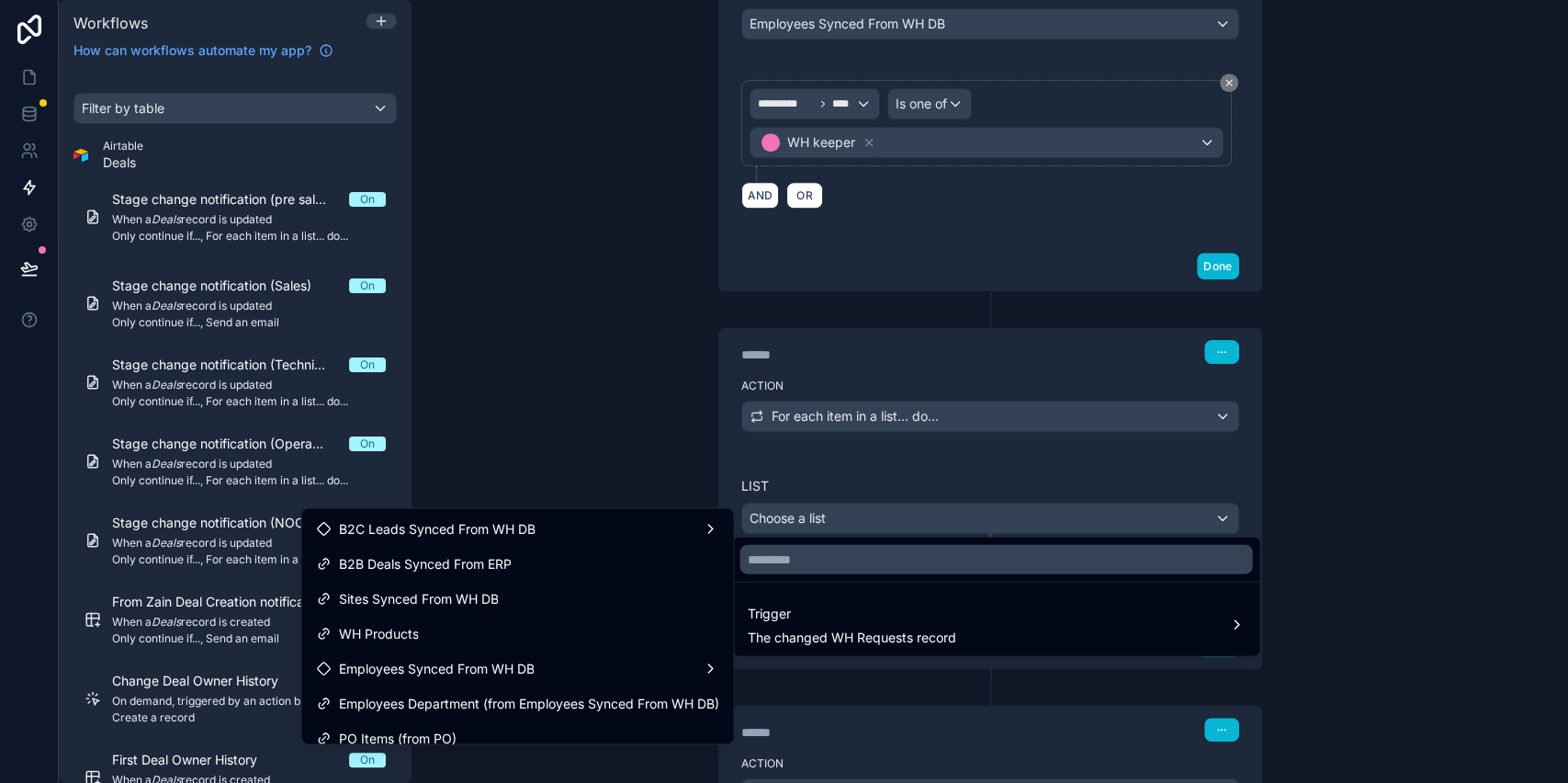
click at [628, 427] on div at bounding box center [784, 391] width 1568 height 783
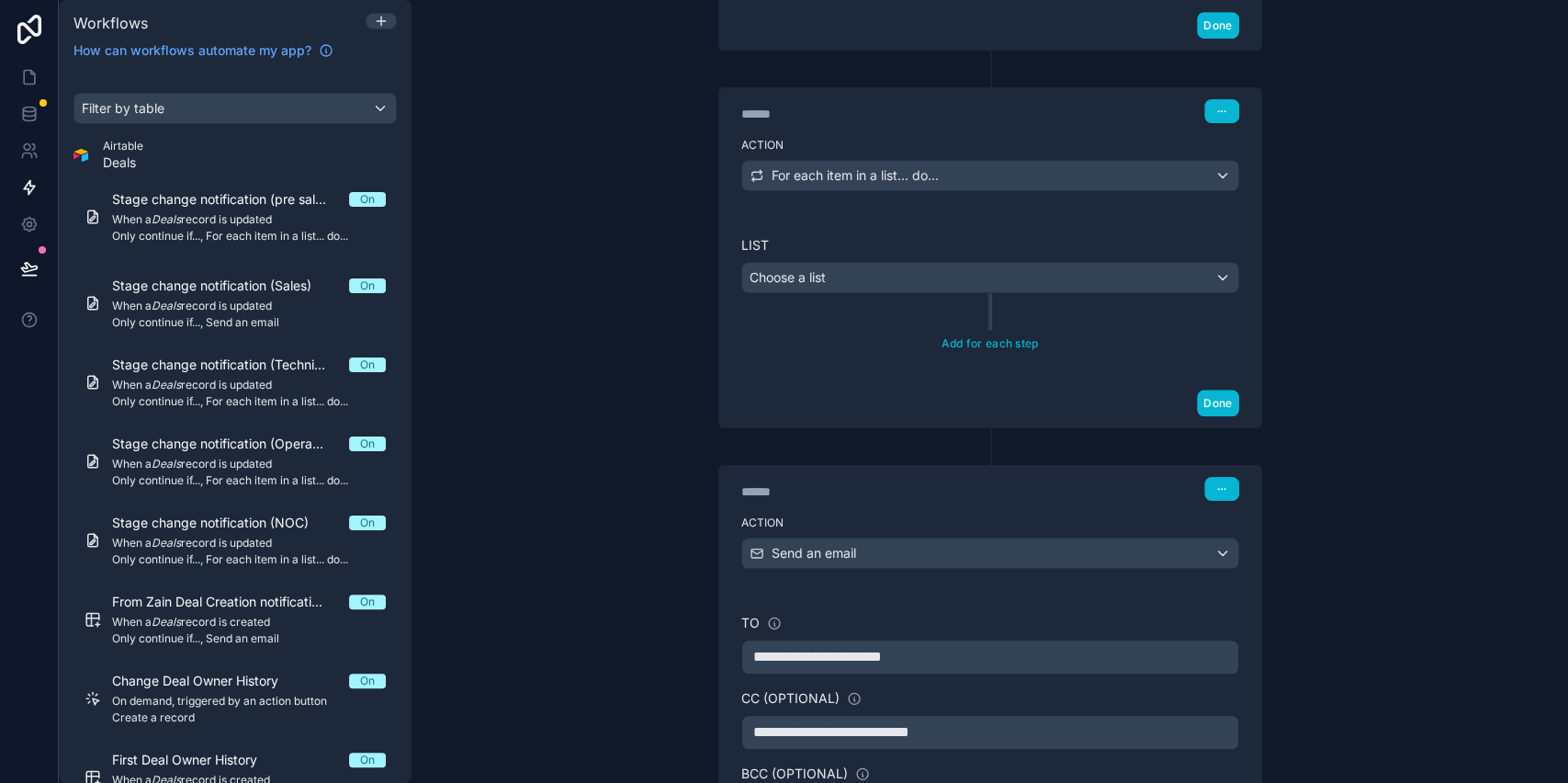
scroll to position [979, 0]
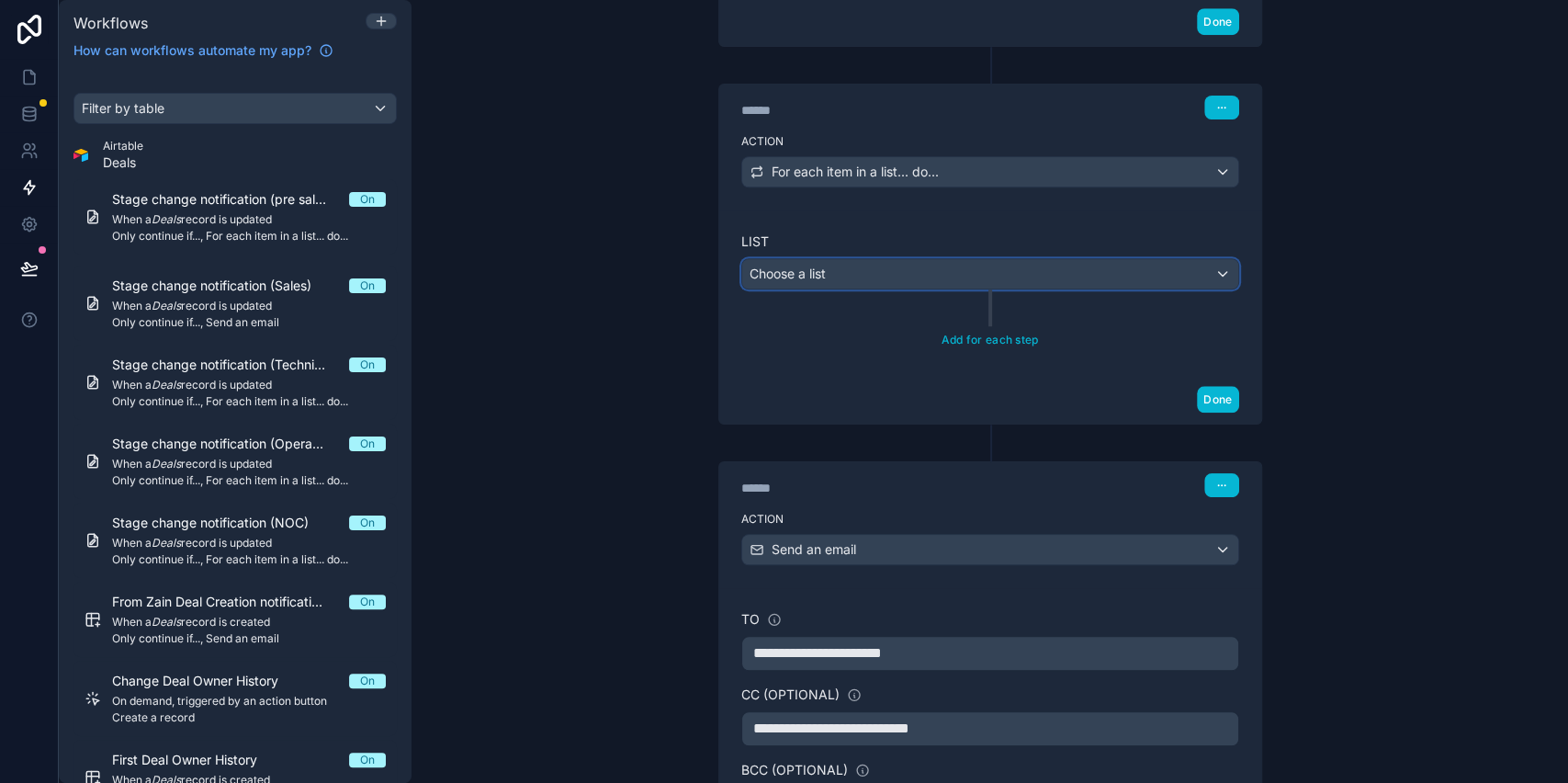
click at [940, 275] on div "Choose a list" at bounding box center [990, 274] width 497 height 30
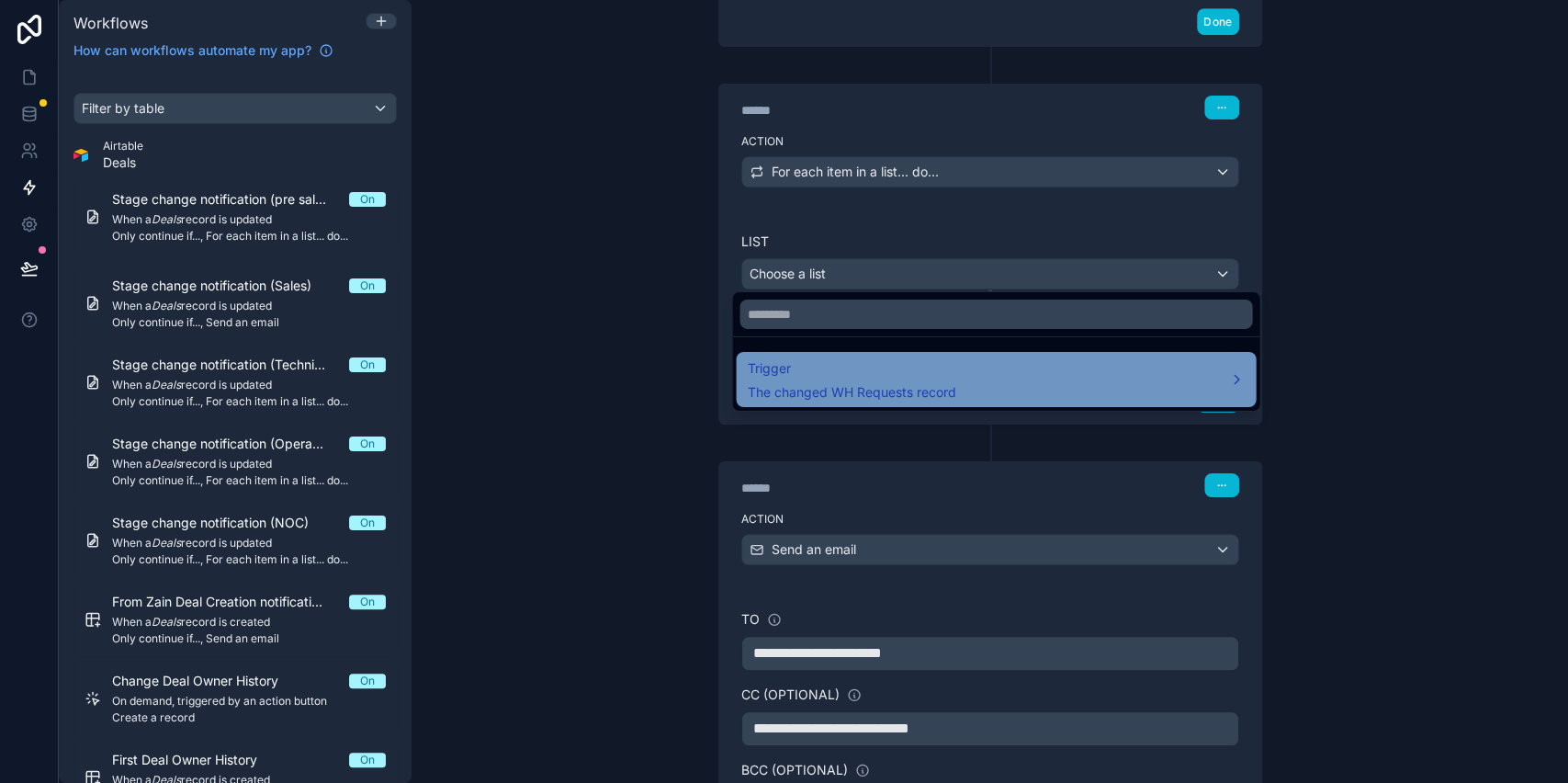
click at [904, 383] on span "The changed WH Requests record" at bounding box center [851, 392] width 208 height 19
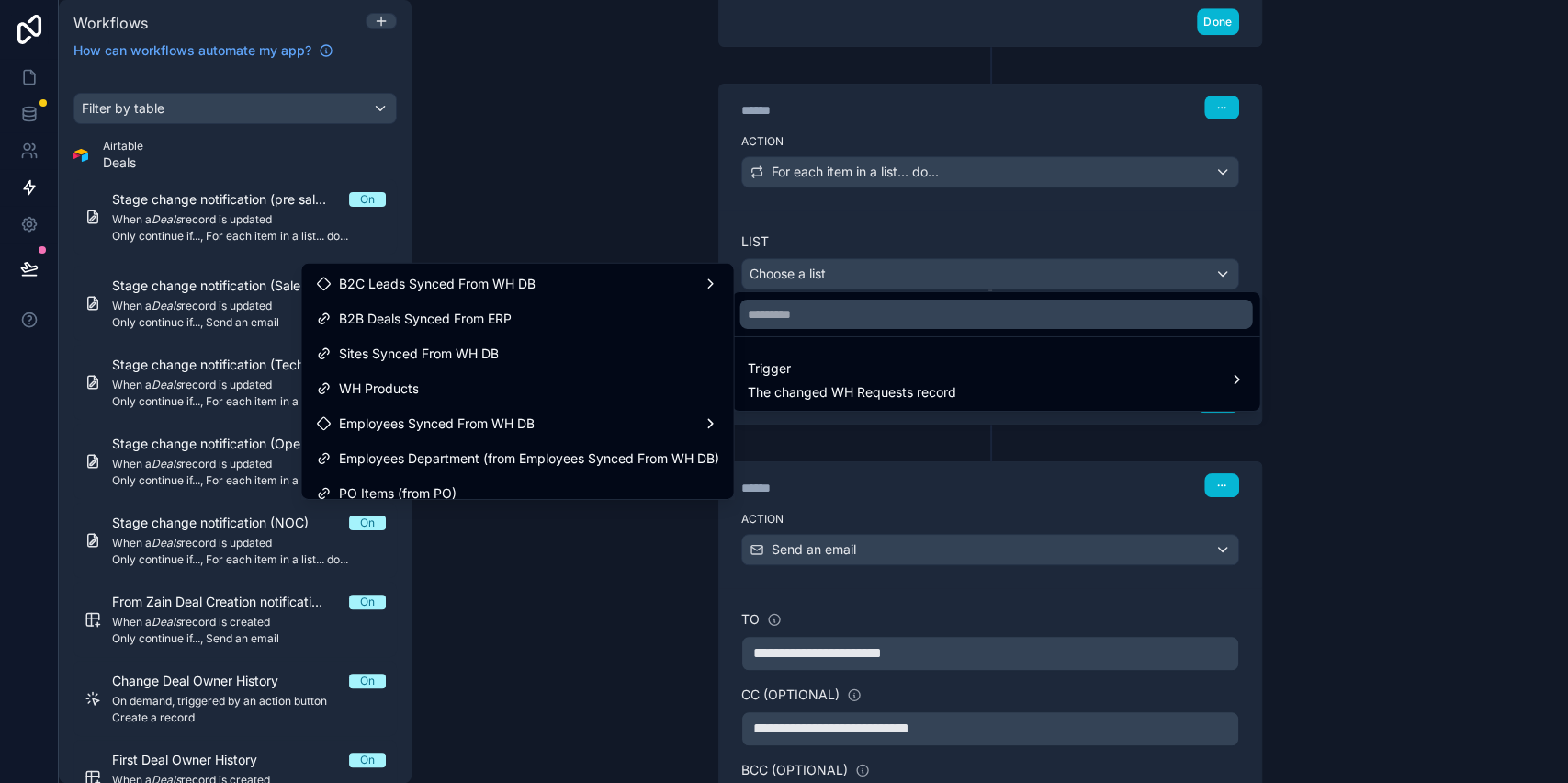
click at [566, 202] on div at bounding box center [784, 391] width 1568 height 783
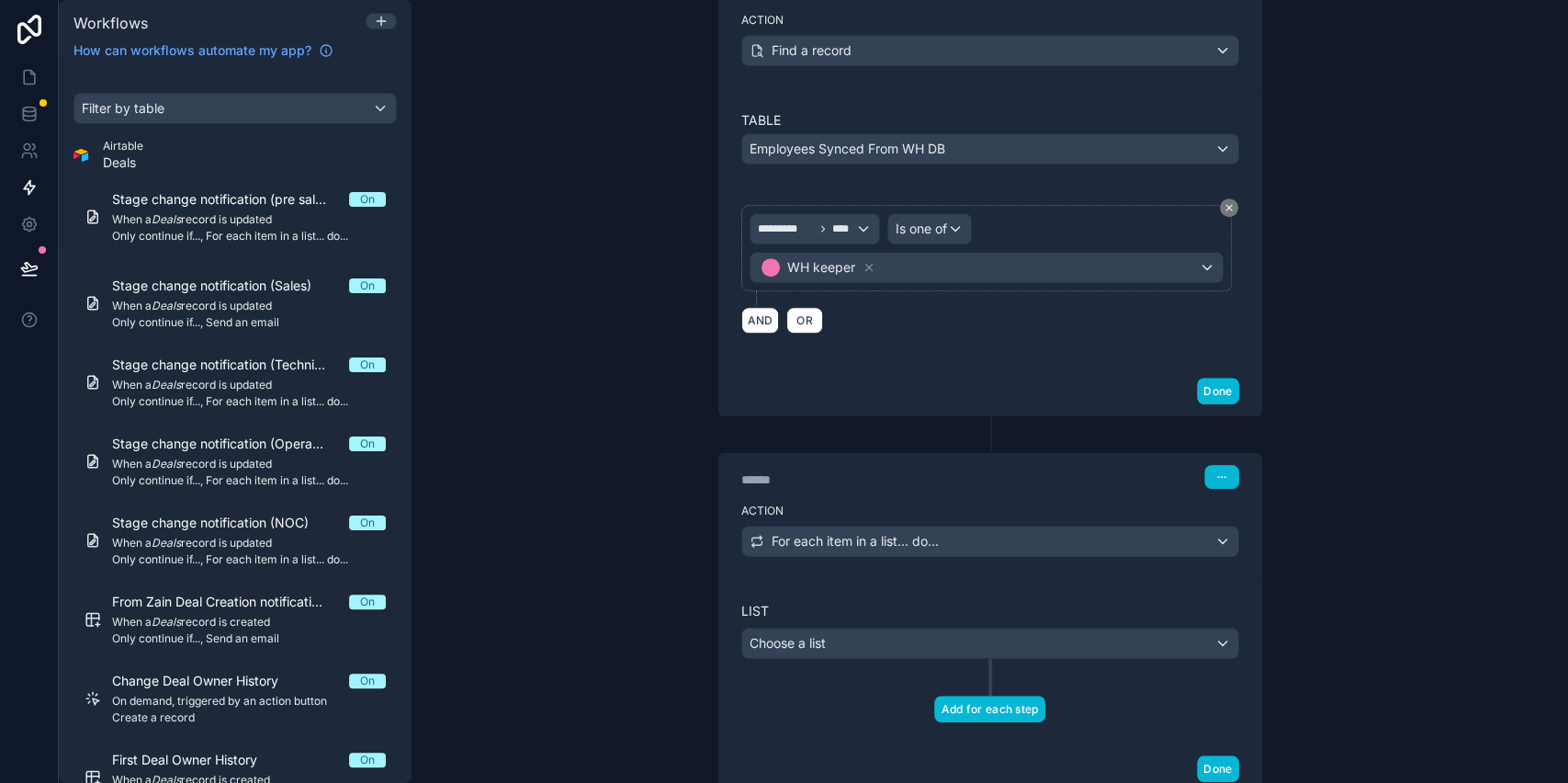
scroll to position [845, 0]
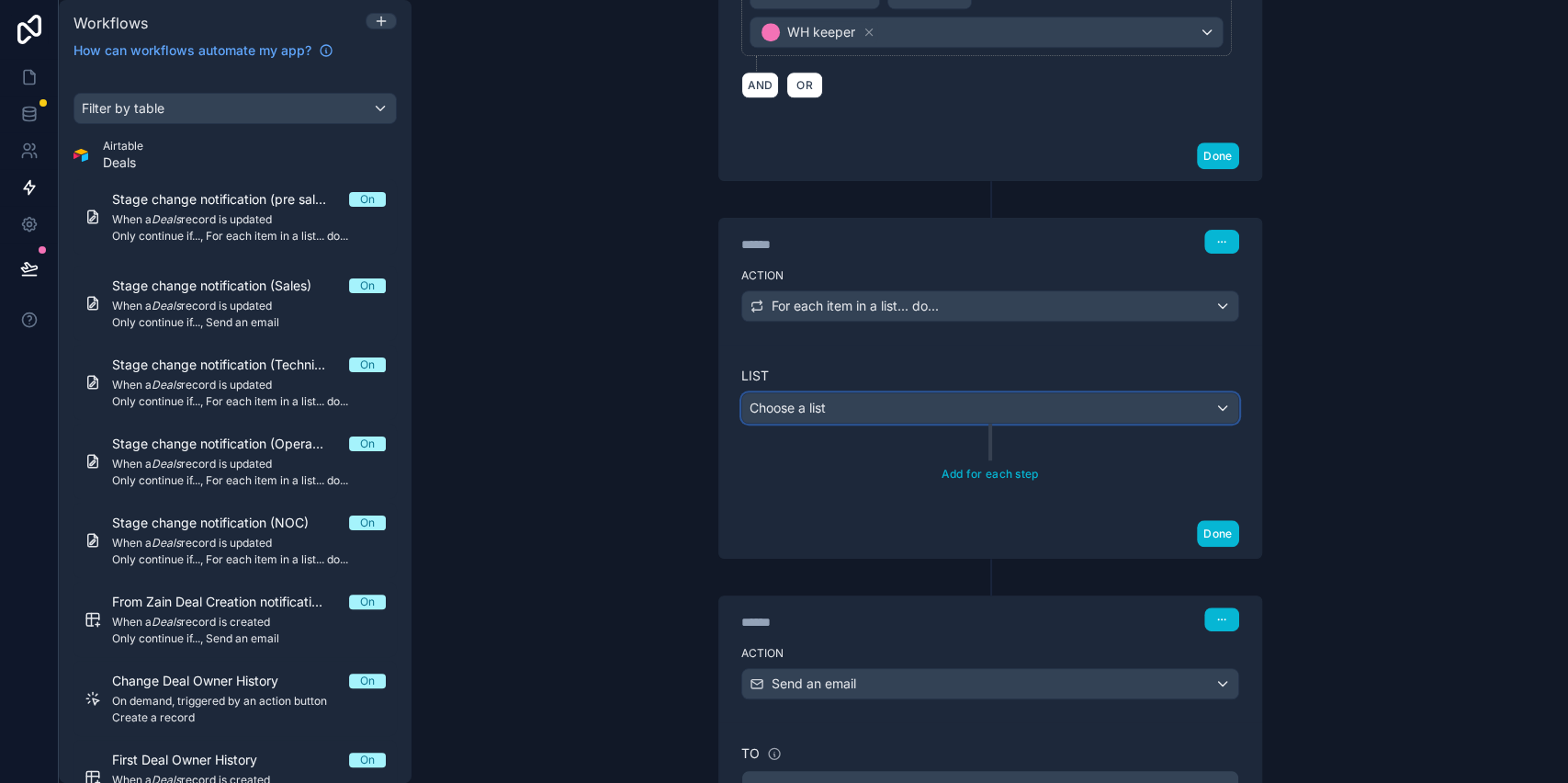
click at [866, 407] on div "Choose a list" at bounding box center [990, 408] width 497 height 30
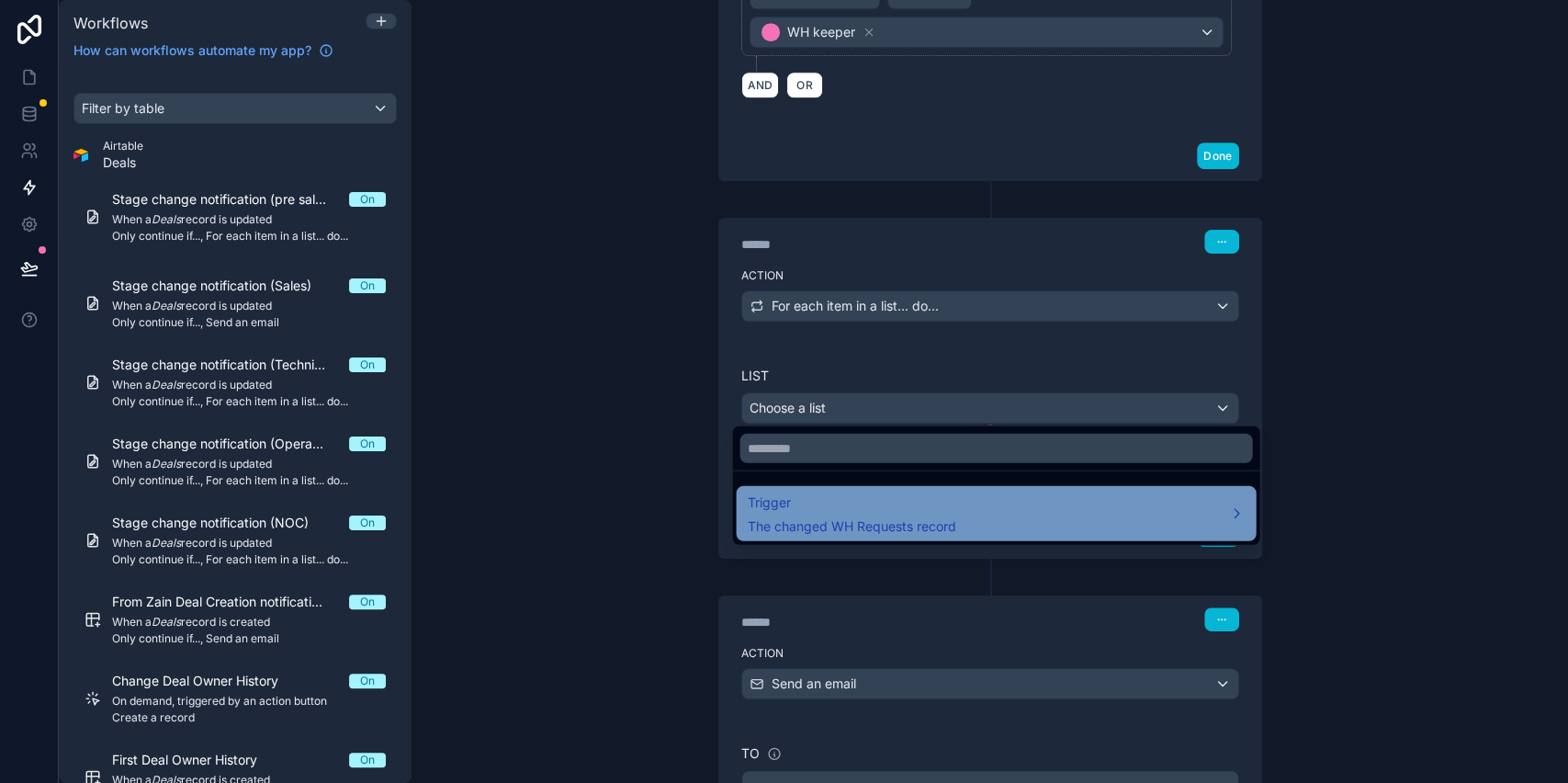
click at [853, 511] on span "Trigger" at bounding box center [851, 503] width 208 height 22
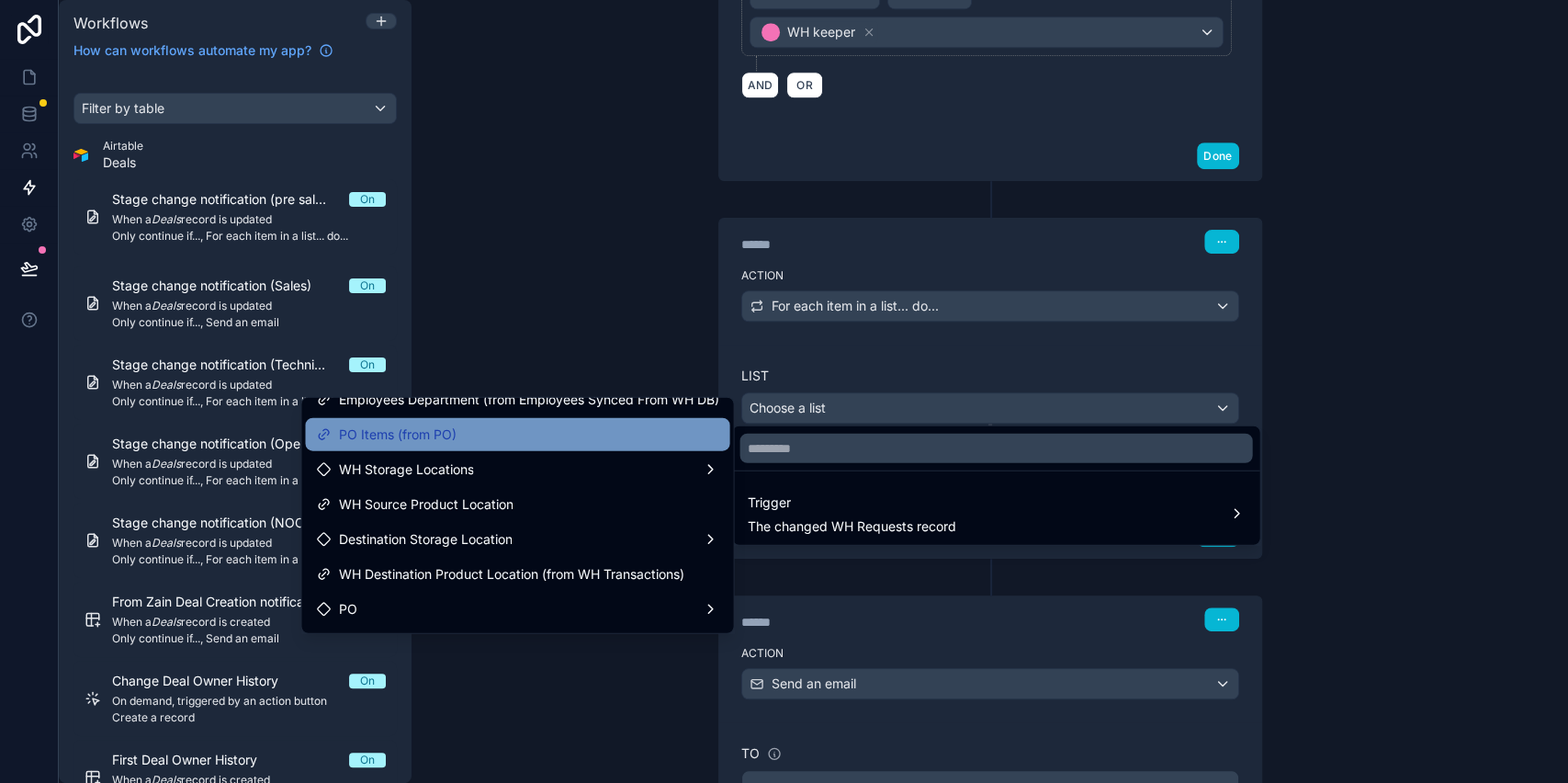
scroll to position [245, 0]
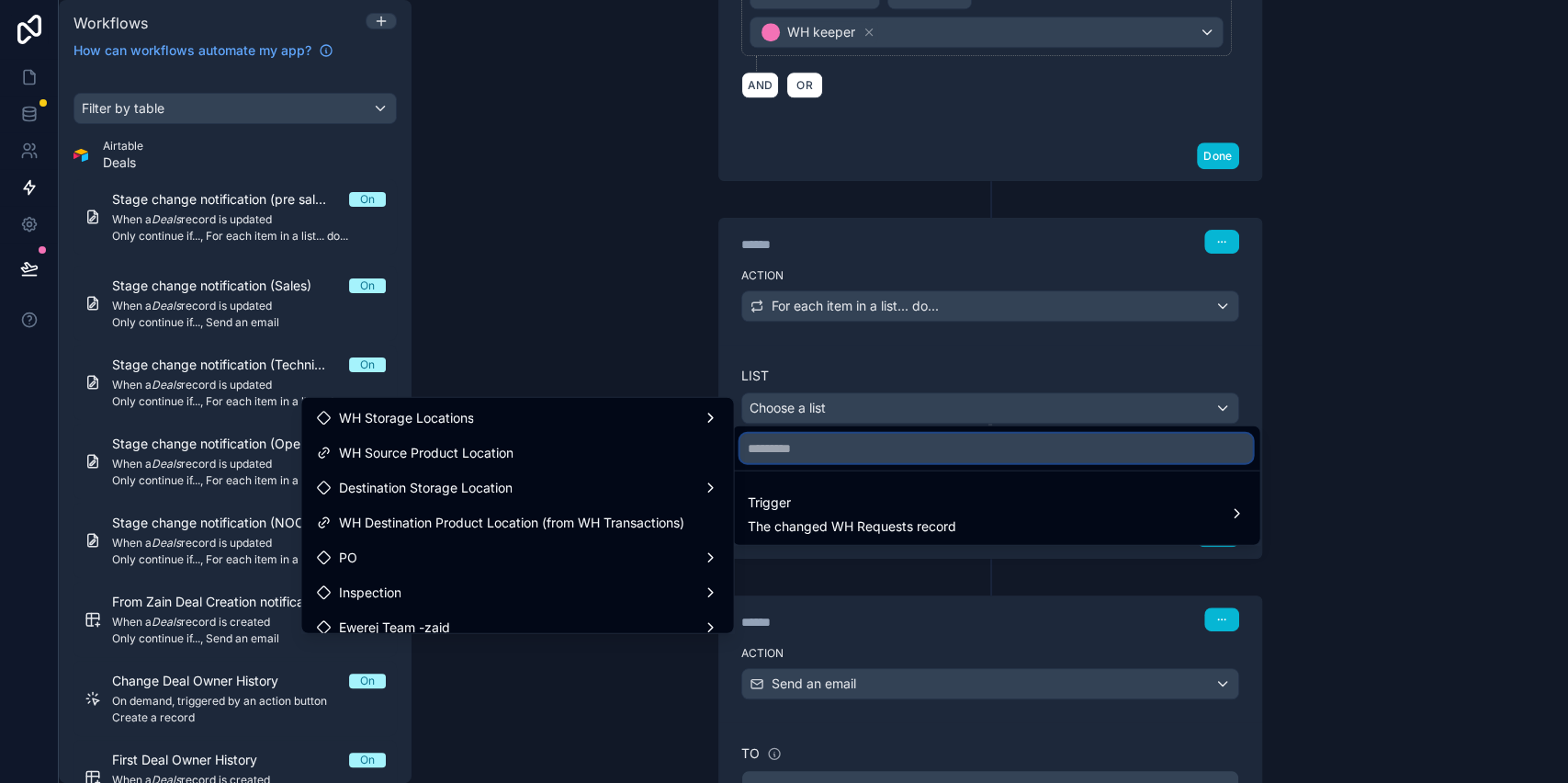
click at [884, 443] on input "text" at bounding box center [995, 448] width 512 height 30
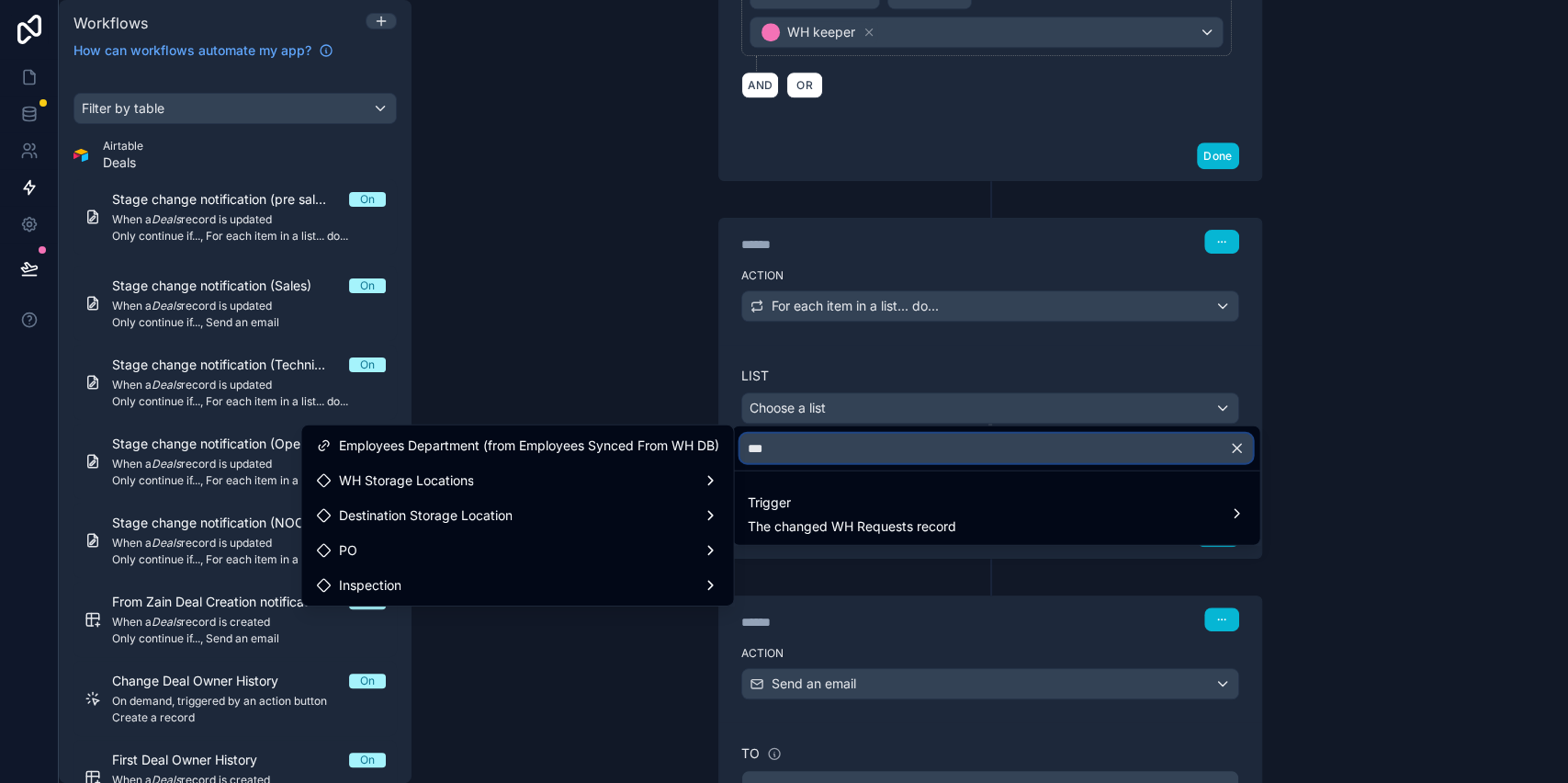
scroll to position [0, 0]
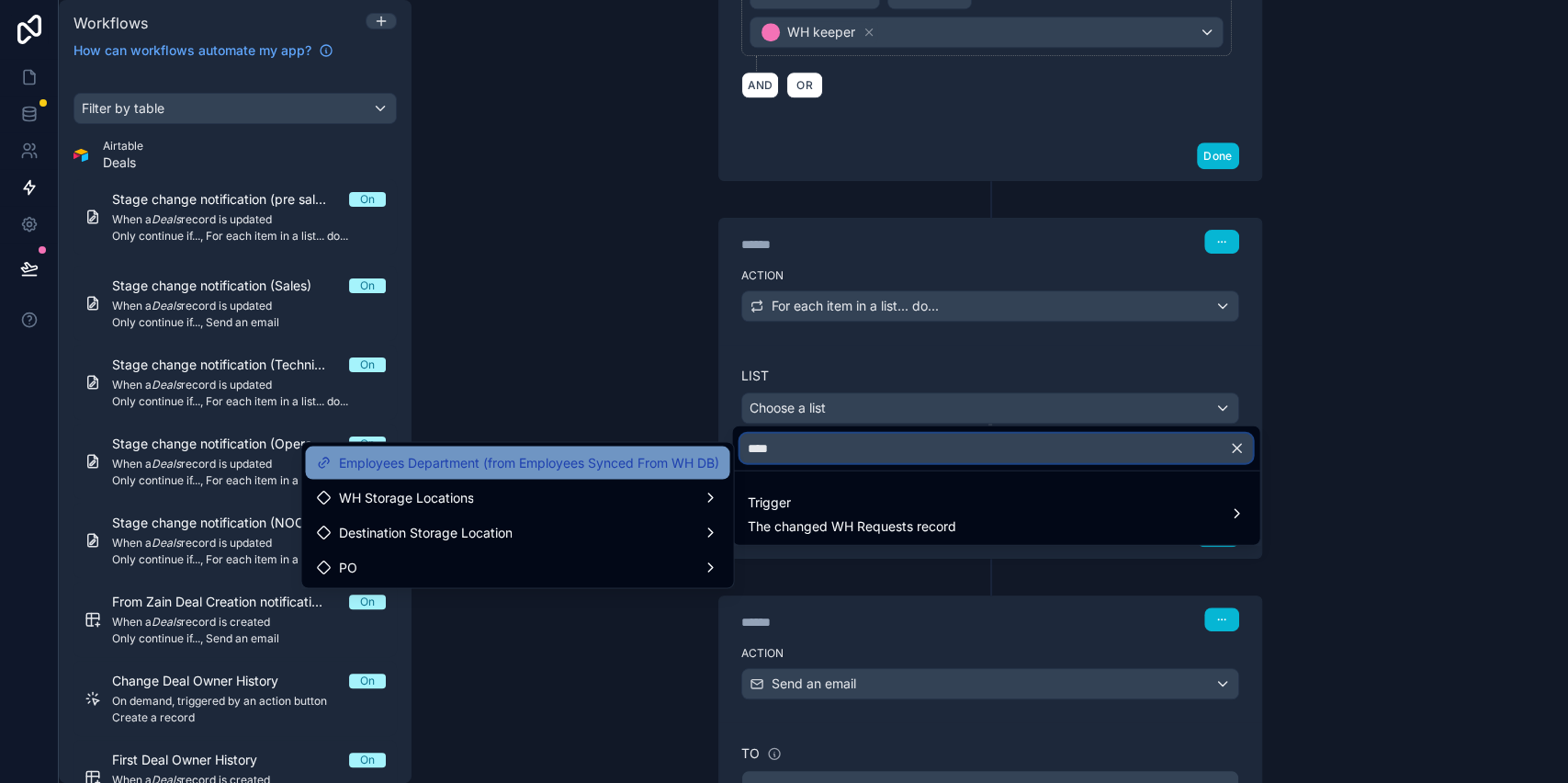
type input "****"
click at [550, 464] on span "Employees Department (from Employees Synced From WH DB)" at bounding box center [527, 462] width 380 height 22
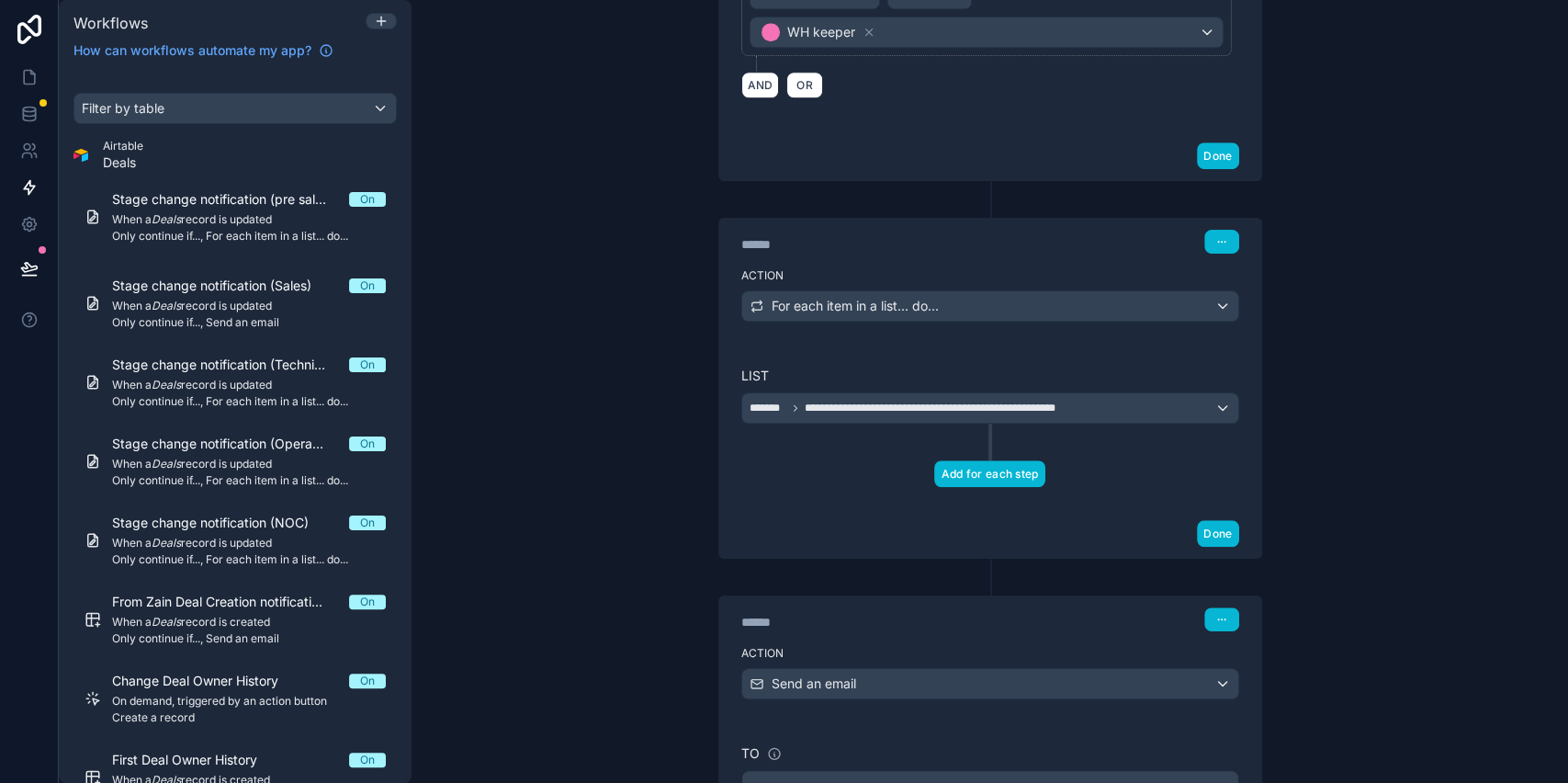
click at [991, 474] on button "Add for each step" at bounding box center [989, 473] width 111 height 27
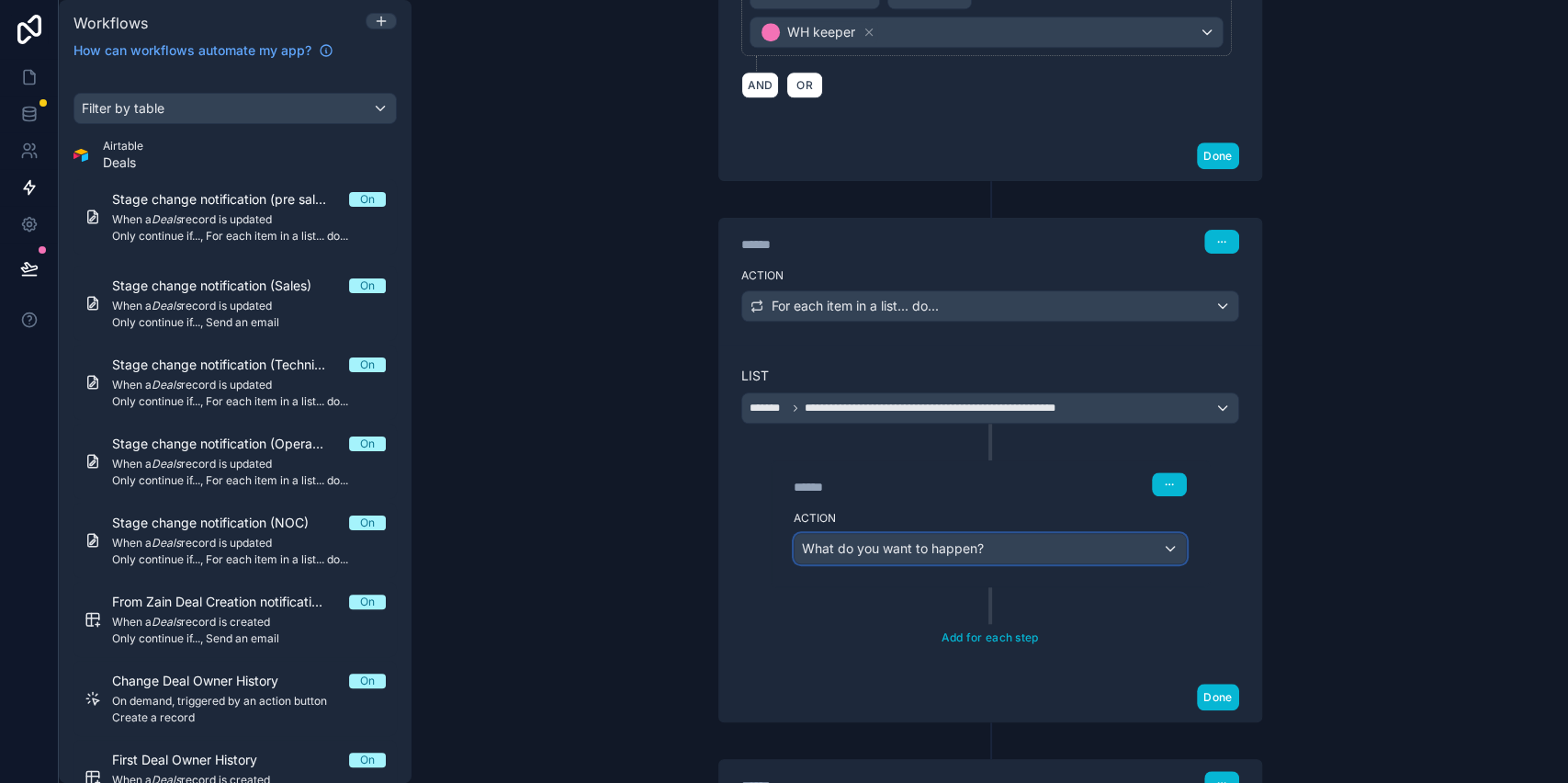
click at [875, 540] on span "What do you want to happen?" at bounding box center [893, 548] width 182 height 16
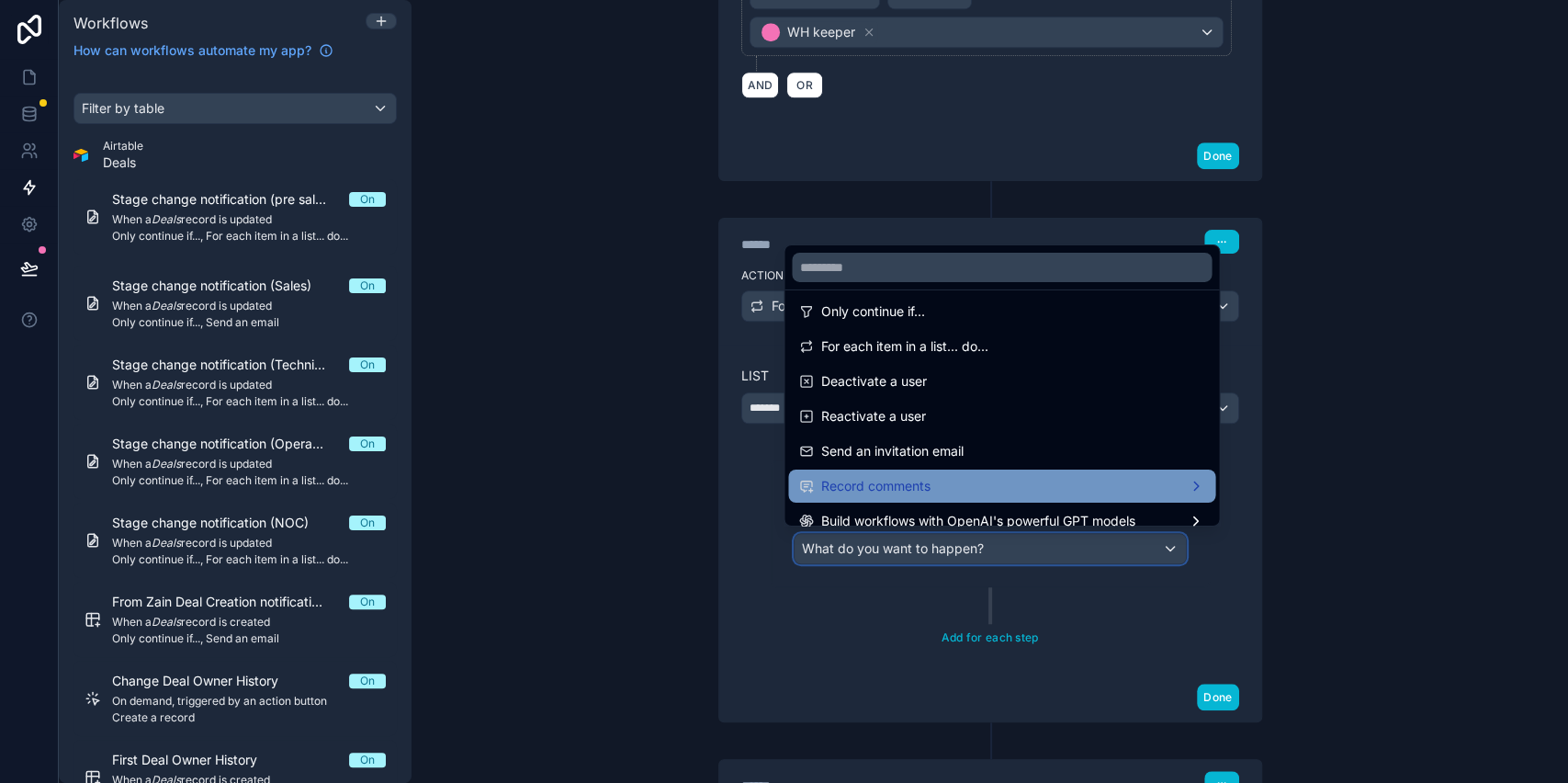
scroll to position [217, 0]
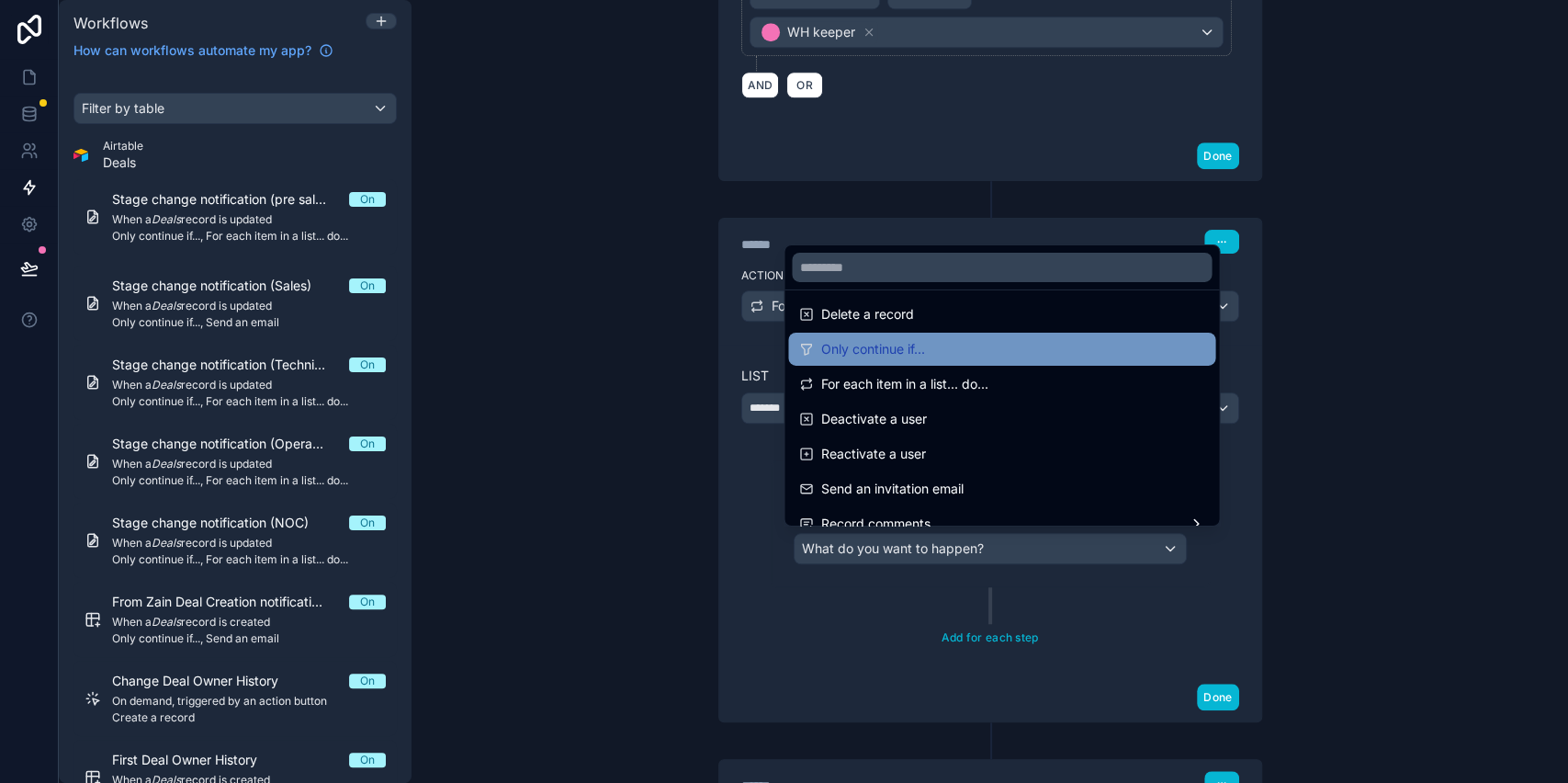
click at [933, 358] on div "Only continue if..." at bounding box center [1002, 349] width 405 height 22
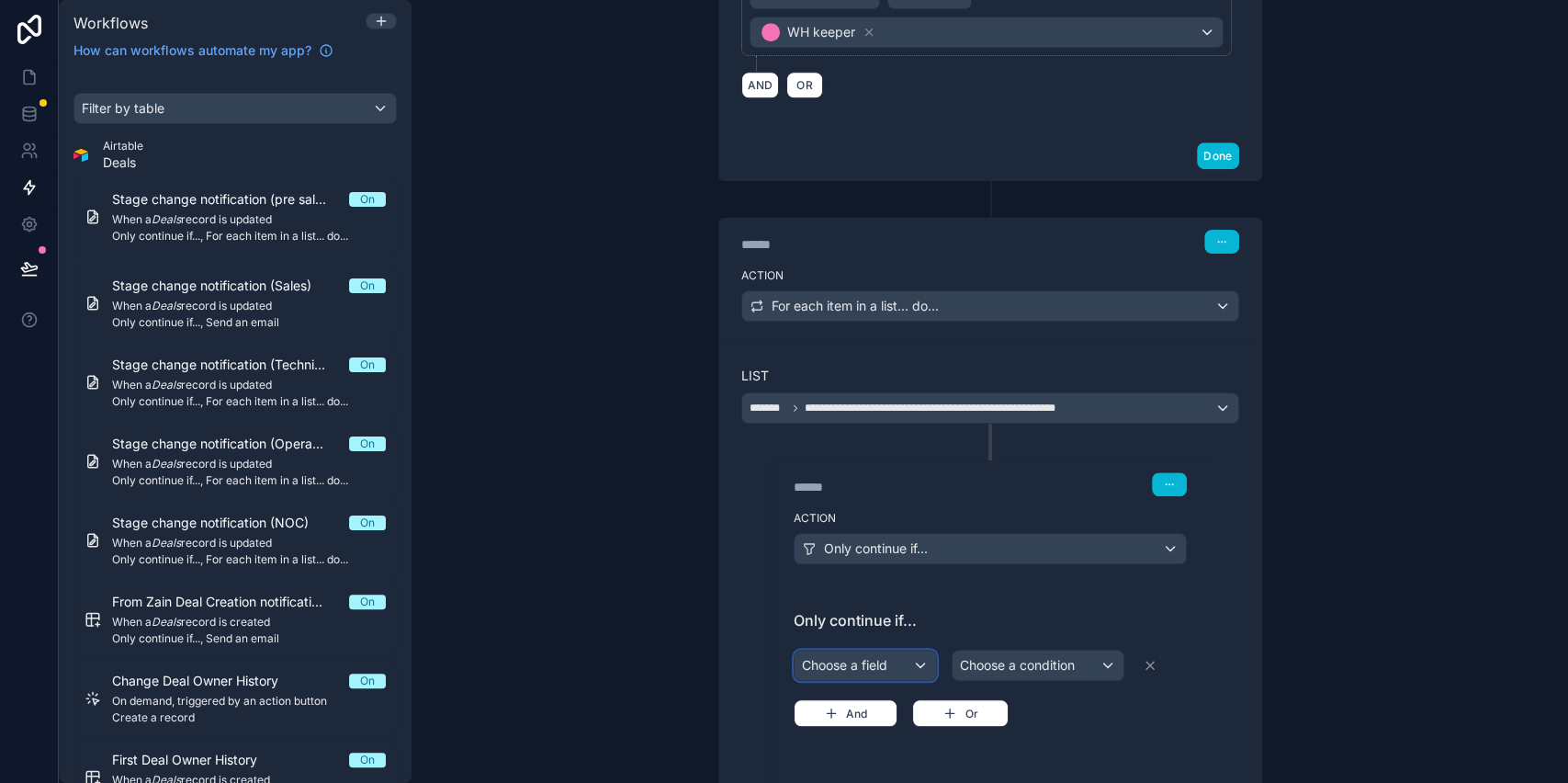
click at [859, 663] on div "Choose a field" at bounding box center [865, 666] width 141 height 30
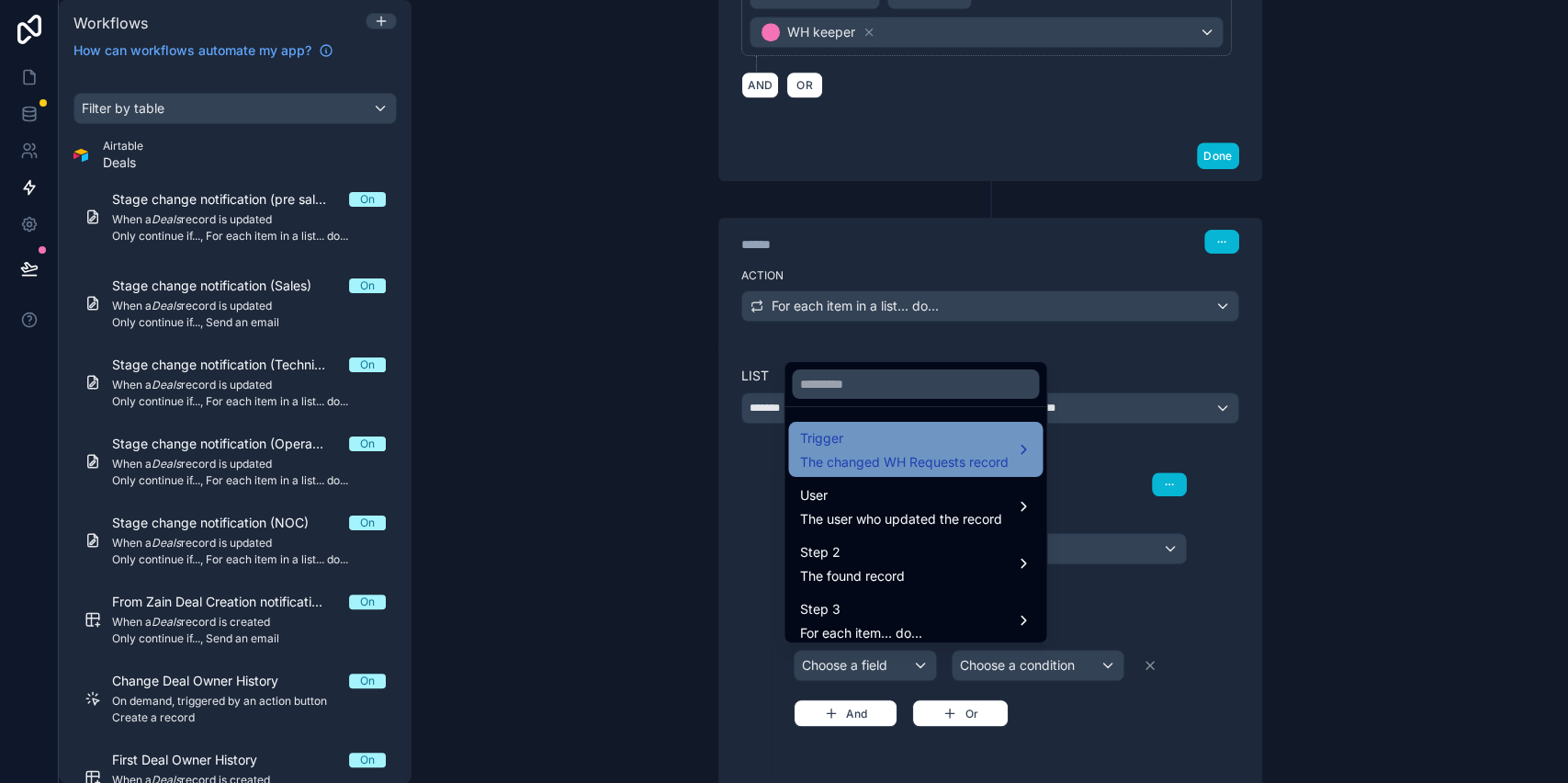
click at [887, 468] on span "The changed WH Requests record" at bounding box center [903, 462] width 208 height 19
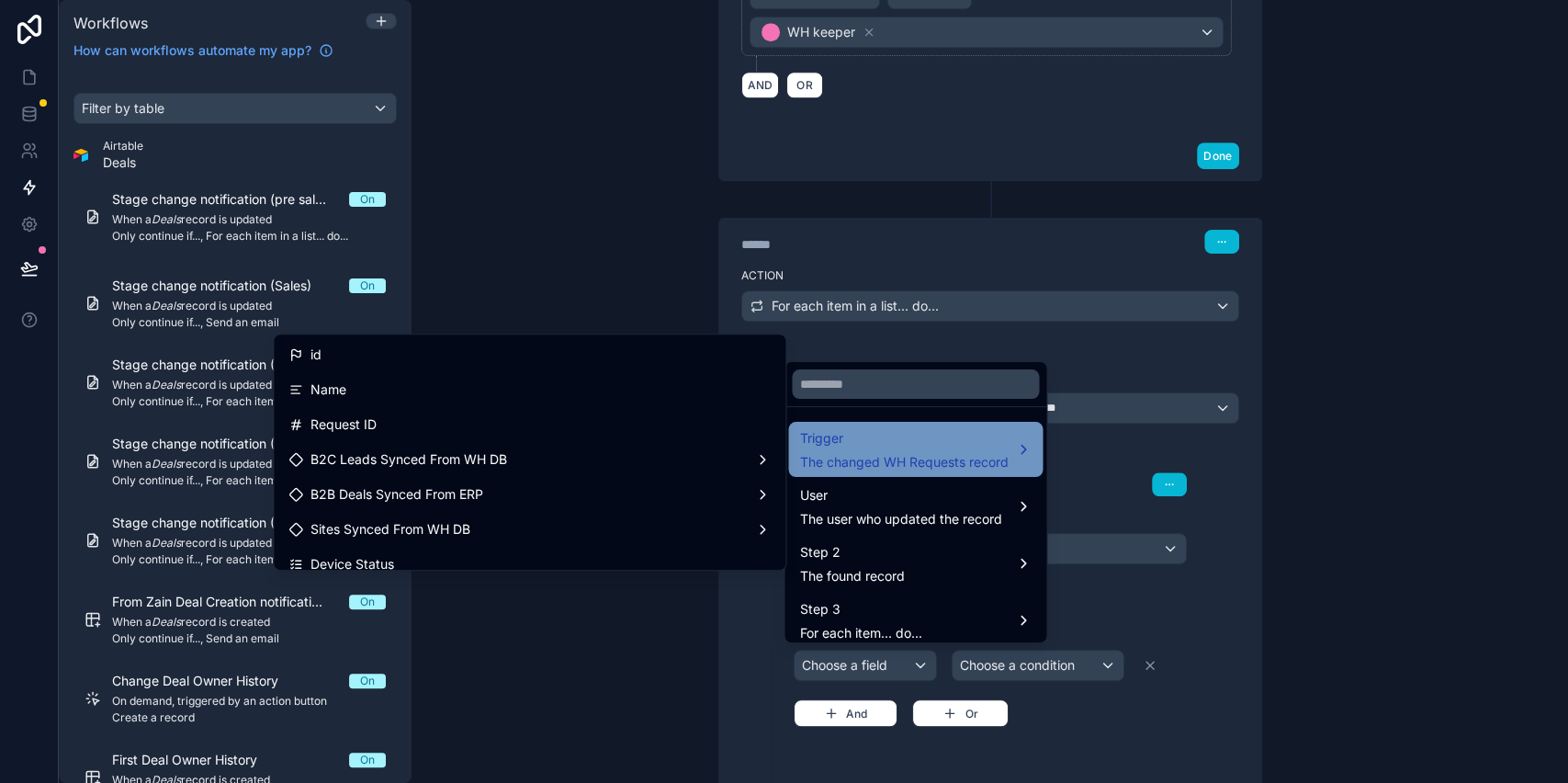
click at [887, 467] on span "The changed WH Requests record" at bounding box center [903, 462] width 208 height 19
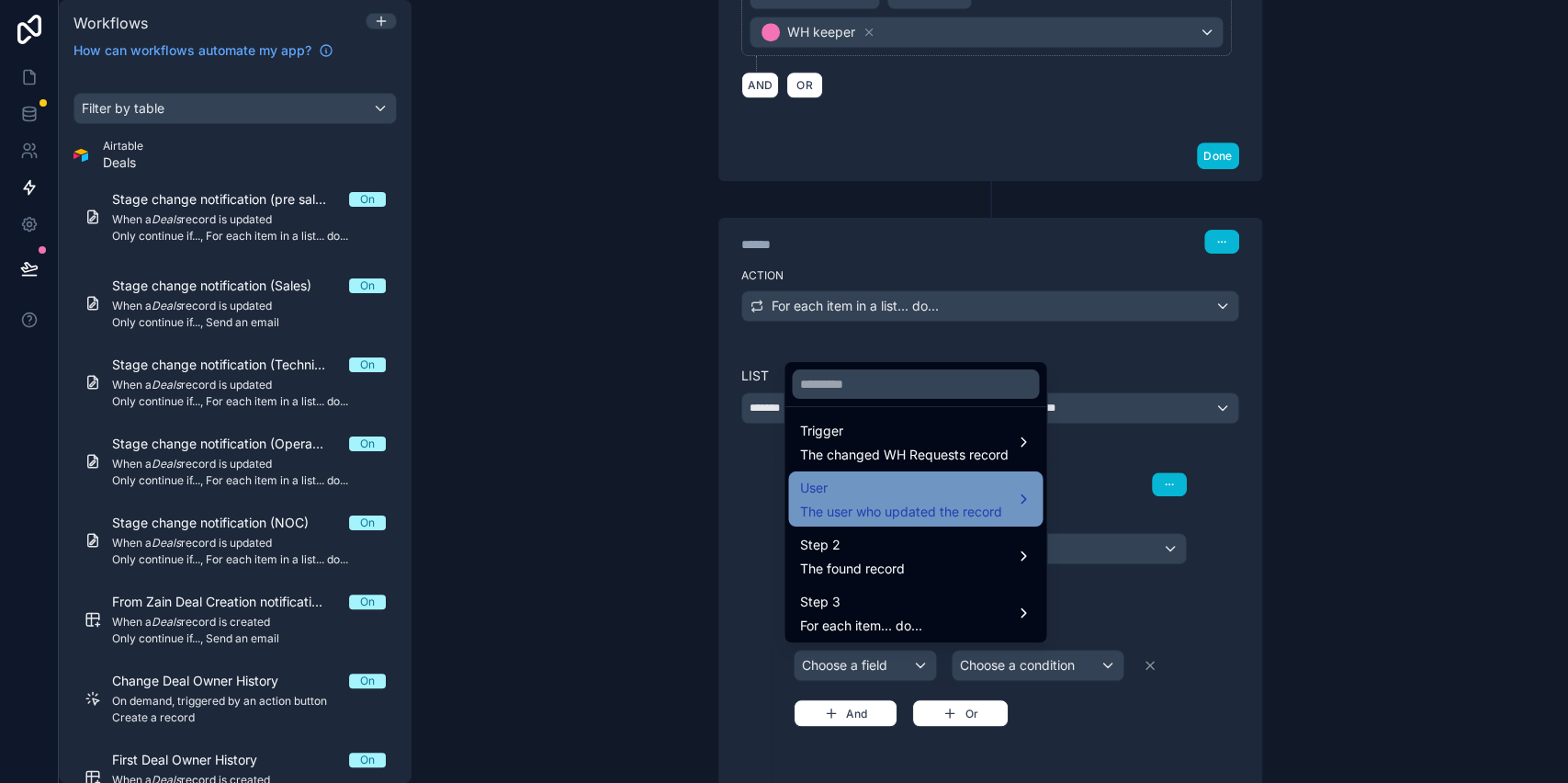
scroll to position [8, 0]
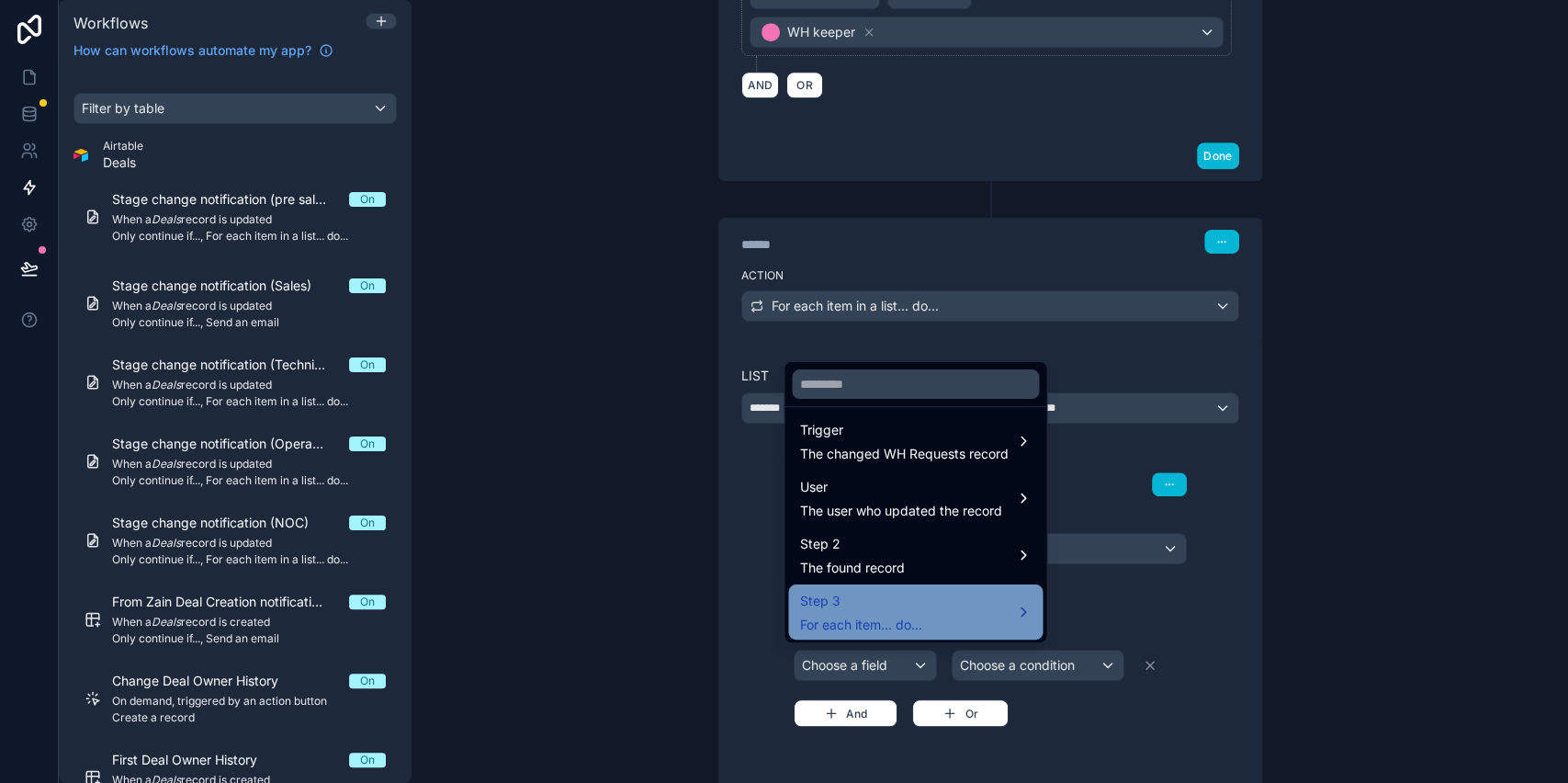
click at [887, 614] on div "Step 3 For each item... do..." at bounding box center [861, 611] width 122 height 44
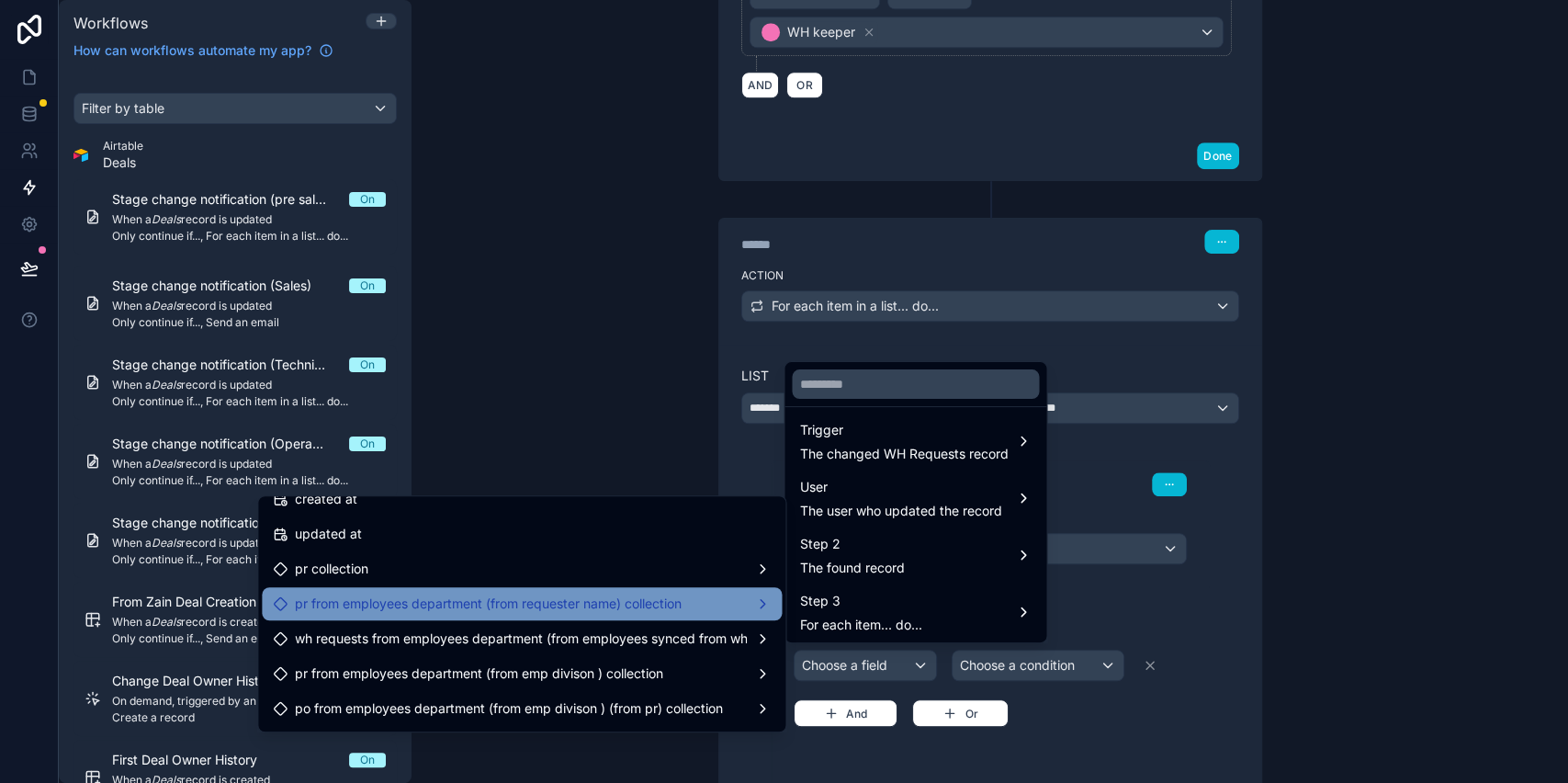
scroll to position [0, 0]
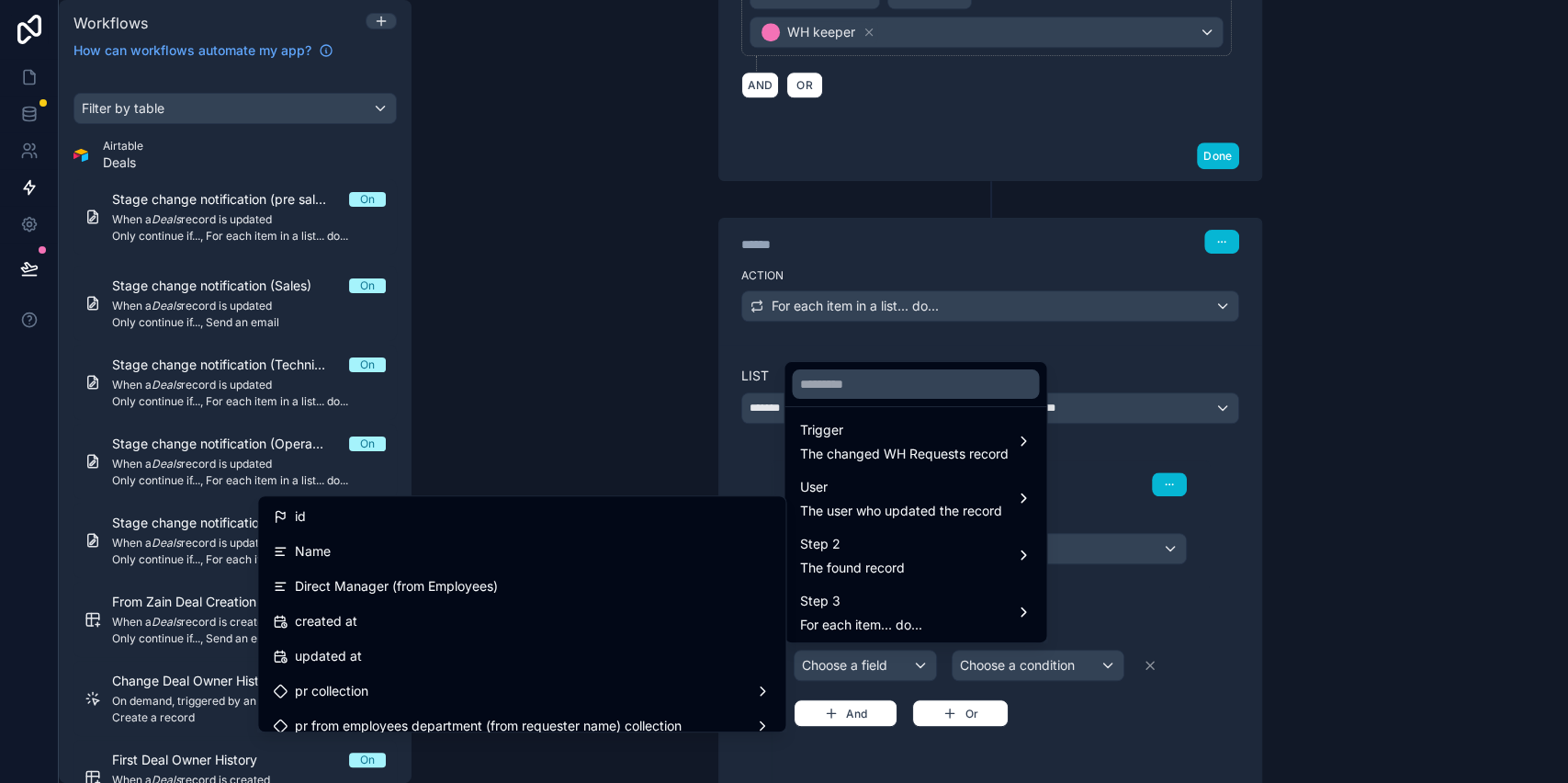
click at [1235, 576] on div at bounding box center [784, 391] width 1568 height 783
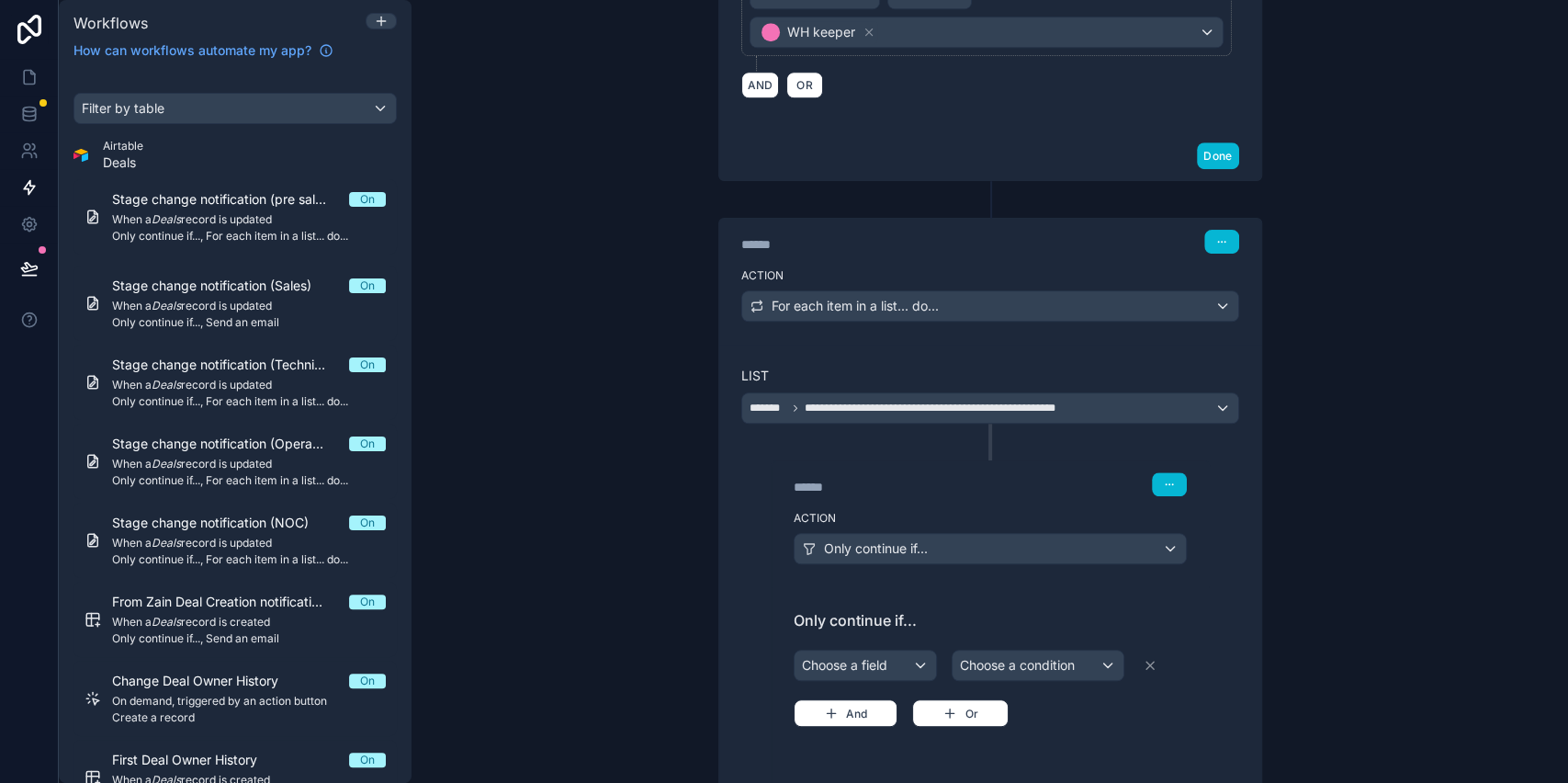
scroll to position [969, 0]
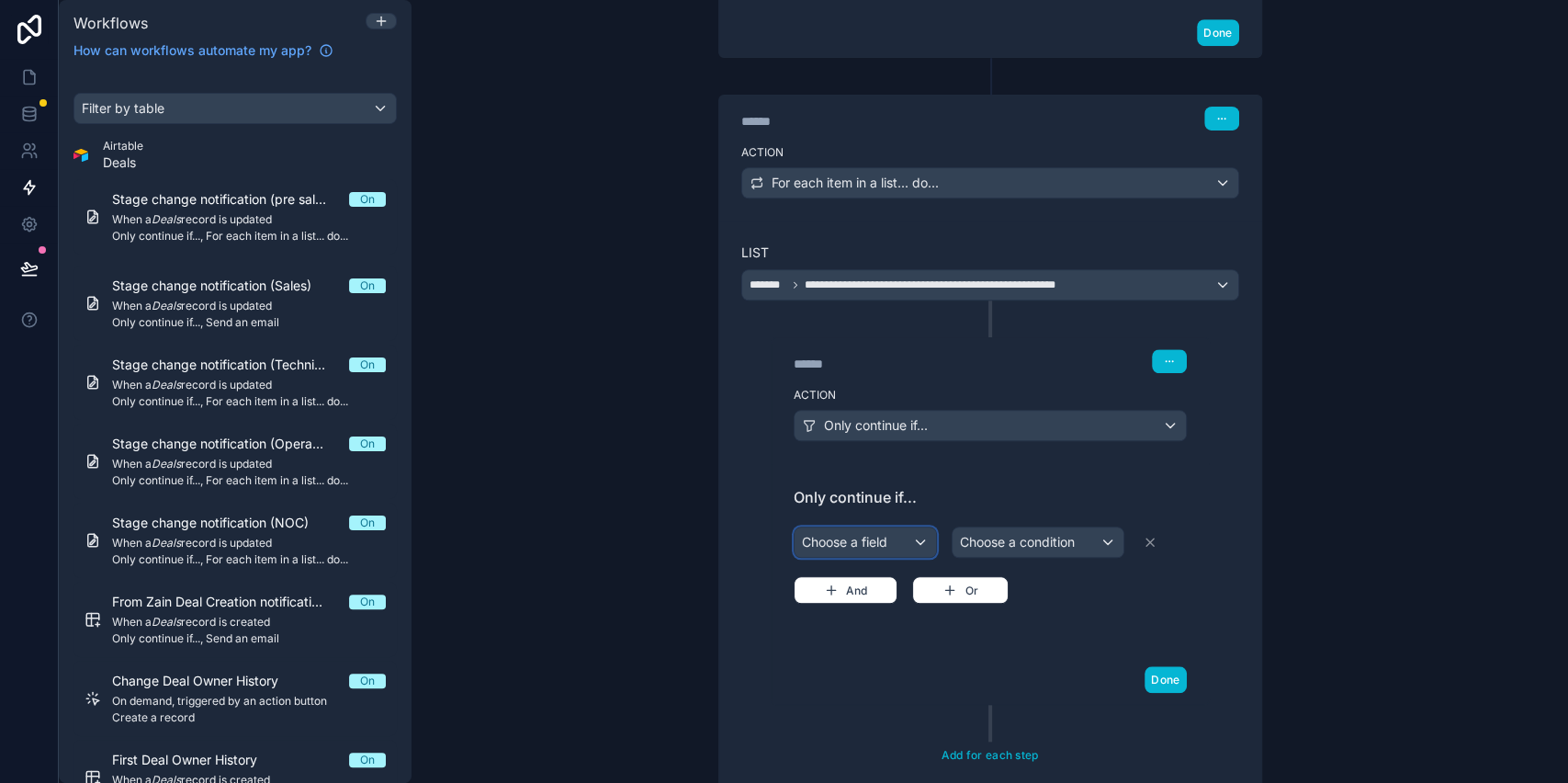
click at [849, 533] on div "Choose a field" at bounding box center [865, 542] width 141 height 30
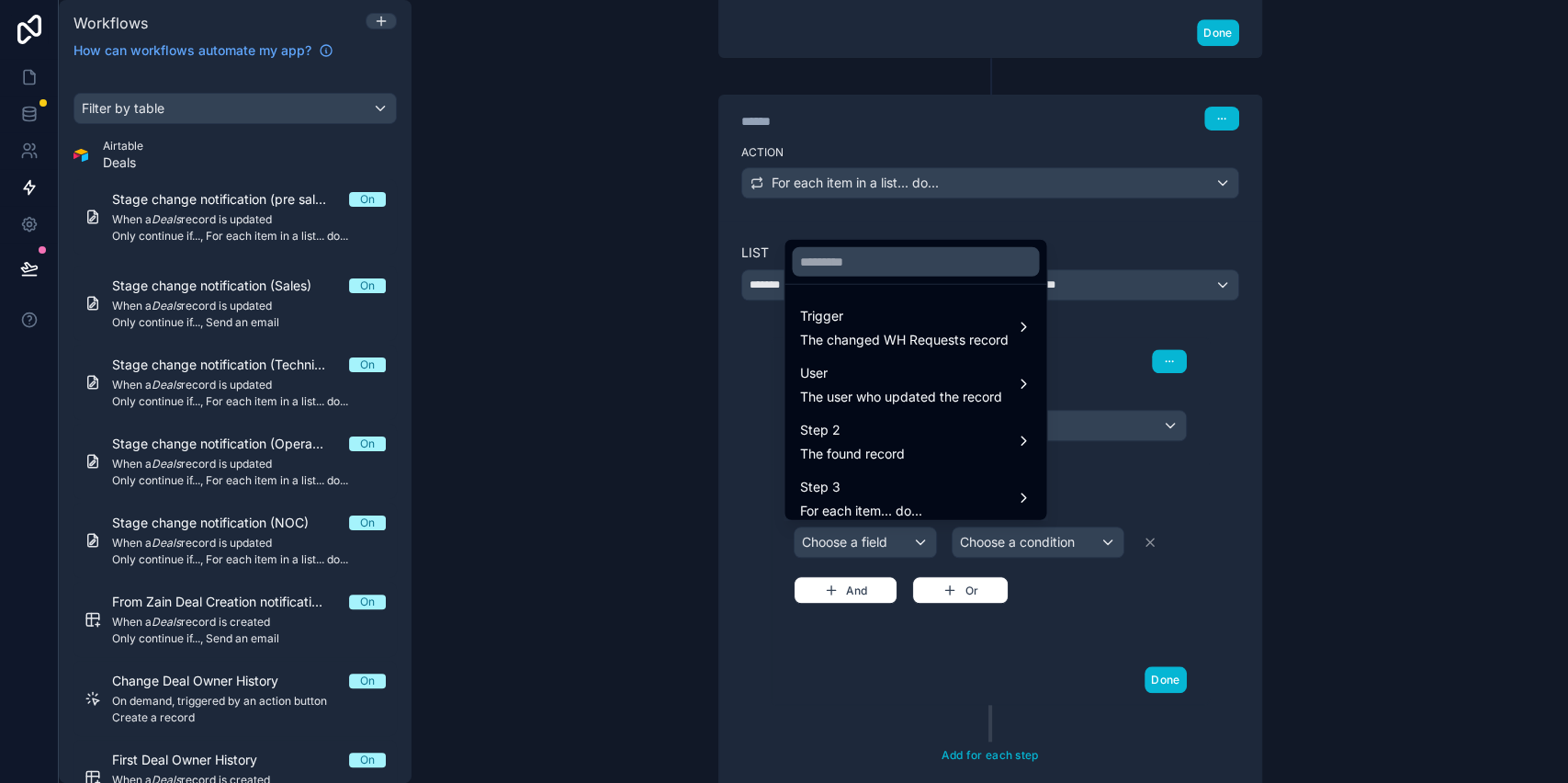
click at [741, 426] on div at bounding box center [784, 391] width 1568 height 783
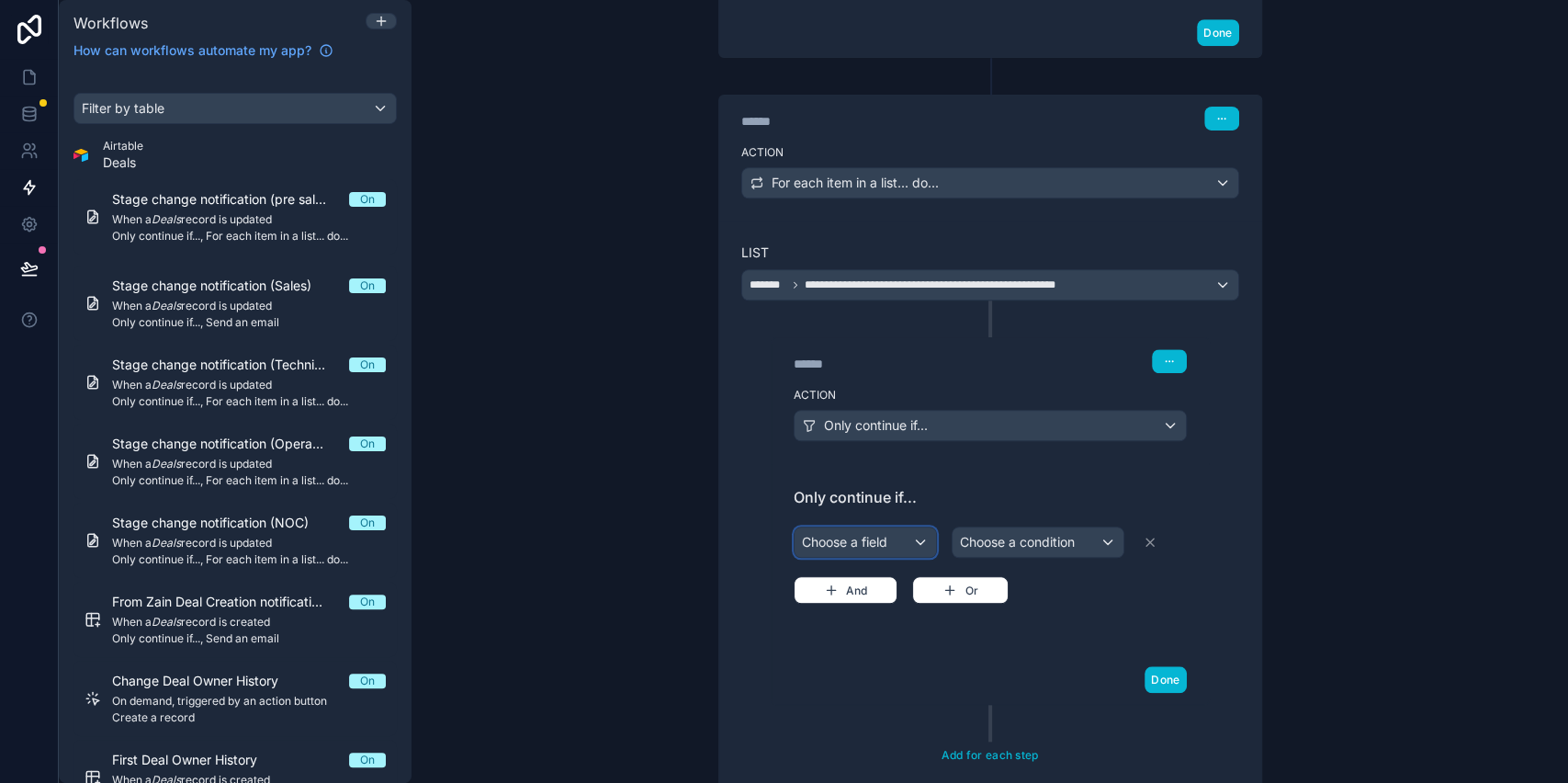
click at [884, 527] on div "Choose a field" at bounding box center [865, 542] width 141 height 30
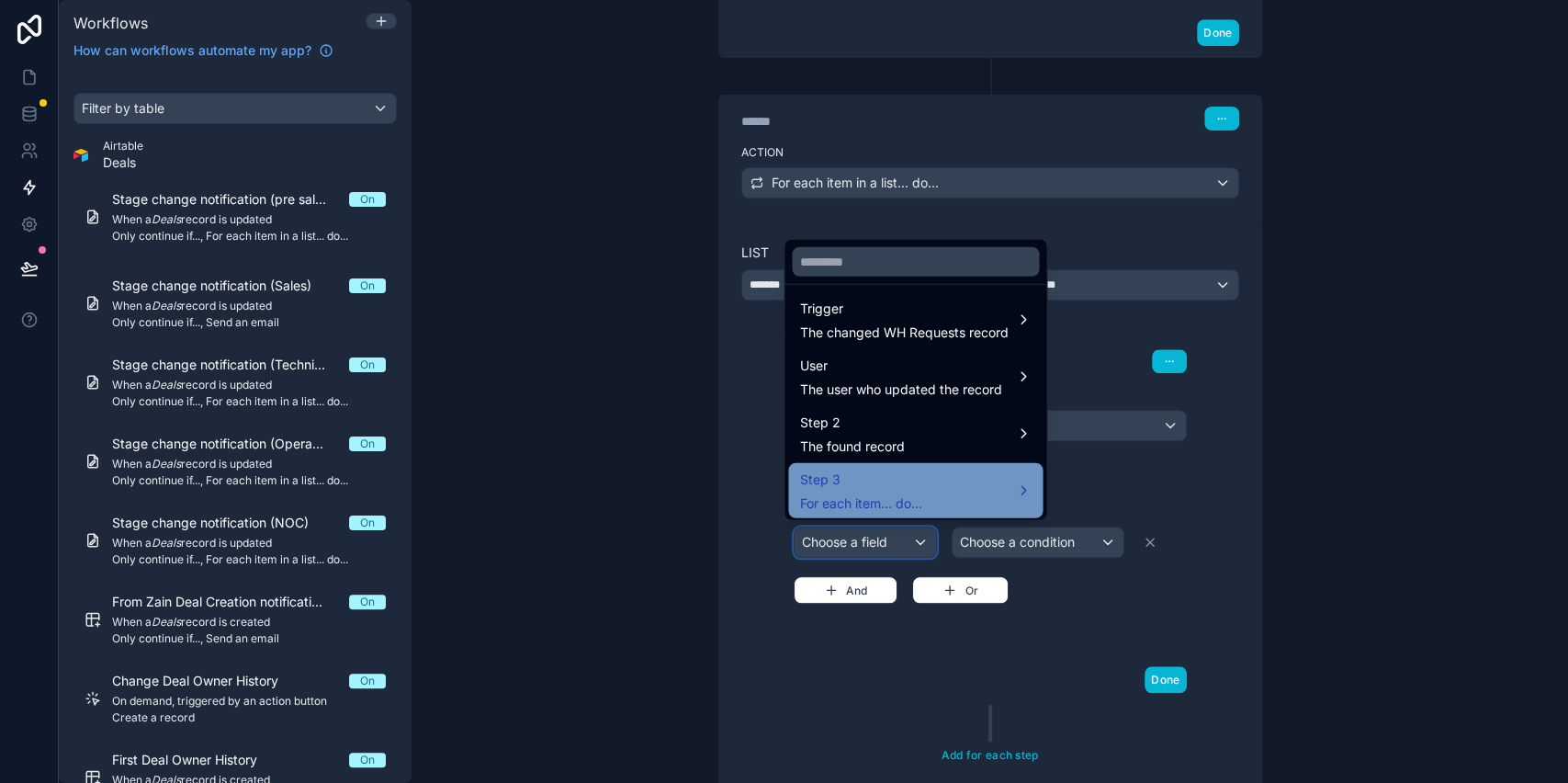
scroll to position [8, 0]
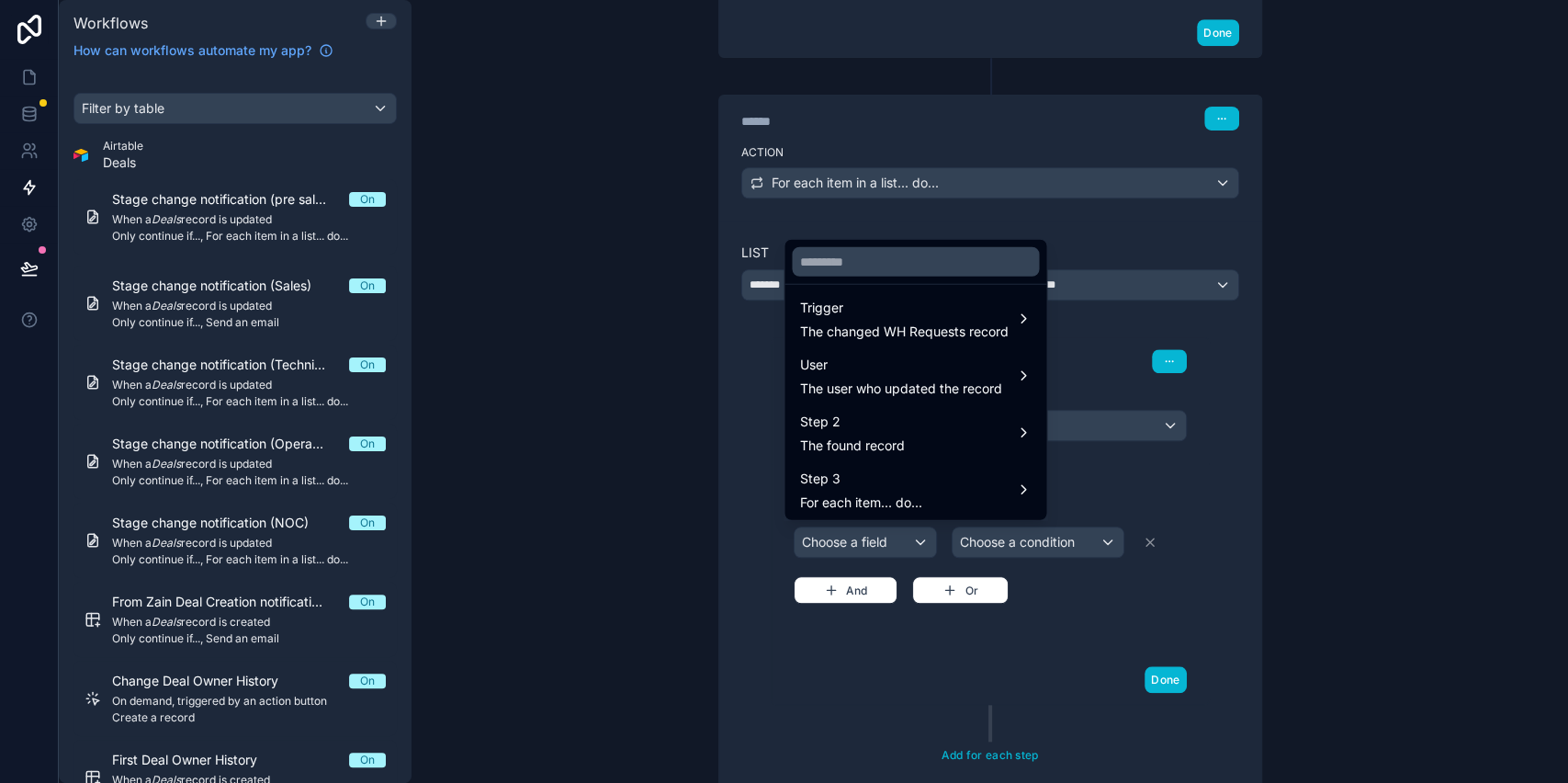
click at [640, 403] on div at bounding box center [784, 391] width 1568 height 783
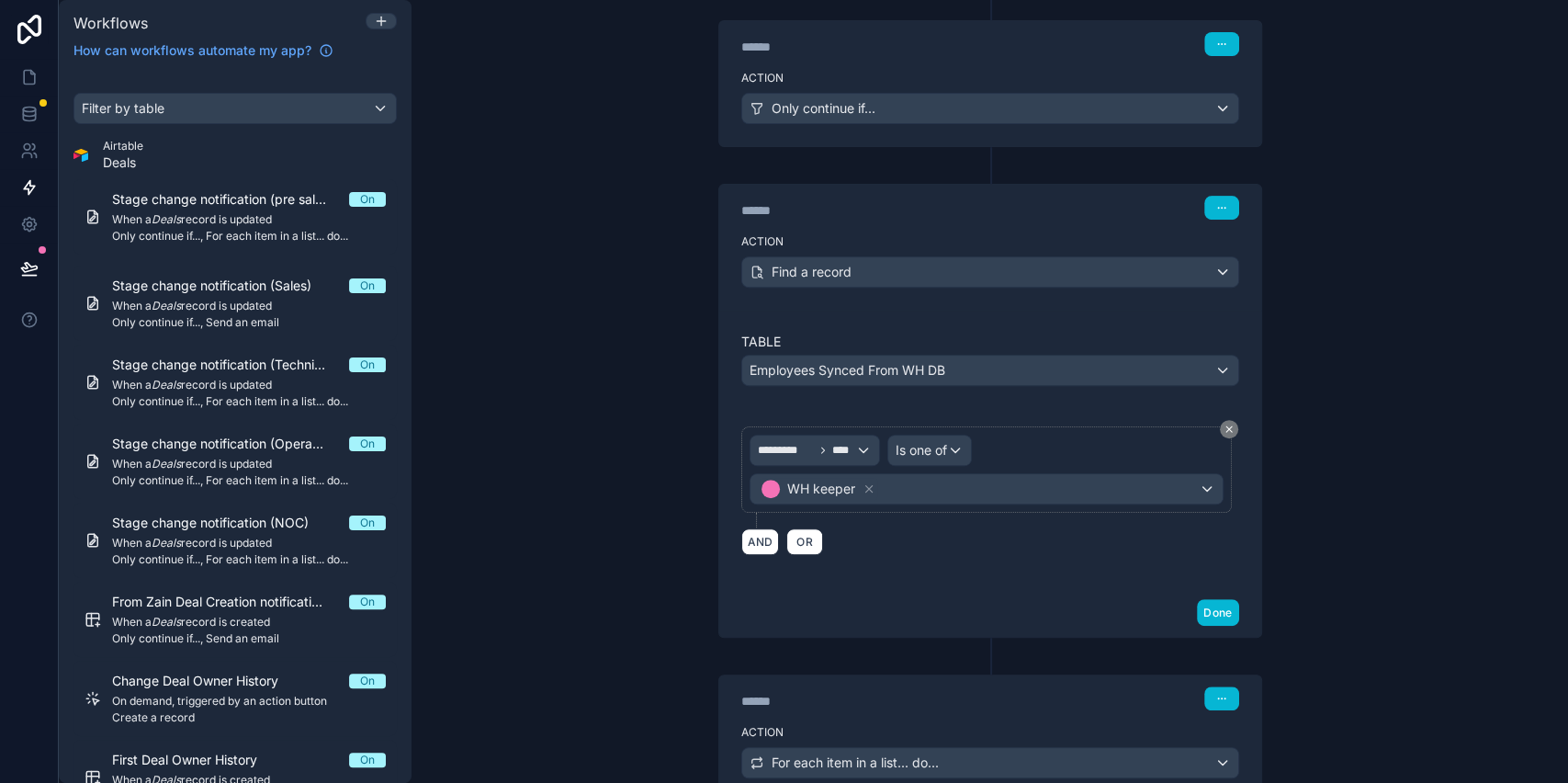
scroll to position [355, 0]
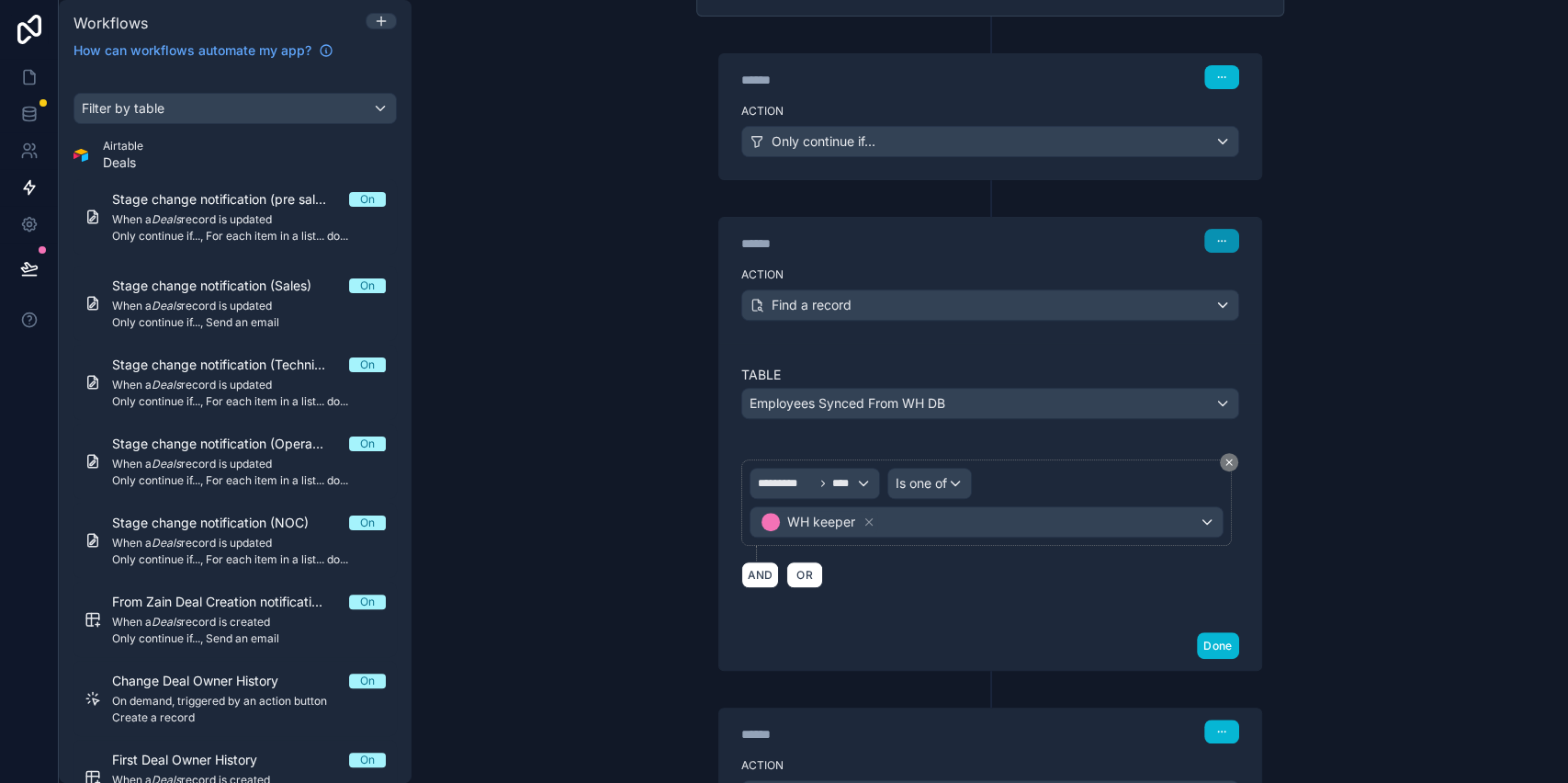
click at [1213, 247] on button "button" at bounding box center [1221, 241] width 35 height 24
click at [1224, 312] on button "Delete" at bounding box center [1256, 311] width 125 height 30
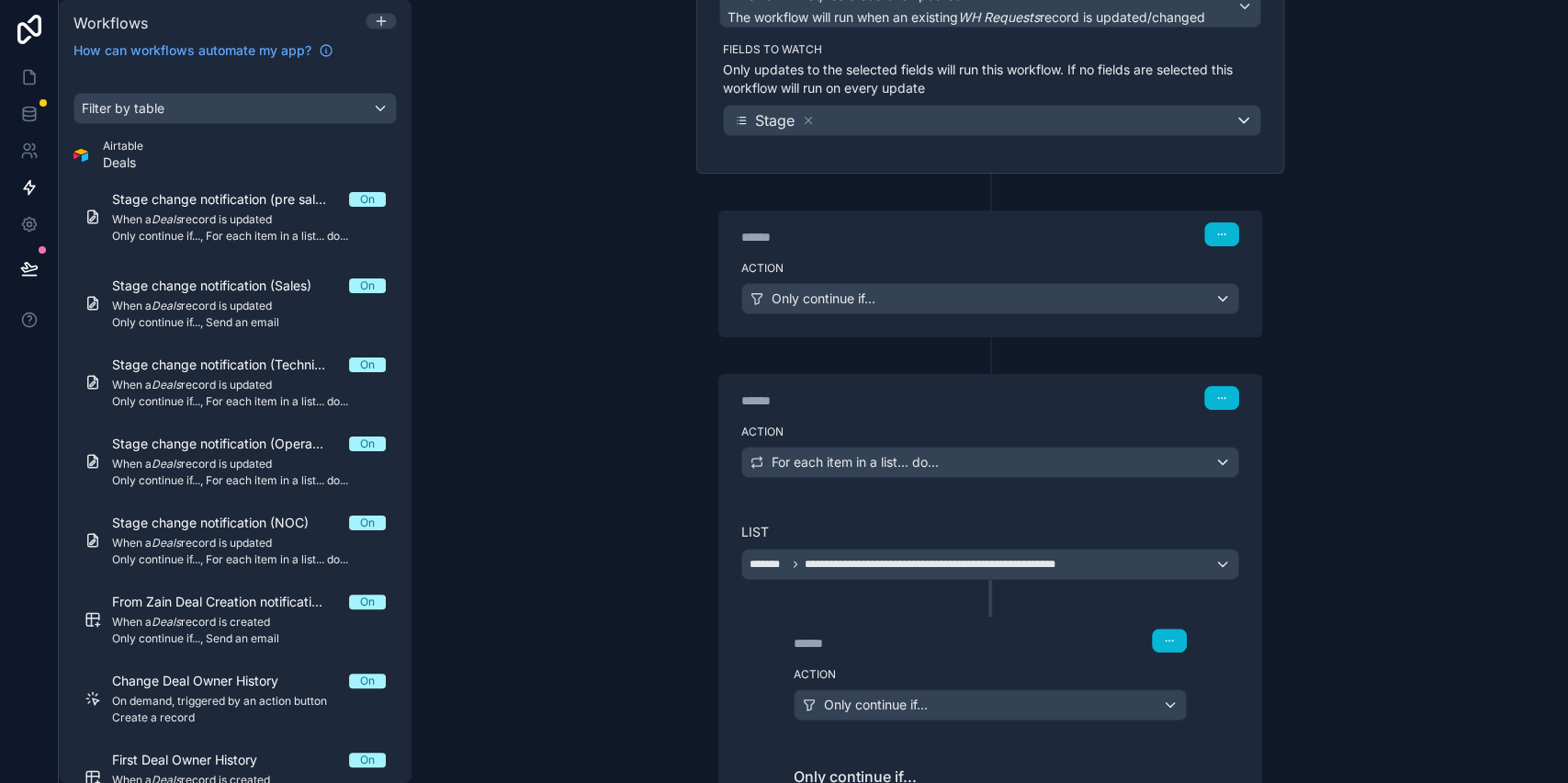
scroll to position [111, 0]
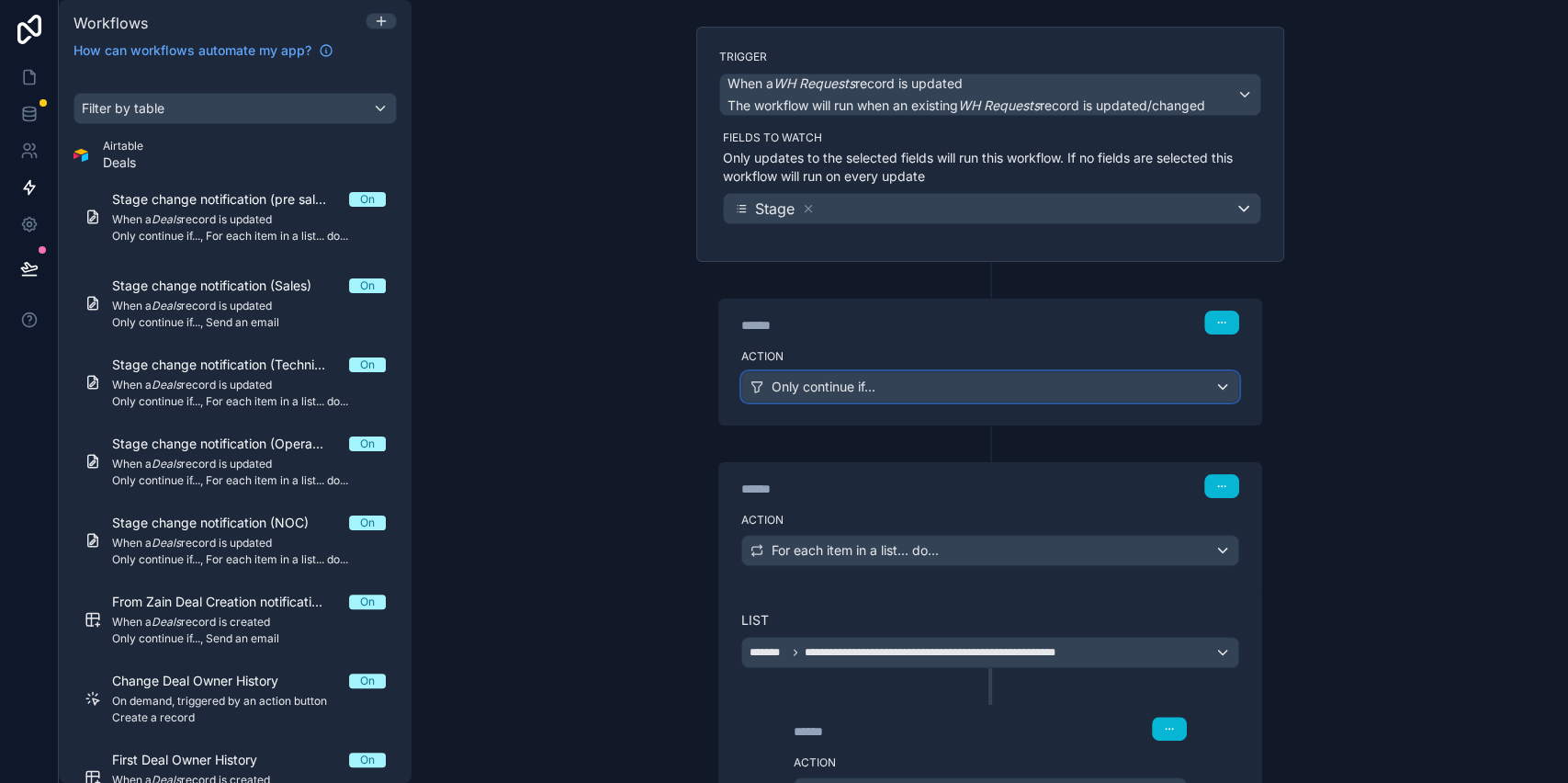
click at [772, 385] on span "Only continue if..." at bounding box center [823, 386] width 104 height 19
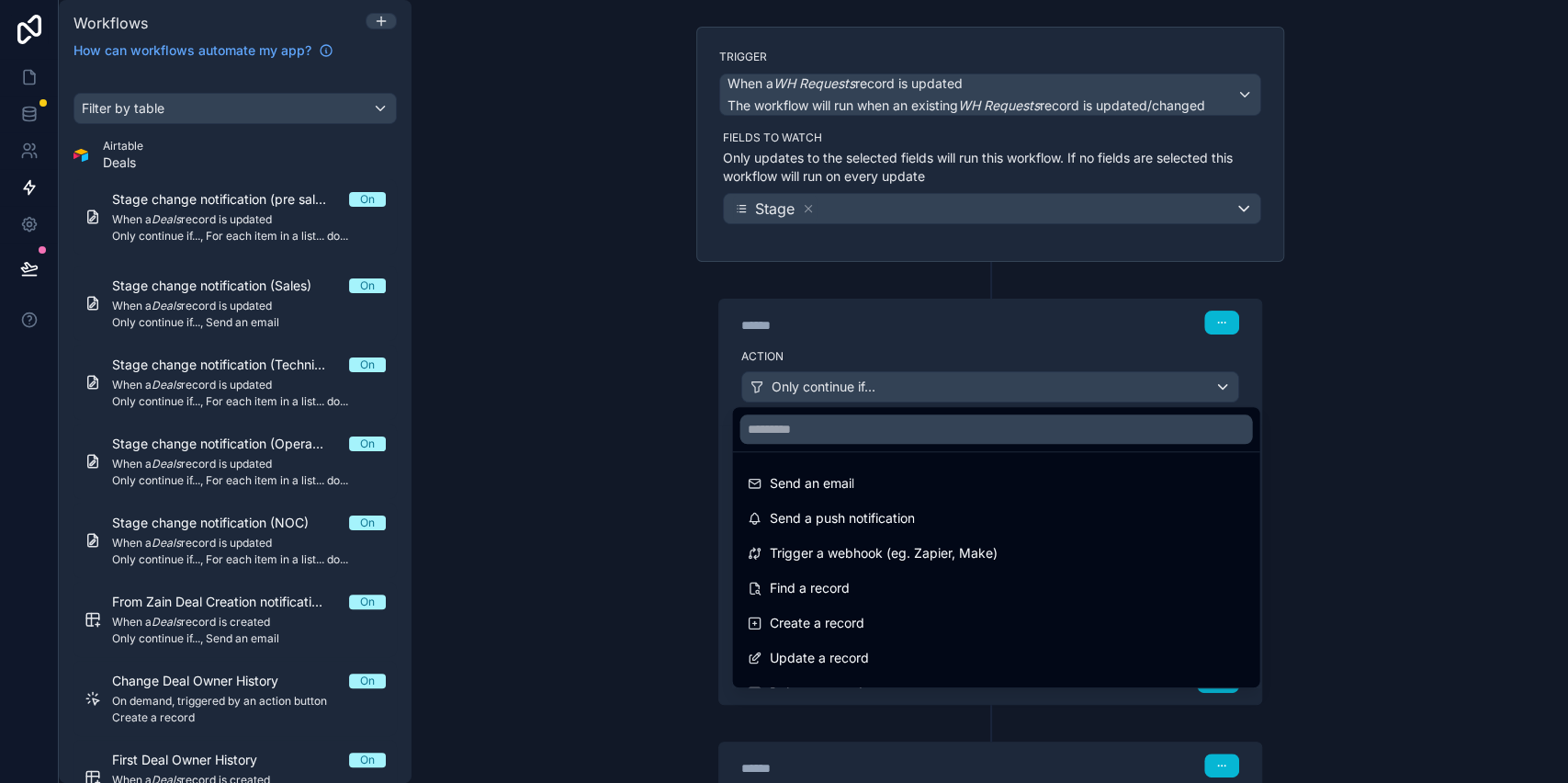
click at [763, 385] on div at bounding box center [784, 391] width 1568 height 783
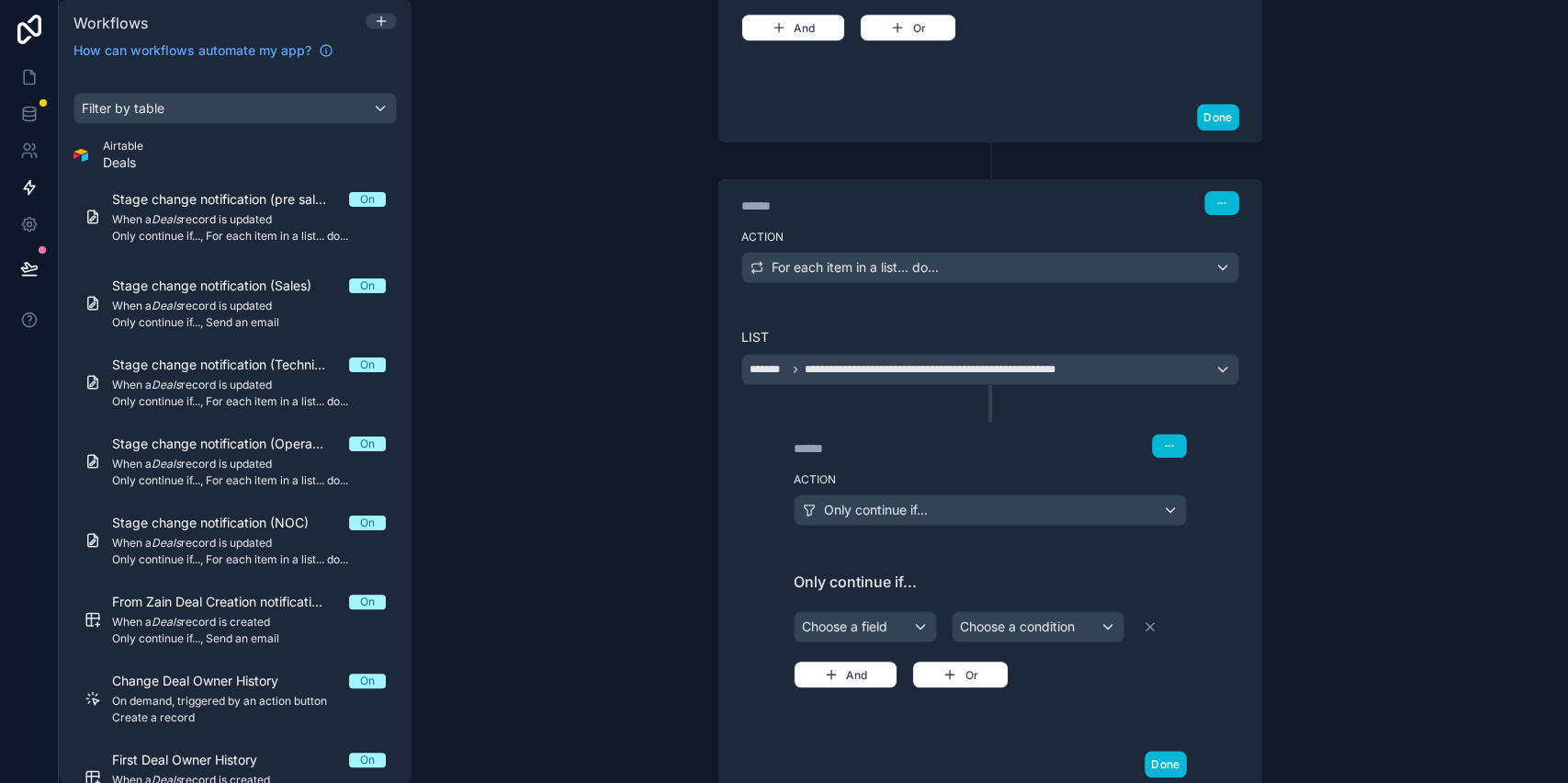
scroll to position [723, 0]
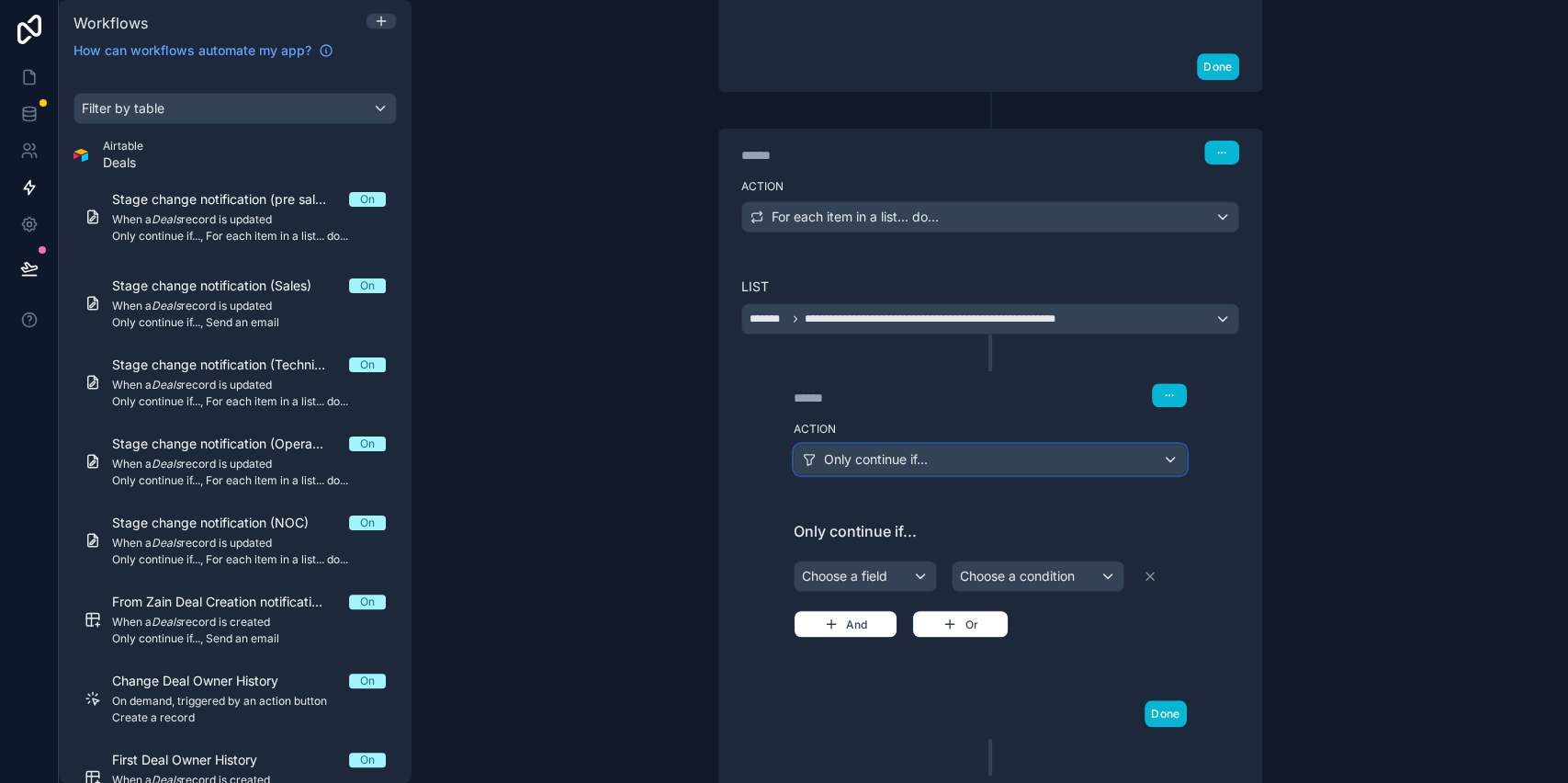
click at [840, 465] on span "Only continue if..." at bounding box center [876, 459] width 104 height 19
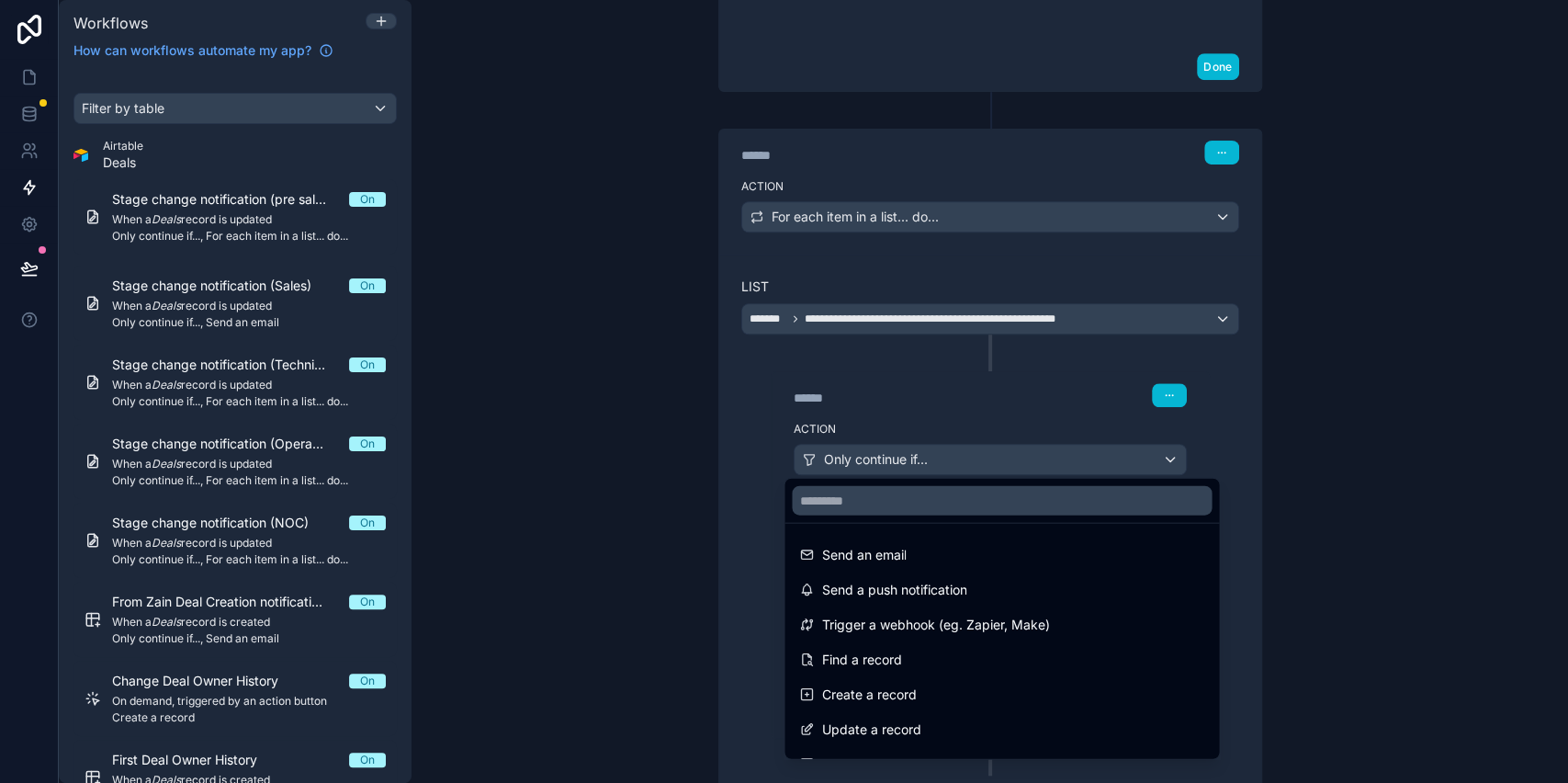
click at [840, 465] on div at bounding box center [784, 391] width 1568 height 783
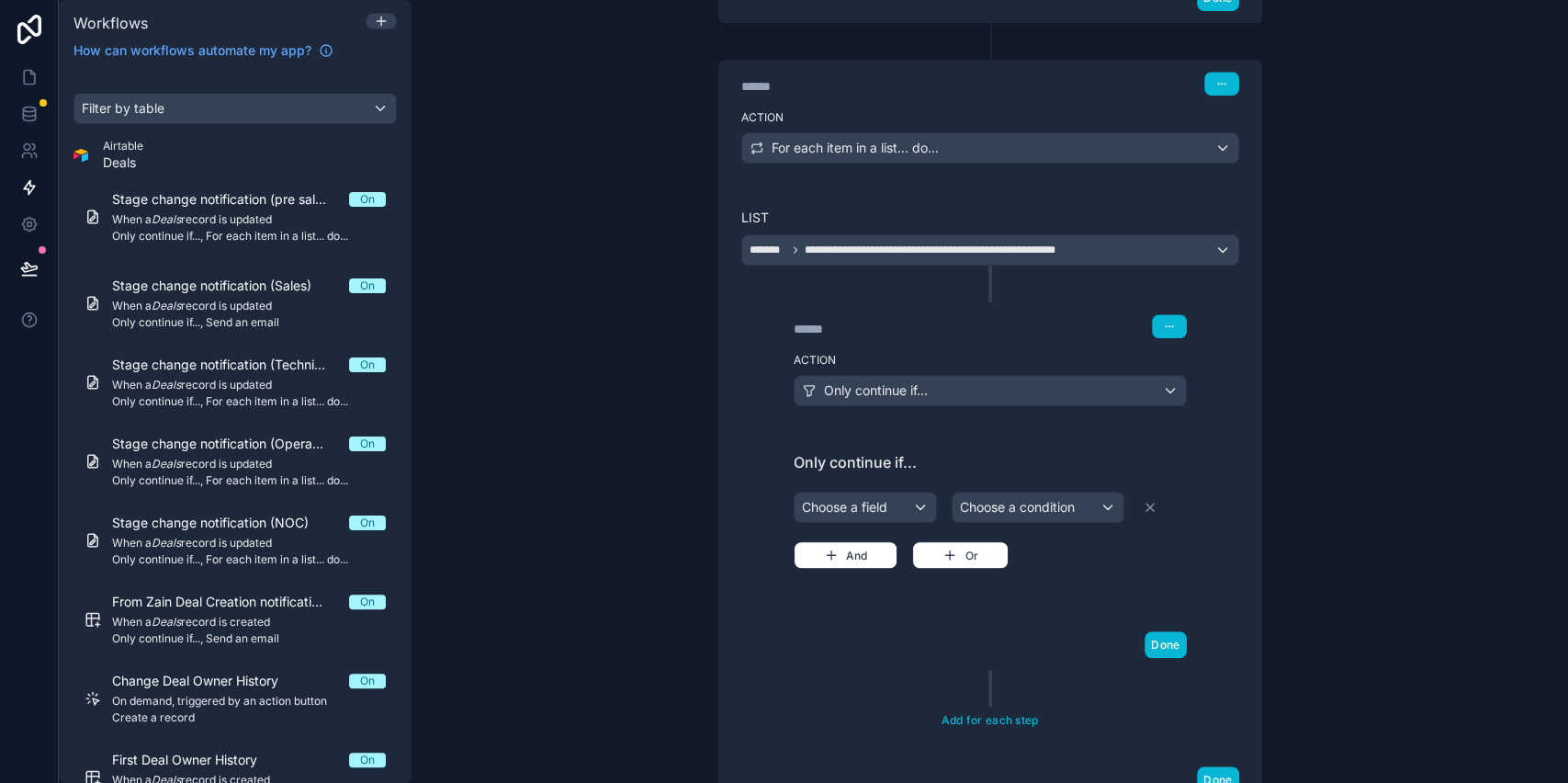
scroll to position [845, 0]
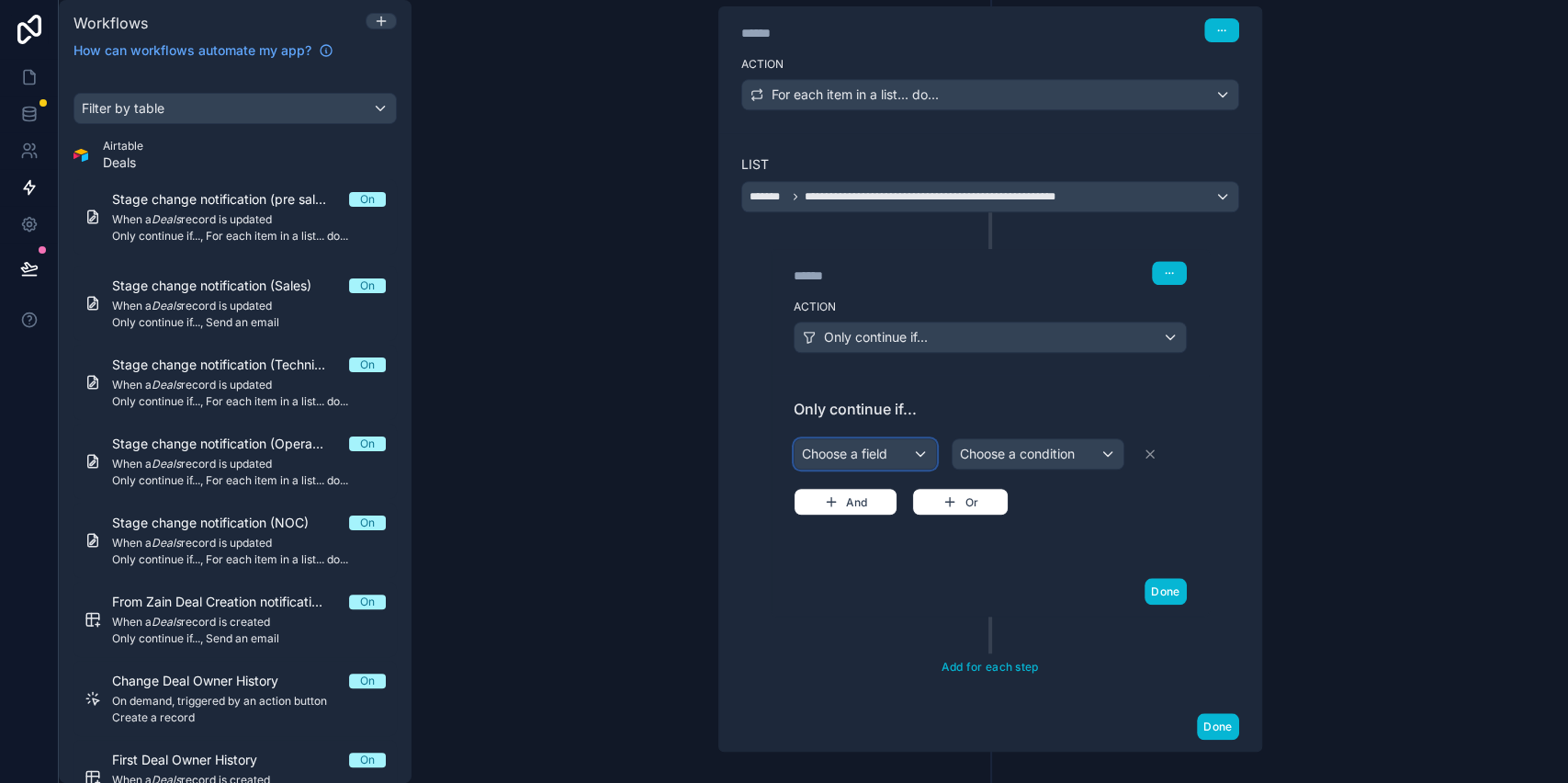
click at [845, 458] on div "Choose a field" at bounding box center [865, 454] width 141 height 30
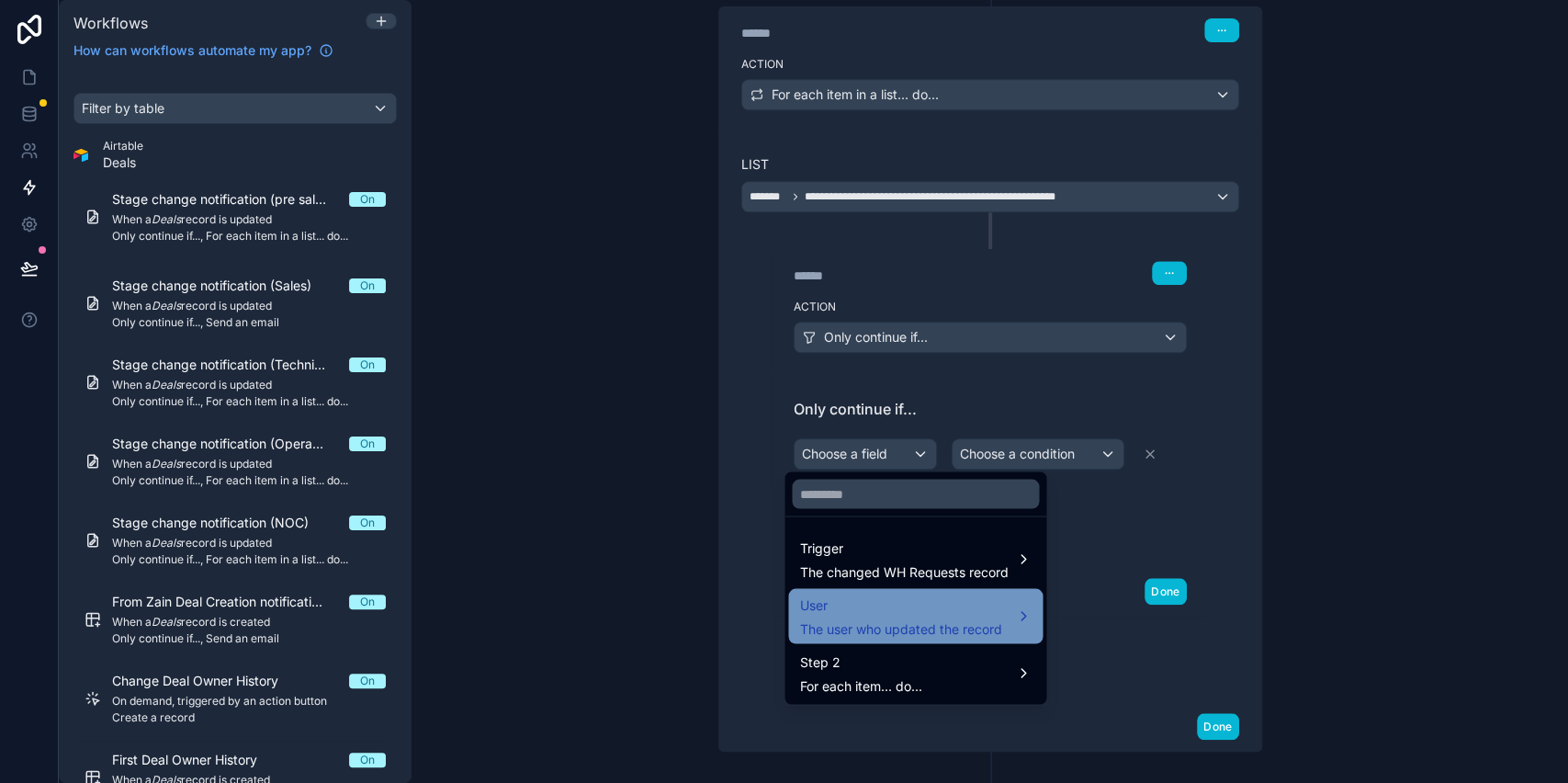
click at [894, 621] on span "The user who updated the record" at bounding box center [901, 628] width 202 height 19
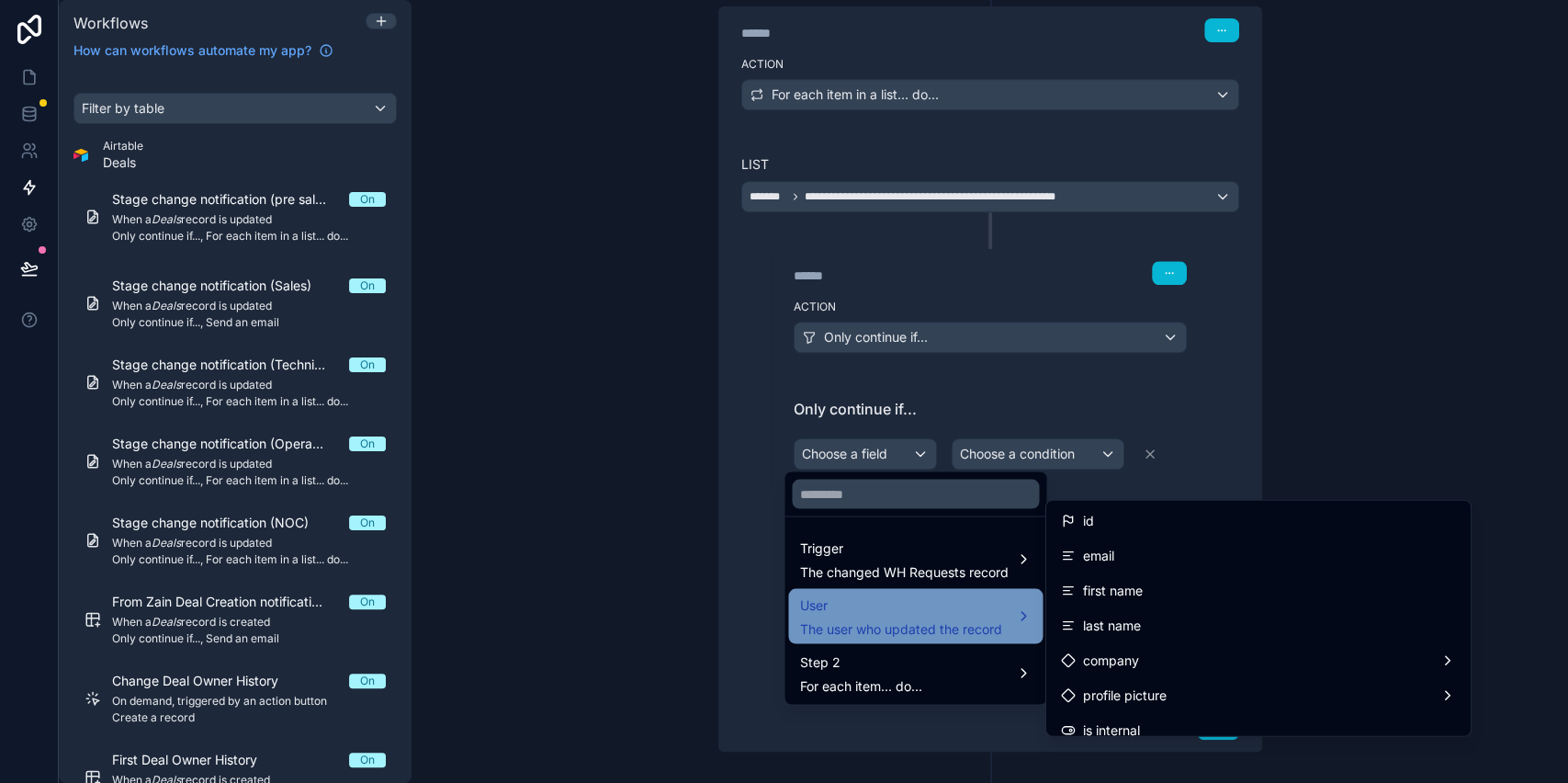
click at [973, 612] on span "User" at bounding box center [901, 604] width 202 height 22
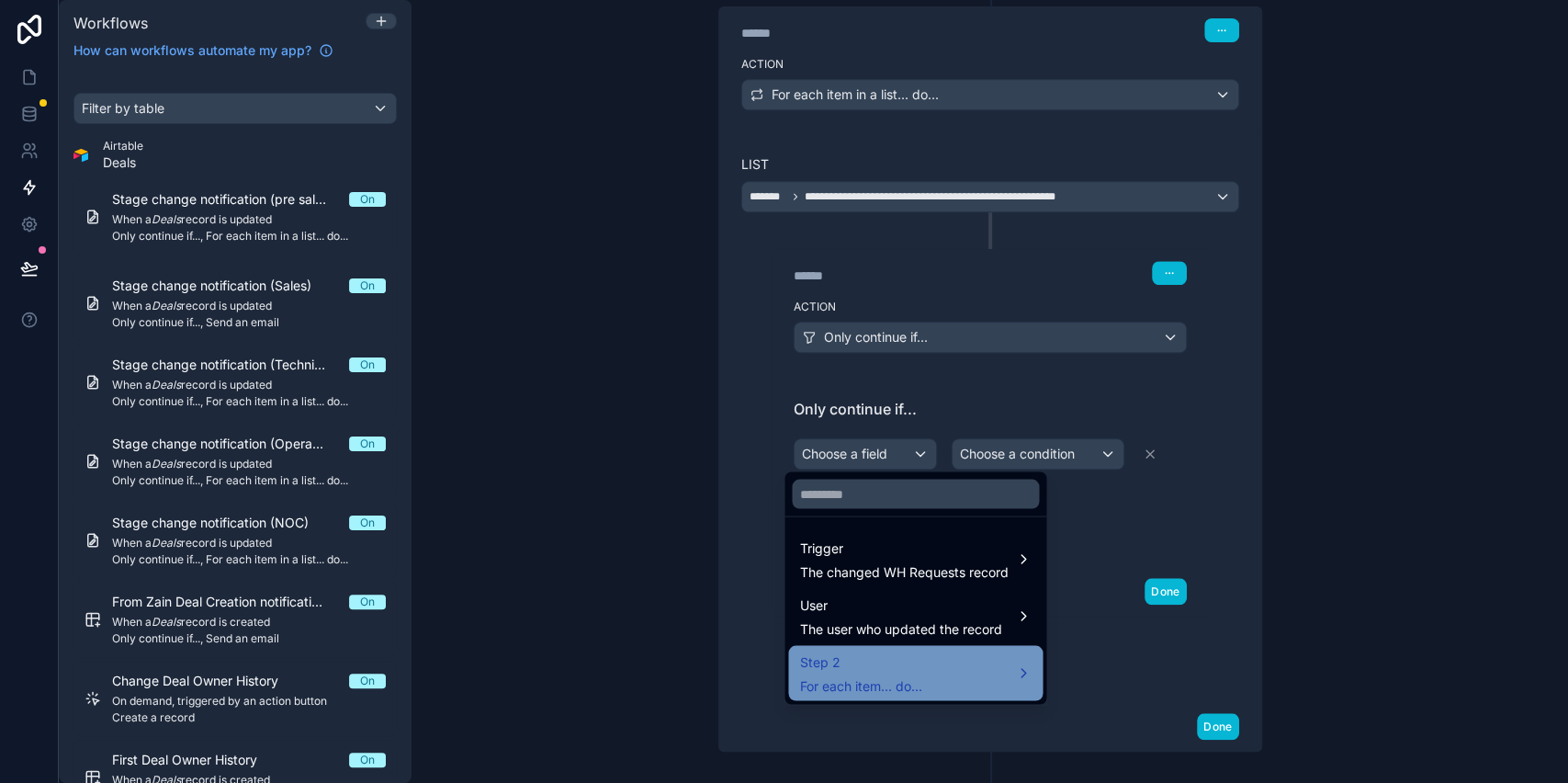
click at [925, 683] on div "Step 2 For each item... do..." at bounding box center [915, 672] width 232 height 44
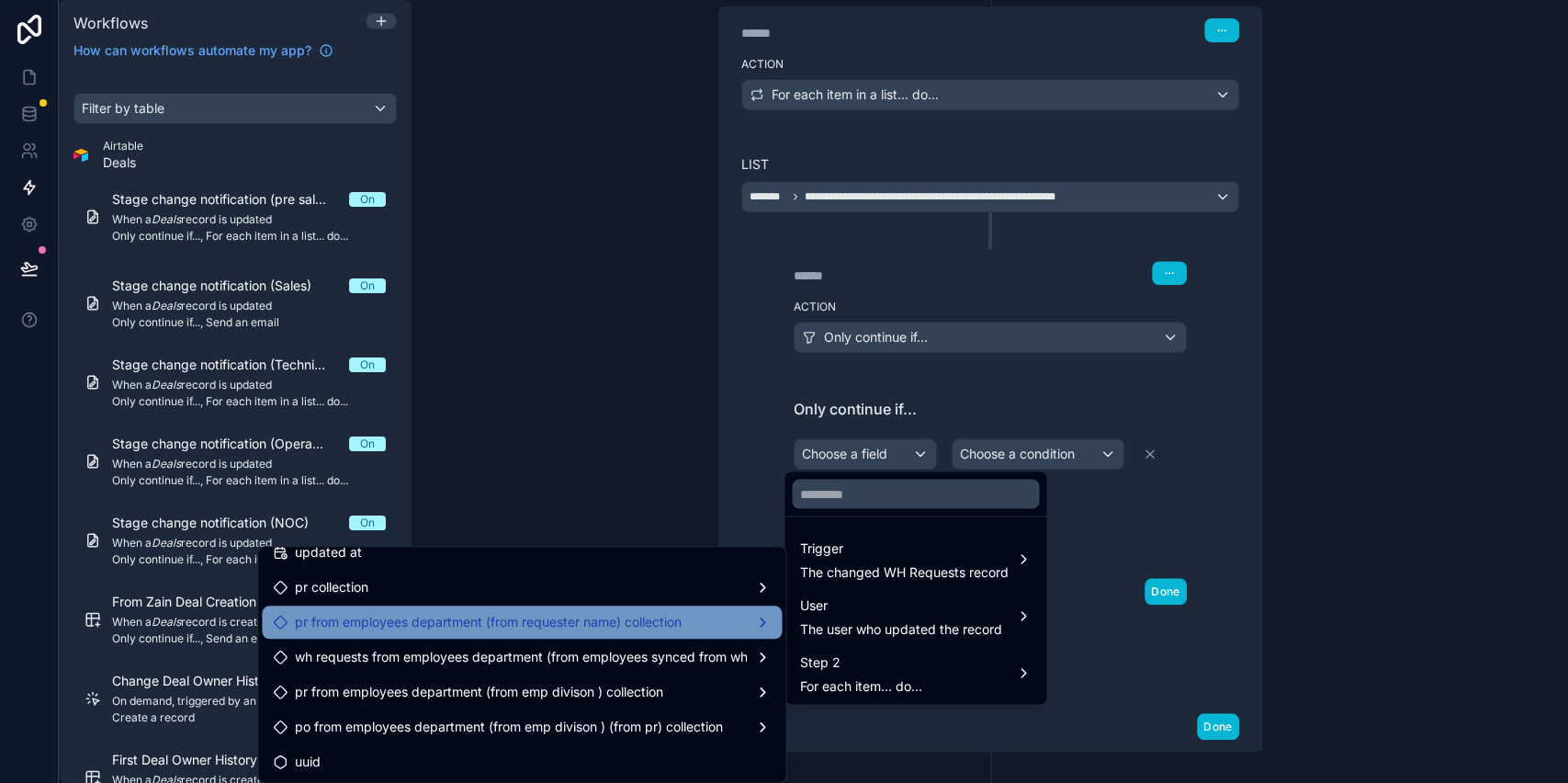
scroll to position [0, 0]
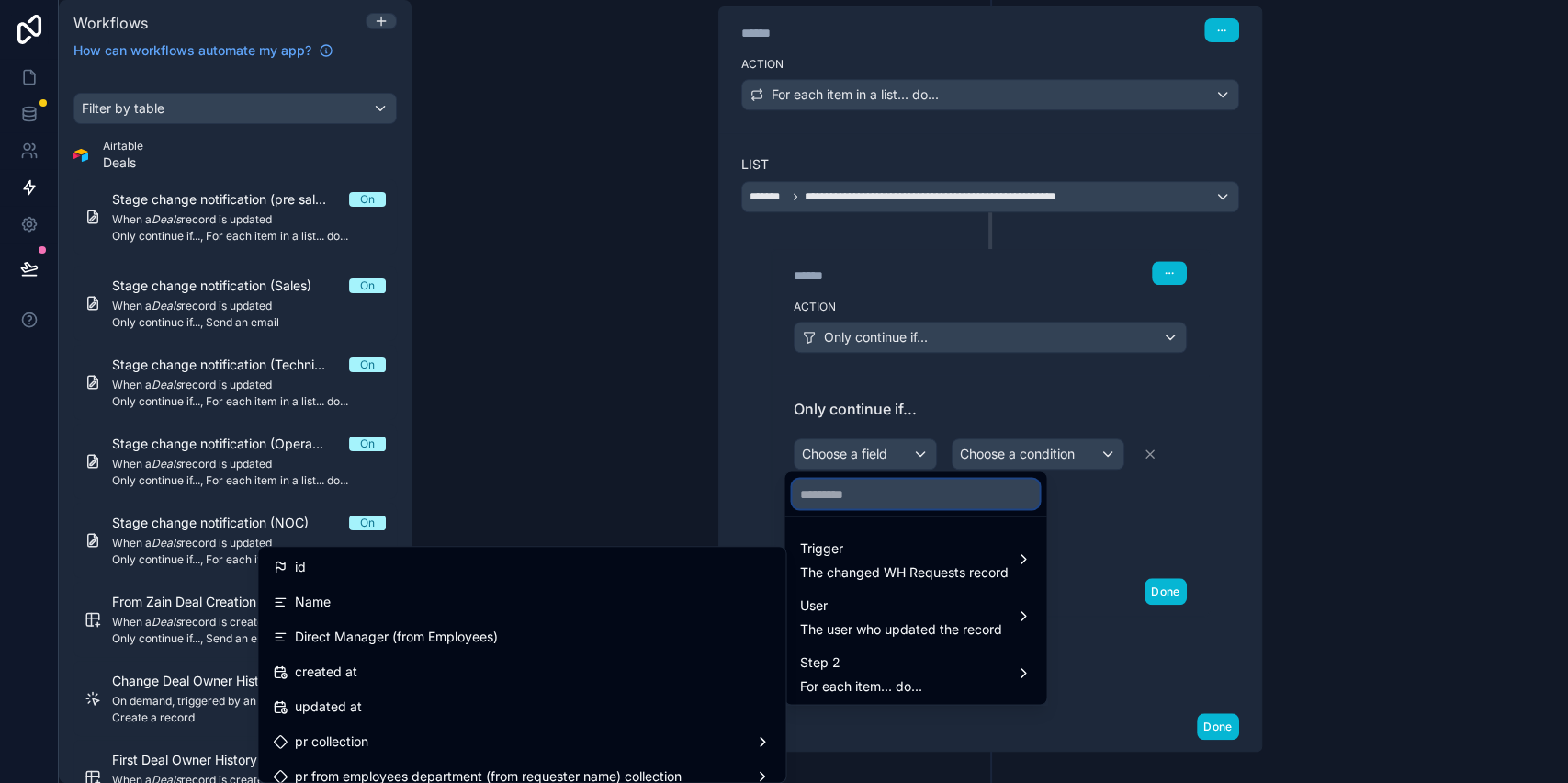
click at [859, 499] on input "text" at bounding box center [915, 494] width 247 height 30
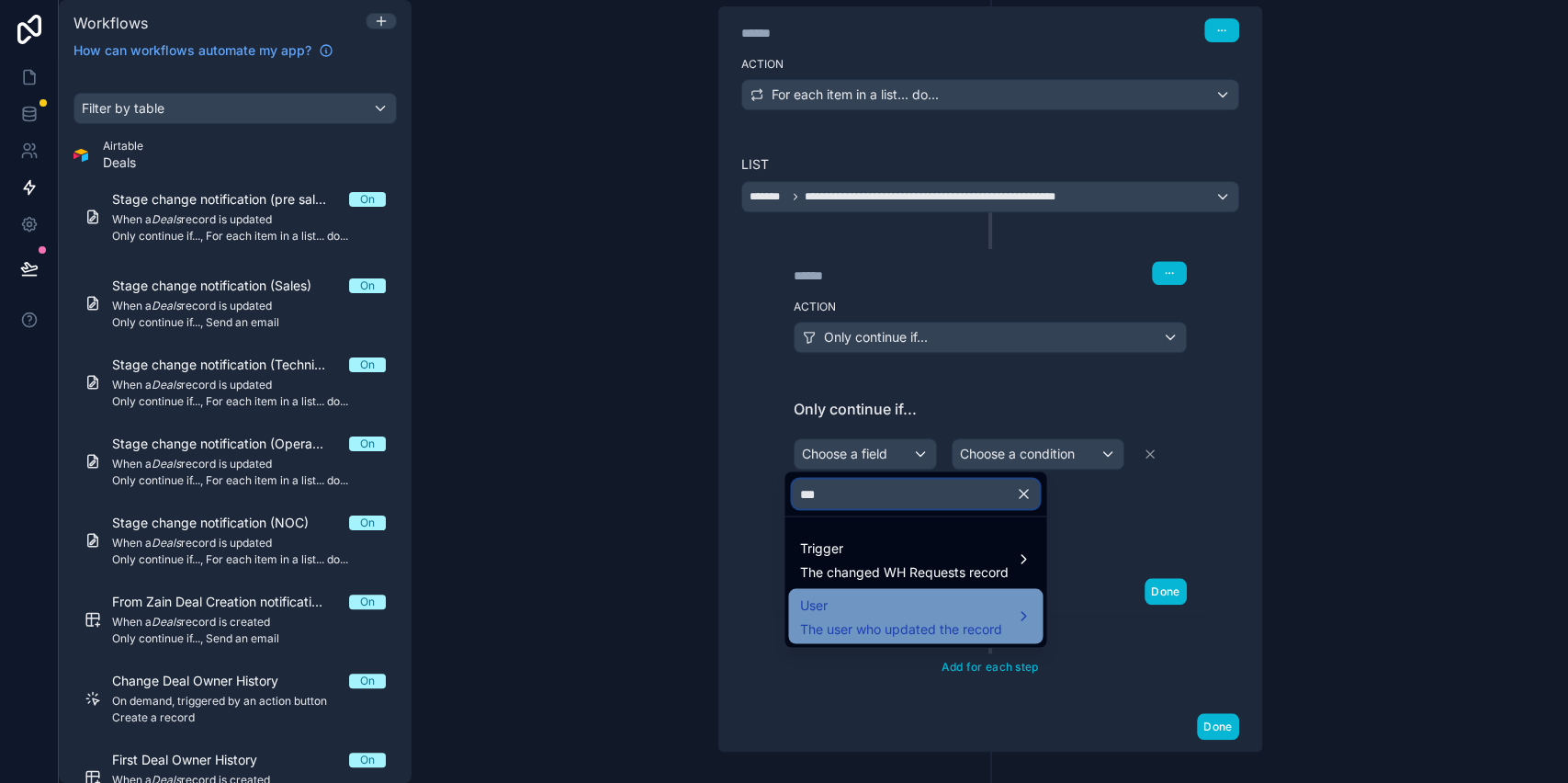
type input "***"
click at [880, 589] on div "User The user who updated the record" at bounding box center [915, 616] width 255 height 55
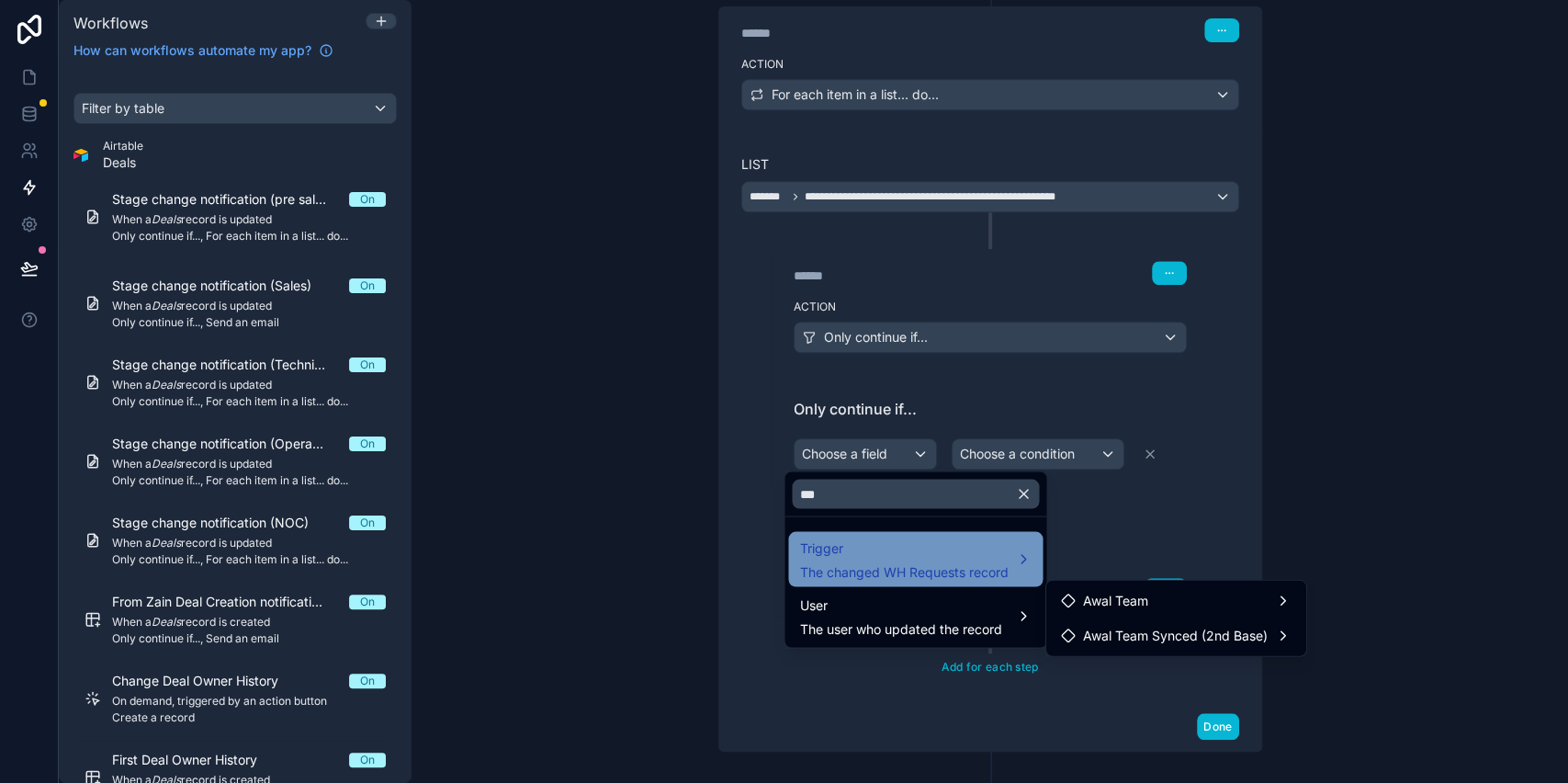
click at [904, 546] on span "Trigger" at bounding box center [903, 547] width 208 height 22
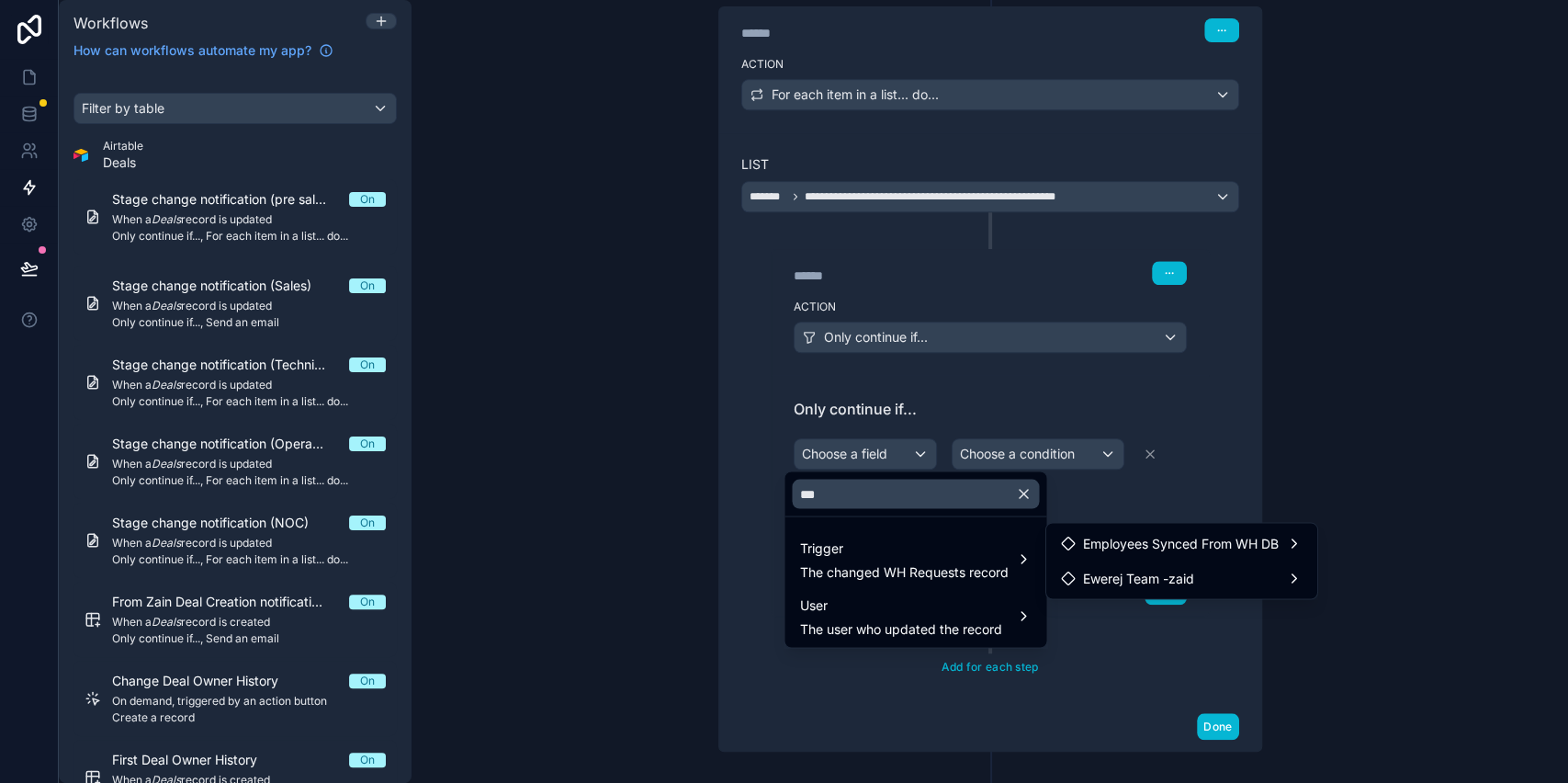
click at [1326, 406] on div at bounding box center [784, 391] width 1568 height 783
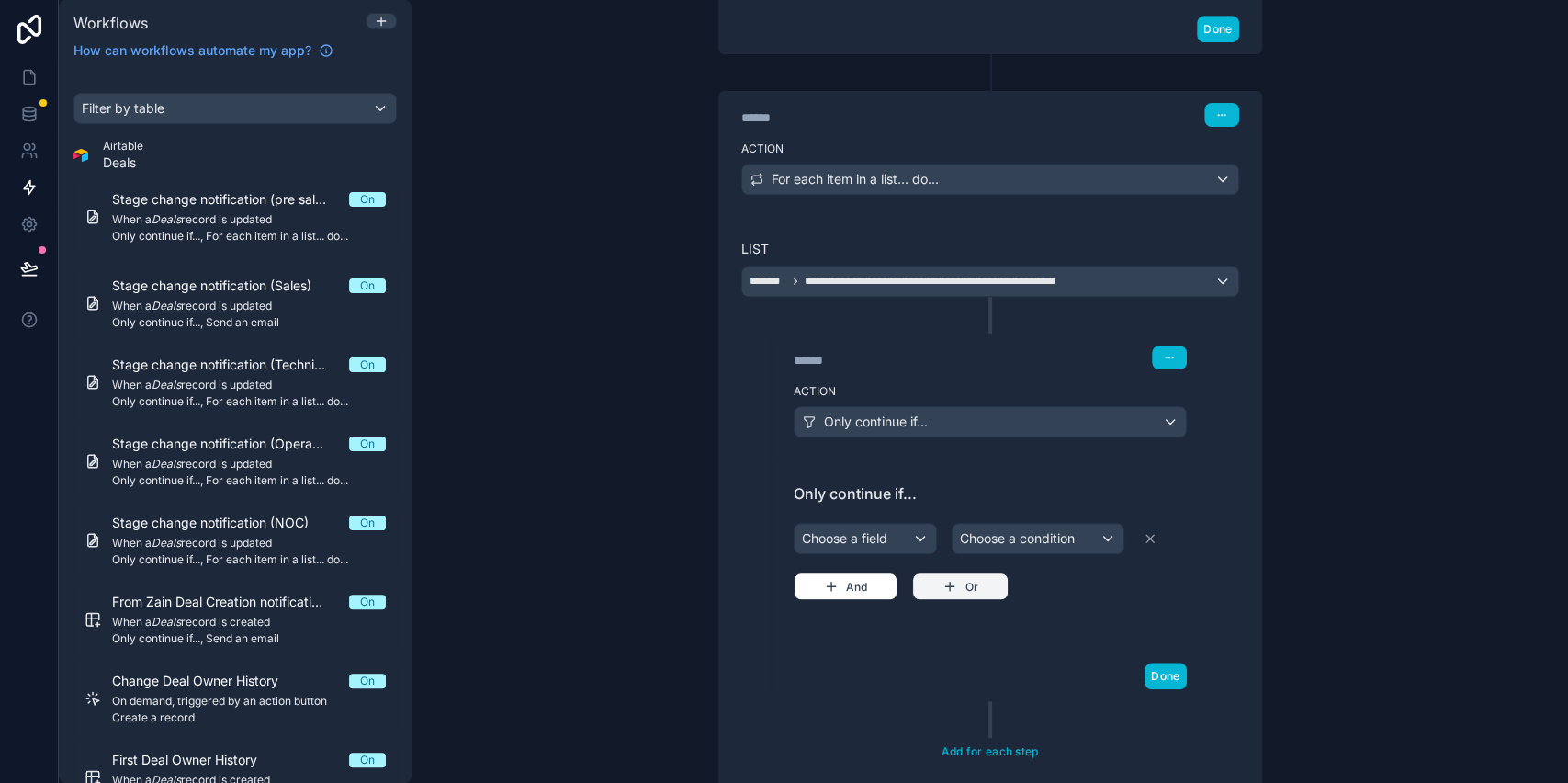
scroll to position [723, 0]
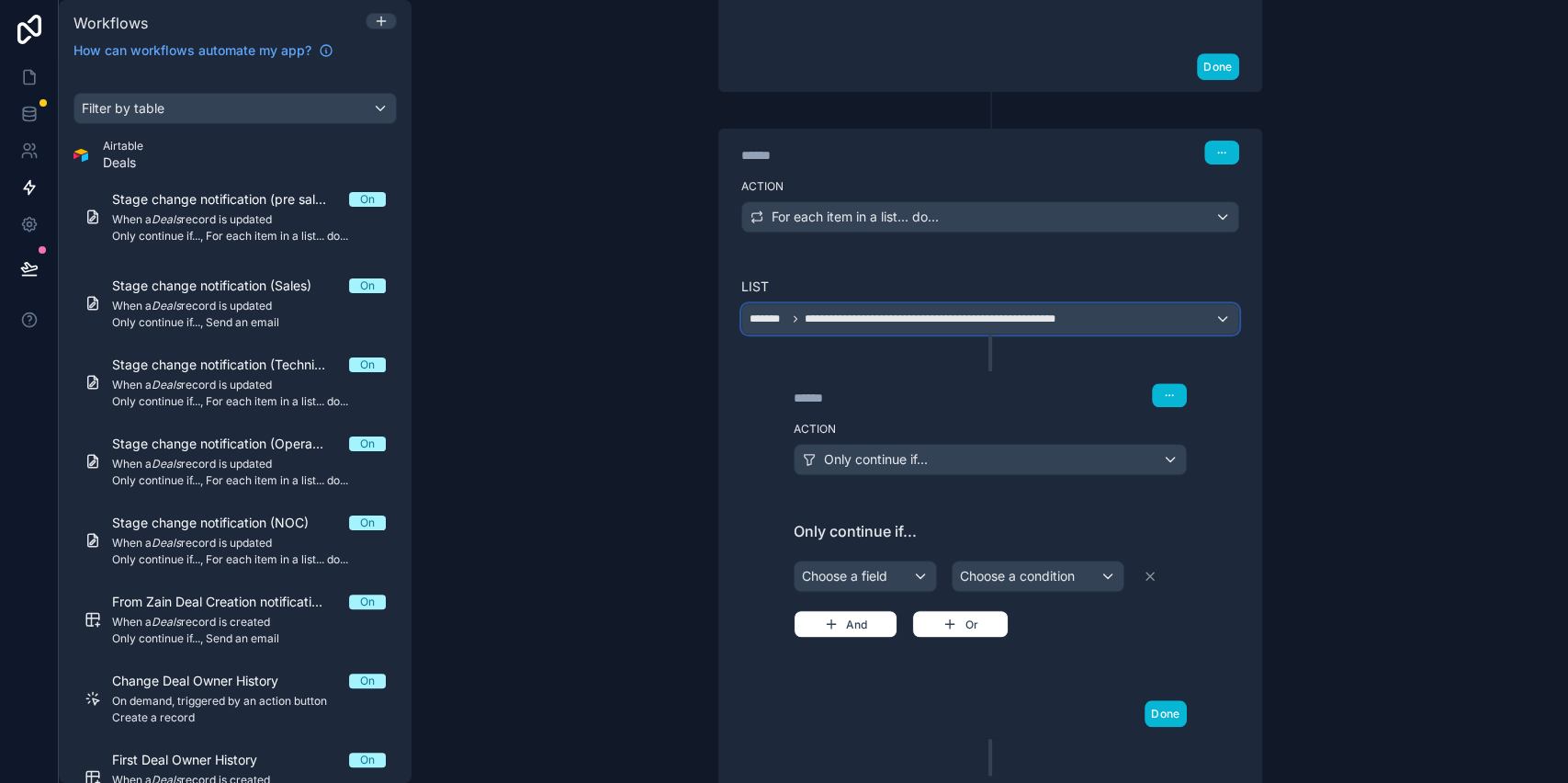
click at [1114, 311] on span "**********" at bounding box center [969, 318] width 329 height 15
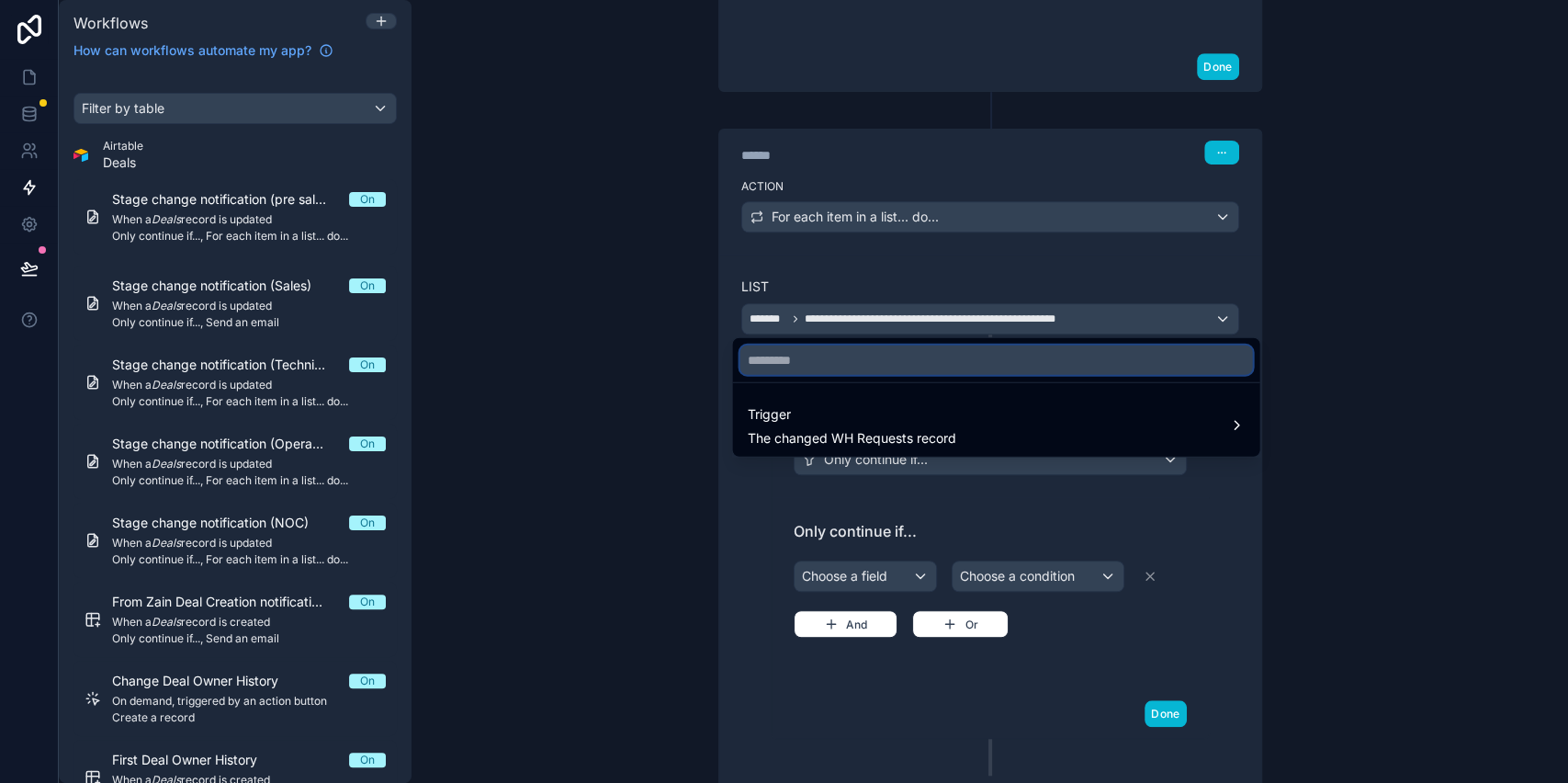
click at [850, 361] on input "text" at bounding box center [995, 360] width 512 height 30
type input "*****"
click at [1243, 364] on icon "button" at bounding box center [1236, 359] width 17 height 17
click at [1314, 393] on div at bounding box center [784, 391] width 1568 height 783
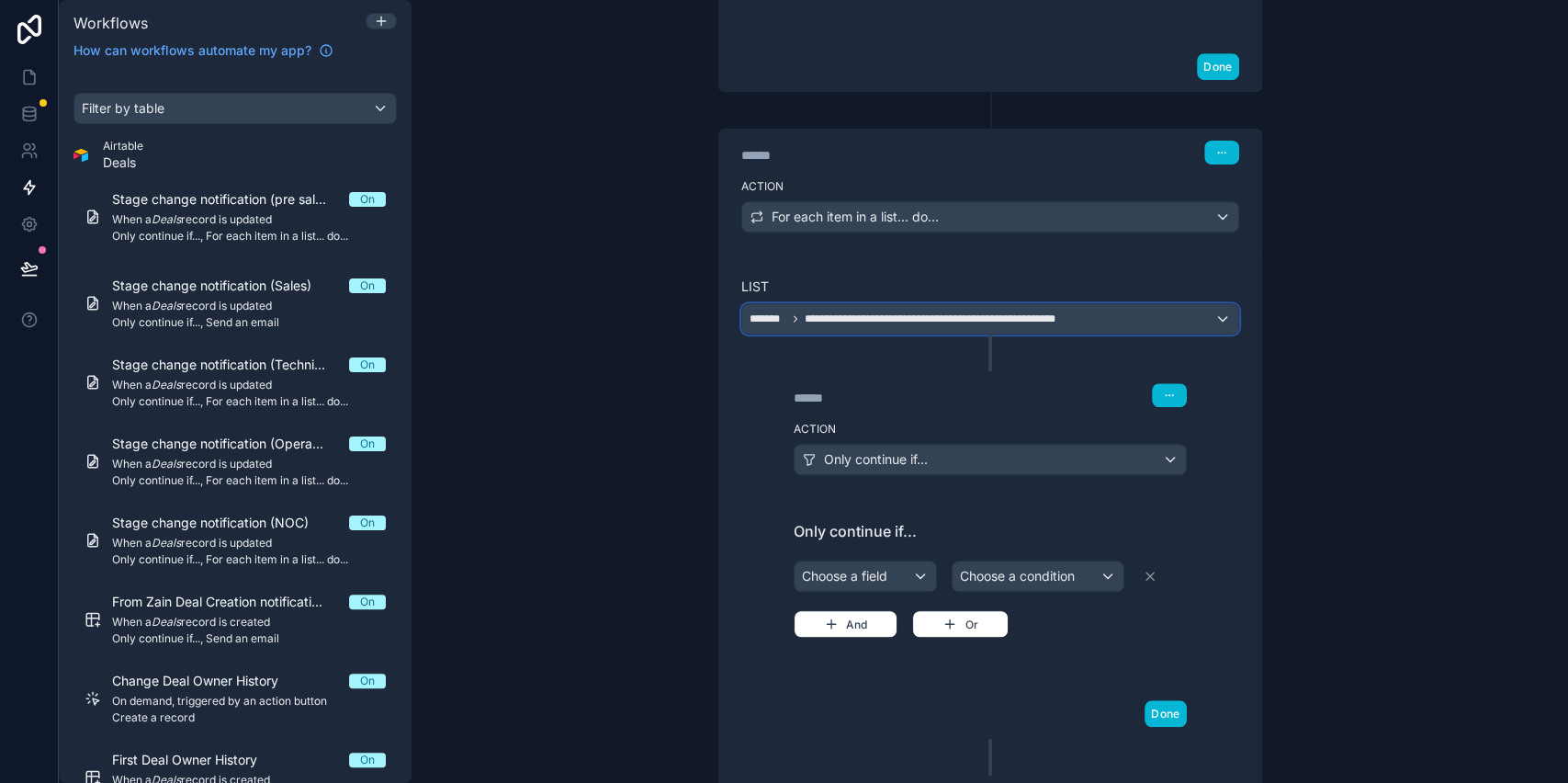
click at [980, 322] on span "**********" at bounding box center [969, 318] width 329 height 15
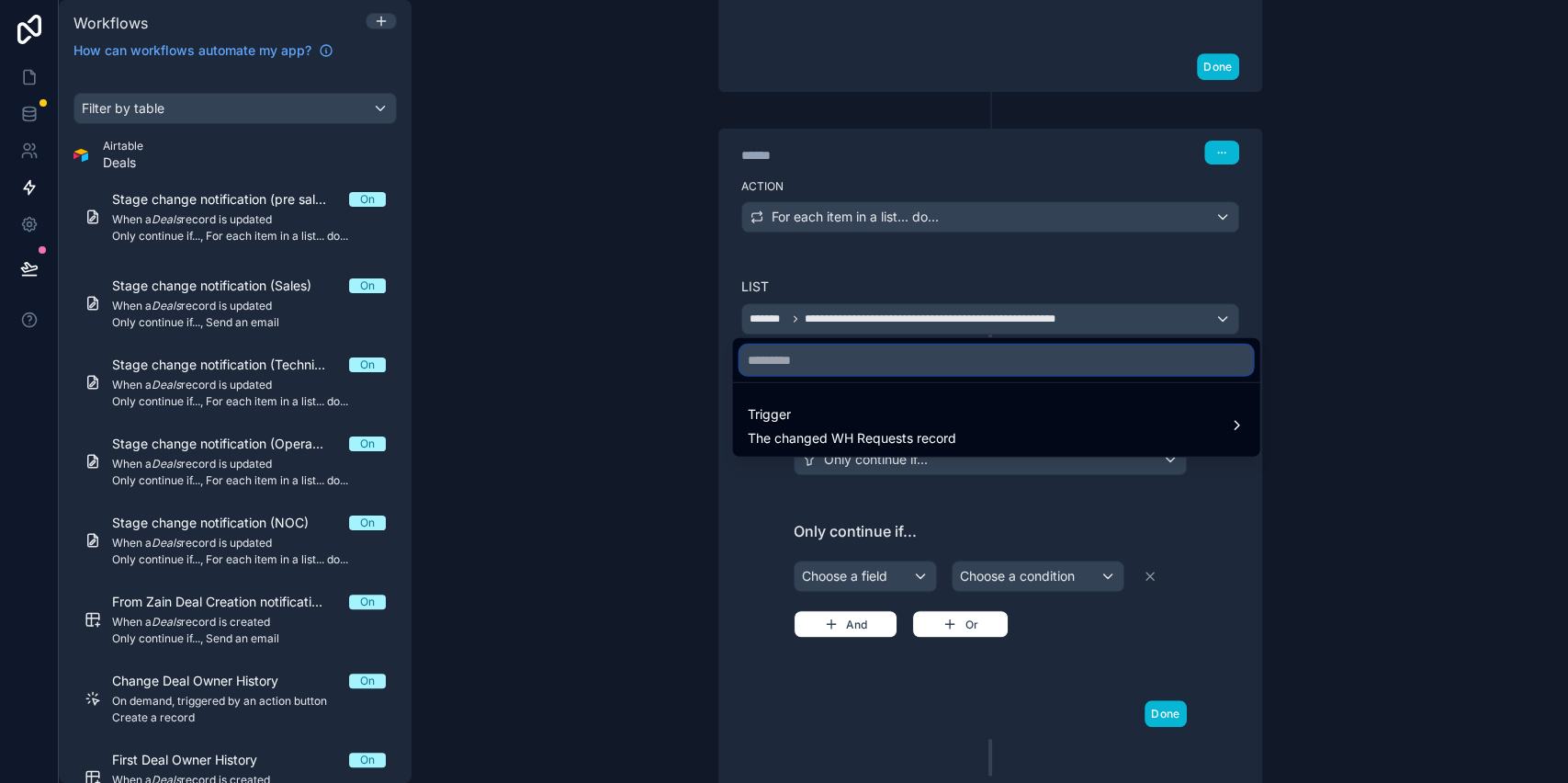
click at [904, 359] on input "text" at bounding box center [995, 360] width 512 height 30
type input "****"
click at [999, 316] on div at bounding box center [784, 391] width 1568 height 783
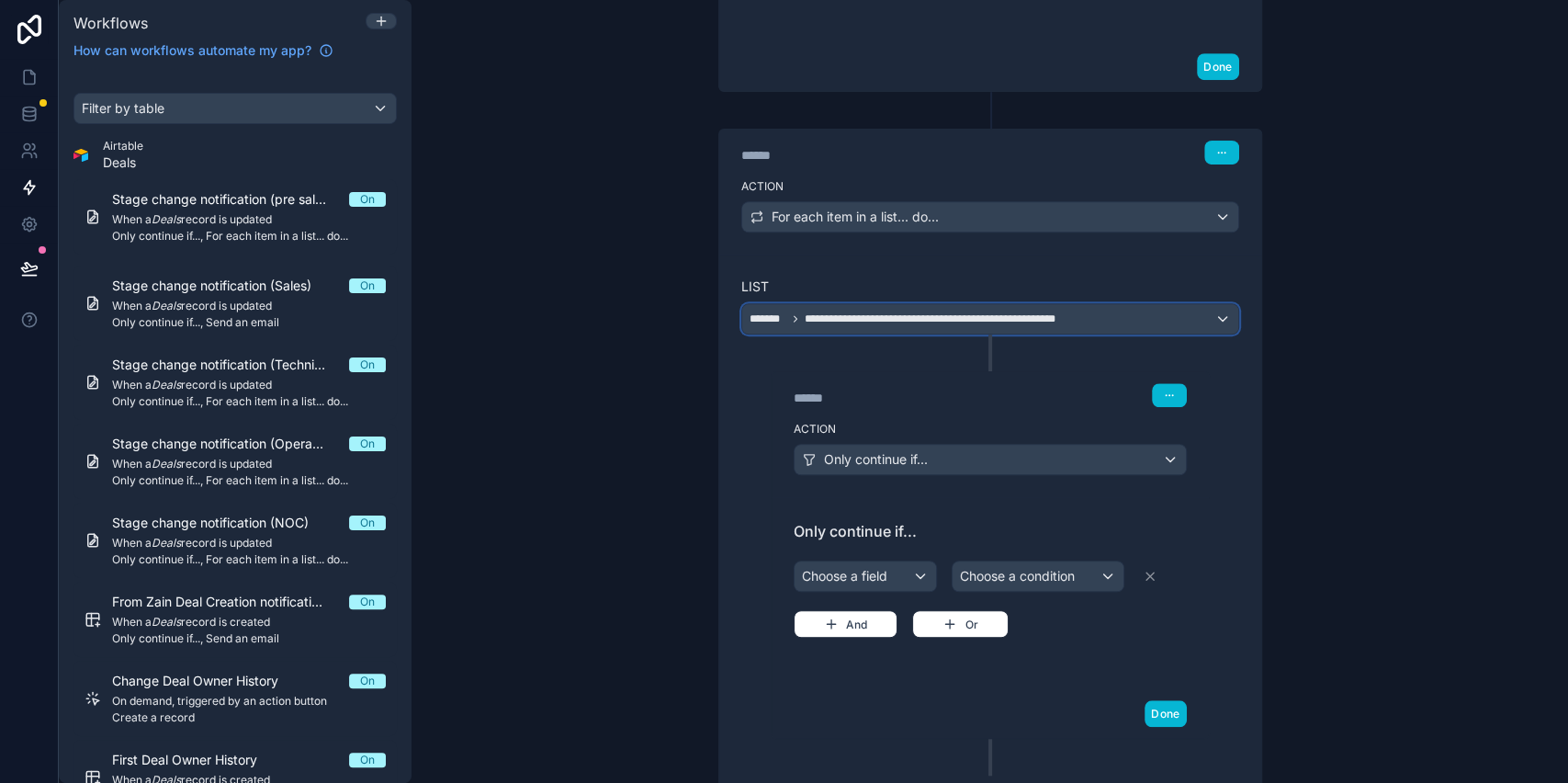
click at [985, 311] on span "**********" at bounding box center [969, 318] width 329 height 15
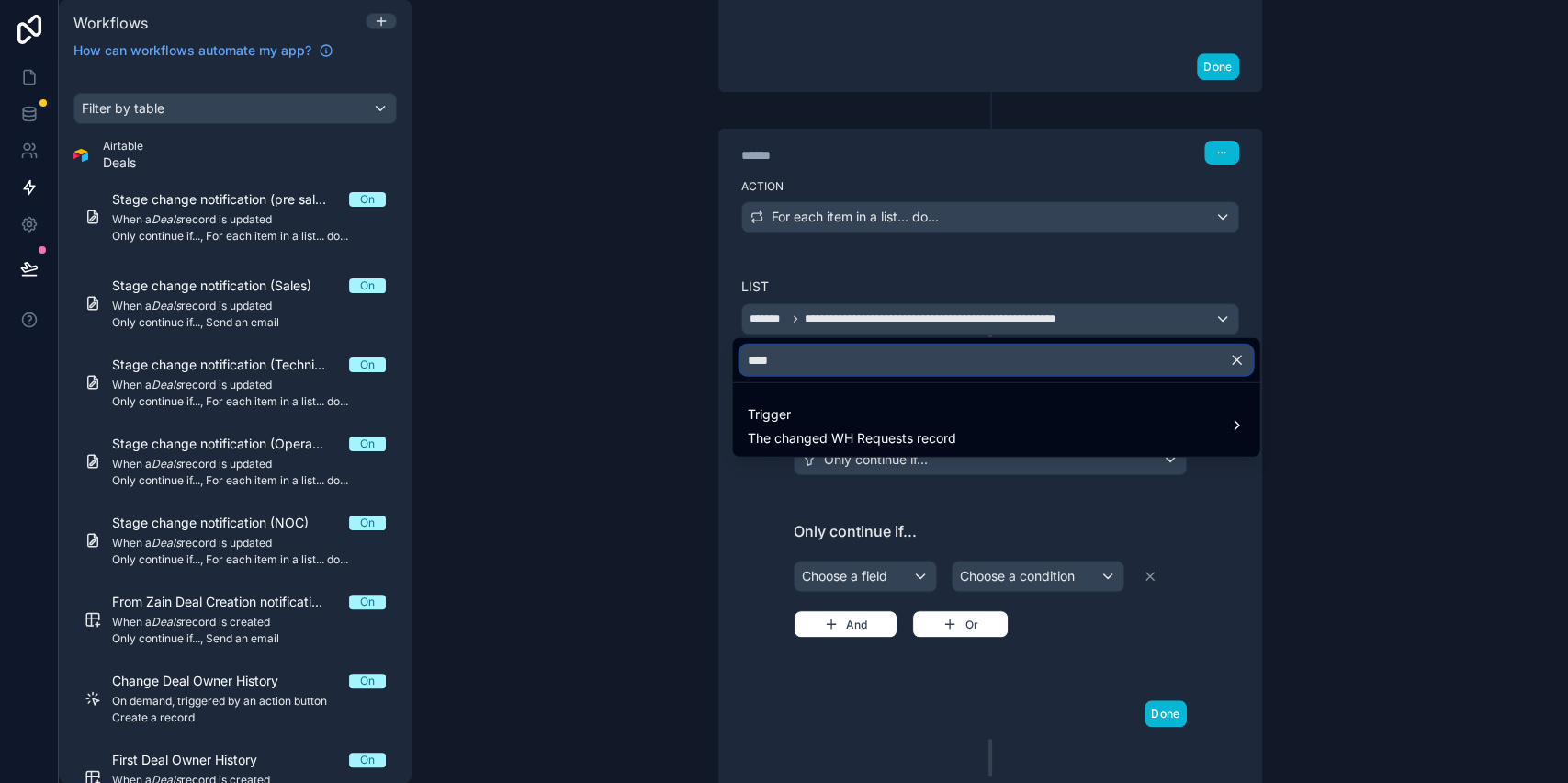
click at [947, 351] on input "****" at bounding box center [995, 360] width 512 height 30
click at [1242, 361] on icon "button" at bounding box center [1236, 359] width 17 height 17
click at [1182, 311] on div at bounding box center [784, 391] width 1568 height 783
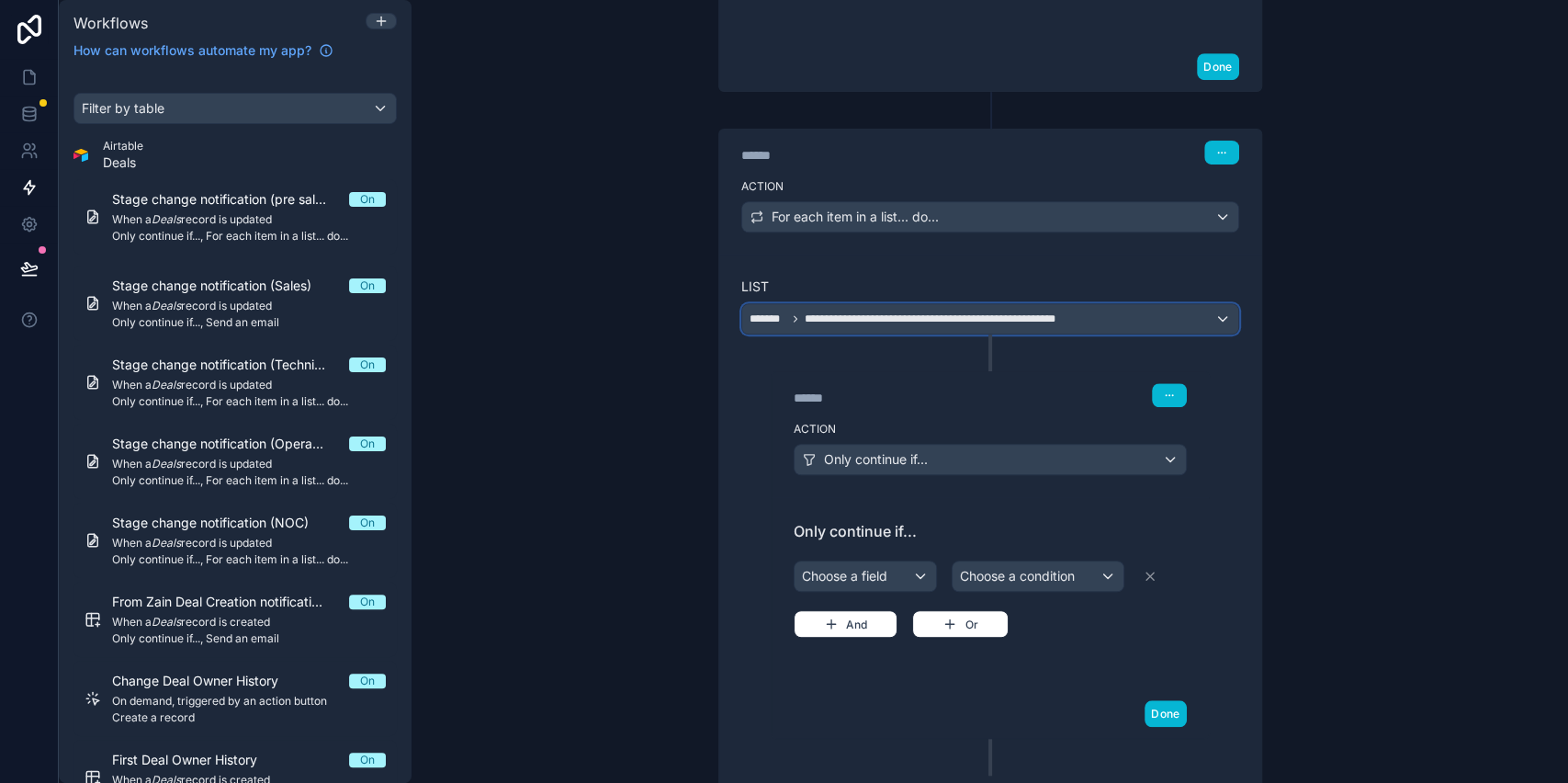
click at [1197, 311] on div "**********" at bounding box center [990, 319] width 497 height 30
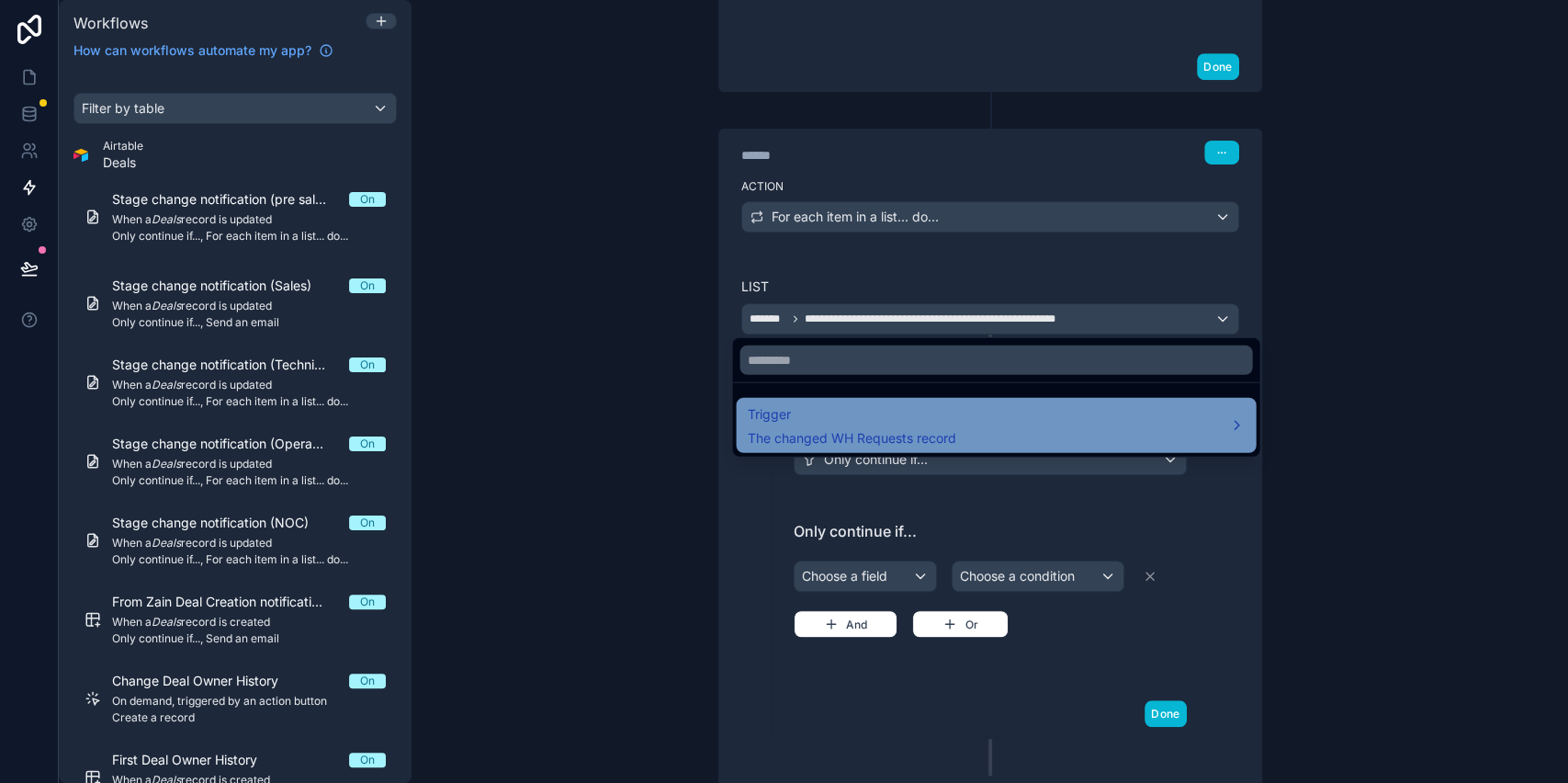
click at [1019, 426] on div "Trigger The changed WH Requests record" at bounding box center [996, 426] width 498 height 44
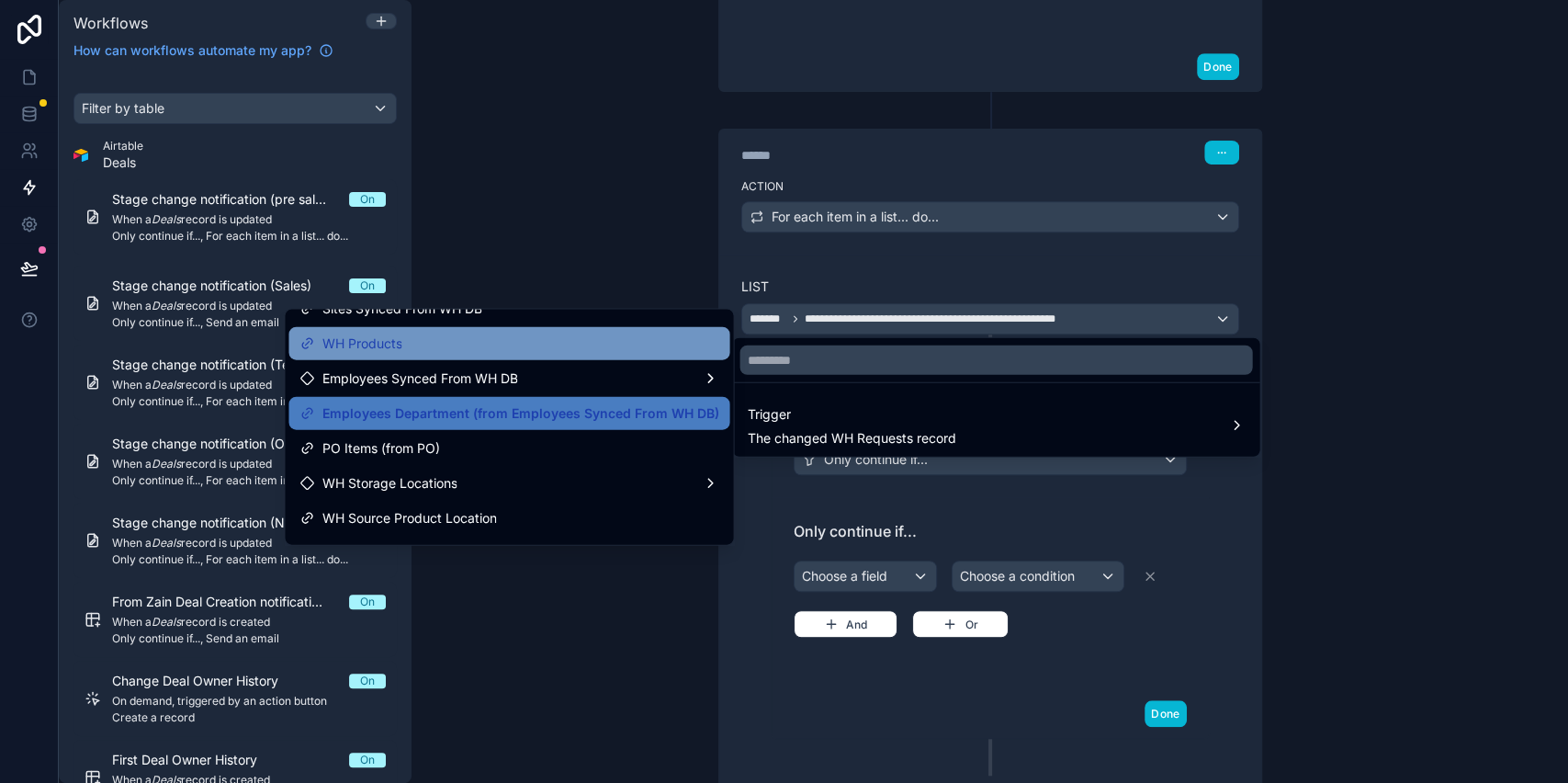
scroll to position [363, 0]
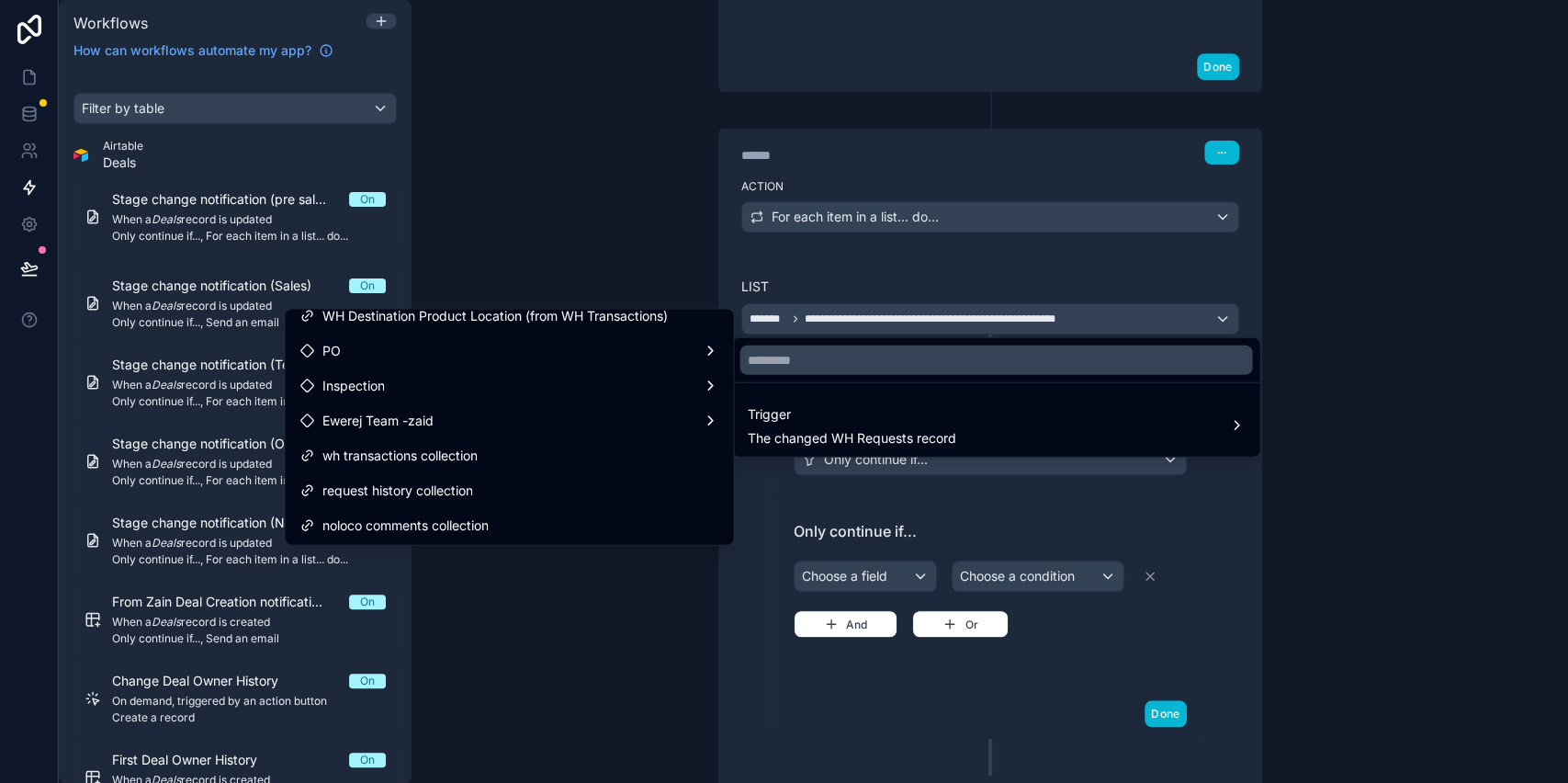
click at [938, 256] on div at bounding box center [784, 391] width 1568 height 783
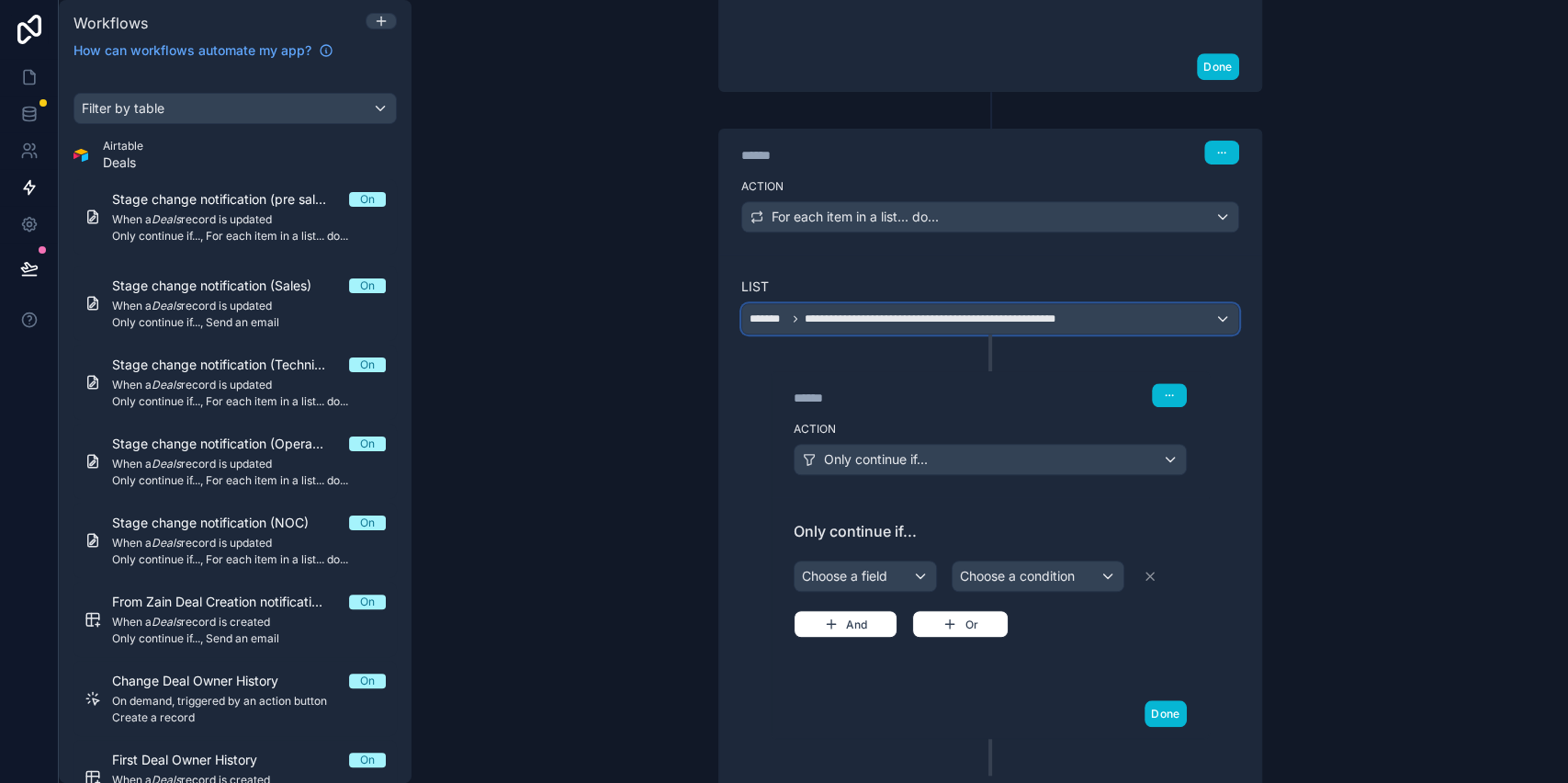
click at [919, 316] on span "**********" at bounding box center [969, 318] width 329 height 15
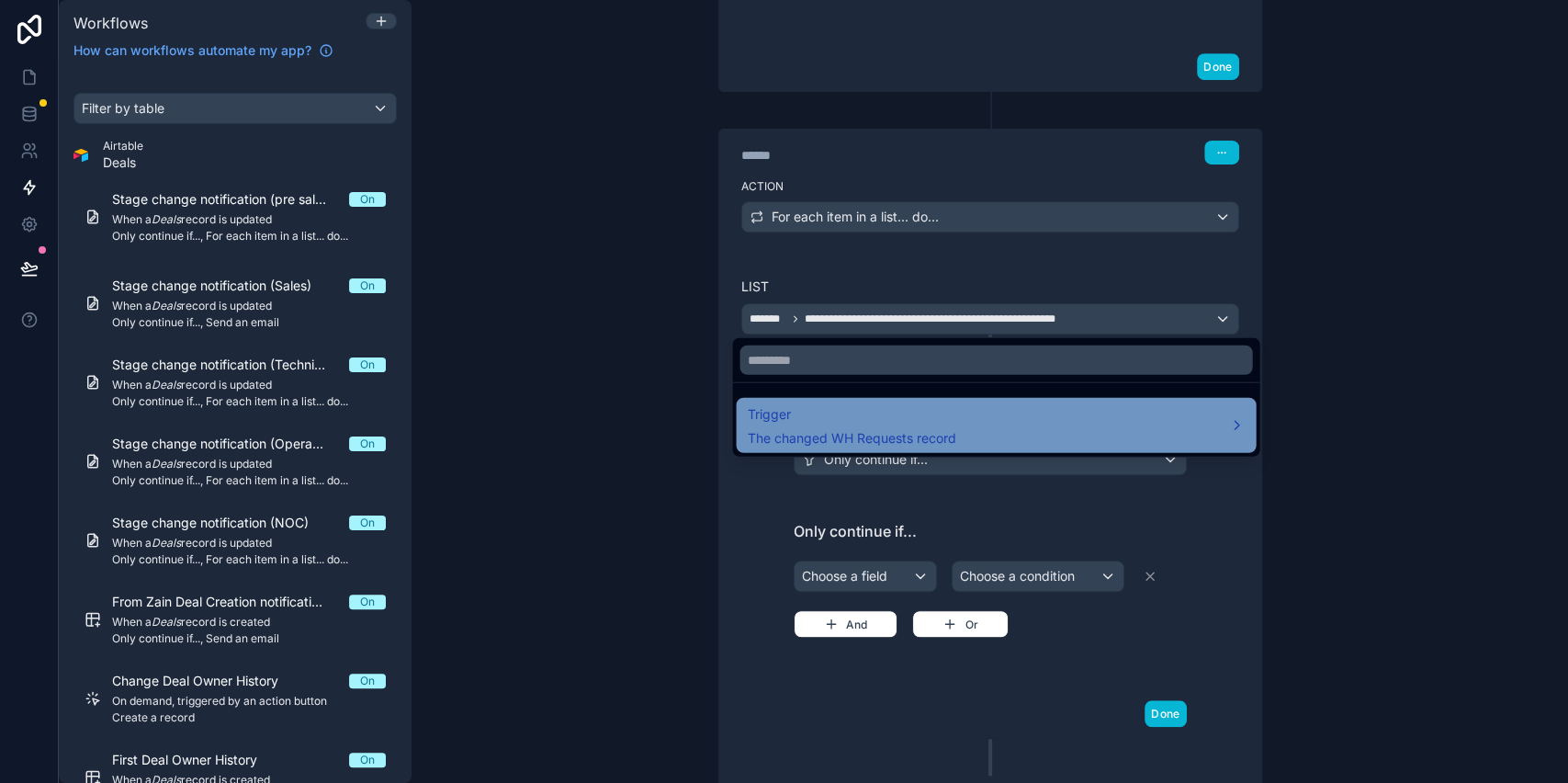
click at [825, 410] on span "Trigger" at bounding box center [851, 415] width 208 height 22
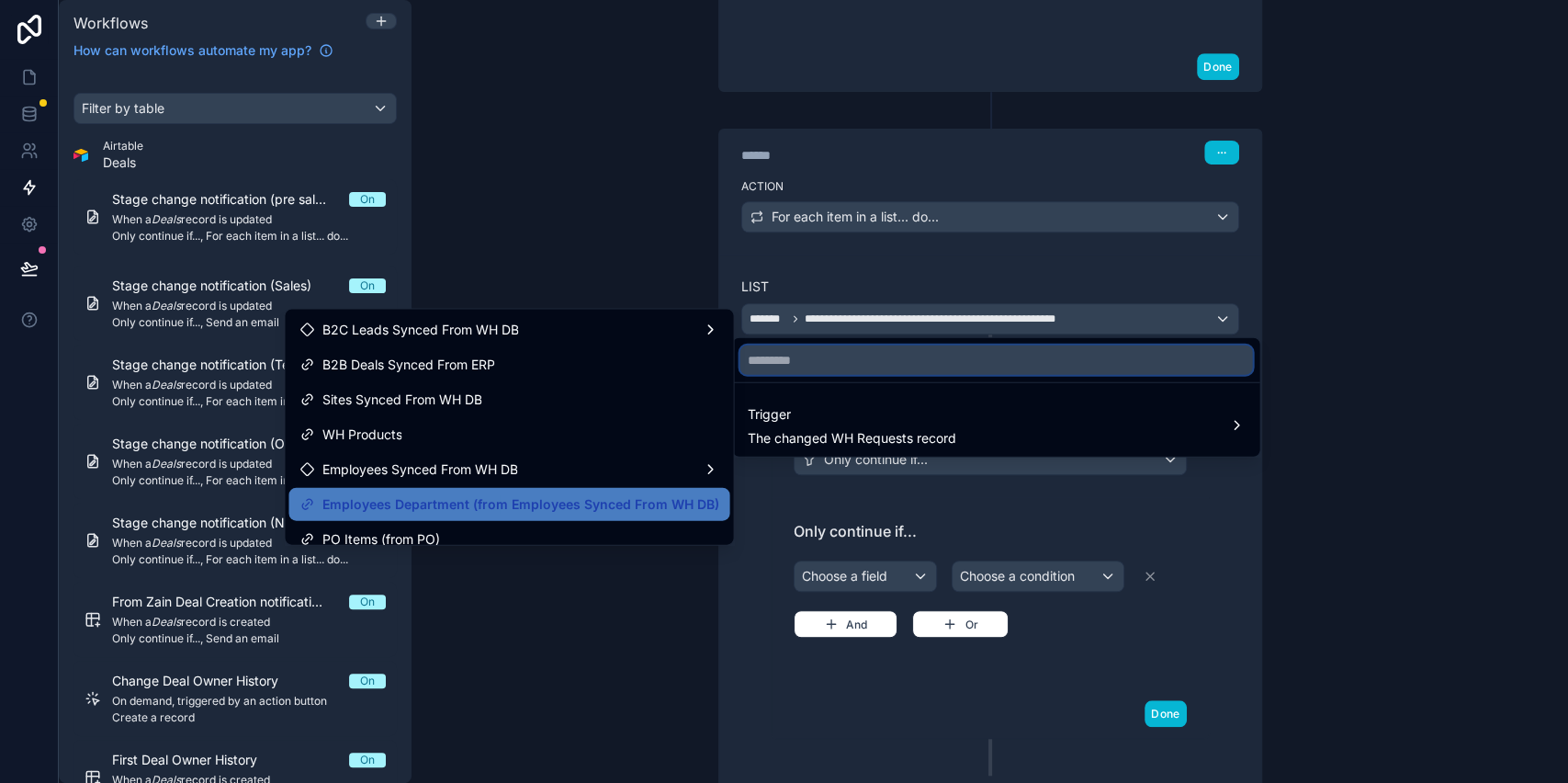
click at [845, 363] on input "text" at bounding box center [995, 360] width 512 height 30
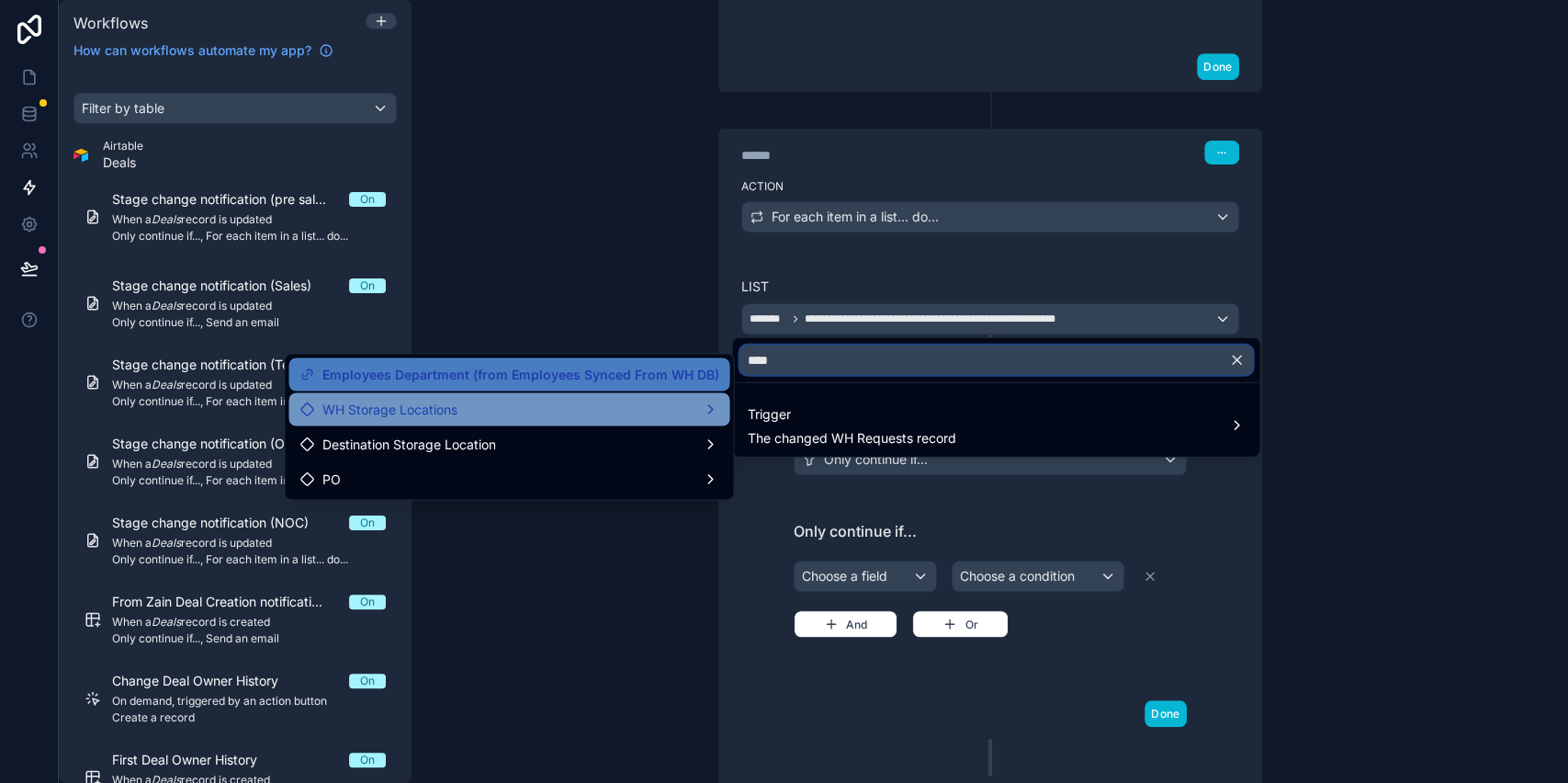
type input "****"
click at [446, 416] on span "WH Storage Locations" at bounding box center [389, 409] width 135 height 22
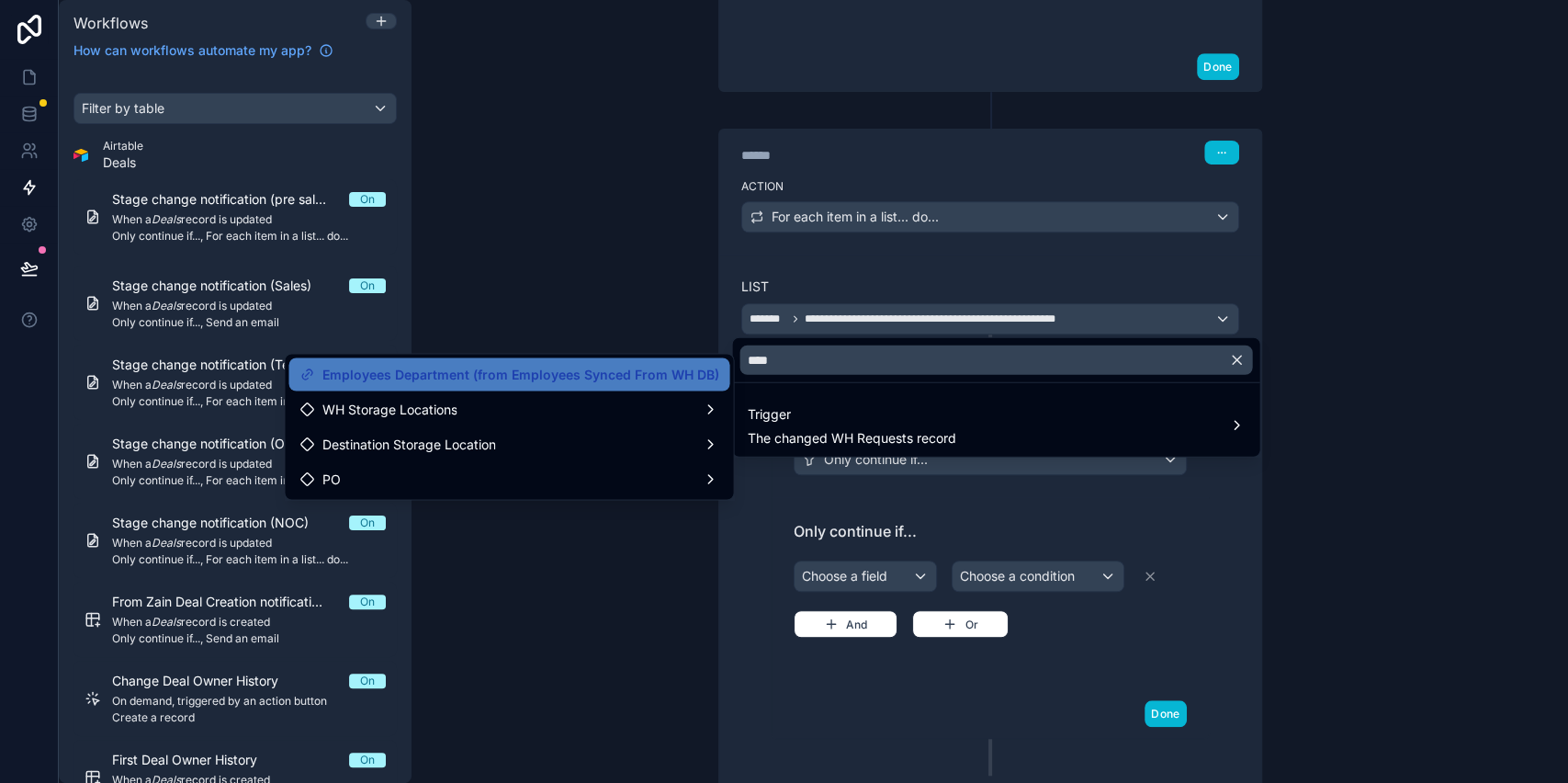
click at [449, 544] on div at bounding box center [784, 391] width 1568 height 783
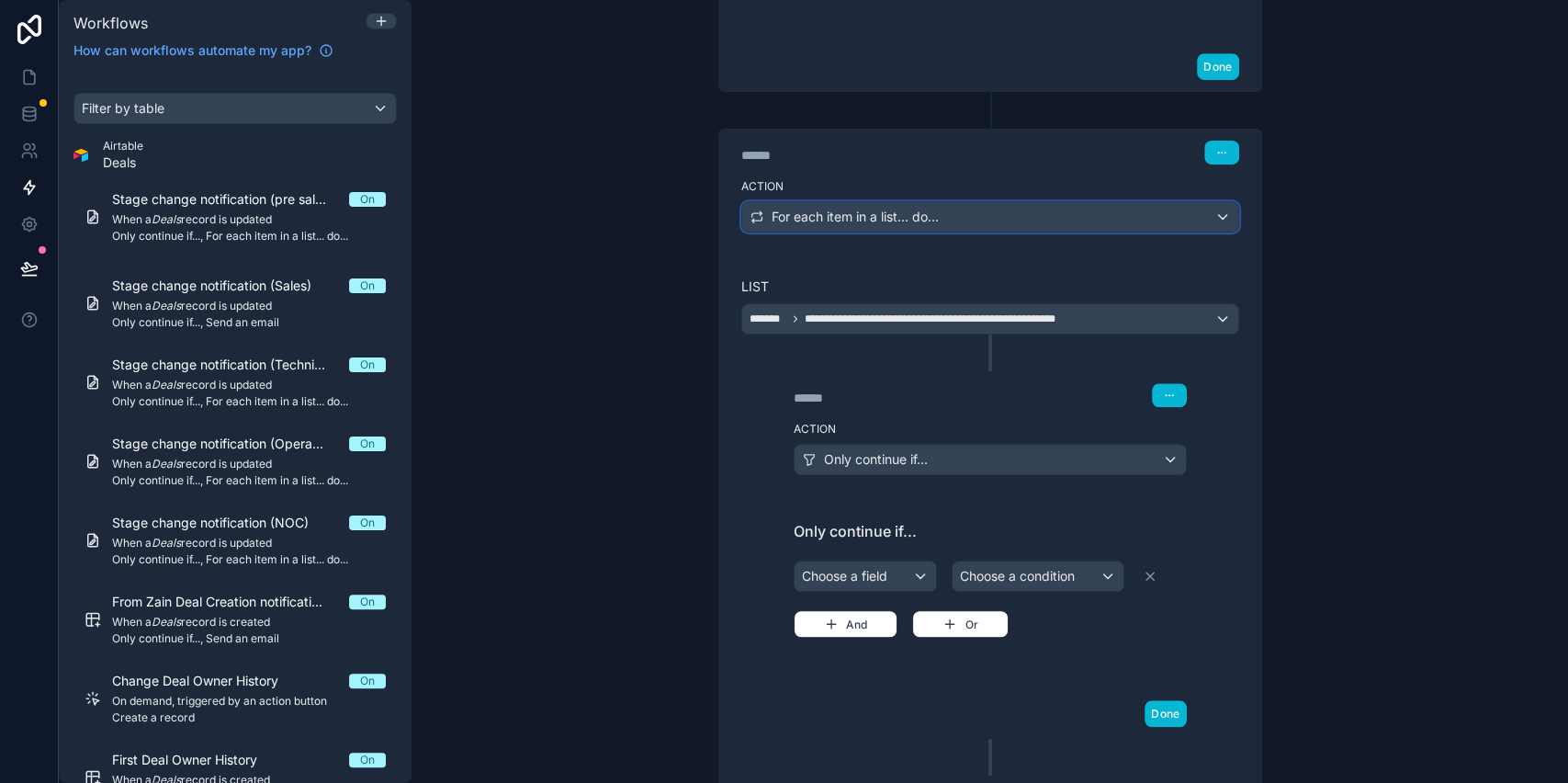
click at [860, 217] on span "For each item in a list... do..." at bounding box center [855, 216] width 167 height 19
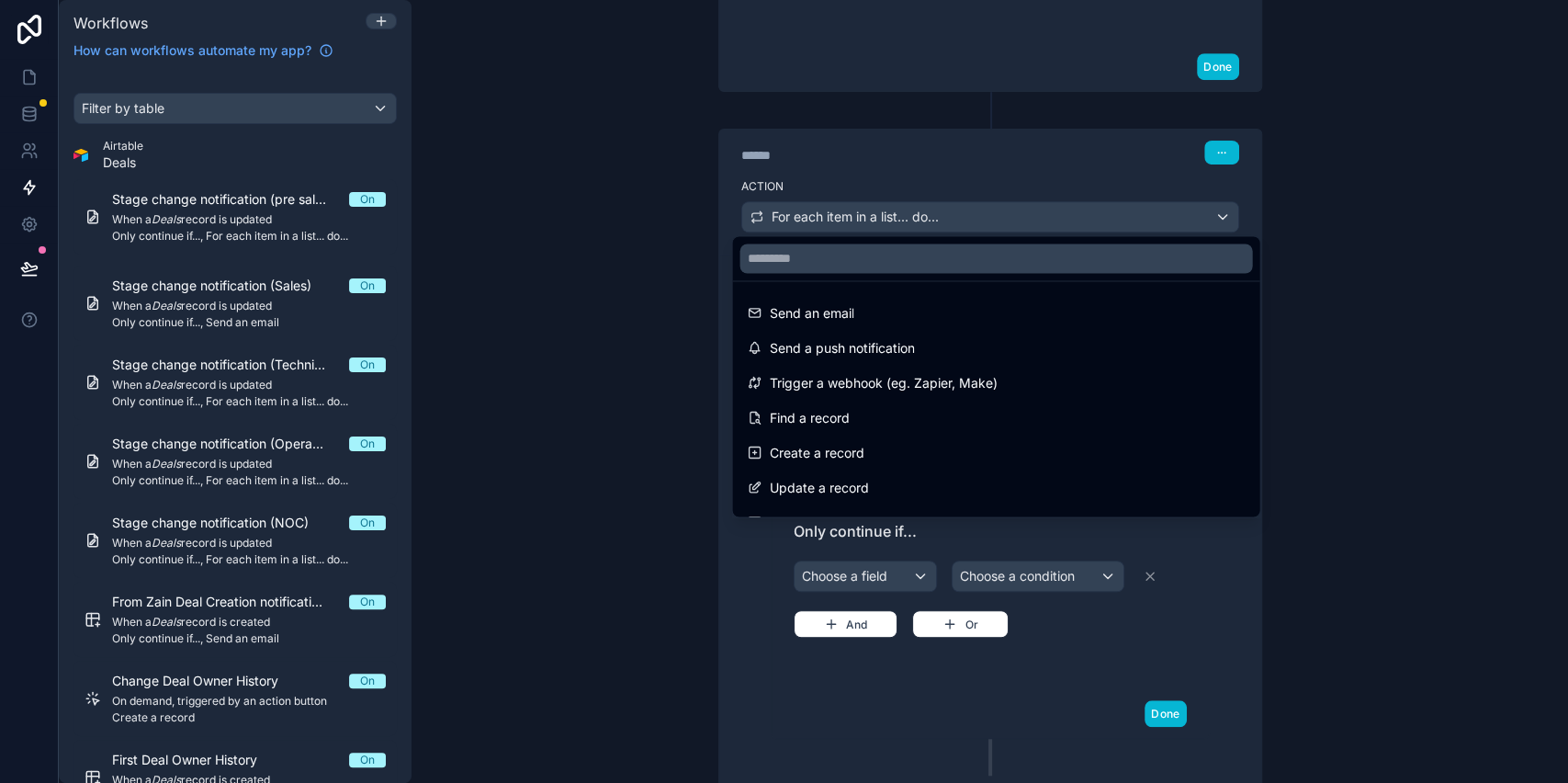
click at [1374, 173] on div at bounding box center [784, 391] width 1568 height 783
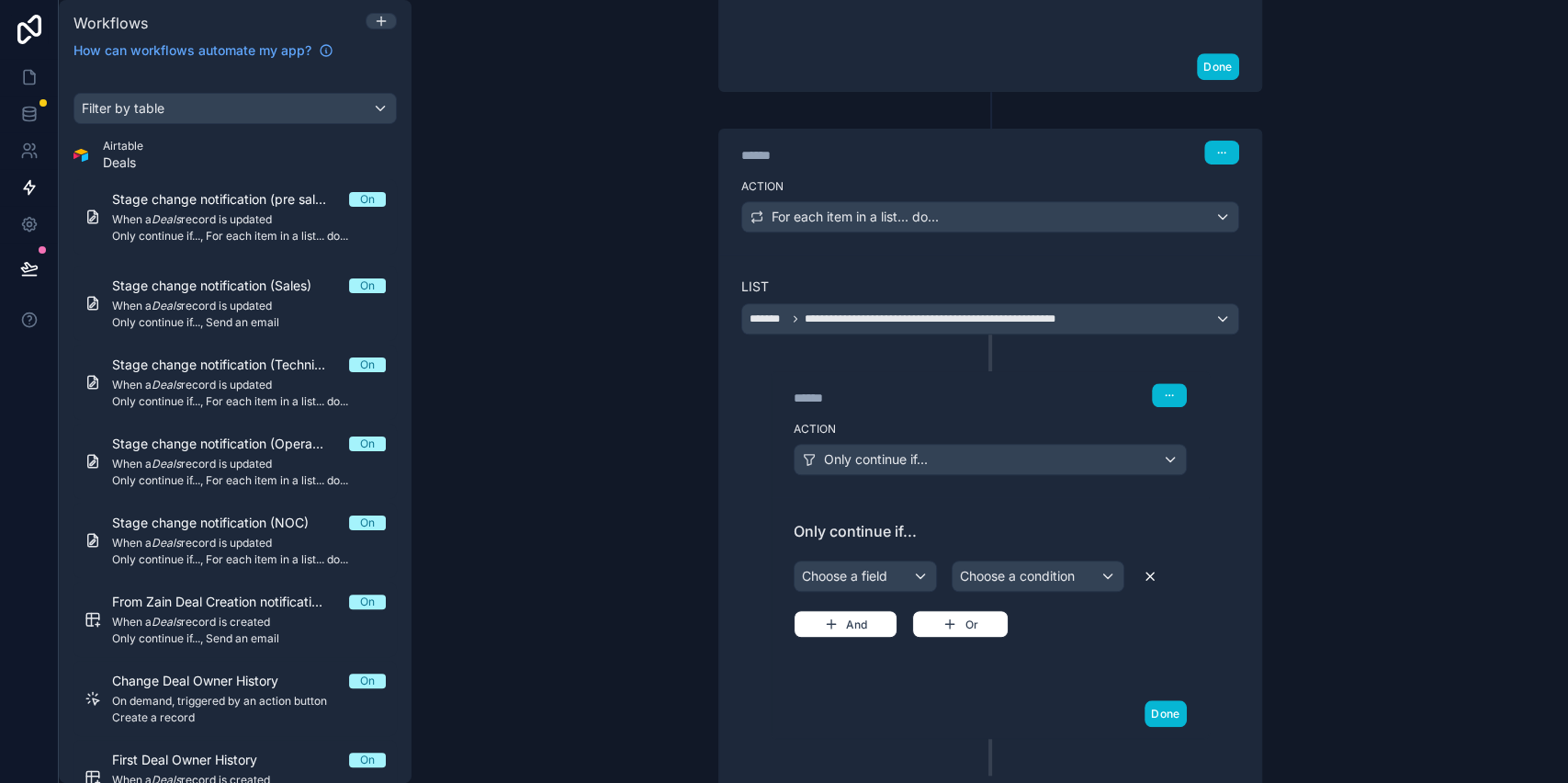
click at [1146, 573] on icon at bounding box center [1149, 576] width 7 height 7
click at [1161, 456] on div "Only continue if..." at bounding box center [990, 459] width 391 height 30
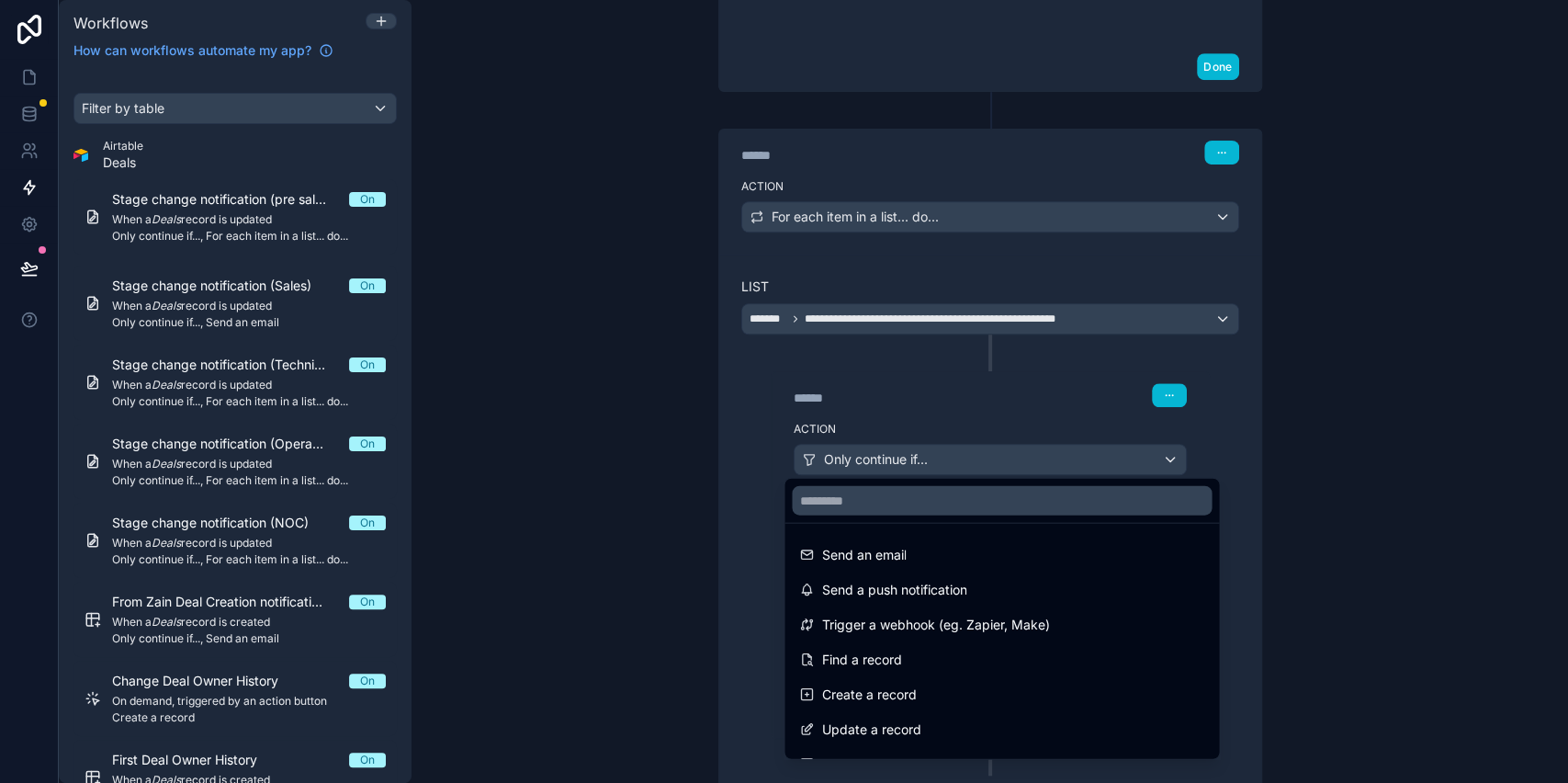
click at [1140, 393] on div at bounding box center [784, 391] width 1568 height 783
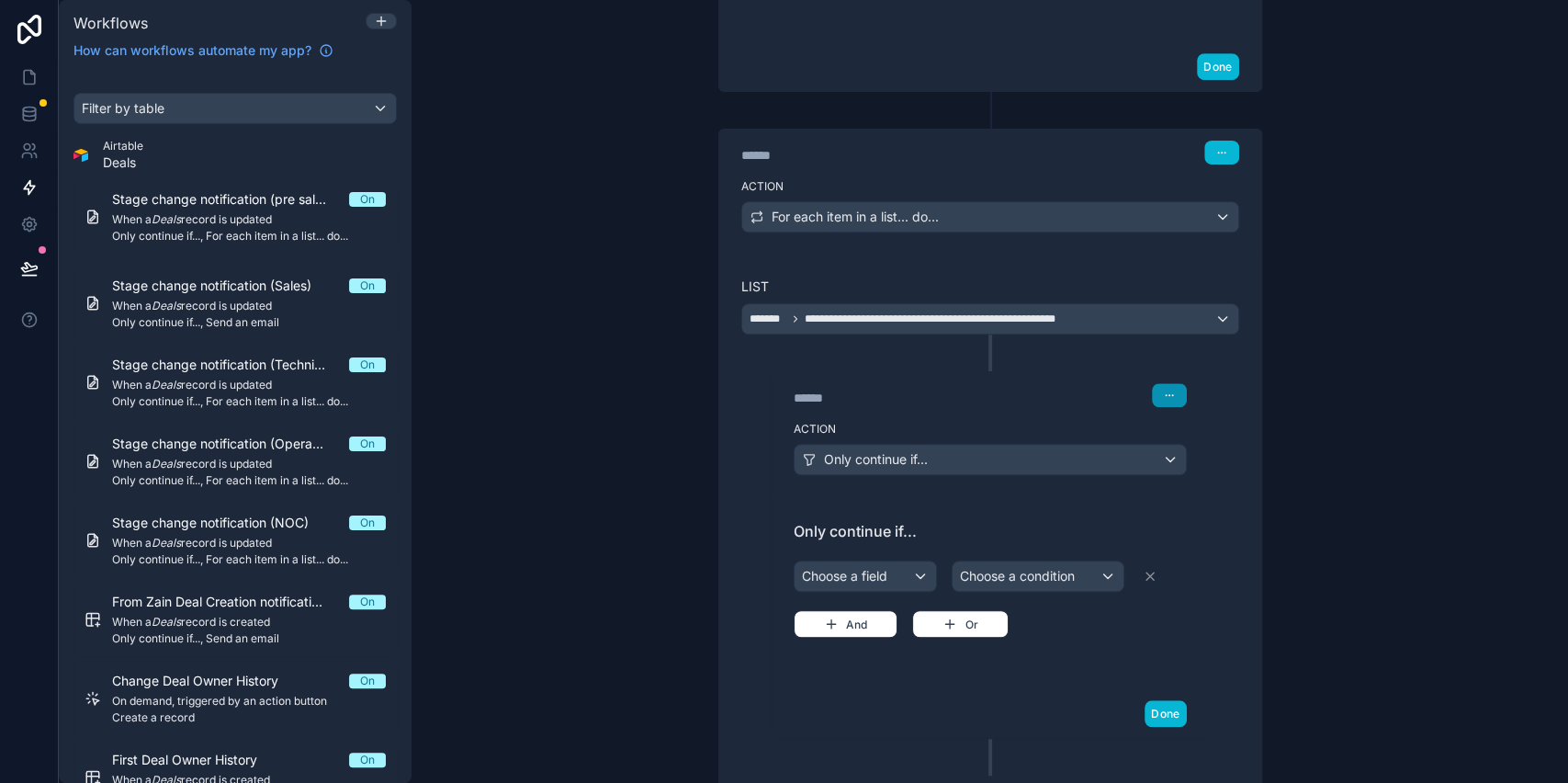
click at [1152, 393] on button "button" at bounding box center [1169, 395] width 35 height 24
click at [1168, 466] on button "Delete" at bounding box center [1204, 462] width 125 height 30
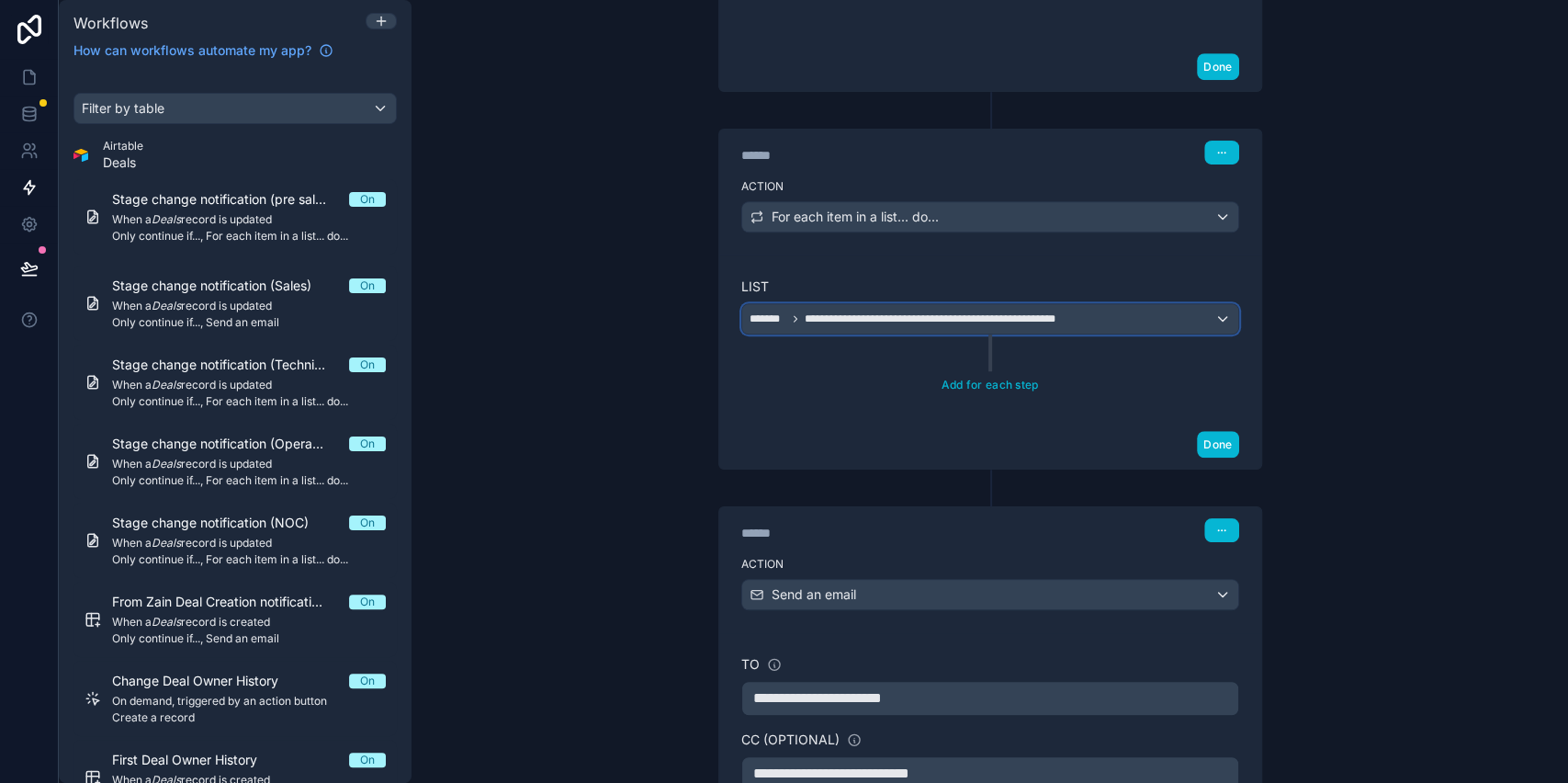
click at [1135, 319] on div "**********" at bounding box center [990, 319] width 497 height 30
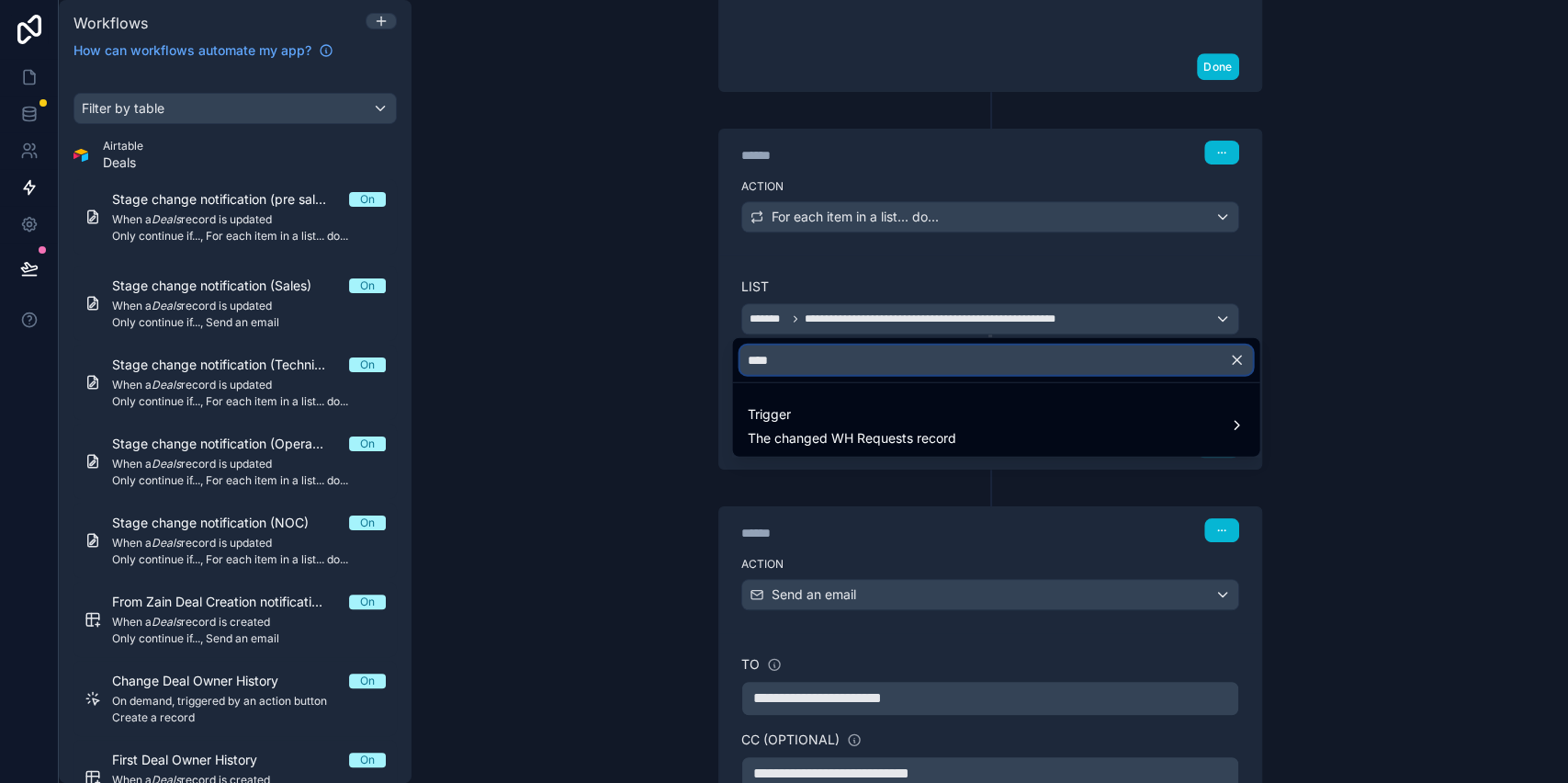
click at [911, 347] on input "****" at bounding box center [995, 360] width 512 height 30
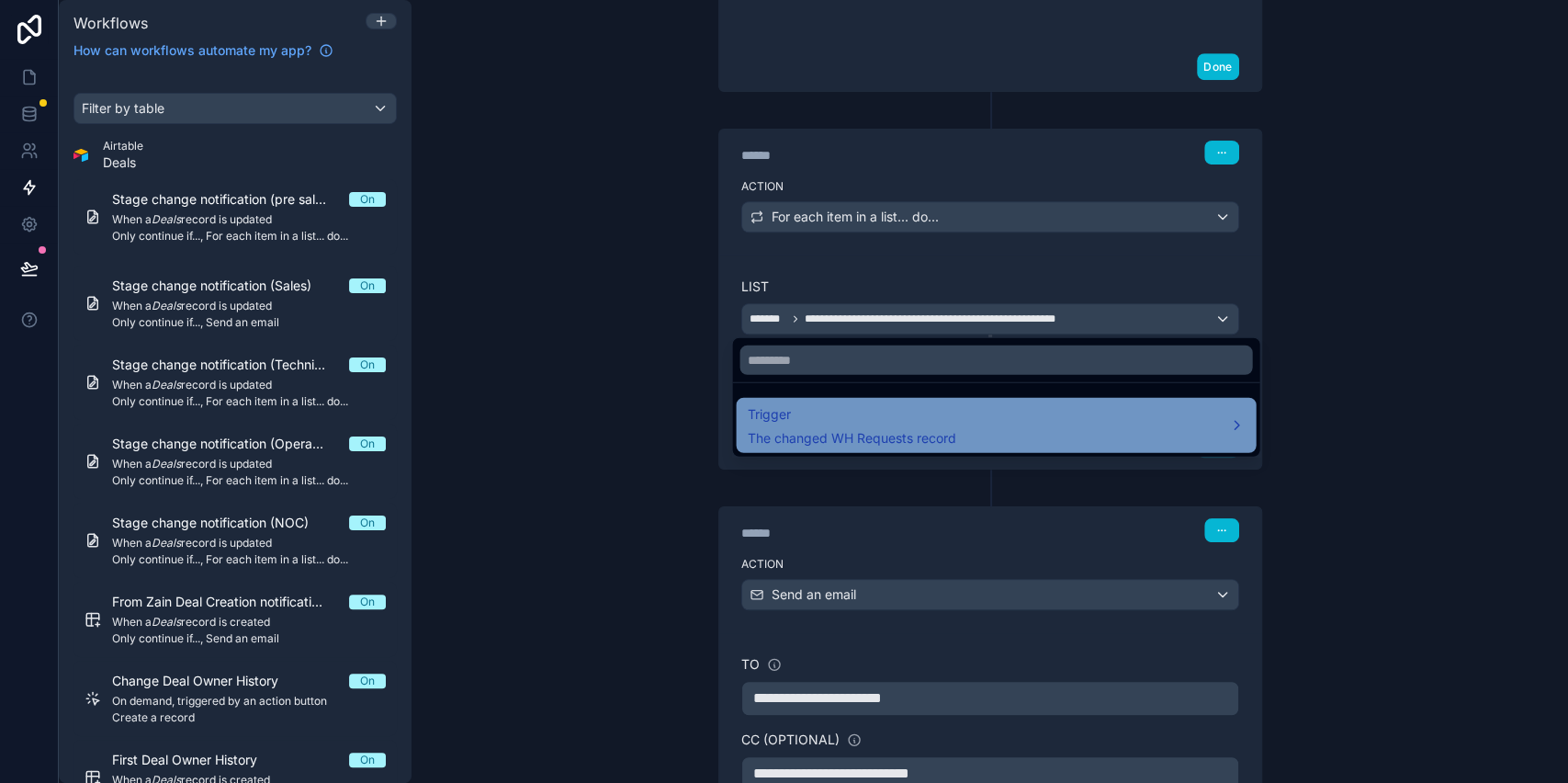
click at [1052, 410] on div "Trigger The changed WH Requests record" at bounding box center [996, 426] width 498 height 44
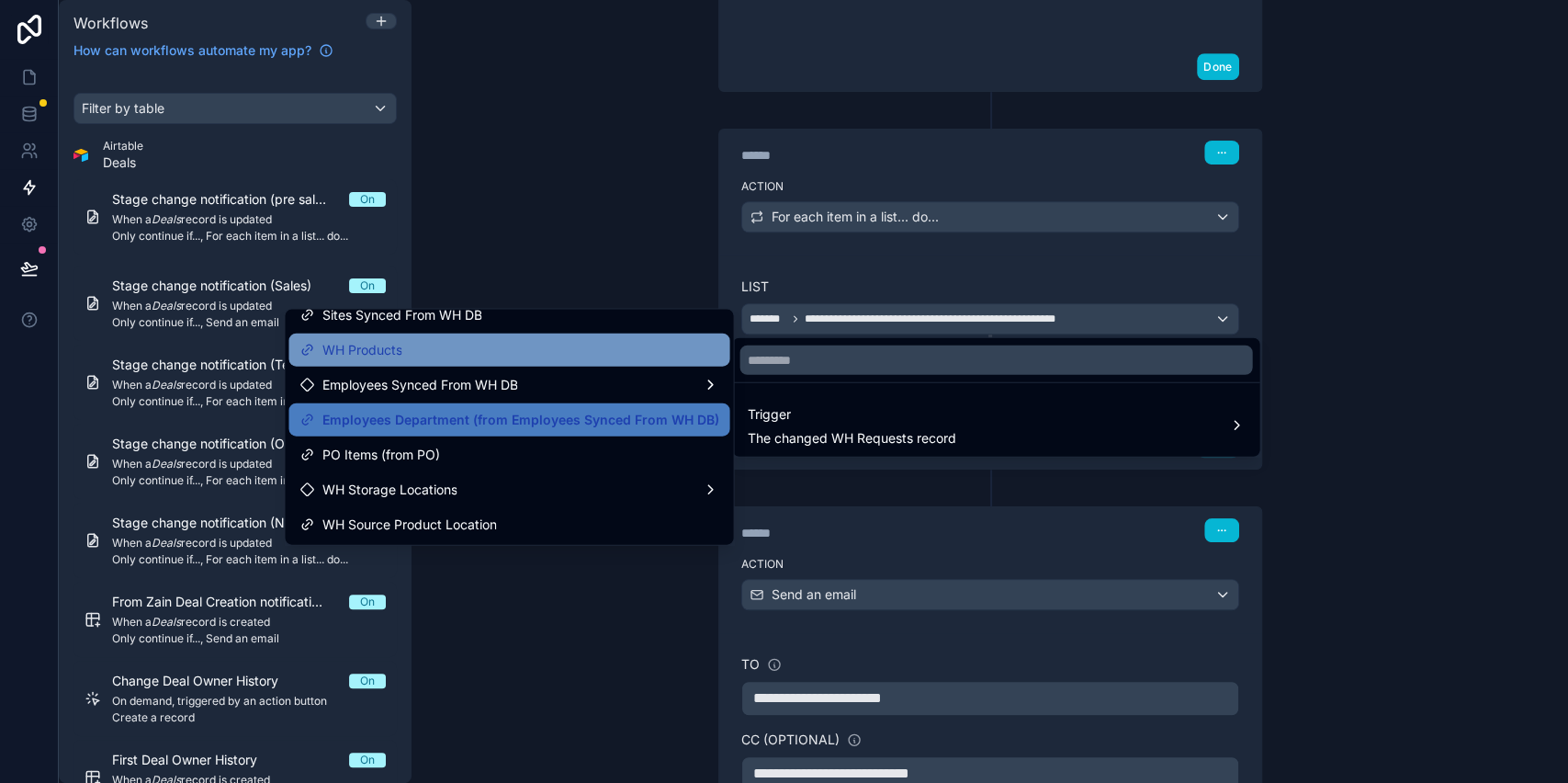
scroll to position [122, 0]
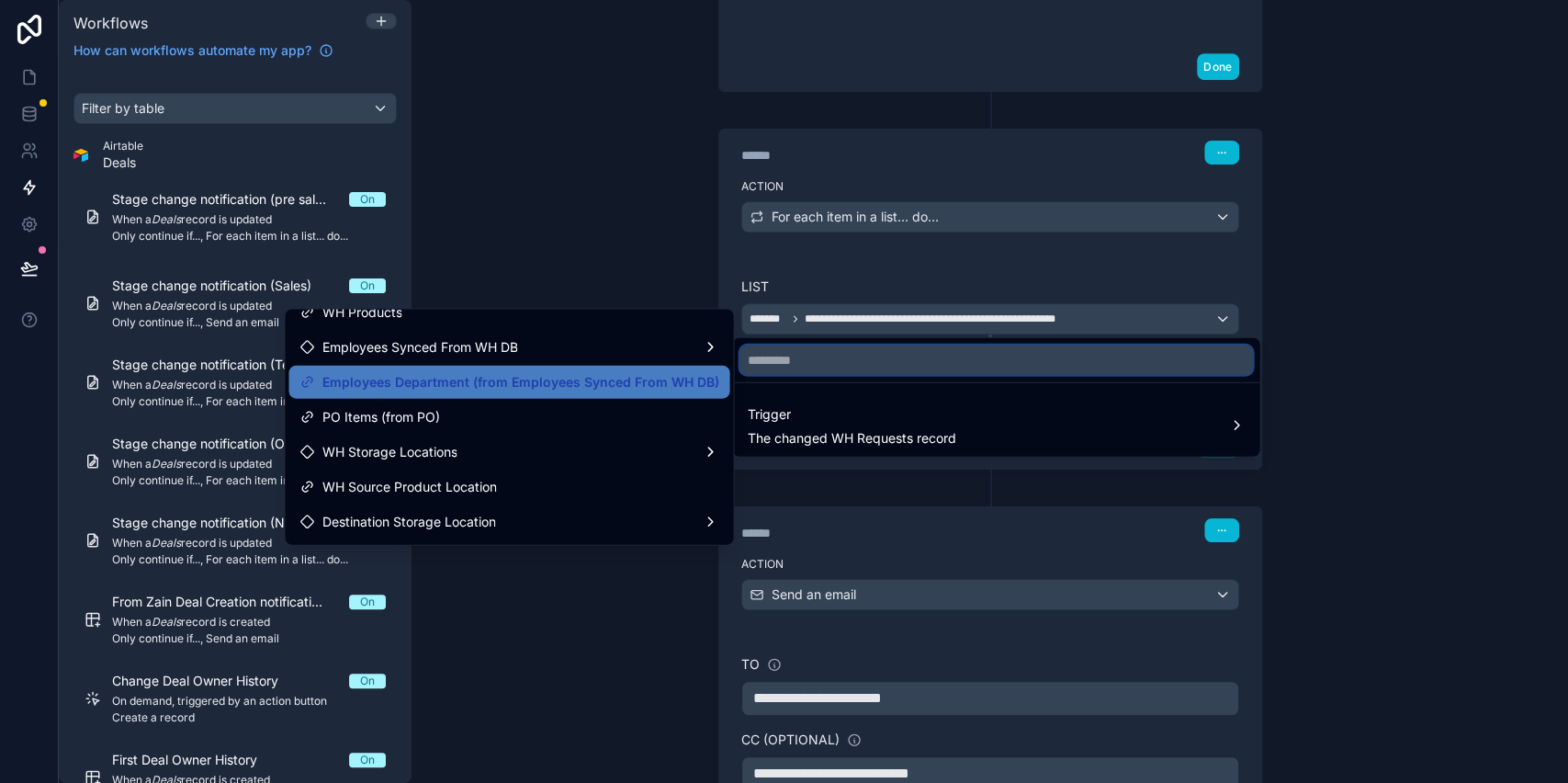
click at [926, 355] on input "text" at bounding box center [995, 360] width 512 height 30
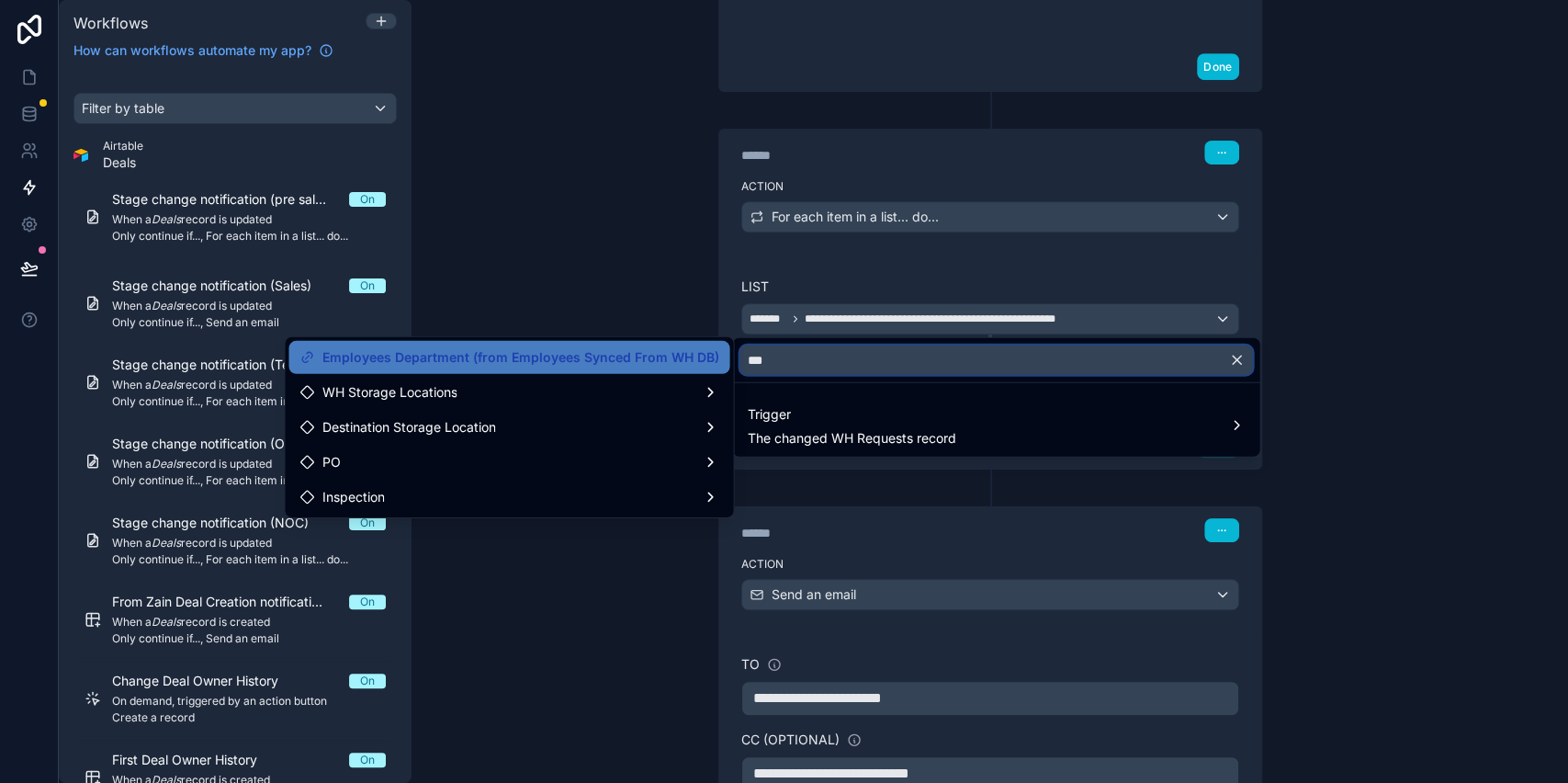
scroll to position [0, 0]
type input "***"
click at [631, 566] on div at bounding box center [784, 391] width 1568 height 783
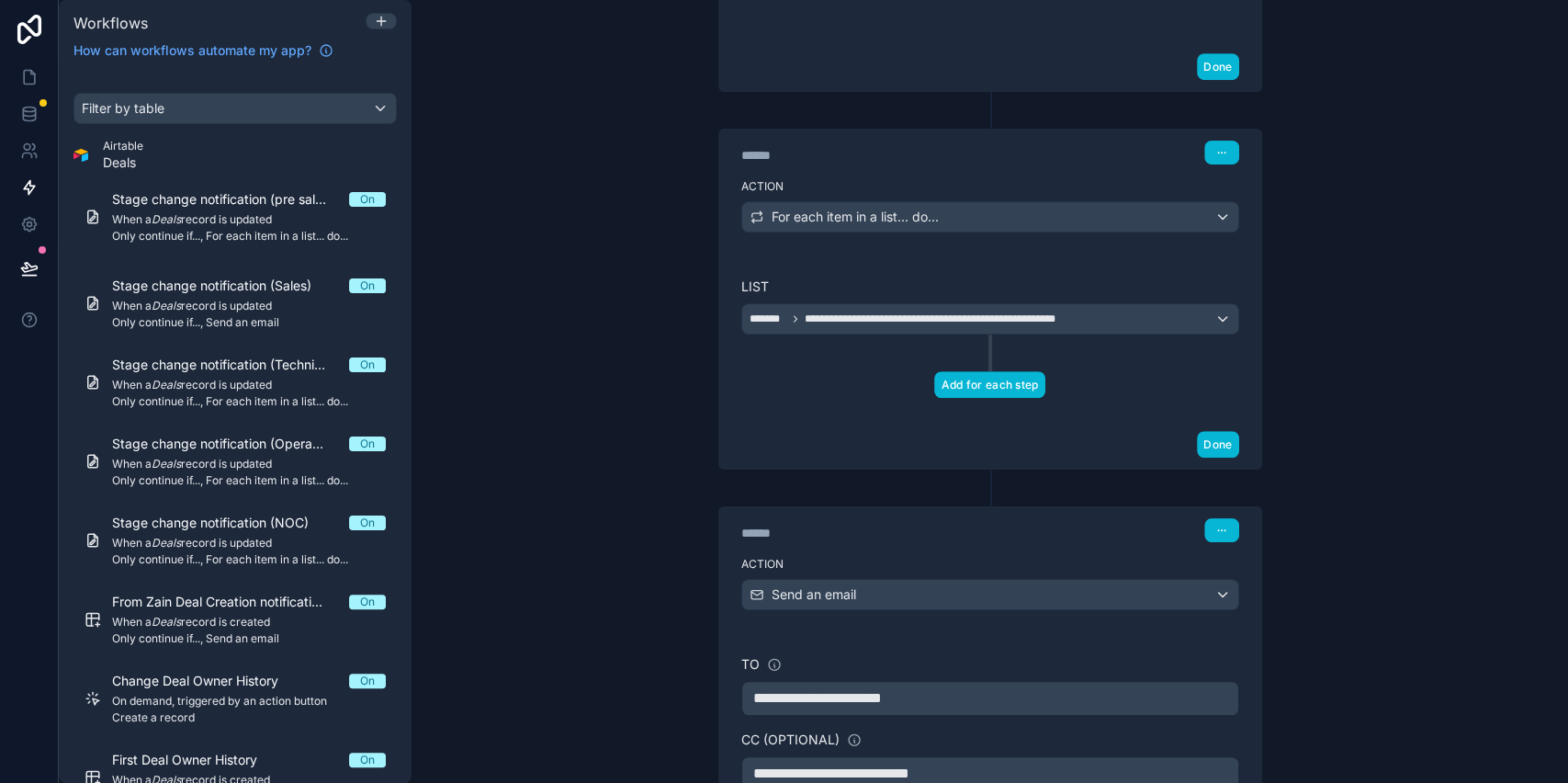
click at [951, 377] on button "Add for each step" at bounding box center [989, 384] width 111 height 27
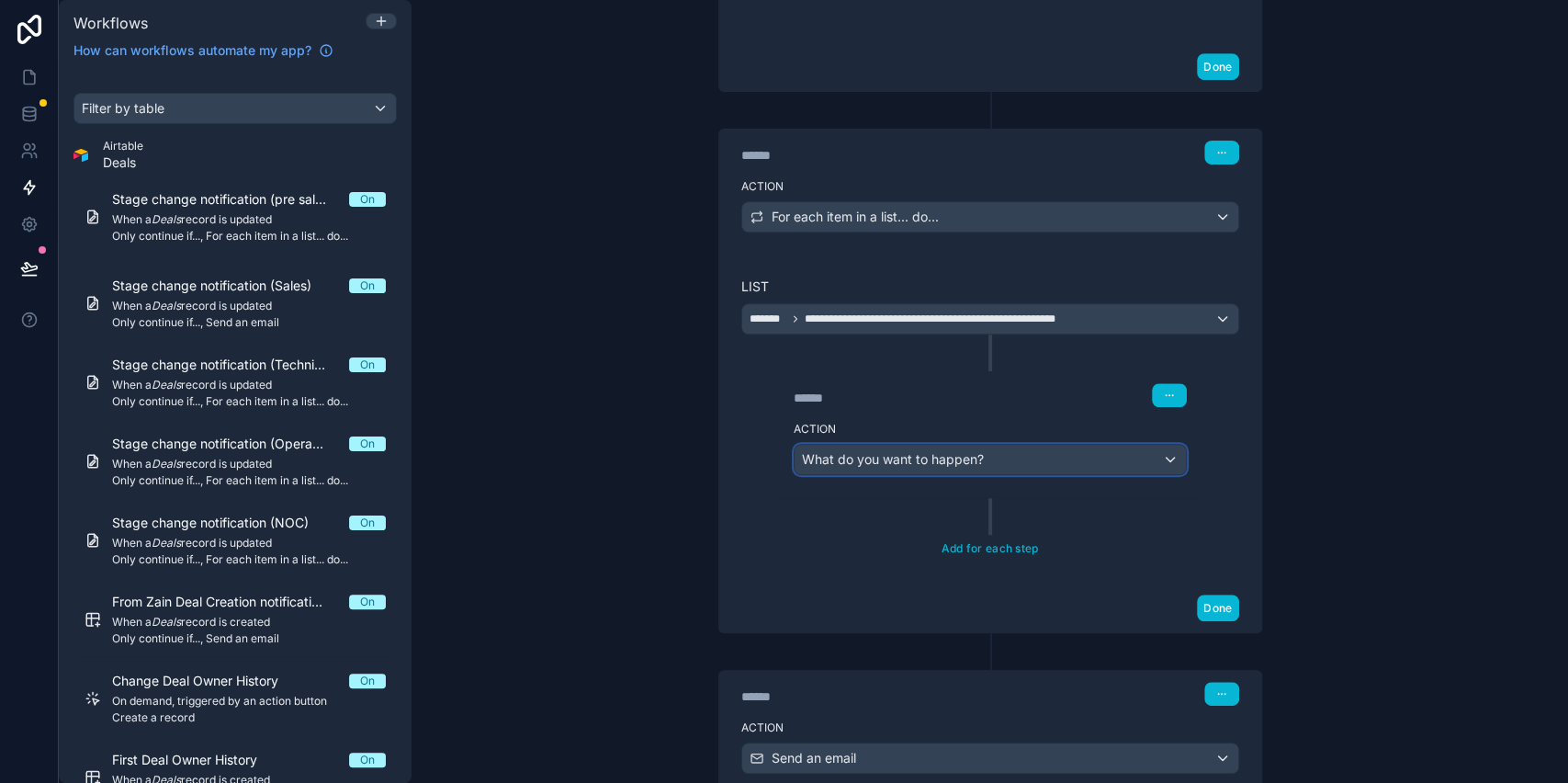
click at [913, 460] on span "What do you want to happen?" at bounding box center [893, 459] width 182 height 16
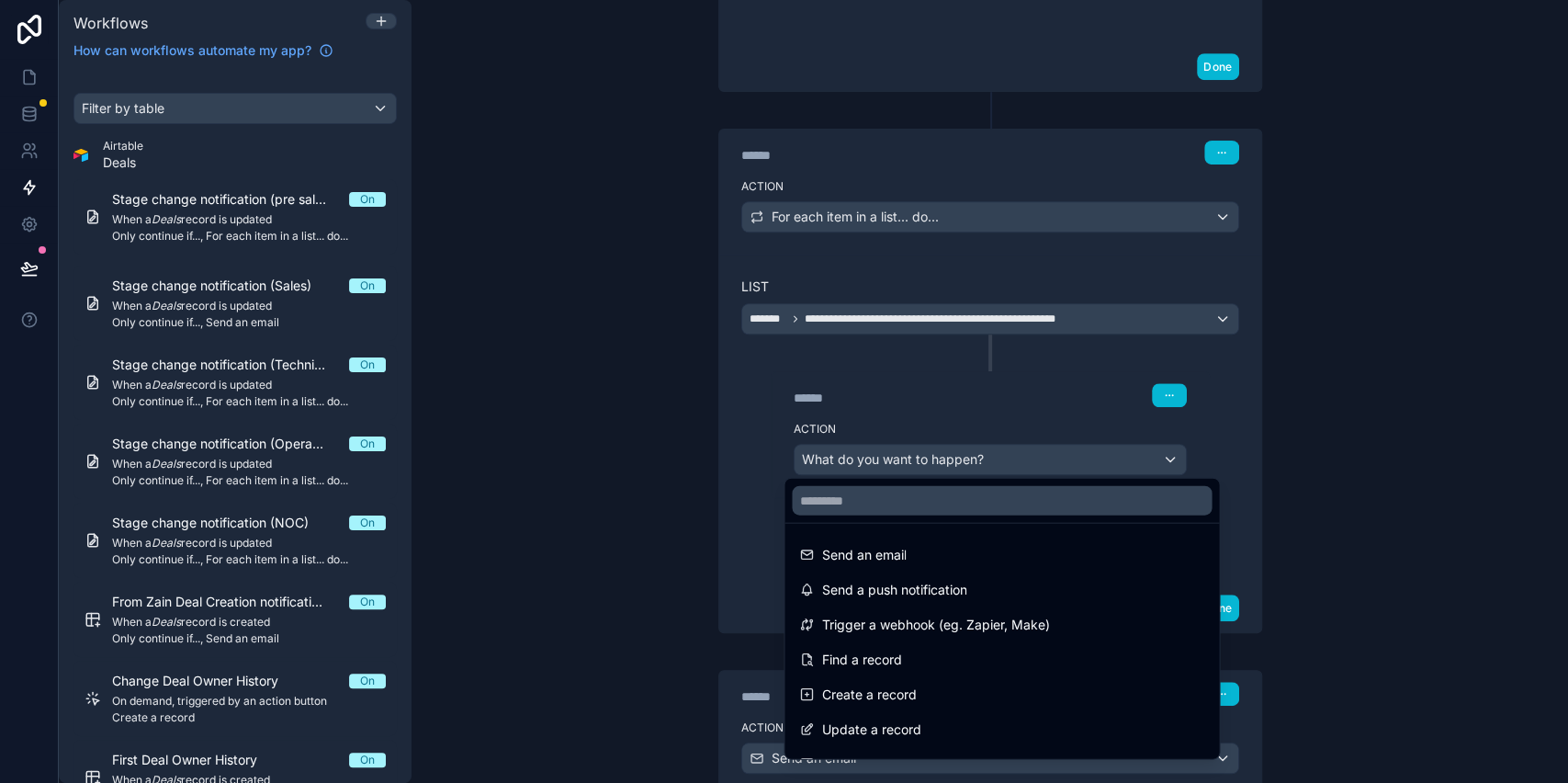
click at [613, 448] on div at bounding box center [784, 391] width 1568 height 783
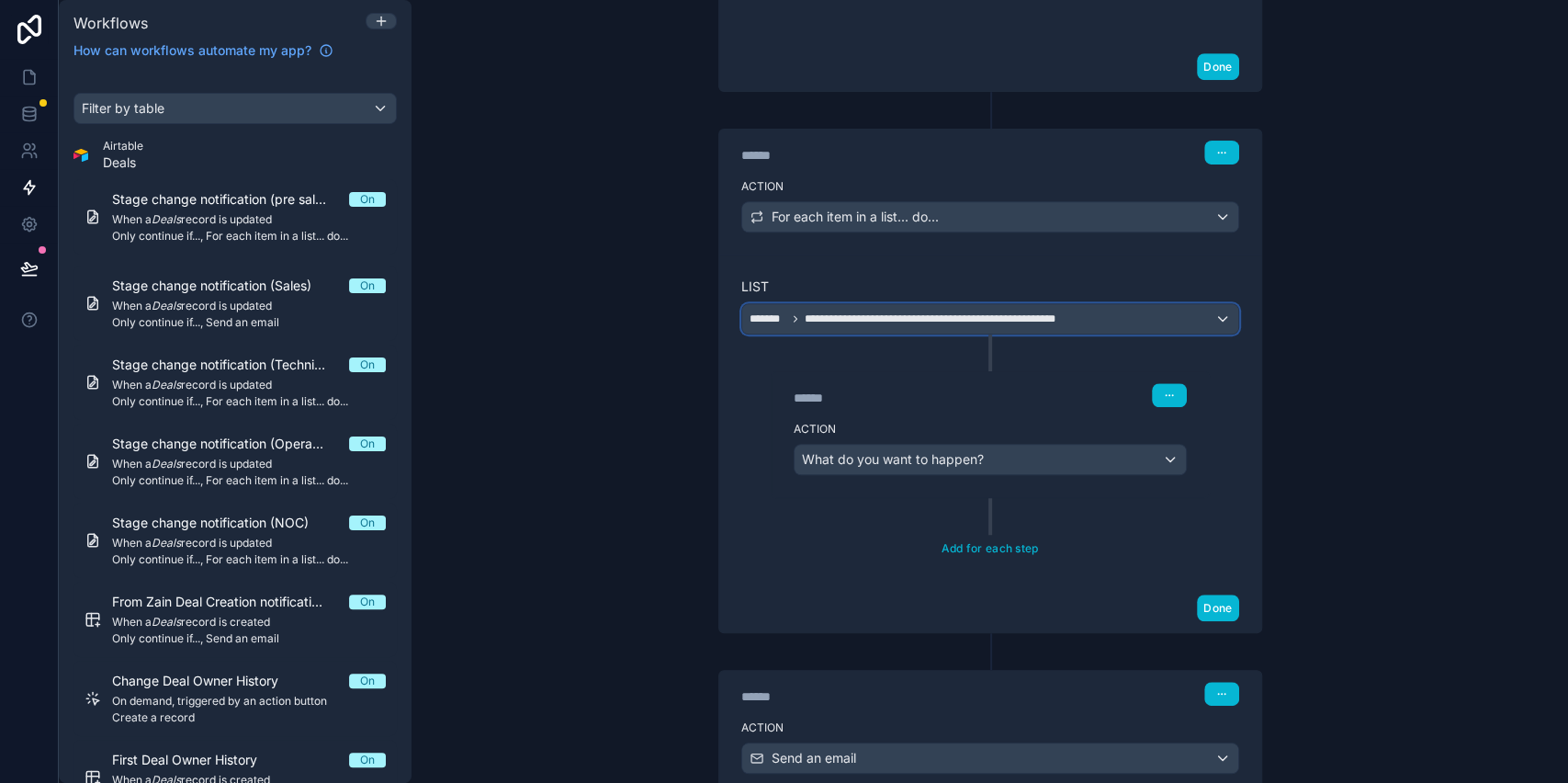
click at [792, 312] on span "**********" at bounding box center [942, 318] width 385 height 15
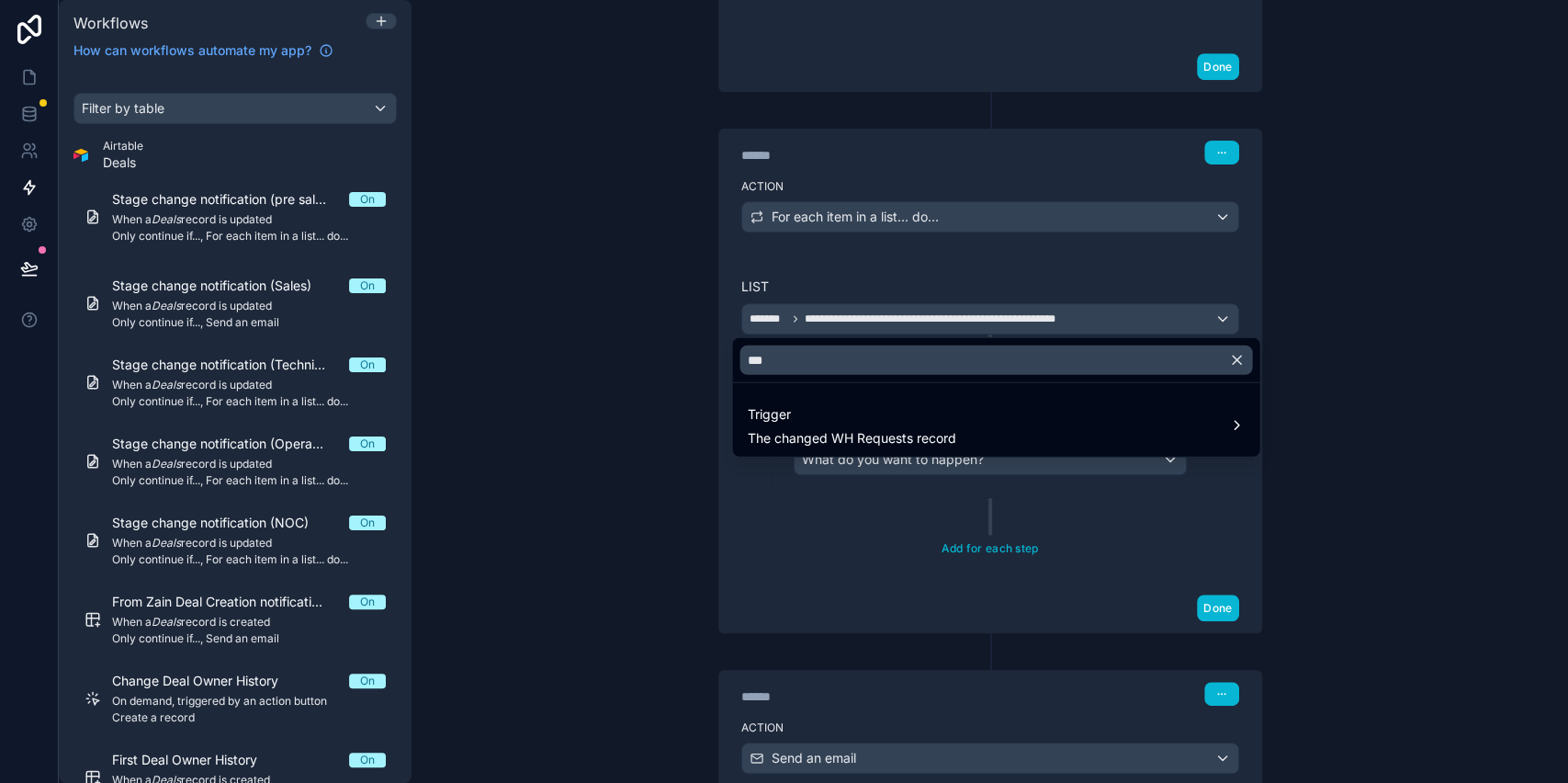
click at [1189, 148] on div at bounding box center [784, 391] width 1568 height 783
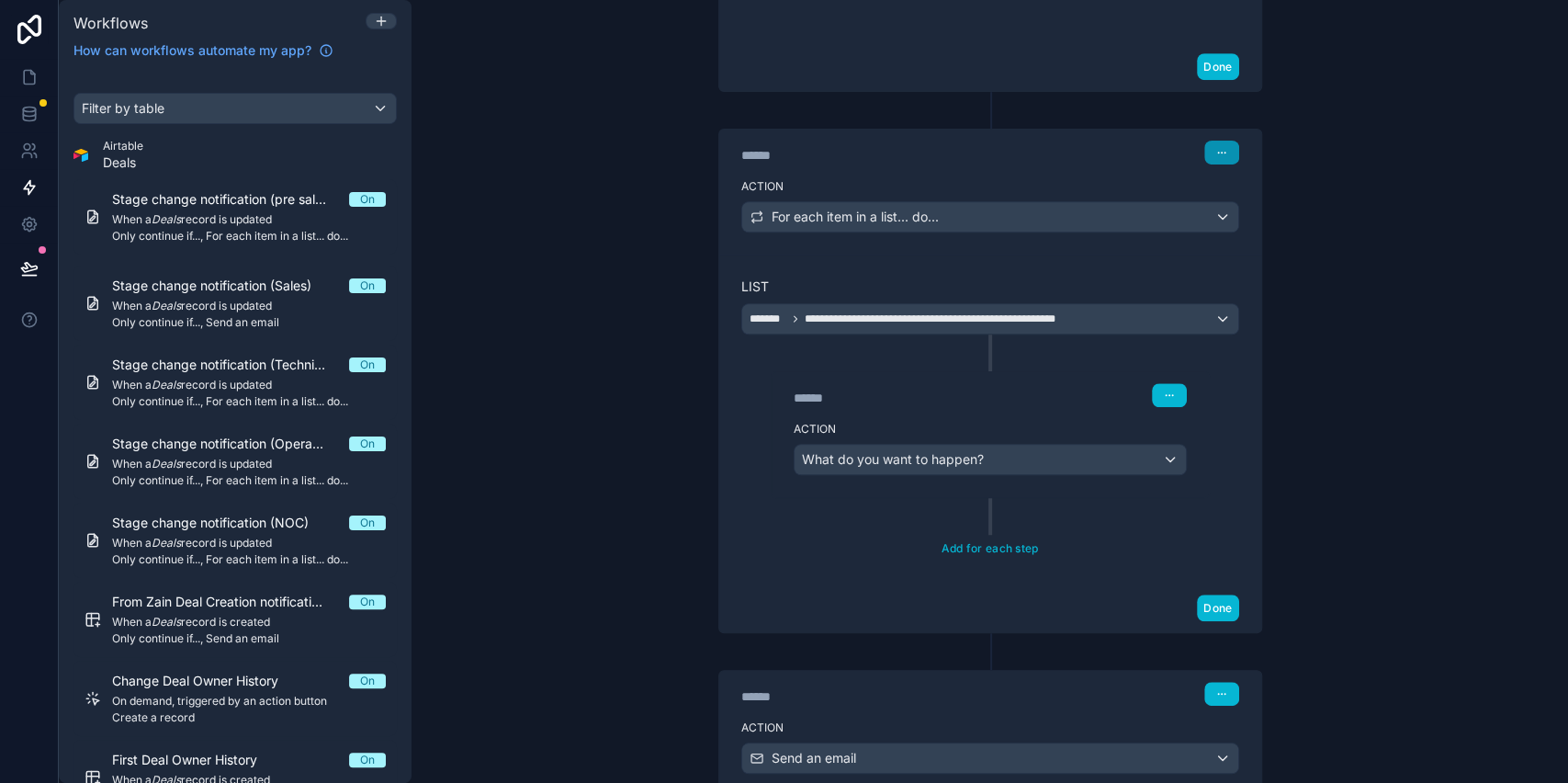
click at [1205, 149] on button "button" at bounding box center [1221, 152] width 35 height 24
click at [1215, 214] on button "Delete" at bounding box center [1256, 220] width 125 height 30
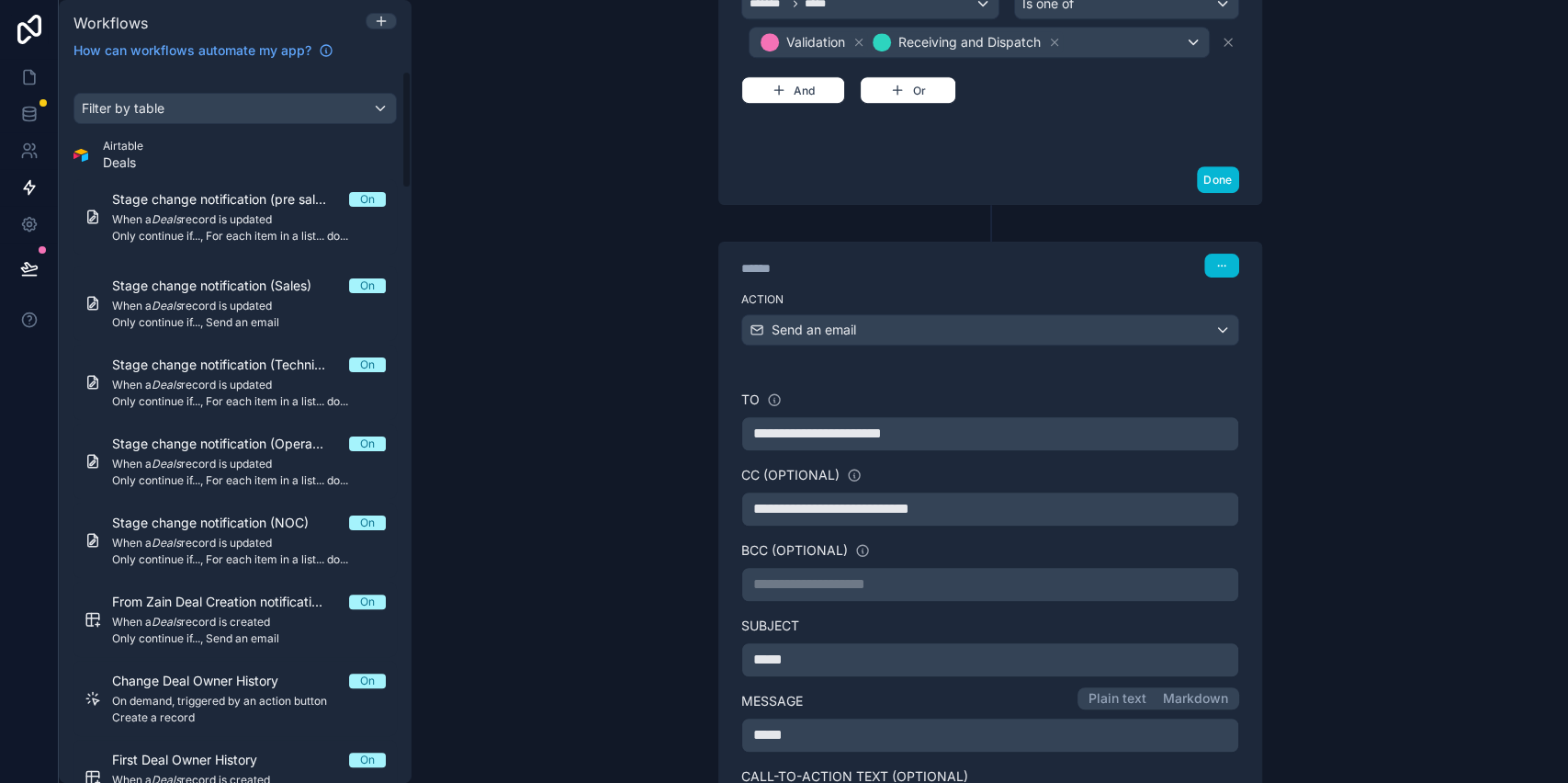
scroll to position [612, 0]
click at [981, 430] on p "**********" at bounding box center [990, 431] width 474 height 22
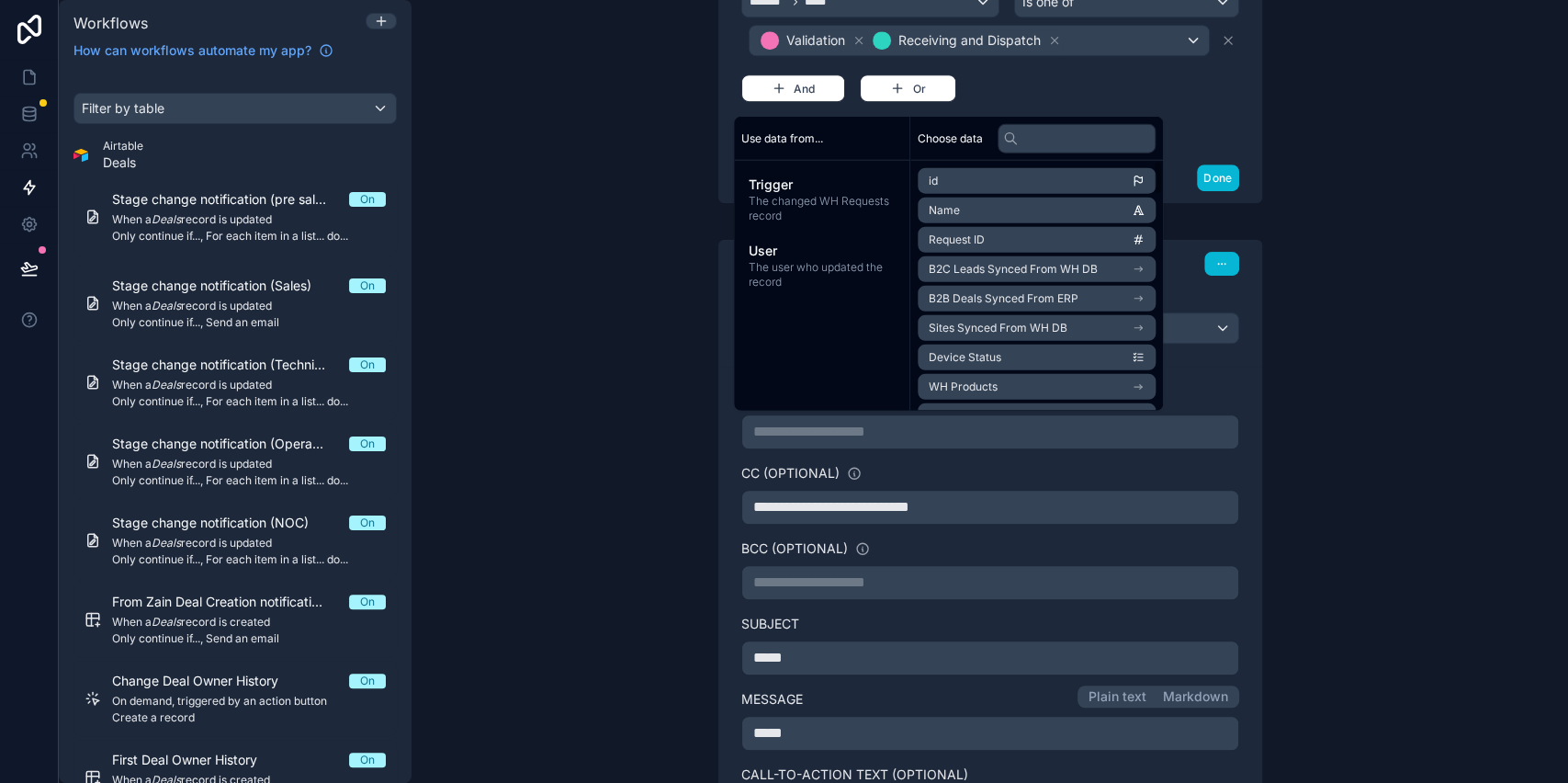
click at [1485, 289] on div "**********" at bounding box center [990, 391] width 1157 height 783
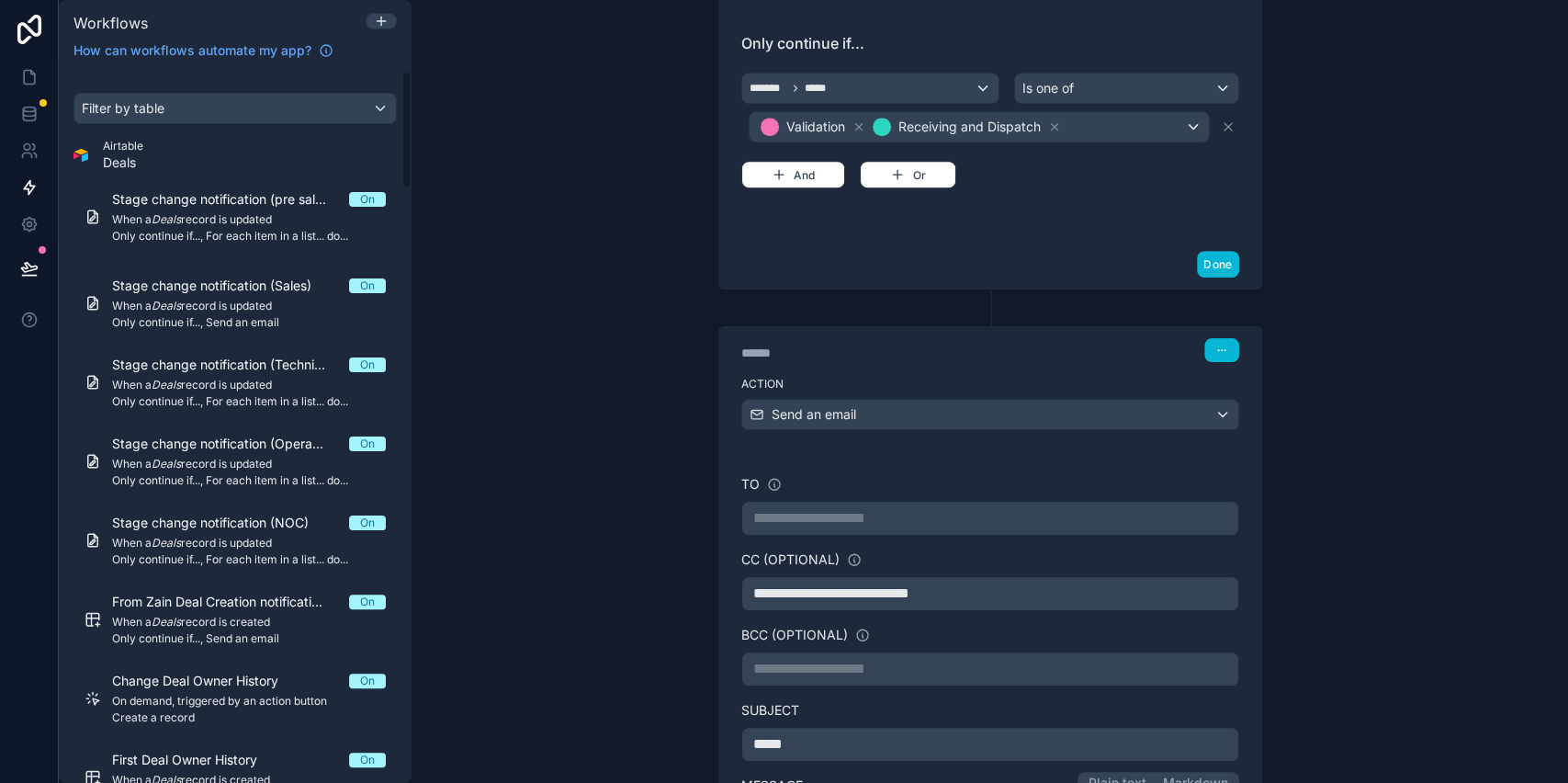
scroll to position [0, 0]
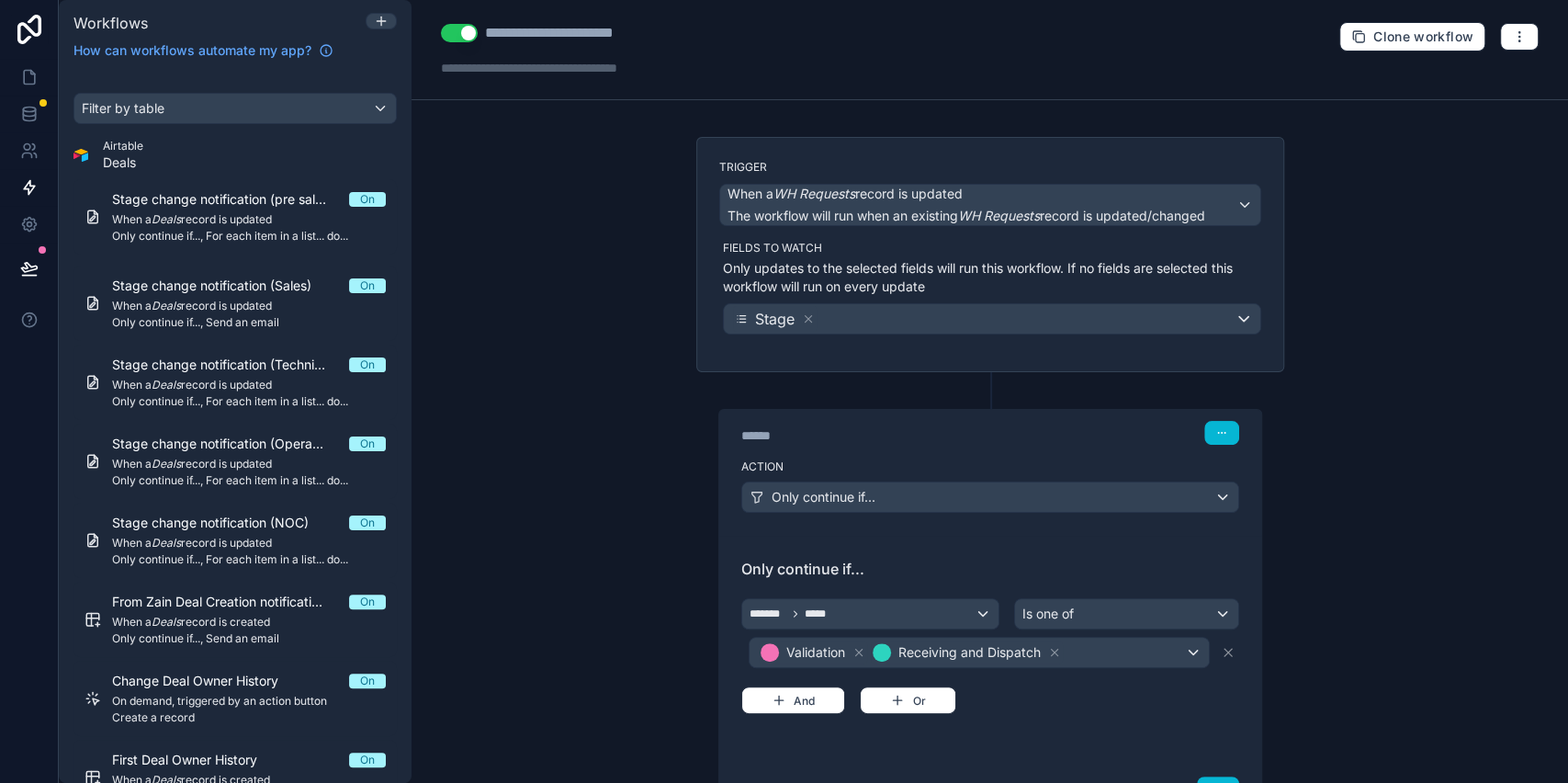
click at [448, 28] on button "Use setting" at bounding box center [459, 33] width 37 height 19
click at [31, 109] on icon at bounding box center [29, 114] width 19 height 19
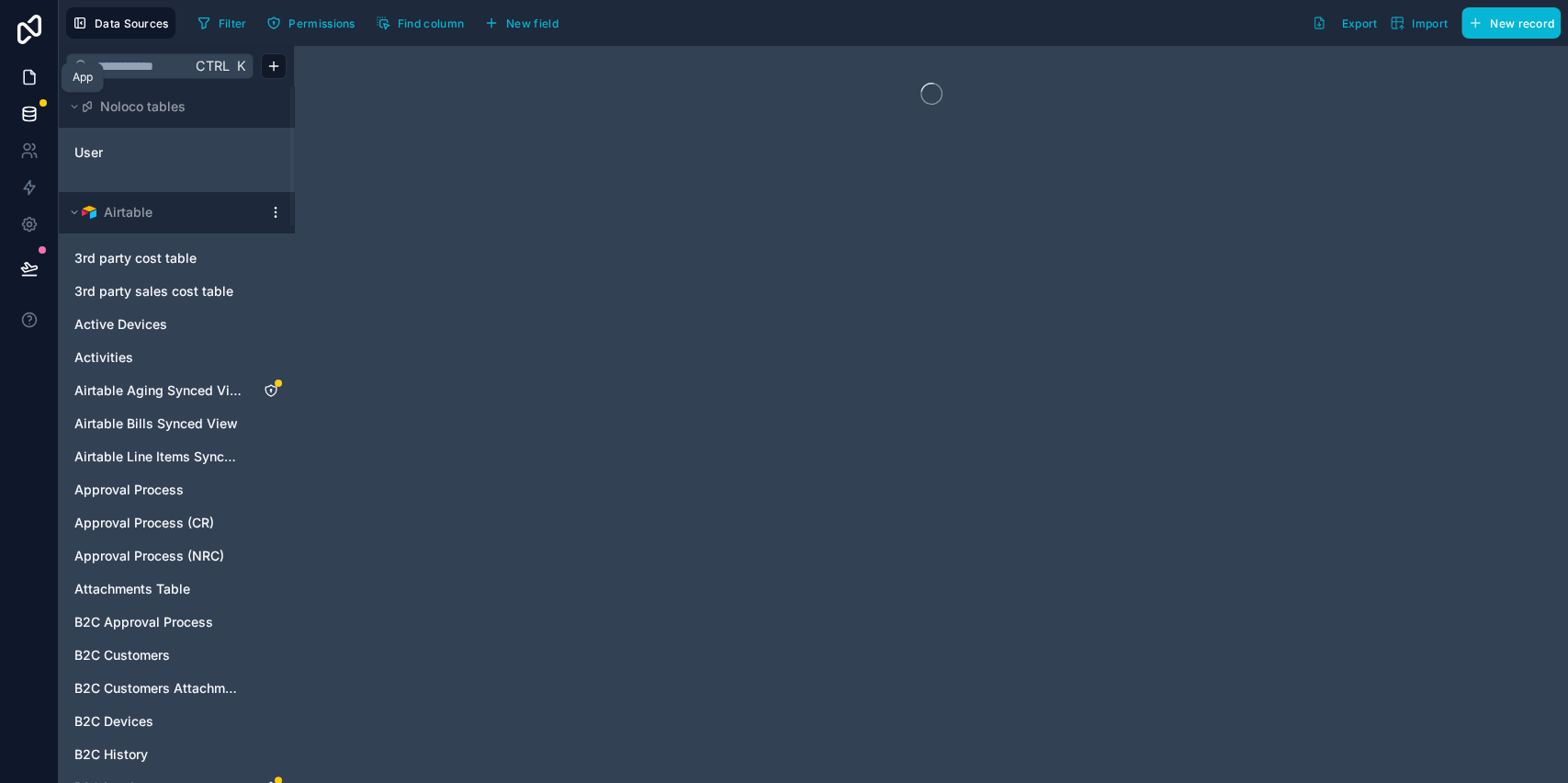
click at [17, 81] on link at bounding box center [29, 77] width 58 height 37
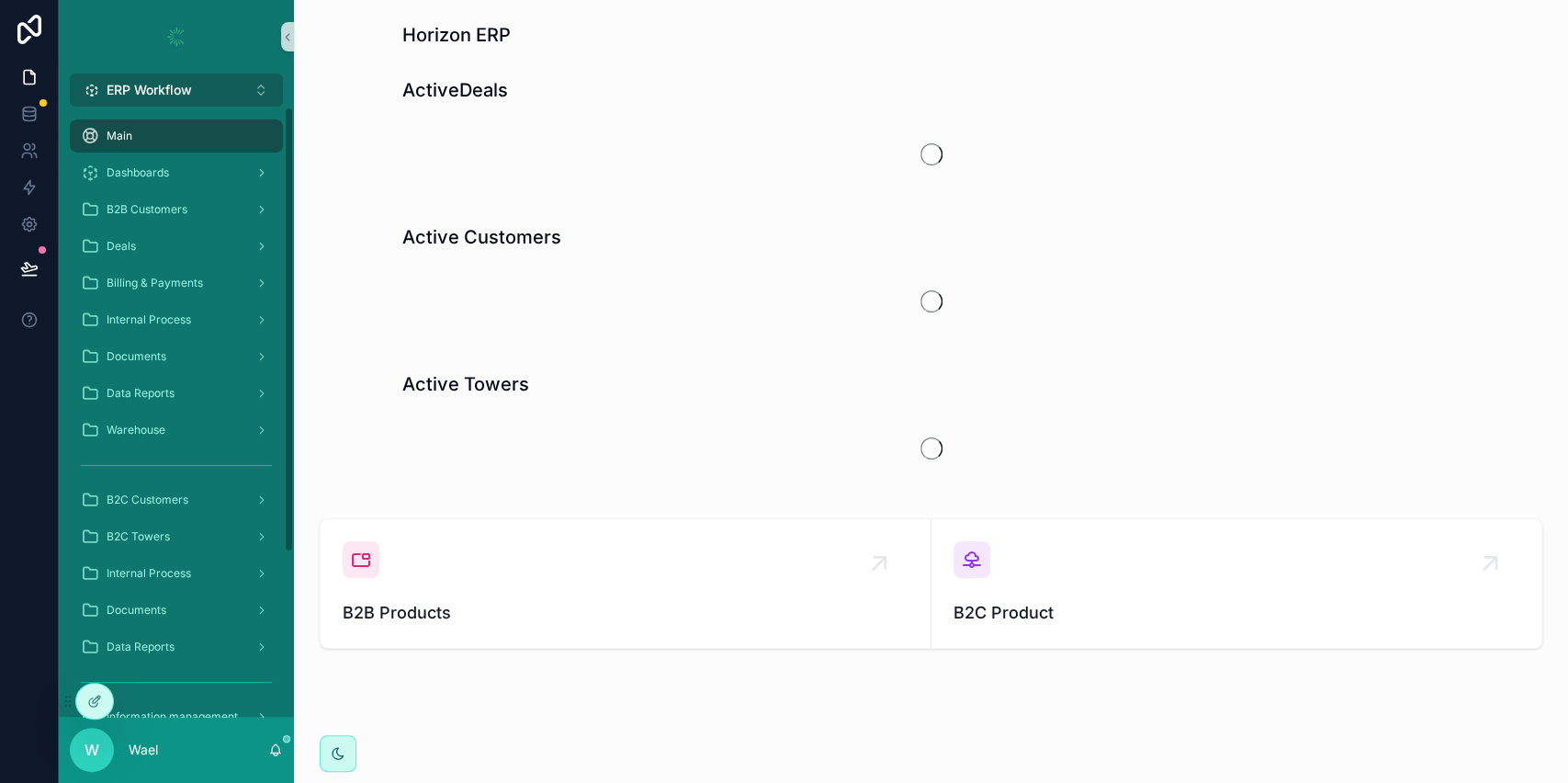
click at [161, 96] on span "ERP Workflow" at bounding box center [149, 90] width 86 height 19
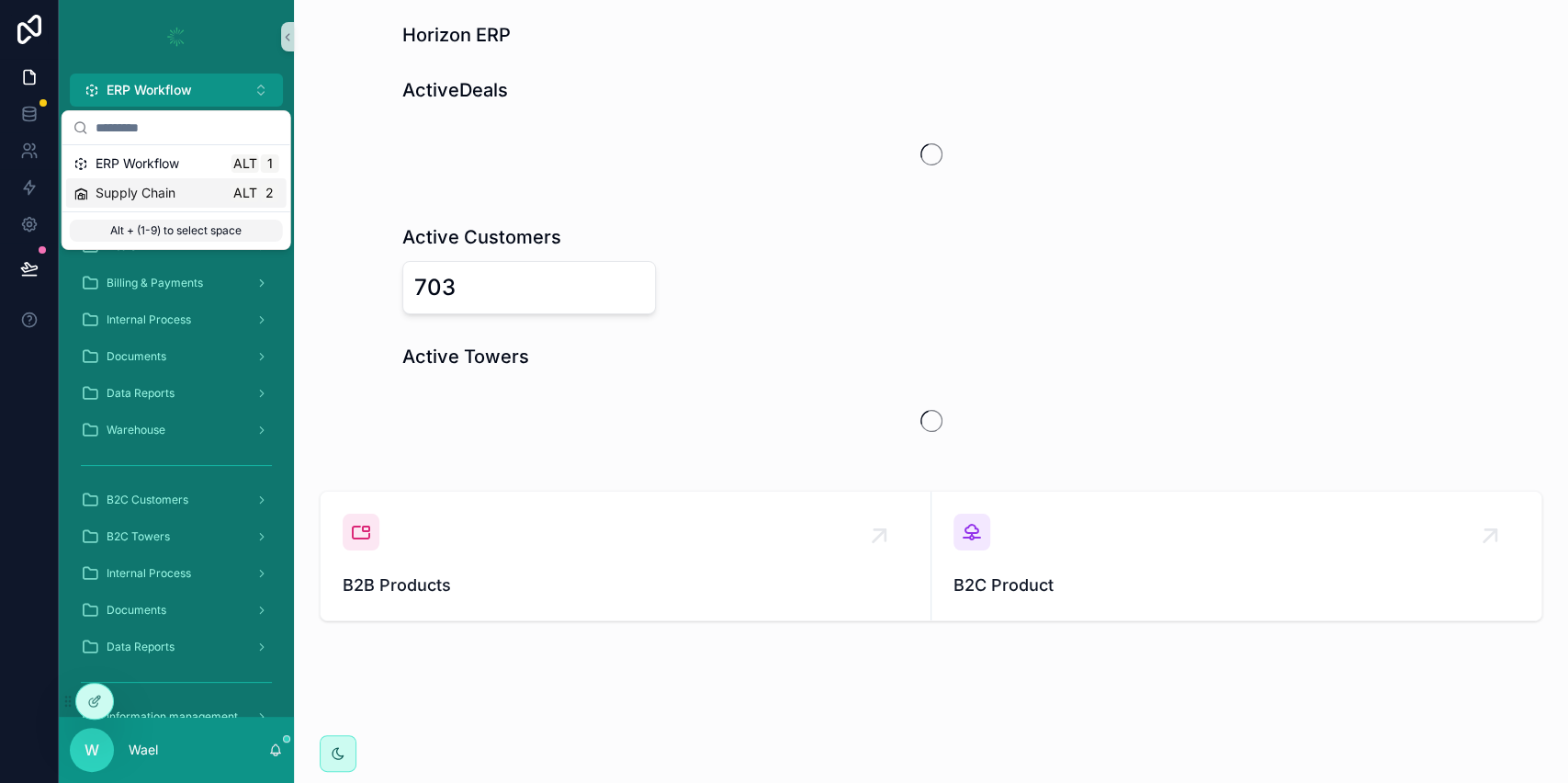
click at [163, 200] on span "Supply Chain" at bounding box center [135, 193] width 80 height 19
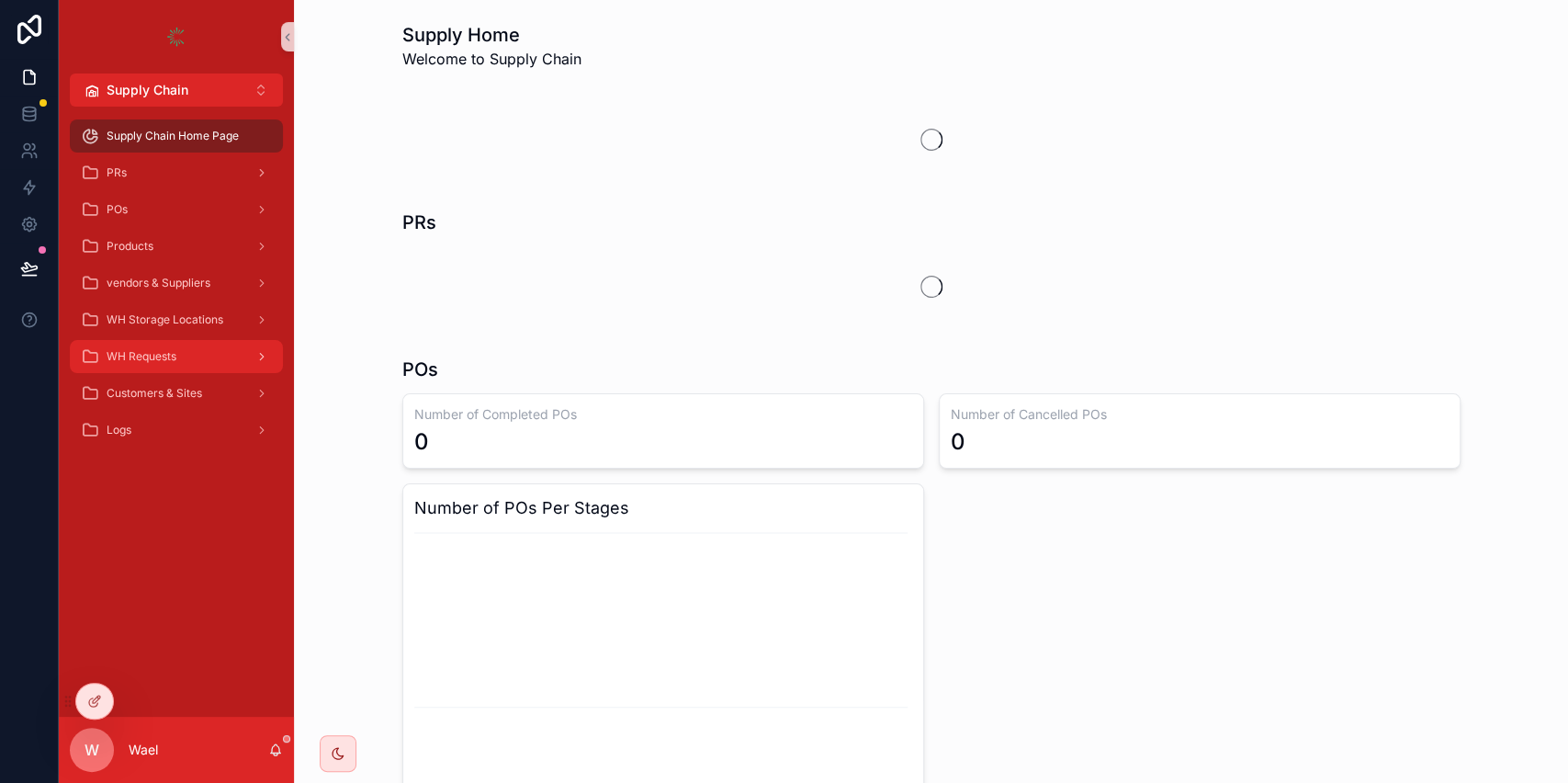
click at [149, 355] on span "WH Requests" at bounding box center [141, 356] width 70 height 15
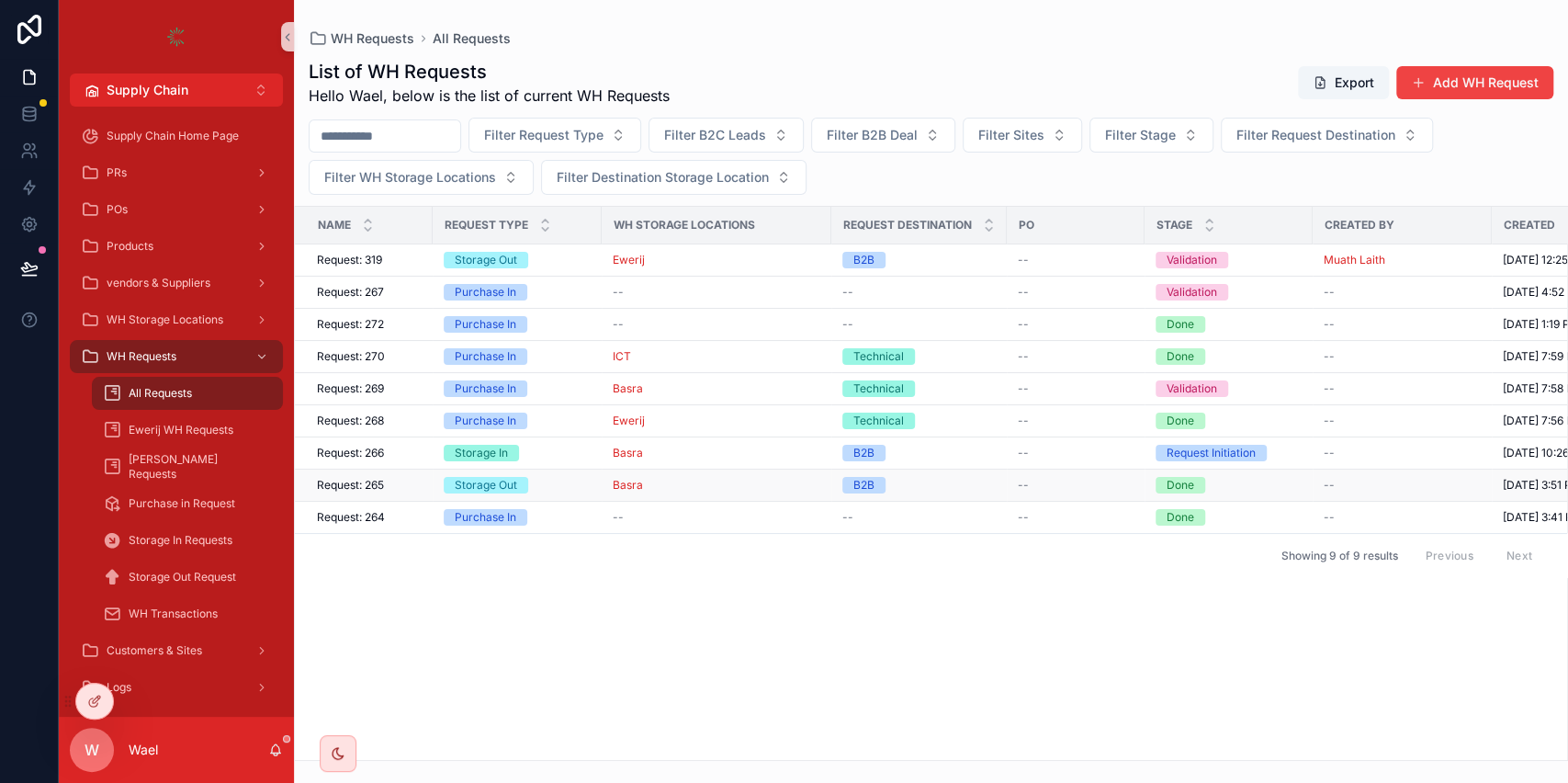
click at [392, 480] on div "Request: 265 Request: 265" at bounding box center [369, 485] width 105 height 15
